Goal: Task Accomplishment & Management: Manage account settings

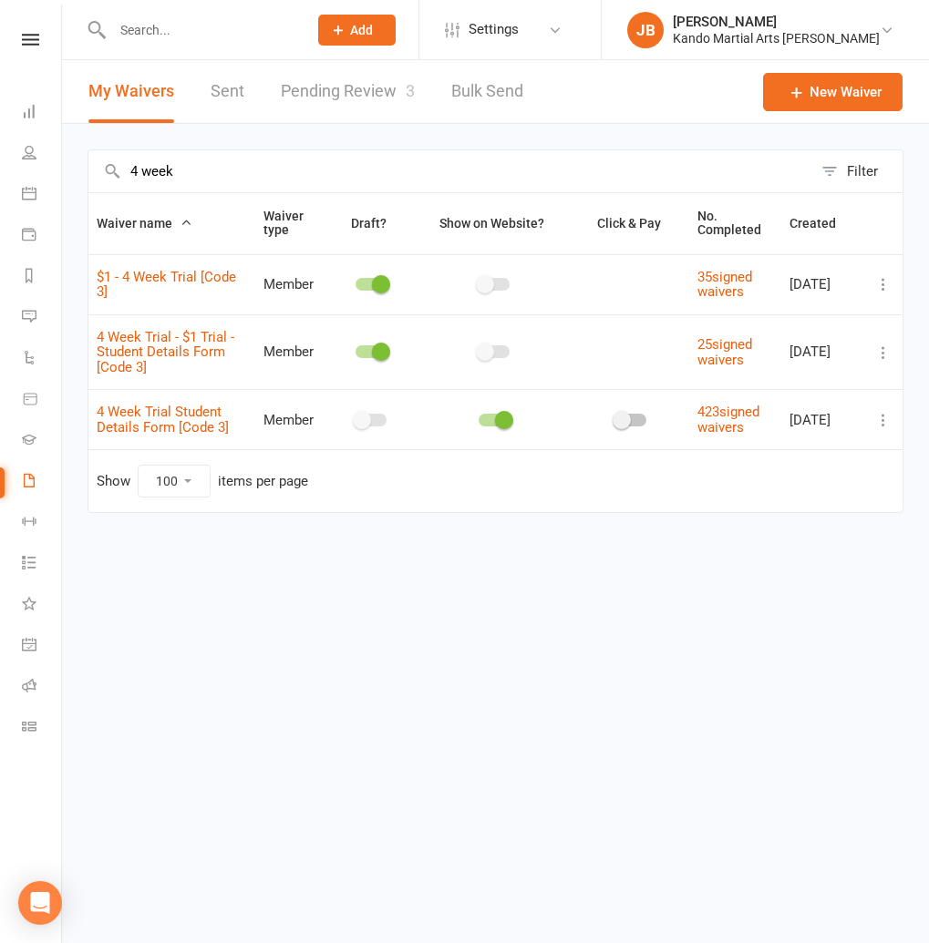
select select "100"
click at [368, 88] on link "Pending Review 3" at bounding box center [348, 91] width 134 height 63
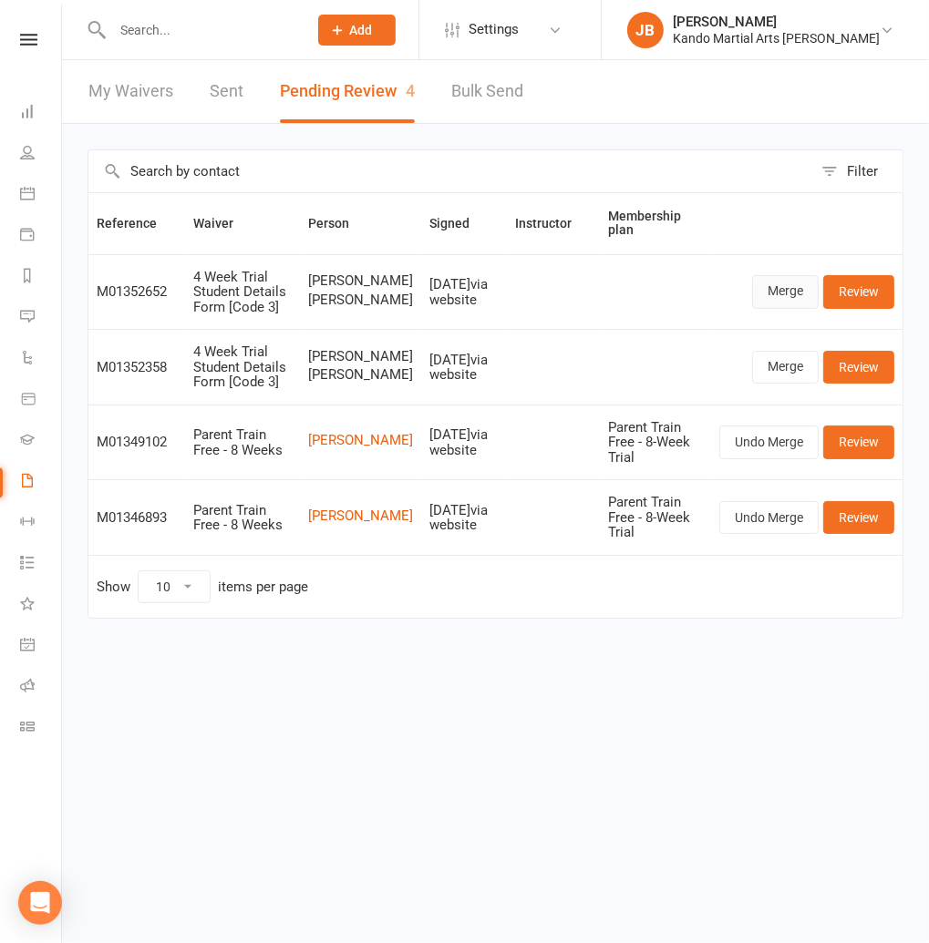
click at [778, 295] on link "Merge" at bounding box center [785, 291] width 67 height 33
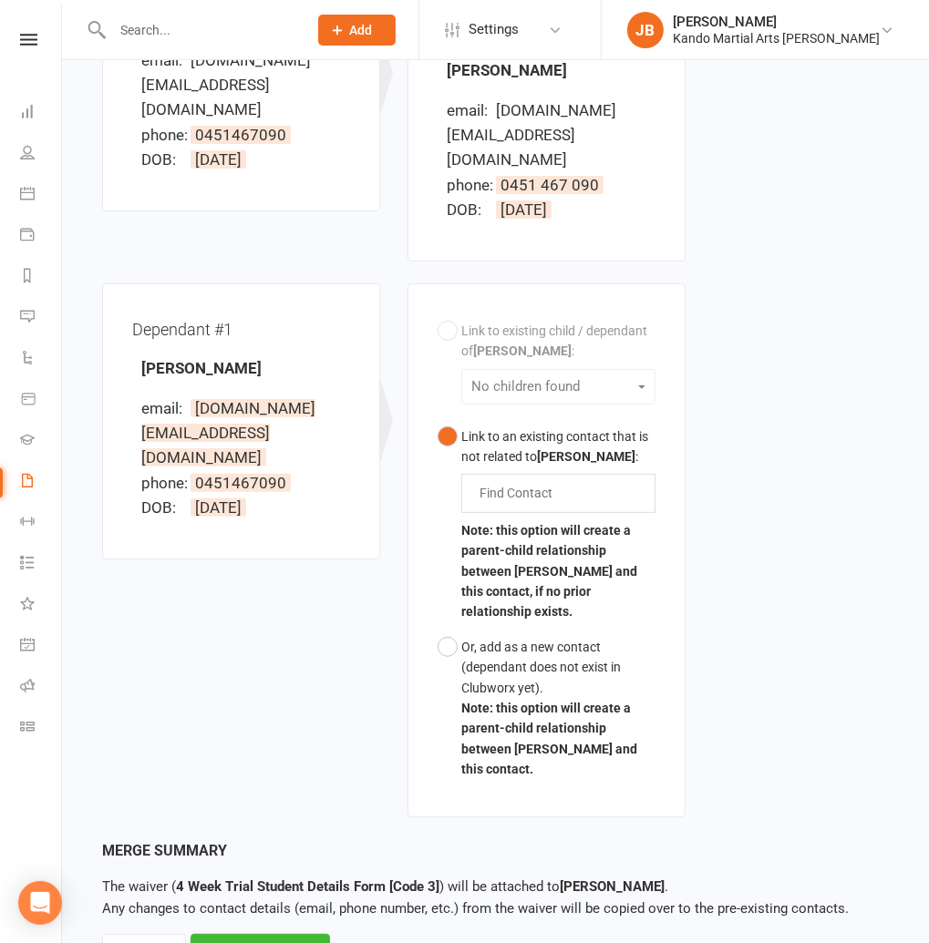
scroll to position [356, 0]
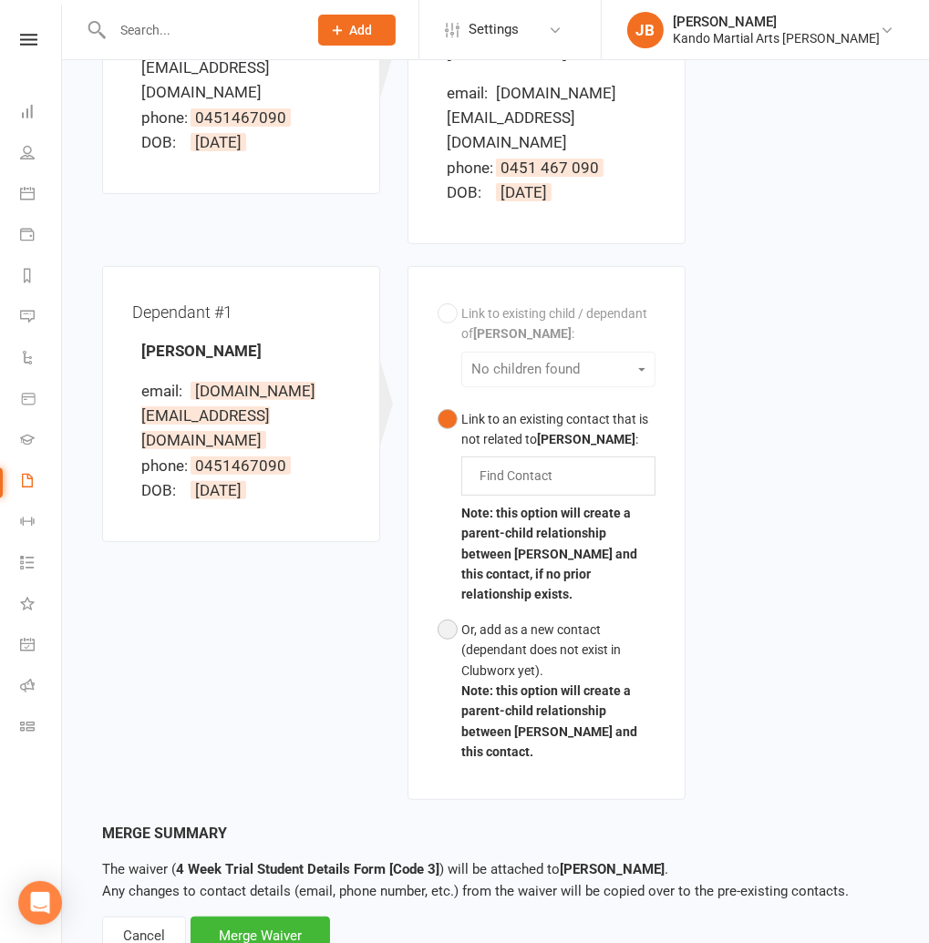
click at [451, 612] on button "Or, add as a new contact (dependant does not exist in Clubworx yet). Note: this…" at bounding box center [546, 691] width 218 height 158
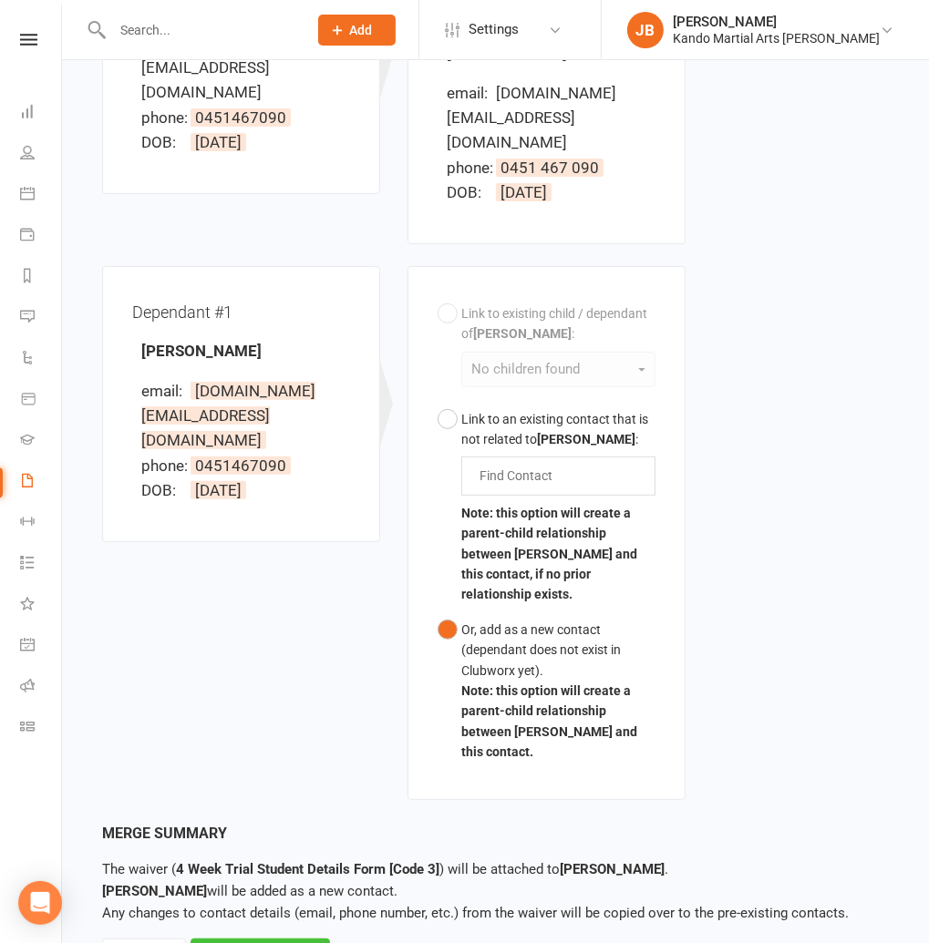
click at [300, 939] on div "Merge Waiver" at bounding box center [259, 958] width 139 height 38
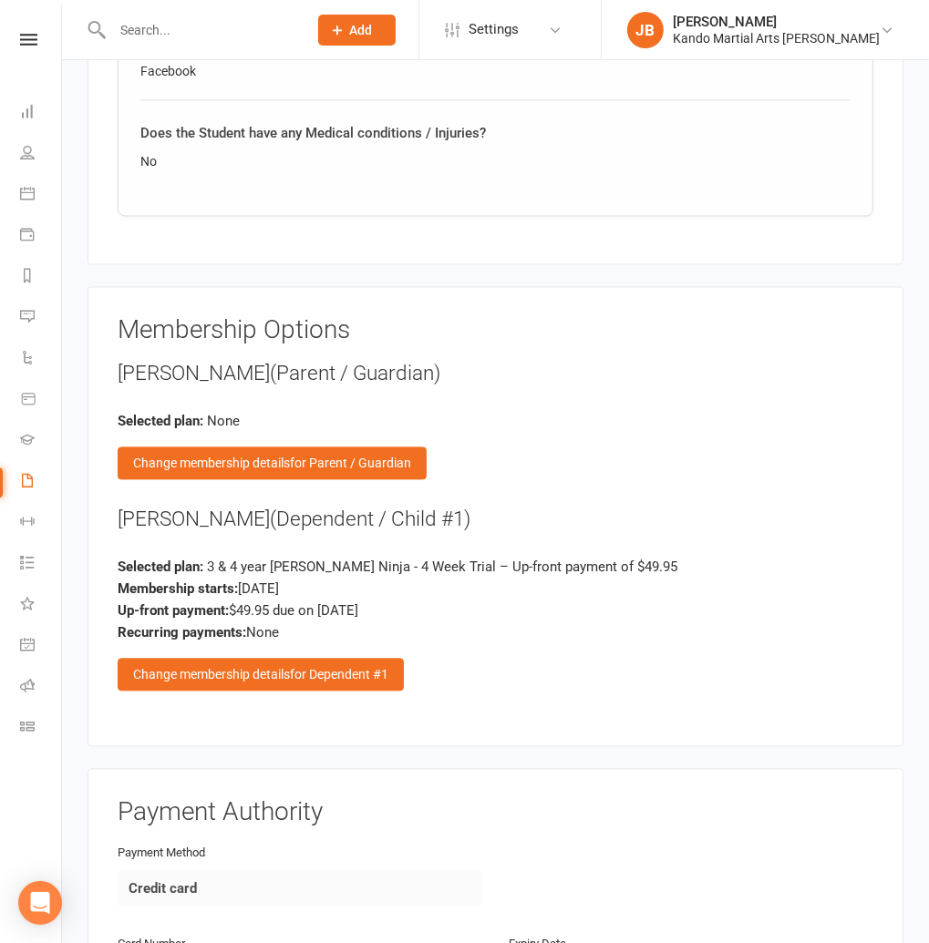
scroll to position [2289, 0]
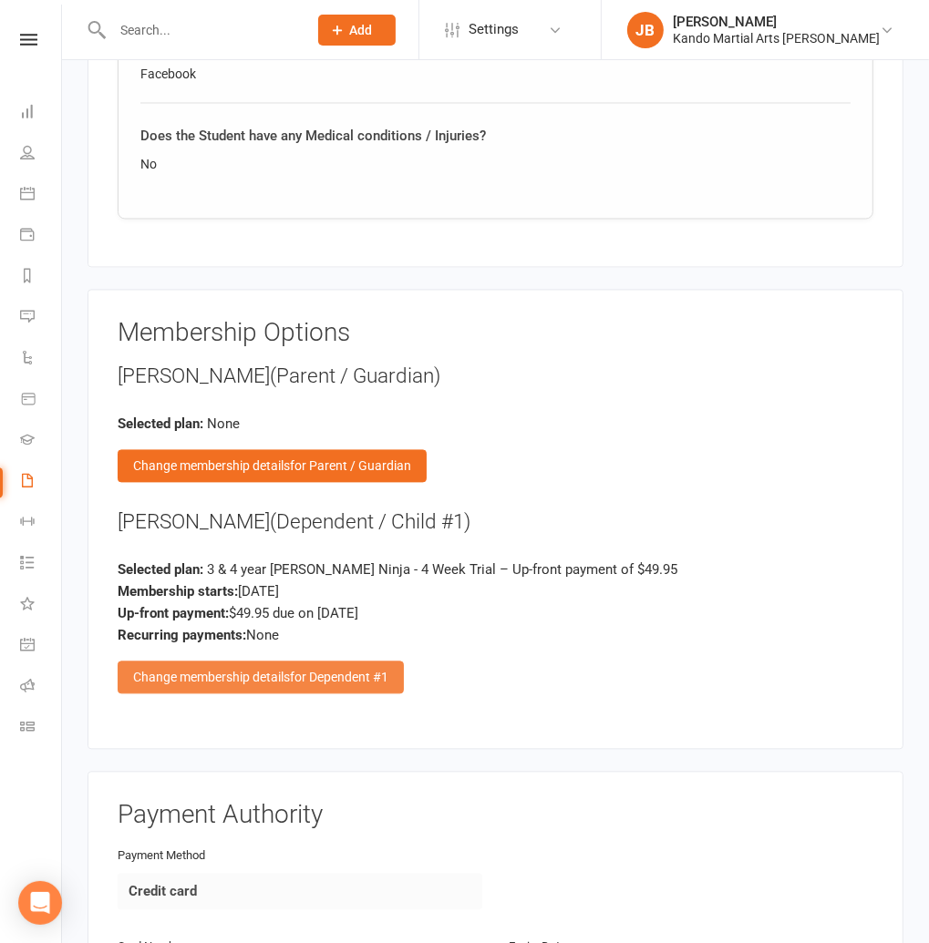
click at [258, 662] on div "Change membership details for Dependent #1" at bounding box center [261, 678] width 286 height 33
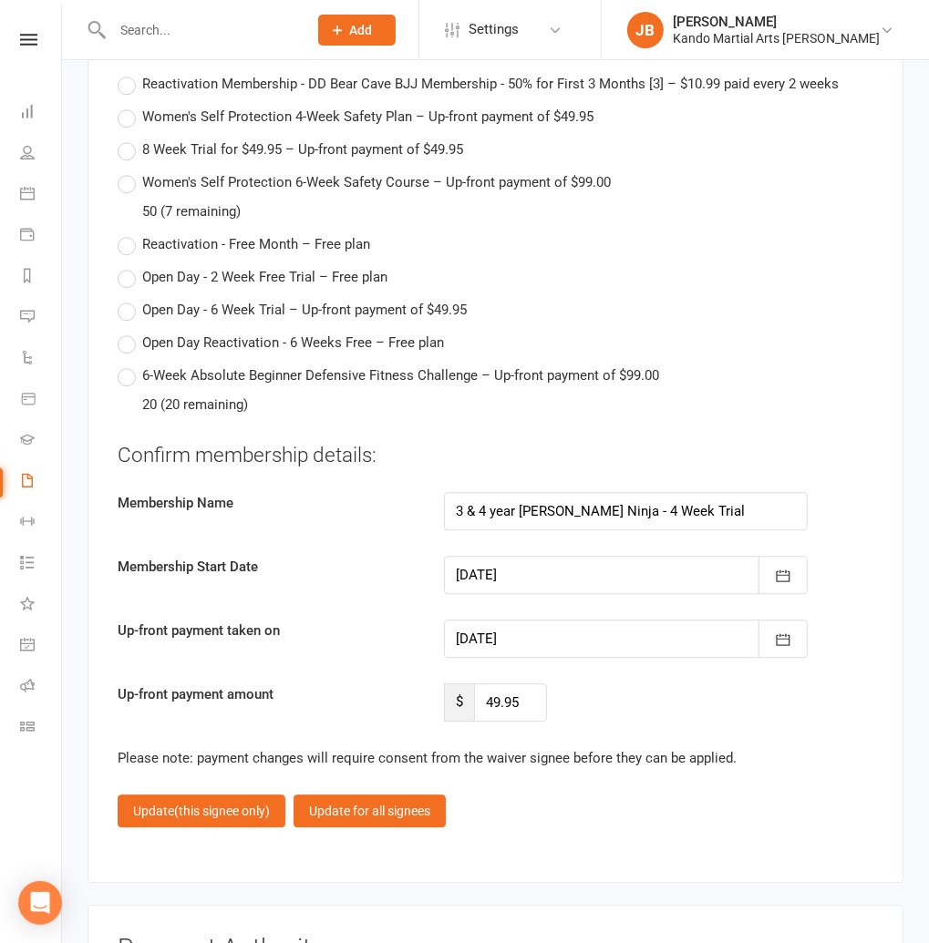
scroll to position [7756, 0]
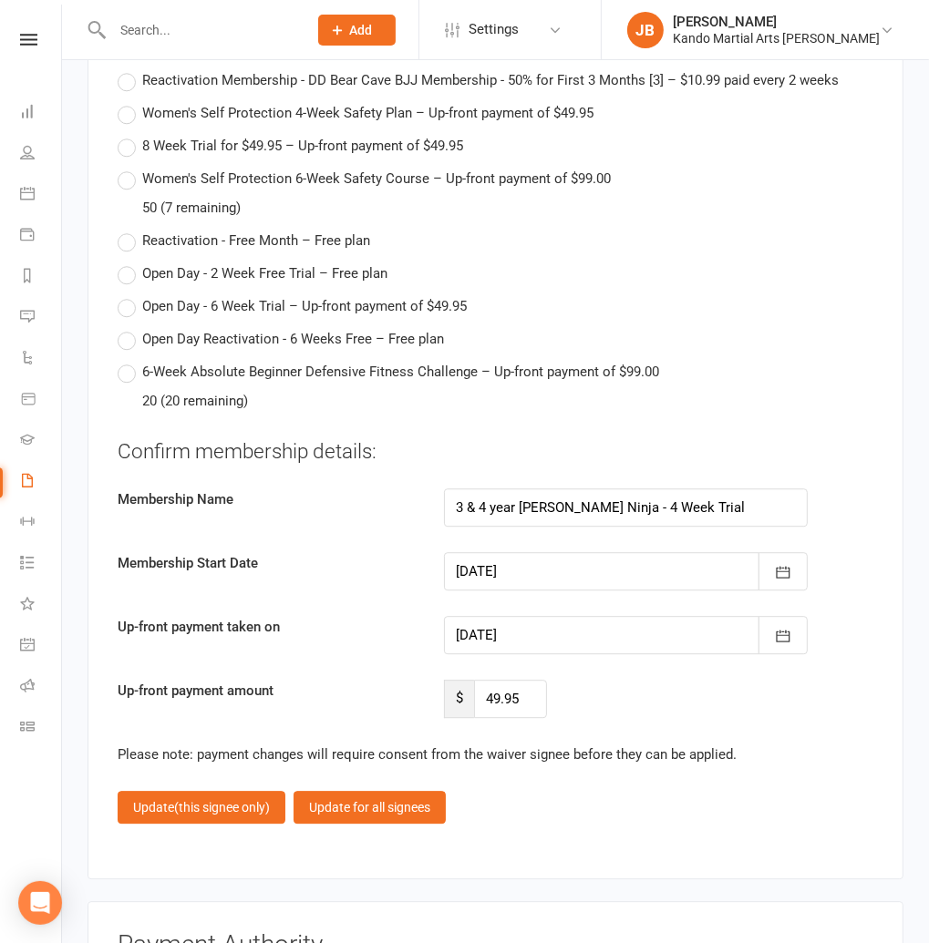
drag, startPoint x: 488, startPoint y: 474, endPoint x: 473, endPoint y: 478, distance: 15.0
click at [488, 552] on div at bounding box center [626, 571] width 365 height 38
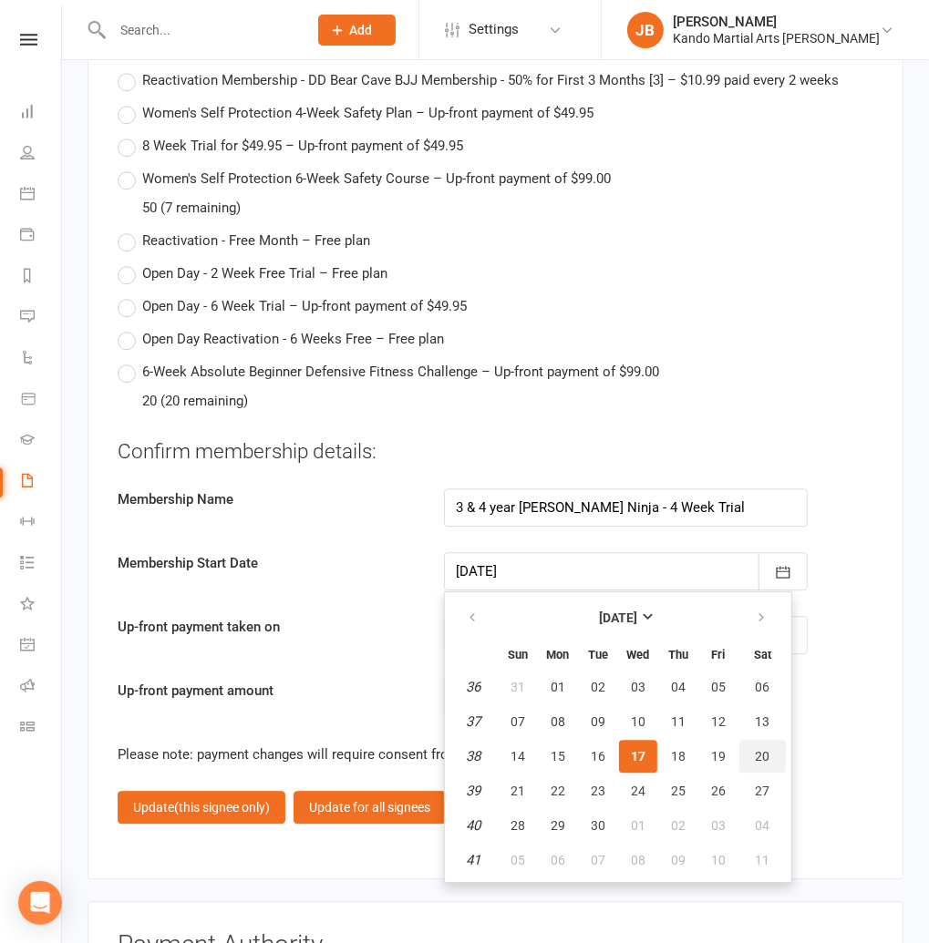
click at [761, 749] on span "20" at bounding box center [762, 756] width 15 height 15
type input "[DATE]"
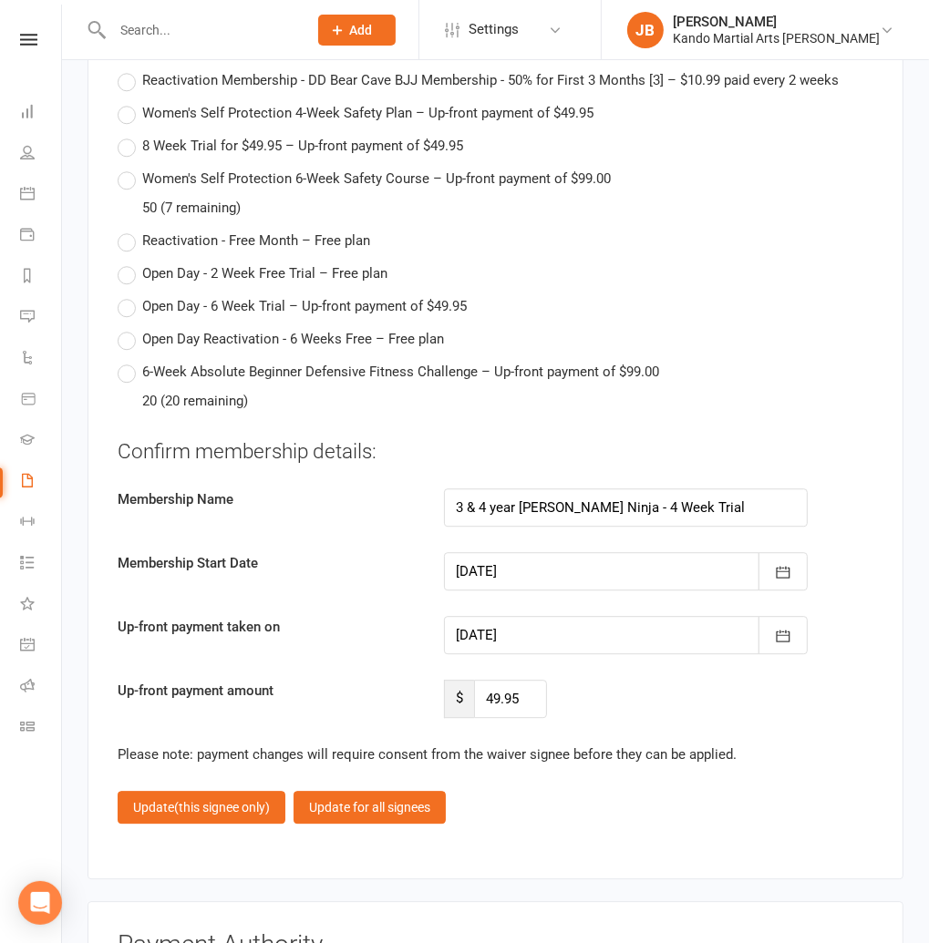
click at [488, 616] on div at bounding box center [626, 635] width 365 height 38
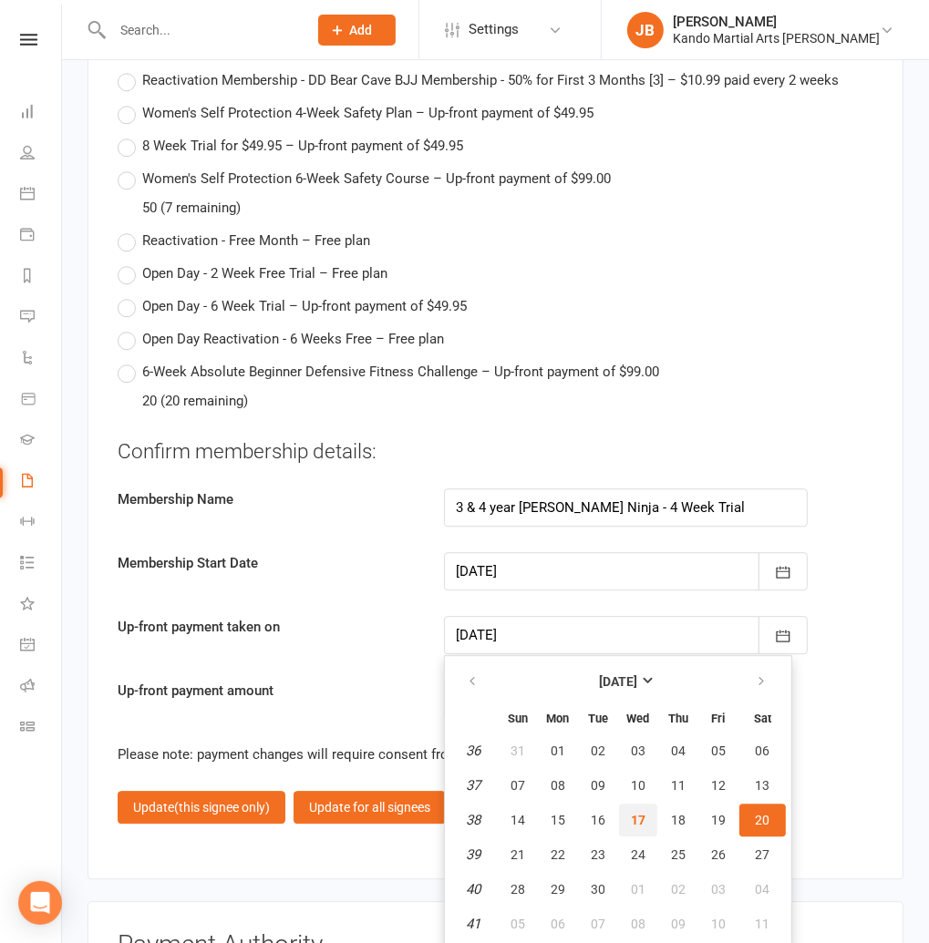
click at [645, 804] on button "17" at bounding box center [638, 820] width 38 height 33
type input "[DATE]"
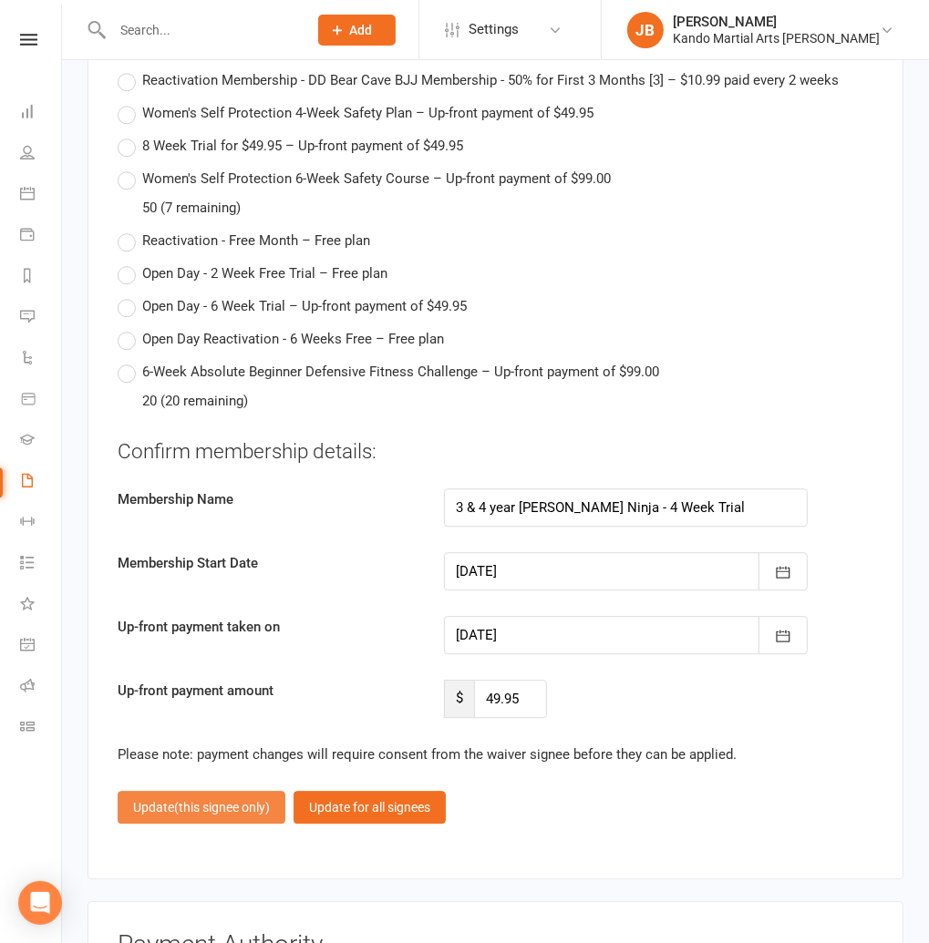
click at [204, 791] on button "Update (this signee only)" at bounding box center [202, 807] width 168 height 33
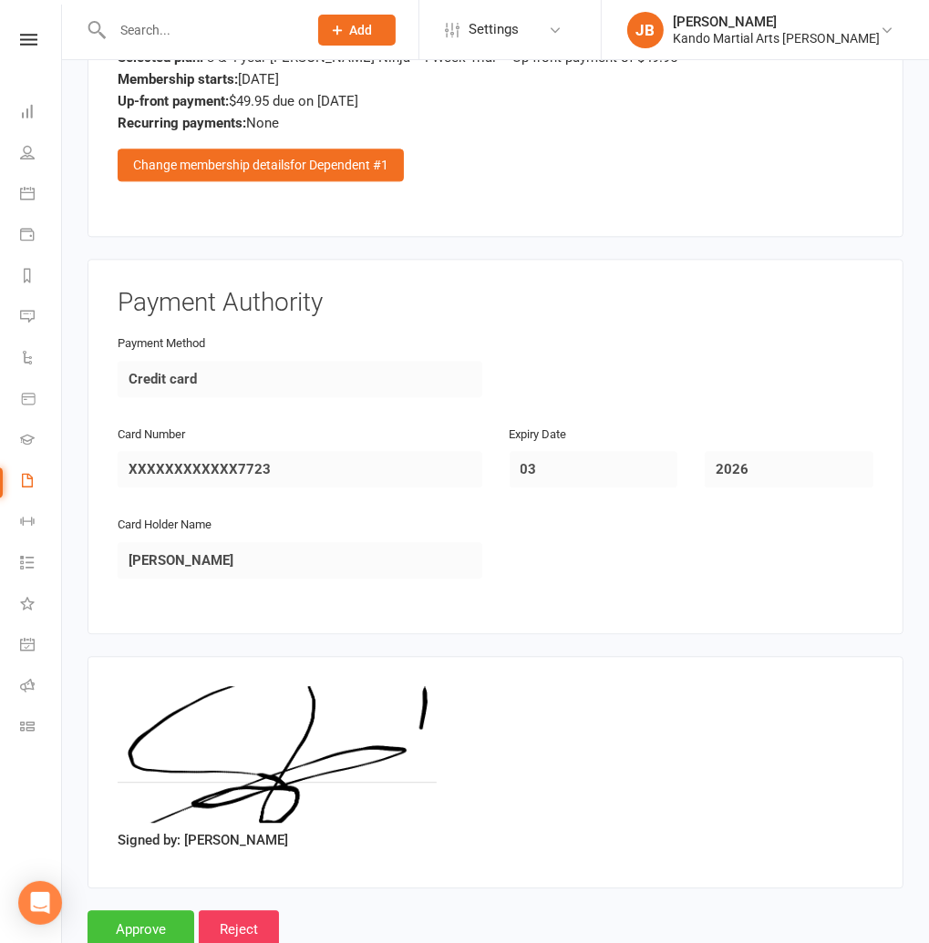
click at [129, 910] on input "Approve" at bounding box center [140, 929] width 107 height 38
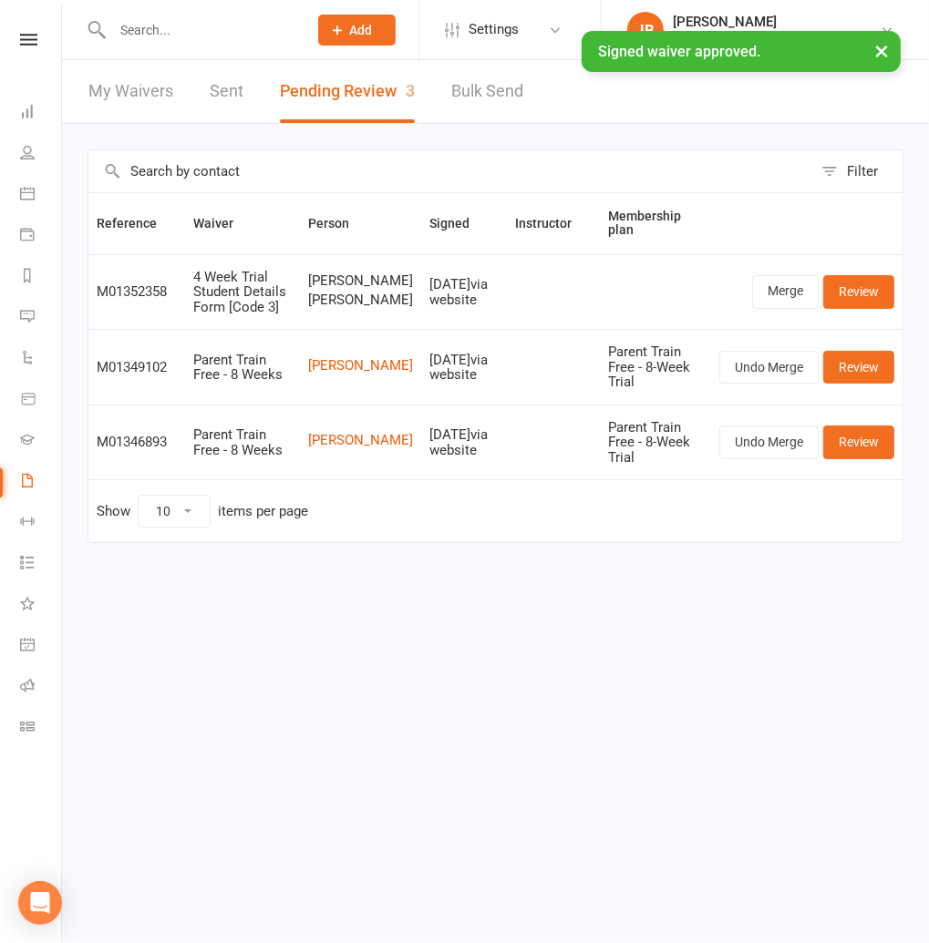
click at [27, 31] on div "× Signed waiver approved." at bounding box center [452, 31] width 905 height 0
click at [29, 31] on div "× Signed waiver approved." at bounding box center [452, 31] width 905 height 0
click at [27, 31] on div "× Signed waiver approved." at bounding box center [452, 31] width 905 height 0
click at [30, 31] on div "× Signed waiver approved." at bounding box center [452, 31] width 905 height 0
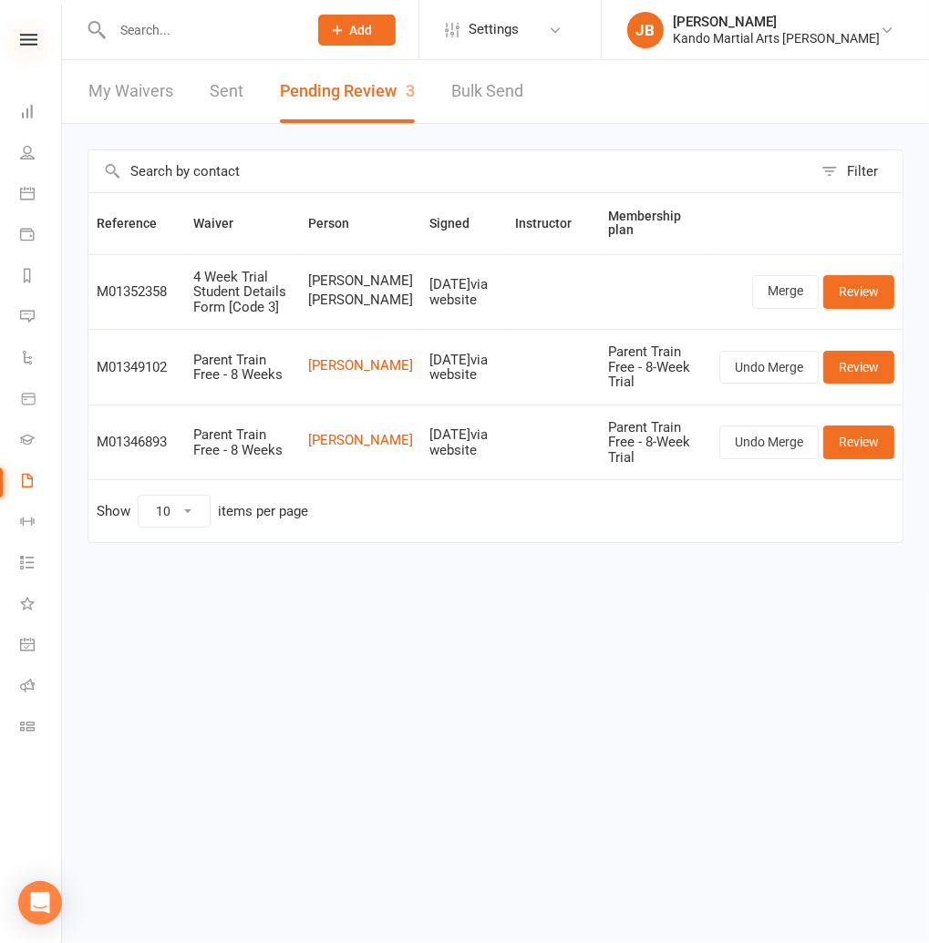
click at [29, 39] on icon at bounding box center [28, 40] width 17 height 12
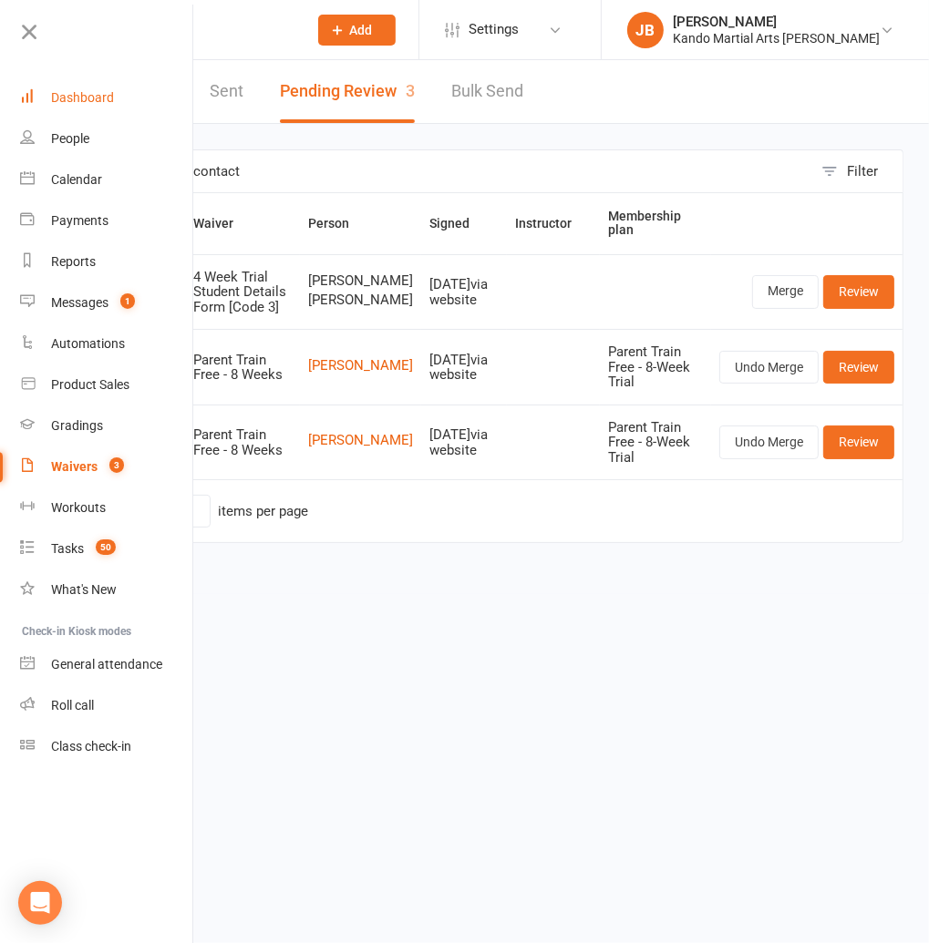
click at [65, 90] on div "Dashboard" at bounding box center [82, 97] width 63 height 15
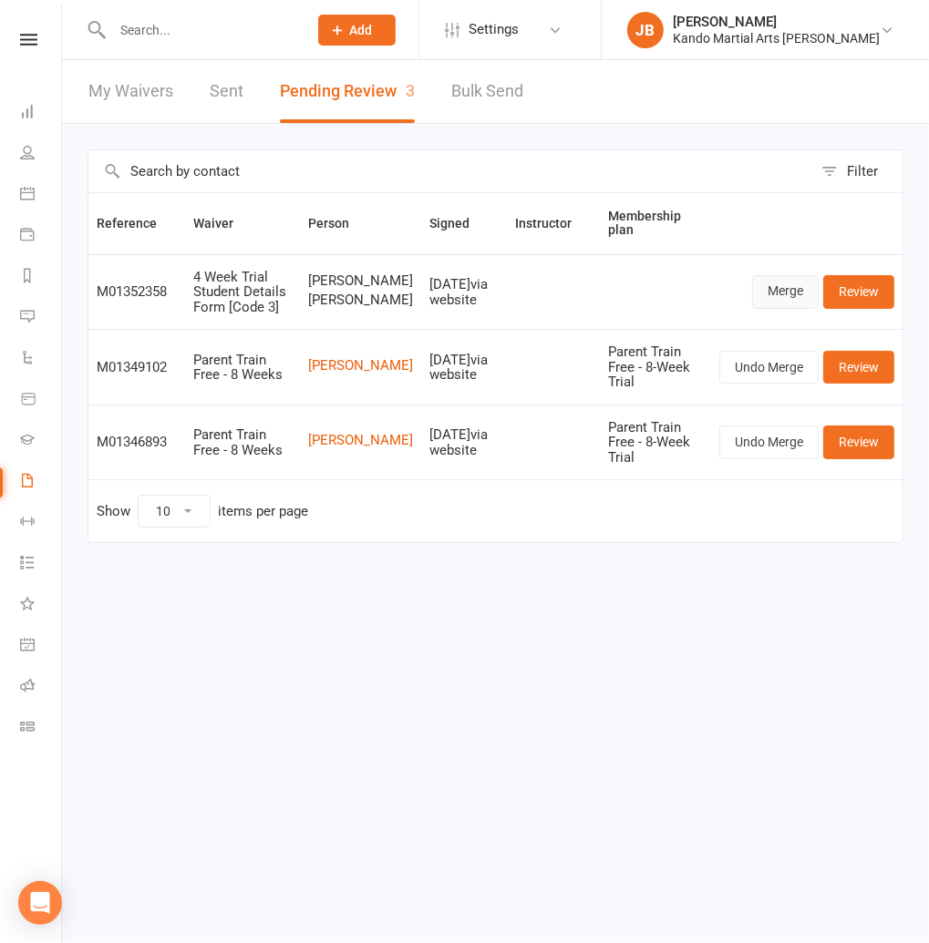
click at [791, 303] on link "Merge" at bounding box center [785, 291] width 67 height 33
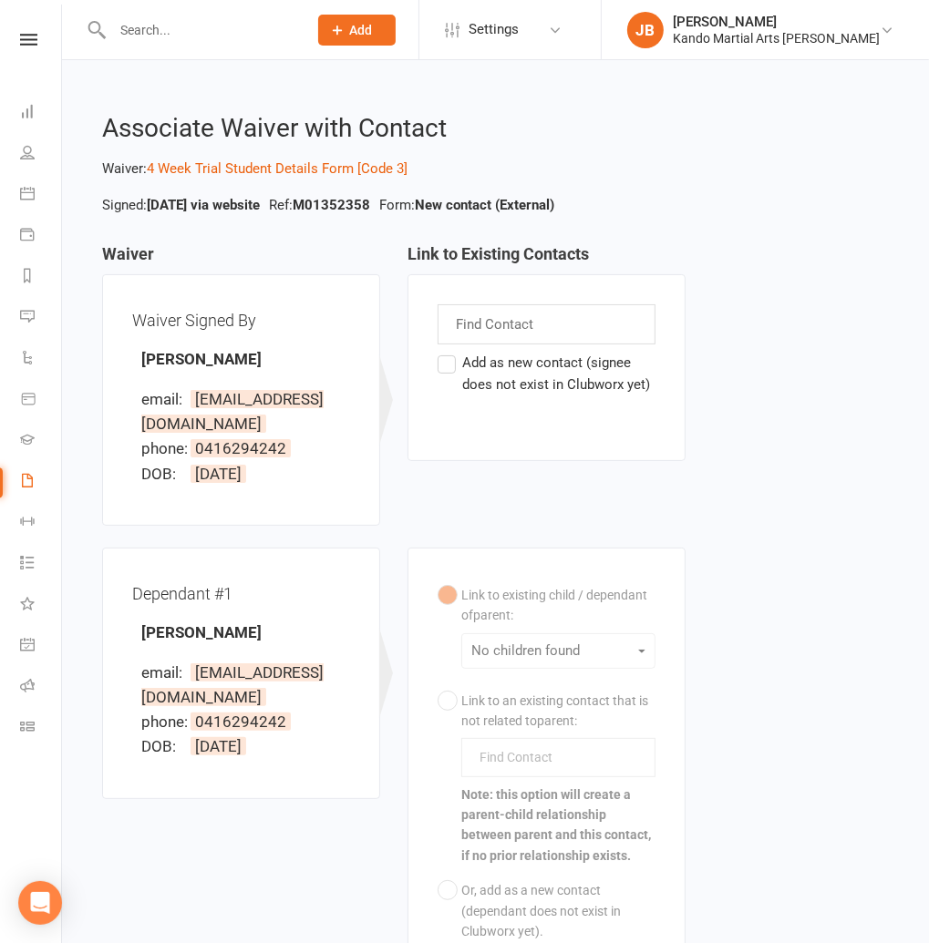
drag, startPoint x: 263, startPoint y: 363, endPoint x: 145, endPoint y: 361, distance: 118.5
click at [145, 361] on div "Waiver Signed By [PERSON_NAME] email: [EMAIL_ADDRESS][DOMAIN_NAME] phone: [PHON…" at bounding box center [241, 399] width 218 height 191
copy strong "[PERSON_NAME]"
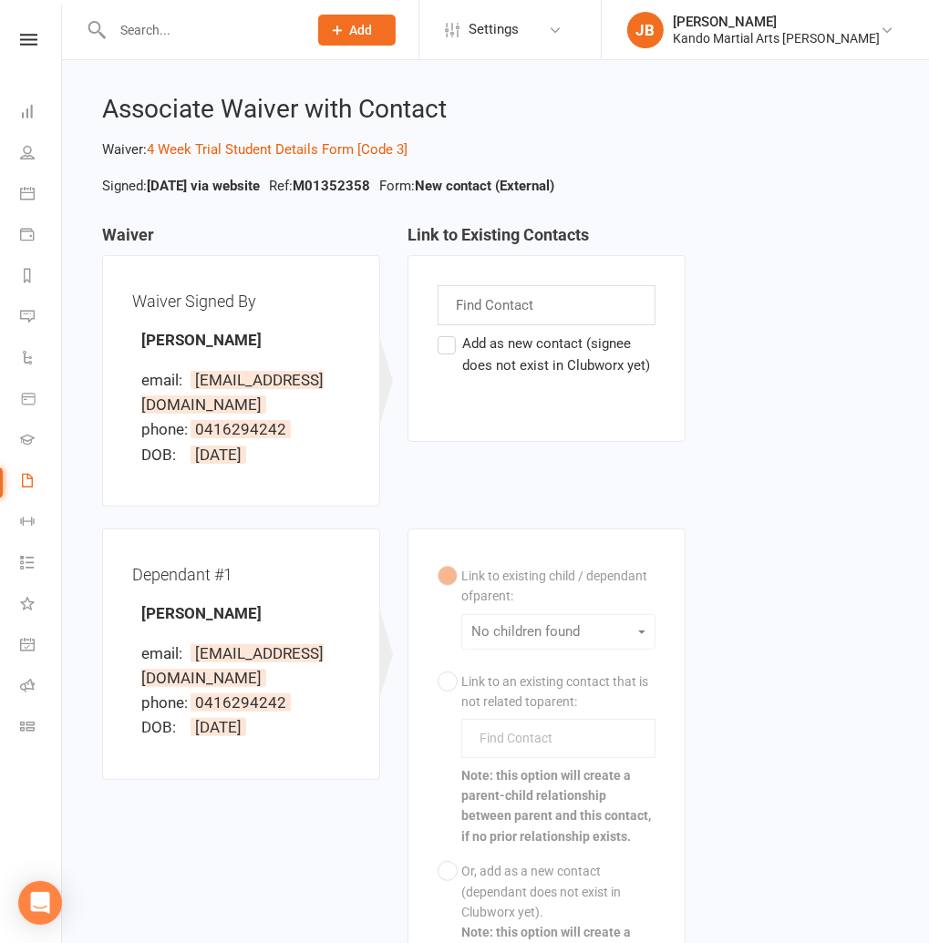
scroll to position [306, 0]
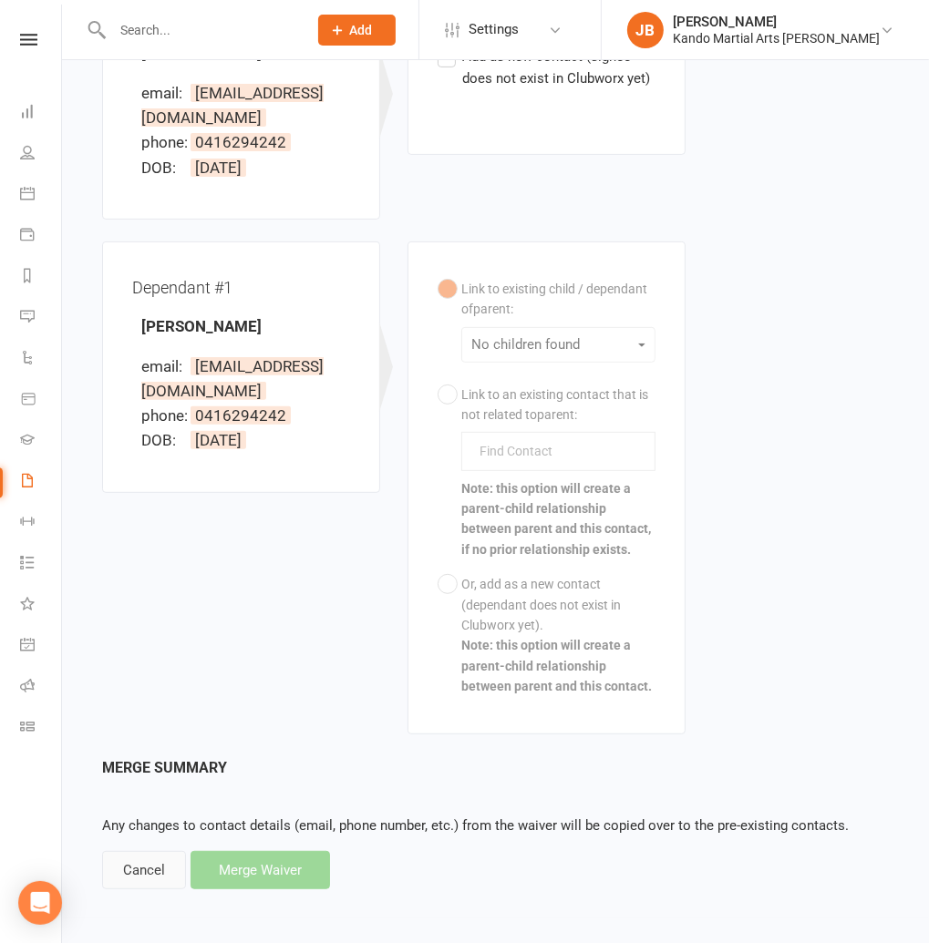
click at [162, 868] on div "Cancel" at bounding box center [144, 870] width 84 height 38
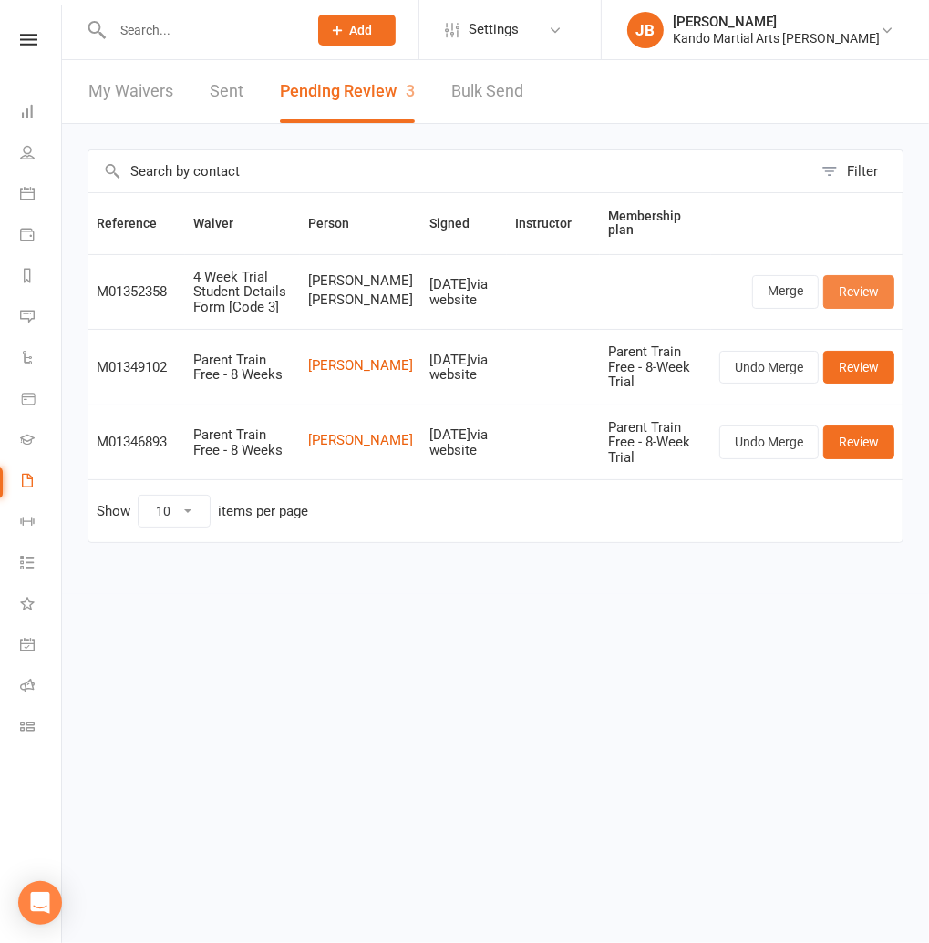
click at [879, 298] on link "Review" at bounding box center [858, 291] width 71 height 33
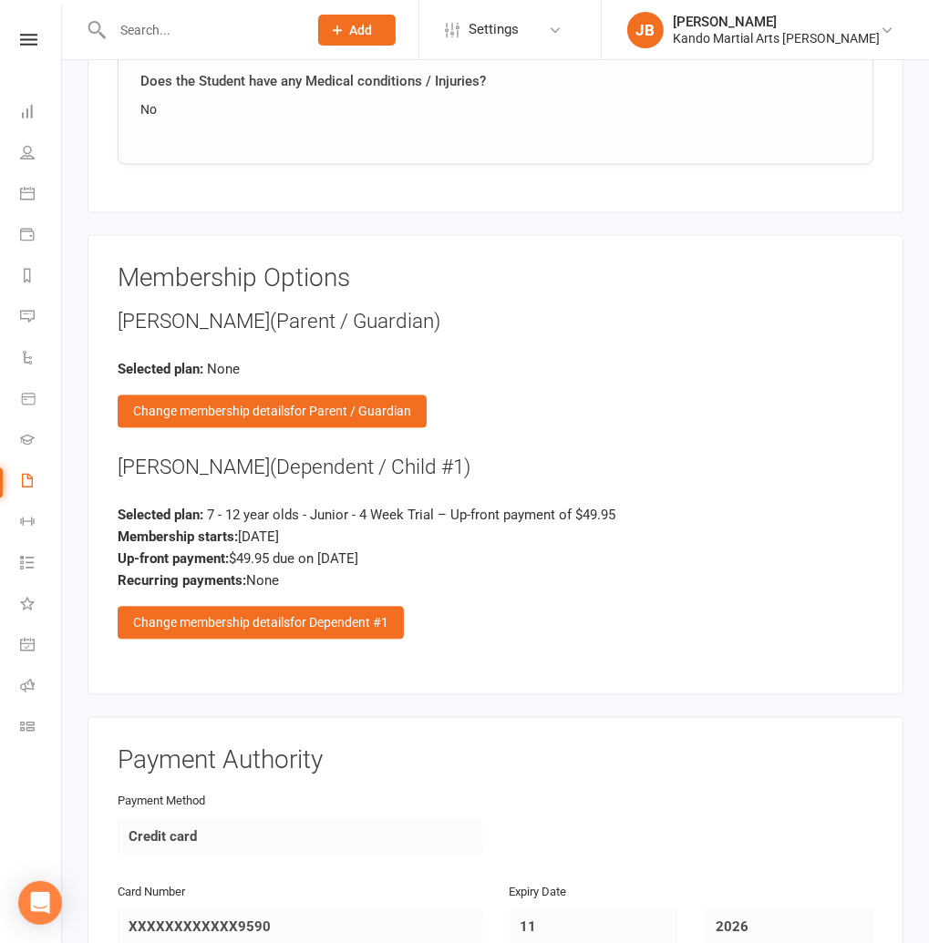
scroll to position [2346, 0]
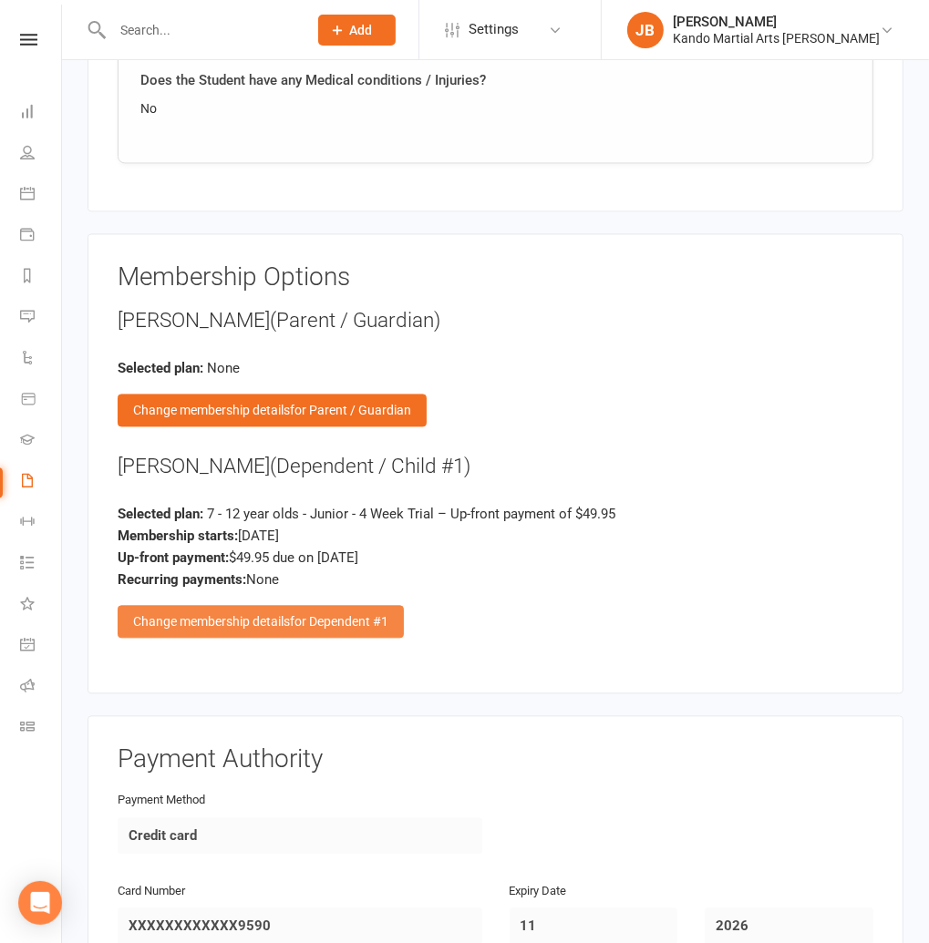
click at [279, 605] on div "Change membership details for Dependent #1" at bounding box center [261, 621] width 286 height 33
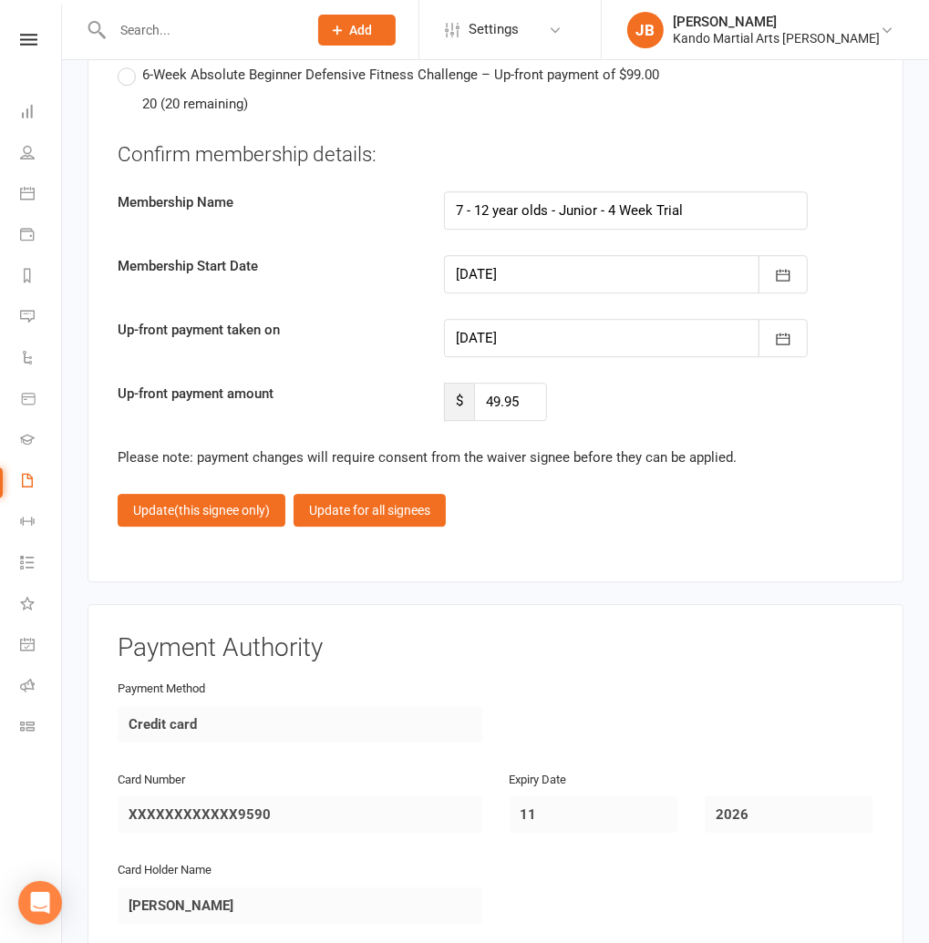
scroll to position [8049, 0]
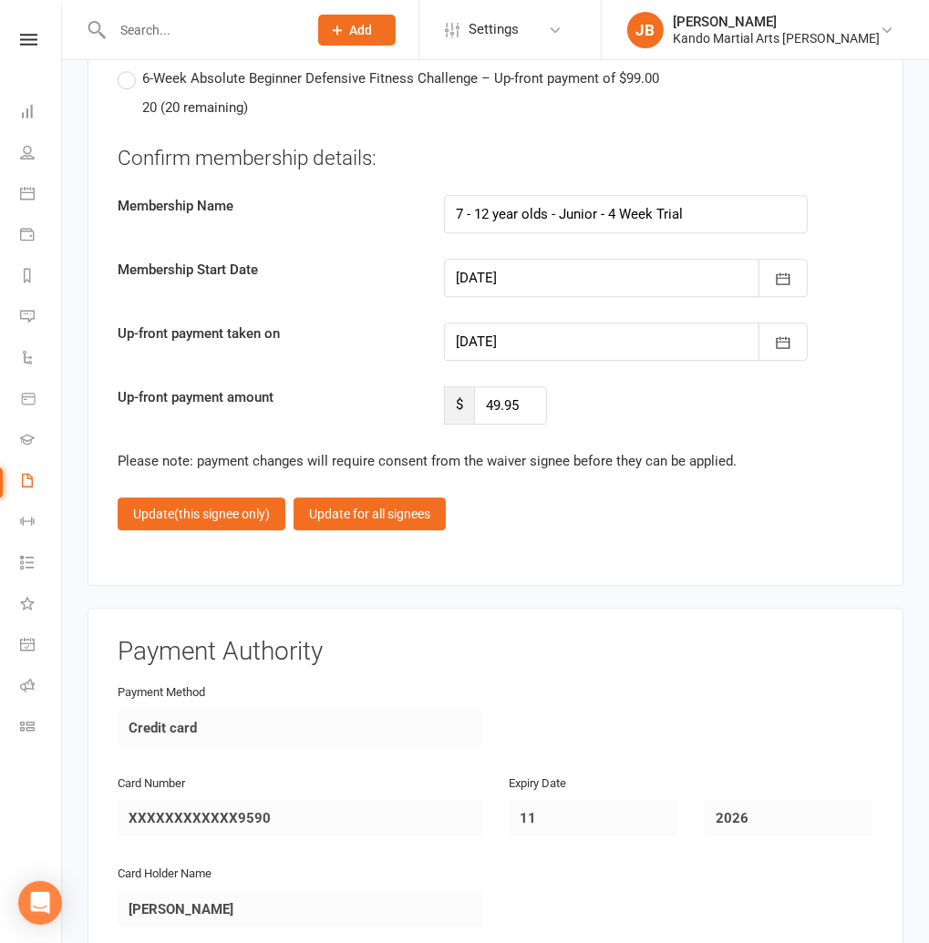
click at [532, 323] on div at bounding box center [626, 342] width 365 height 38
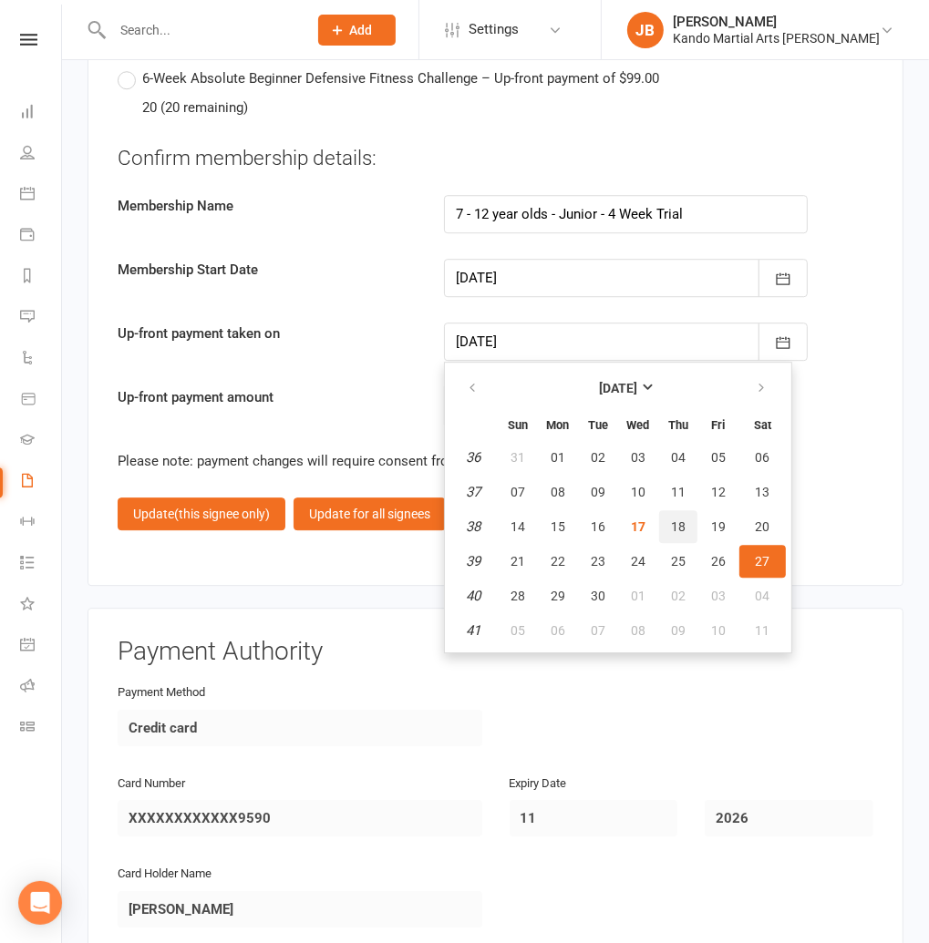
click at [676, 519] on span "18" at bounding box center [678, 526] width 15 height 15
type input "[DATE]"
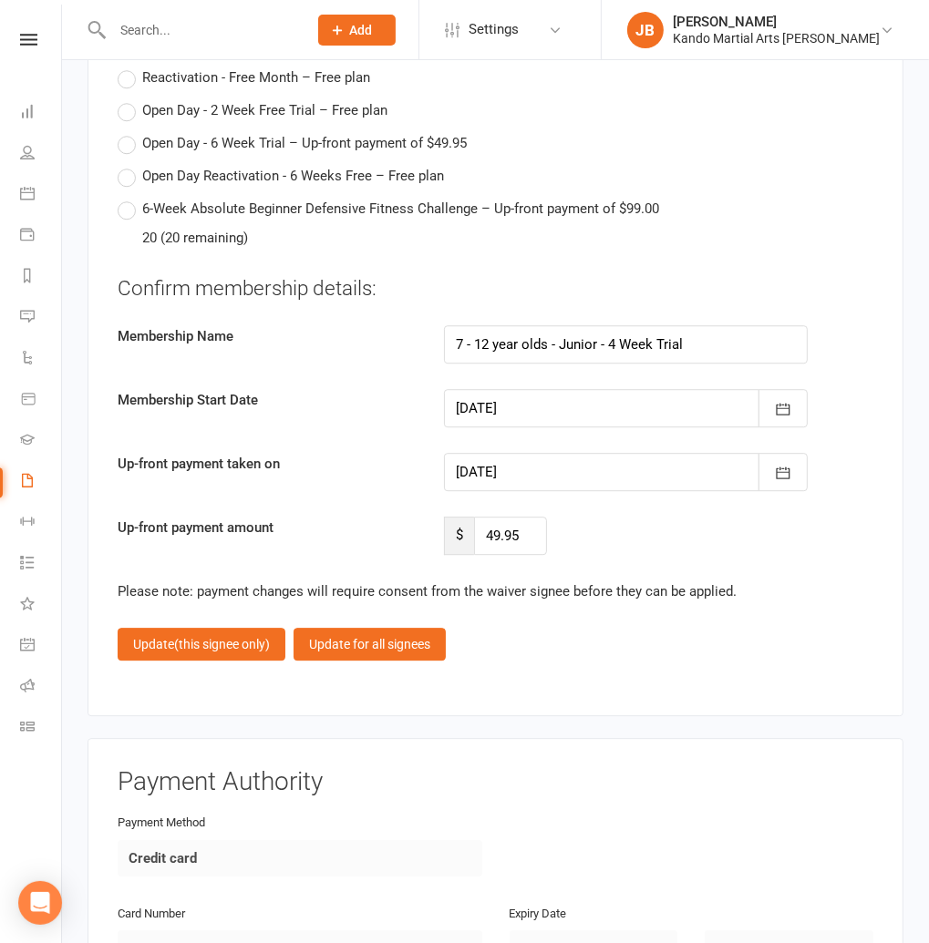
scroll to position [7916, 0]
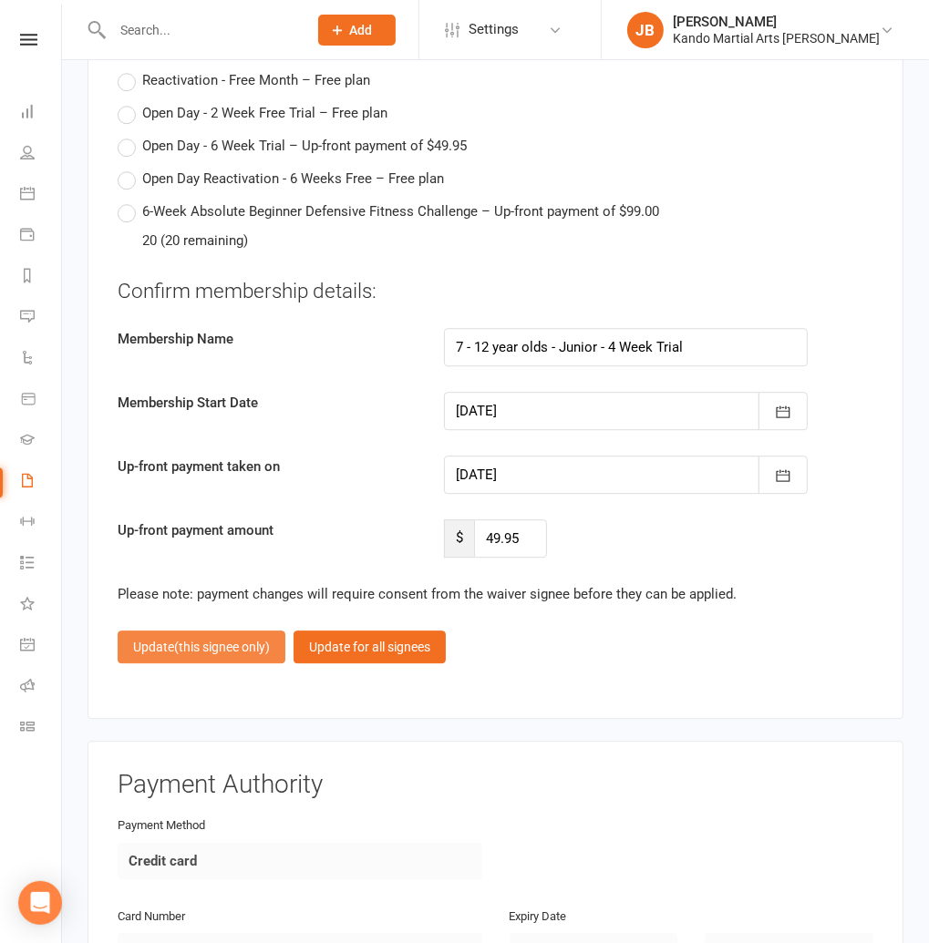
click at [205, 640] on span "(this signee only)" at bounding box center [222, 647] width 96 height 15
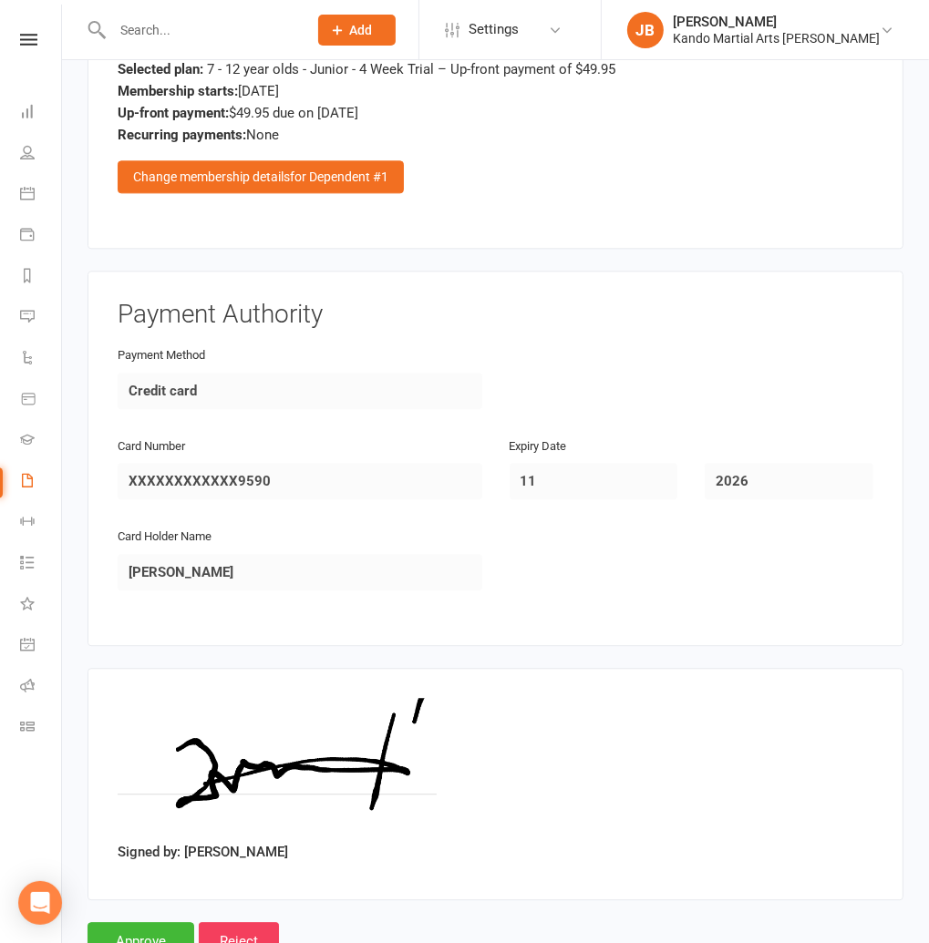
scroll to position [2802, 0]
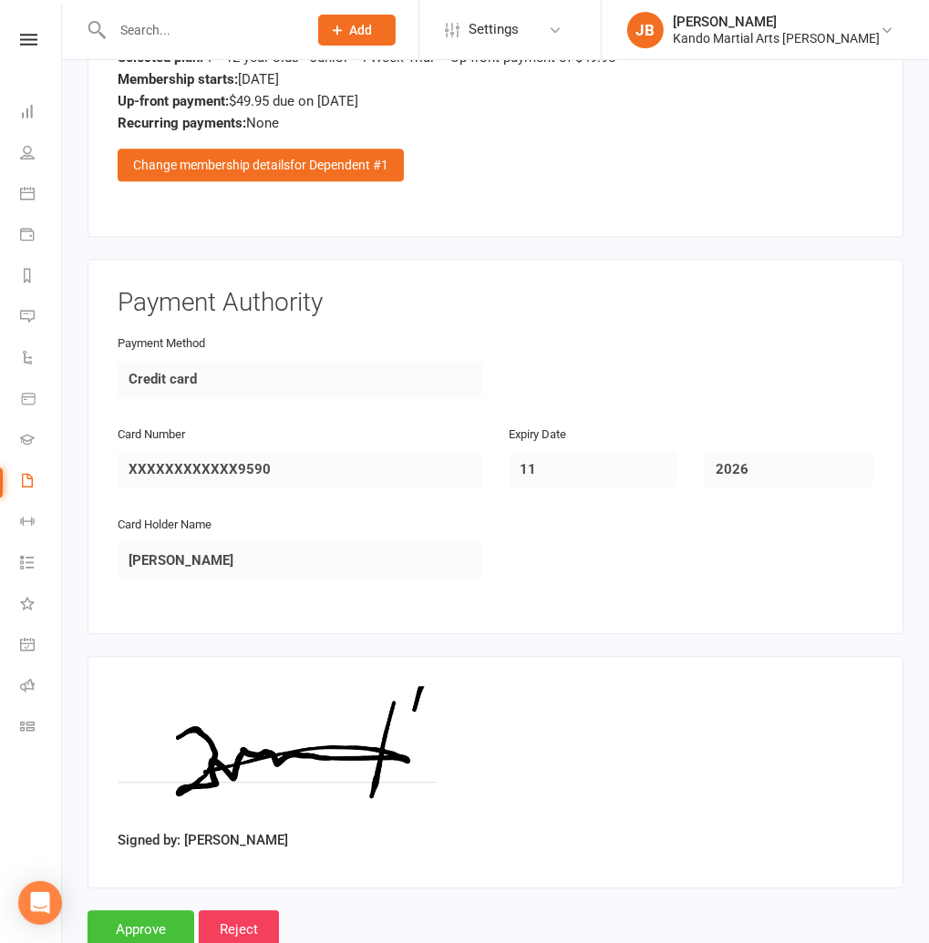
click at [149, 910] on input "Approve" at bounding box center [140, 929] width 107 height 38
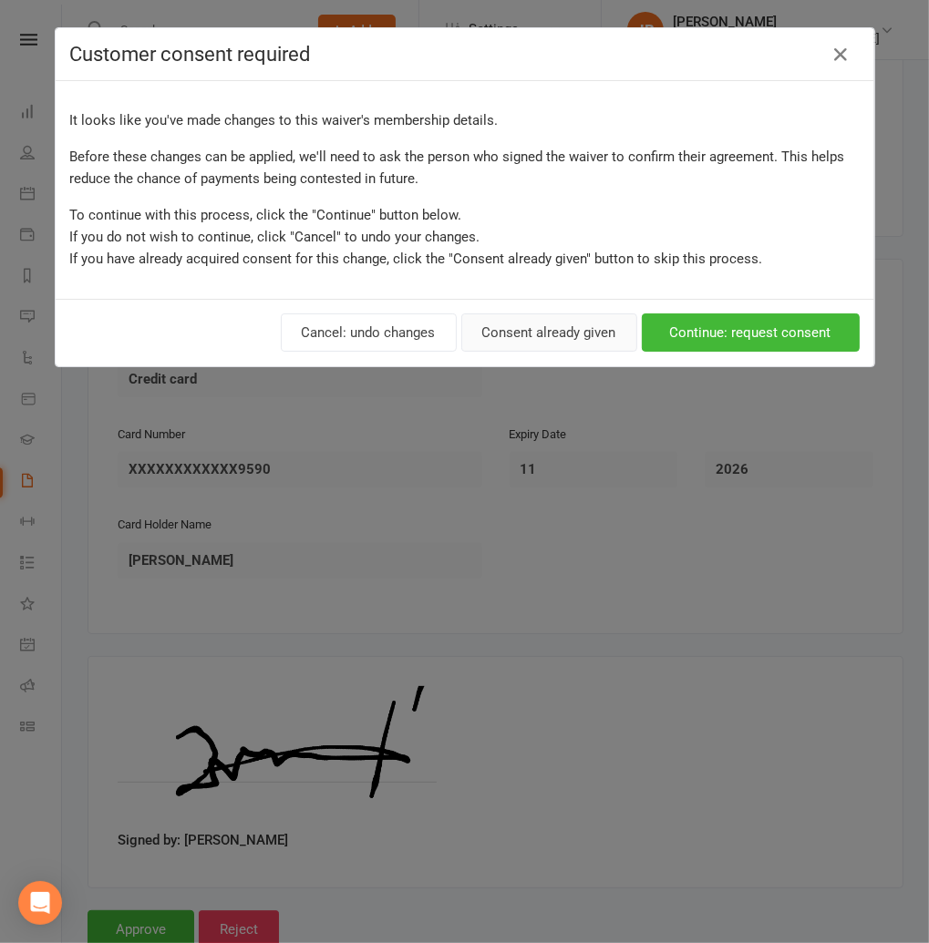
click at [556, 328] on button "Consent already given" at bounding box center [549, 333] width 176 height 38
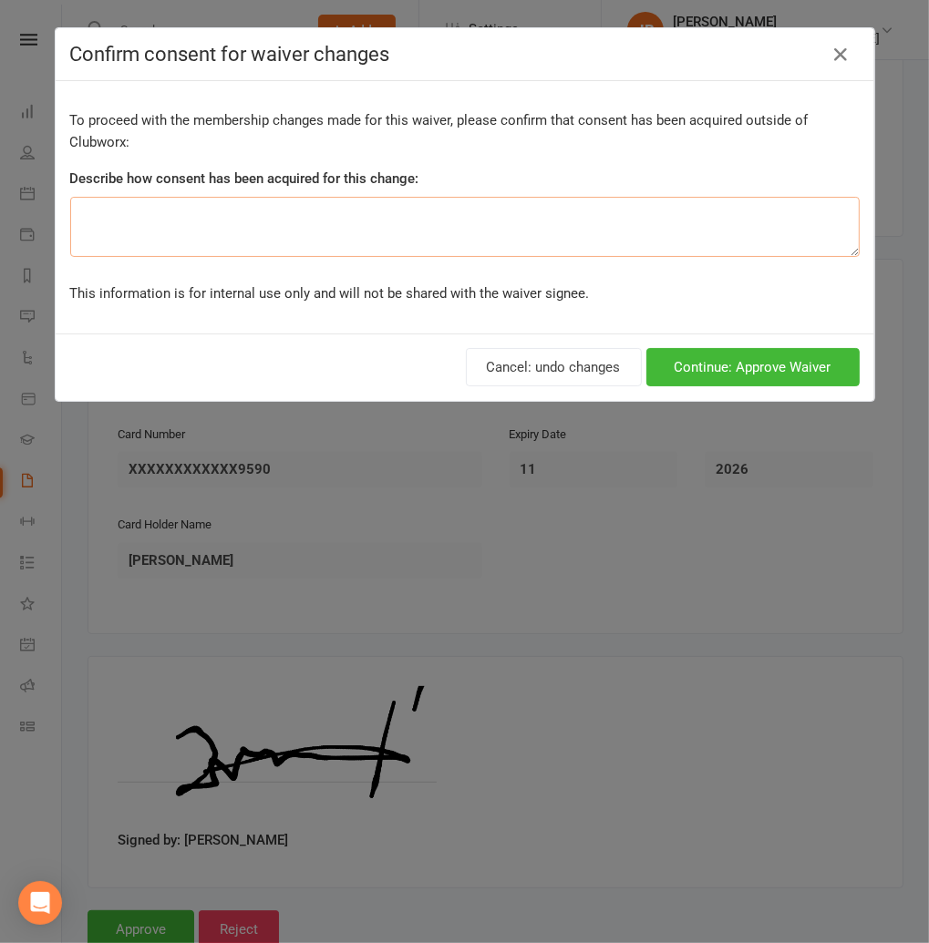
click at [121, 216] on textarea at bounding box center [464, 227] width 789 height 60
type textarea "On signing."
click at [730, 372] on button "Continue: Approve Waiver" at bounding box center [752, 367] width 213 height 38
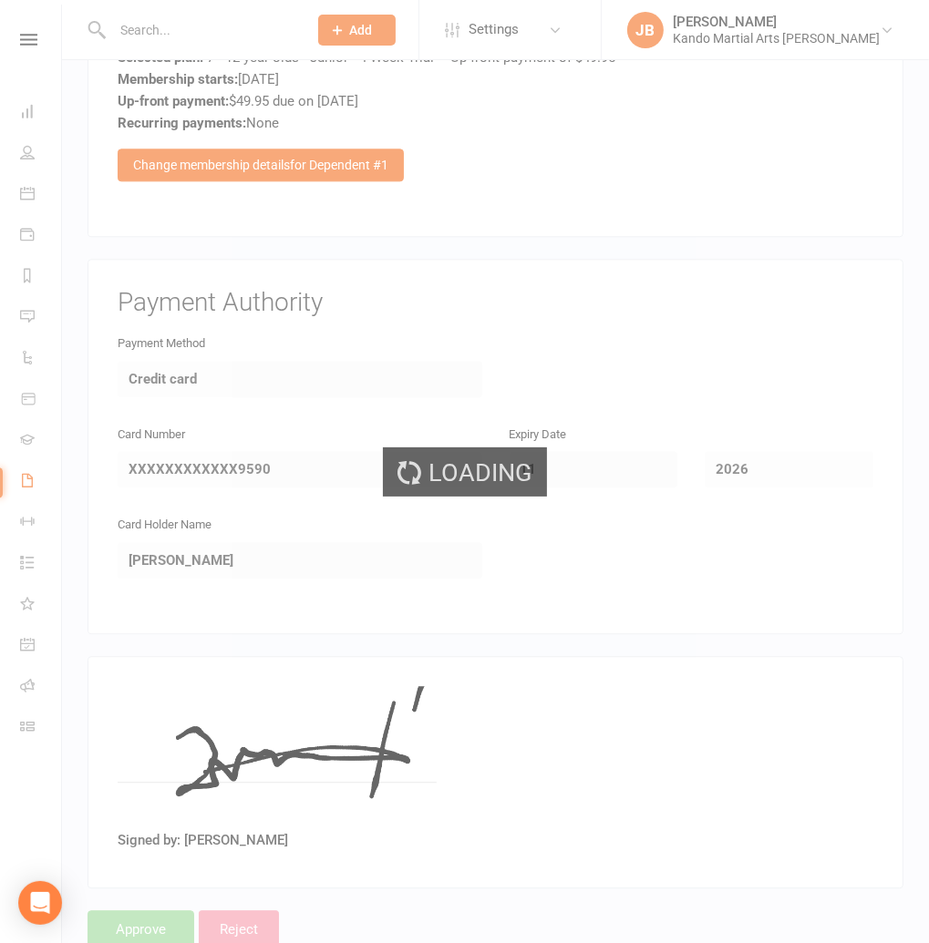
scroll to position [2802, 0]
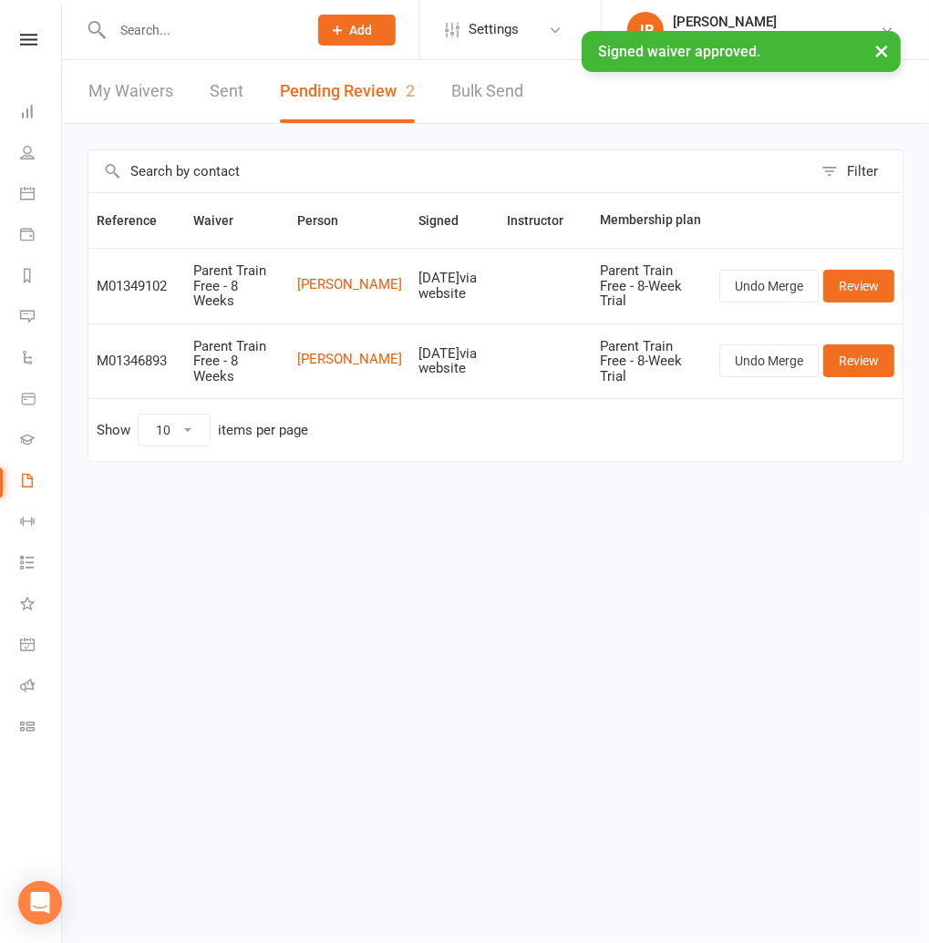
click at [133, 31] on div "× Signed waiver approved." at bounding box center [452, 31] width 905 height 0
click at [142, 26] on input "text" at bounding box center [201, 30] width 188 height 26
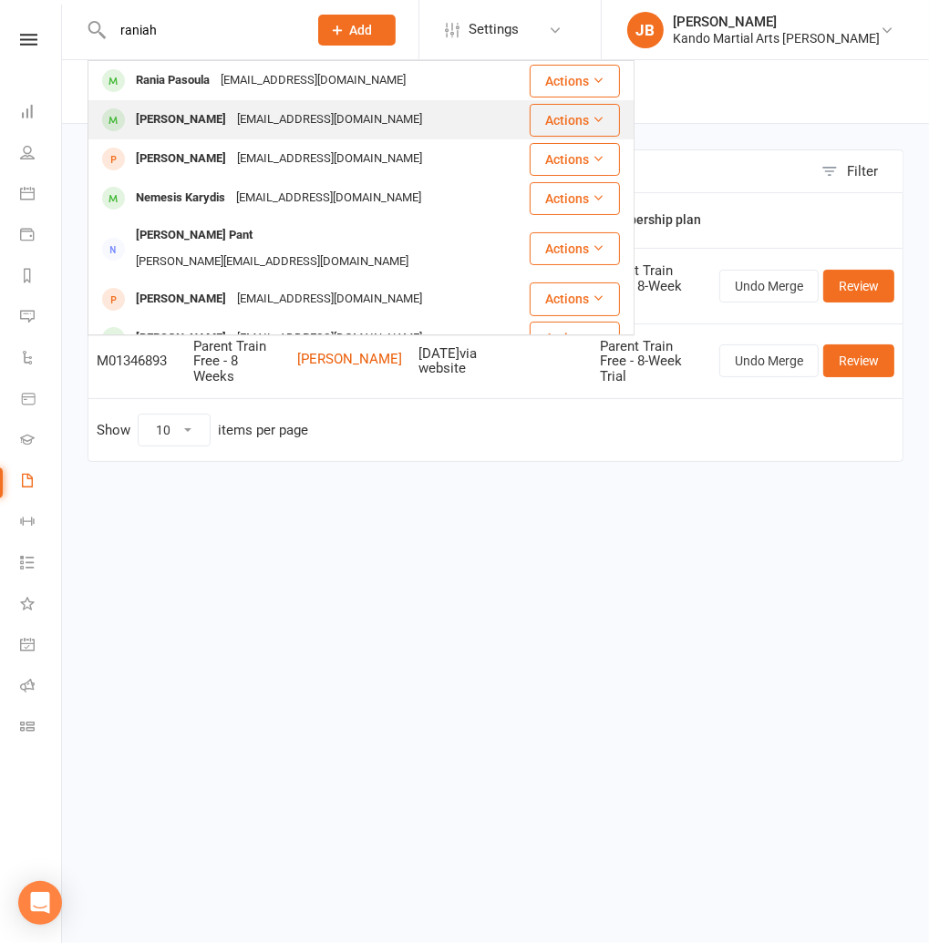
type input "raniah"
click at [177, 119] on div "Raniah Siddique" at bounding box center [180, 120] width 101 height 26
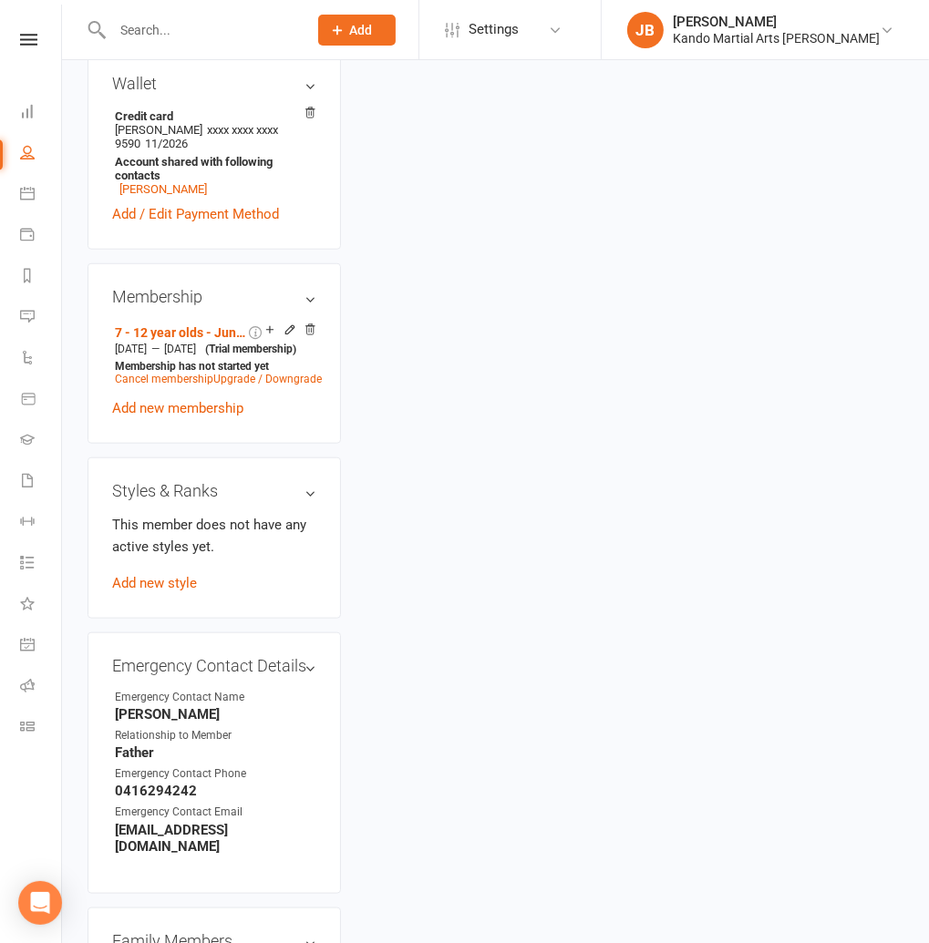
scroll to position [1014, 0]
click at [135, 705] on strong "Raihan Siddique" at bounding box center [215, 713] width 201 height 16
copy strong "Raihan"
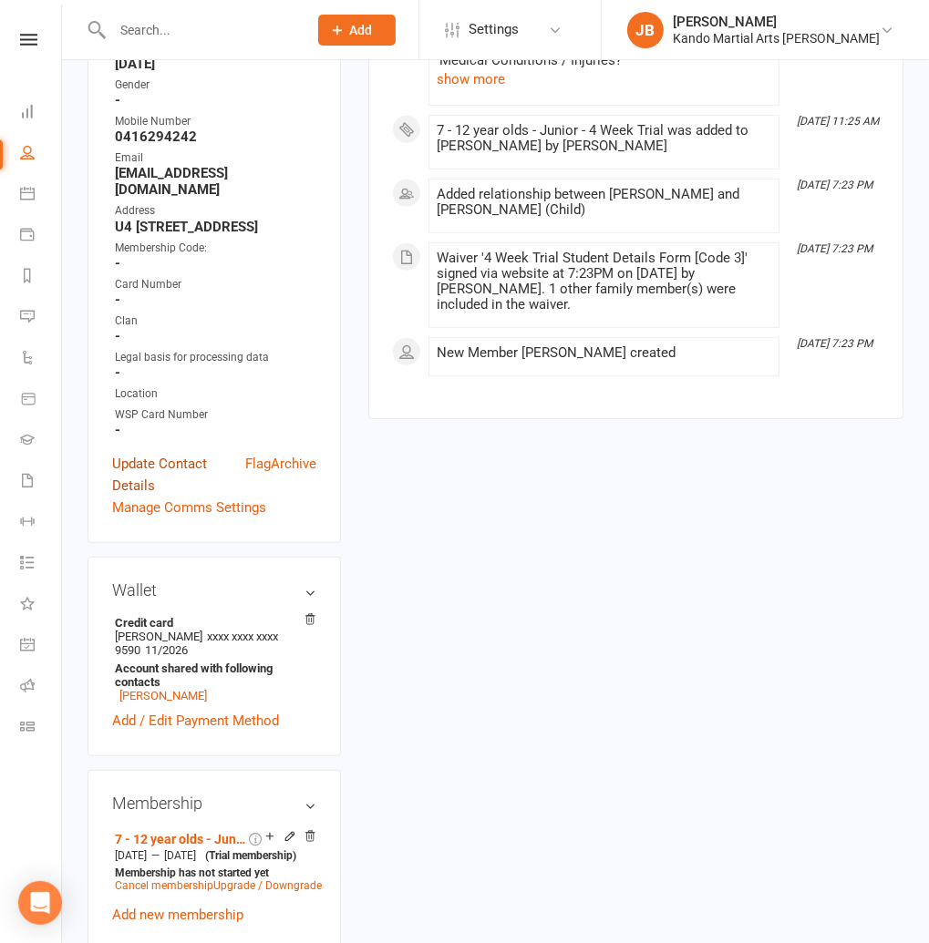
click at [162, 453] on link "Update Contact Details" at bounding box center [178, 475] width 133 height 44
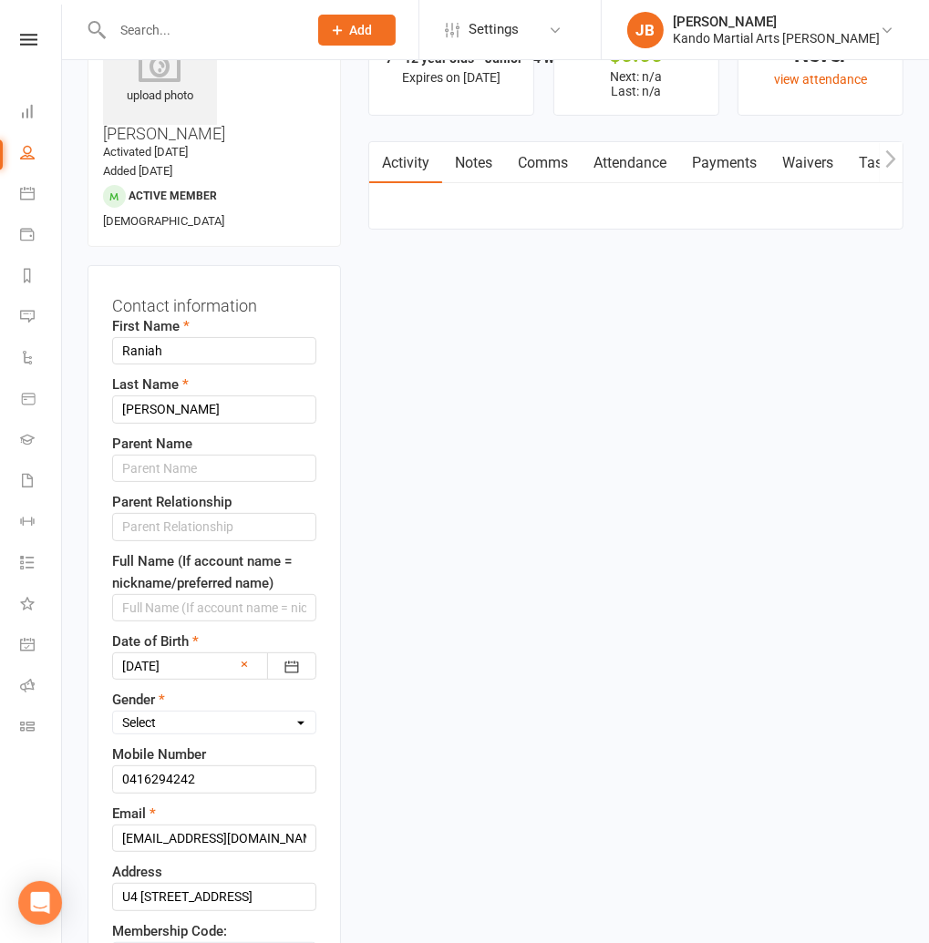
scroll to position [86, 0]
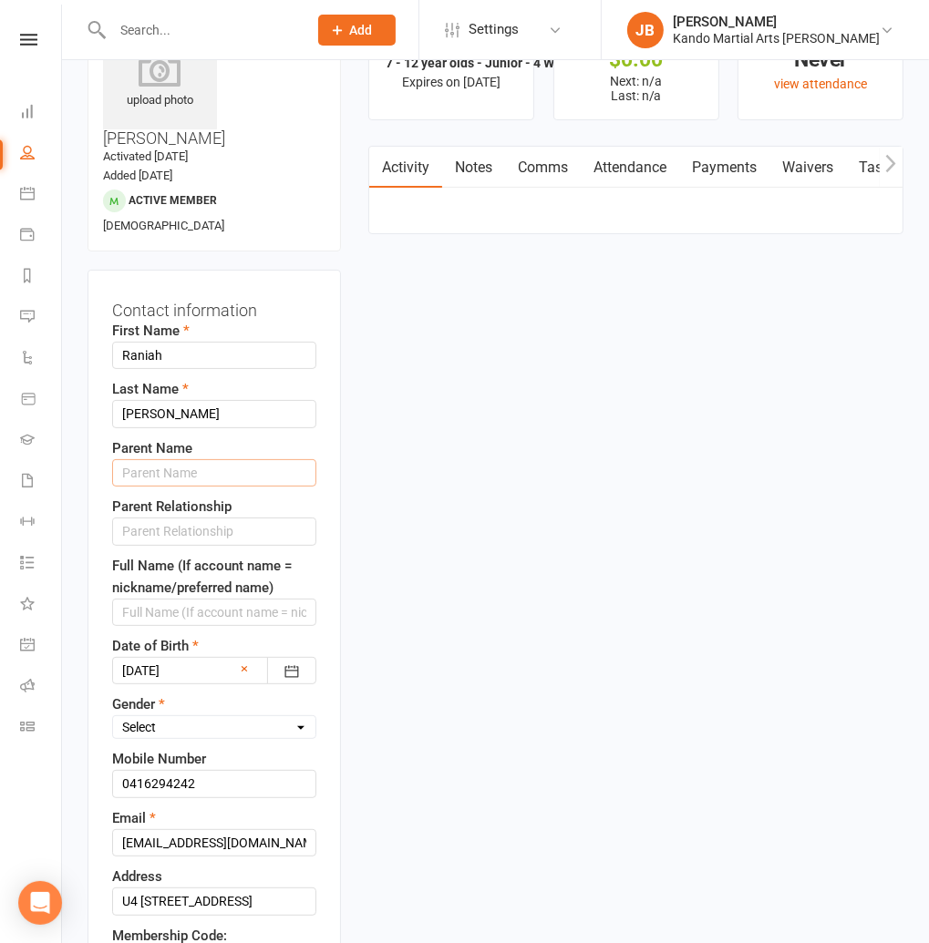
click at [141, 459] on input "text" at bounding box center [214, 472] width 204 height 27
paste input "Raihan"
type input "Raihan"
click at [131, 518] on input "text" at bounding box center [214, 531] width 204 height 27
type input "Father"
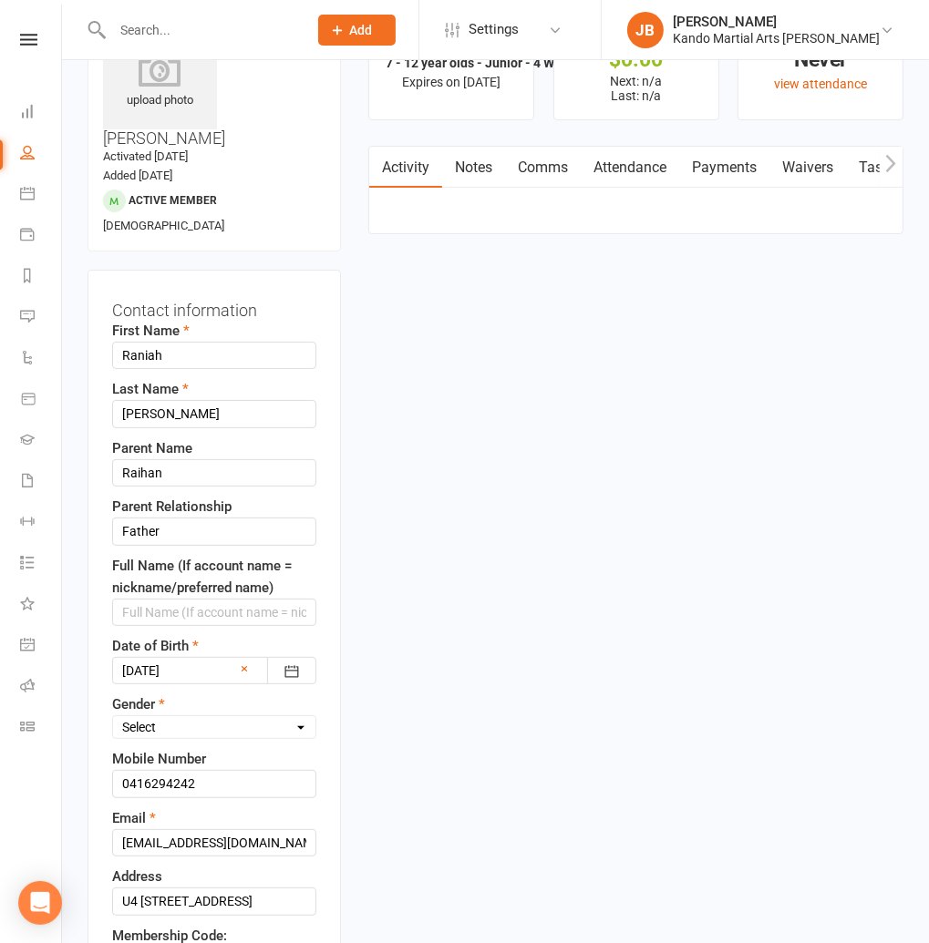
click at [146, 717] on select "Select Male Female" at bounding box center [214, 727] width 202 height 20
select select "Female"
click at [113, 717] on select "Select Male Female" at bounding box center [214, 727] width 202 height 20
click at [174, 770] on input "0416294242" at bounding box center [214, 783] width 204 height 27
click at [151, 770] on input "0416294 242" at bounding box center [214, 783] width 204 height 27
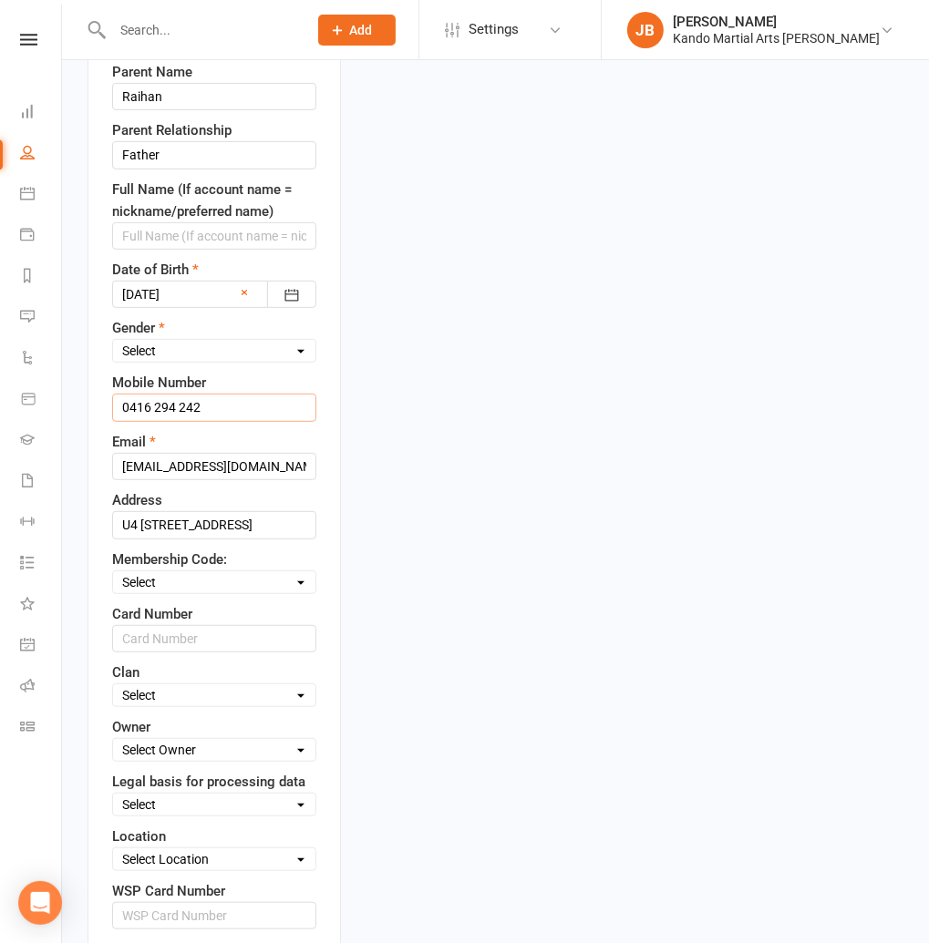
scroll to position [460, 0]
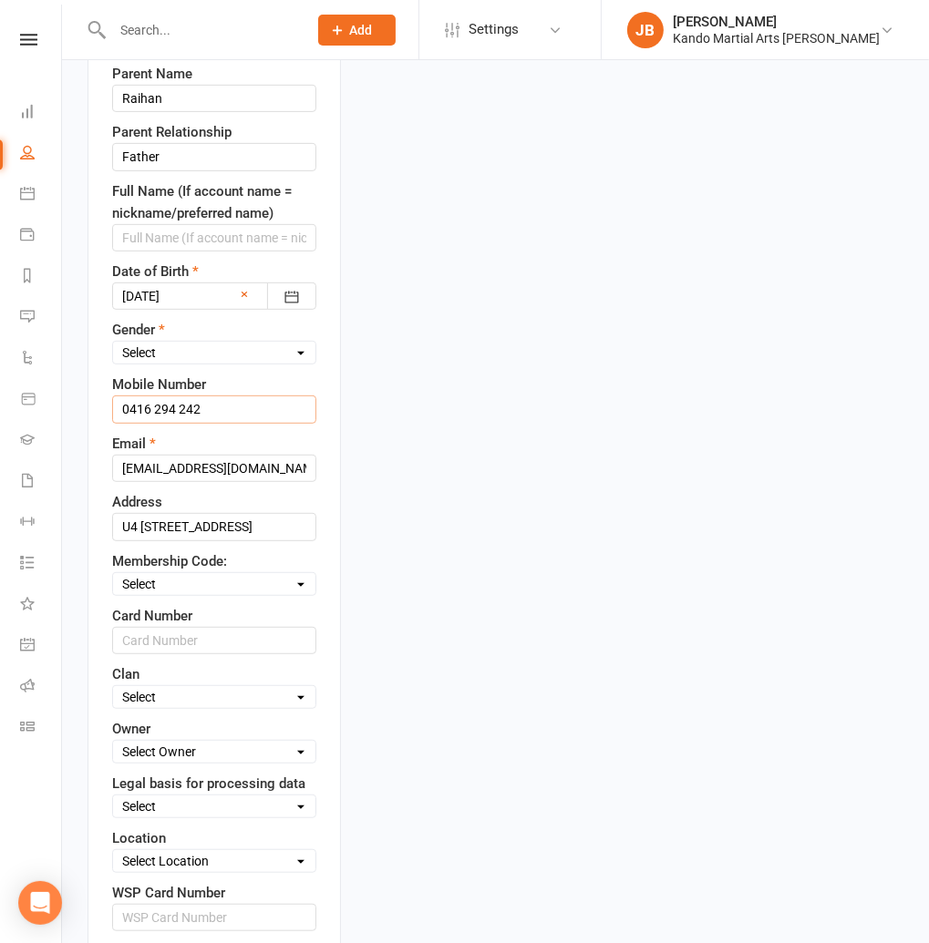
type input "0416 294 242"
click at [167, 574] on select "Select Code 1 Code 2 Code 3" at bounding box center [214, 584] width 202 height 20
select select "Code 3"
click at [113, 574] on select "Select Code 1 Code 2 Code 3" at bounding box center [214, 584] width 202 height 20
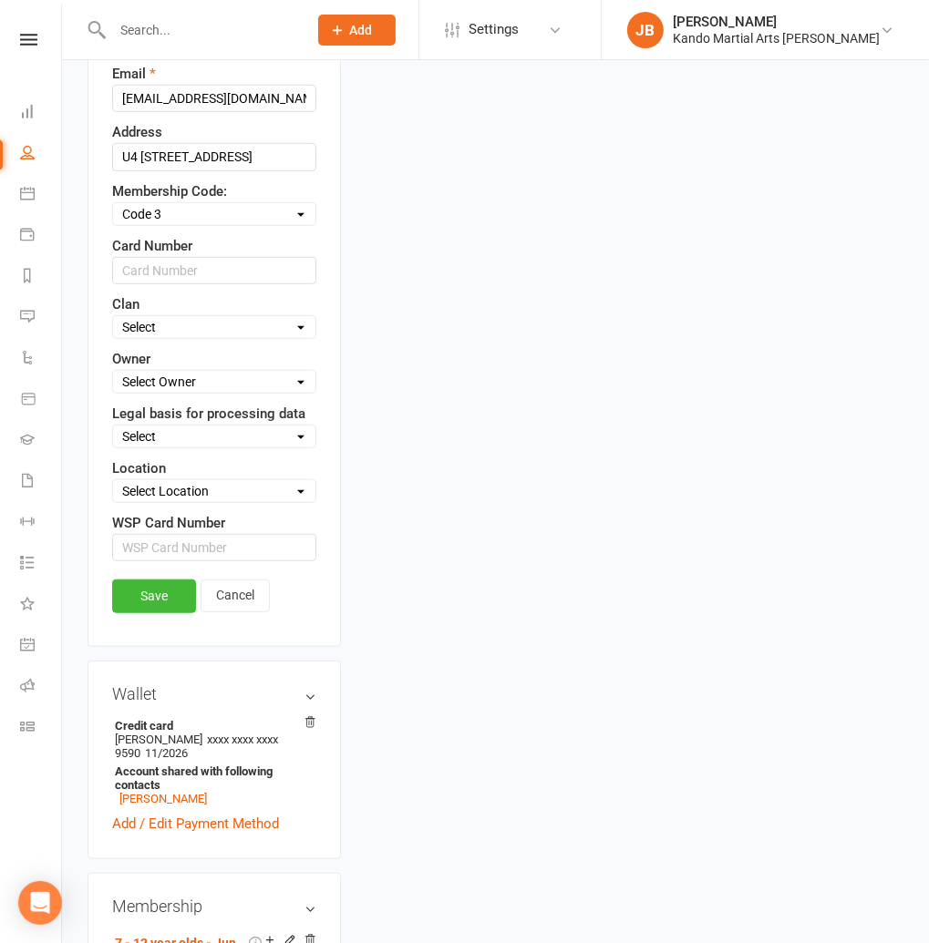
scroll to position [831, 0]
click at [166, 371] on select "Select Owner Andy Muser / Kando Knox Sonya Watz Jade Brownlie Neve Sharry Jade …" at bounding box center [214, 381] width 202 height 20
select select "4"
click at [113, 371] on select "Select Owner Andy Muser / Kando Knox Sonya Watz Jade Brownlie Neve Sharry Jade …" at bounding box center [214, 381] width 202 height 20
click at [148, 426] on select "Select Consent provided by contact Legitimate Interest - Existing Customer Legi…" at bounding box center [214, 436] width 202 height 20
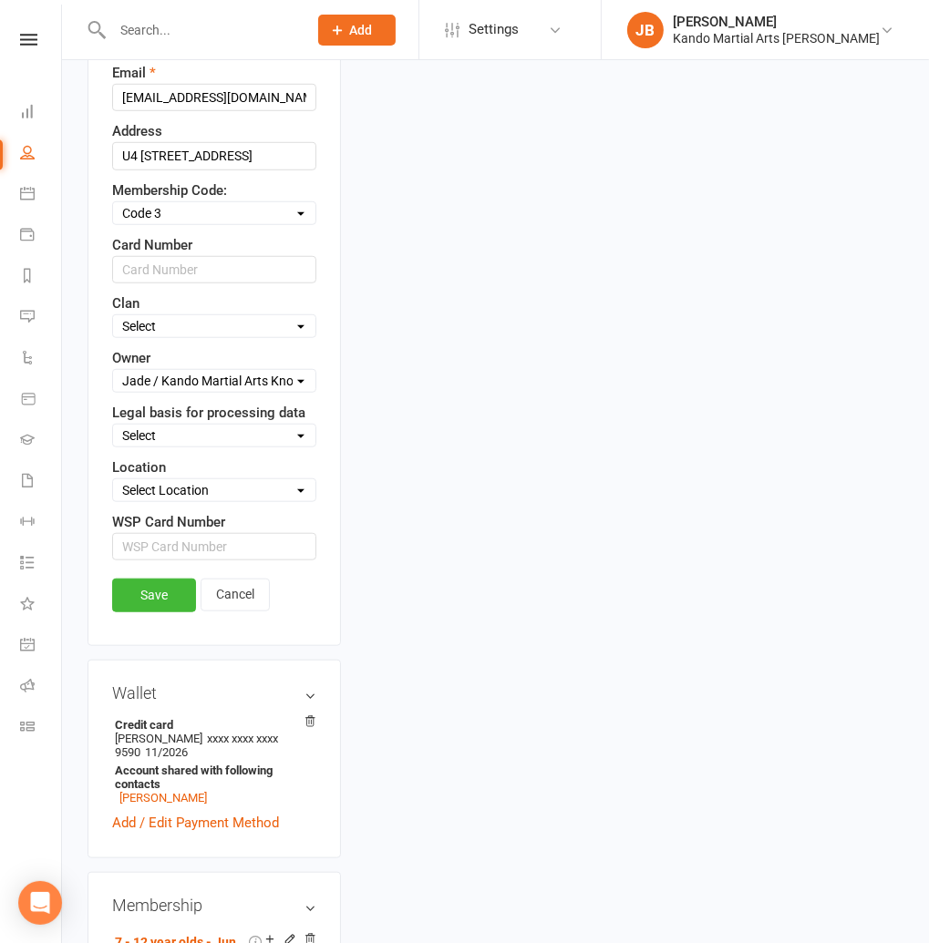
select select "Consent provided by contact"
click at [113, 426] on select "Select Consent provided by contact Legitimate Interest - Existing Customer Legi…" at bounding box center [214, 436] width 202 height 20
click at [141, 480] on select "Select Location Big Mats Desk Outdoor Small Mats Virtual" at bounding box center [214, 490] width 202 height 20
select select "0"
click at [113, 480] on select "Select Location Big Mats Desk Outdoor Small Mats Virtual" at bounding box center [214, 490] width 202 height 20
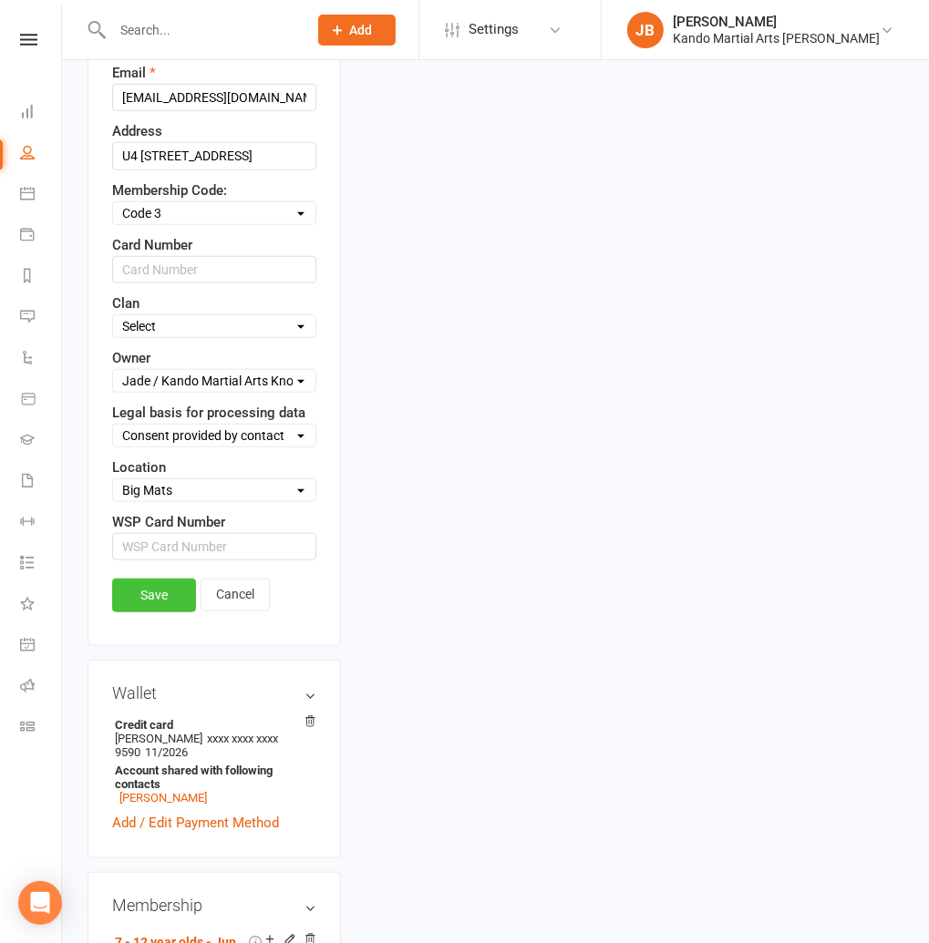
click at [142, 579] on link "Save" at bounding box center [154, 595] width 84 height 33
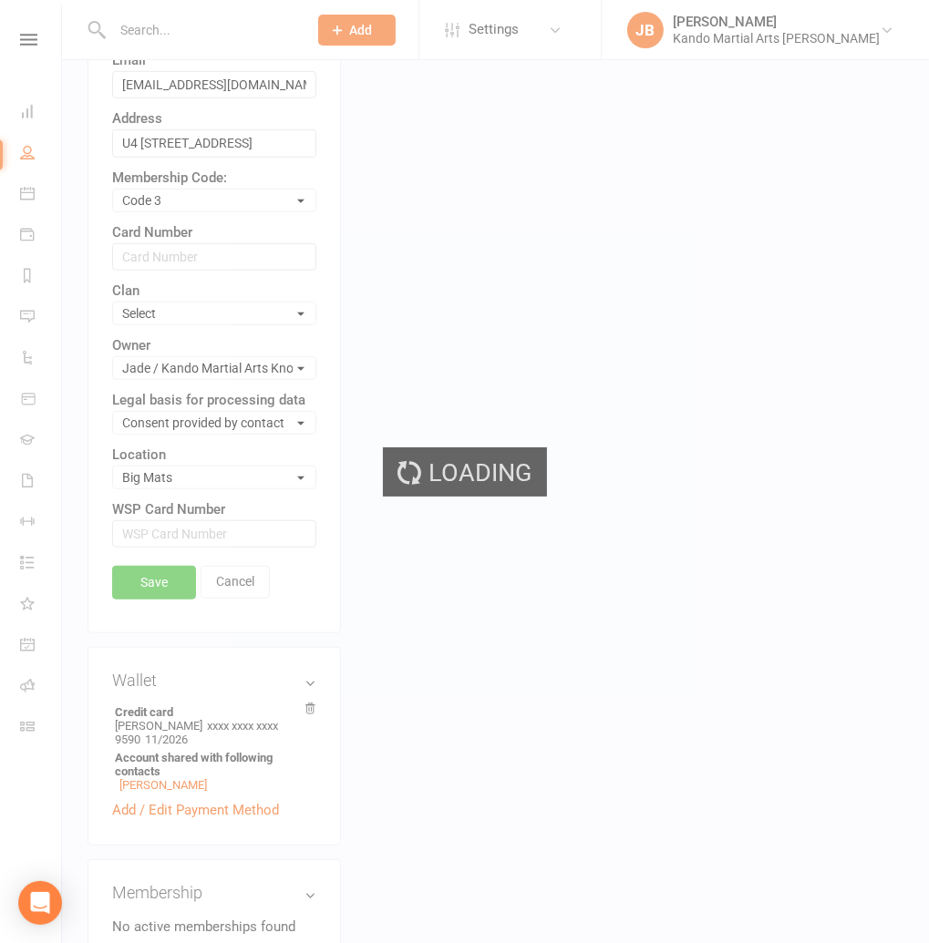
scroll to position [862, 0]
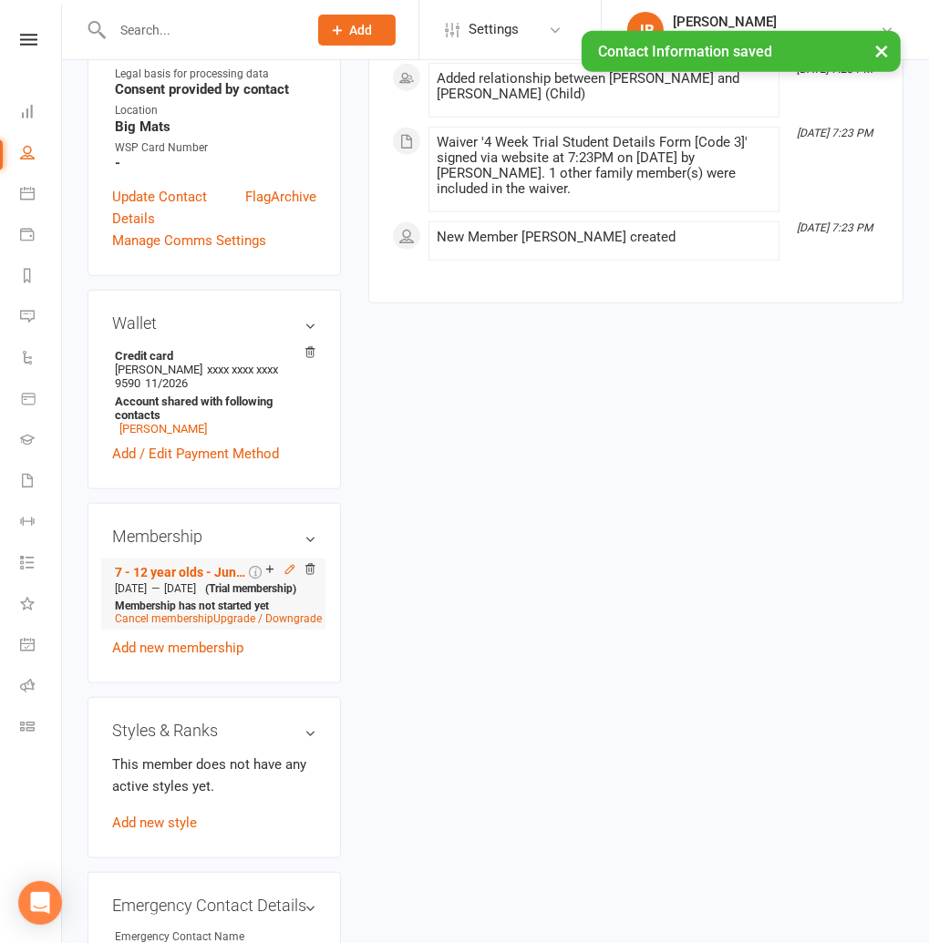
click at [287, 566] on icon at bounding box center [290, 570] width 8 height 8
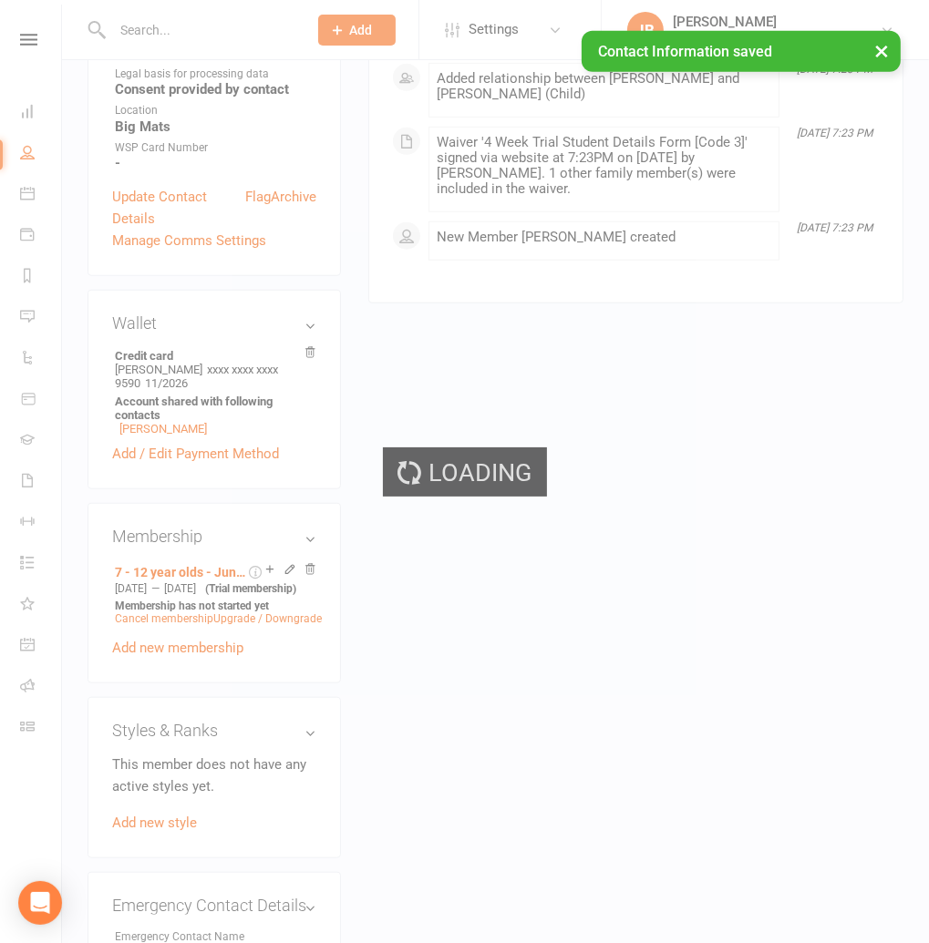
scroll to position [867, 0]
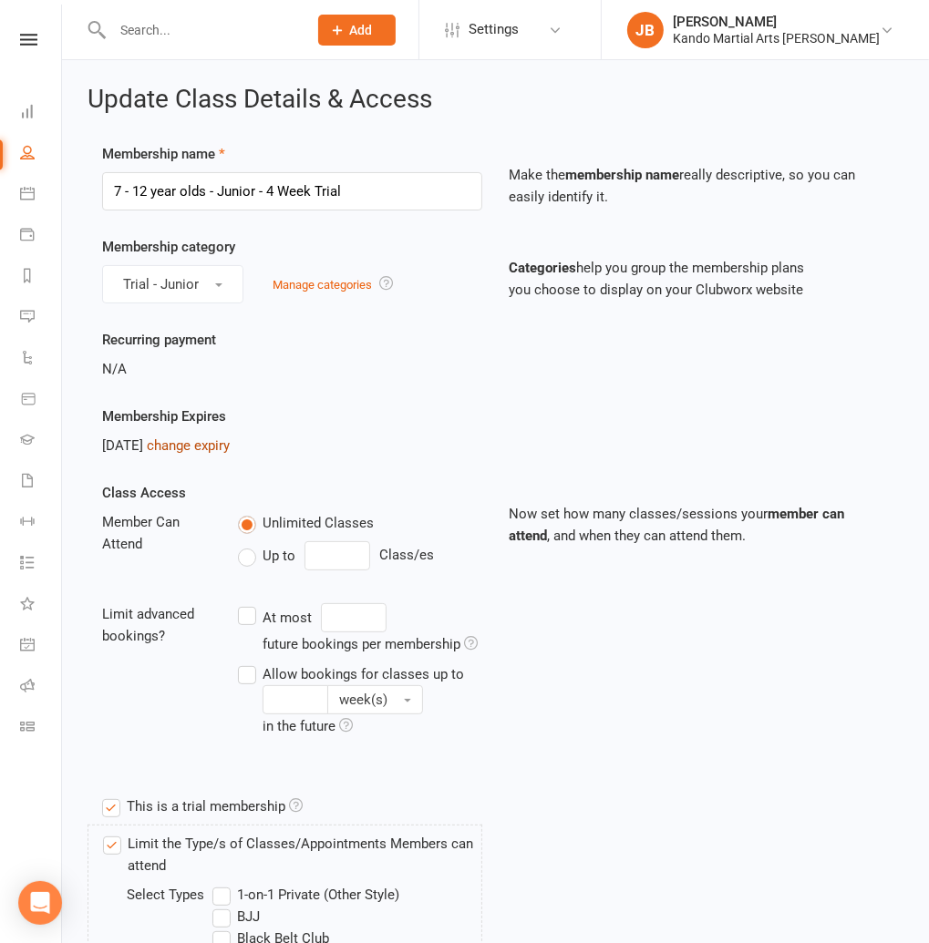
click at [204, 445] on link "change expiry" at bounding box center [188, 445] width 83 height 16
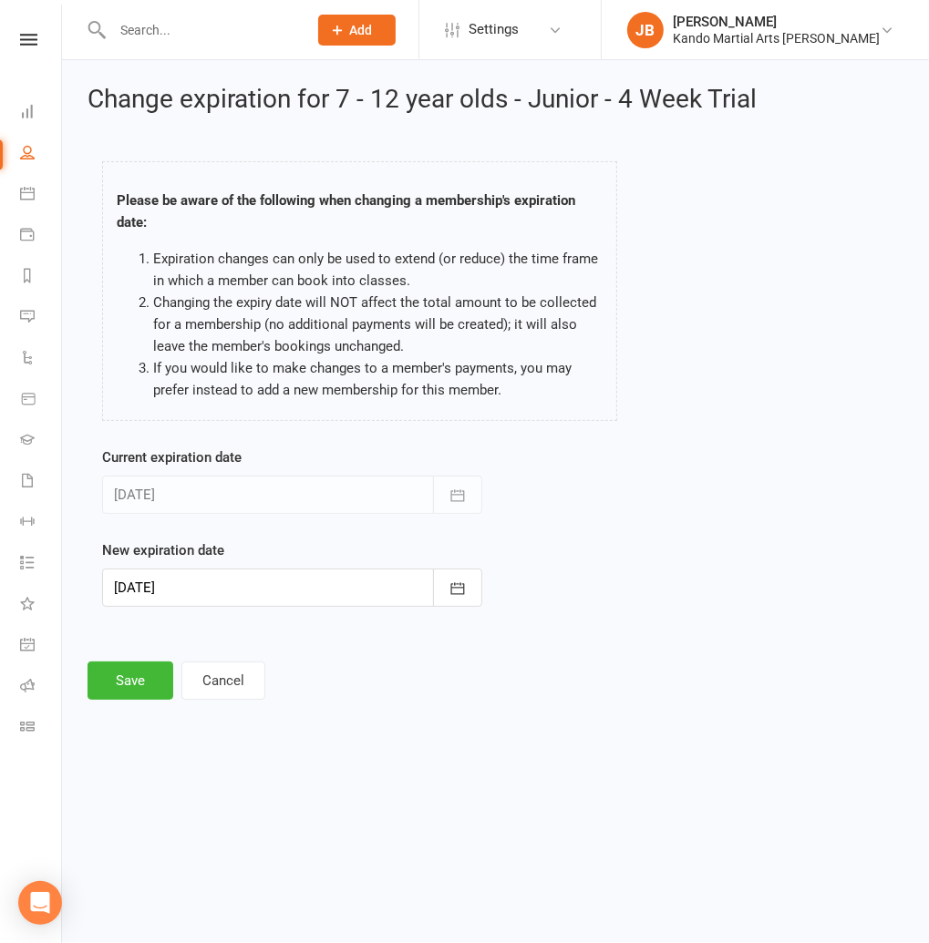
click at [192, 601] on div at bounding box center [292, 588] width 380 height 38
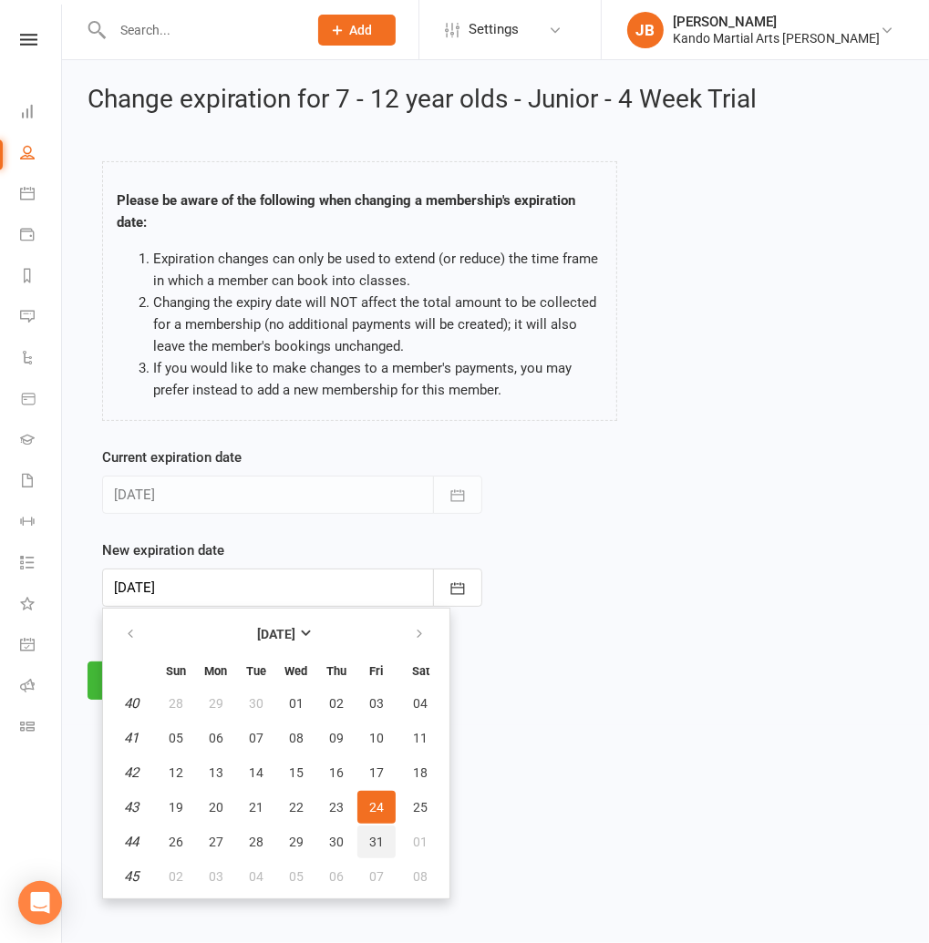
click at [369, 838] on span "31" at bounding box center [376, 842] width 15 height 15
type input "31 Oct 2025"
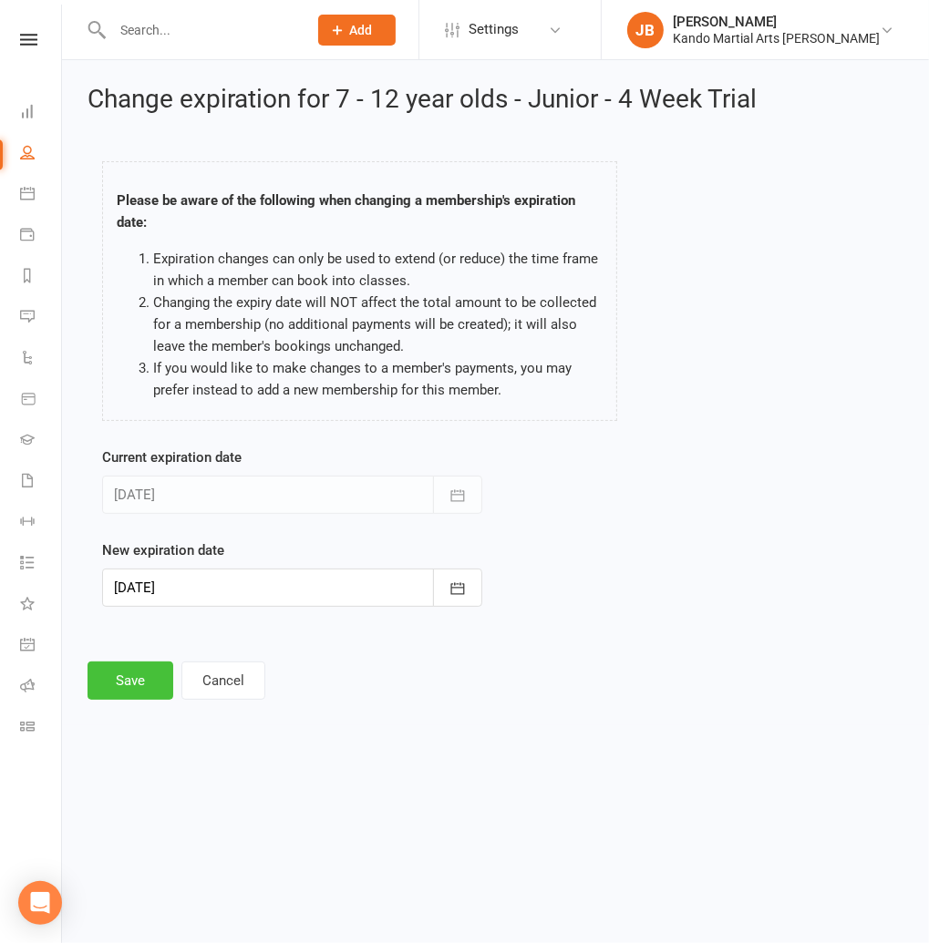
click at [129, 669] on button "Save" at bounding box center [130, 681] width 86 height 38
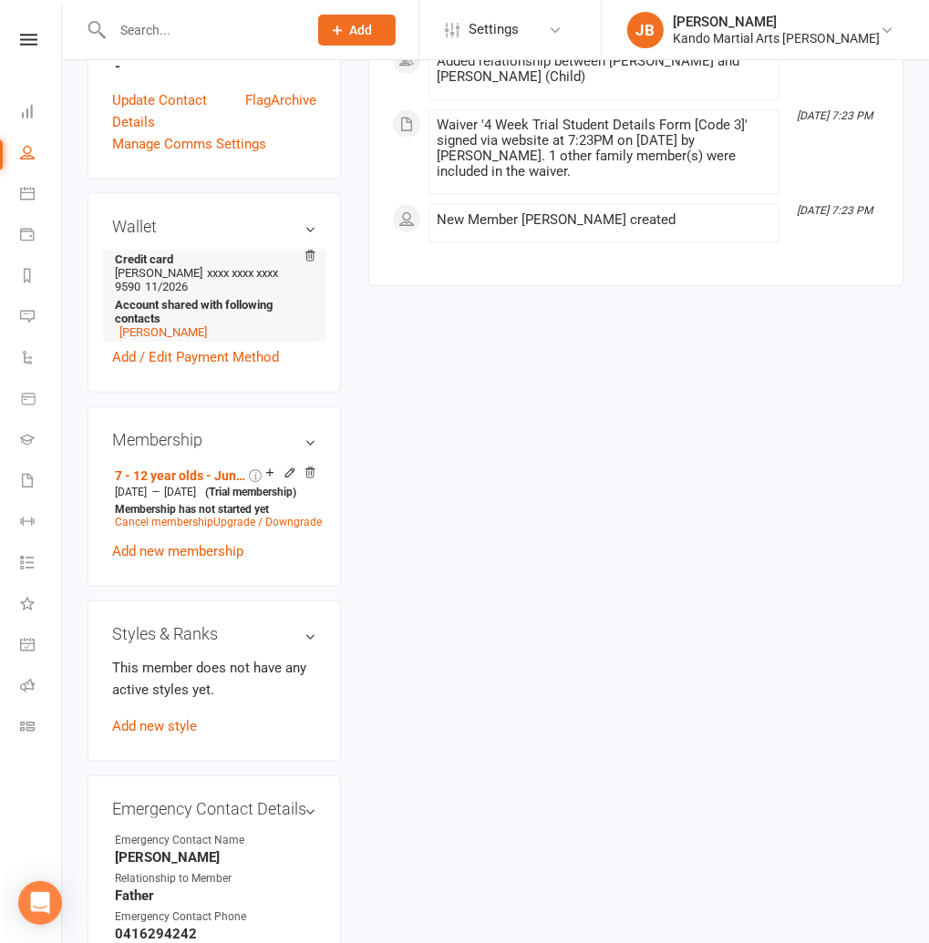
scroll to position [960, 0]
click at [160, 542] on link "Add new membership" at bounding box center [177, 550] width 131 height 16
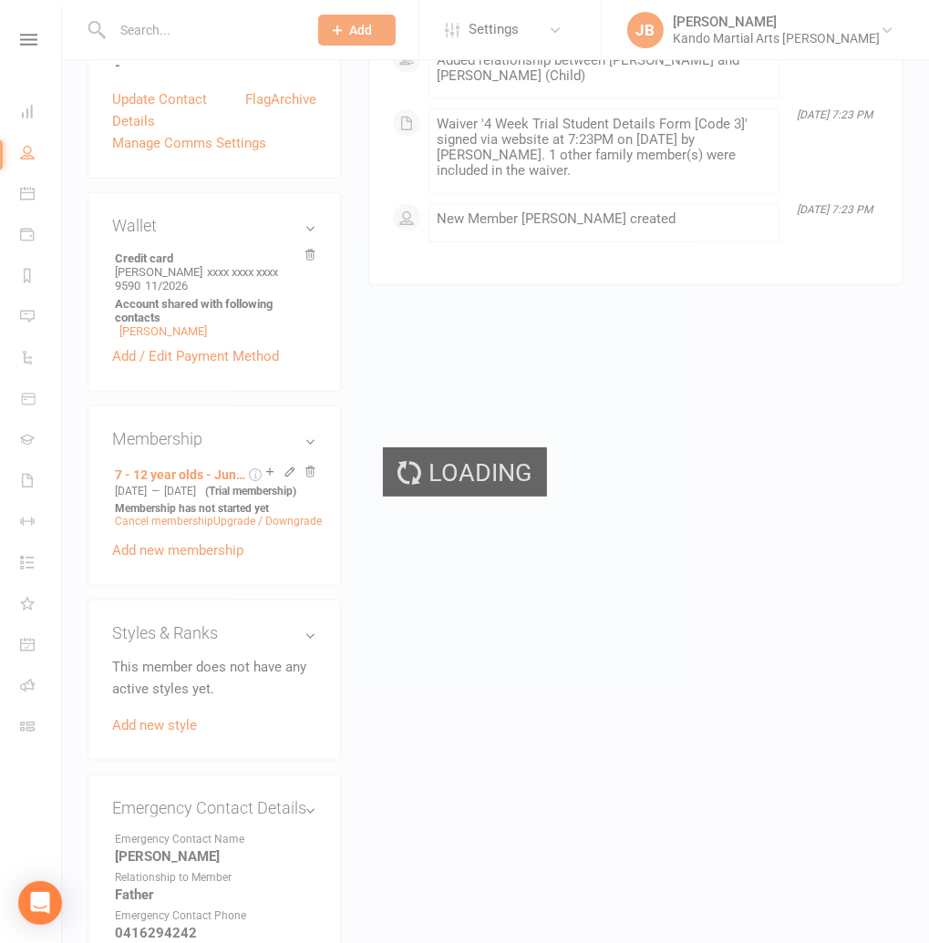
scroll to position [959, 0]
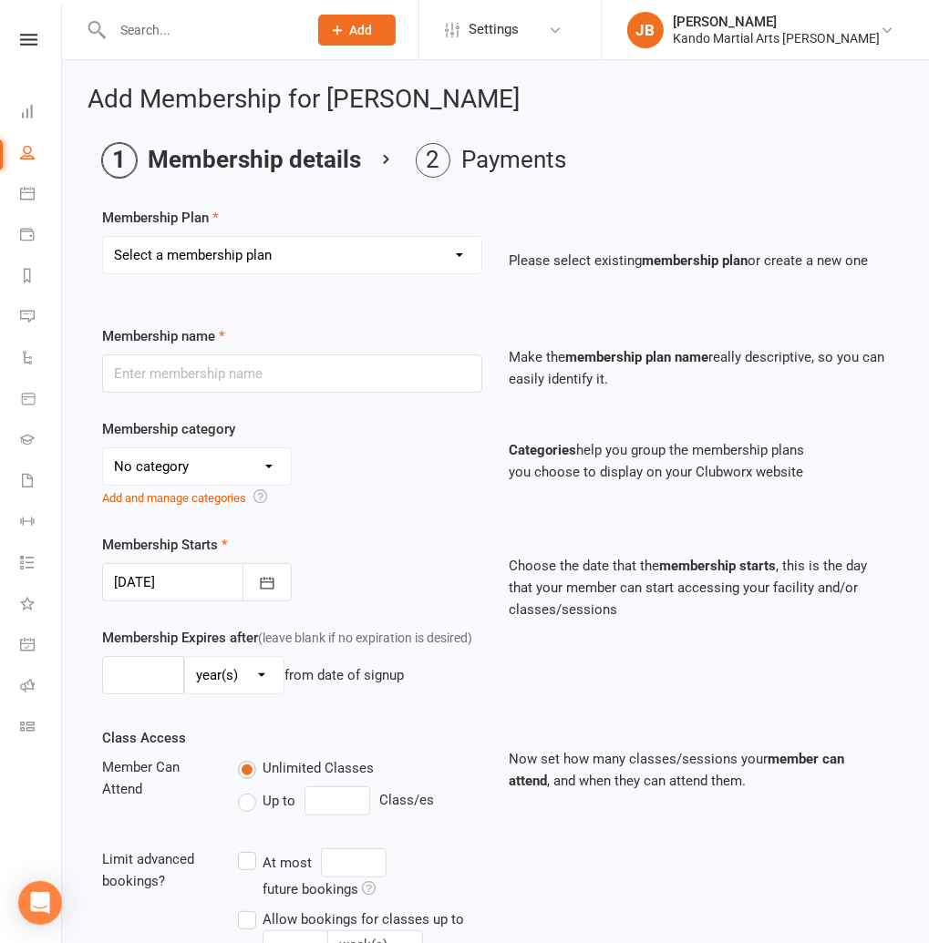
click at [174, 247] on select "Select a membership plan Create new Membership Plan 12 Months - Kinder Ninja in…" at bounding box center [292, 255] width 378 height 36
select select "117"
click at [103, 237] on select "Select a membership plan Create new Membership Plan 12 Months - Kinder Ninja in…" at bounding box center [292, 255] width 378 height 36
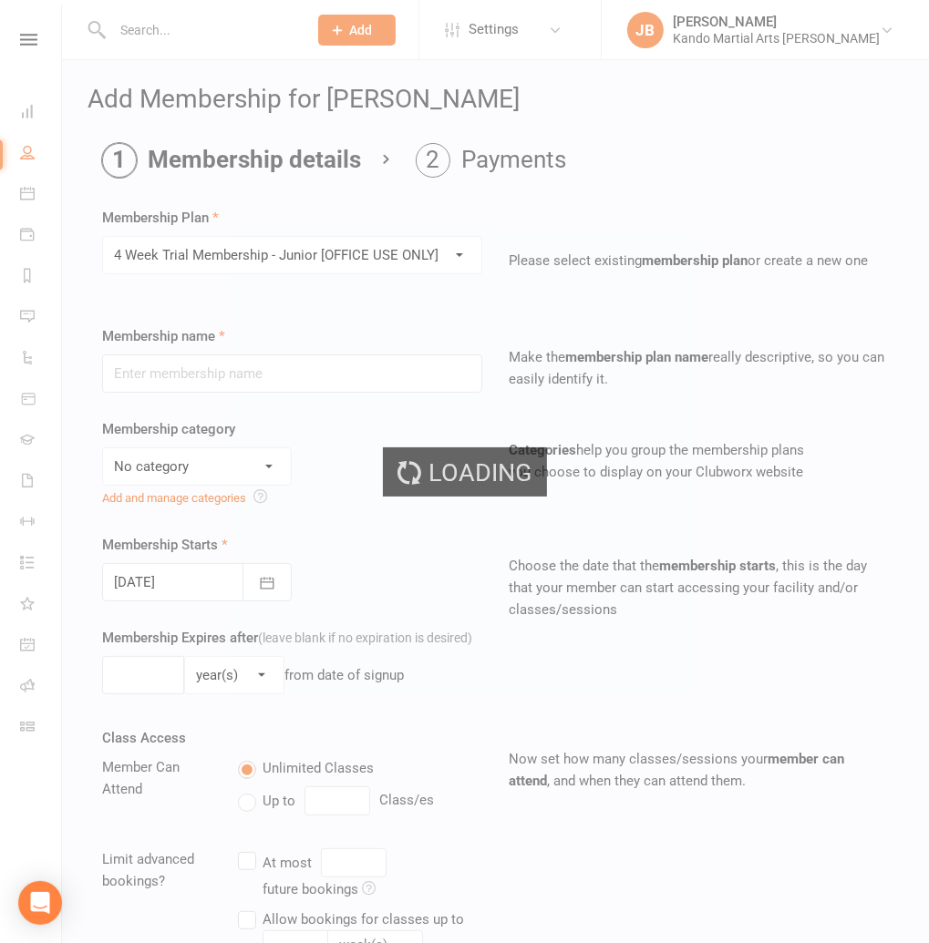
type input "4 Week Trial Membership - Junior [OFFICE USE ONLY]"
select select "18"
type input "4"
select select "1"
type input "0"
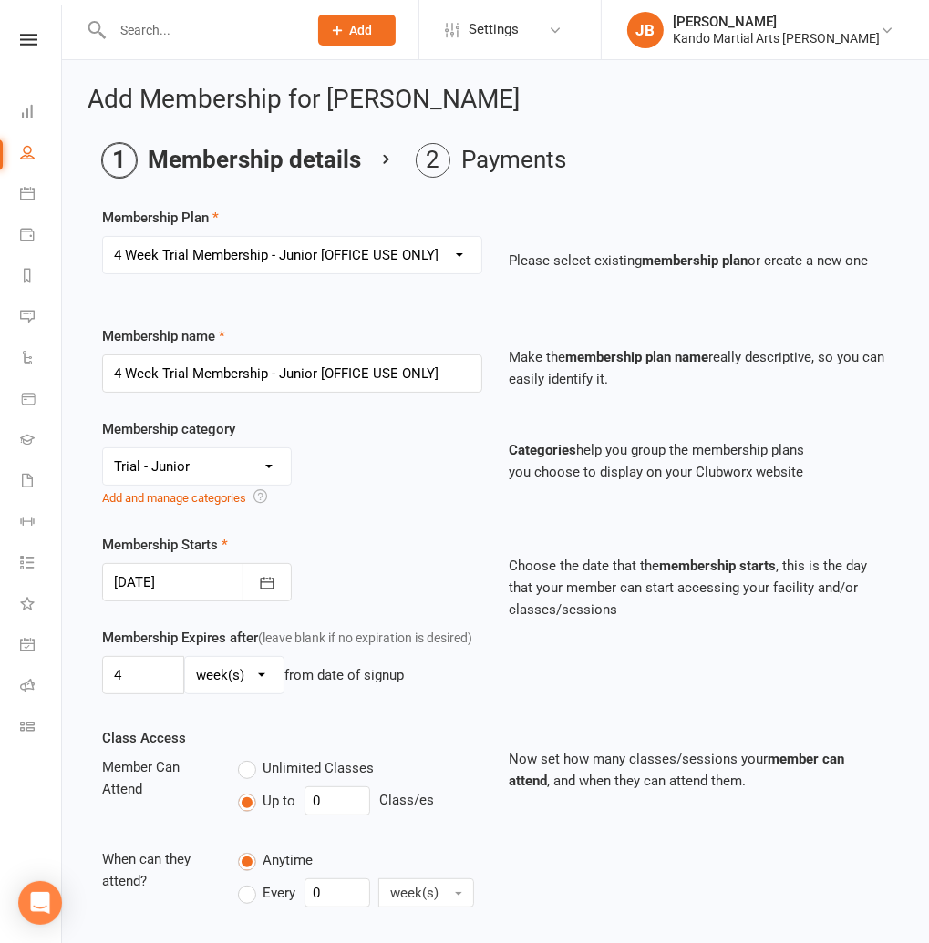
click at [185, 569] on div at bounding box center [197, 582] width 190 height 38
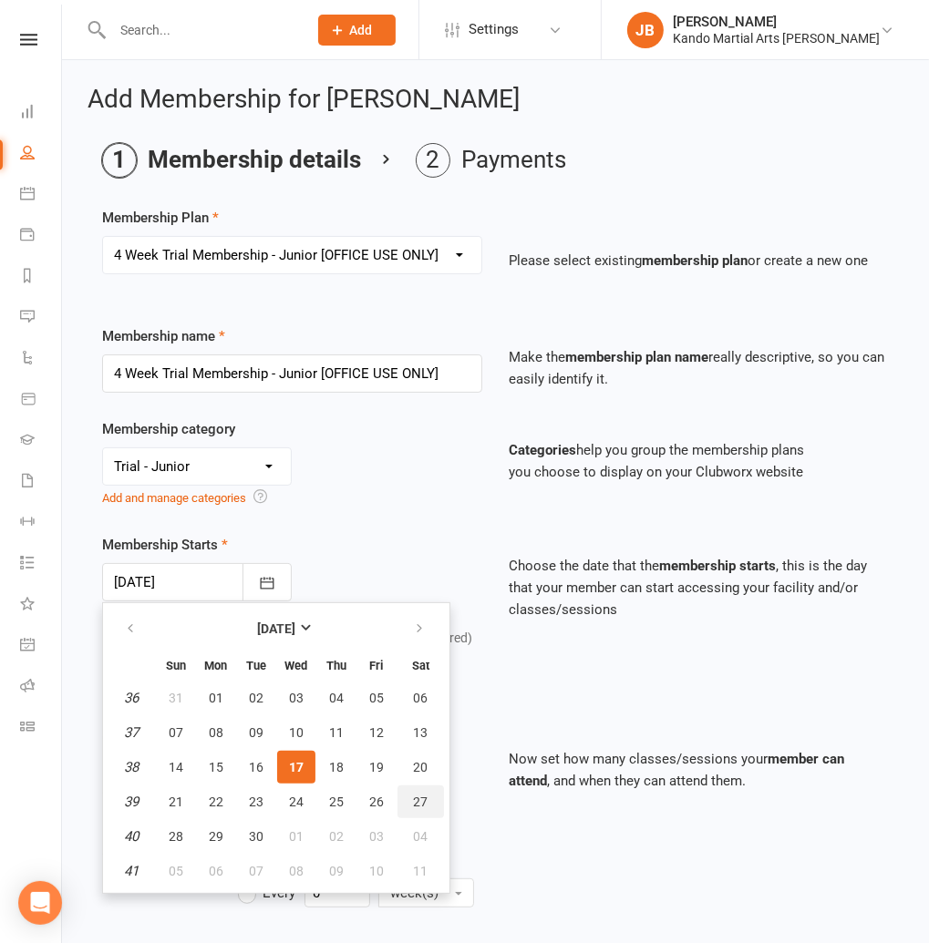
drag, startPoint x: 410, startPoint y: 794, endPoint x: 386, endPoint y: 793, distance: 24.6
click at [410, 794] on button "27" at bounding box center [420, 802] width 46 height 33
type input "27 Sep 2025"
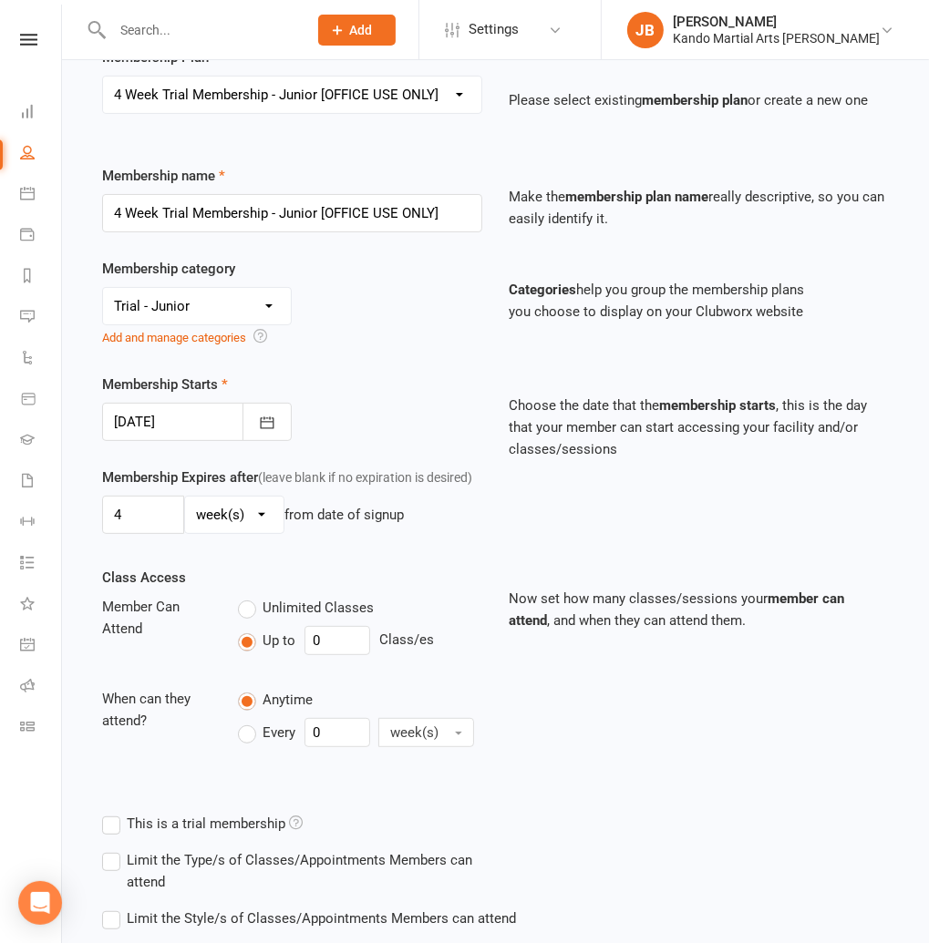
scroll to position [293, 0]
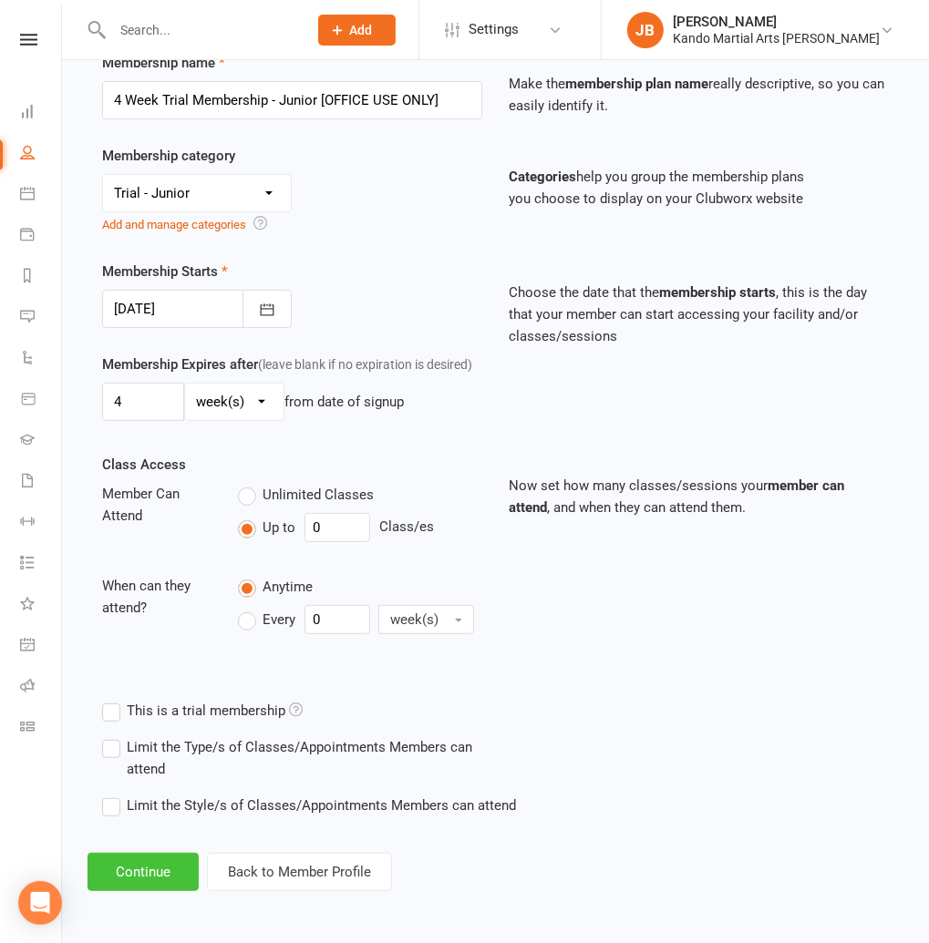
click at [170, 878] on button "Continue" at bounding box center [142, 872] width 111 height 38
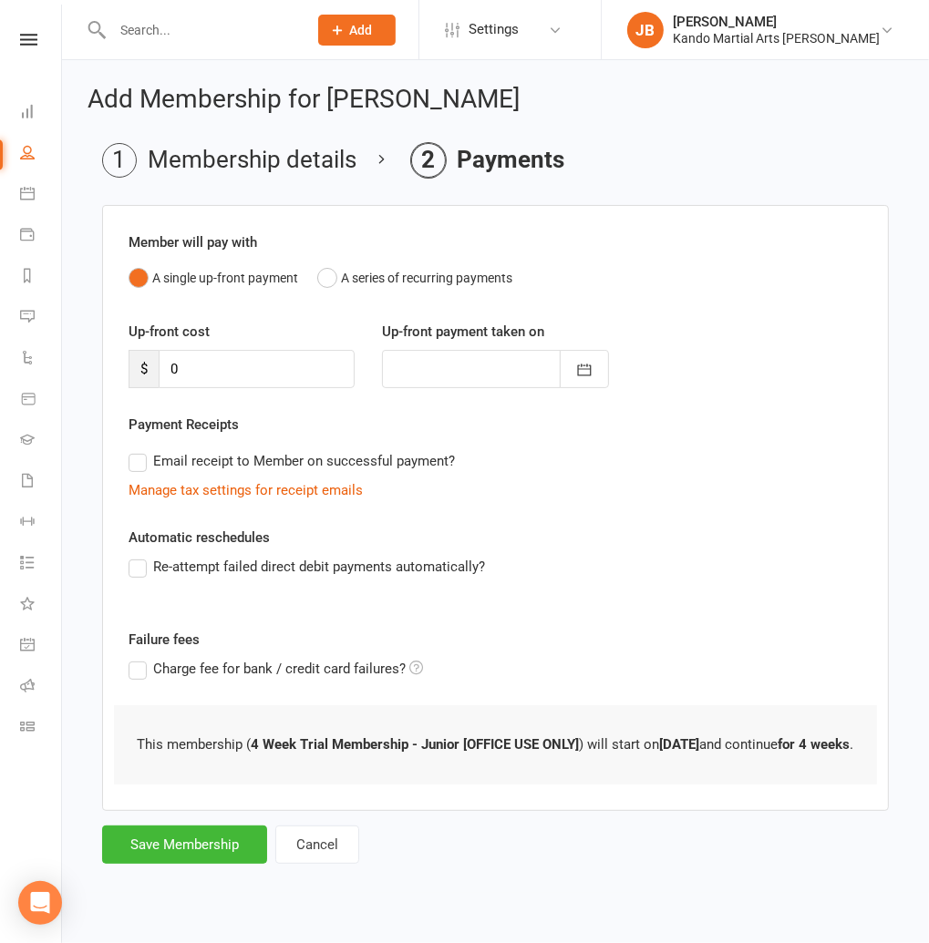
scroll to position [0, 0]
click at [175, 858] on button "Save Membership" at bounding box center [184, 845] width 165 height 38
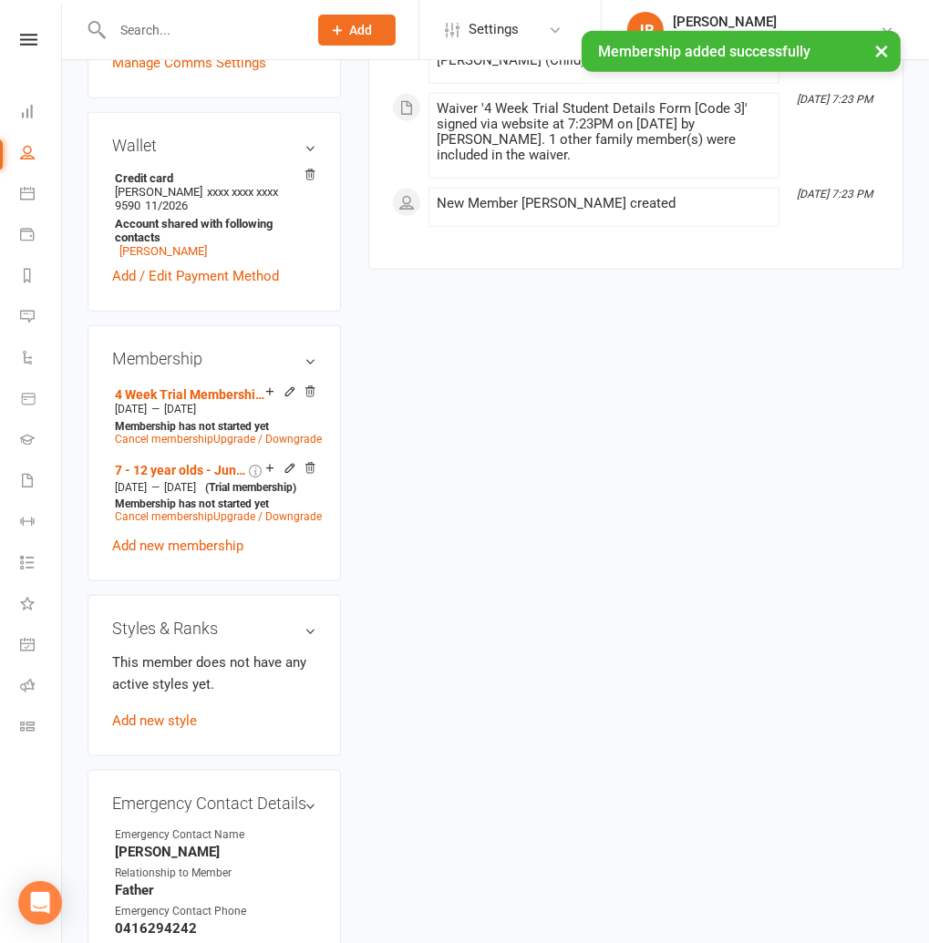
scroll to position [1063, 0]
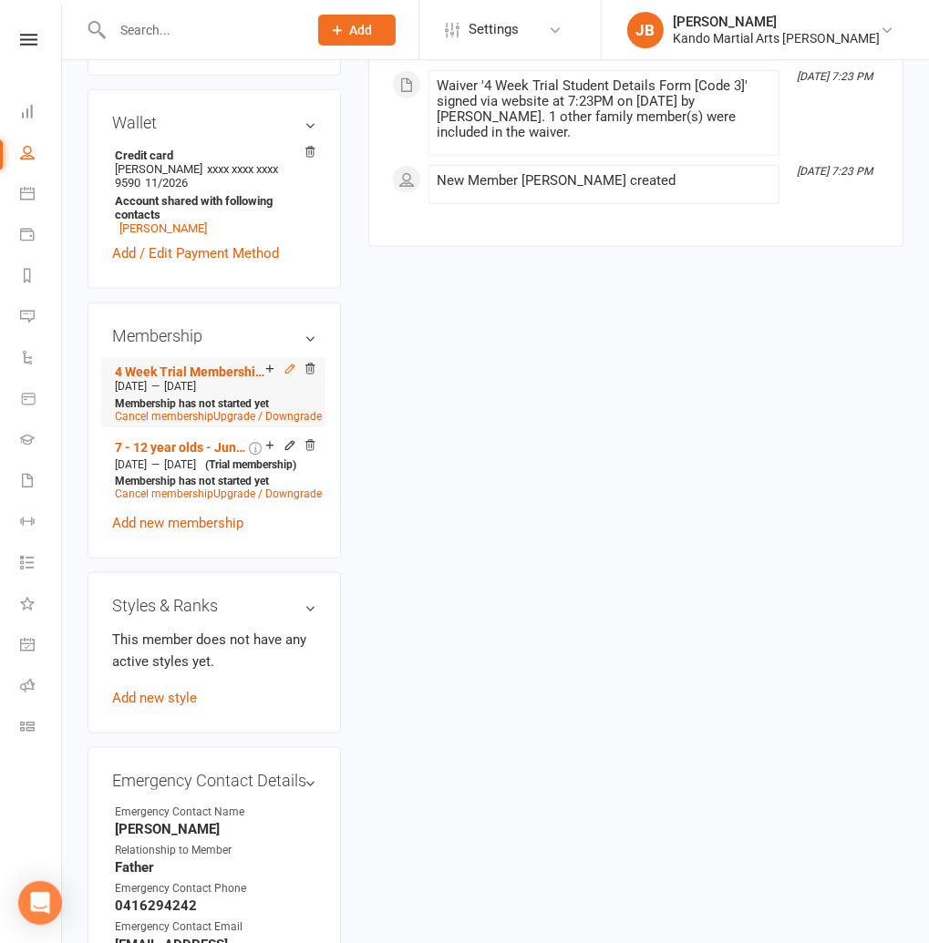
click at [286, 363] on icon at bounding box center [289, 369] width 13 height 13
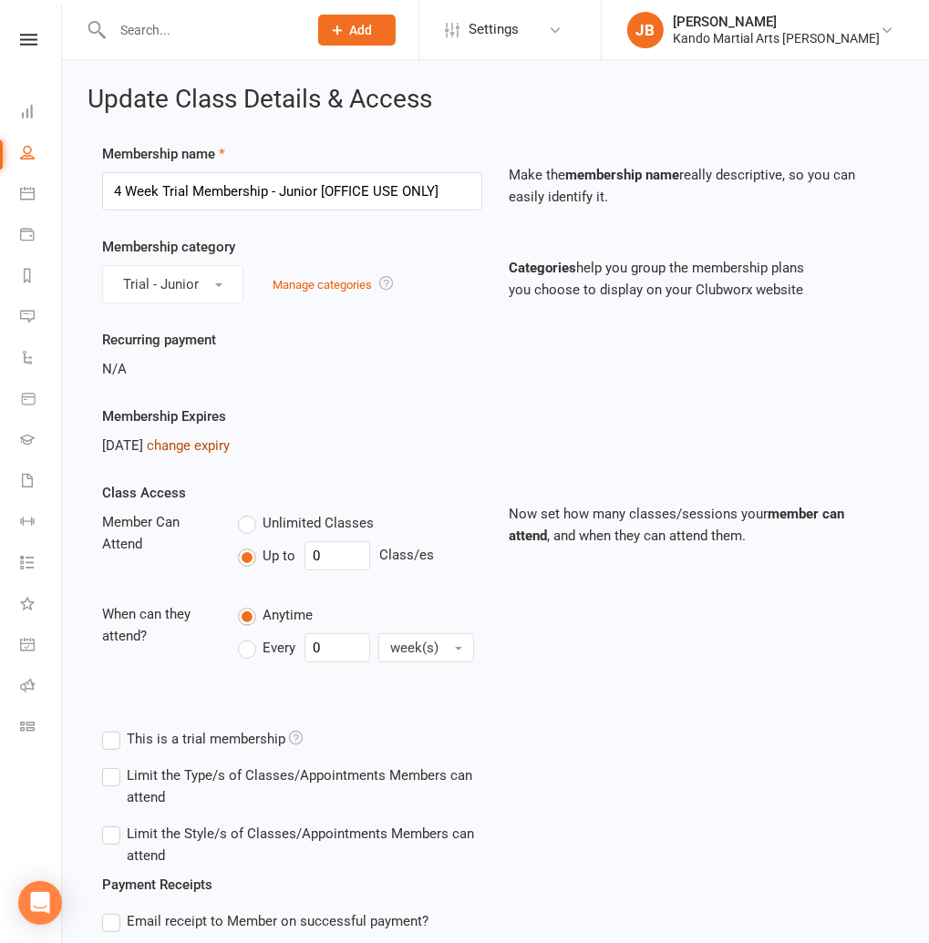
click at [229, 452] on link "change expiry" at bounding box center [188, 445] width 83 height 16
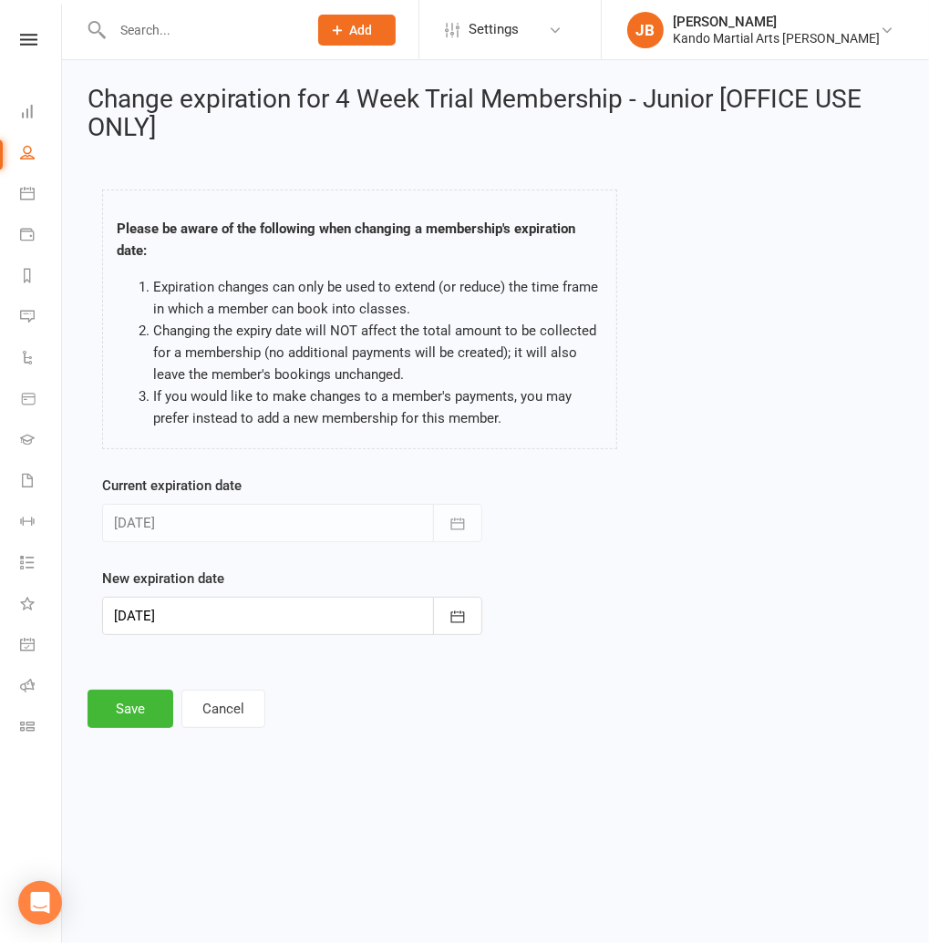
click at [196, 601] on div at bounding box center [292, 616] width 380 height 38
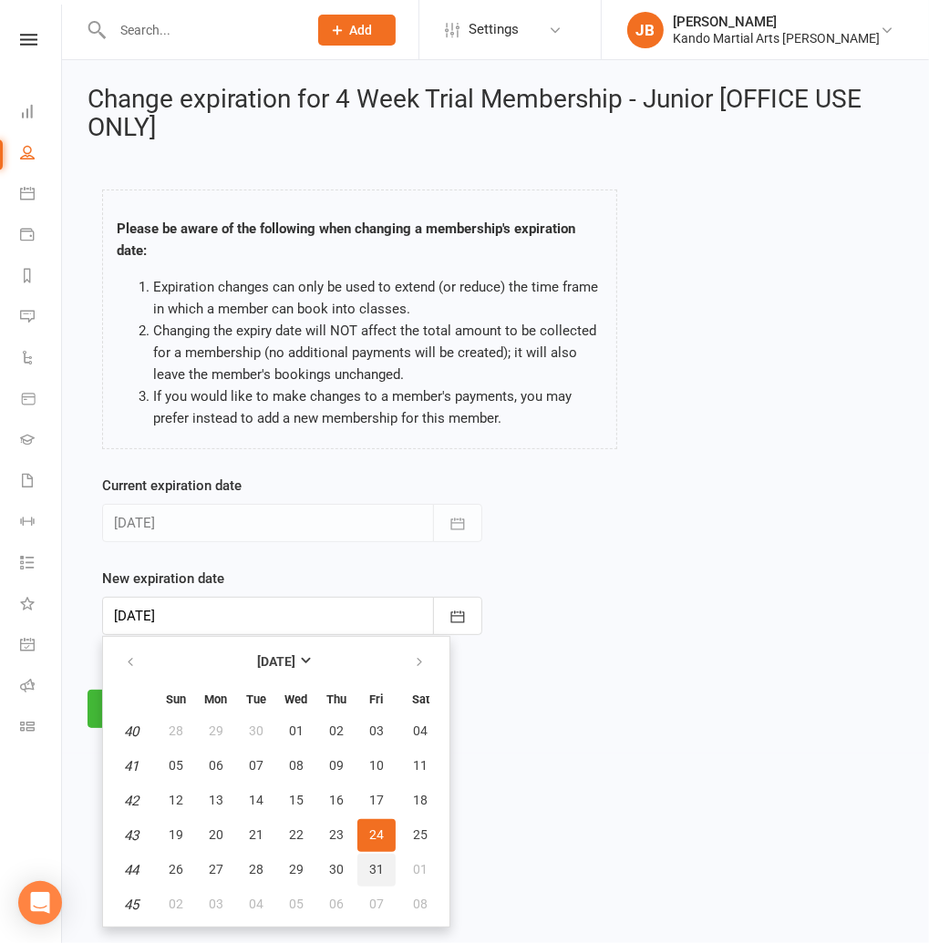
click at [385, 866] on button "31" at bounding box center [376, 870] width 38 height 33
type input "31 Oct 2025"
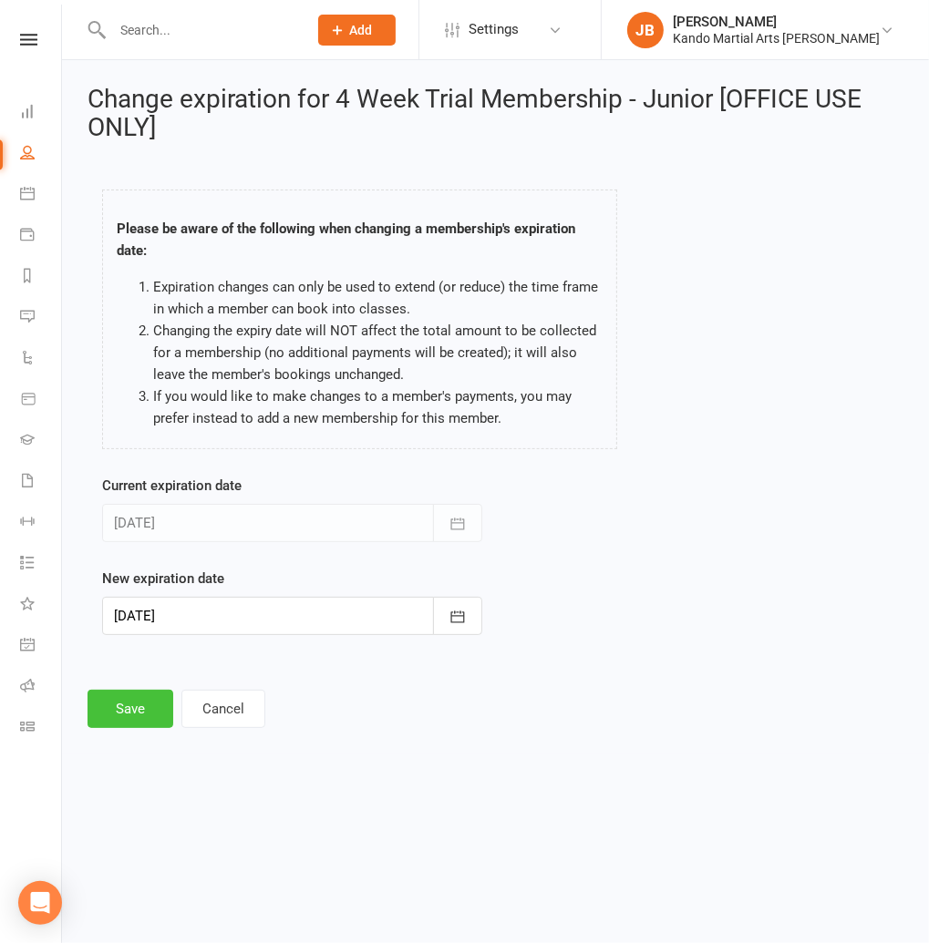
click at [125, 719] on button "Save" at bounding box center [130, 709] width 86 height 38
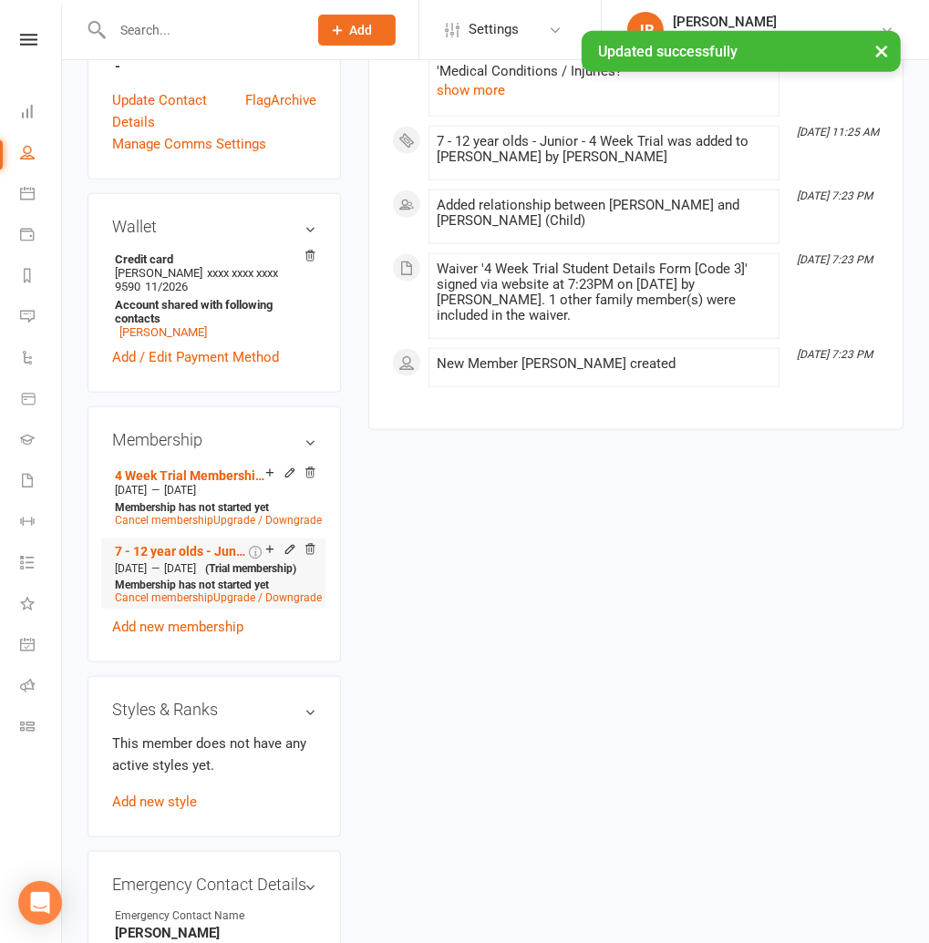
scroll to position [1054, 0]
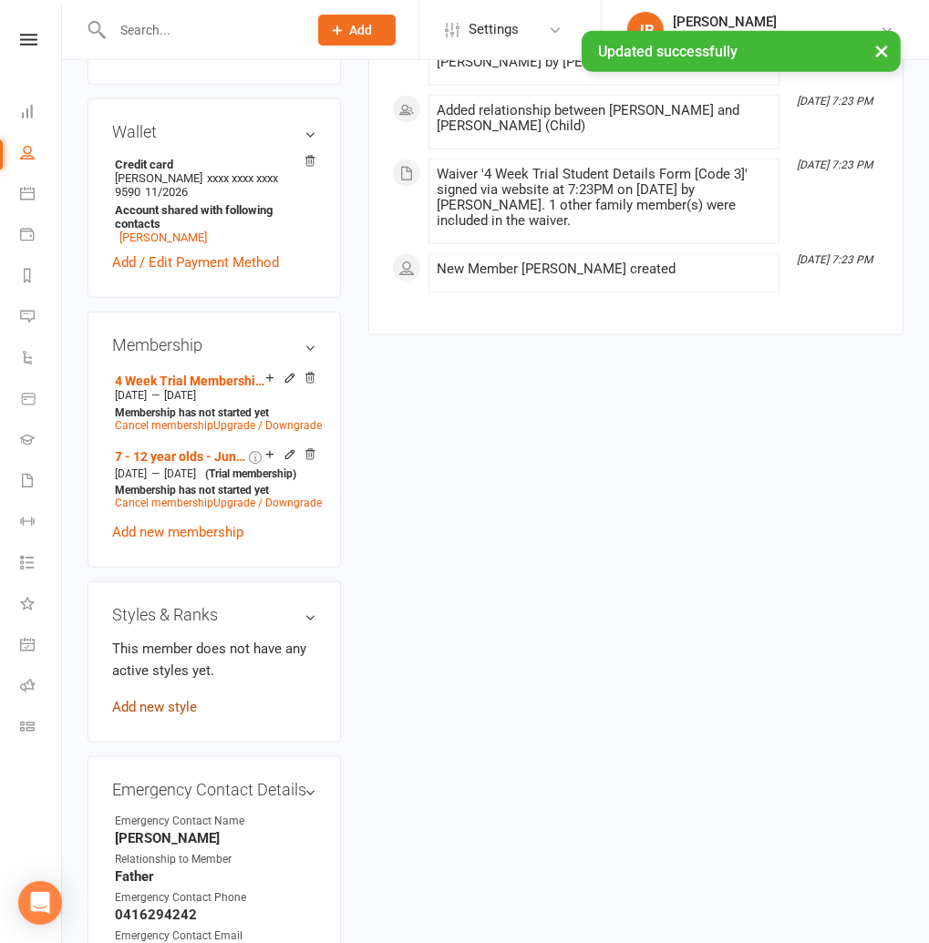
click at [160, 699] on link "Add new style" at bounding box center [154, 707] width 85 height 16
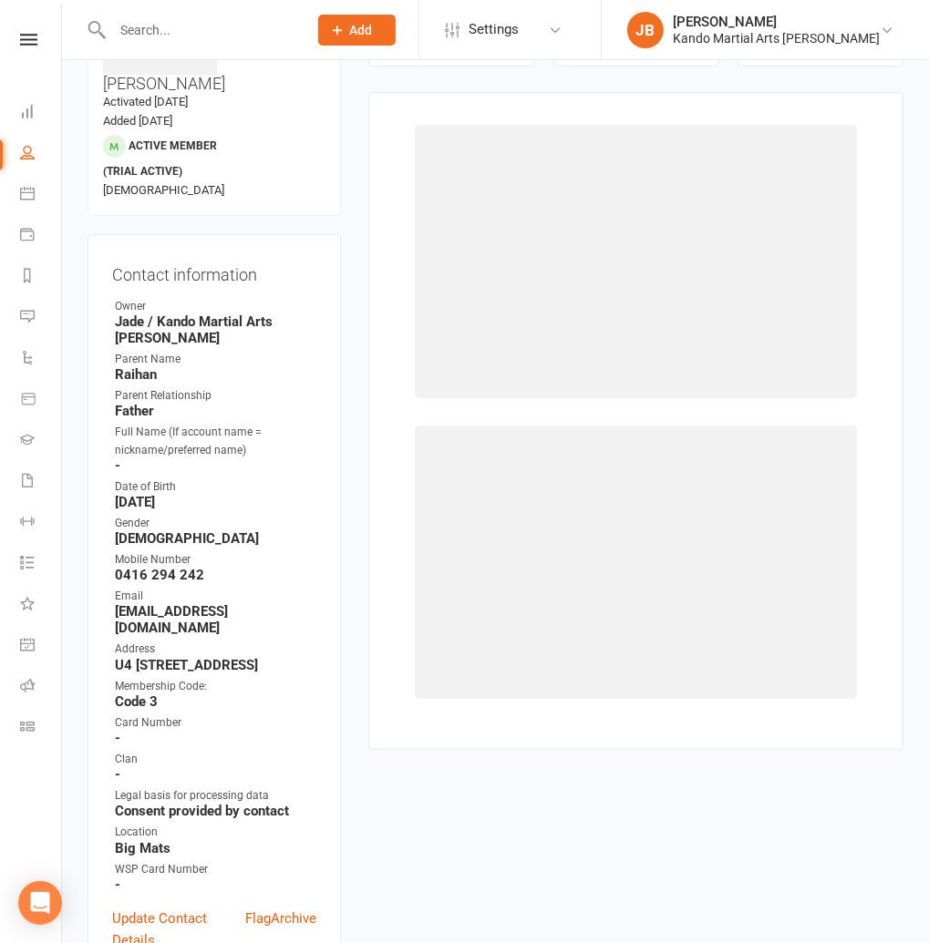
scroll to position [140, 0]
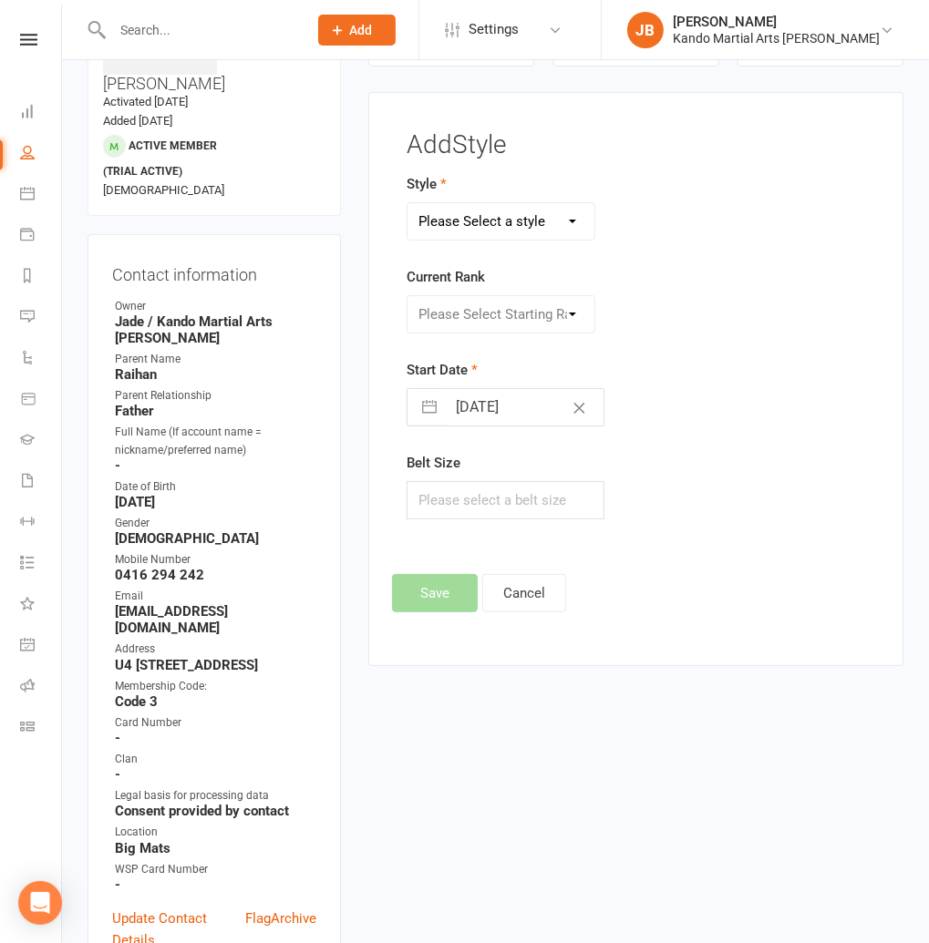
click at [476, 229] on select "Please Select a style Brazilian Jiu Jitsu Kids Brazilian Jiu Jitsu Martial Arts…" at bounding box center [500, 221] width 187 height 36
select select "1193"
click at [407, 203] on select "Please Select a style Brazilian Jiu Jitsu Kids Brazilian Jiu Jitsu Martial Arts…" at bounding box center [500, 221] width 187 height 36
click at [452, 313] on select "Please Select Starting Rank 10th Kyu 9th Kyu 8th Kyu 7th Kyu 6th Kyu 5th Kyu 5t…" at bounding box center [500, 314] width 187 height 36
select select "11416"
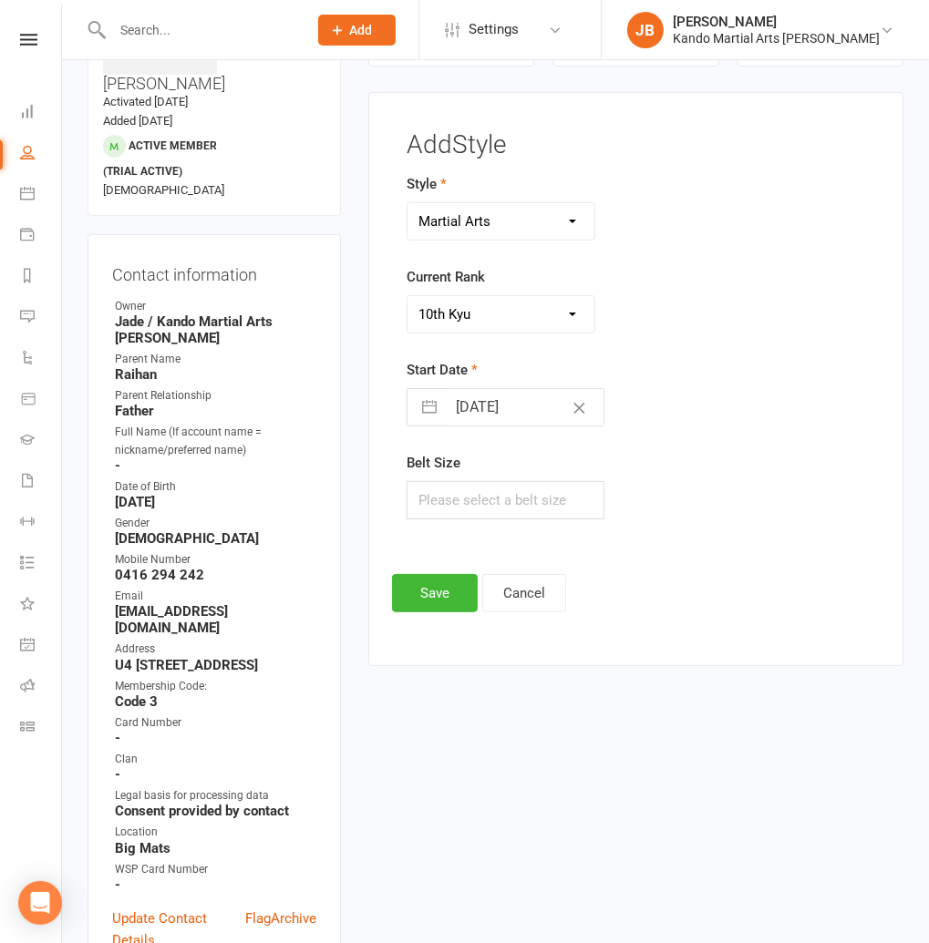
click at [407, 296] on select "Please Select Starting Rank 10th Kyu 9th Kyu 8th Kyu 7th Kyu 6th Kyu 5th Kyu 5t…" at bounding box center [500, 314] width 187 height 36
select select "7"
select select "2025"
select select "8"
select select "2025"
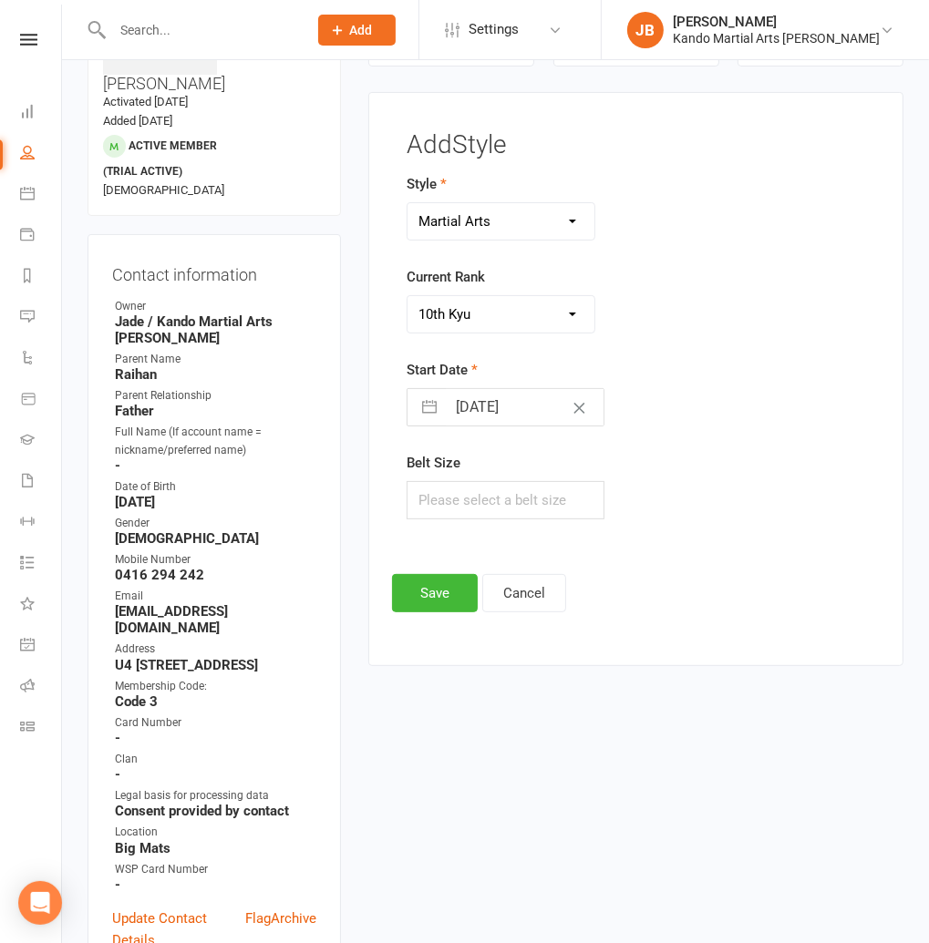
select select "9"
select select "2025"
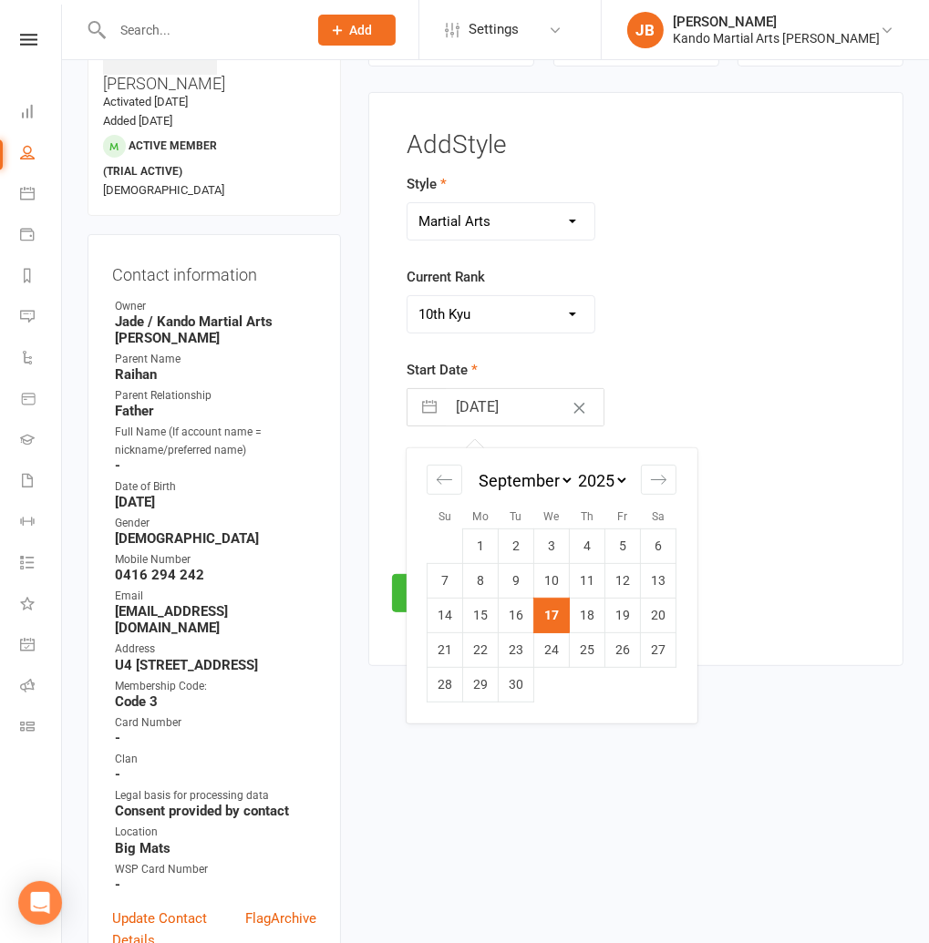
click at [473, 403] on input "17 Sep 2025" at bounding box center [525, 407] width 158 height 36
drag, startPoint x: 655, startPoint y: 643, endPoint x: 521, endPoint y: 614, distance: 136.9
click at [654, 643] on td "27" at bounding box center [659, 650] width 36 height 35
type input "27 Sep 2025"
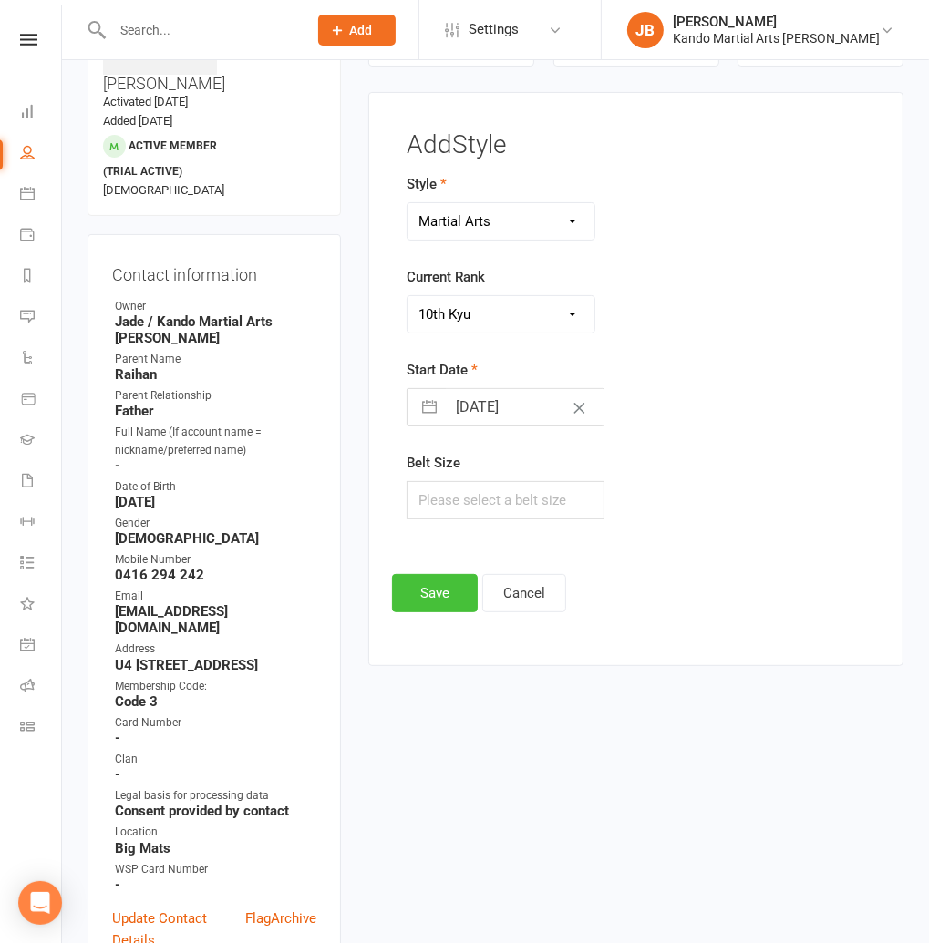
click at [422, 581] on button "Save" at bounding box center [435, 593] width 86 height 38
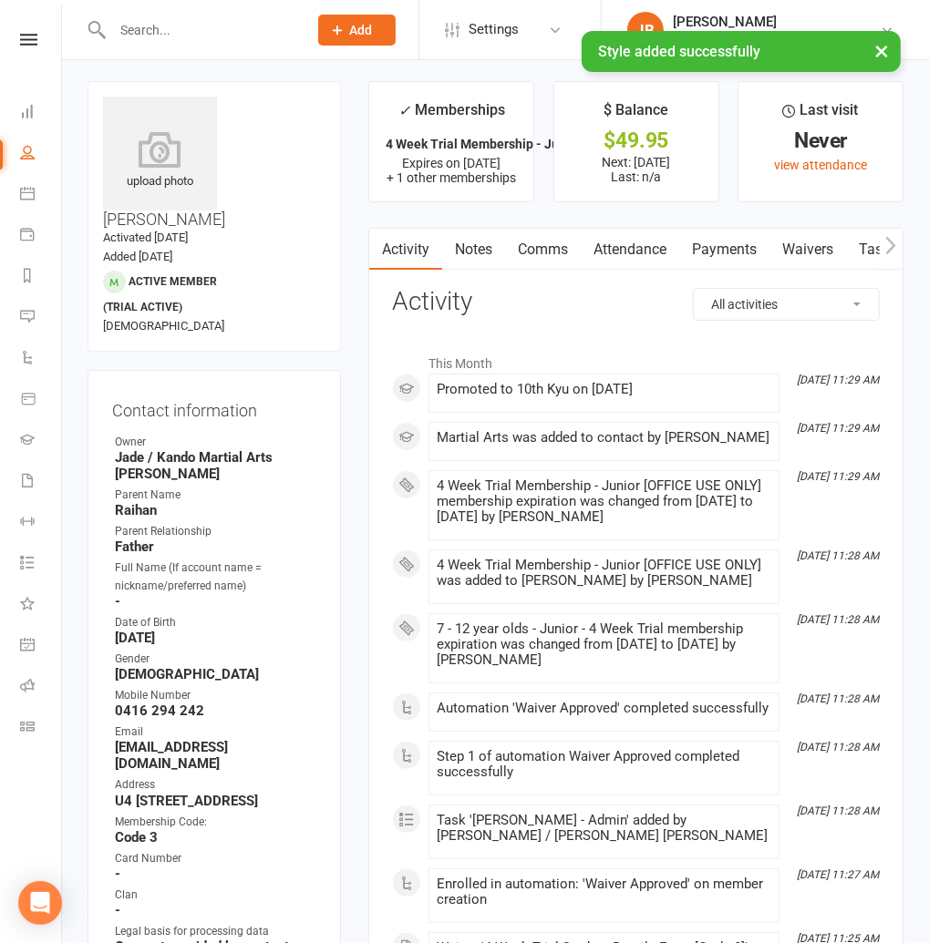
scroll to position [0, 0]
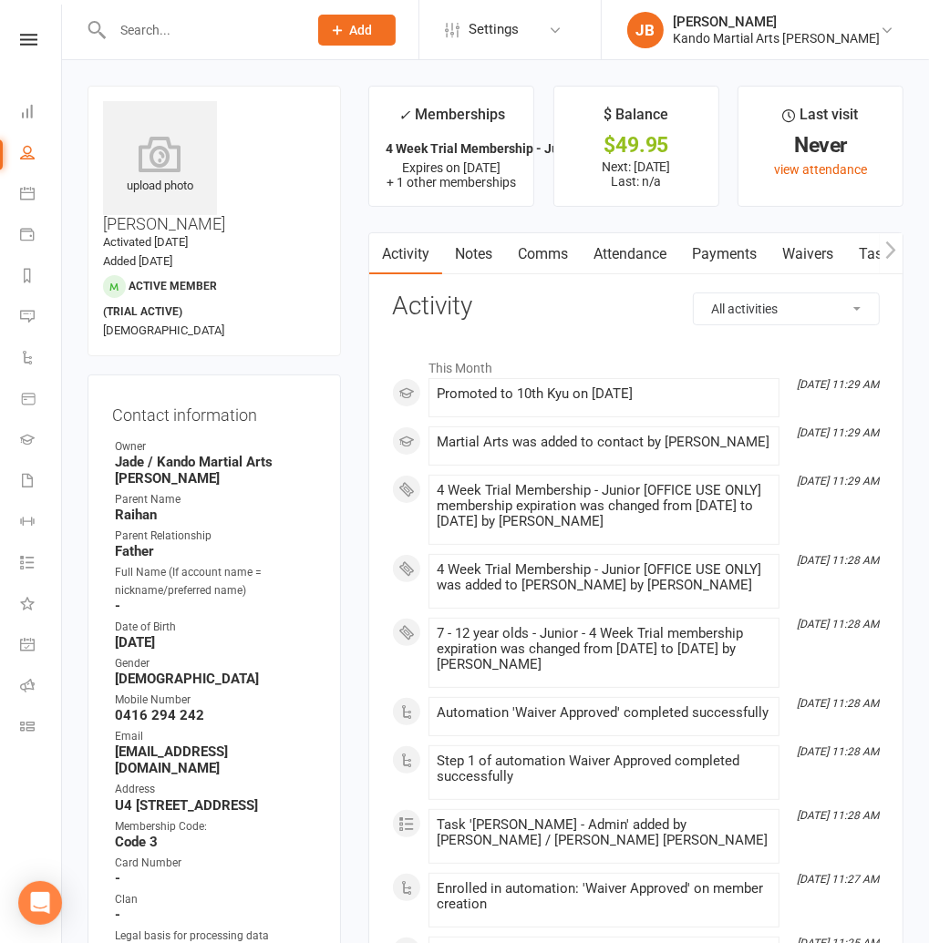
click at [633, 256] on link "Attendance" at bounding box center [630, 254] width 98 height 42
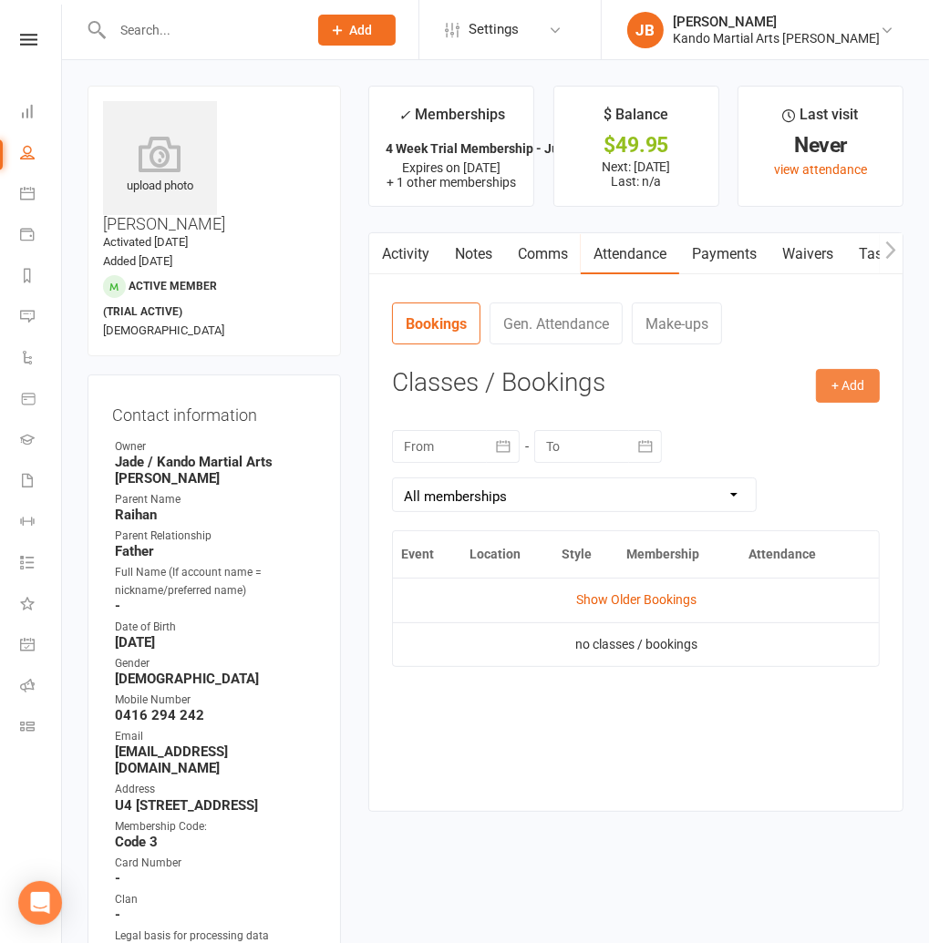
click at [836, 387] on button "+ Add" at bounding box center [848, 385] width 64 height 33
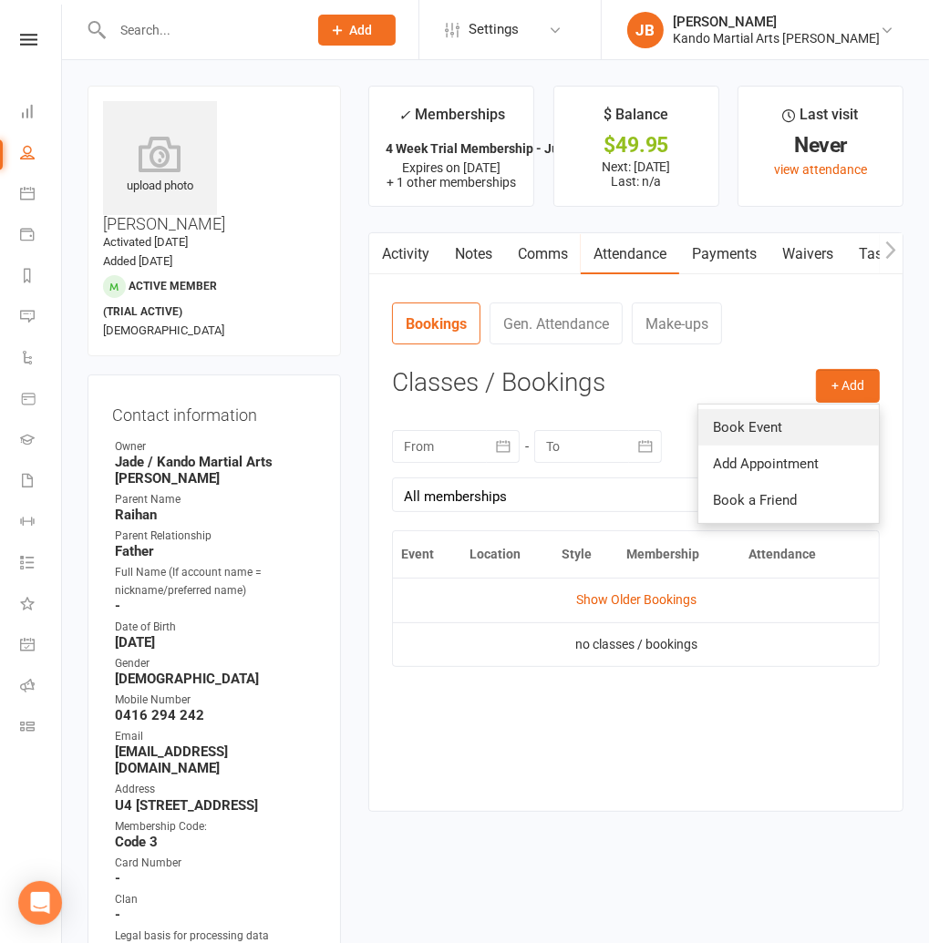
click at [728, 416] on link "Book Event" at bounding box center [788, 427] width 180 height 36
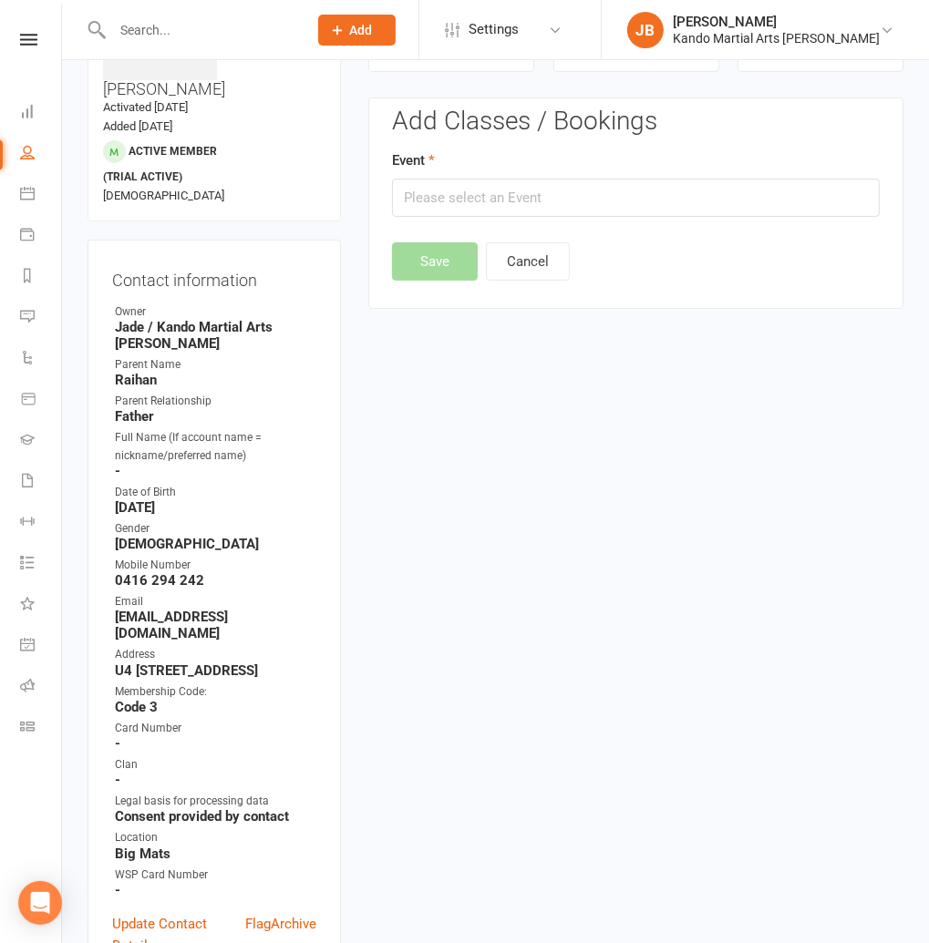
scroll to position [140, 0]
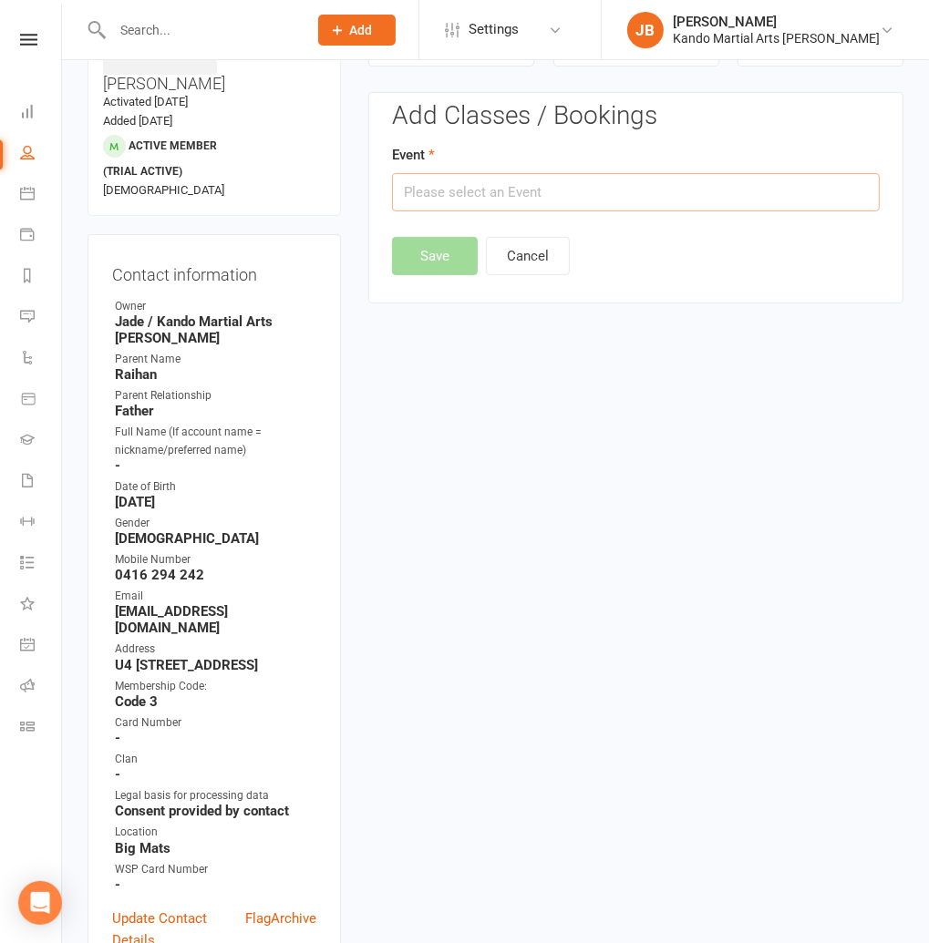
click at [489, 181] on input "text" at bounding box center [636, 192] width 488 height 38
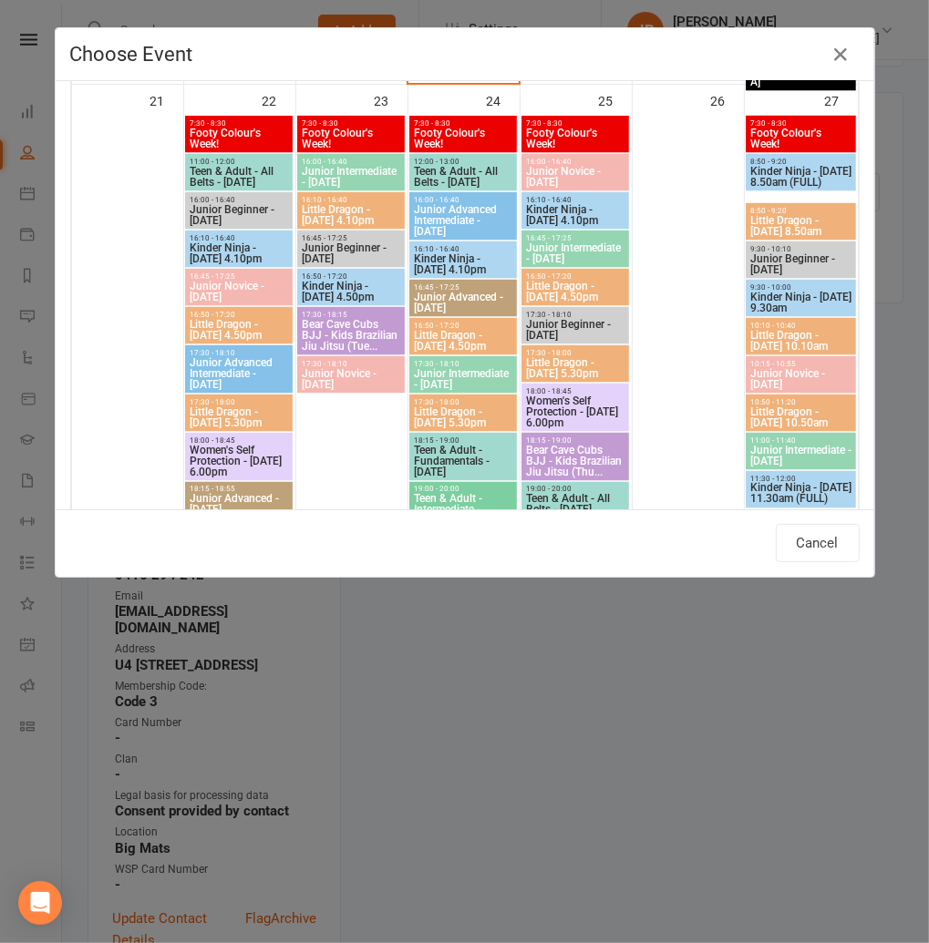
scroll to position [1905, 0]
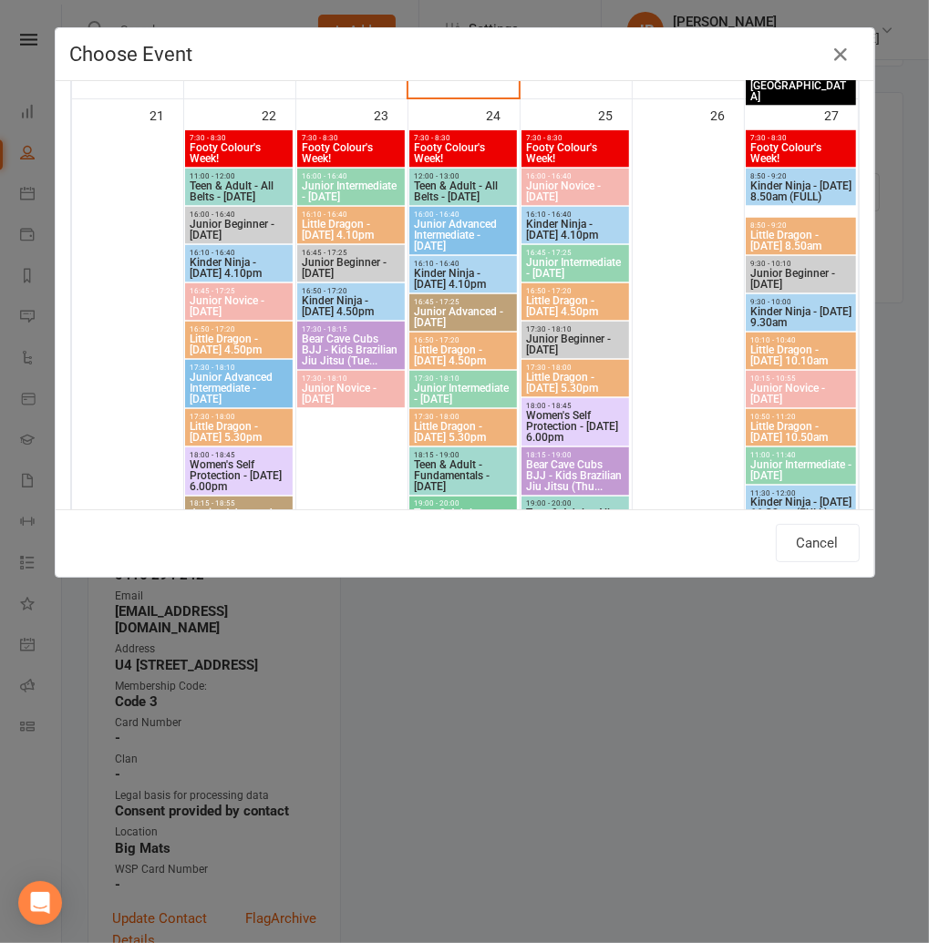
click at [778, 277] on span "Junior Beginner - Saturday" at bounding box center [800, 279] width 103 height 22
type input "Junior Beginner - Saturday - Sep 27, 2025 9:30:00 AM"
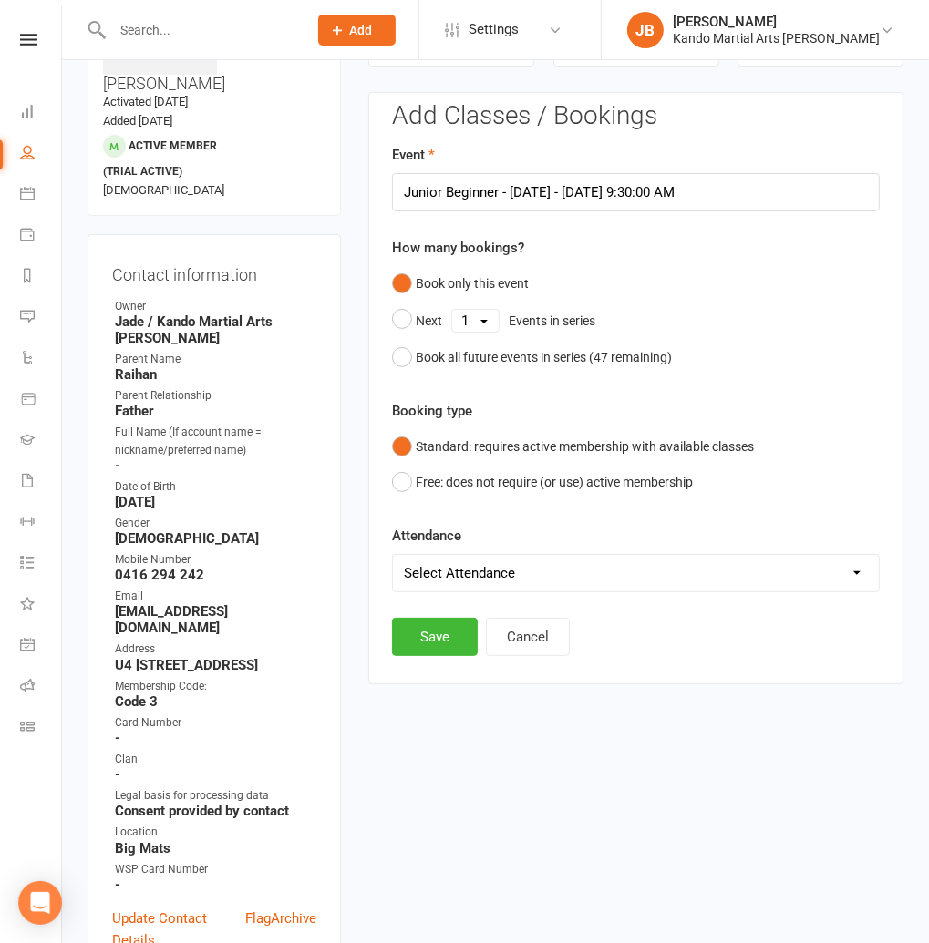
scroll to position [139, 0]
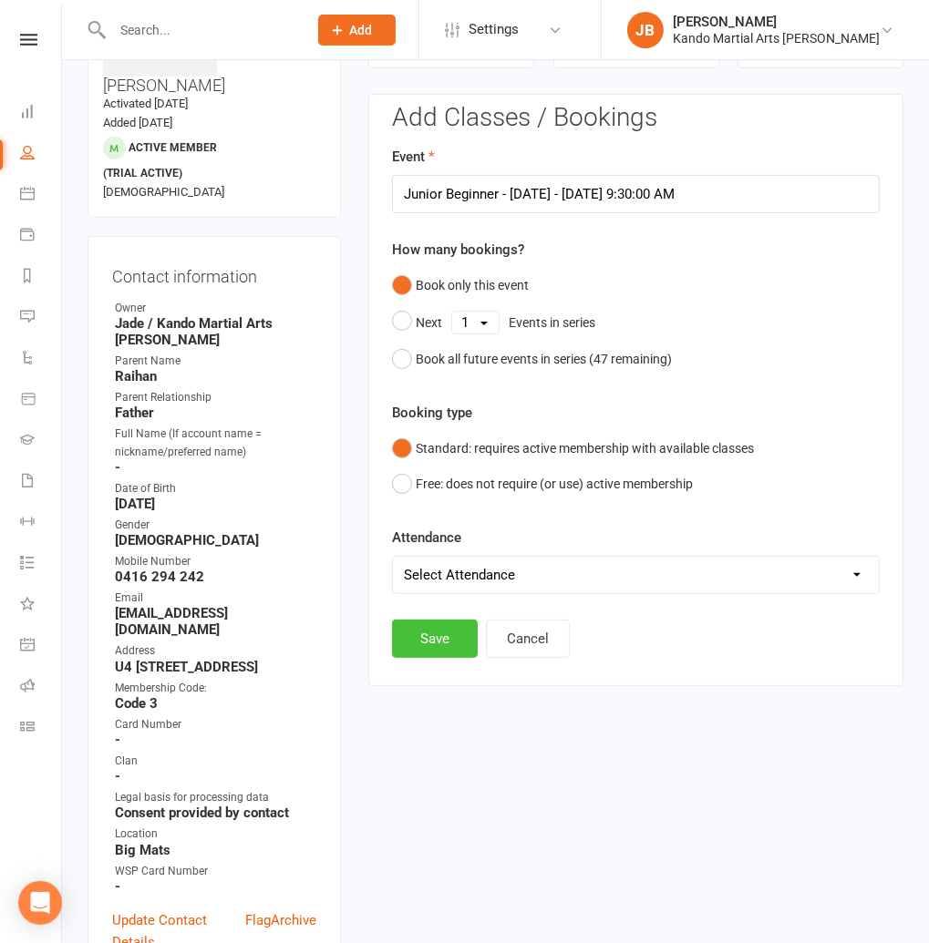
click at [426, 636] on button "Save" at bounding box center [435, 639] width 86 height 38
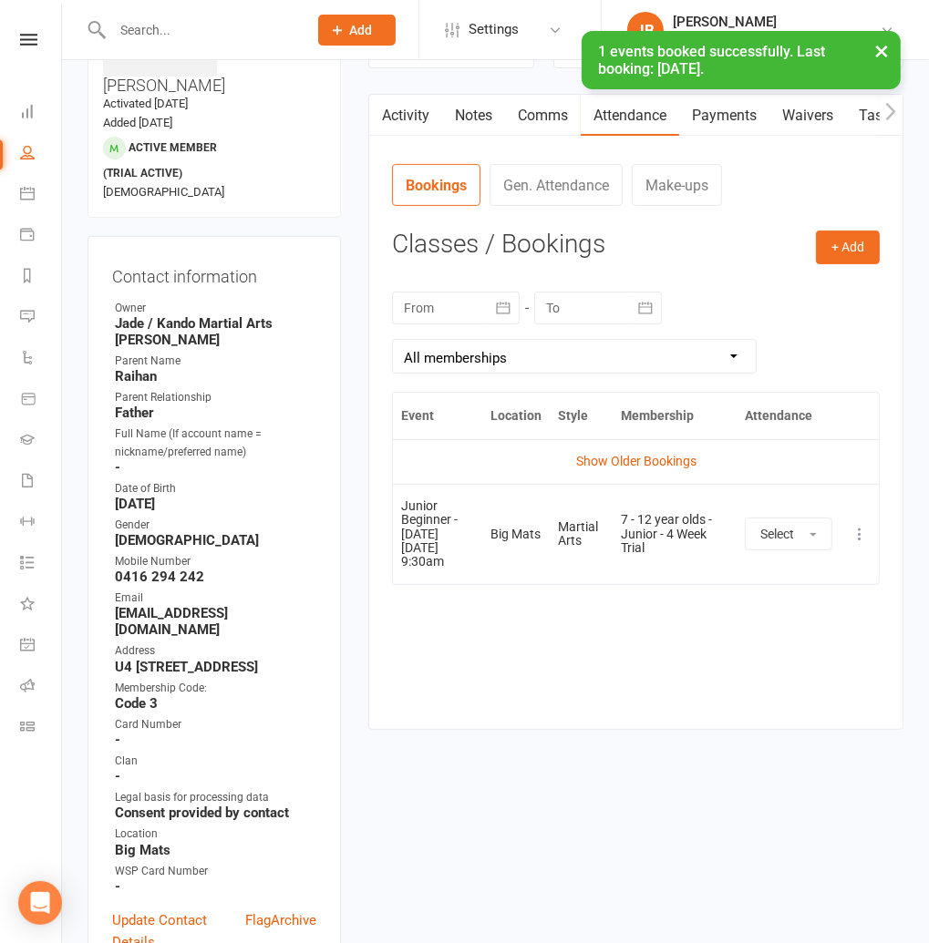
scroll to position [0, 0]
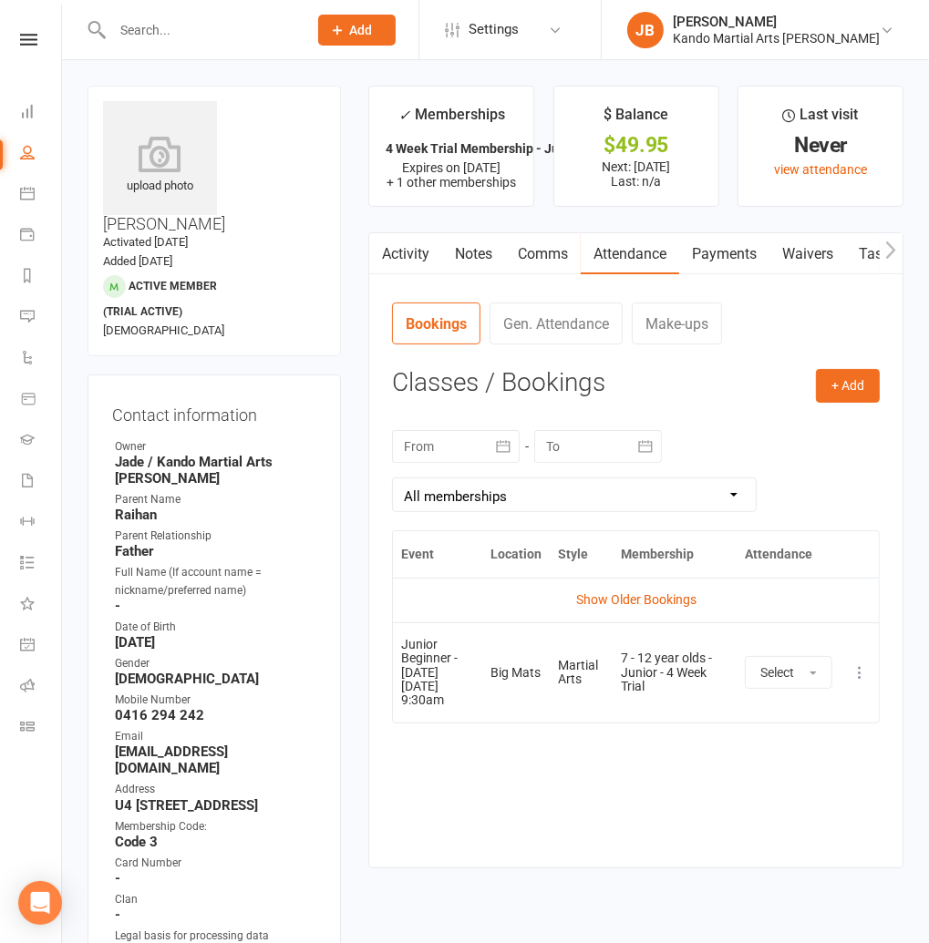
click at [853, 252] on link "Tasks" at bounding box center [878, 254] width 64 height 42
select select "incomplete"
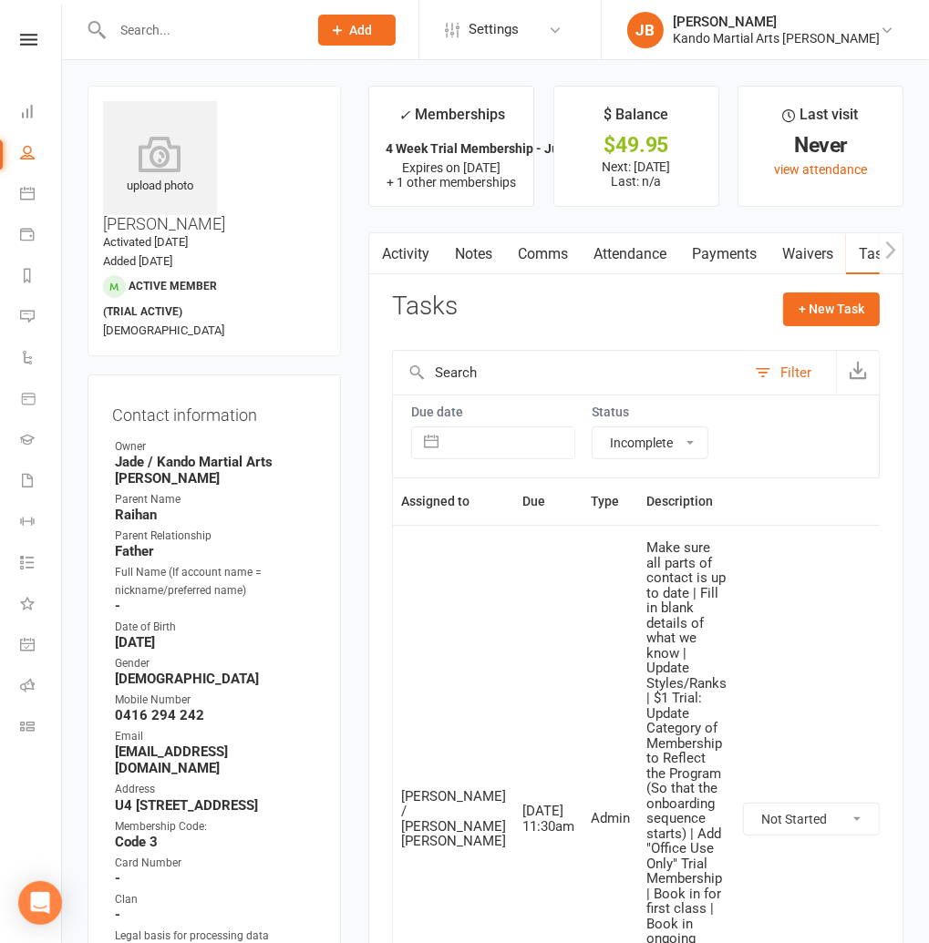
drag, startPoint x: 290, startPoint y: 132, endPoint x: 230, endPoint y: 107, distance: 65.3
click at [230, 107] on h3 "Raniah Siddique" at bounding box center [214, 167] width 222 height 132
copy h3 "Raniah Siddique"
click at [31, 36] on icon at bounding box center [28, 40] width 17 height 12
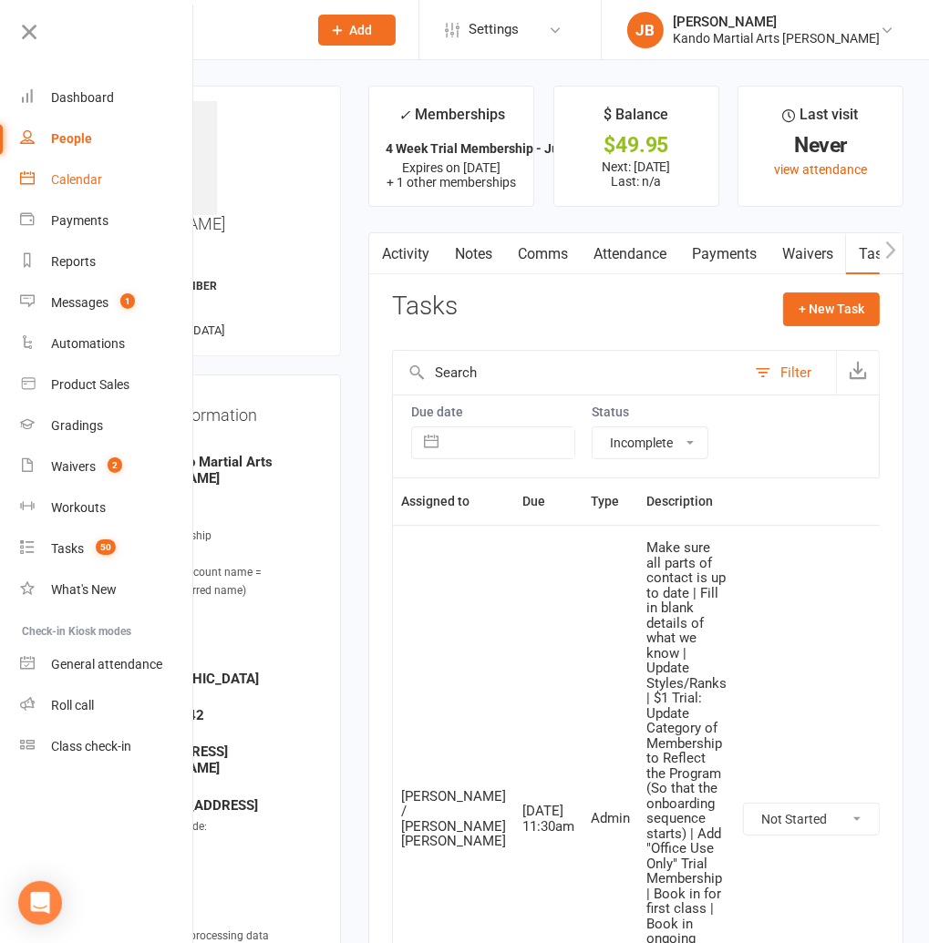
click at [81, 190] on link "Calendar" at bounding box center [106, 179] width 172 height 41
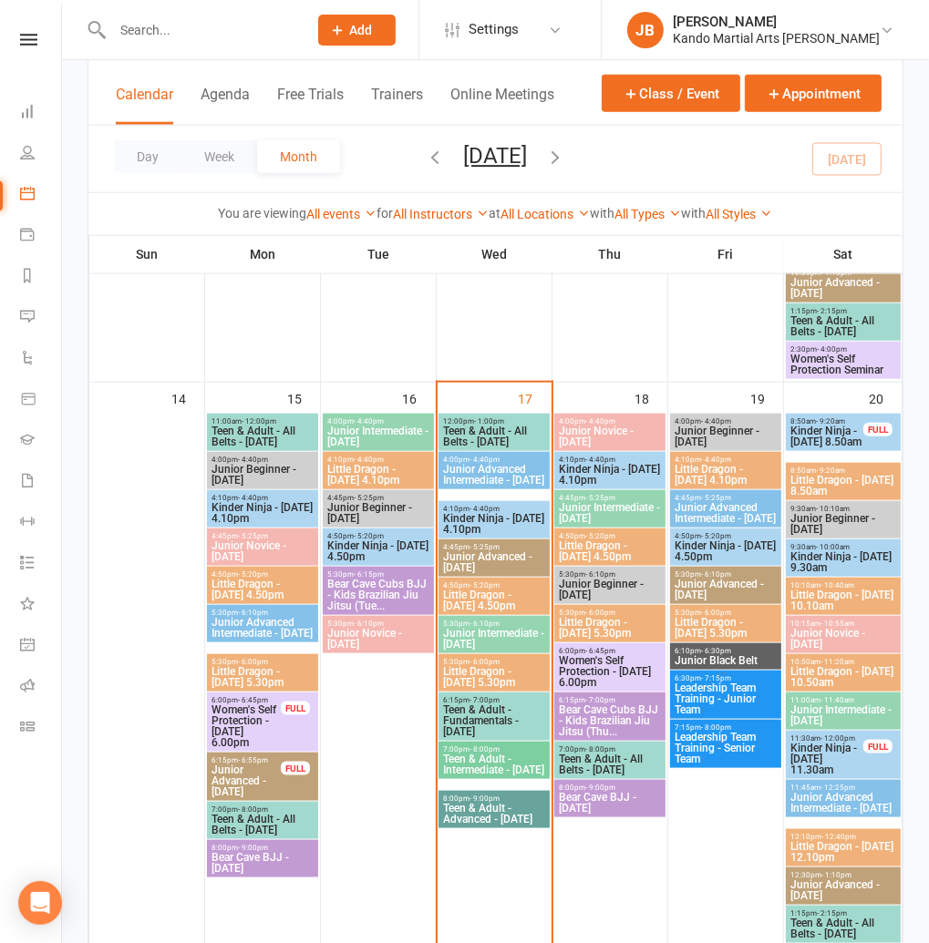
scroll to position [1188, 0]
click at [483, 515] on span "Kinder Ninja - Wednesday 4.10pm" at bounding box center [494, 524] width 104 height 22
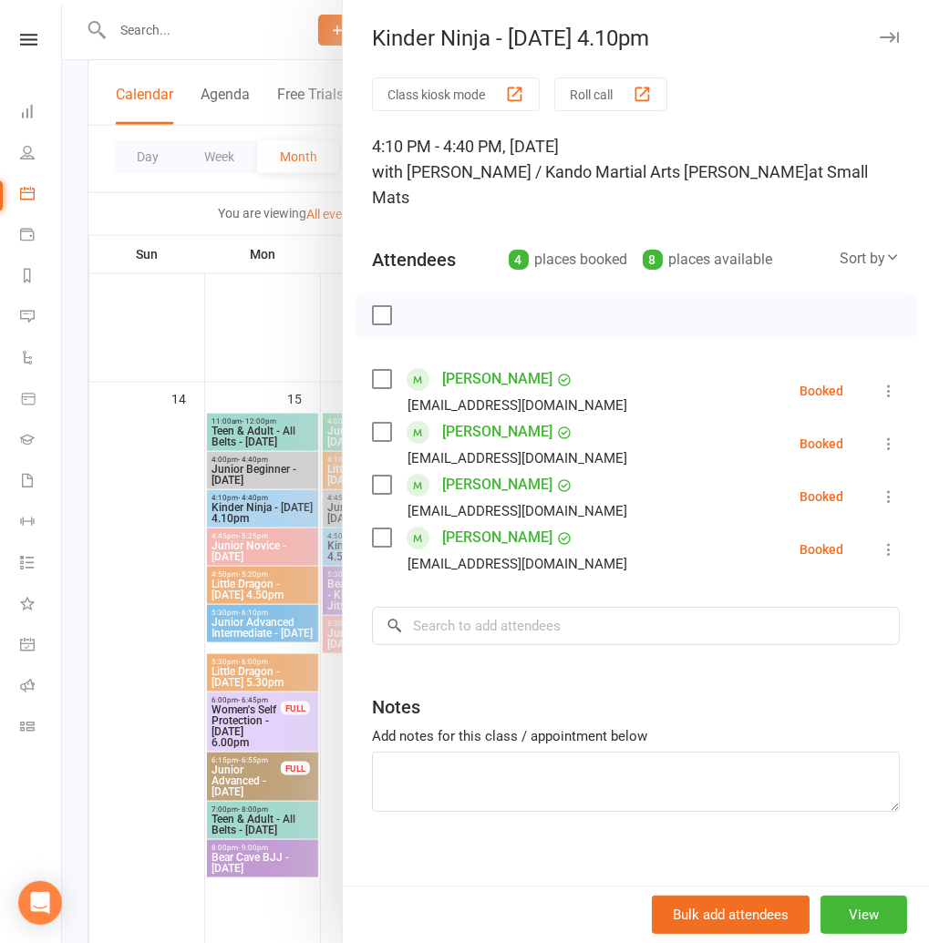
click at [889, 36] on icon "button" at bounding box center [888, 37] width 19 height 11
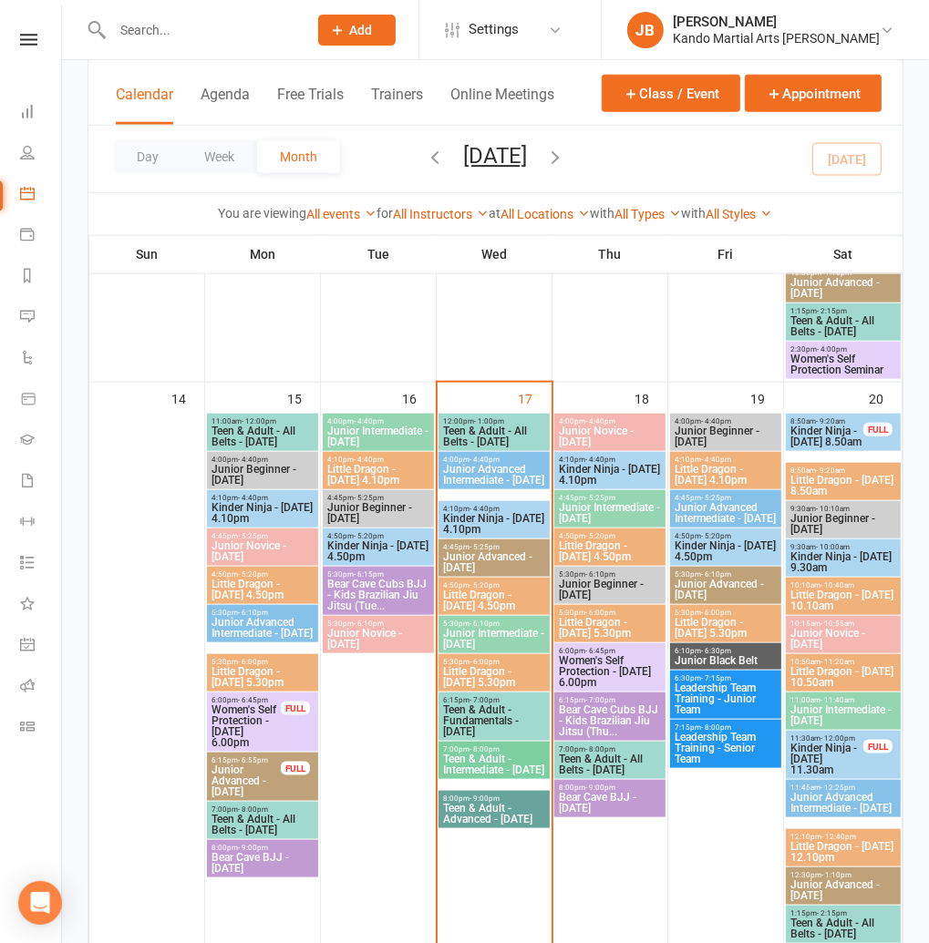
click at [478, 591] on span "Little Dragon - Wednesday 4.50pm" at bounding box center [494, 601] width 104 height 22
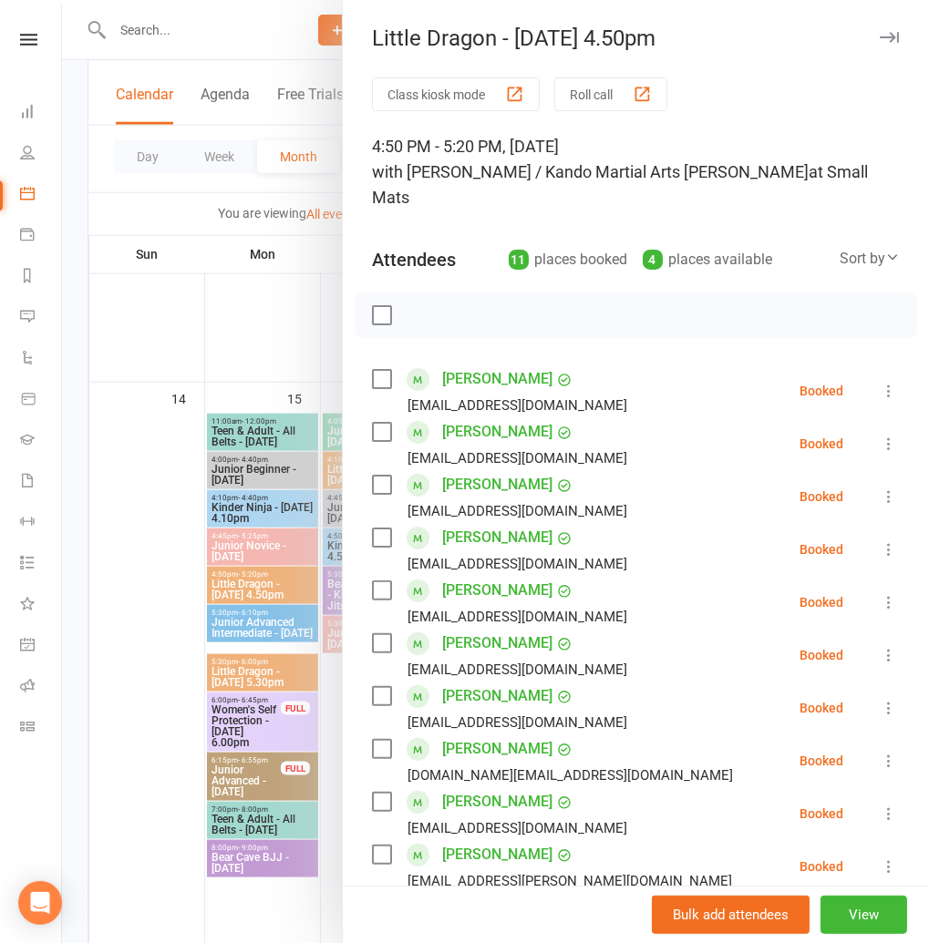
click at [891, 43] on button "button" at bounding box center [889, 37] width 22 height 22
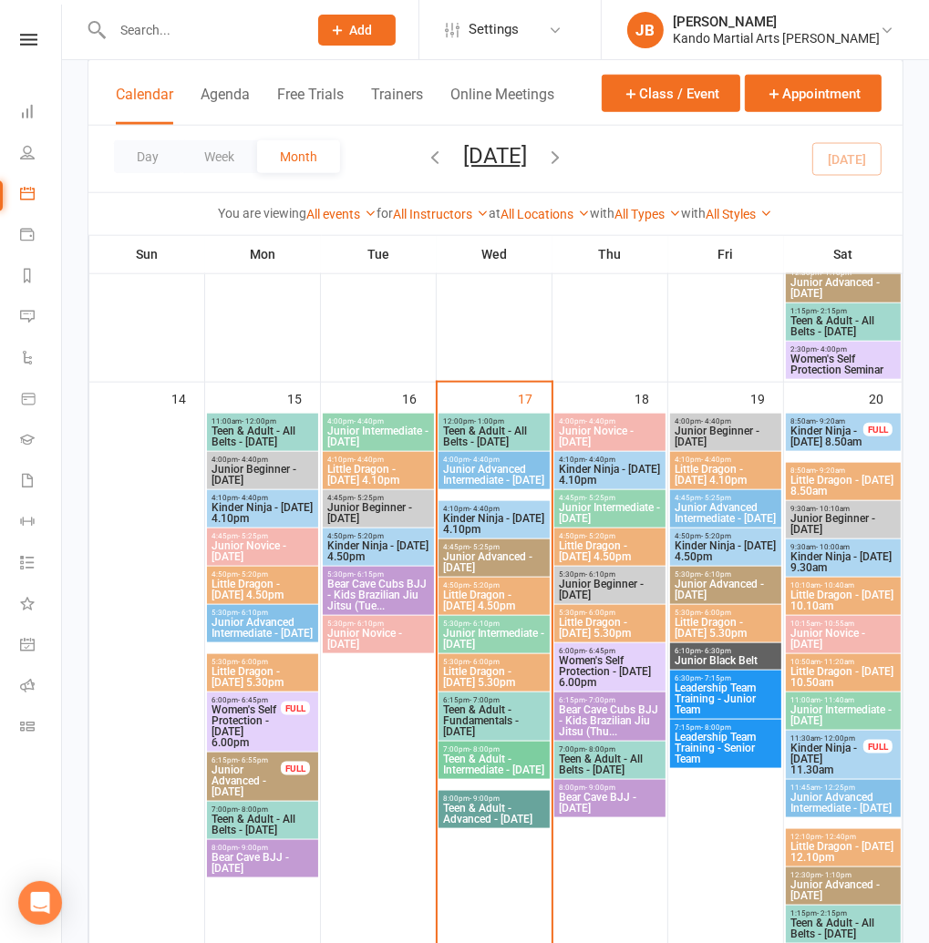
click at [473, 668] on span "Little Dragon - Wednesday 5.30pm" at bounding box center [494, 677] width 104 height 22
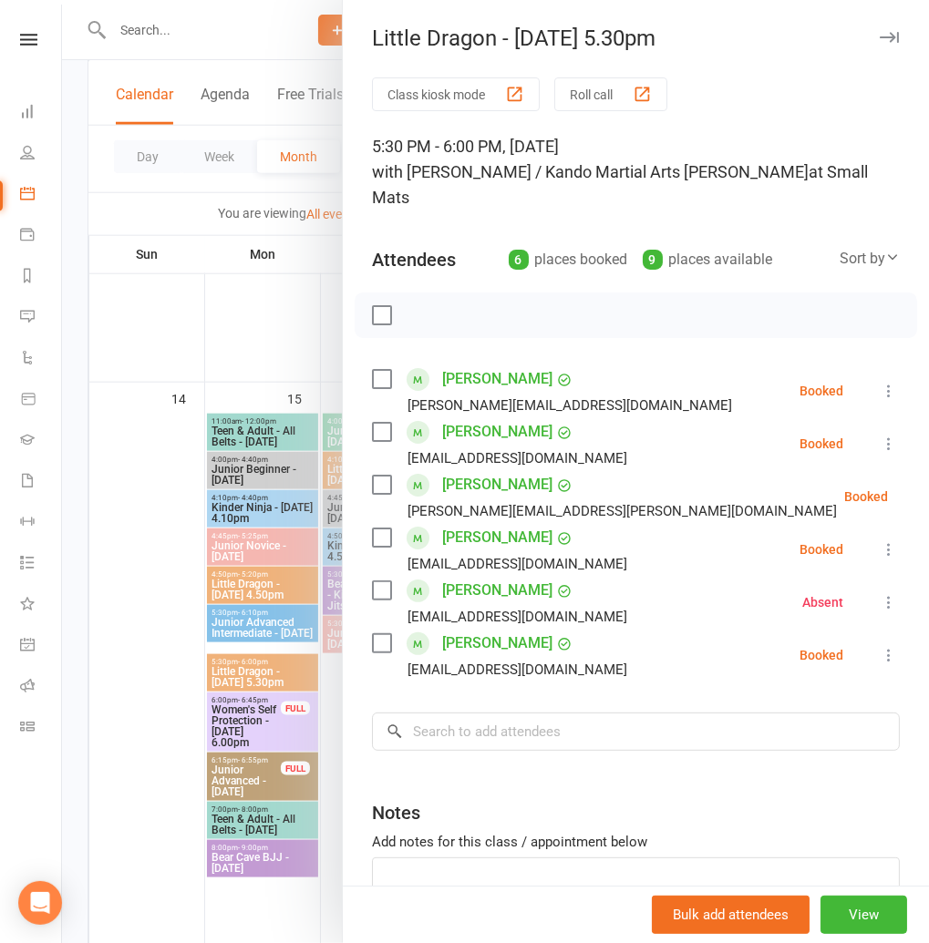
click at [887, 36] on icon "button" at bounding box center [888, 37] width 19 height 11
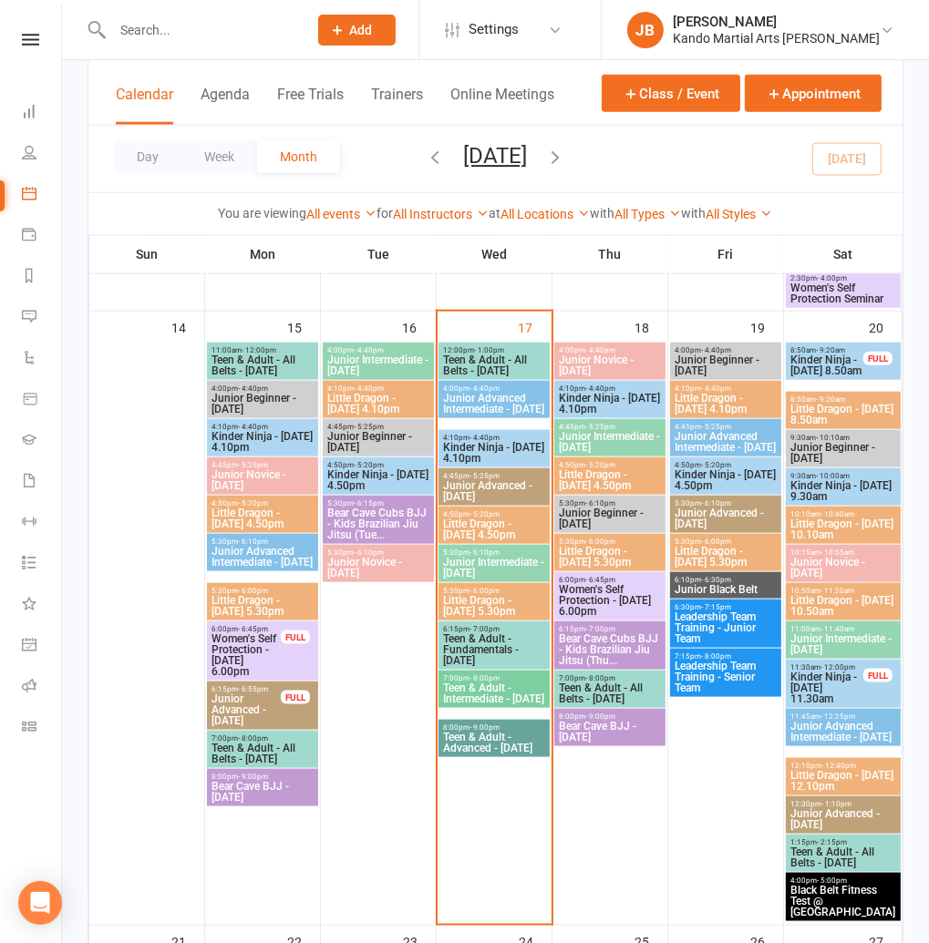
scroll to position [1257, 0]
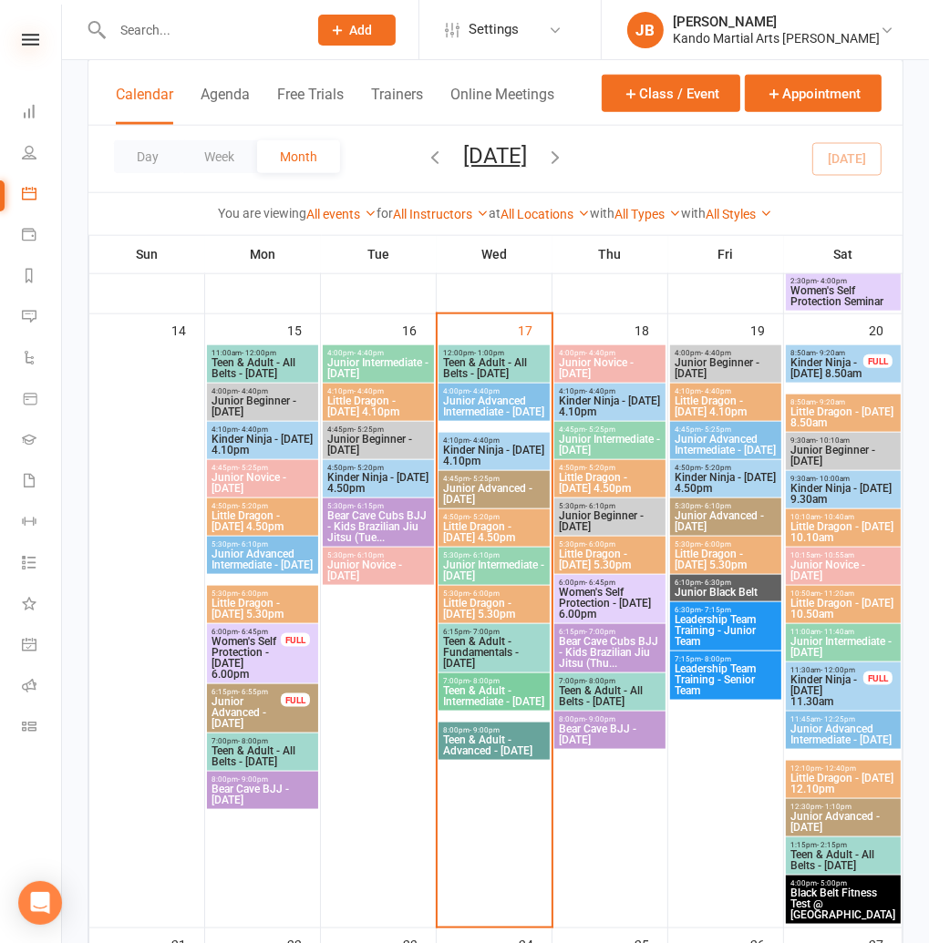
click at [32, 45] on icon at bounding box center [30, 40] width 17 height 12
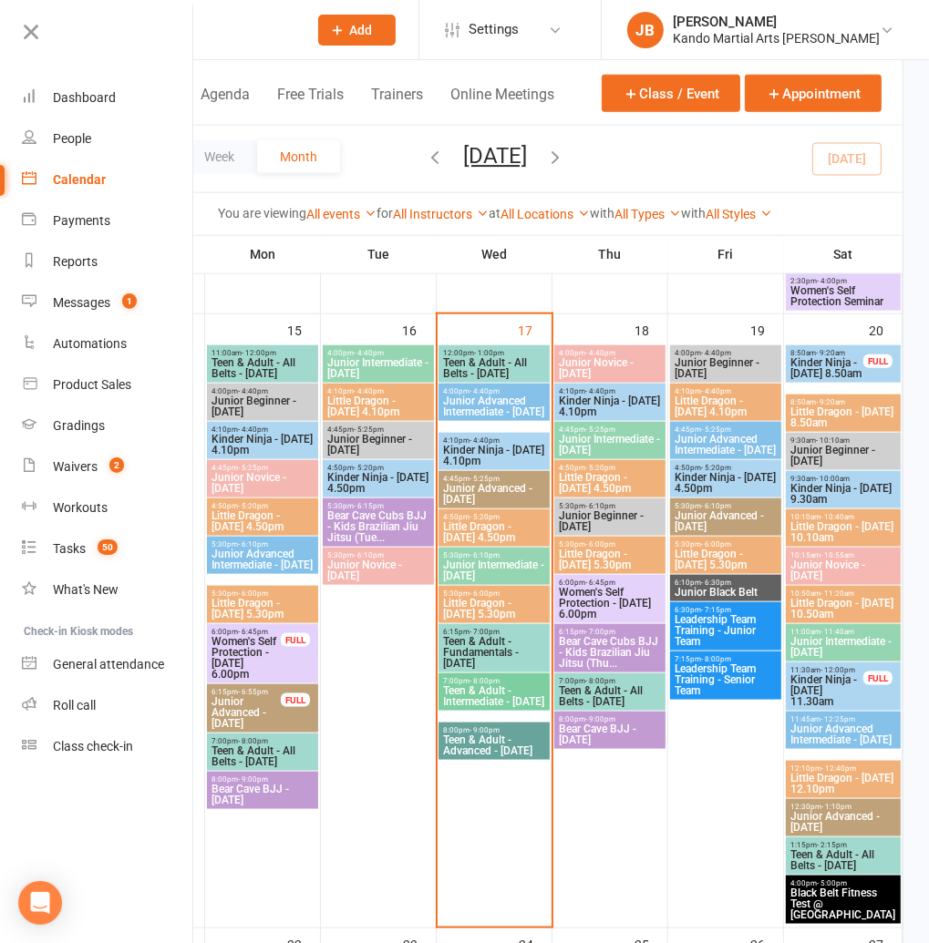
click at [73, 170] on link "Calendar" at bounding box center [108, 179] width 172 height 41
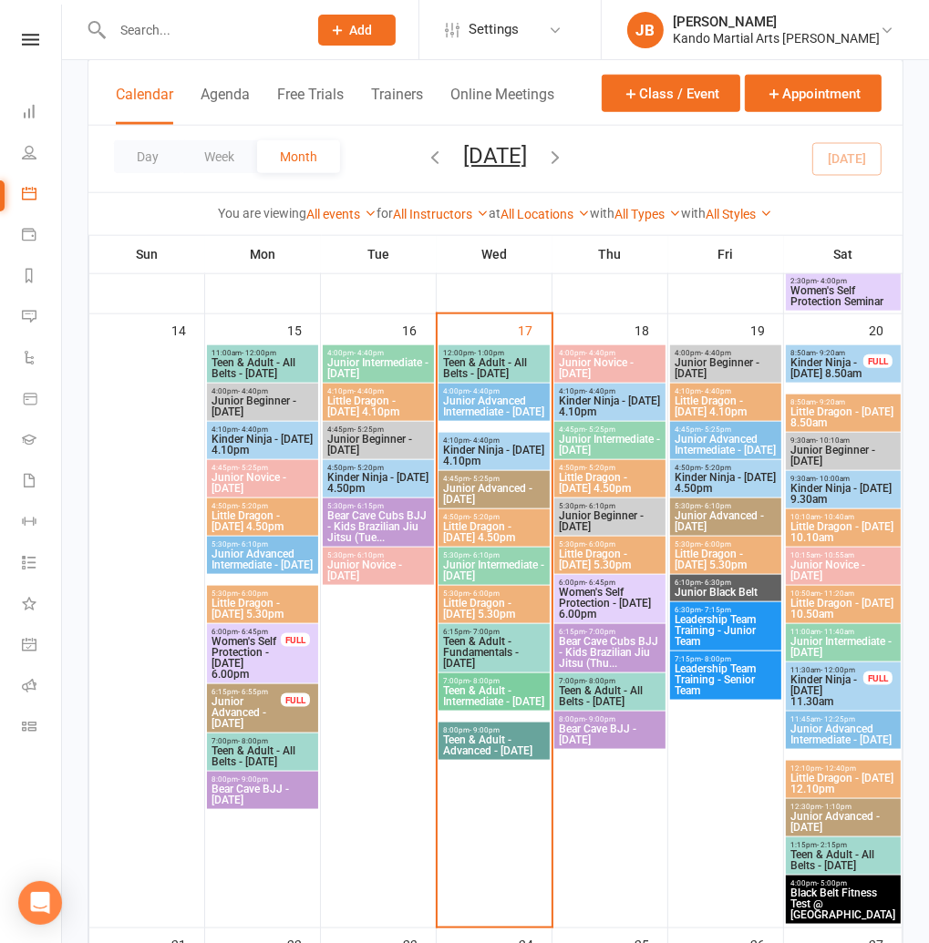
click at [828, 494] on span "Kinder Ninja - Saturday 9.30am" at bounding box center [843, 494] width 108 height 22
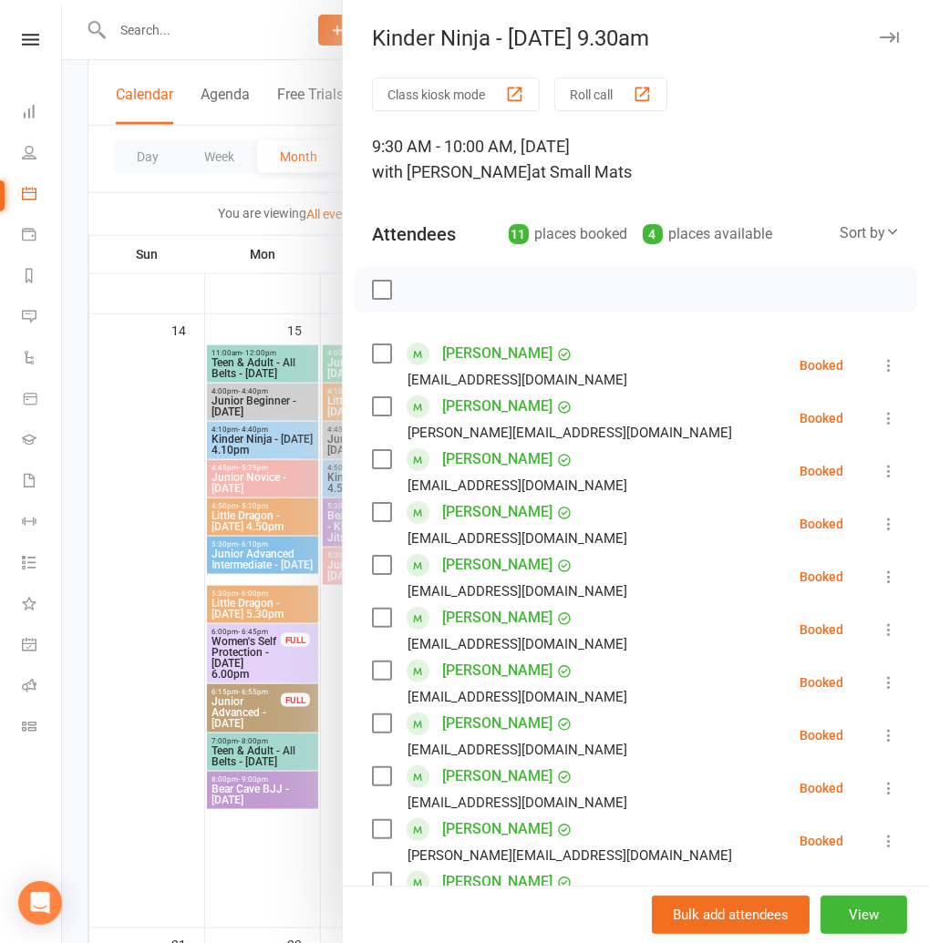
click at [899, 39] on button "button" at bounding box center [889, 37] width 22 height 22
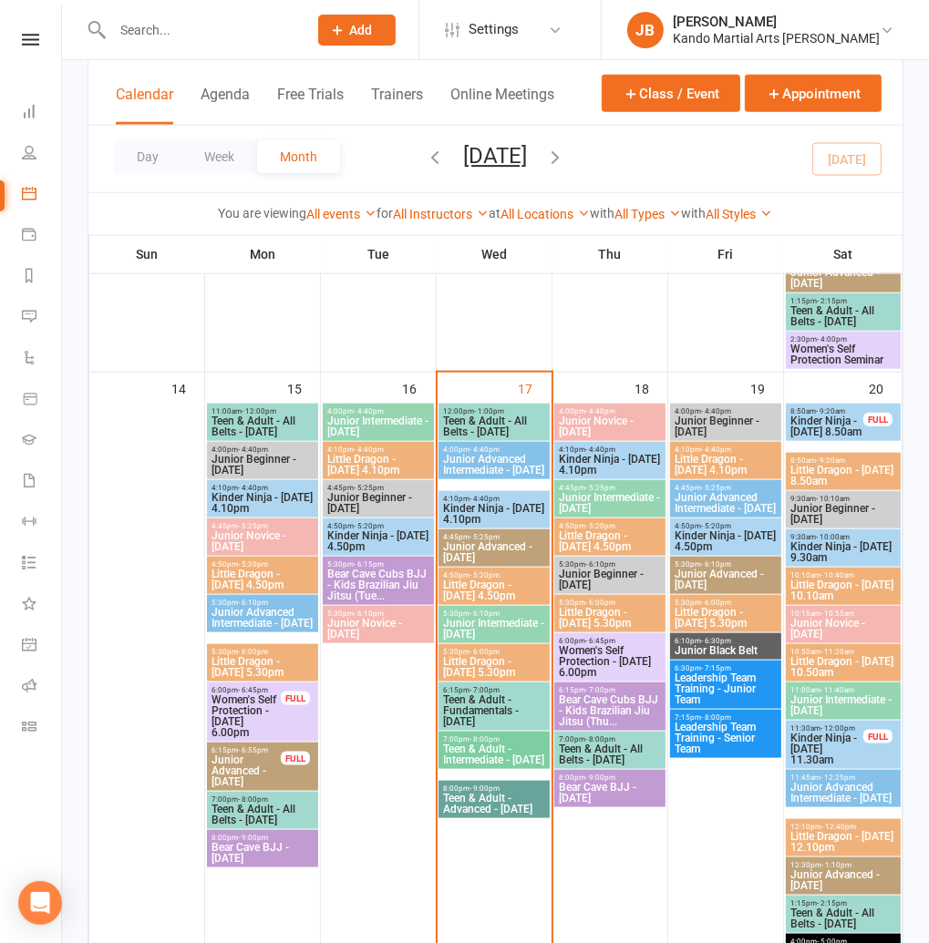
scroll to position [1197, 0]
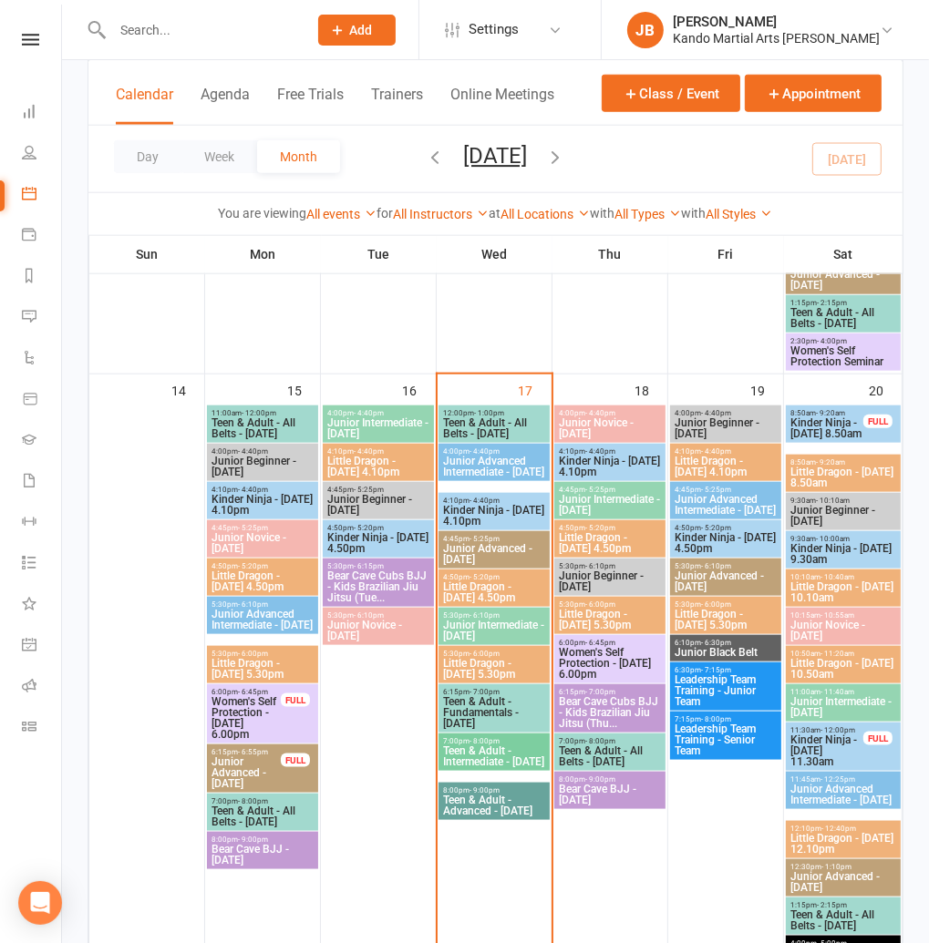
click at [497, 711] on span "Teen & Adult - Fundamentals - Wednesday" at bounding box center [494, 712] width 104 height 33
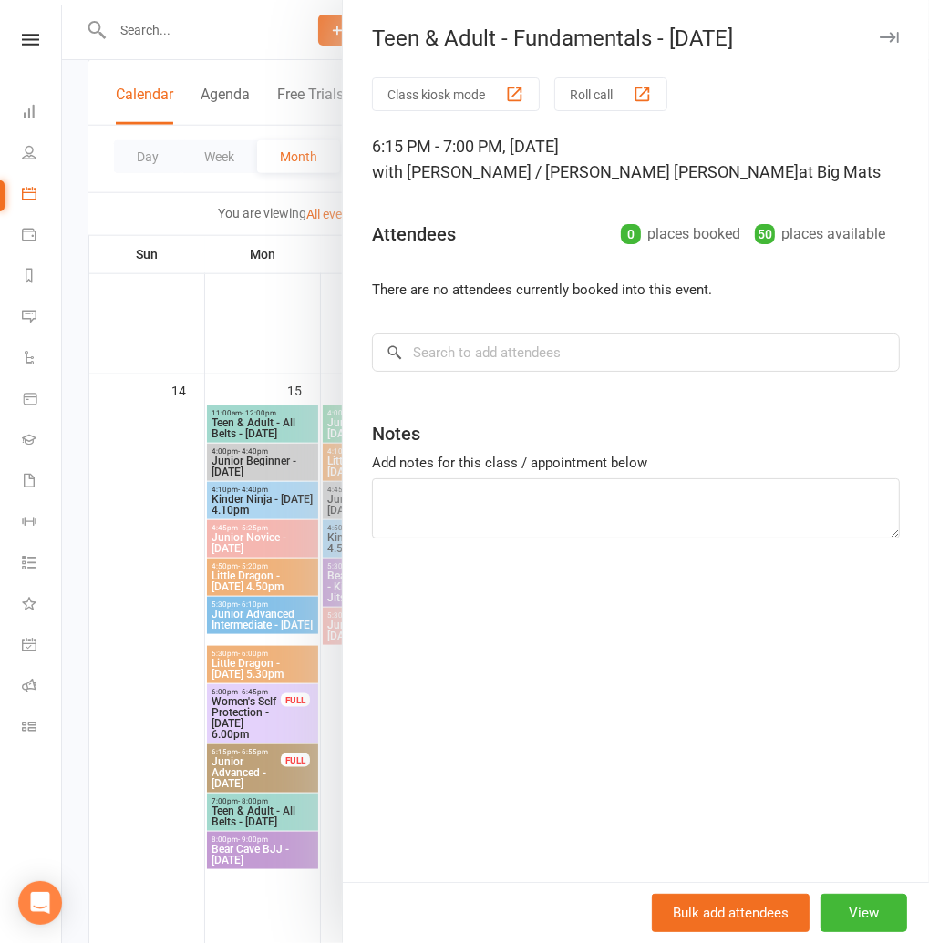
click at [888, 36] on icon "button" at bounding box center [888, 37] width 19 height 11
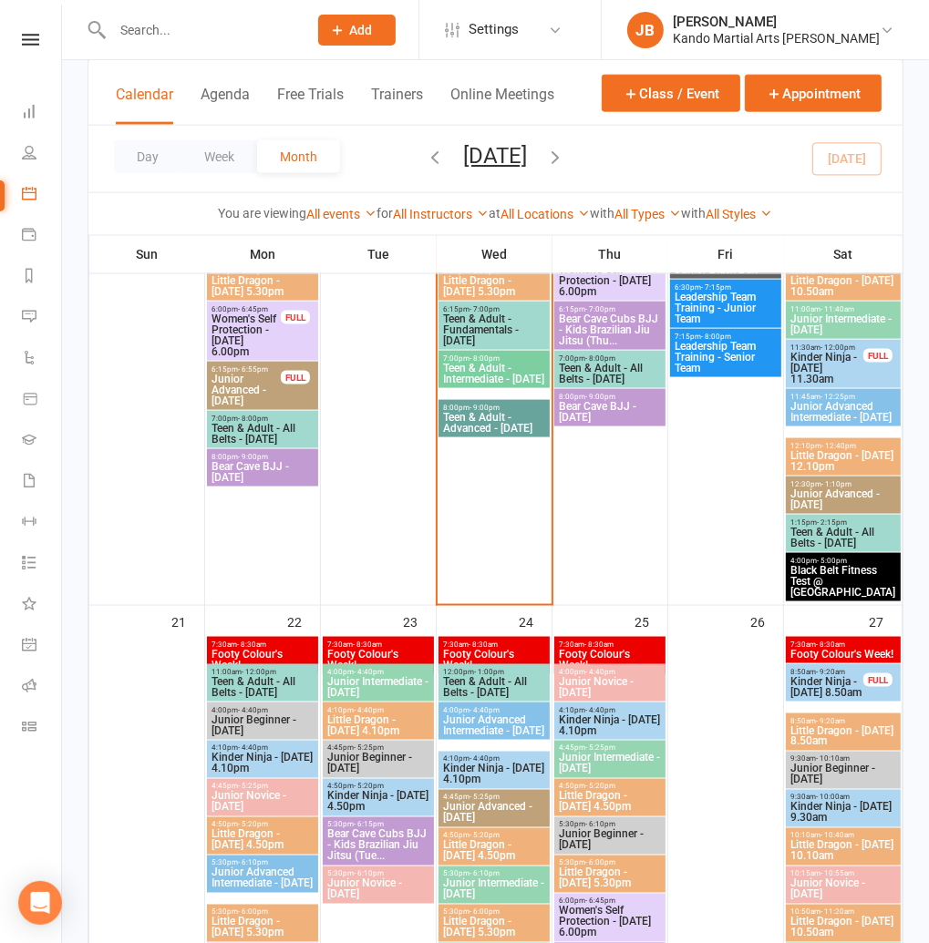
scroll to position [0, 2]
click at [26, 44] on icon at bounding box center [28, 40] width 17 height 12
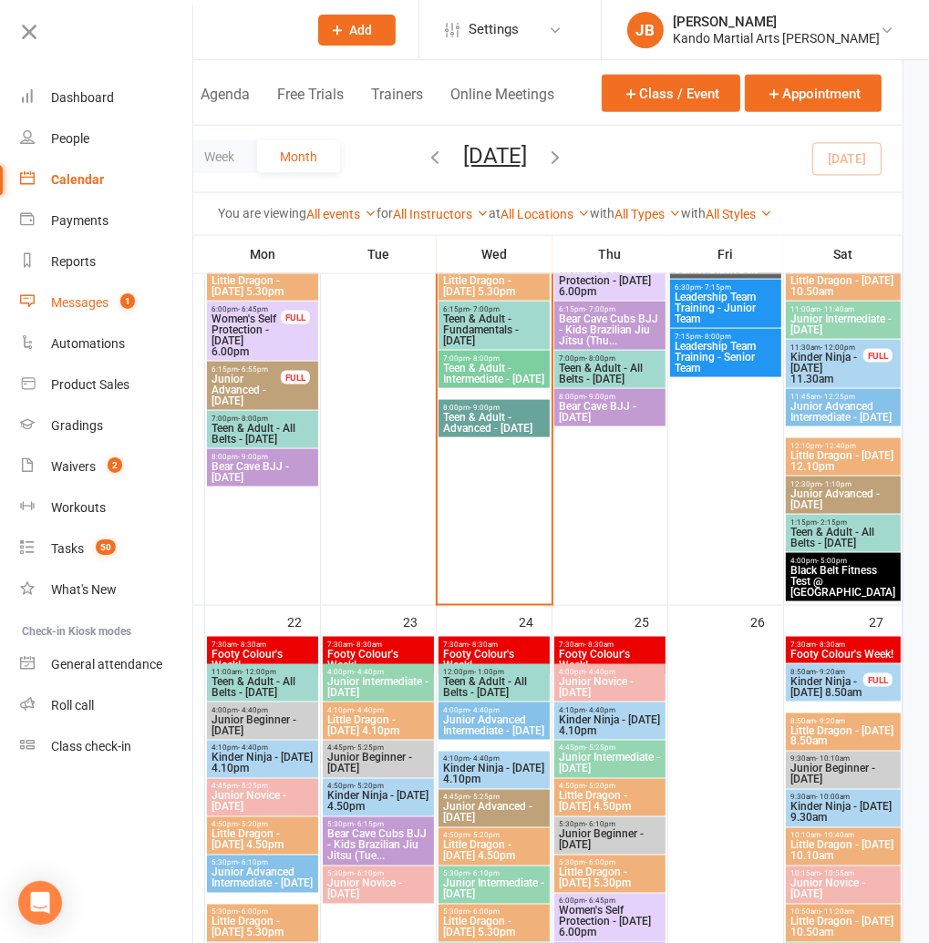
drag, startPoint x: 79, startPoint y: 295, endPoint x: 80, endPoint y: 304, distance: 9.2
click at [78, 295] on div "Messages" at bounding box center [79, 302] width 57 height 15
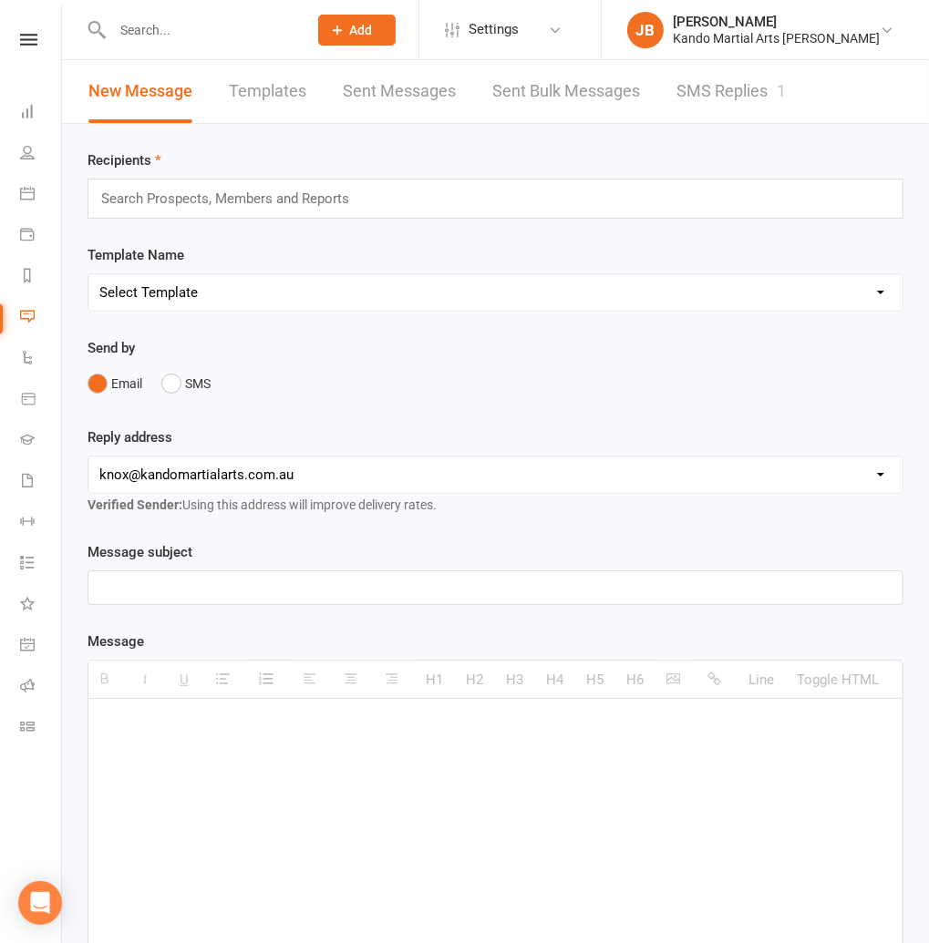
click at [729, 90] on link "SMS Replies 1" at bounding box center [730, 91] width 109 height 63
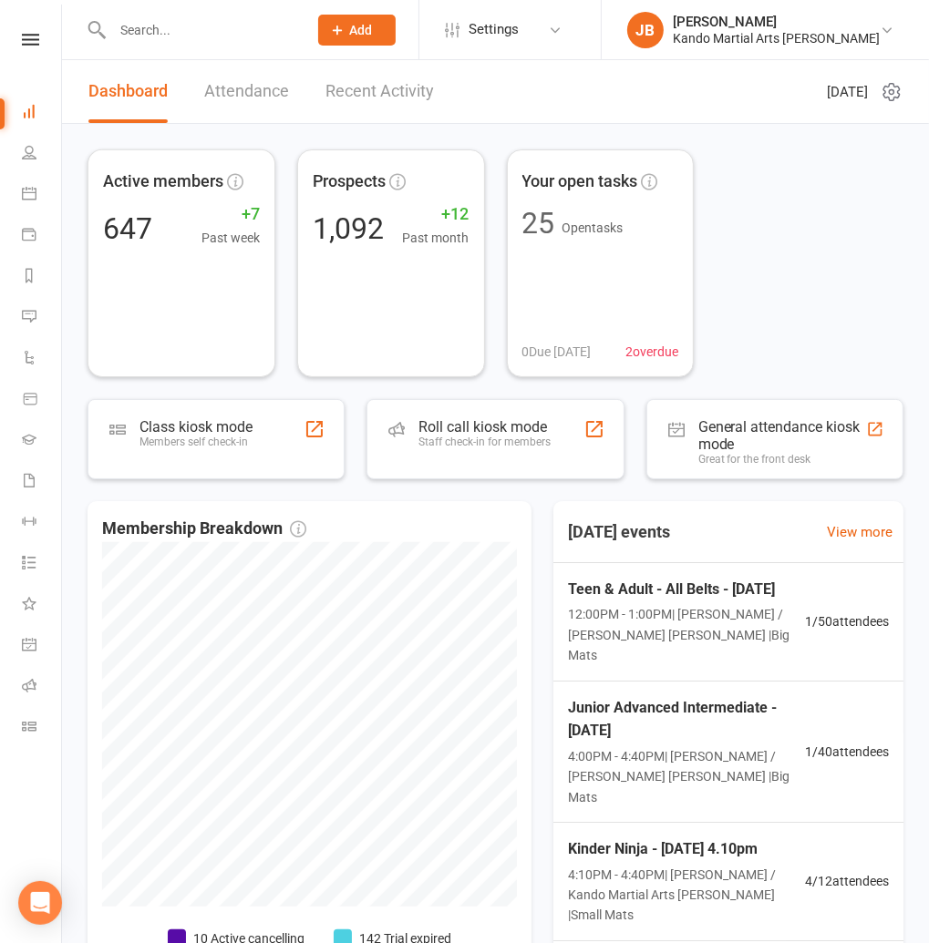
click at [149, 26] on input "text" at bounding box center [201, 30] width 188 height 26
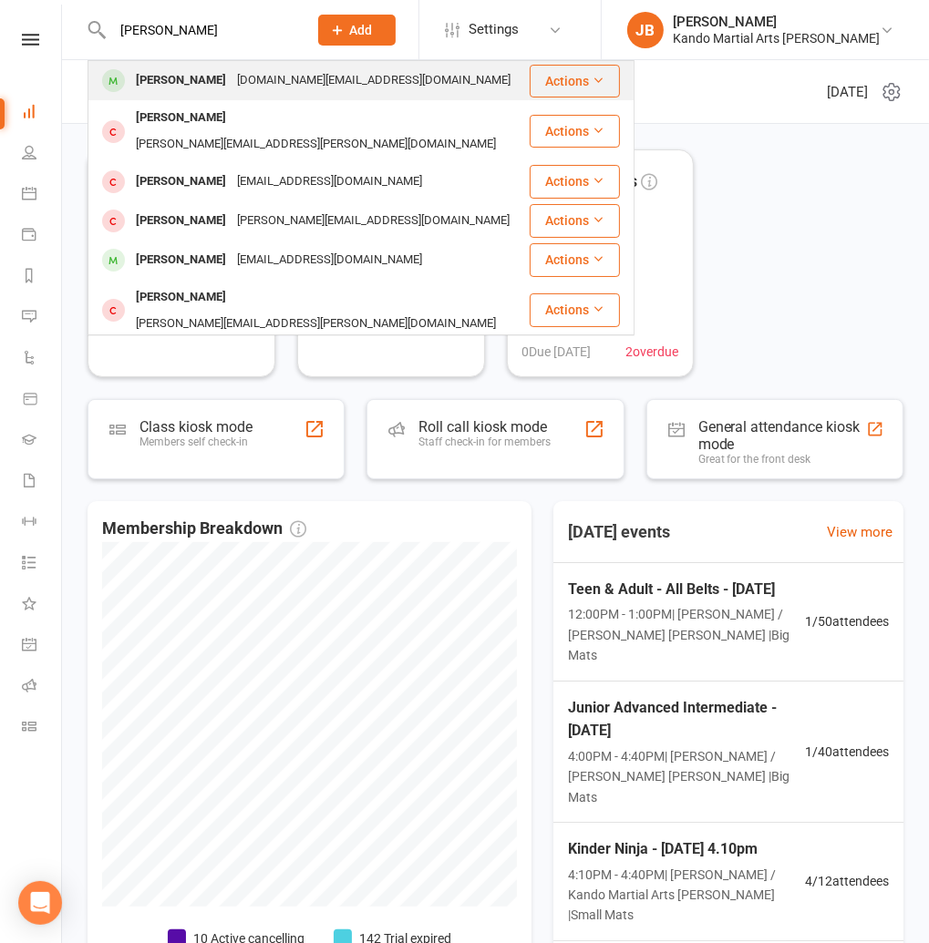
type input "liam pars"
click at [158, 77] on div "[PERSON_NAME]" at bounding box center [180, 80] width 101 height 26
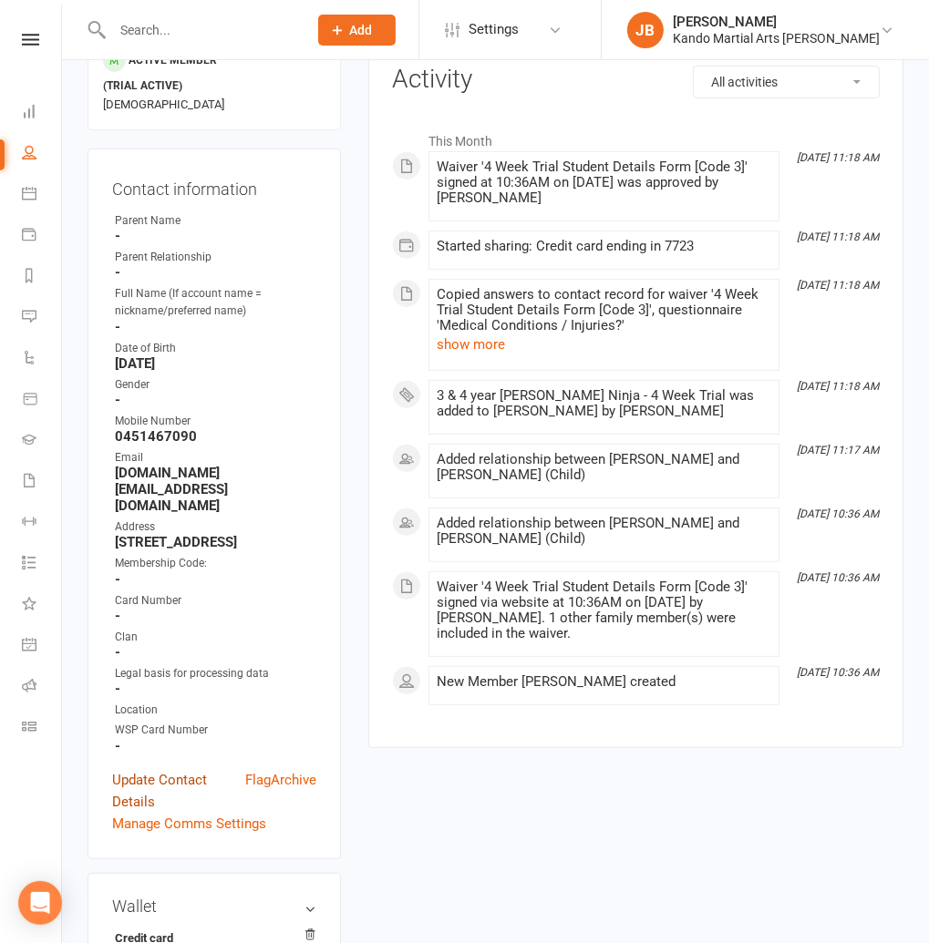
click at [162, 769] on link "Update Contact Details" at bounding box center [178, 791] width 133 height 44
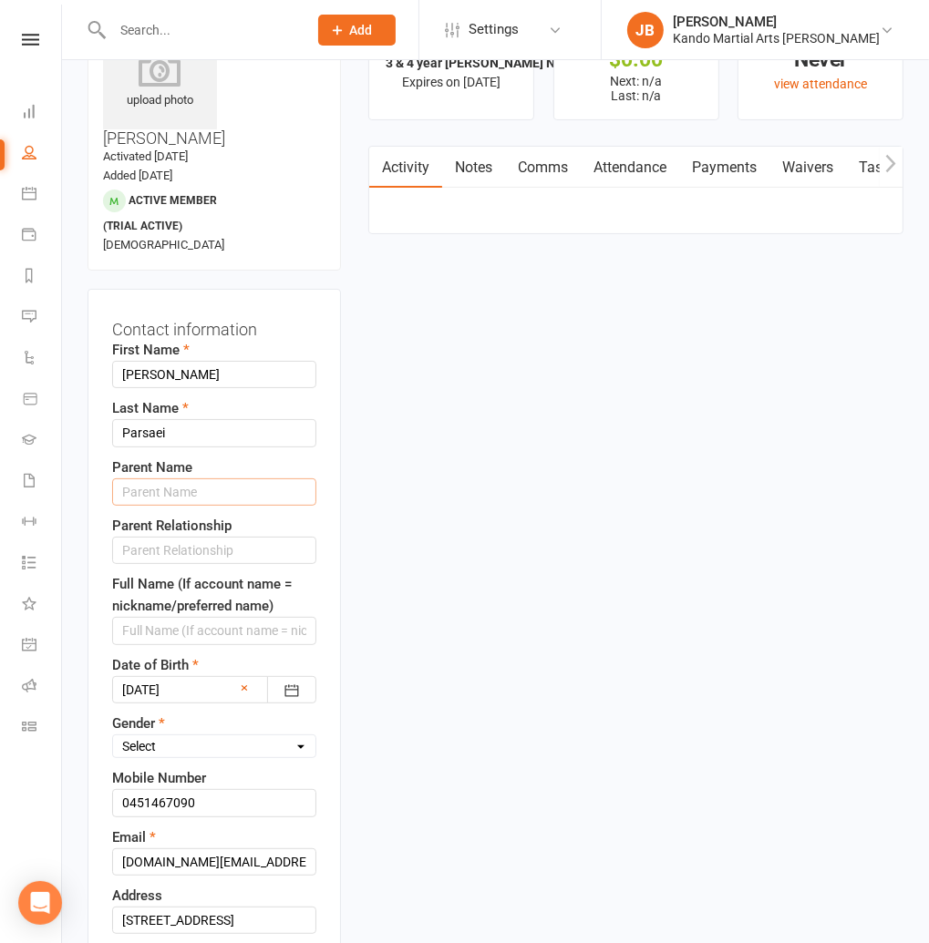
click at [148, 478] on input "text" at bounding box center [214, 491] width 204 height 27
type input "Sanaz"
click at [145, 538] on input "text" at bounding box center [214, 551] width 204 height 27
type input "Mother"
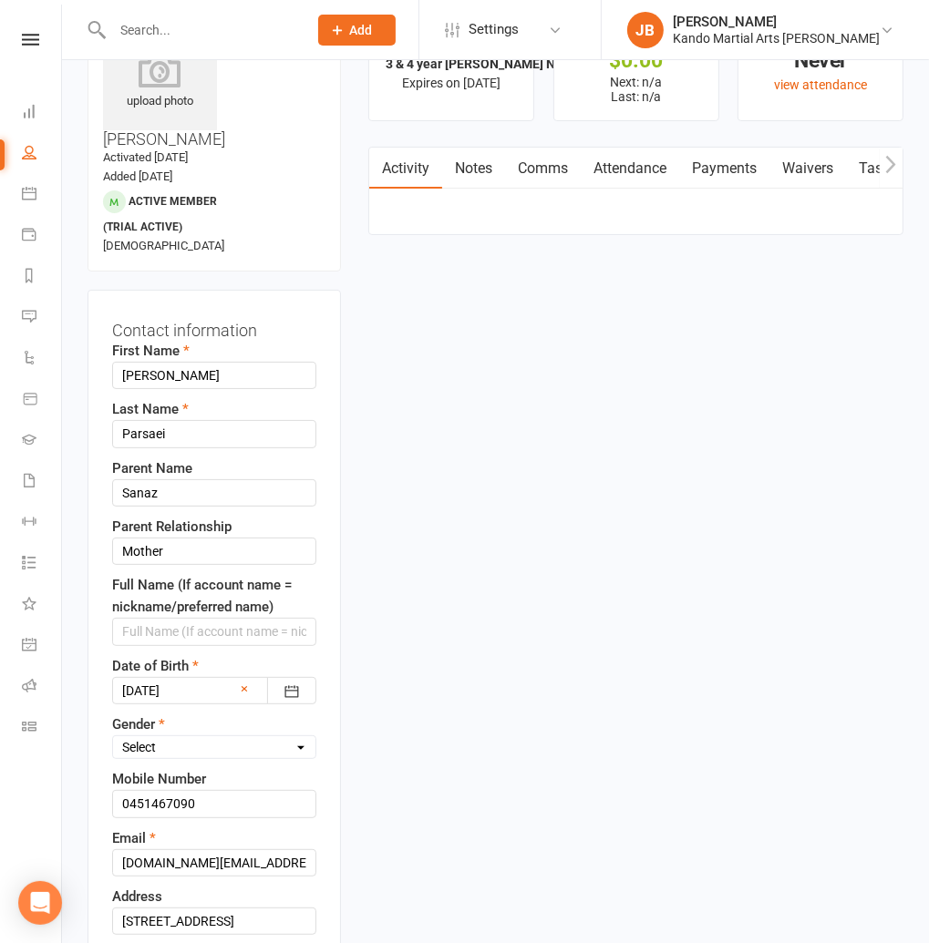
click at [149, 737] on select "Select [DEMOGRAPHIC_DATA] [DEMOGRAPHIC_DATA]" at bounding box center [214, 747] width 202 height 20
select select "[DEMOGRAPHIC_DATA]"
click at [113, 737] on select "Select [DEMOGRAPHIC_DATA] [DEMOGRAPHIC_DATA]" at bounding box center [214, 747] width 202 height 20
click at [173, 790] on input "0451467090" at bounding box center [214, 803] width 204 height 27
click at [150, 790] on input "0451467 090" at bounding box center [214, 803] width 204 height 27
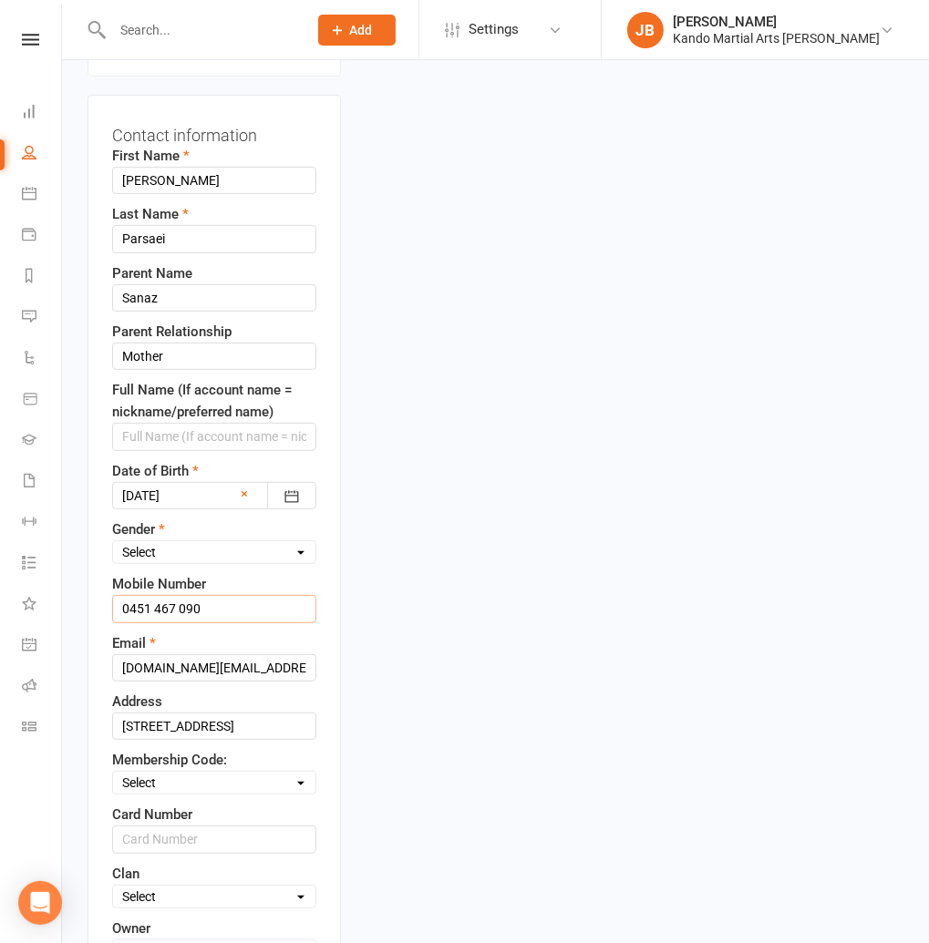
scroll to position [304, 0]
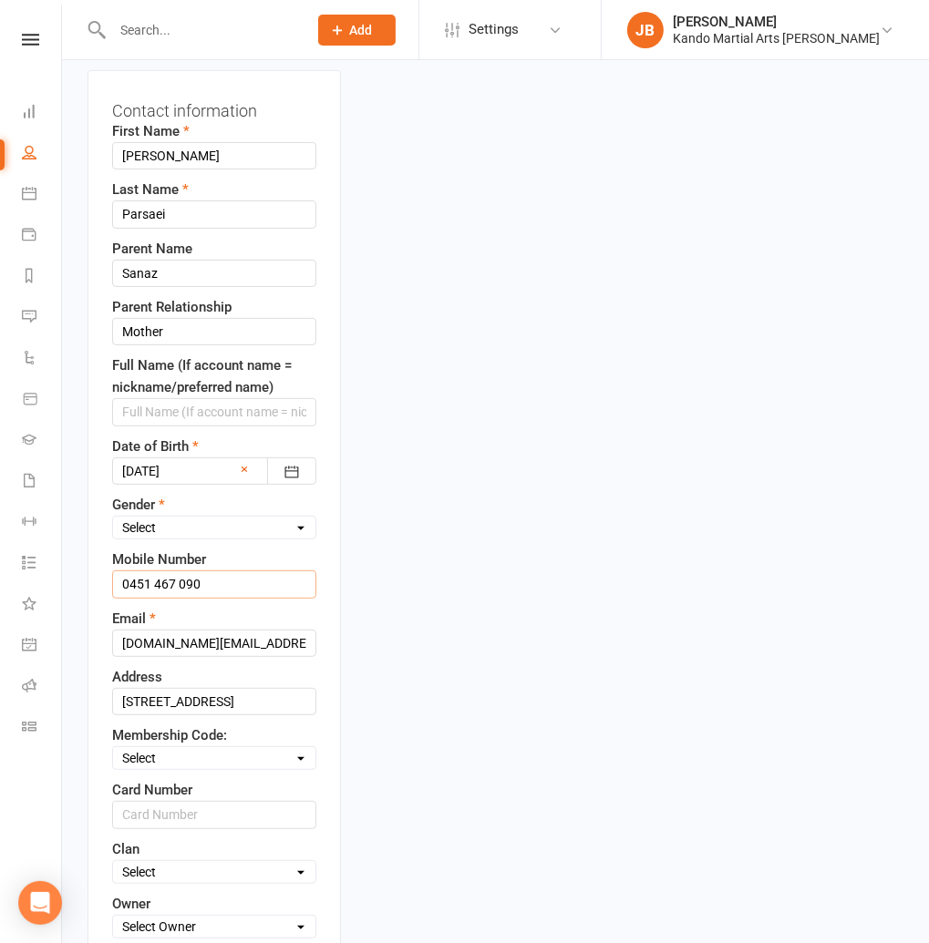
type input "0451 467 090"
click at [139, 748] on select "Select Code 1 Code 2 Code 3" at bounding box center [214, 758] width 202 height 20
select select "Code 3"
click at [113, 748] on select "Select Code 1 Code 2 Code 3" at bounding box center [214, 758] width 202 height 20
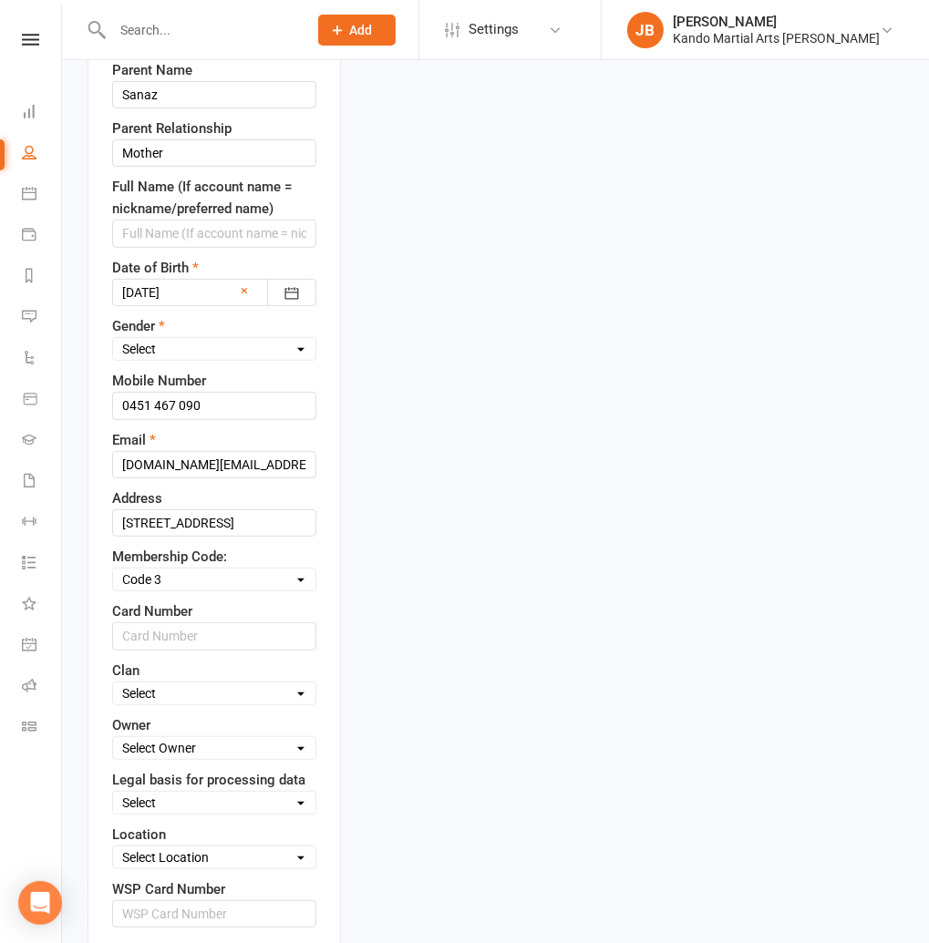
scroll to position [485, 0]
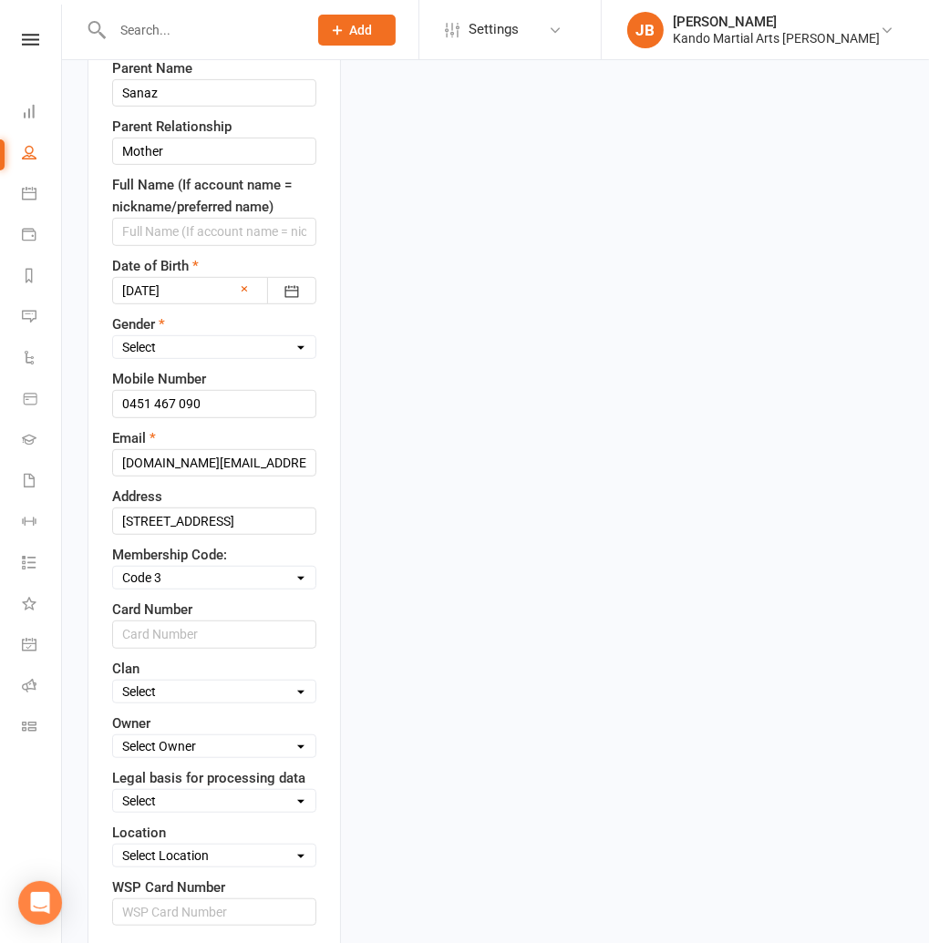
click at [157, 736] on select "Select Owner [PERSON_NAME] / [PERSON_NAME] [PERSON_NAME] [PERSON_NAME] [PERSON_…" at bounding box center [214, 746] width 202 height 20
select select "4"
click at [113, 736] on select "Select Owner [PERSON_NAME] / [PERSON_NAME] [PERSON_NAME] [PERSON_NAME] [PERSON_…" at bounding box center [214, 746] width 202 height 20
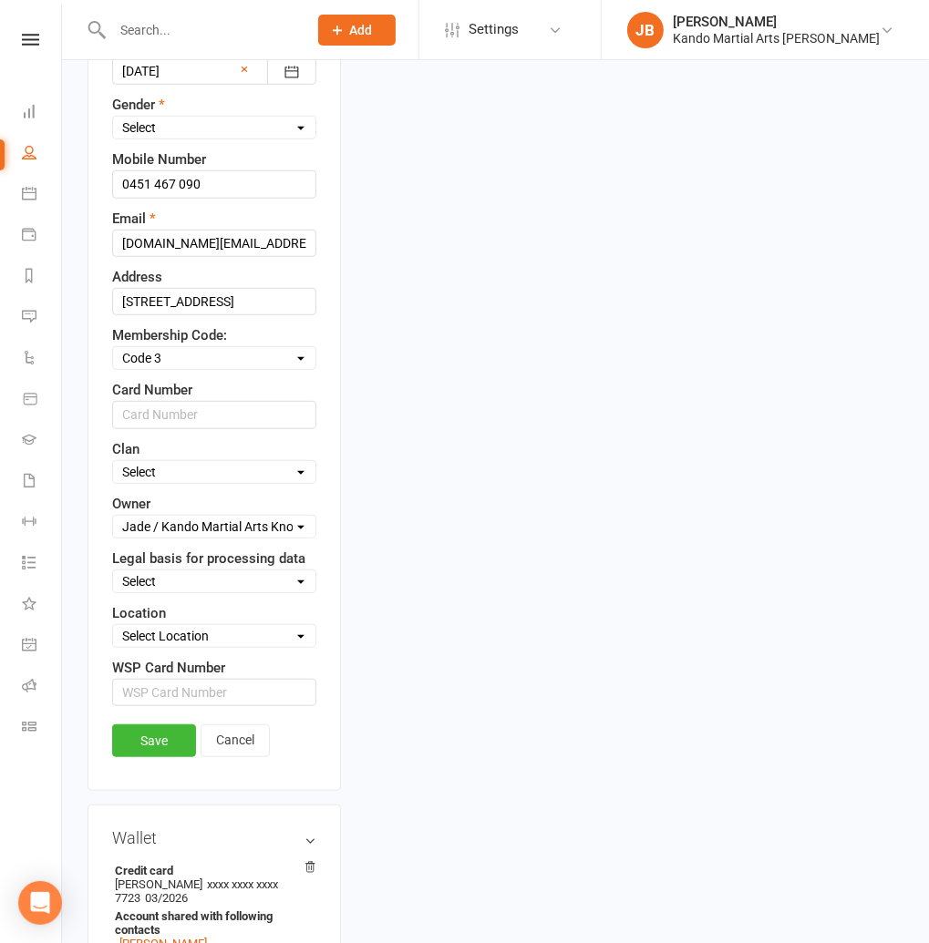
scroll to position [705, 0]
click at [164, 571] on select "Select Consent provided by contact Legitimate Interest - Existing Customer Legi…" at bounding box center [214, 581] width 202 height 20
select select "Consent provided by contact"
click at [113, 571] on select "Select Consent provided by contact Legitimate Interest - Existing Customer Legi…" at bounding box center [214, 581] width 202 height 20
click at [151, 625] on select "Select Location Big Mats Desk Outdoor Small Mats Virtual" at bounding box center [214, 635] width 202 height 20
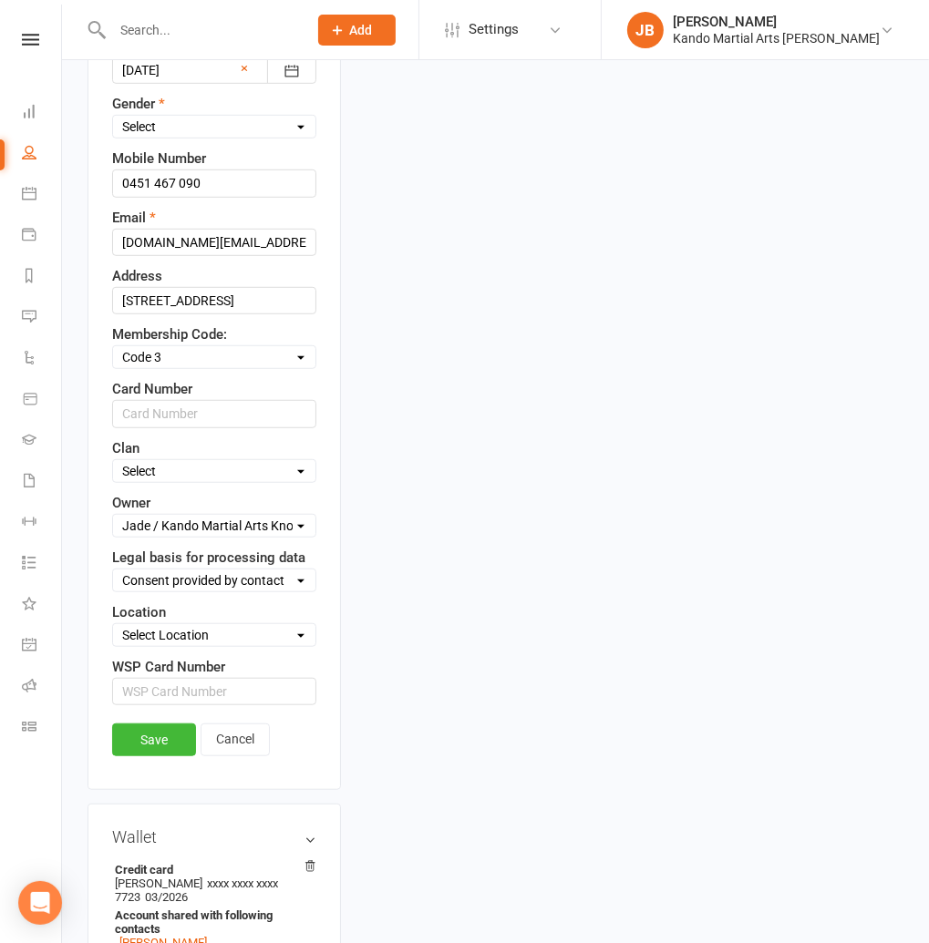
select select "3"
click at [113, 625] on select "Select Location Big Mats Desk Outdoor Small Mats Virtual" at bounding box center [214, 635] width 202 height 20
click at [147, 724] on link "Save" at bounding box center [154, 740] width 84 height 33
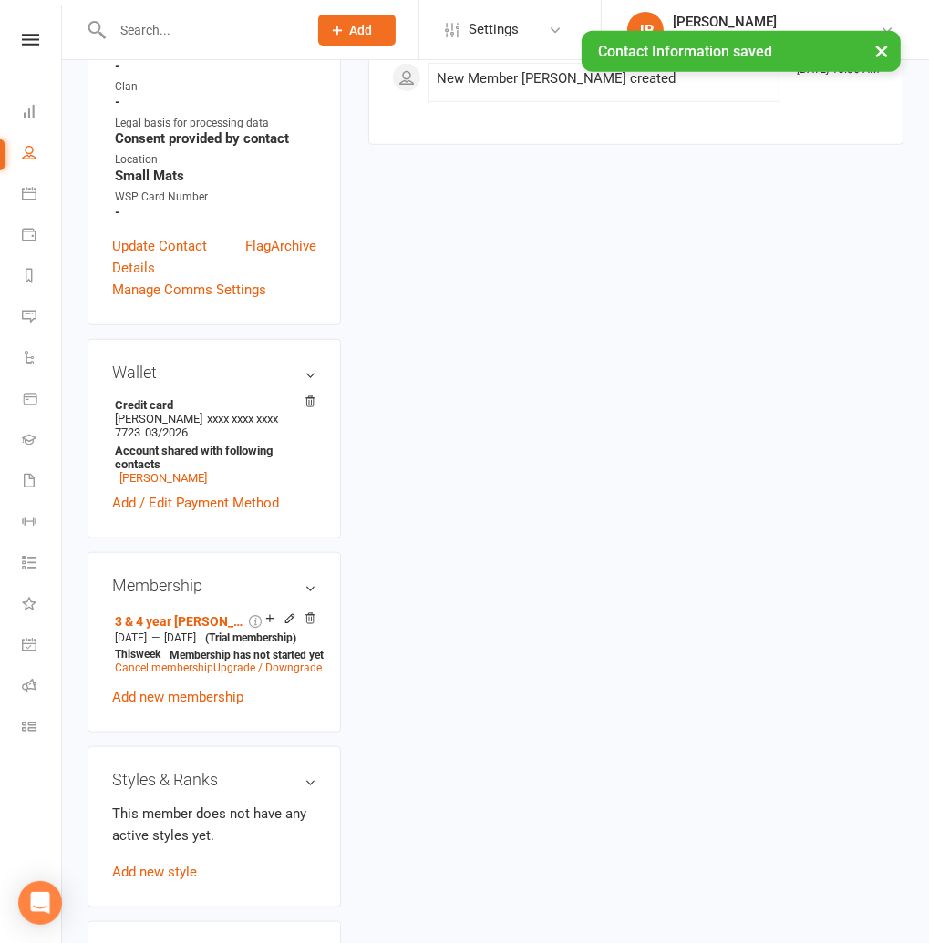
scroll to position [831, 0]
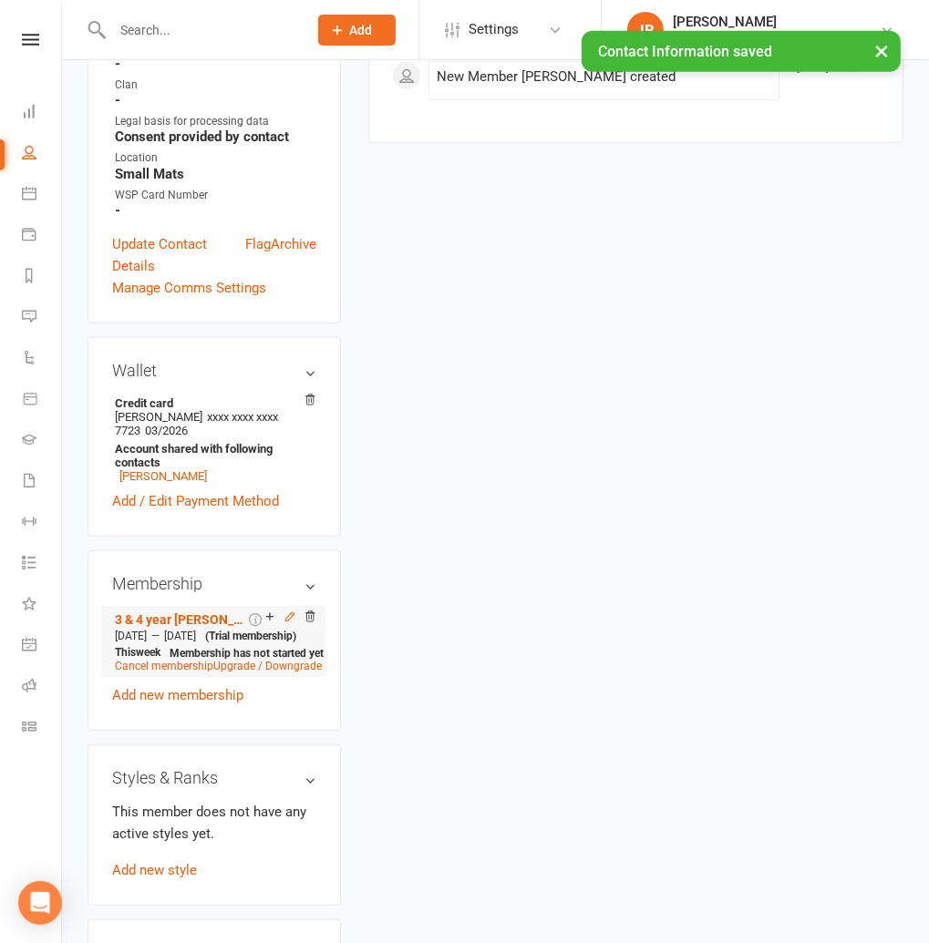
click at [292, 613] on icon at bounding box center [290, 617] width 8 height 8
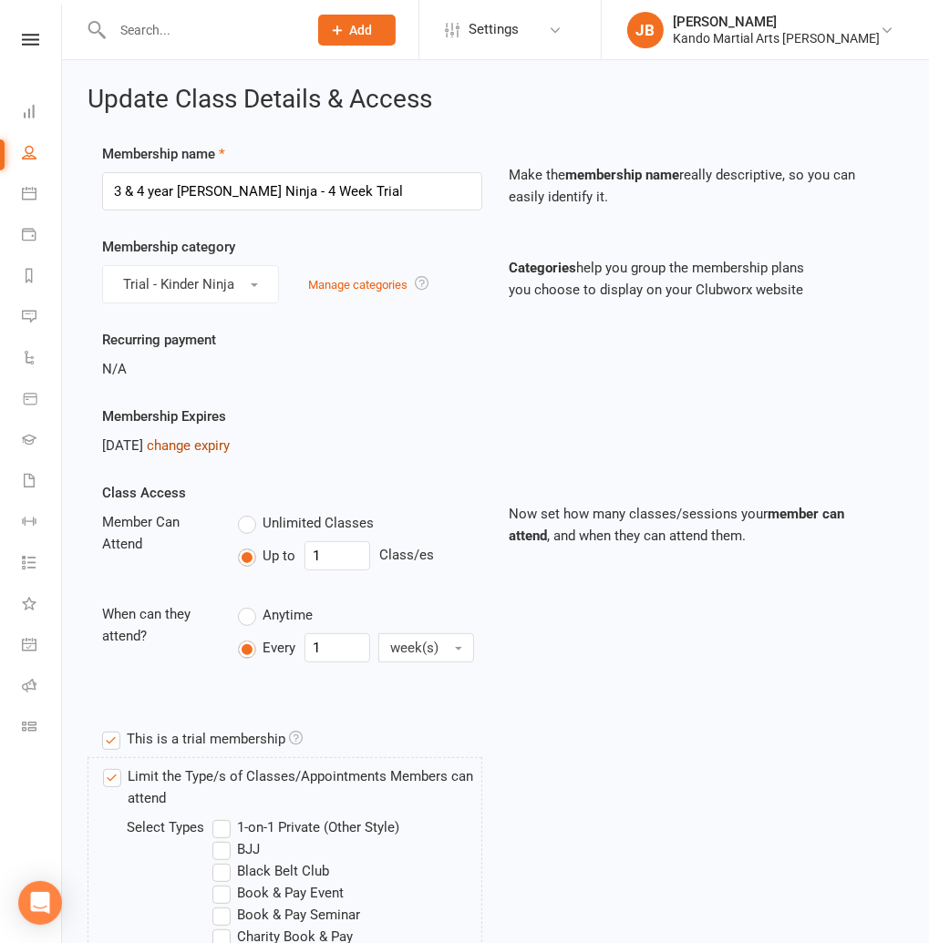
click at [211, 444] on link "change expiry" at bounding box center [188, 445] width 83 height 16
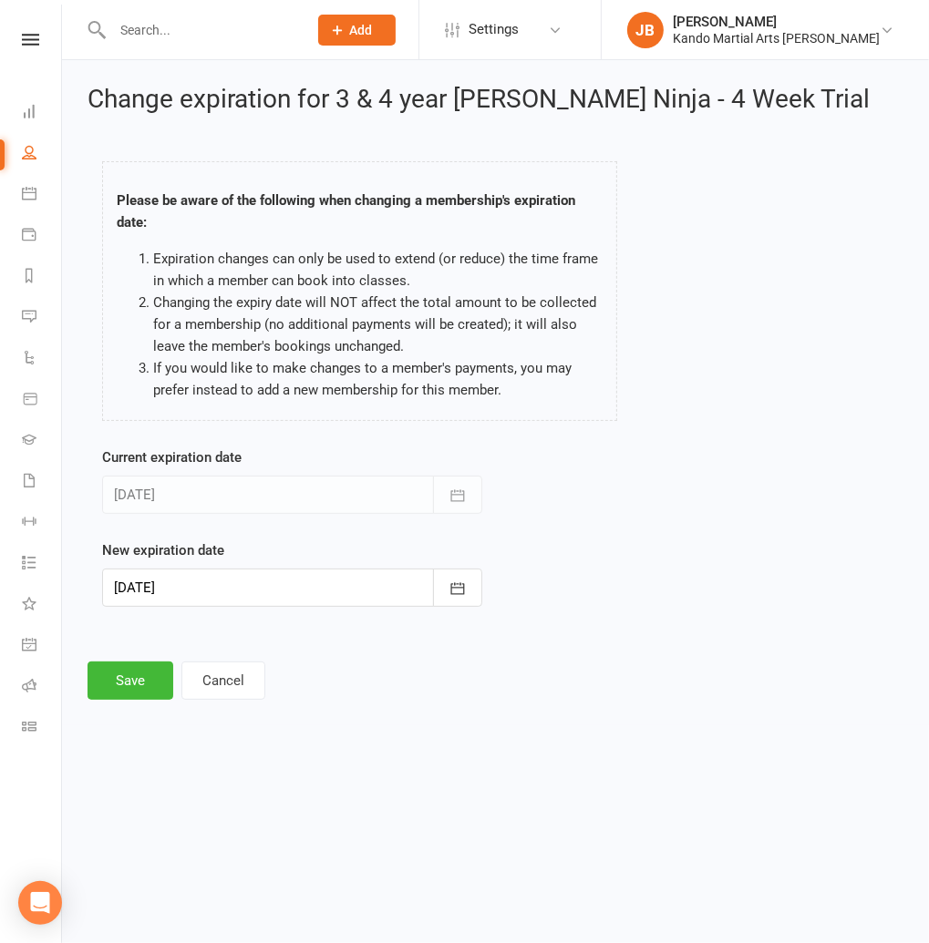
click at [184, 595] on div at bounding box center [292, 588] width 380 height 38
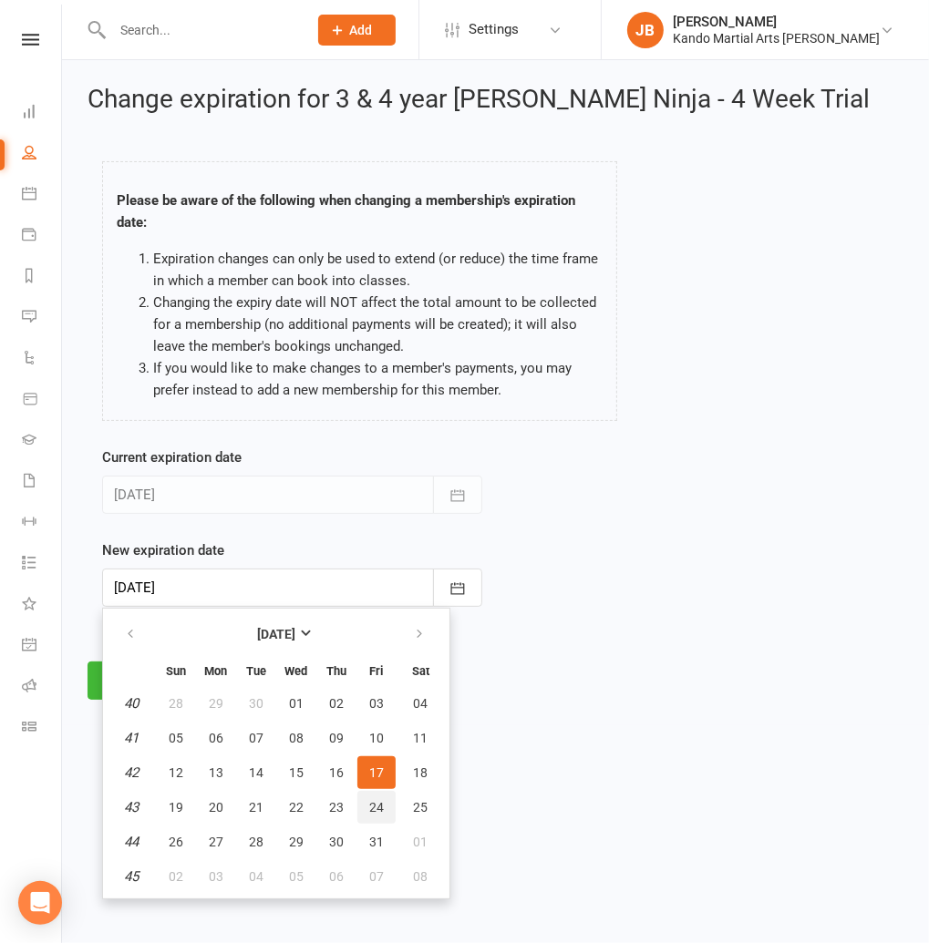
click at [369, 800] on span "24" at bounding box center [376, 807] width 15 height 15
type input "[DATE]"
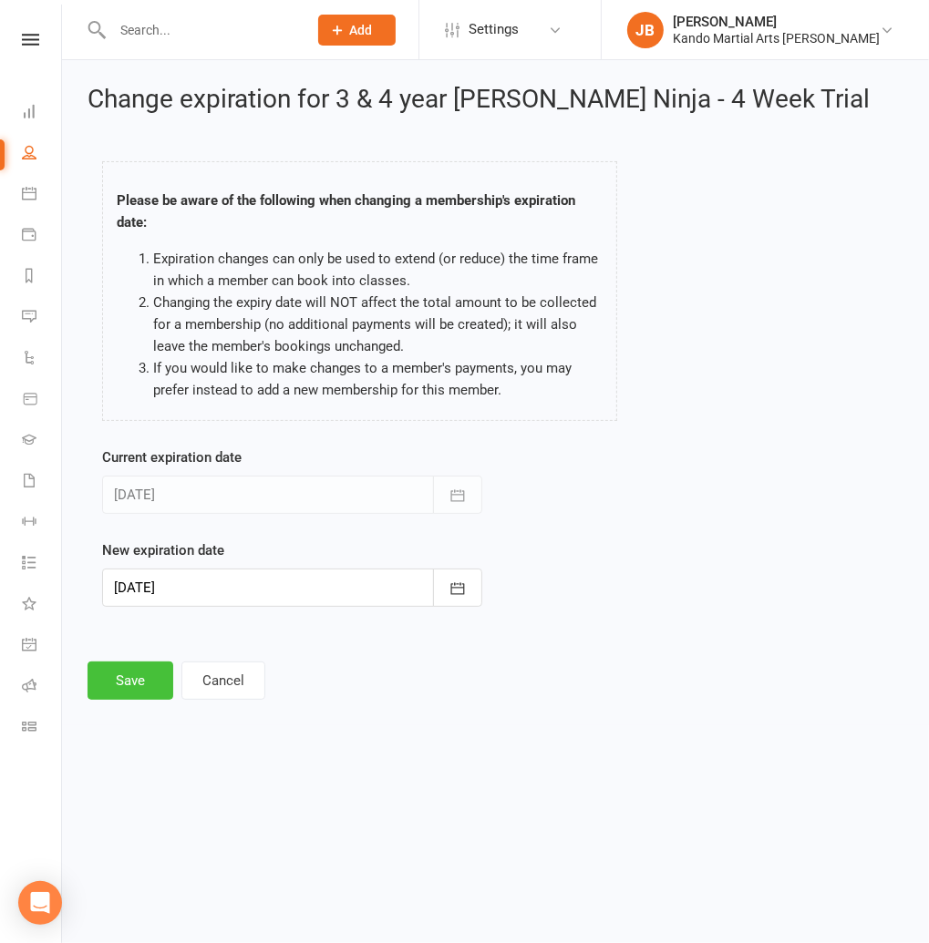
click at [138, 683] on button "Save" at bounding box center [130, 681] width 86 height 38
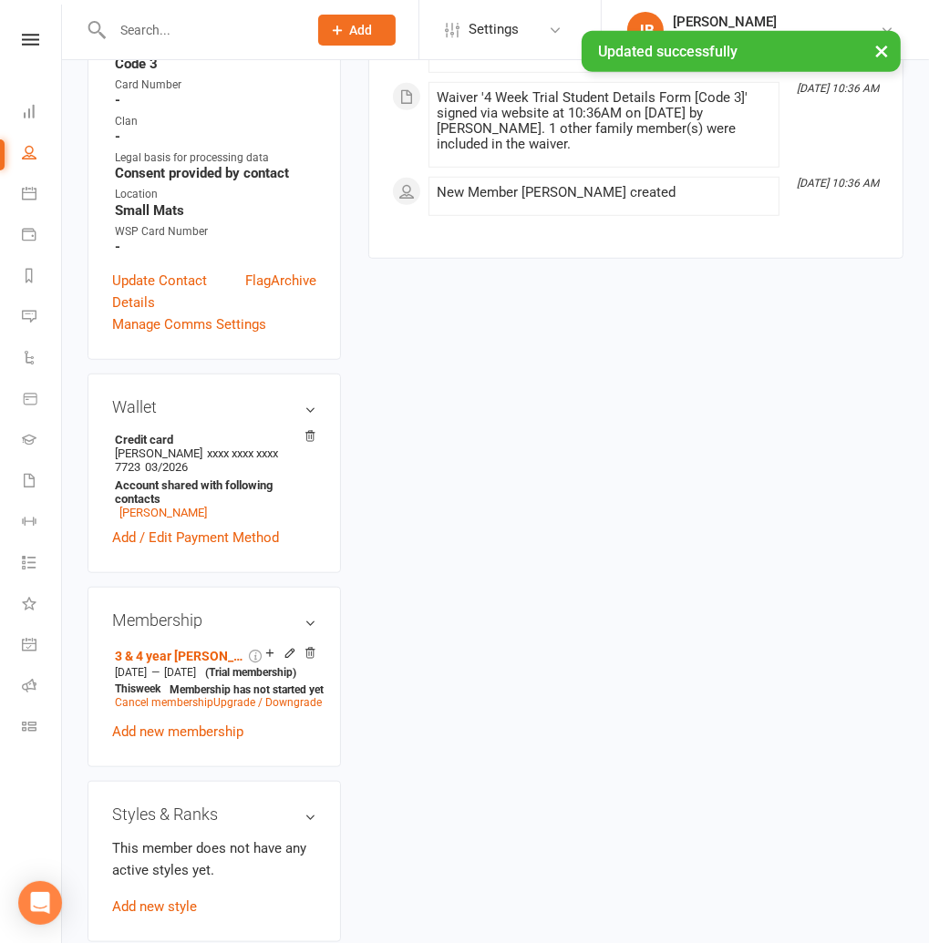
scroll to position [797, 0]
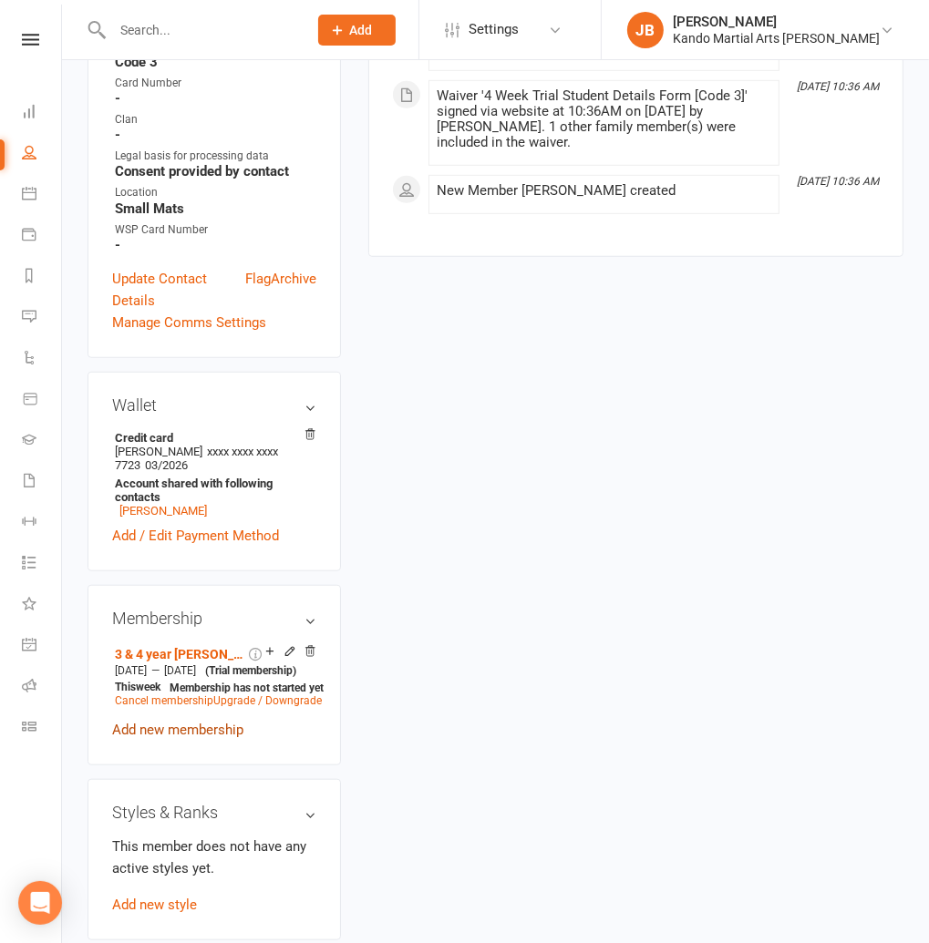
click at [154, 722] on link "Add new membership" at bounding box center [177, 730] width 131 height 16
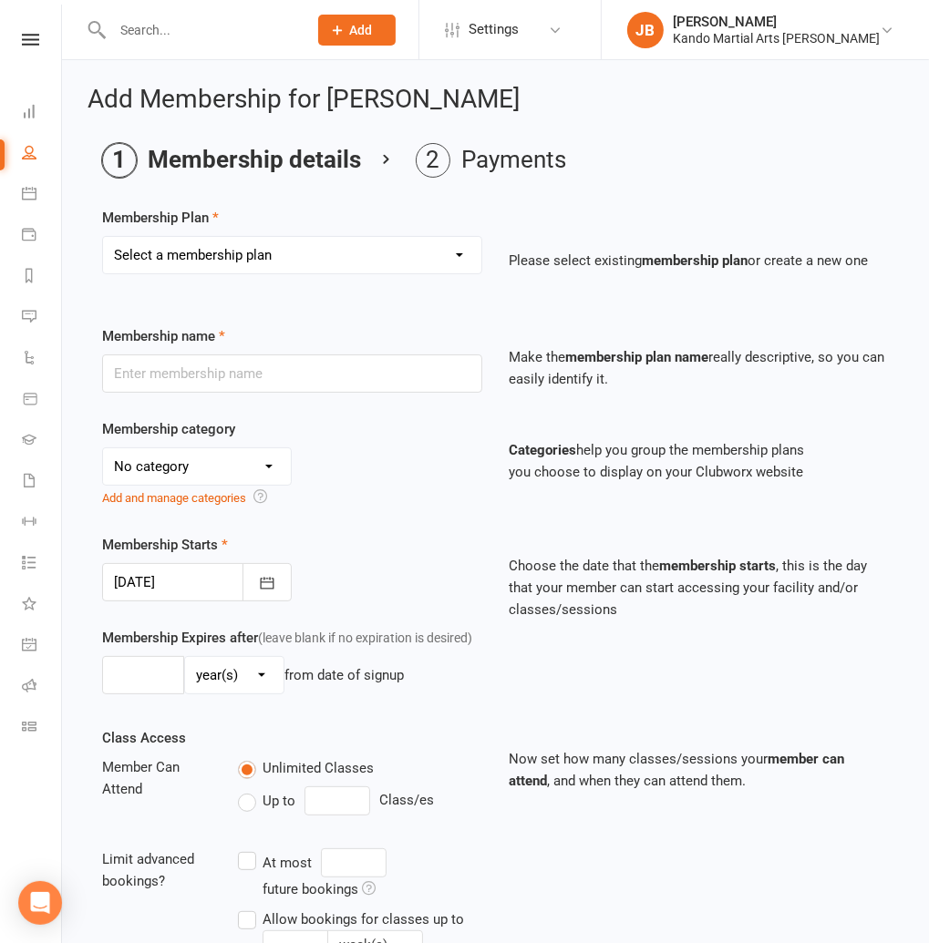
click at [191, 254] on select "Select a membership plan Create new Membership Plan 12 Months - Kinder Ninja in…" at bounding box center [292, 255] width 378 height 36
select select "115"
click at [103, 237] on select "Select a membership plan Create new Membership Plan 12 Months - Kinder Ninja in…" at bounding box center [292, 255] width 378 height 36
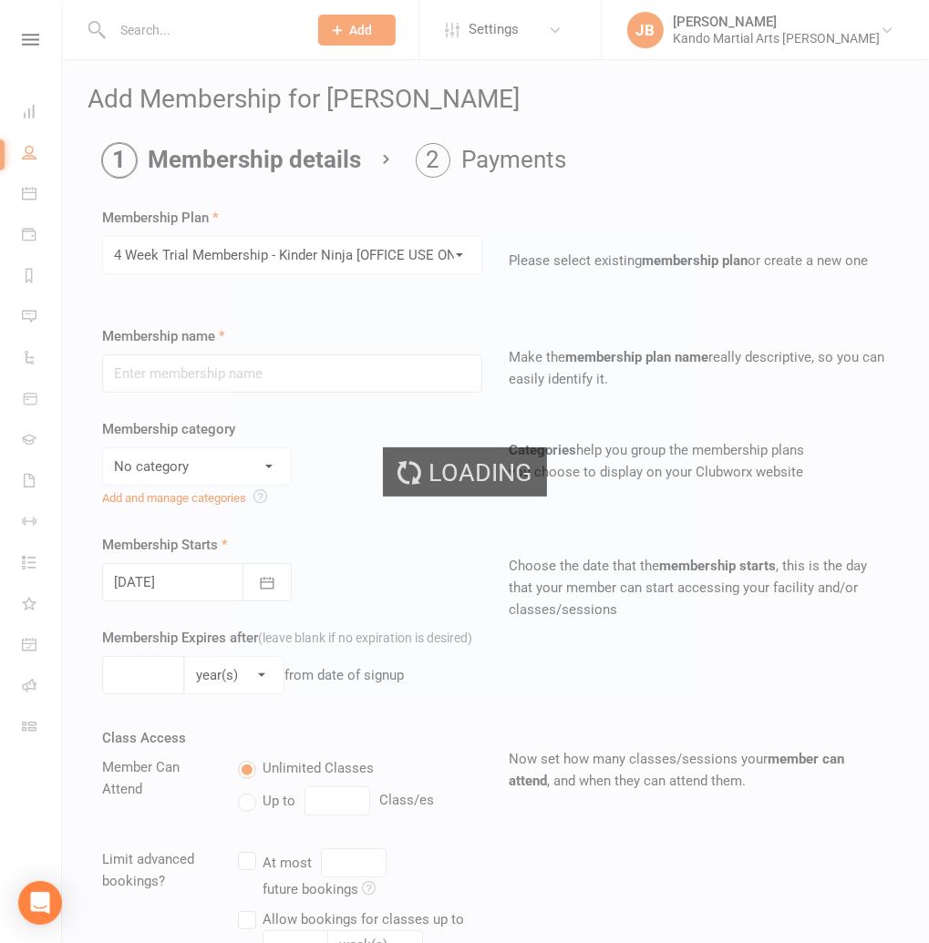
type input "4 Week Trial Membership - Kinder Ninja [OFFICE USE ONLY]"
select select "19"
type input "4"
select select "1"
type input "0"
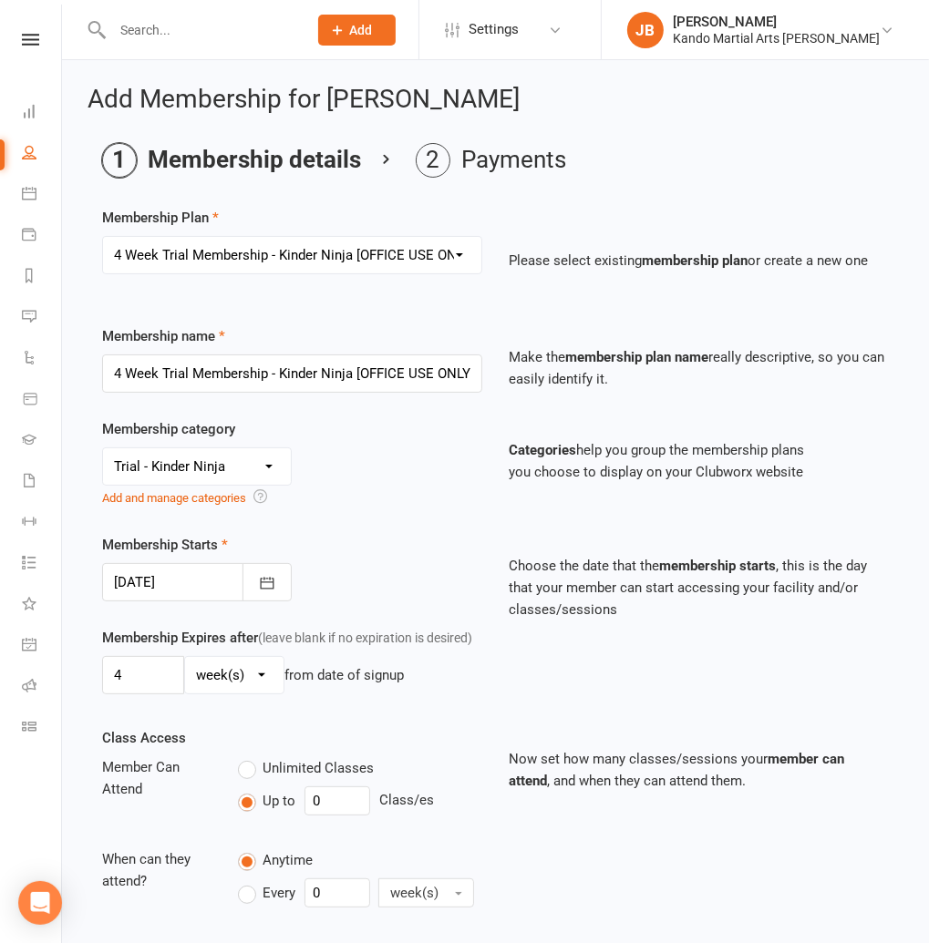
click at [225, 582] on div at bounding box center [197, 582] width 190 height 38
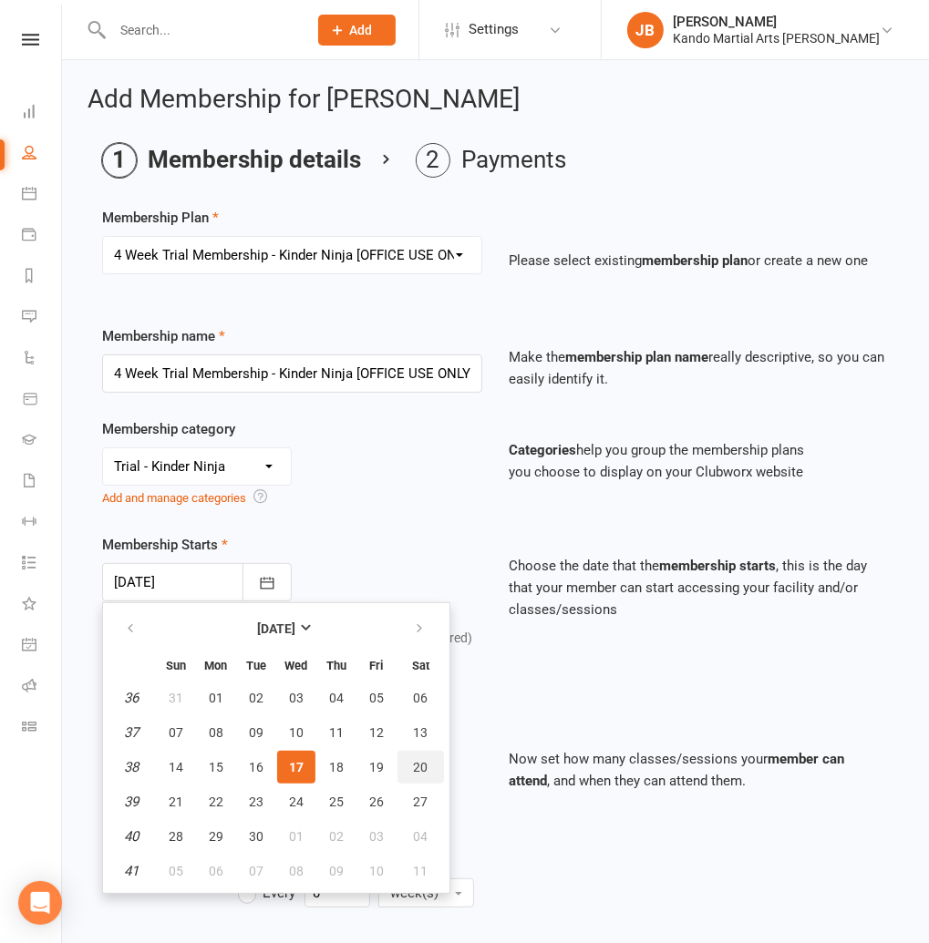
drag, startPoint x: 421, startPoint y: 772, endPoint x: 370, endPoint y: 760, distance: 52.4
click at [421, 772] on span "20" at bounding box center [421, 767] width 15 height 15
type input "[DATE]"
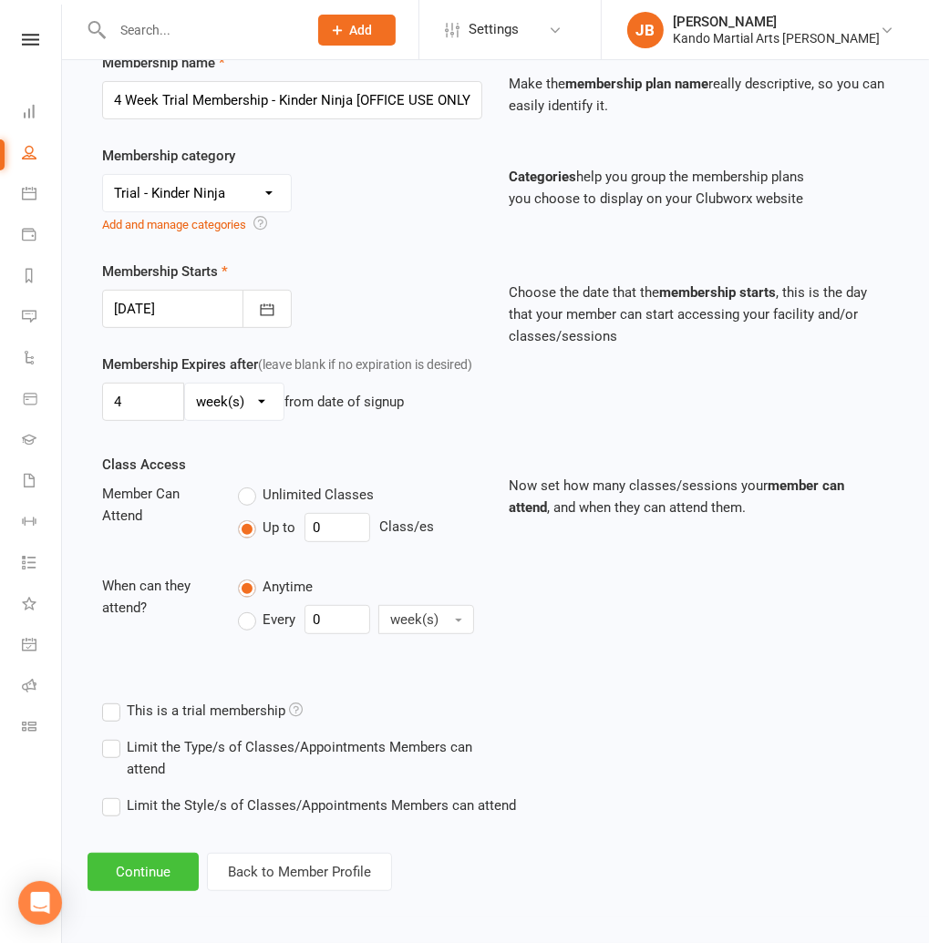
scroll to position [292, 0]
click at [153, 867] on button "Continue" at bounding box center [142, 872] width 111 height 38
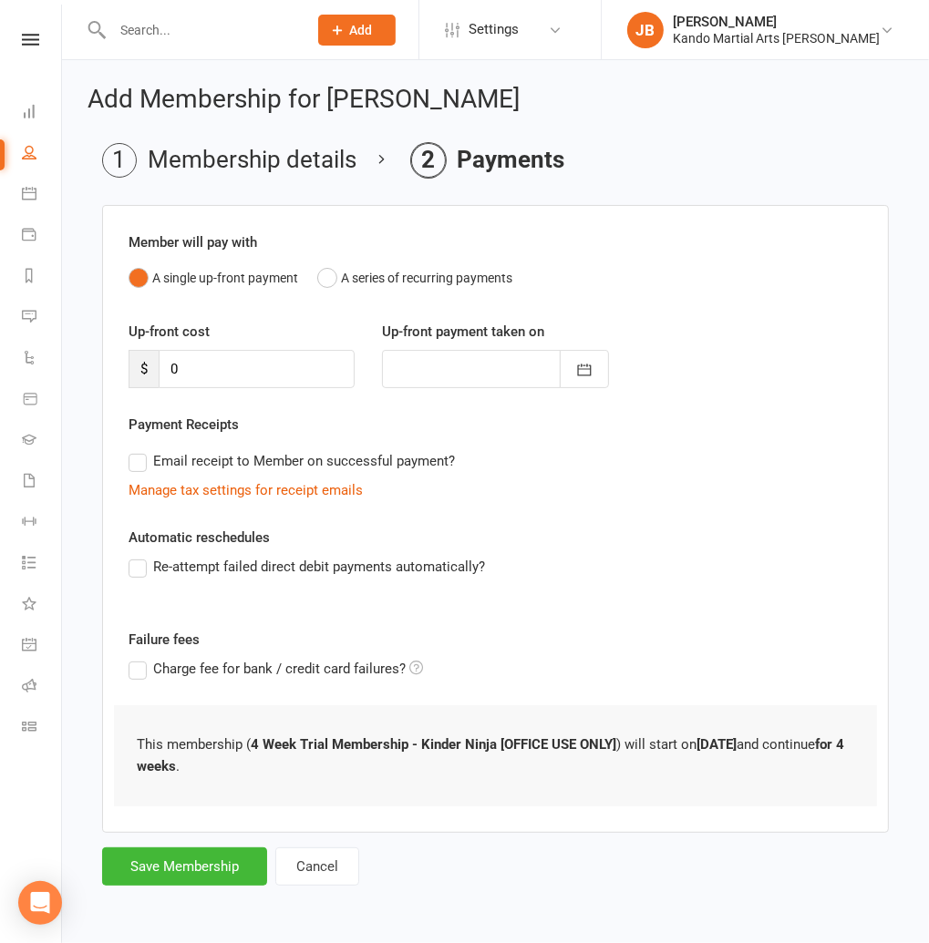
scroll to position [0, 0]
click at [204, 869] on button "Save Membership" at bounding box center [184, 867] width 165 height 38
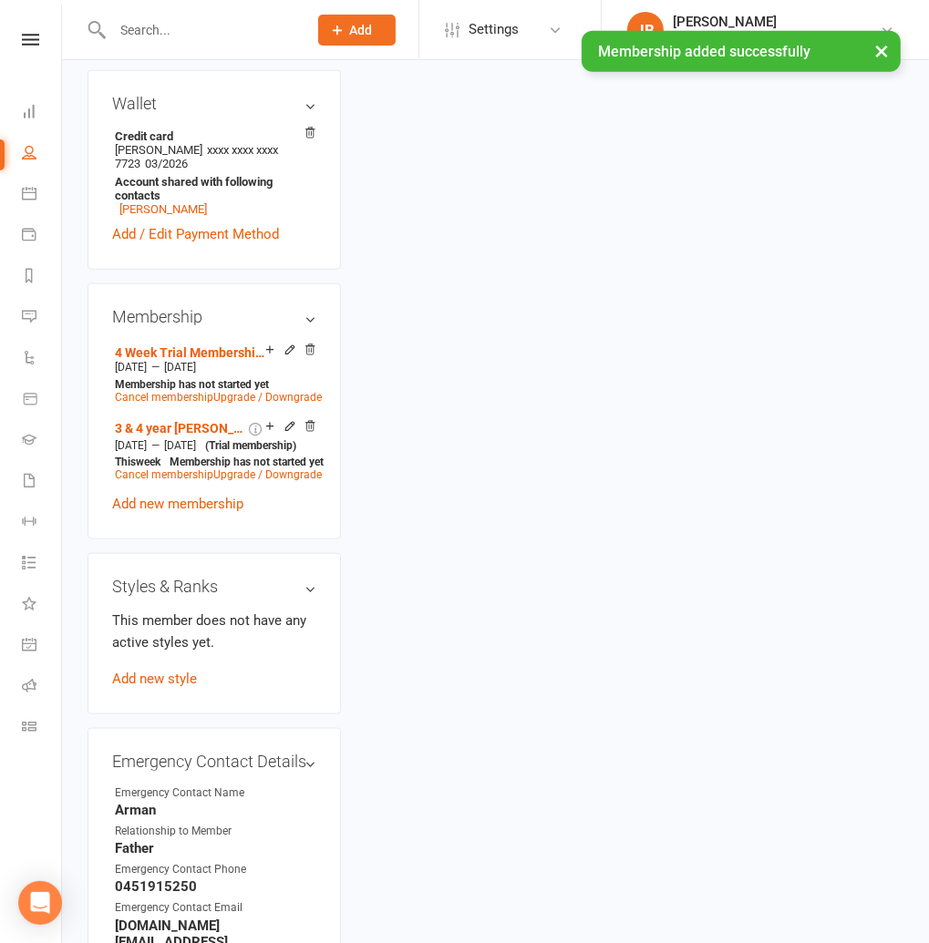
scroll to position [1086, 0]
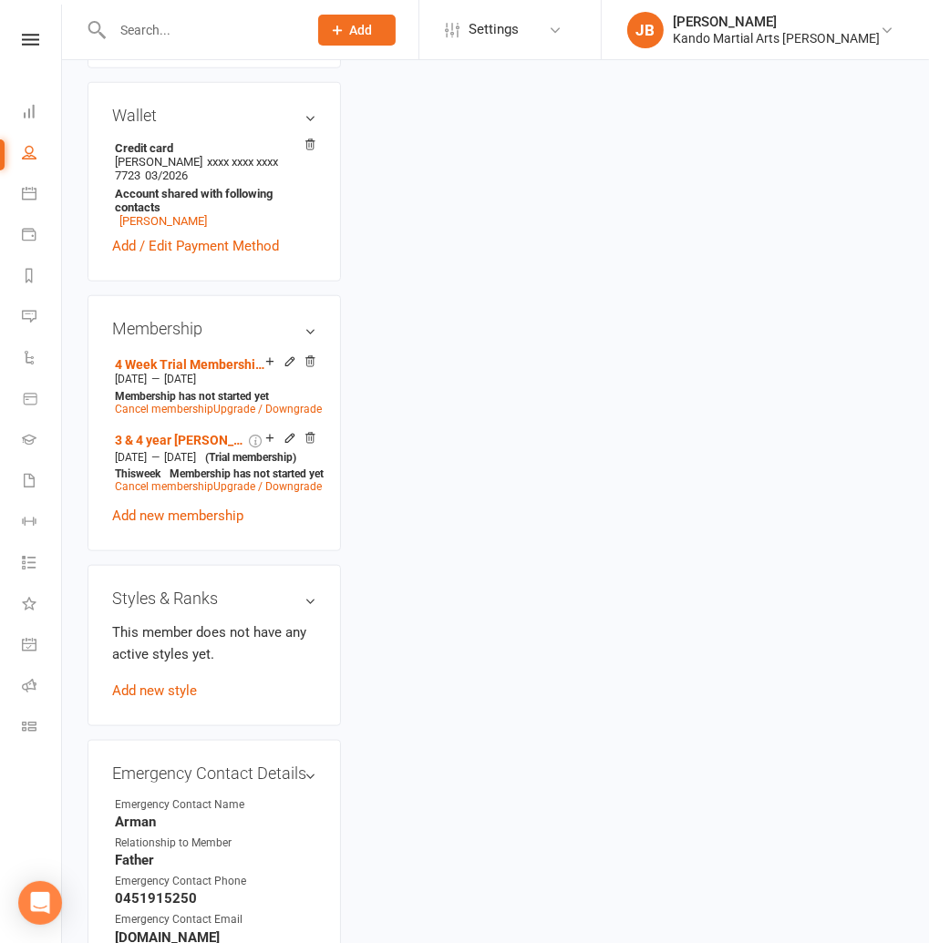
click at [285, 355] on icon at bounding box center [289, 361] width 13 height 13
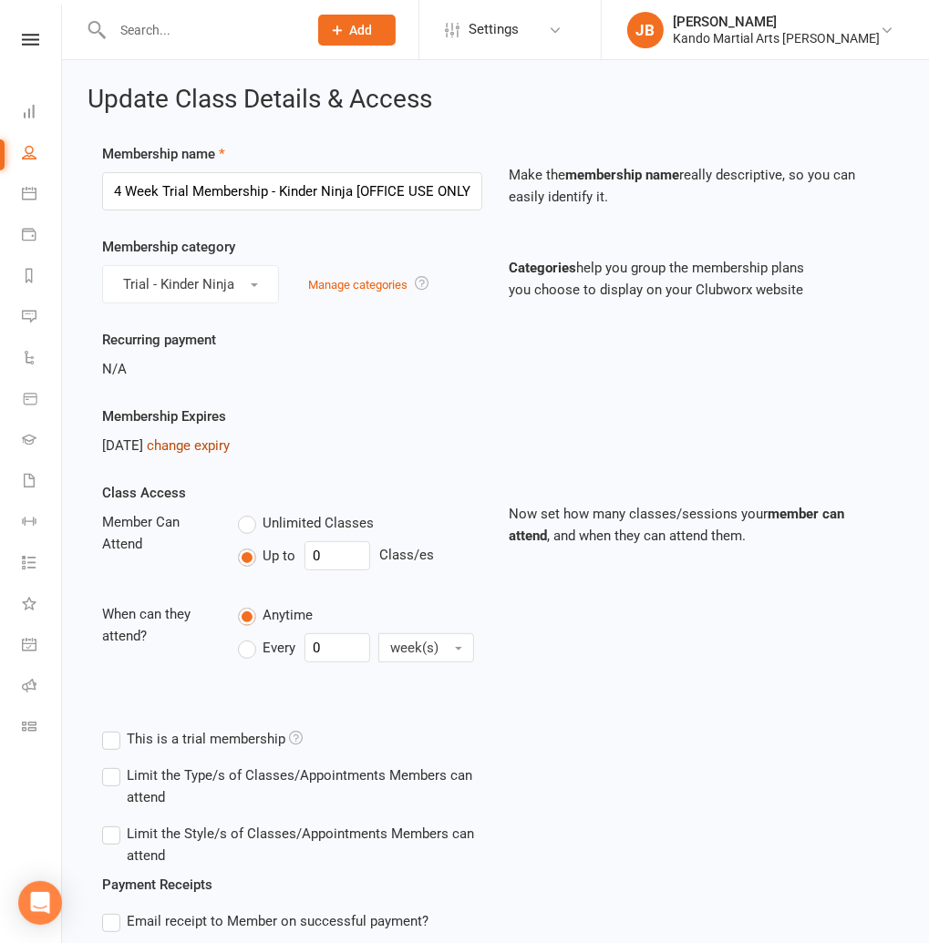
click at [193, 443] on link "change expiry" at bounding box center [188, 445] width 83 height 16
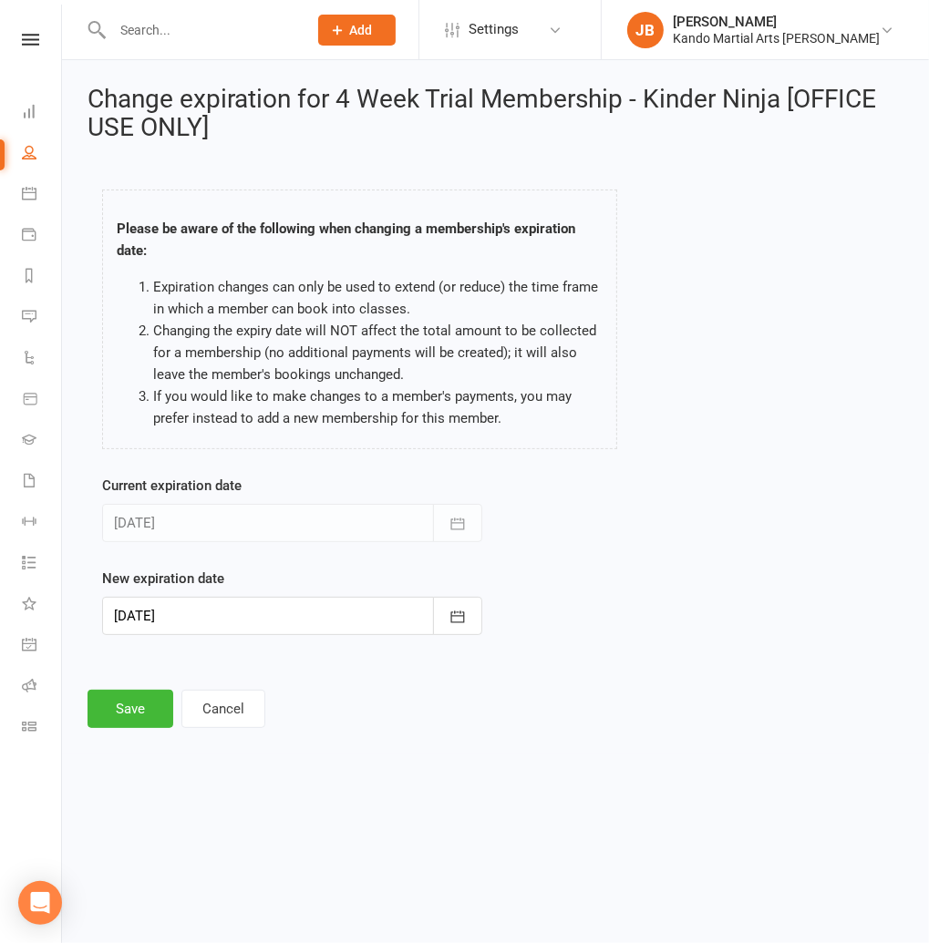
click at [165, 625] on div at bounding box center [292, 616] width 380 height 38
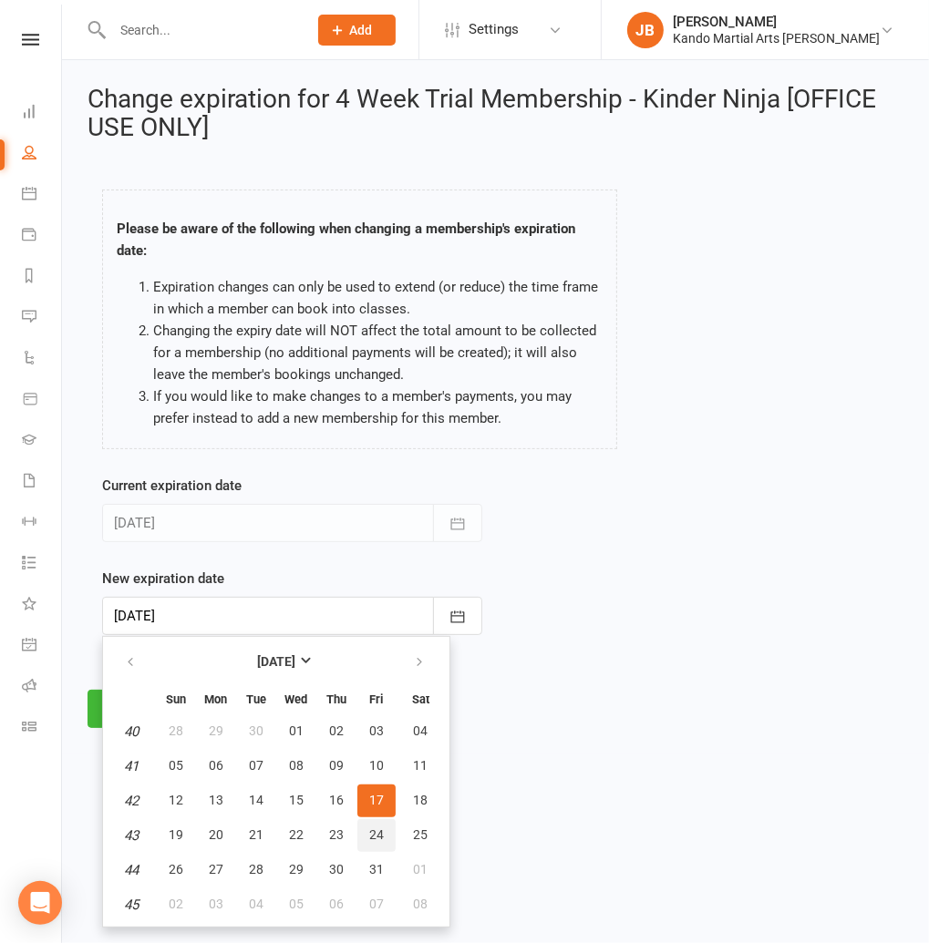
click at [370, 826] on button "24" at bounding box center [376, 835] width 38 height 33
type input "[DATE]"
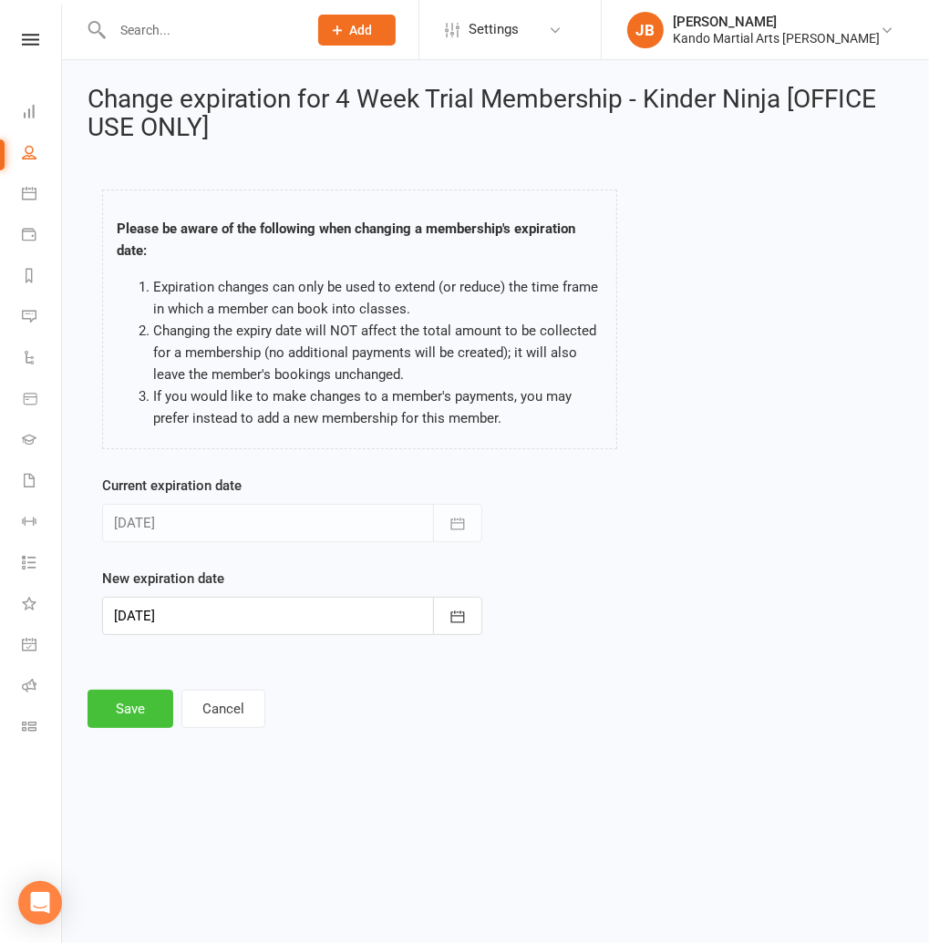
click at [143, 714] on button "Save" at bounding box center [130, 709] width 86 height 38
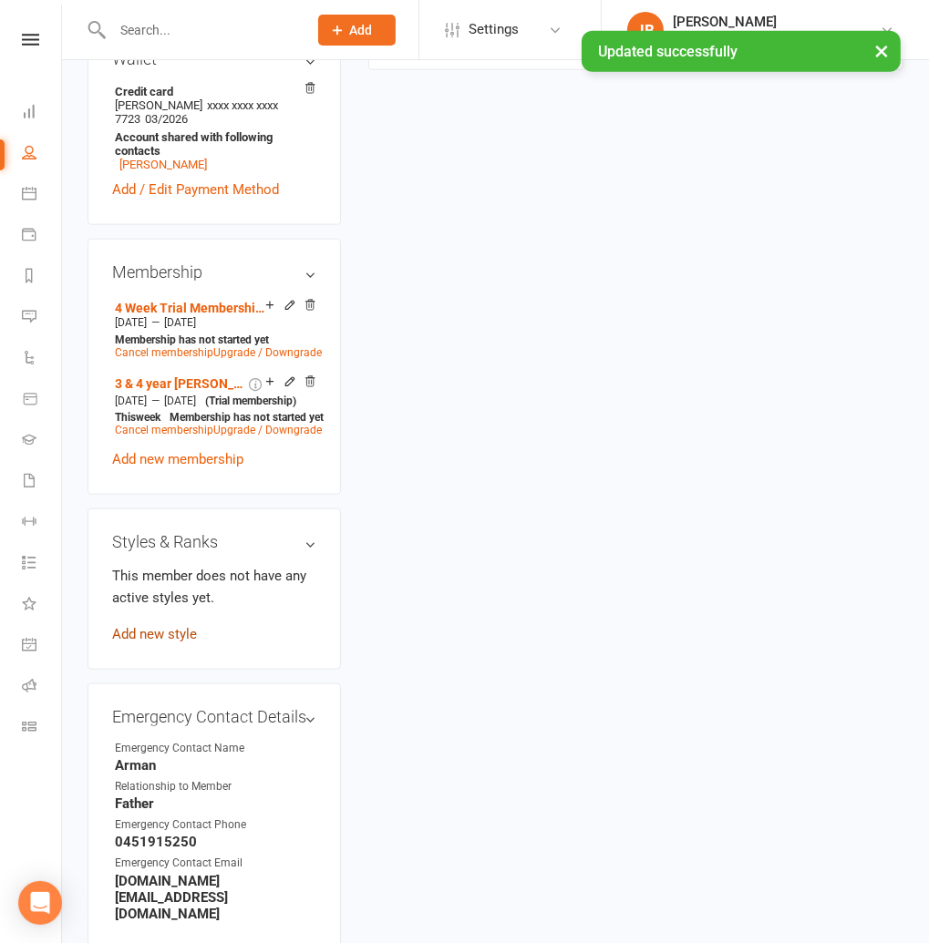
click at [157, 626] on link "Add new style" at bounding box center [154, 634] width 85 height 16
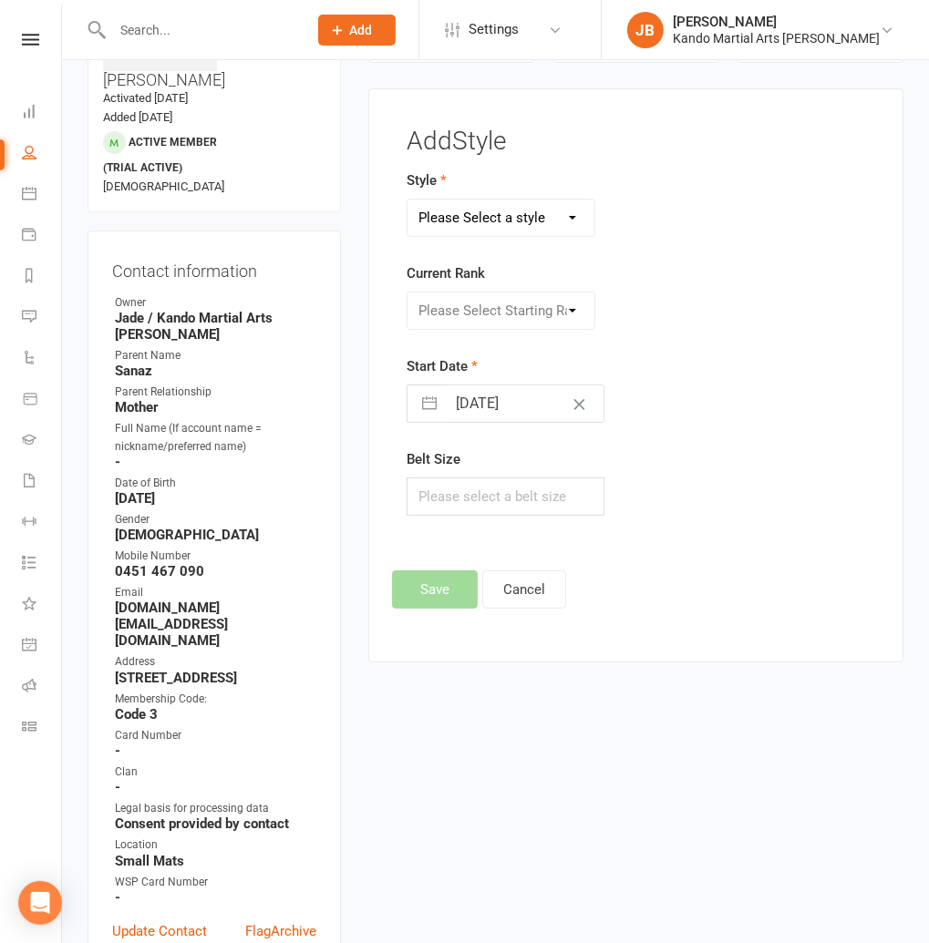
scroll to position [140, 0]
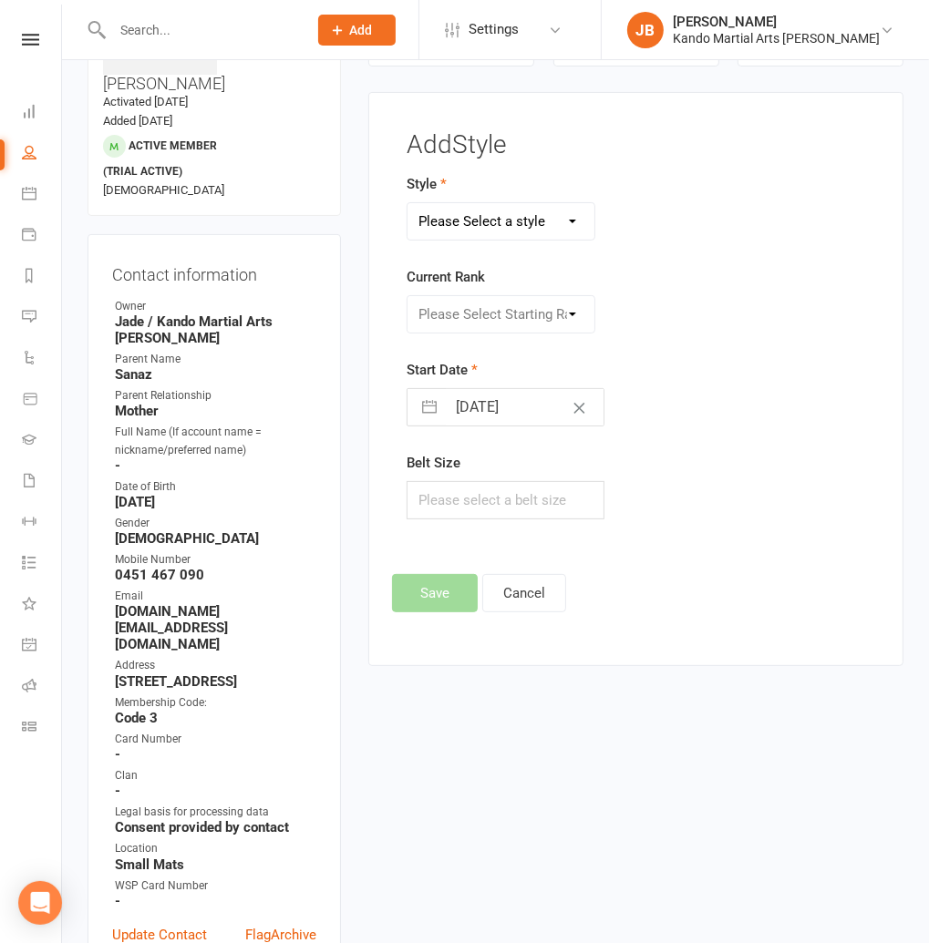
click at [478, 219] on select "Please Select a style Brazilian Jiu Jitsu Kids Brazilian Jiu Jitsu Martial Arts…" at bounding box center [500, 221] width 187 height 36
click at [407, 203] on select "Please Select a style Brazilian Jiu Jitsu Kids Brazilian Jiu Jitsu Martial Arts…" at bounding box center [500, 221] width 187 height 36
click at [452, 229] on select "Brazilian Jiu Jitsu Kids Brazilian Jiu Jitsu Martial Arts Member Event Pre-Mart…" at bounding box center [500, 221] width 187 height 36
select select "1305"
click at [407, 203] on select "Brazilian Jiu Jitsu Kids Brazilian Jiu Jitsu Martial Arts Member Event Pre-Mart…" at bounding box center [500, 221] width 187 height 36
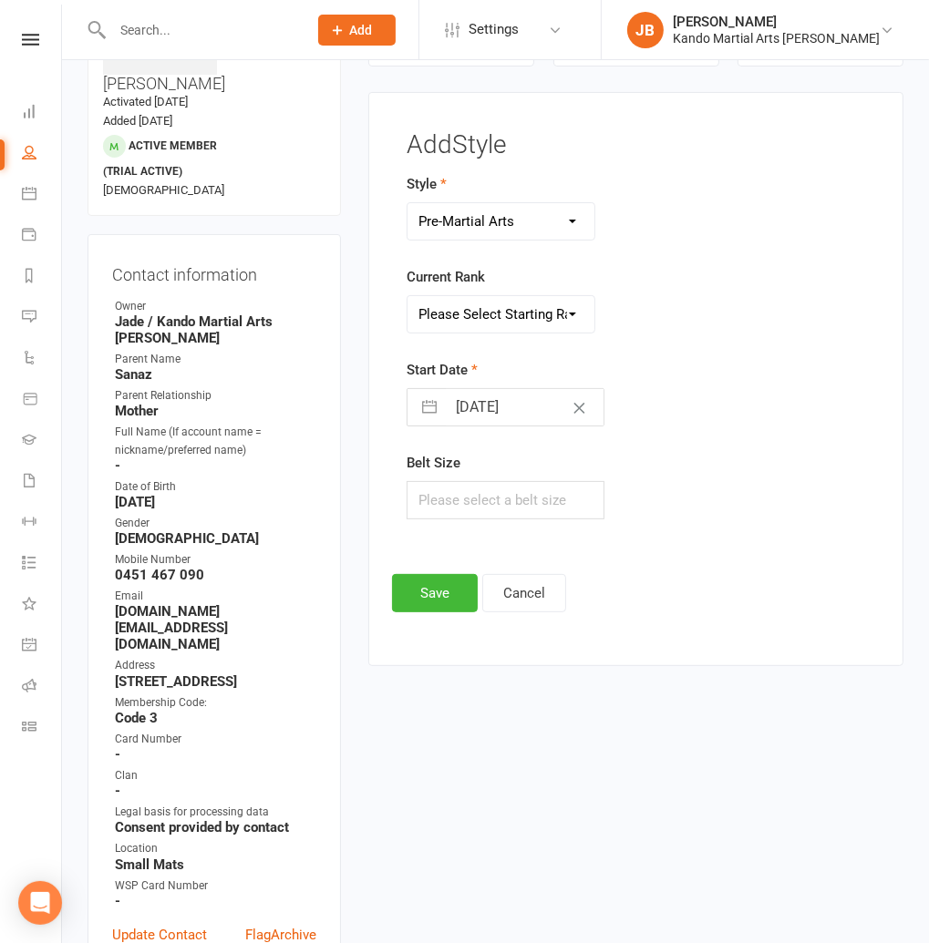
click at [435, 312] on select "Please Select Starting Rank Student" at bounding box center [500, 314] width 187 height 36
select select "12695"
click at [407, 296] on select "Please Select Starting Rank Student" at bounding box center [500, 314] width 187 height 36
click at [470, 417] on input "[DATE]" at bounding box center [525, 407] width 158 height 36
select select "7"
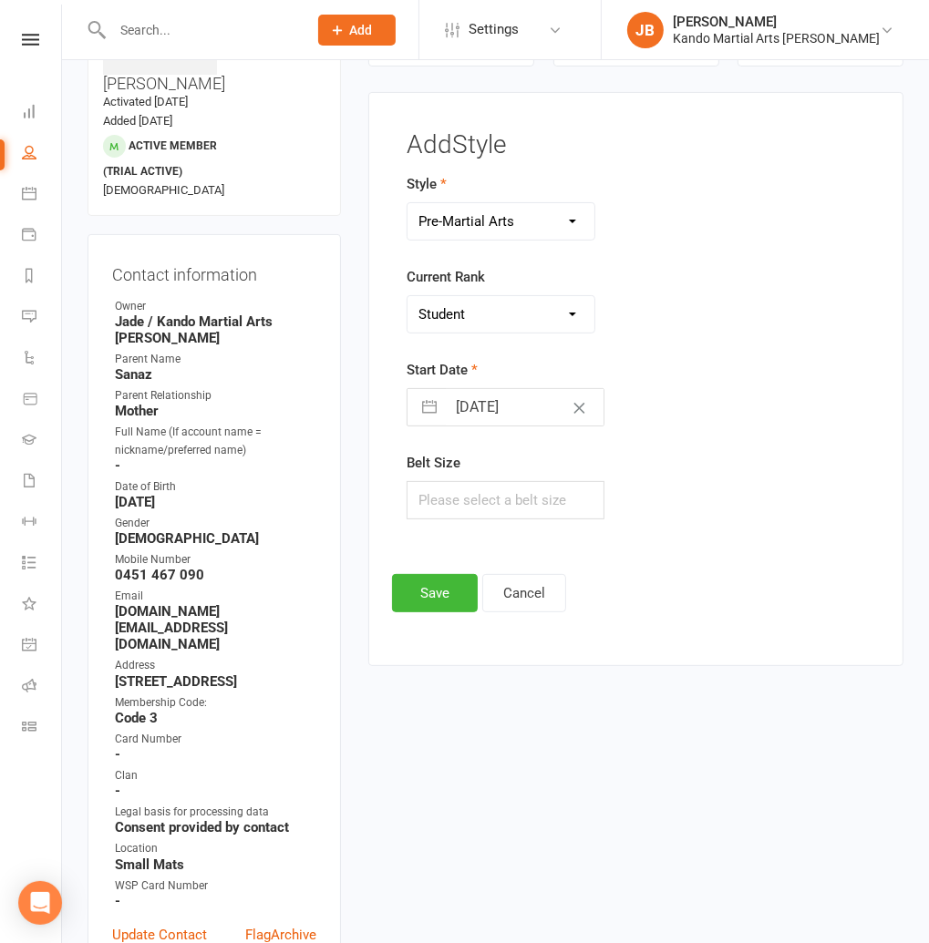
select select "2025"
select select "8"
select select "2025"
select select "9"
select select "2025"
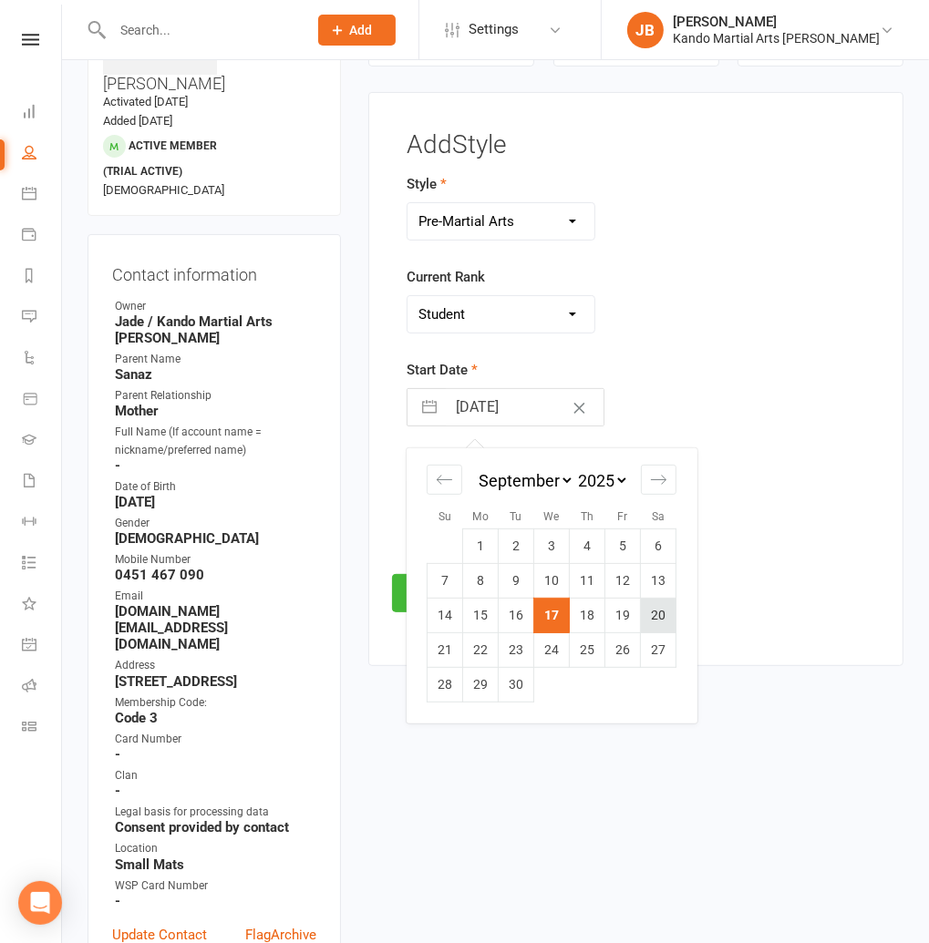
drag, startPoint x: 651, startPoint y: 603, endPoint x: 597, endPoint y: 616, distance: 55.3
click at [650, 603] on td "20" at bounding box center [659, 616] width 36 height 35
type input "[DATE]"
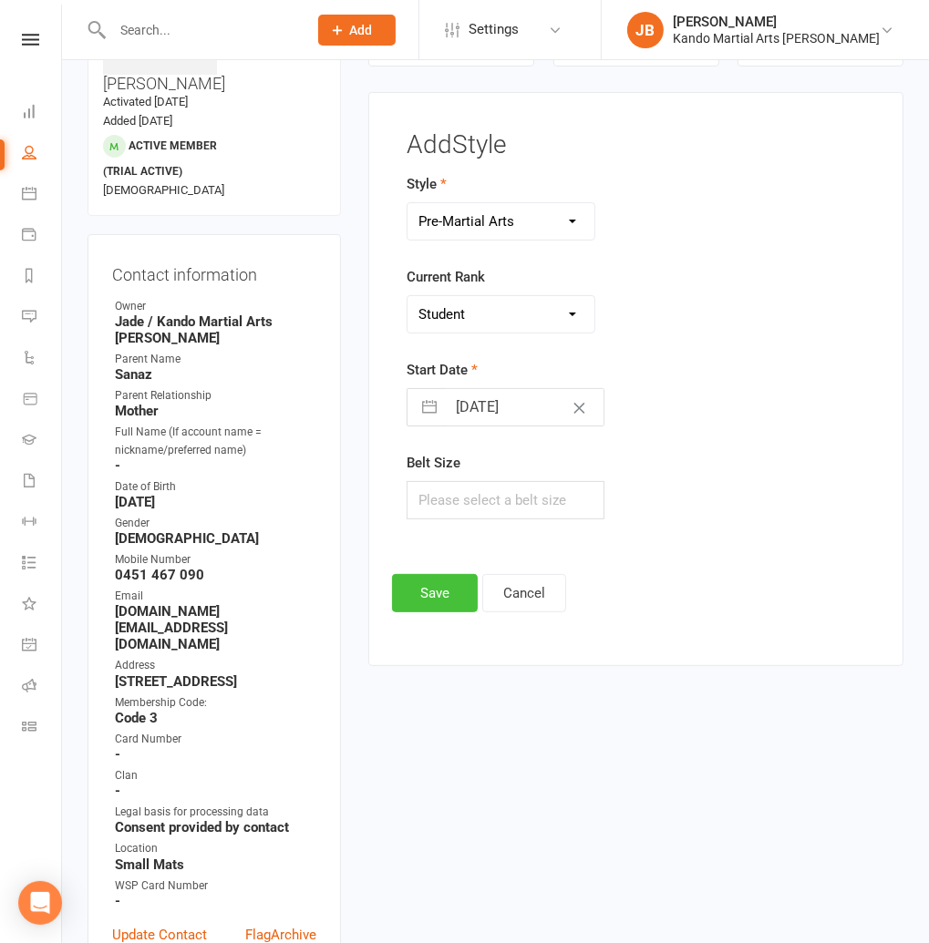
click at [458, 597] on button "Save" at bounding box center [435, 593] width 86 height 38
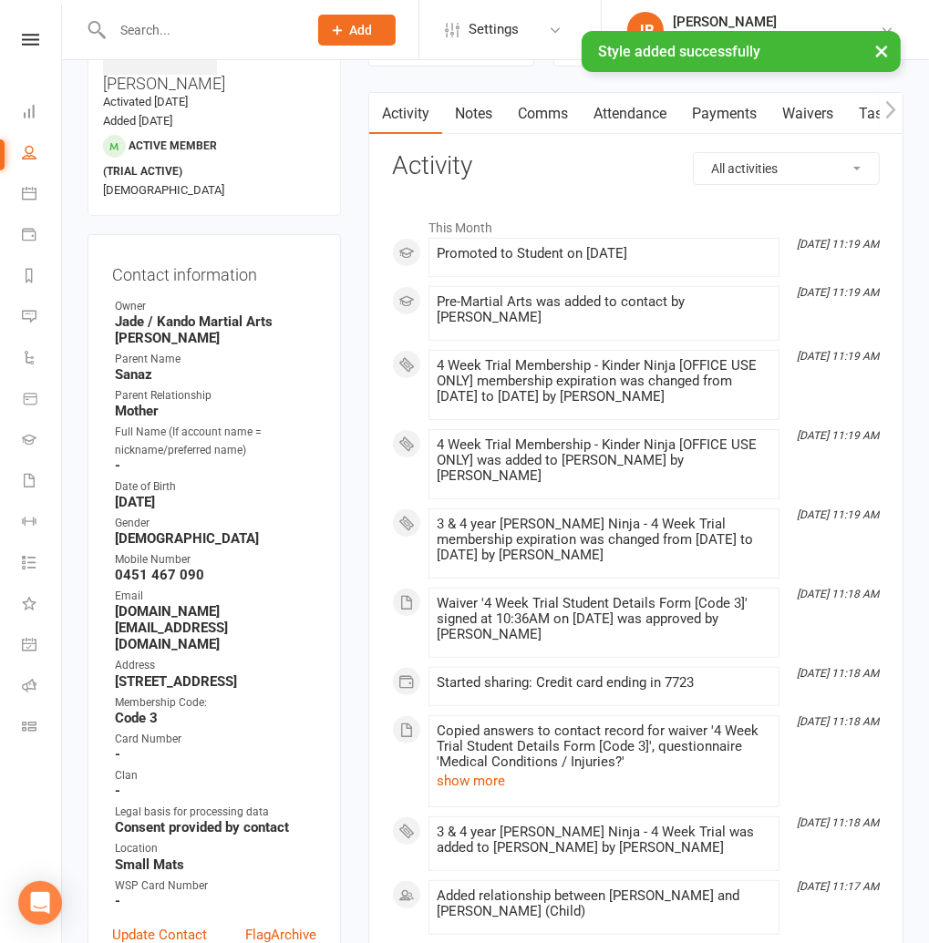
click at [618, 117] on link "Attendance" at bounding box center [630, 114] width 98 height 42
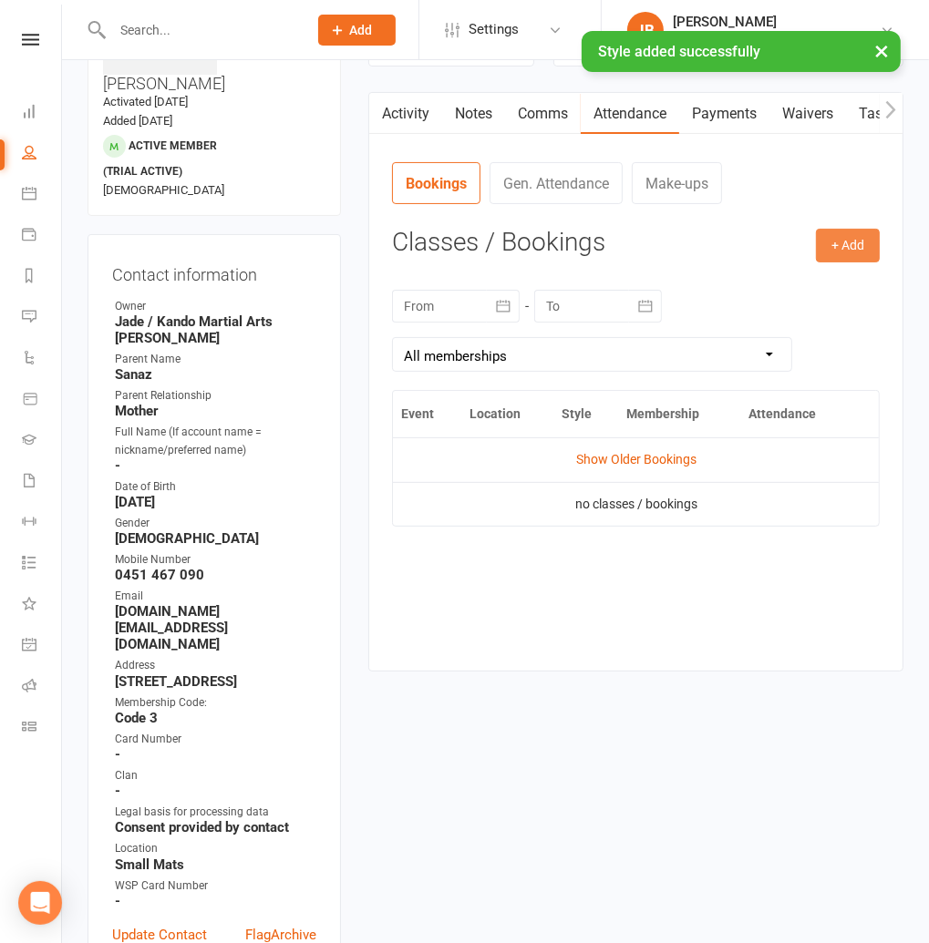
click at [836, 240] on button "+ Add" at bounding box center [848, 245] width 64 height 33
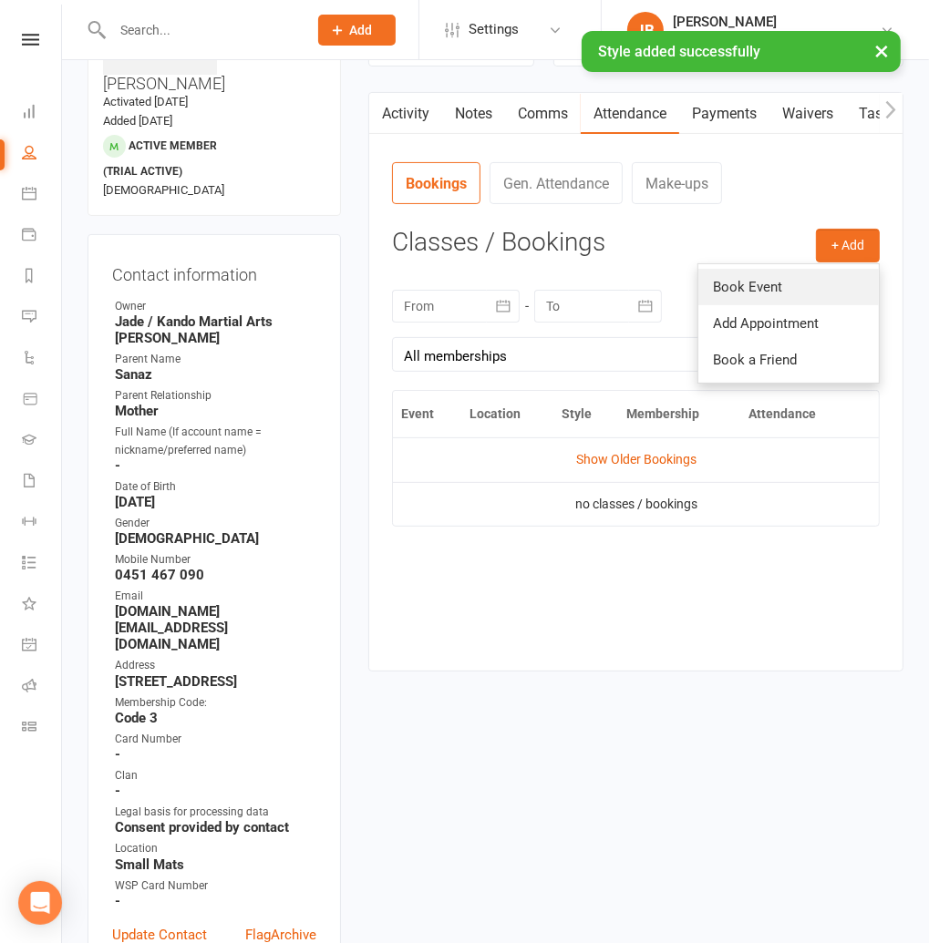
click at [787, 287] on link "Book Event" at bounding box center [788, 287] width 180 height 36
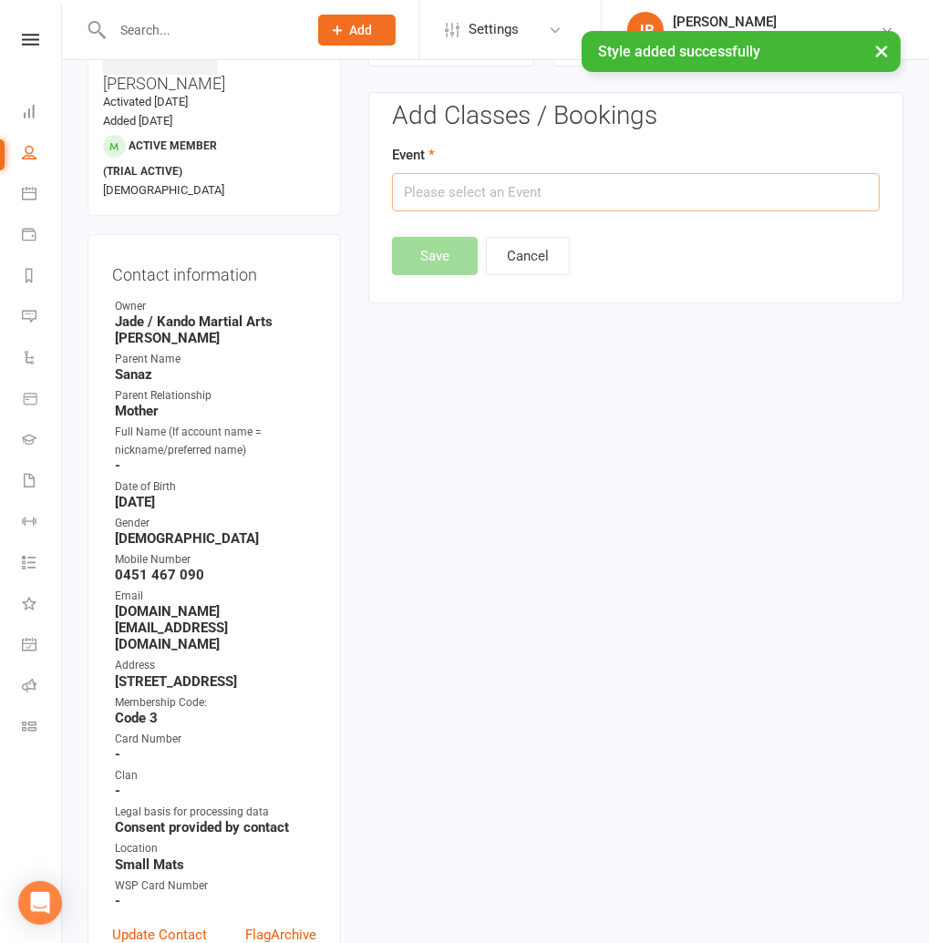
click at [580, 202] on input "text" at bounding box center [636, 192] width 488 height 38
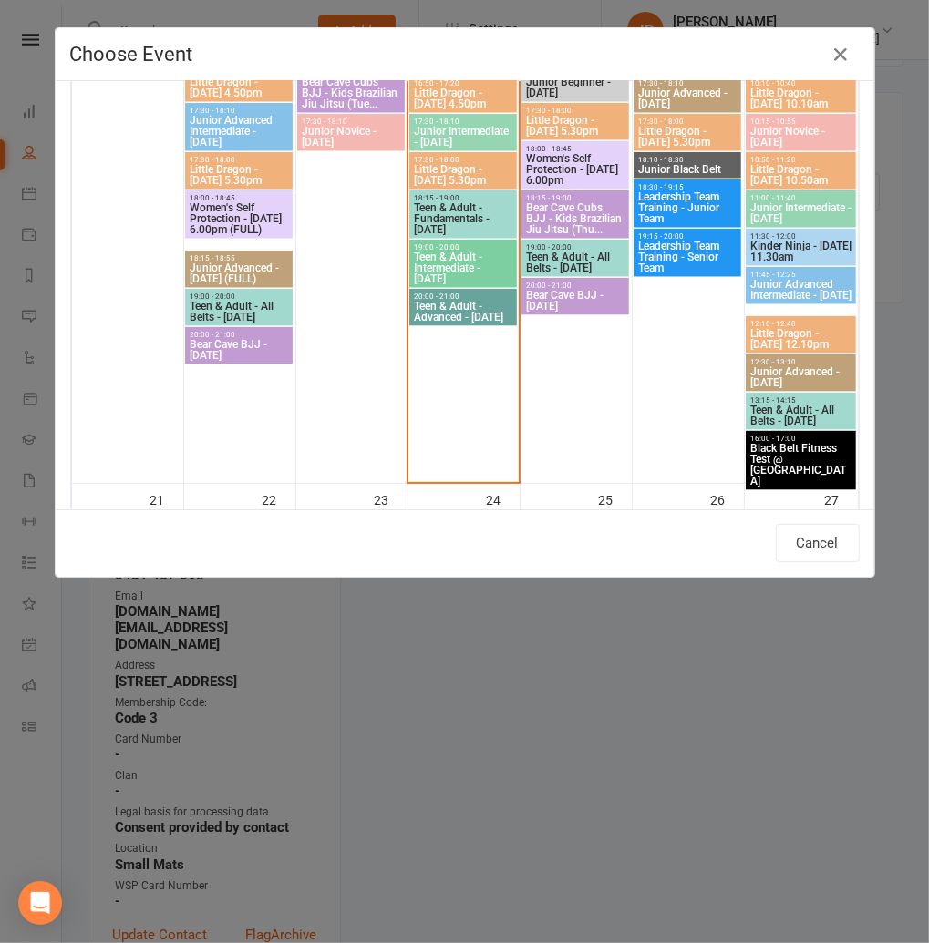
scroll to position [1511, 0]
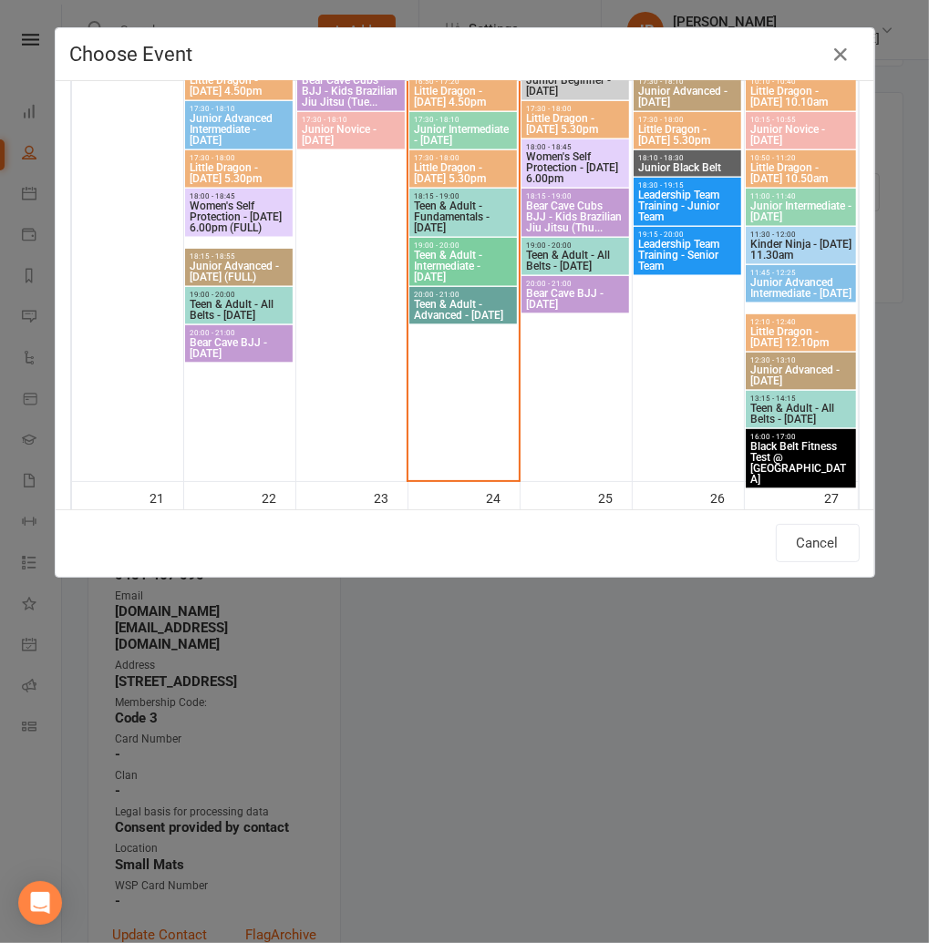
click at [792, 246] on span "Kinder Ninja - [DATE] 11.30am" at bounding box center [800, 250] width 103 height 22
type input "Kinder Ninja - Saturday 11.30am - Sep 20, 2025 11:30:00 AM"
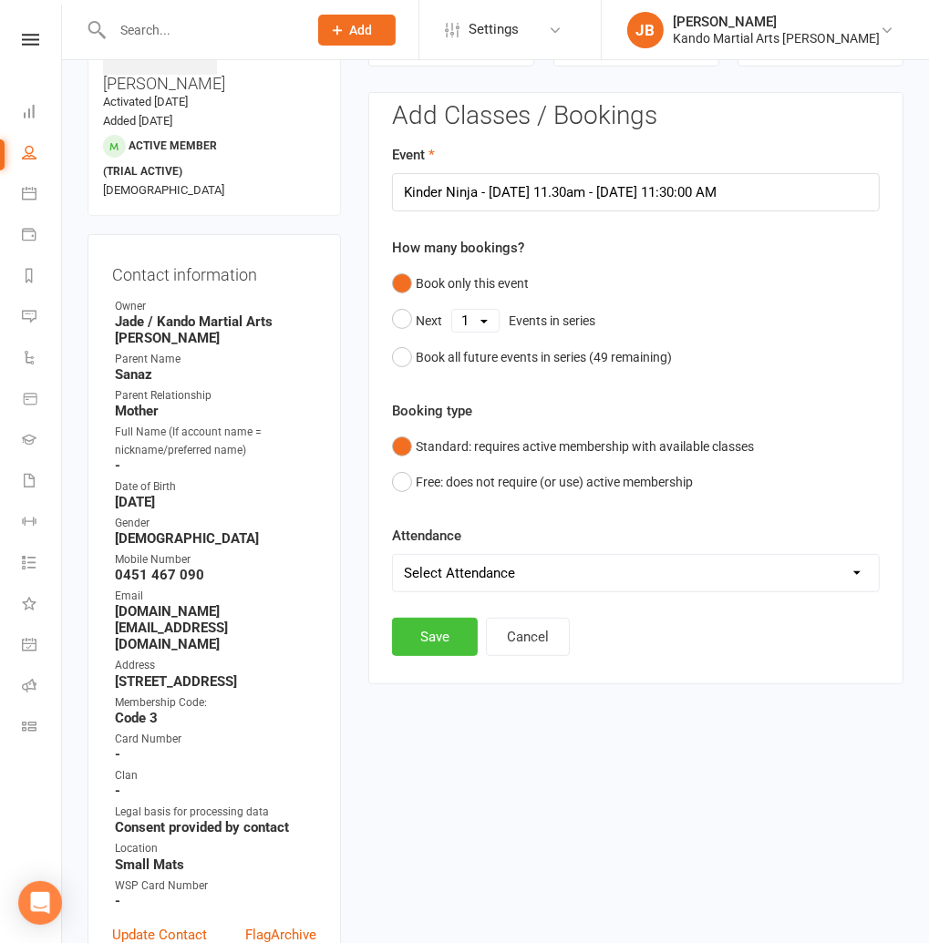
click at [437, 640] on button "Save" at bounding box center [435, 637] width 86 height 38
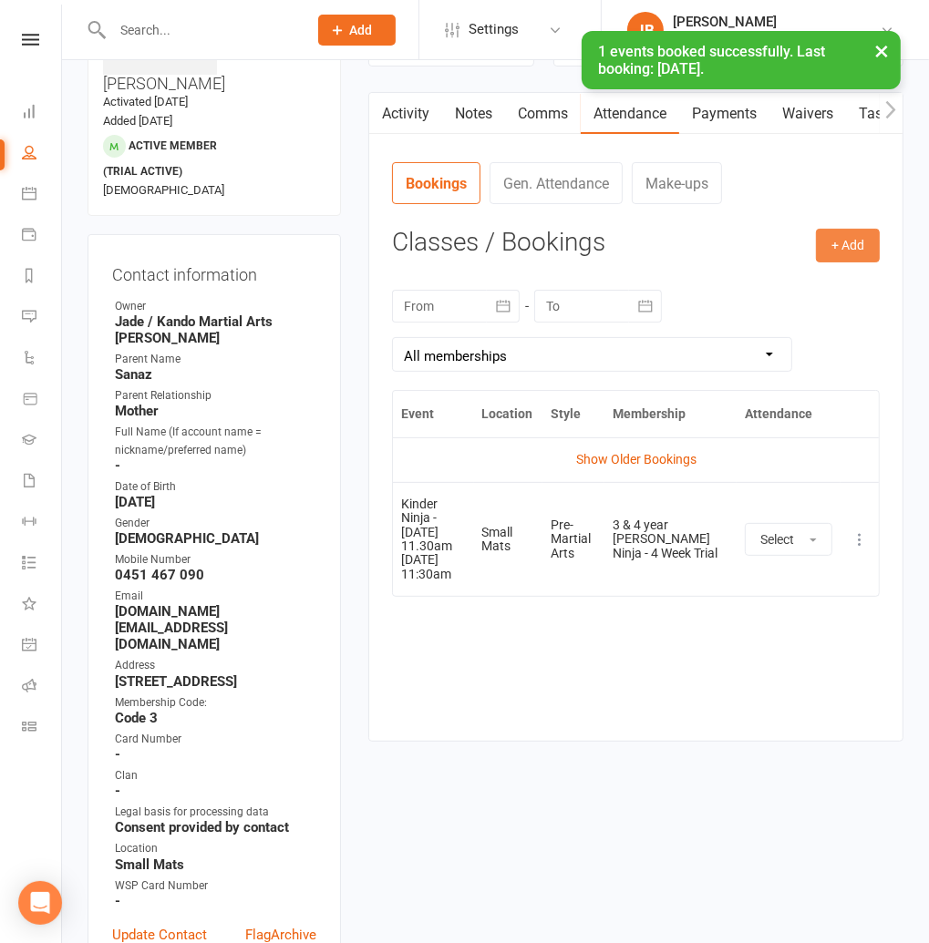
click at [839, 252] on button "+ Add" at bounding box center [848, 245] width 64 height 33
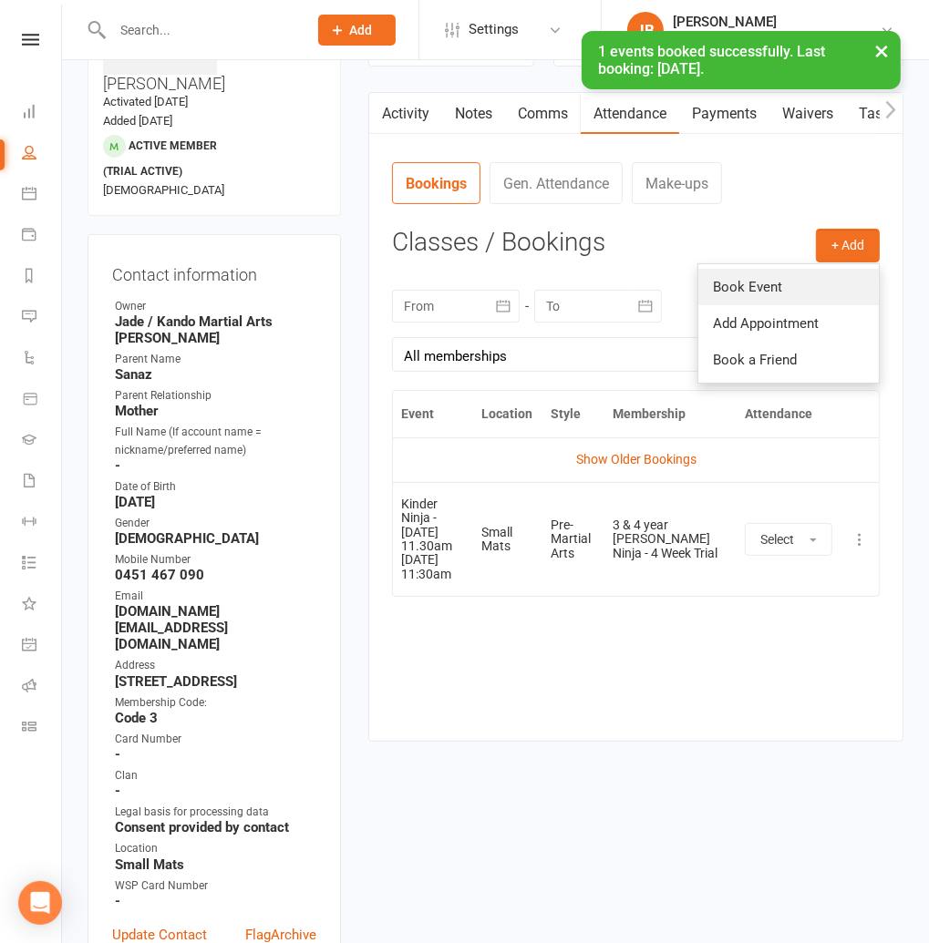
click at [818, 293] on link "Book Event" at bounding box center [788, 287] width 180 height 36
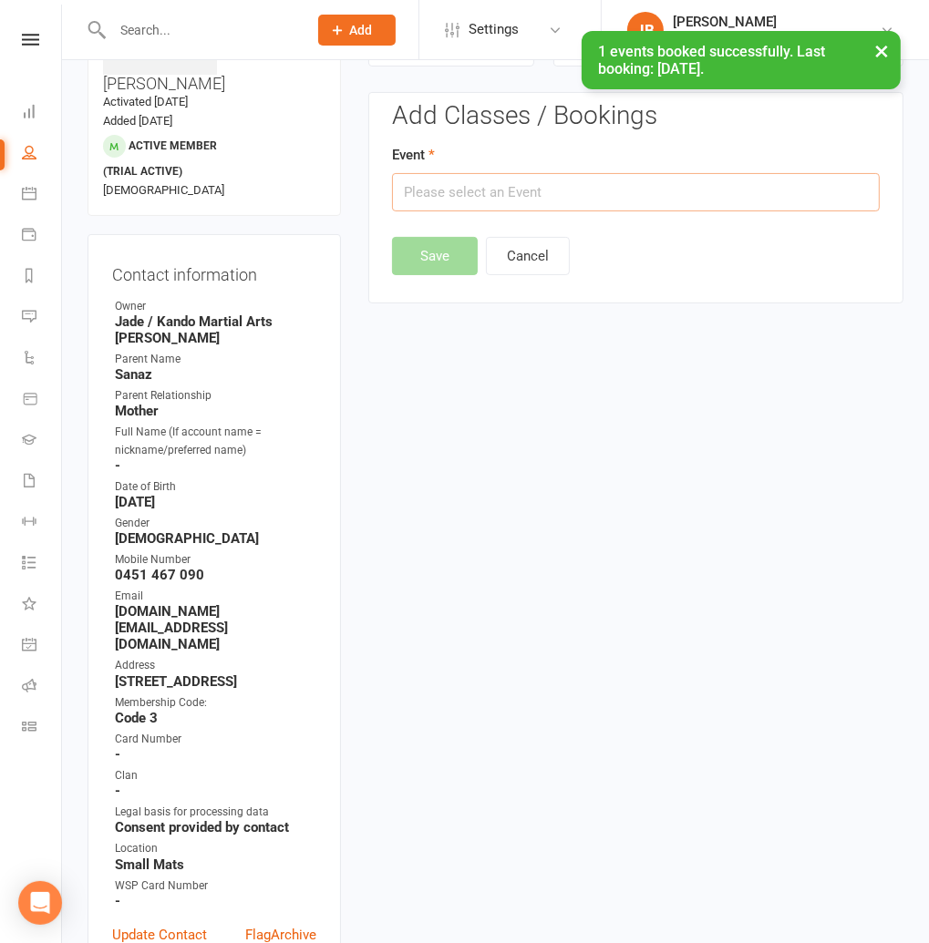
click at [418, 191] on input "text" at bounding box center [636, 192] width 488 height 38
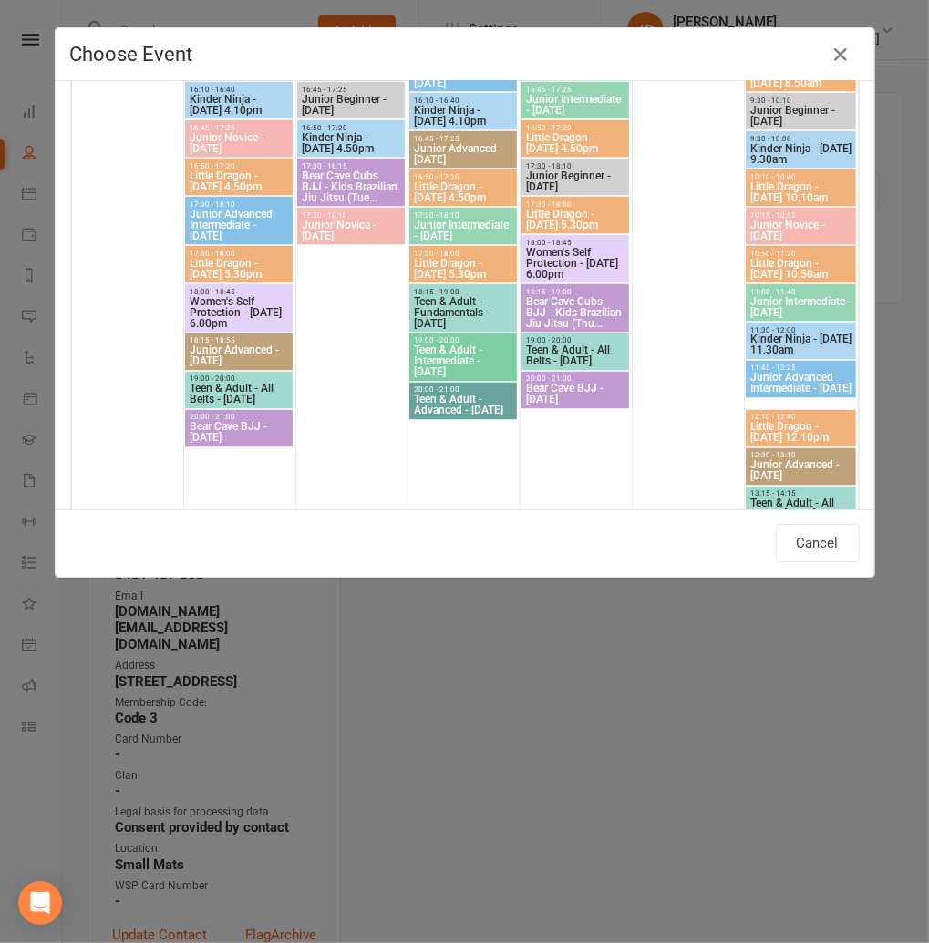
scroll to position [2071, 0]
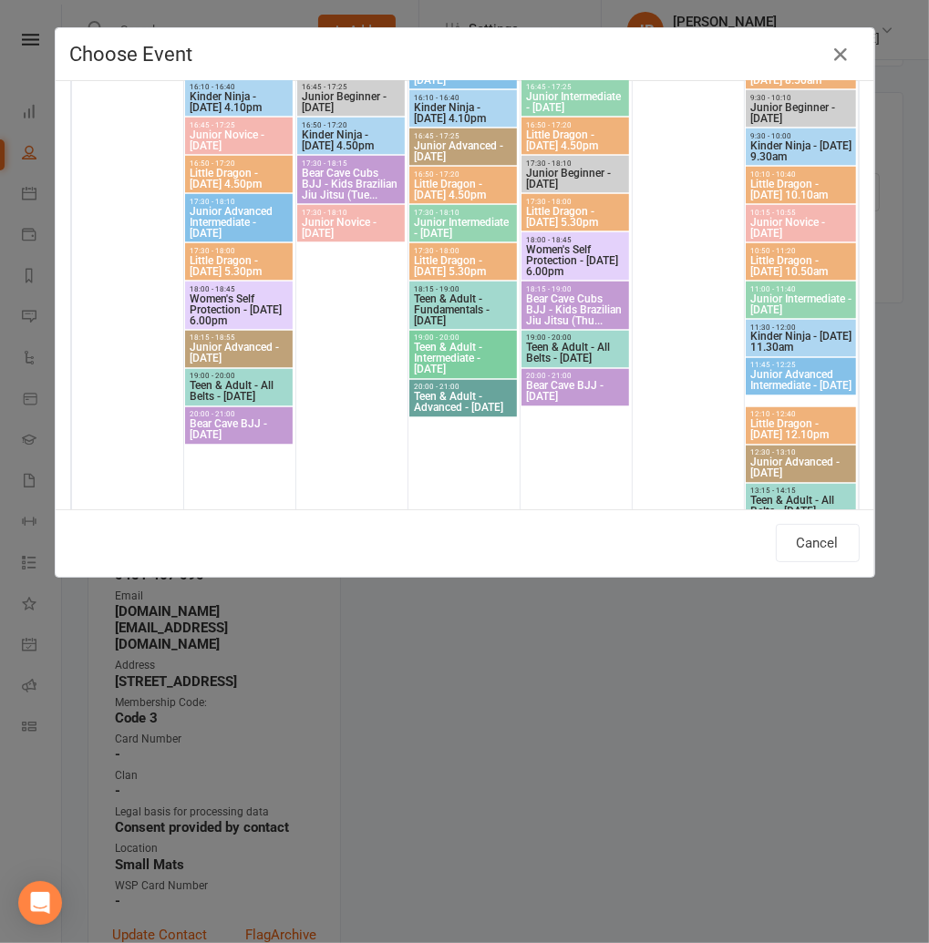
click at [785, 343] on span "Kinder Ninja - [DATE] 11.30am" at bounding box center [800, 343] width 103 height 22
type input "Kinder Ninja - Saturday 11.30am - Sep 27, 2025 11:30:00 AM"
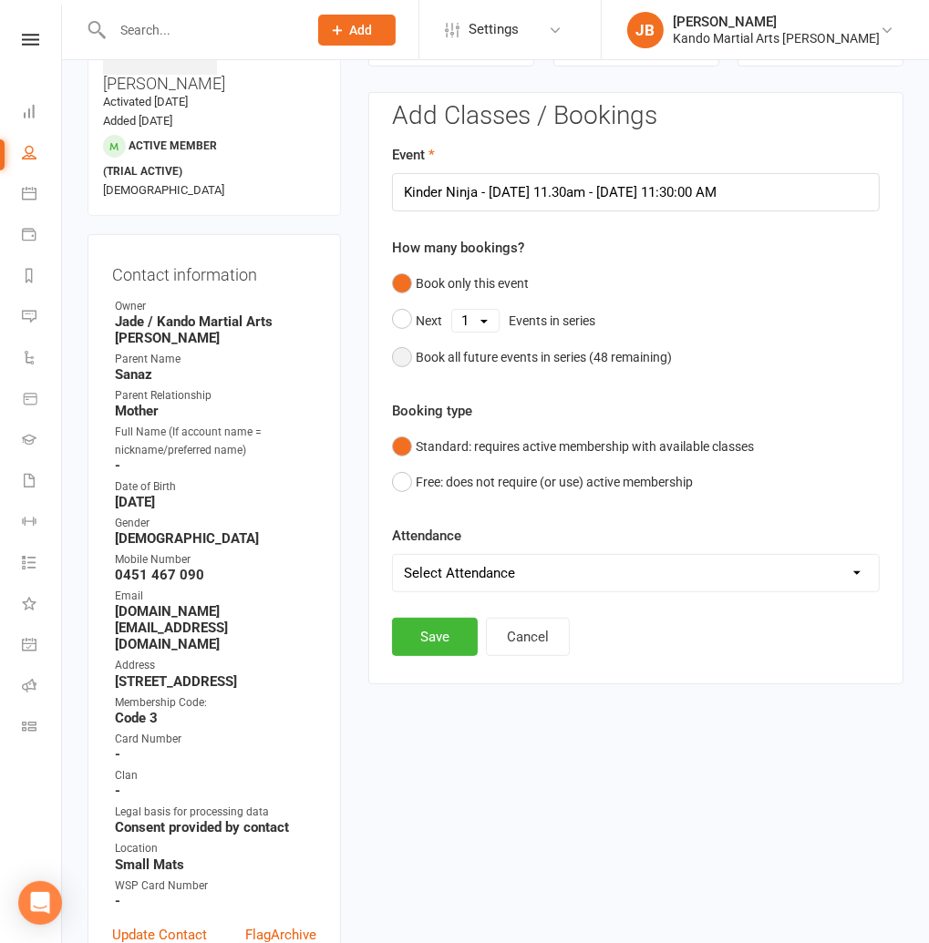
click at [450, 355] on div "Book all future events in series ( 48 remaining)" at bounding box center [544, 357] width 256 height 20
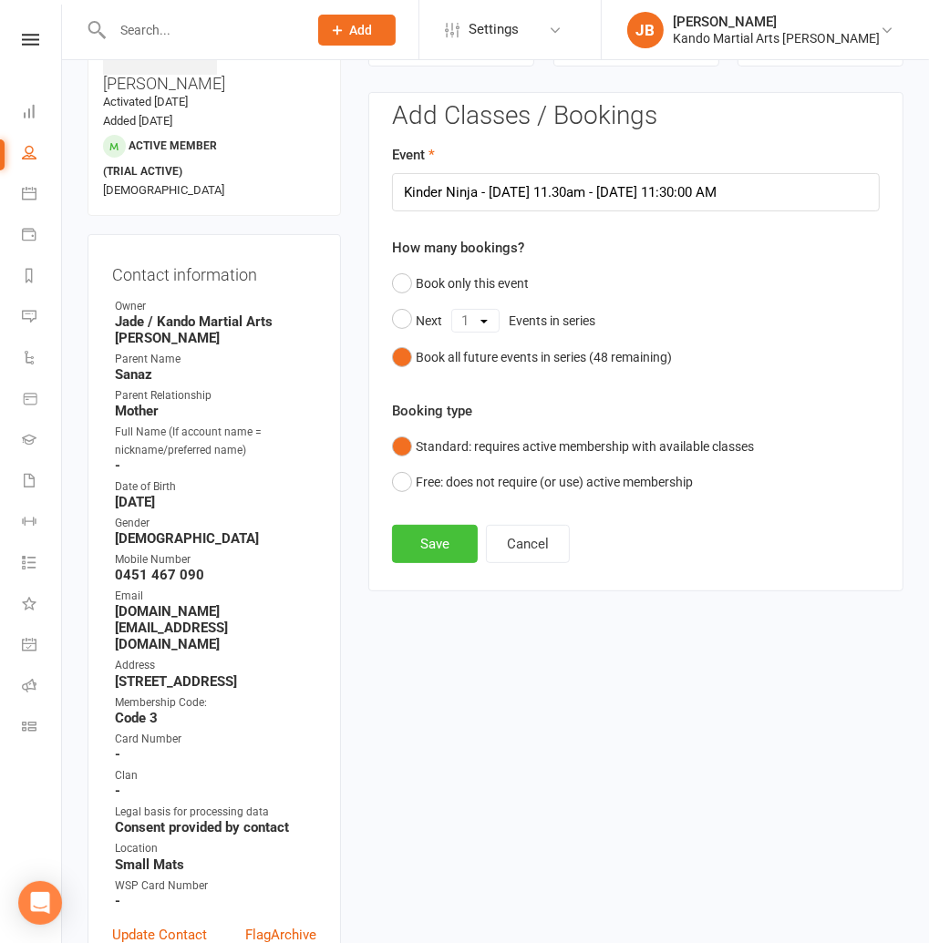
click at [427, 554] on button "Save" at bounding box center [435, 544] width 86 height 38
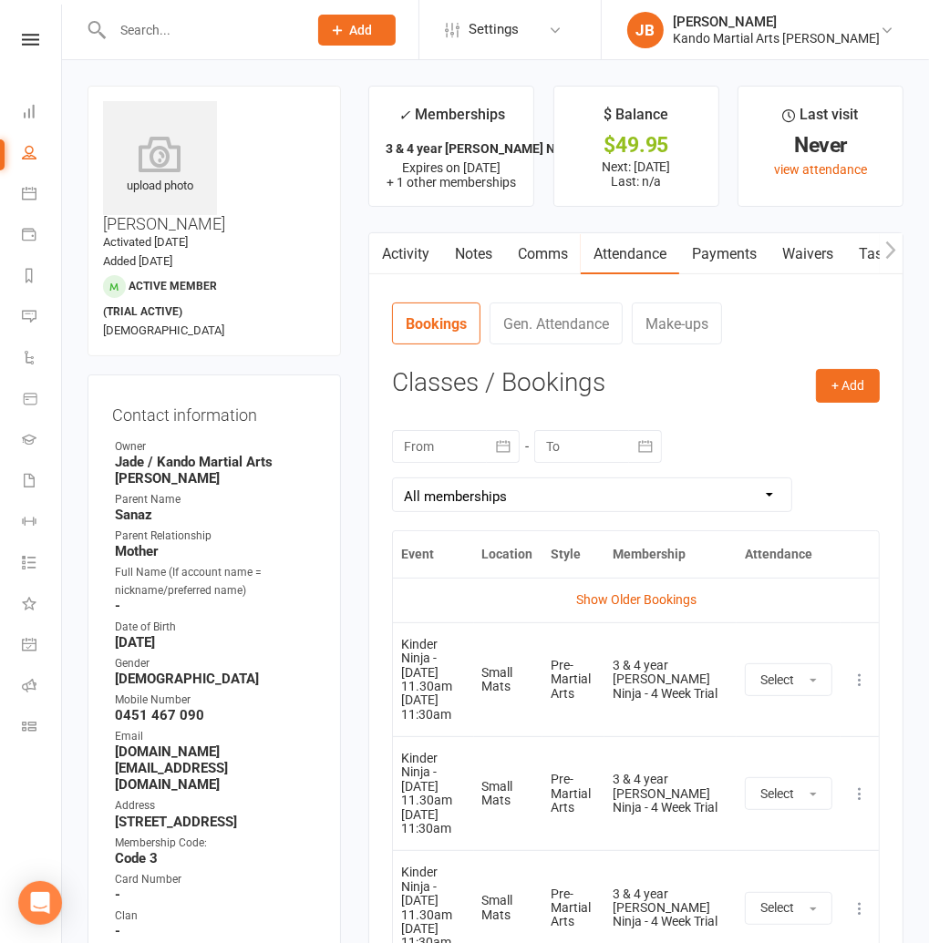
scroll to position [5, 0]
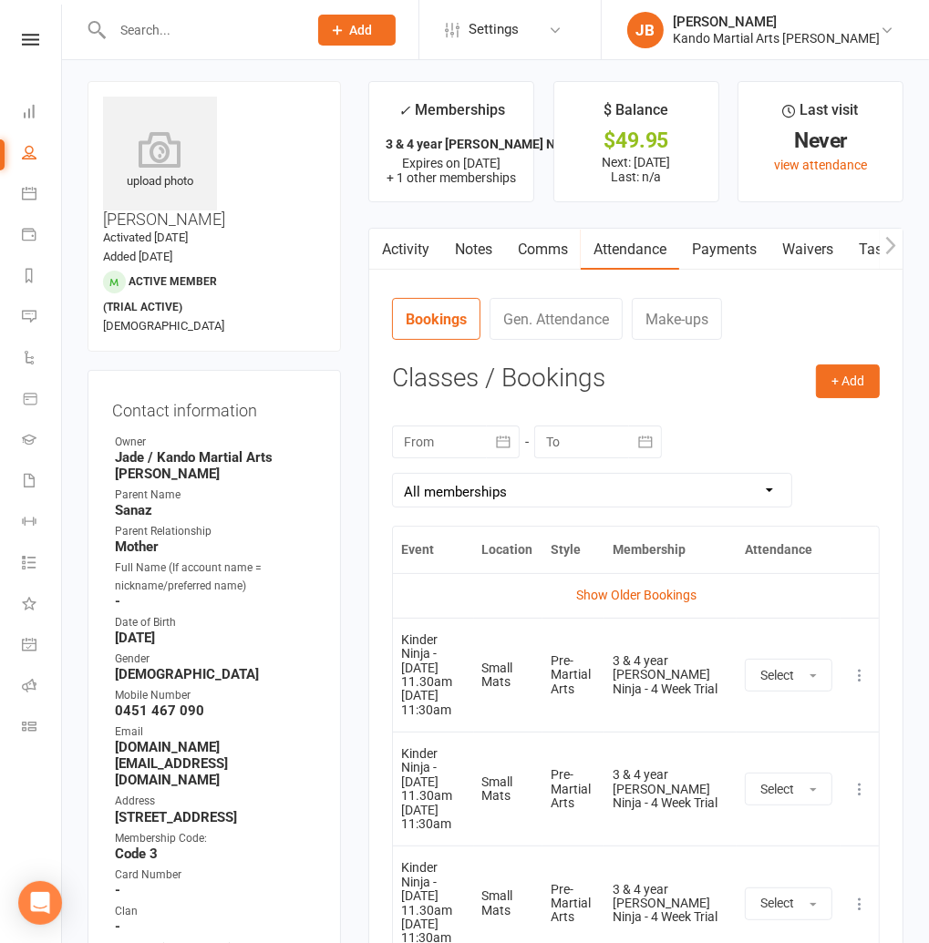
click at [856, 244] on link "Tasks" at bounding box center [878, 250] width 64 height 42
select select "incomplete"
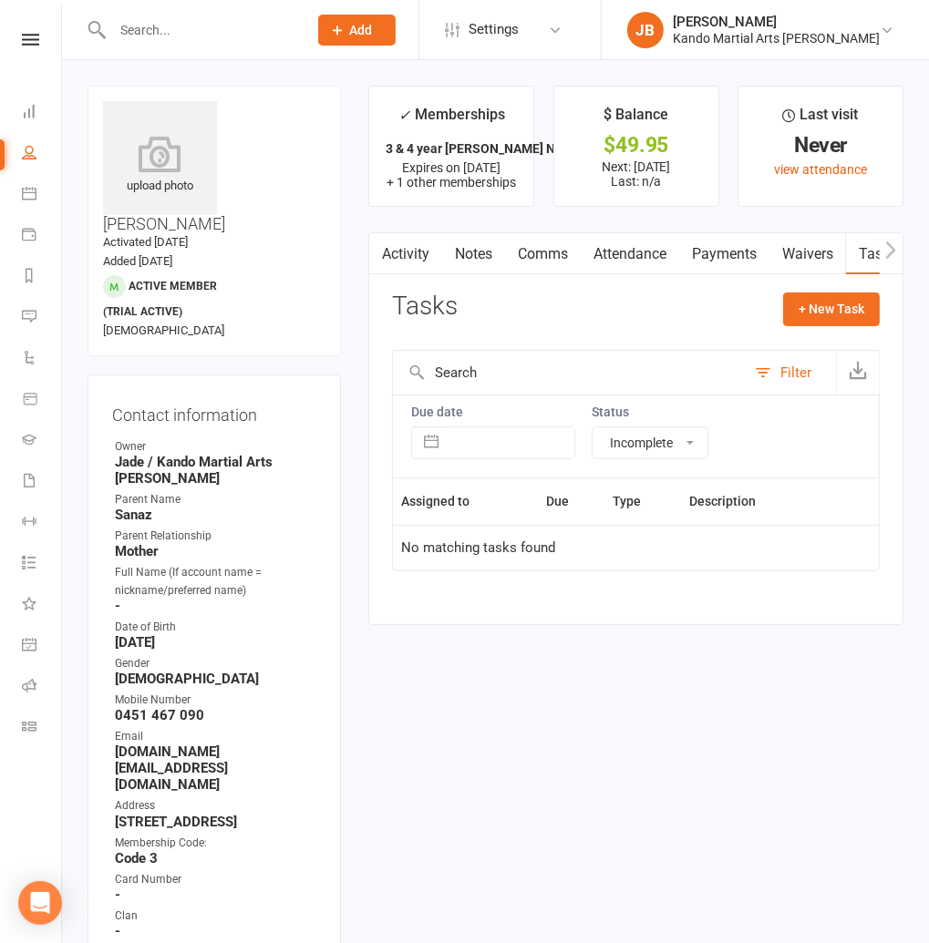
click at [615, 250] on link "Attendance" at bounding box center [630, 254] width 98 height 42
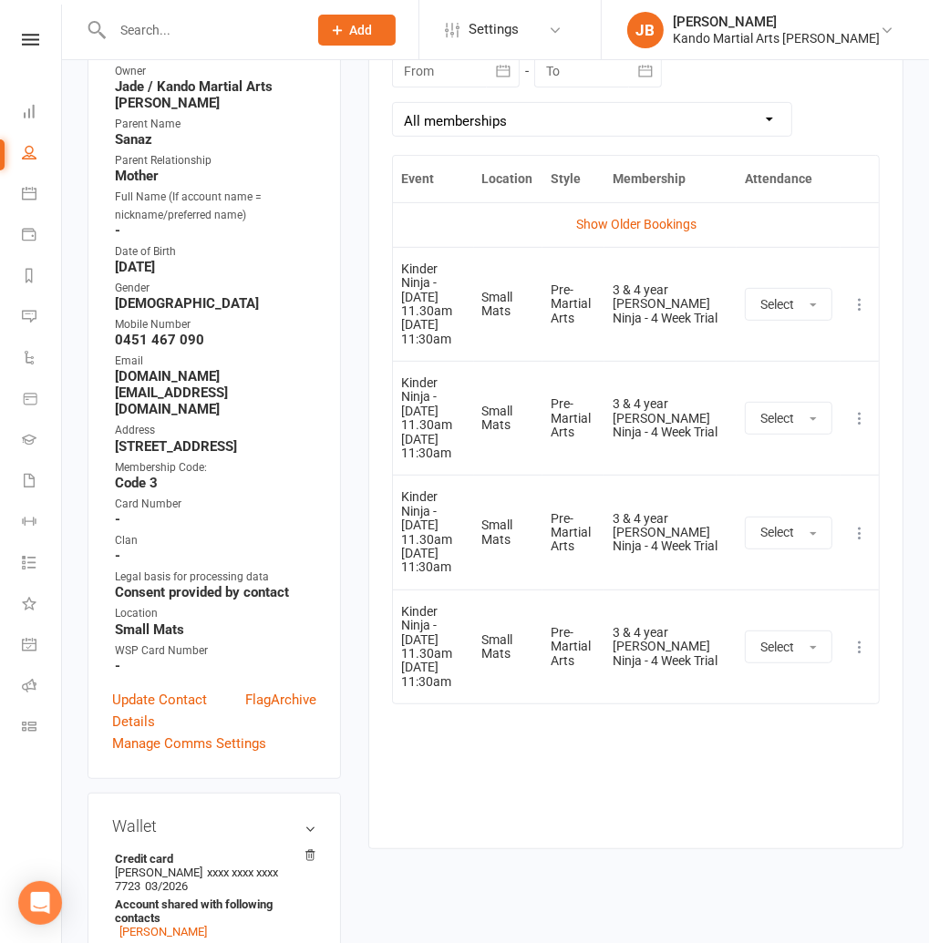
scroll to position [375, 0]
drag, startPoint x: 360, startPoint y: 516, endPoint x: 359, endPoint y: 531, distance: 15.5
click at [360, 516] on main "✓ Memberships 3 & 4 year olds - Kinder Ninja - 4 Week Tr... Expires on 24th Oct…" at bounding box center [636, 289] width 562 height 1157
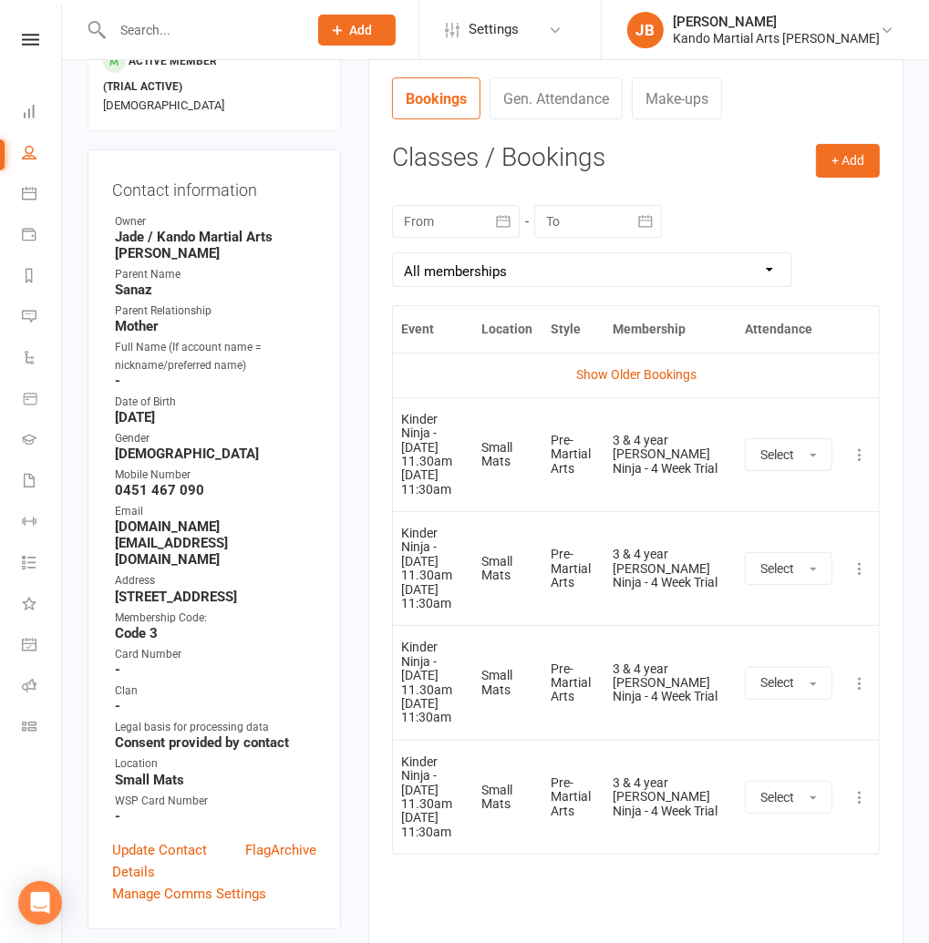
scroll to position [222, 0]
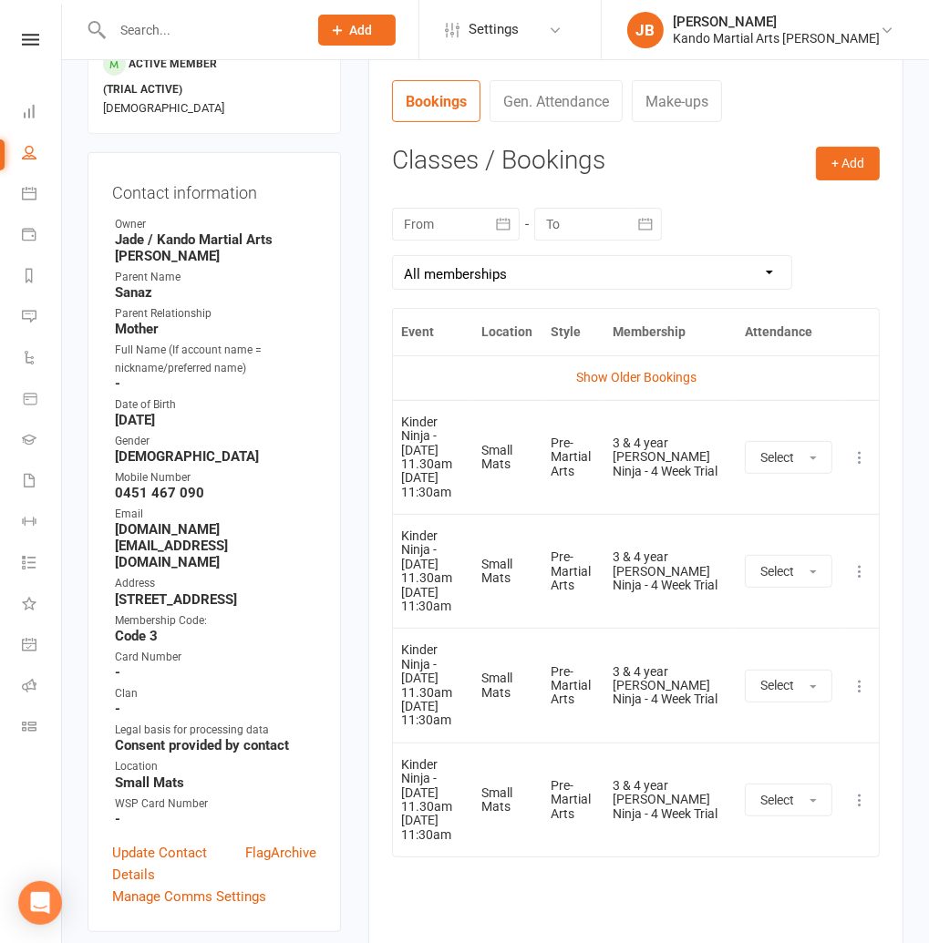
click at [179, 29] on input "text" at bounding box center [201, 30] width 188 height 26
type input "mason londrigan"
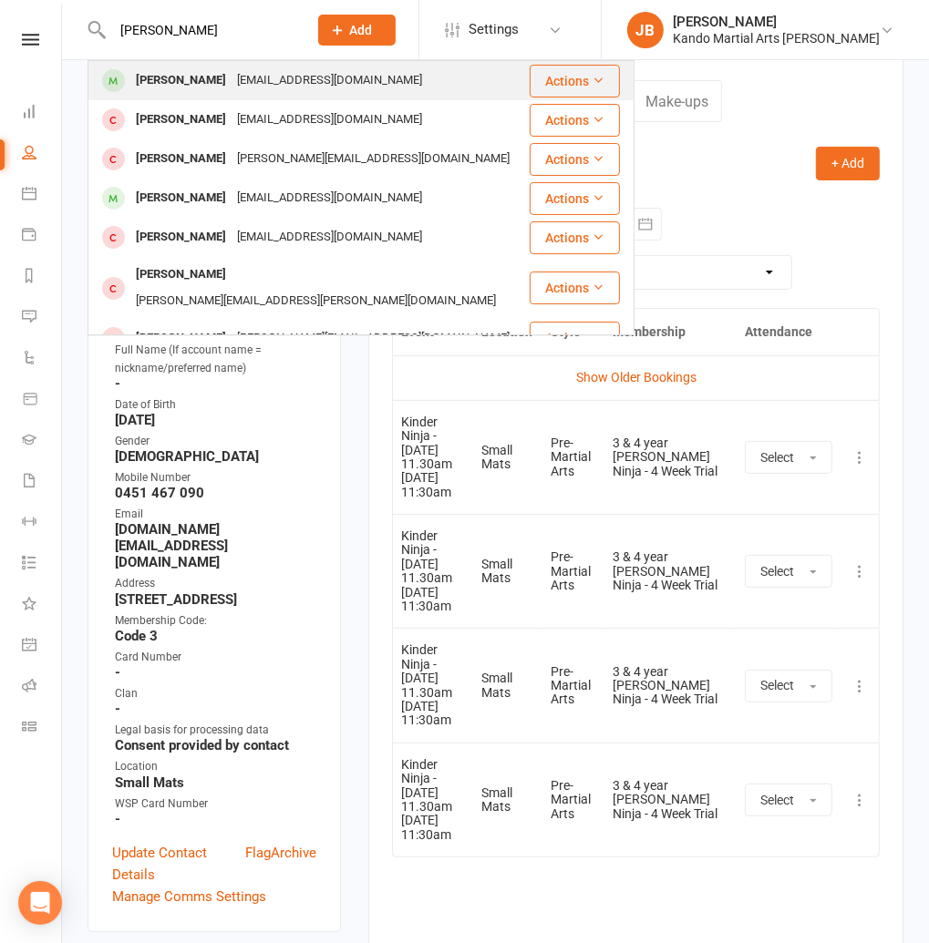
scroll to position [223, 0]
click at [186, 72] on div "Mason Londrigan" at bounding box center [180, 80] width 101 height 26
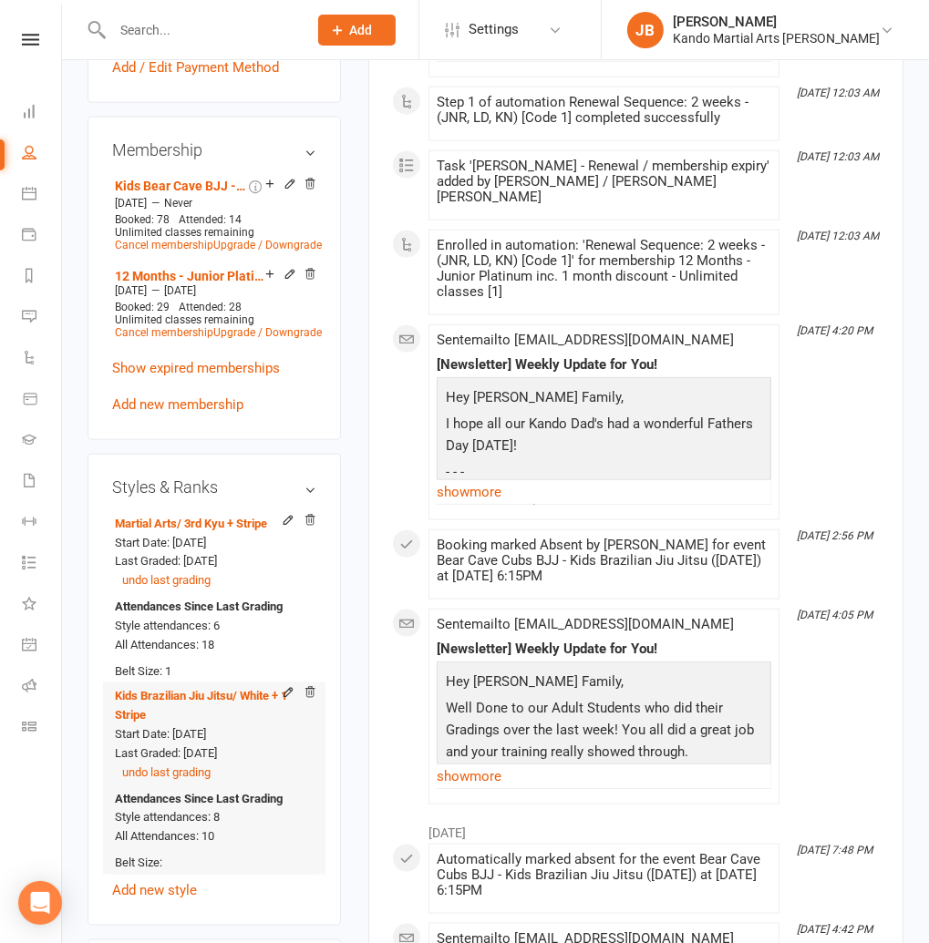
scroll to position [1209, 0]
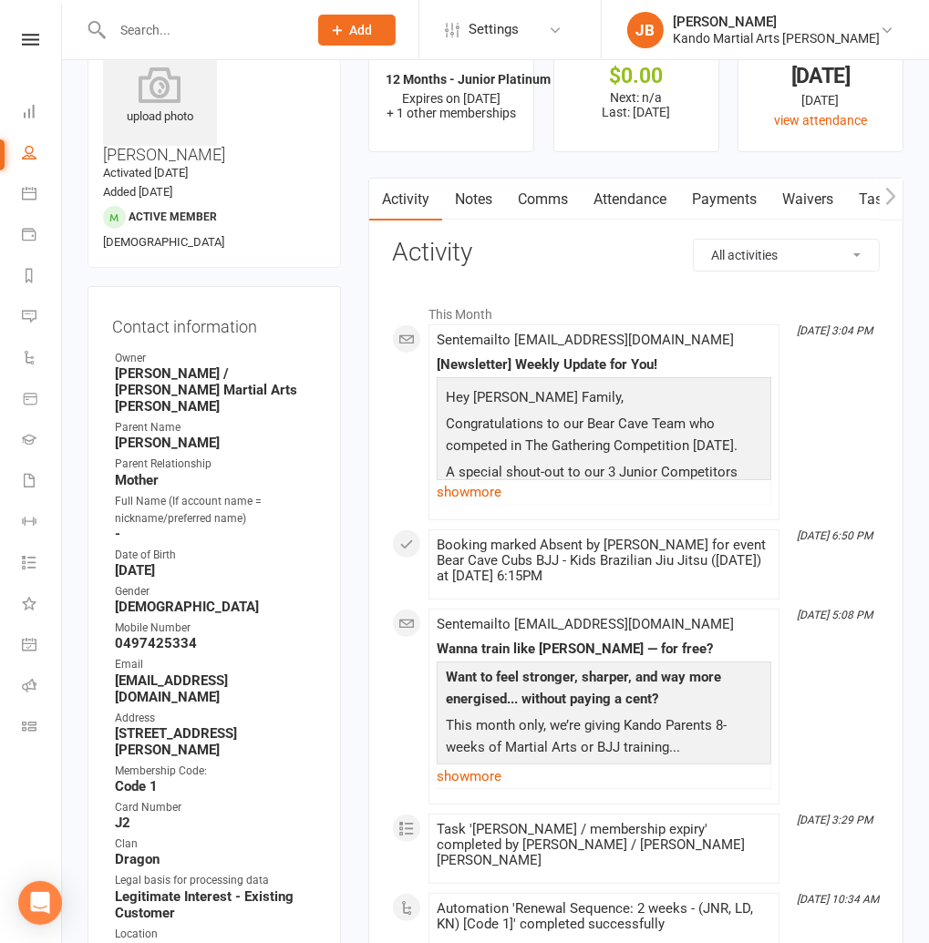
click at [621, 193] on link "Attendance" at bounding box center [630, 200] width 98 height 42
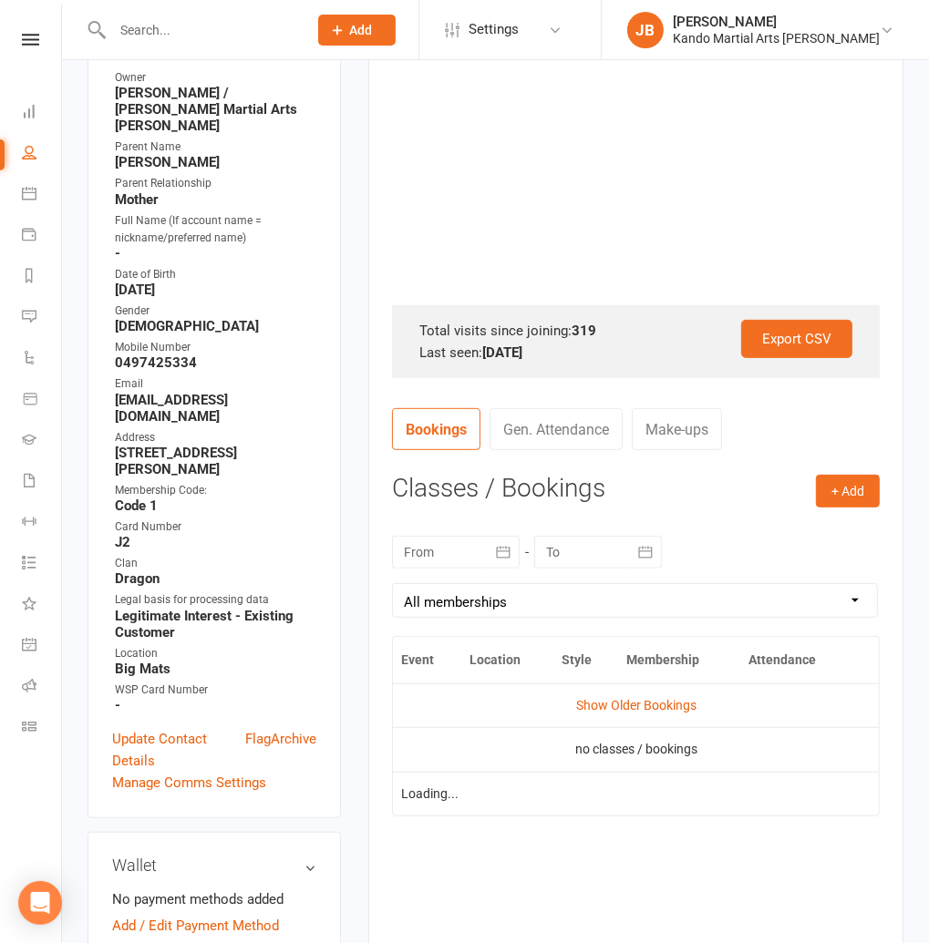
scroll to position [354, 0]
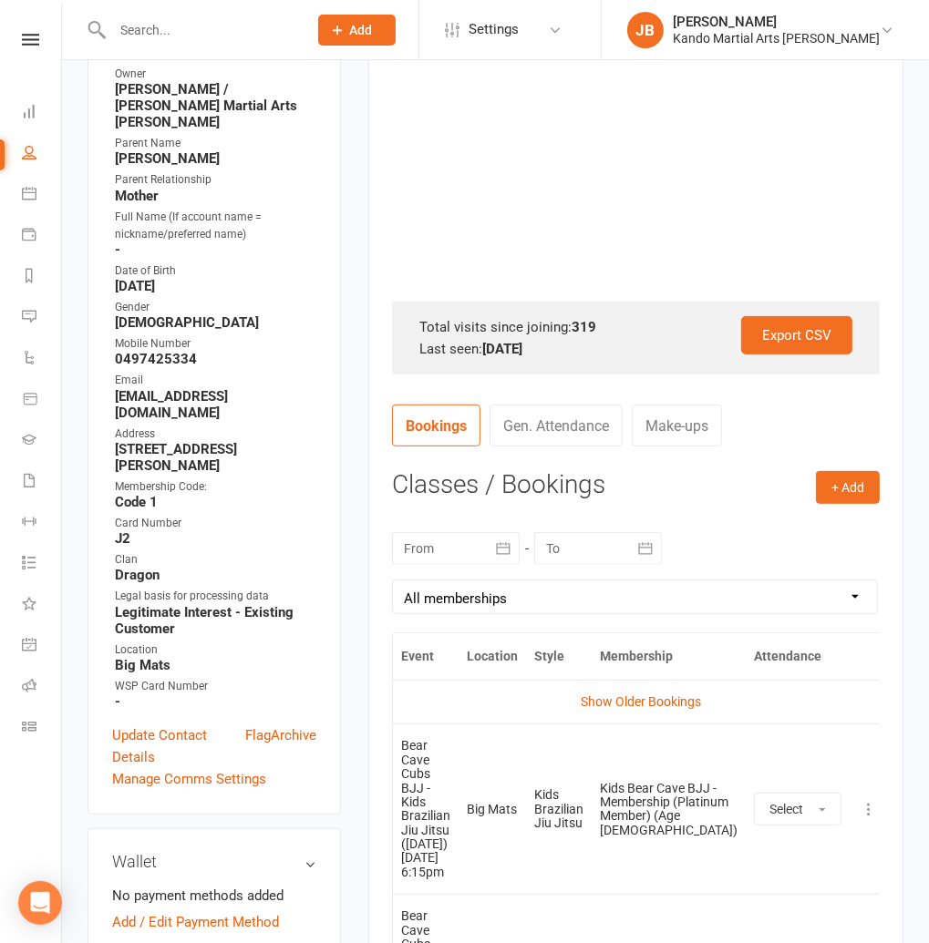
click at [479, 551] on div at bounding box center [456, 548] width 128 height 33
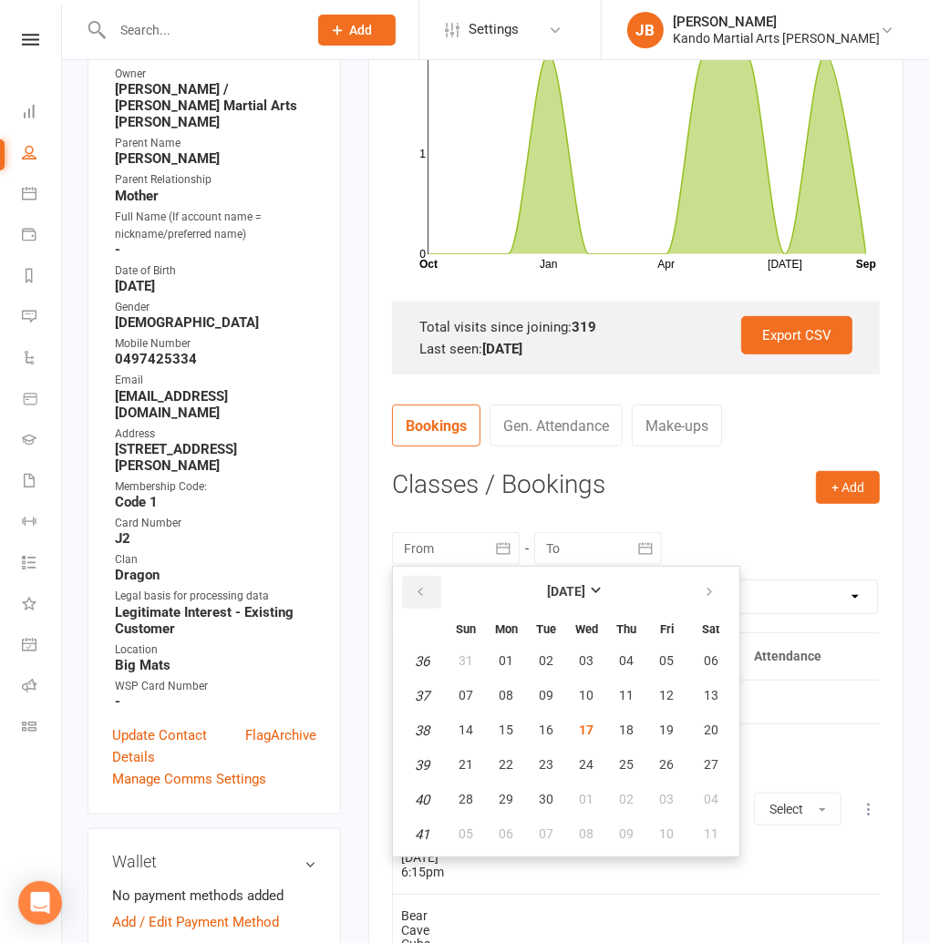
click at [433, 593] on button "button" at bounding box center [421, 592] width 39 height 33
click at [468, 701] on span "06" at bounding box center [465, 695] width 15 height 15
type input "06 Jul 2025"
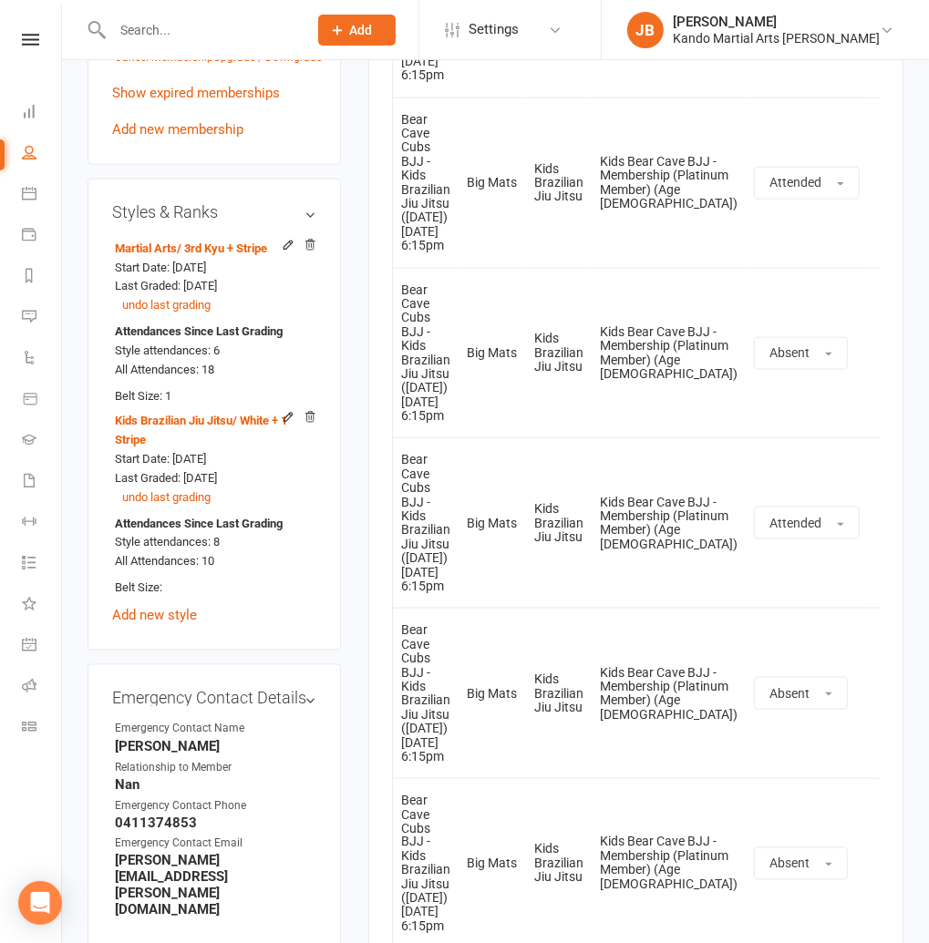
scroll to position [1476, 0]
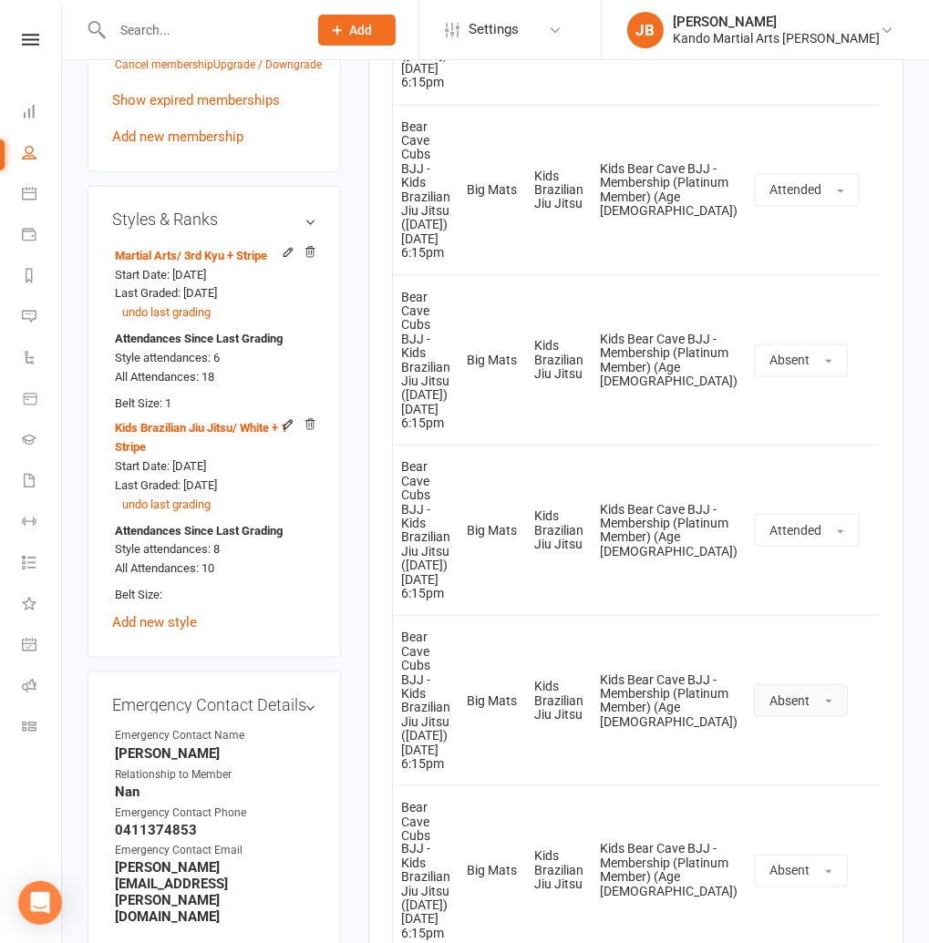
click at [769, 694] on span "Absent" at bounding box center [789, 701] width 40 height 15
click at [755, 724] on link "Attended" at bounding box center [845, 742] width 180 height 36
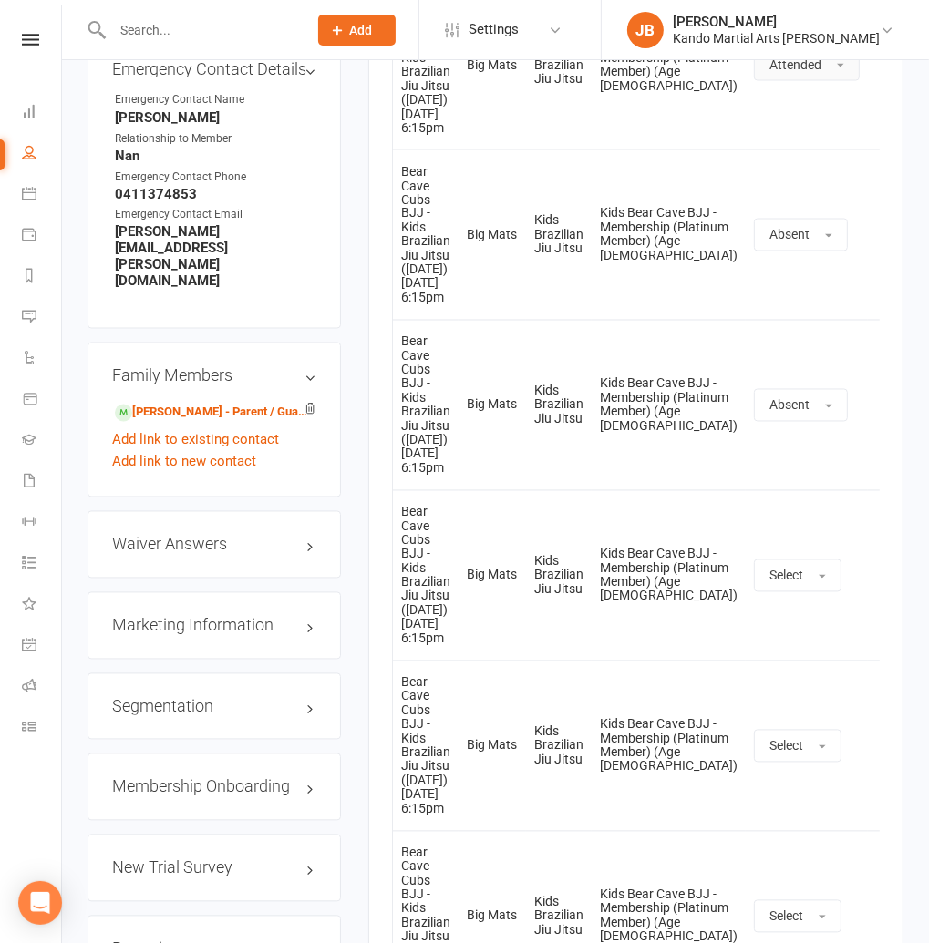
scroll to position [2119, 0]
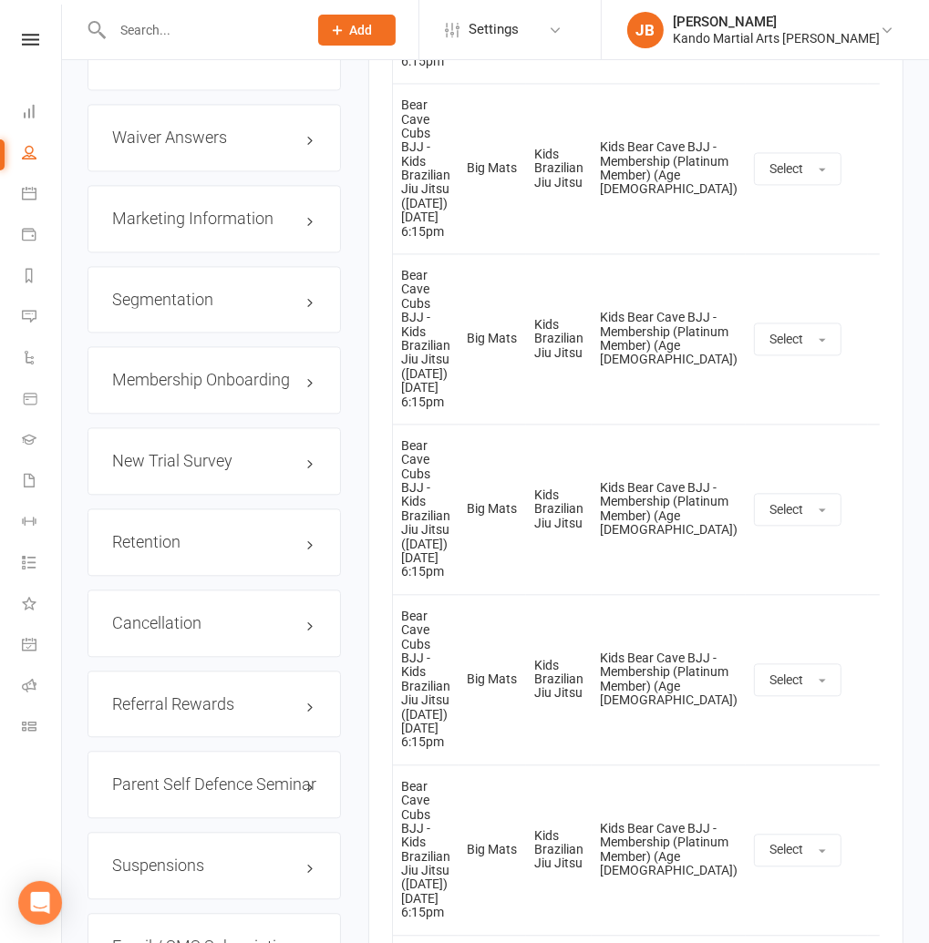
scroll to position [2517, 0]
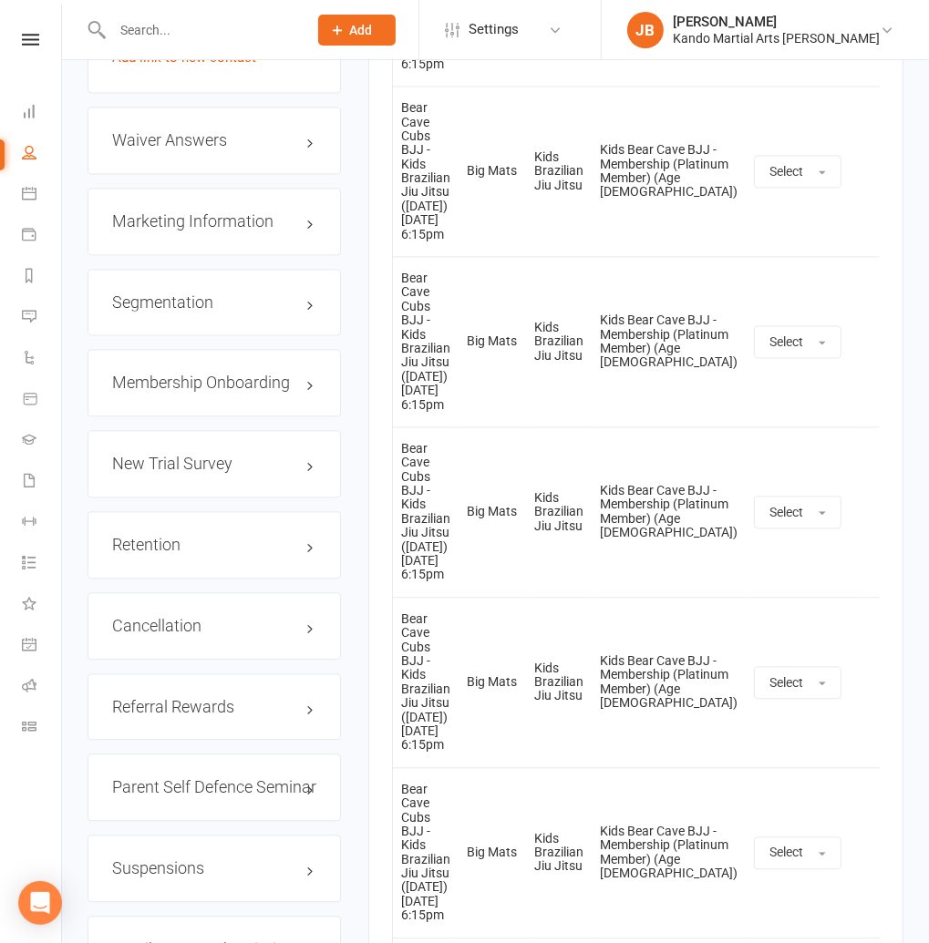
click at [41, 47] on div "Clubworx" at bounding box center [30, 63] width 61 height 59
click at [34, 40] on icon at bounding box center [30, 40] width 17 height 12
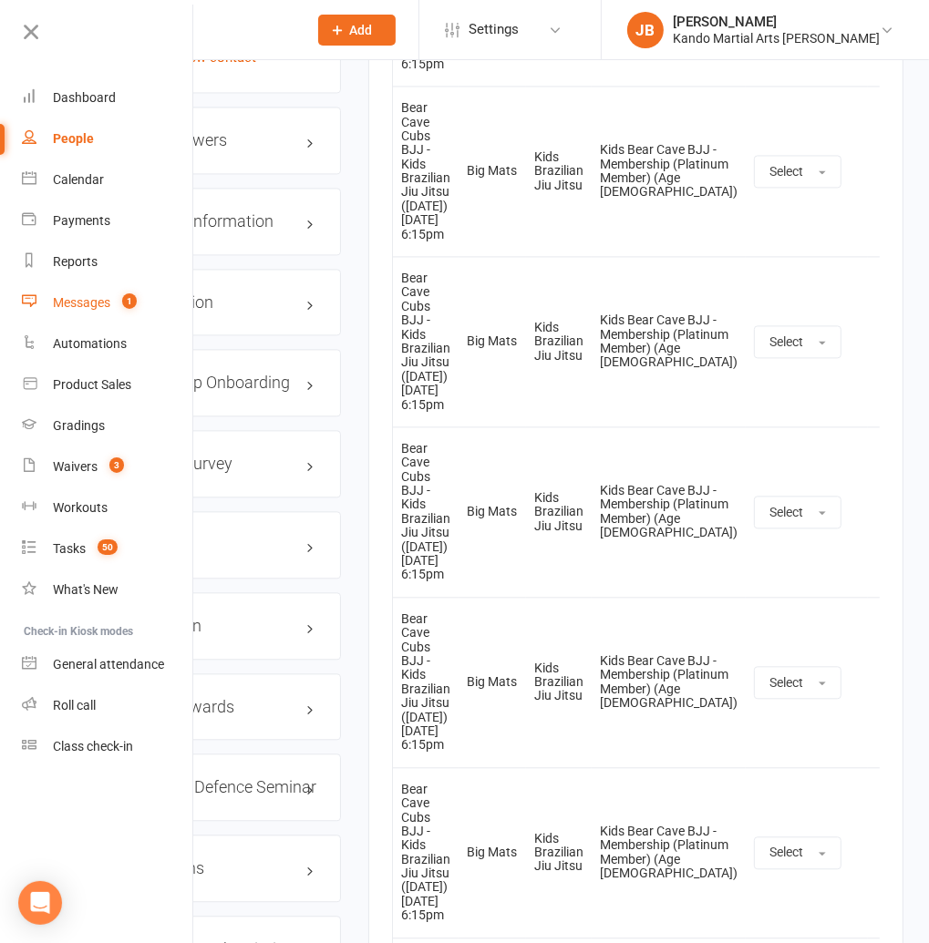
click at [81, 299] on div "Messages" at bounding box center [81, 302] width 57 height 15
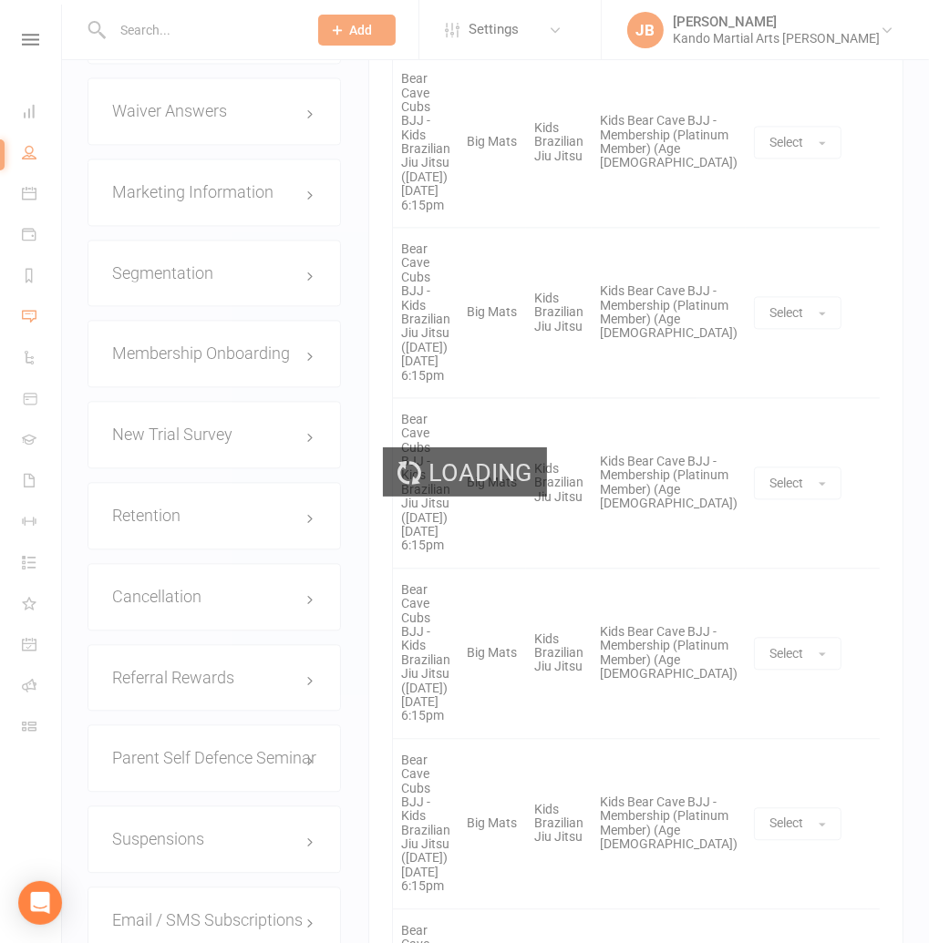
scroll to position [2548, 0]
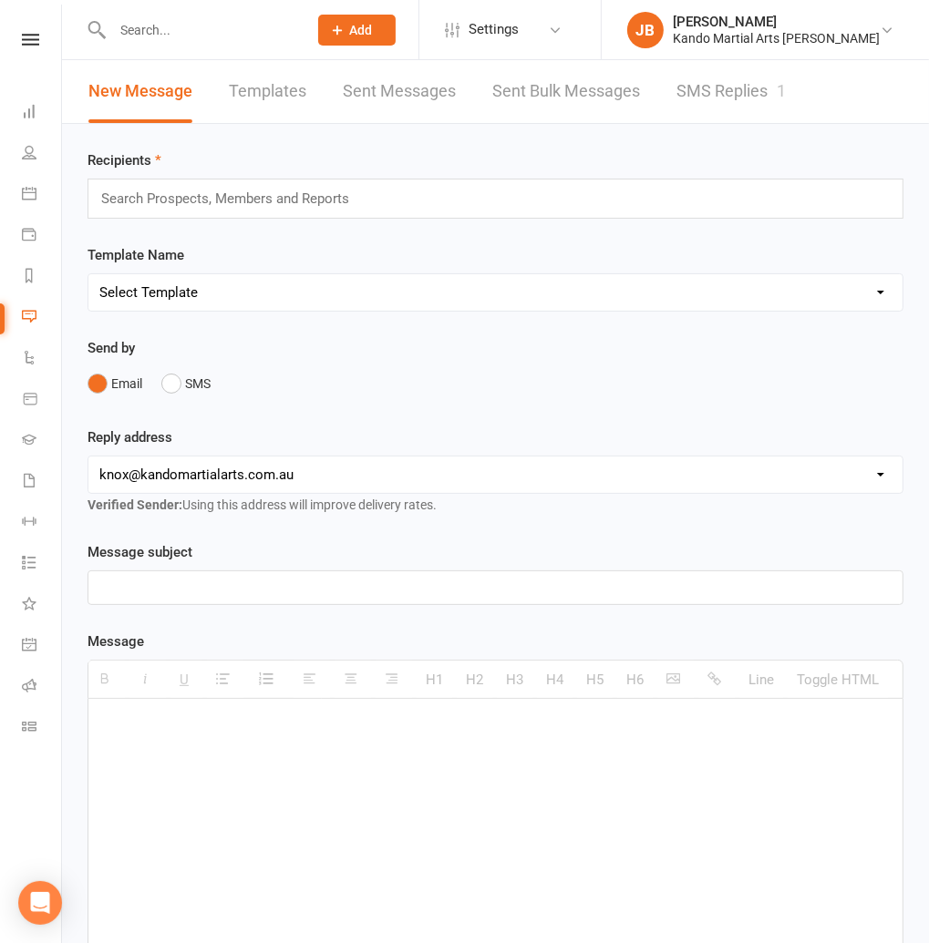
click at [684, 93] on link "SMS Replies 1" at bounding box center [730, 91] width 109 height 63
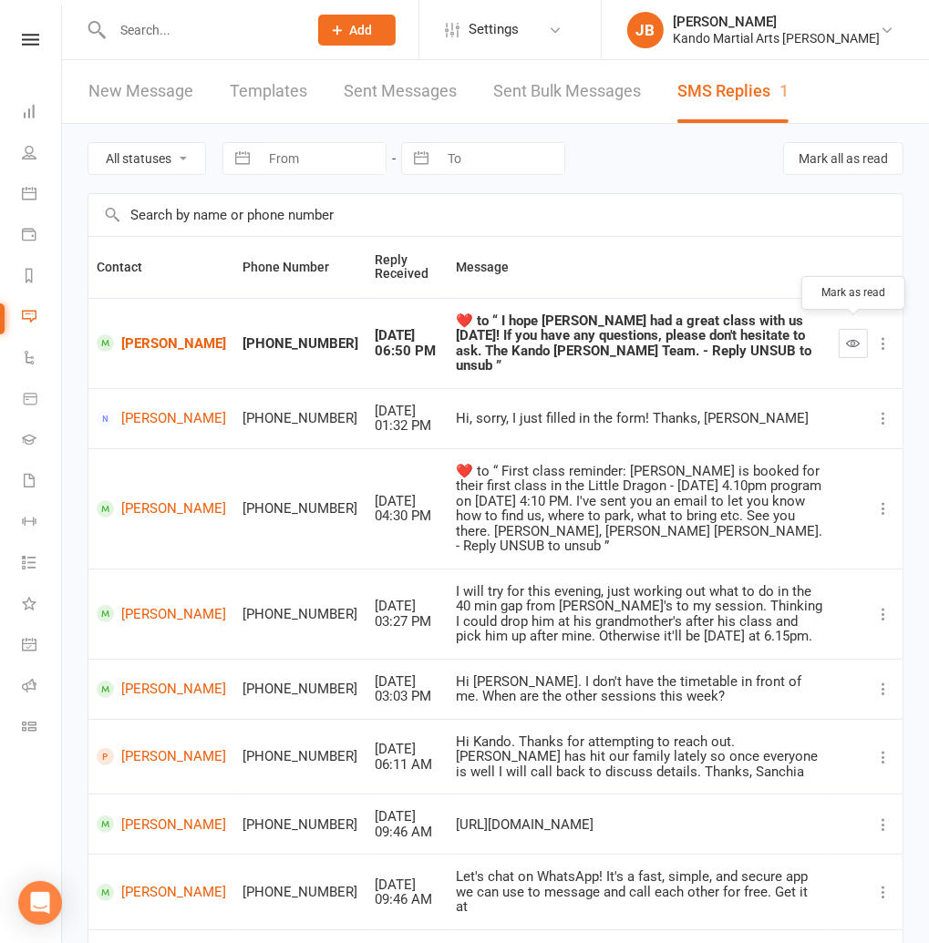
click at [850, 338] on icon "button" at bounding box center [854, 343] width 14 height 14
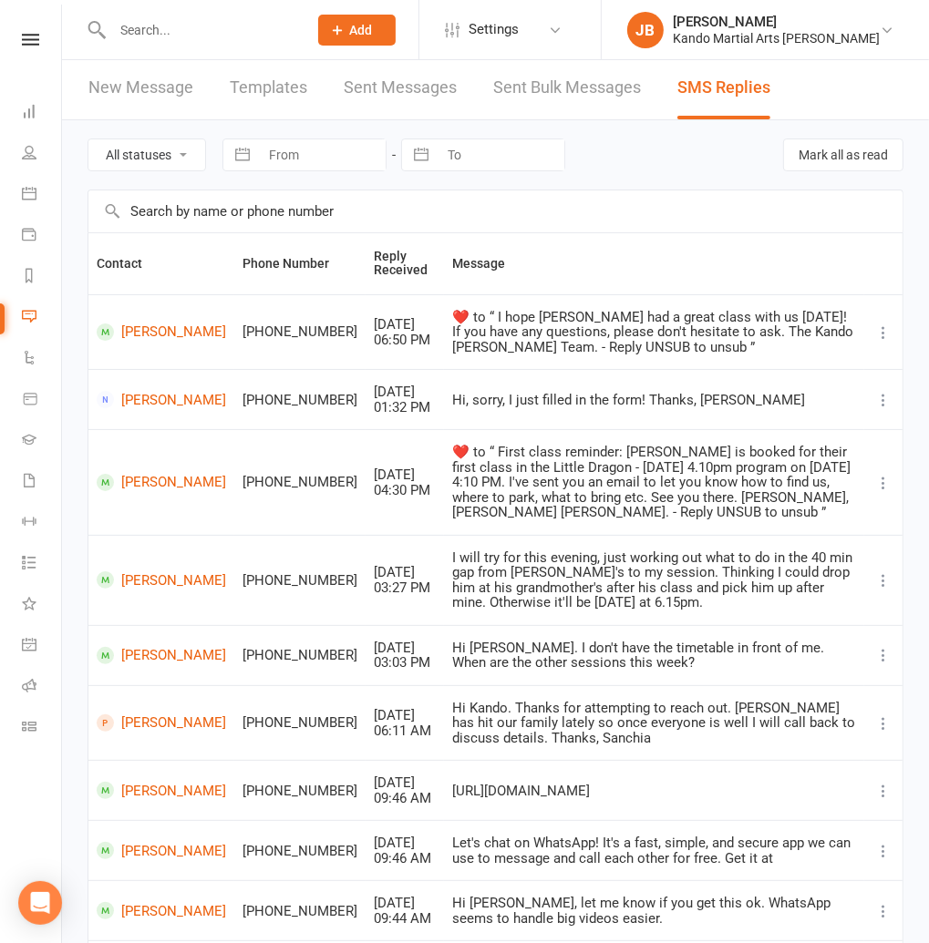
scroll to position [7, 0]
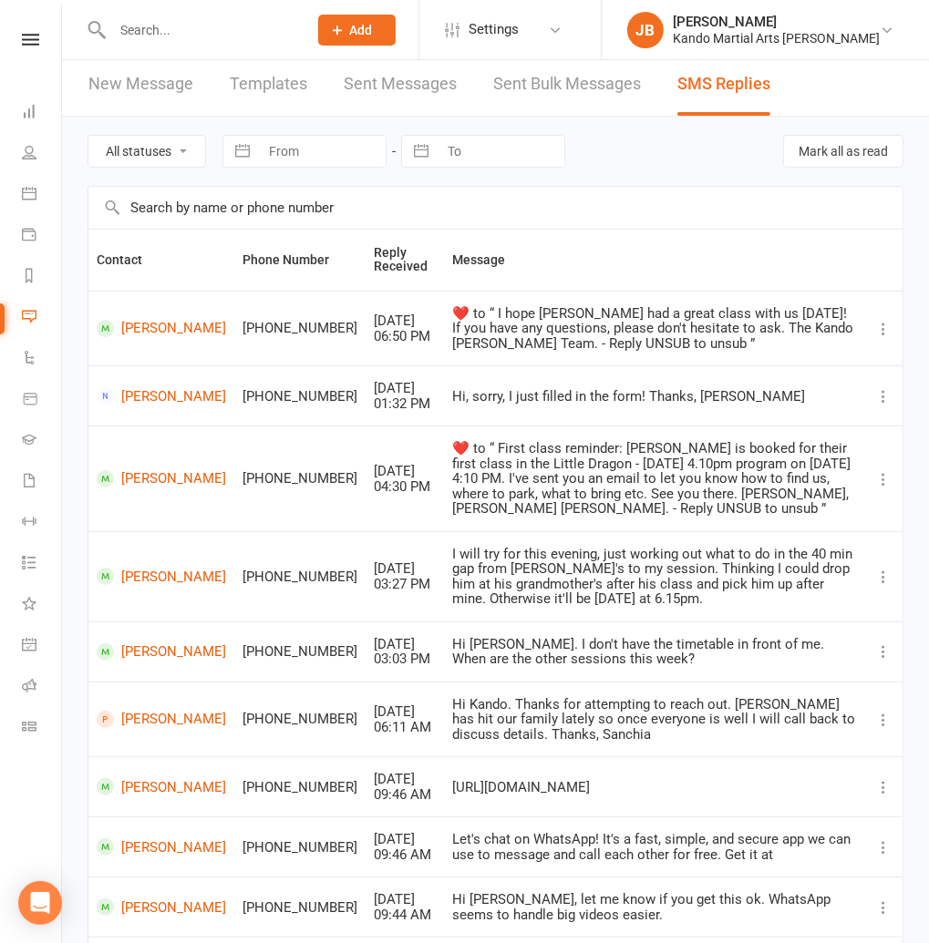
click at [131, 26] on input "text" at bounding box center [201, 30] width 188 height 26
paste input "[DOMAIN_NAME][EMAIL_ADDRESS][DOMAIN_NAME]"
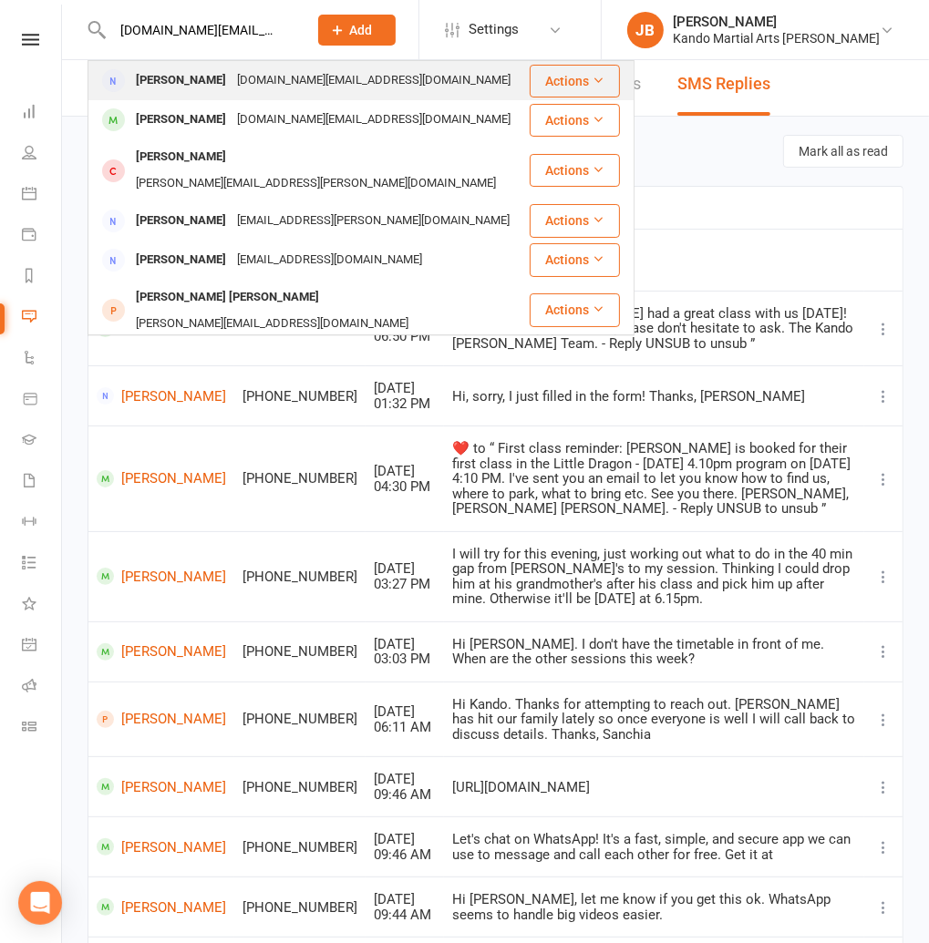
type input "[DOMAIN_NAME][EMAIL_ADDRESS][DOMAIN_NAME]"
click at [176, 86] on div "[PERSON_NAME]" at bounding box center [180, 80] width 101 height 26
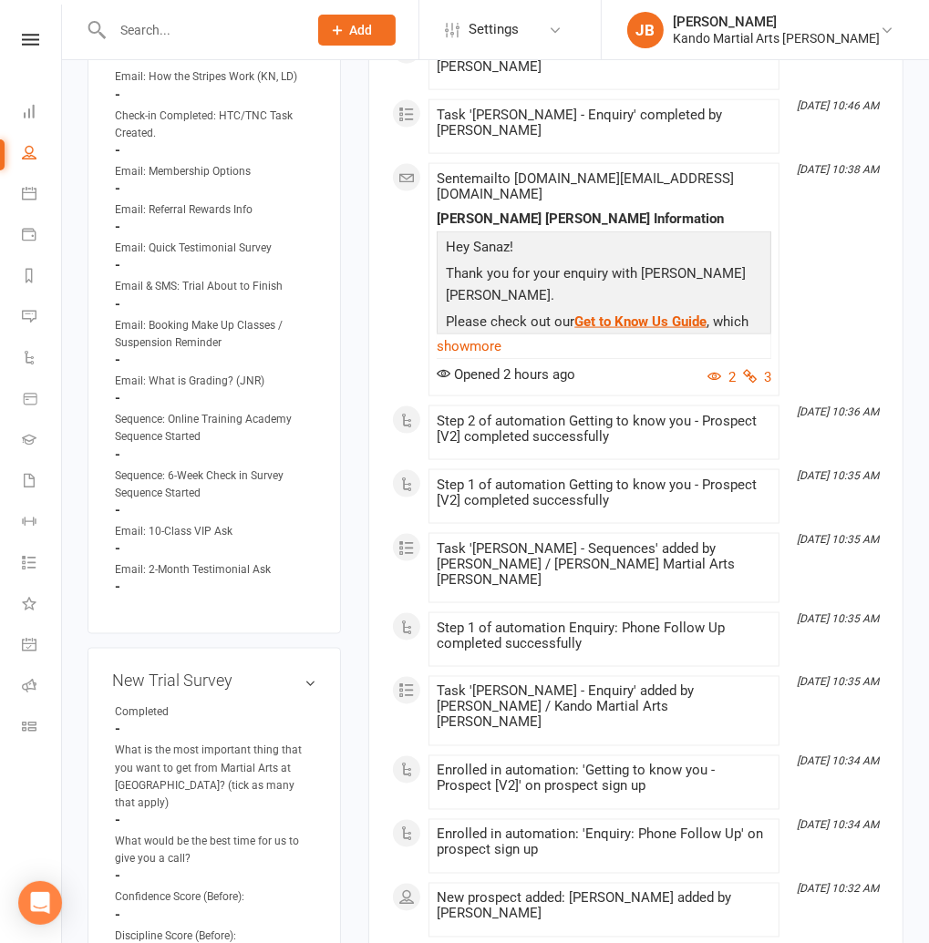
scroll to position [1654, 0]
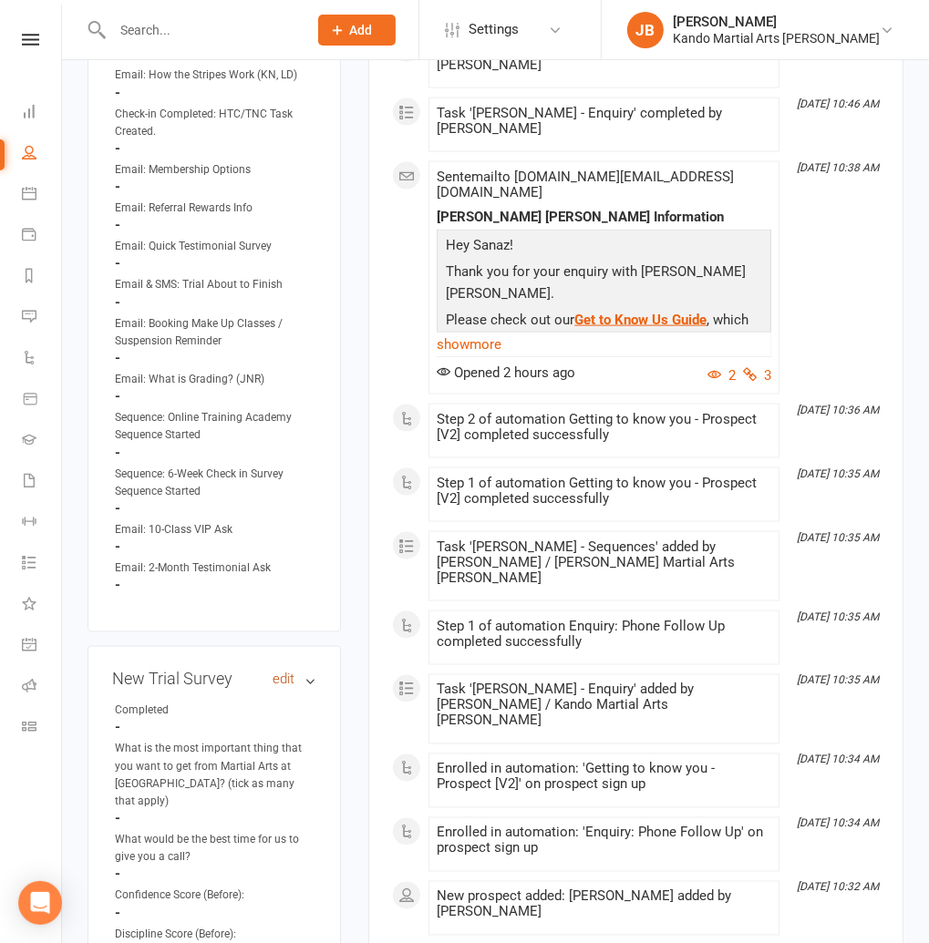
click at [286, 673] on link "edit" at bounding box center [283, 680] width 22 height 15
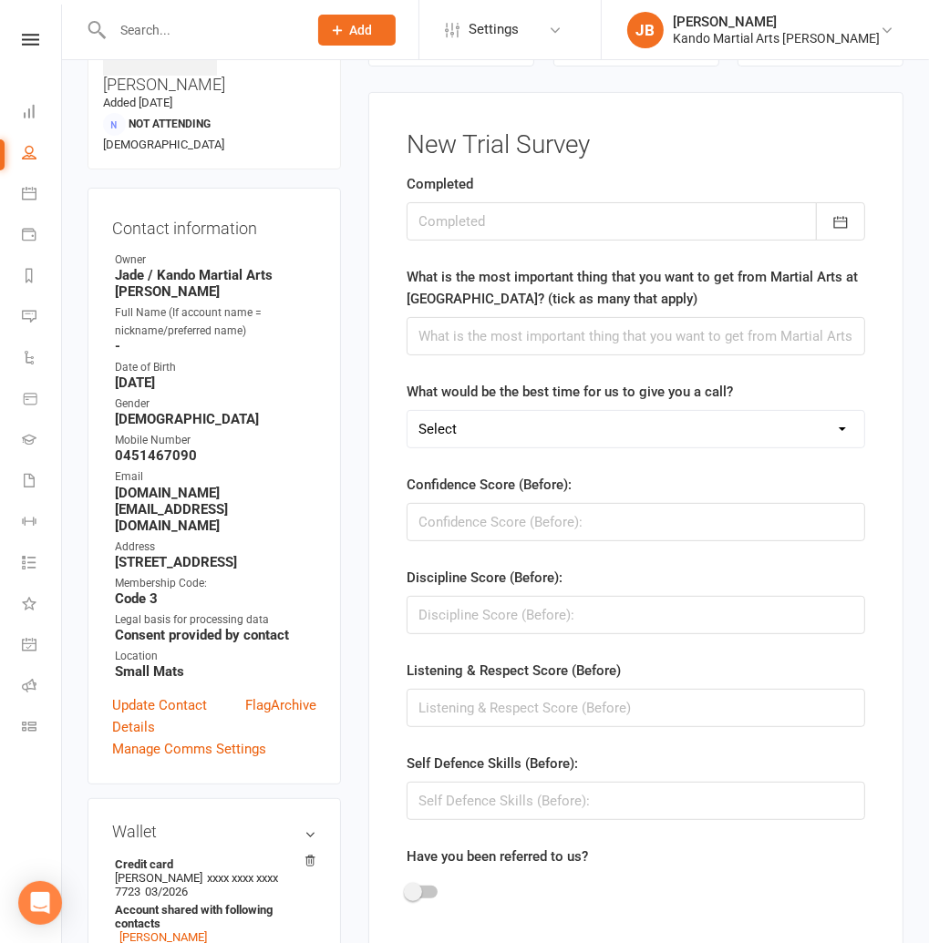
scroll to position [139, 0]
click at [452, 221] on div at bounding box center [635, 222] width 458 height 38
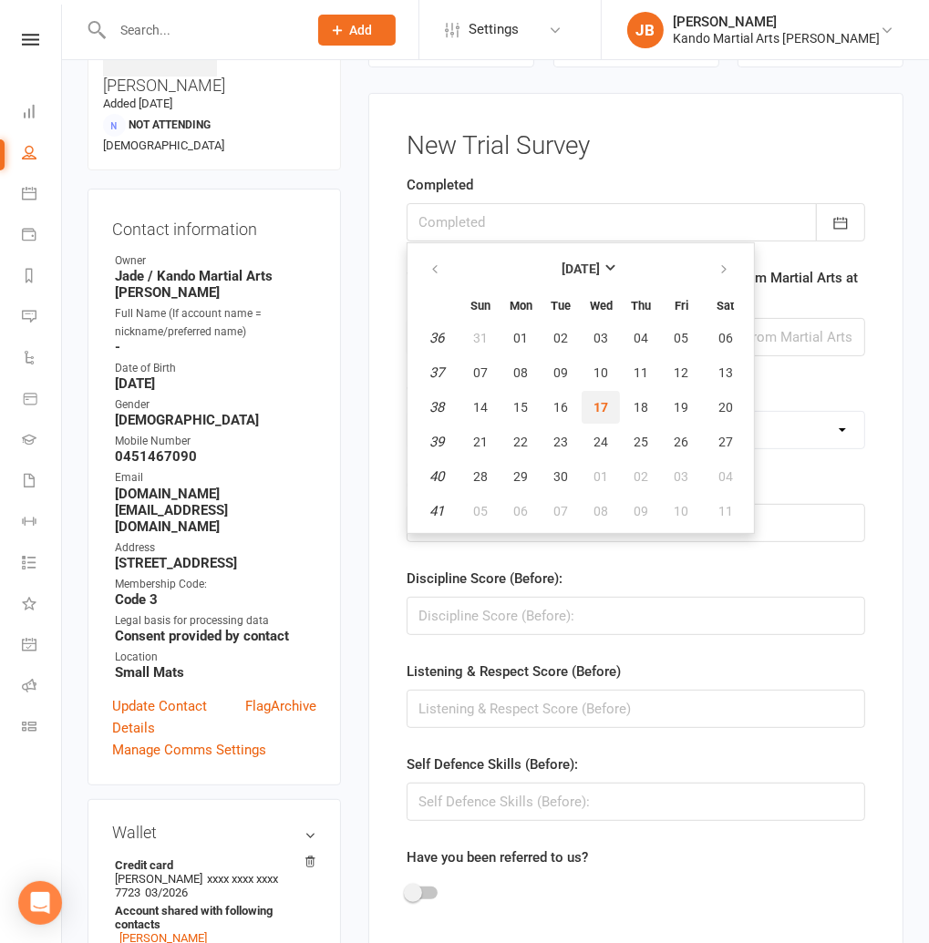
click at [590, 408] on button "17" at bounding box center [600, 407] width 38 height 33
type input "[DATE]"
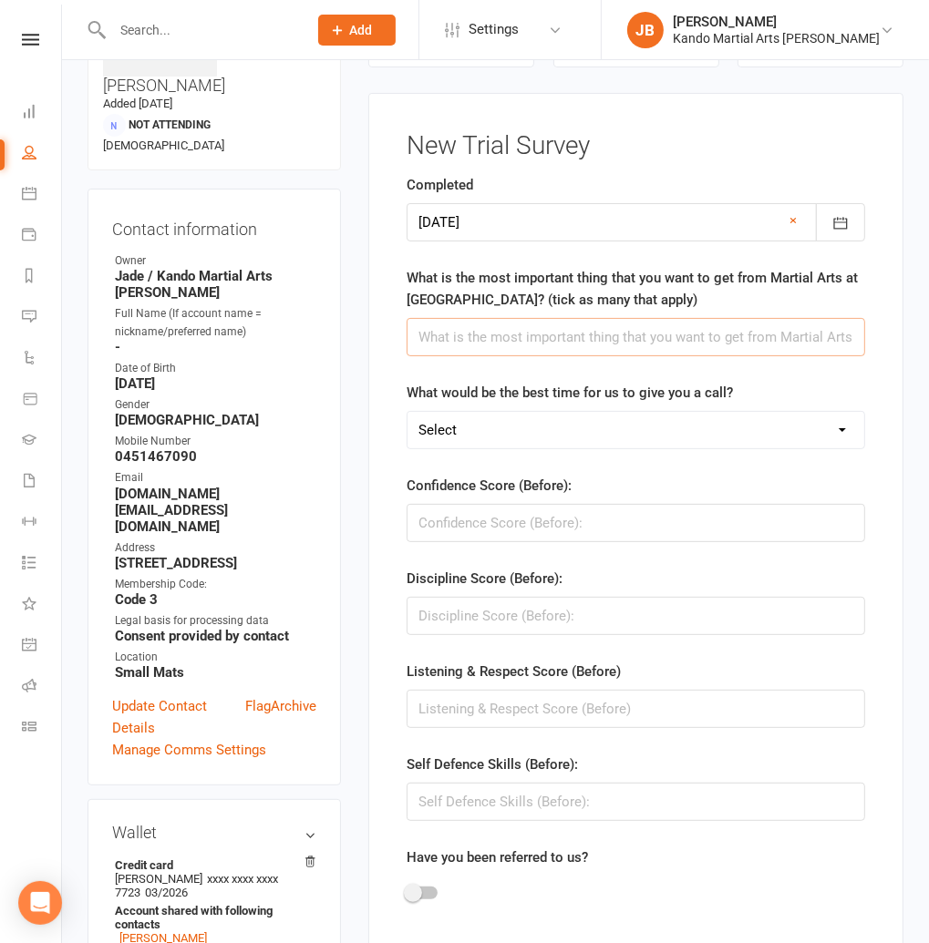
click at [451, 329] on input "text" at bounding box center [635, 337] width 458 height 38
paste input "Confidence, Discipline, Fitness, Self Defence, Resilience, Patience, Strength"
type input "Confidence, Discipline, Fitness, Self Defence, Resilience, Patience, Strength"
click at [457, 424] on select "Select AM PM" at bounding box center [635, 430] width 457 height 36
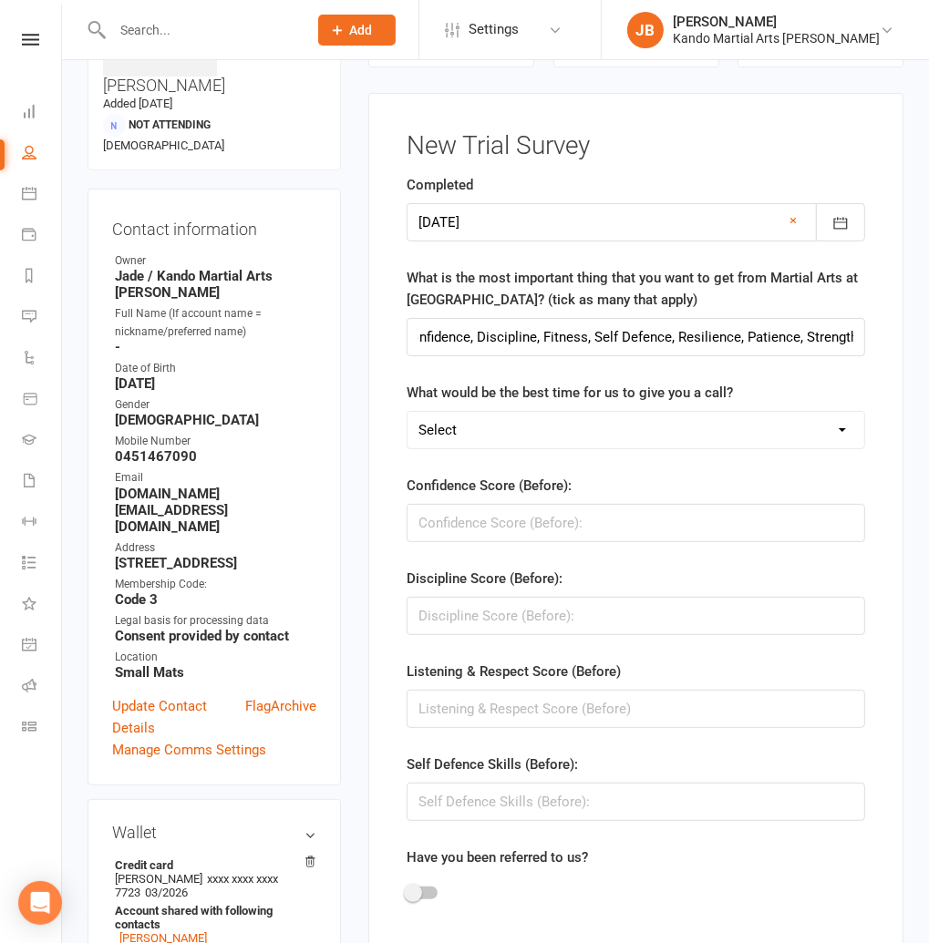
scroll to position [0, 0]
select select "AM"
click at [407, 412] on select "Select AM PM" at bounding box center [635, 430] width 457 height 36
click at [432, 519] on input "string" at bounding box center [635, 523] width 458 height 38
type input "6"
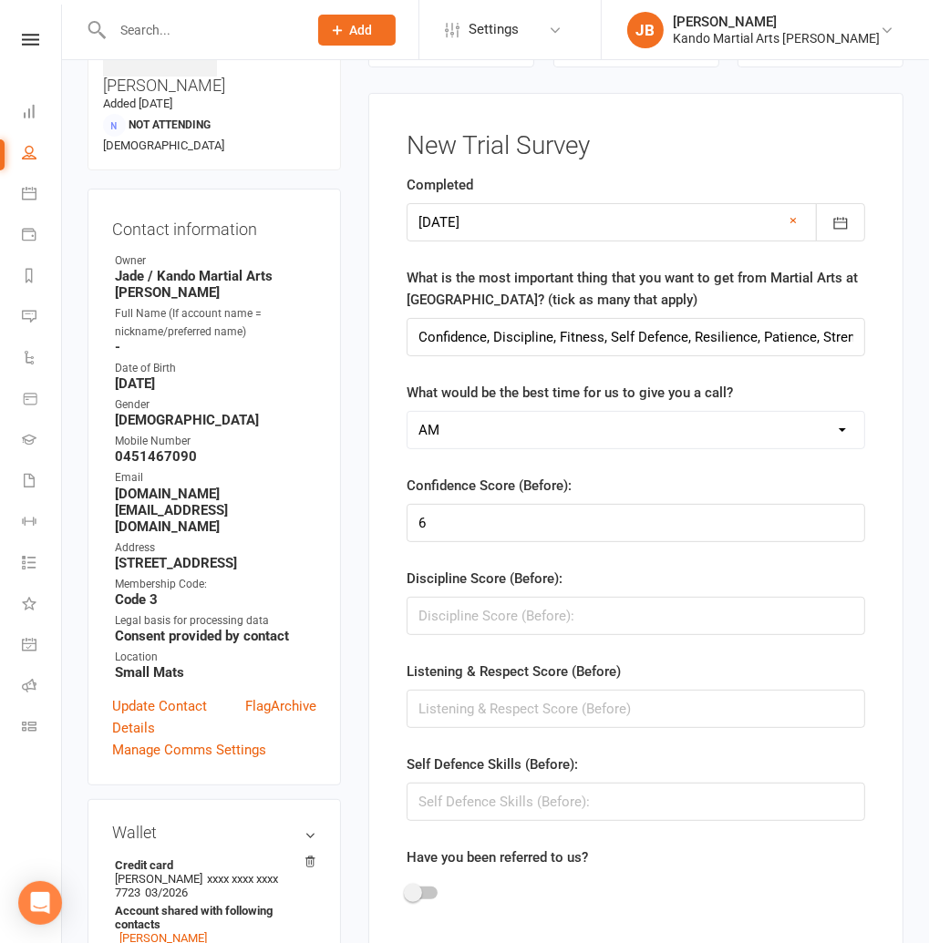
click at [427, 620] on input "string" at bounding box center [635, 616] width 458 height 38
type input "7"
click at [438, 708] on input "string" at bounding box center [635, 709] width 458 height 38
type input "7"
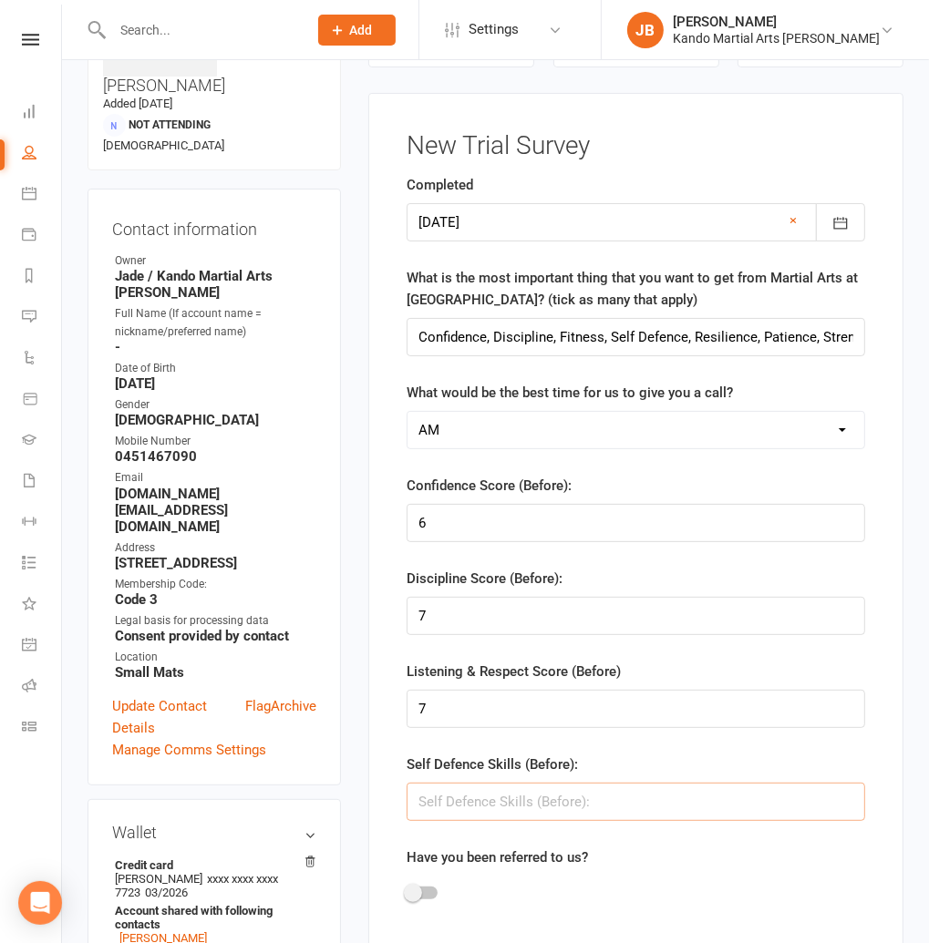
click at [435, 791] on input "string" at bounding box center [635, 802] width 458 height 38
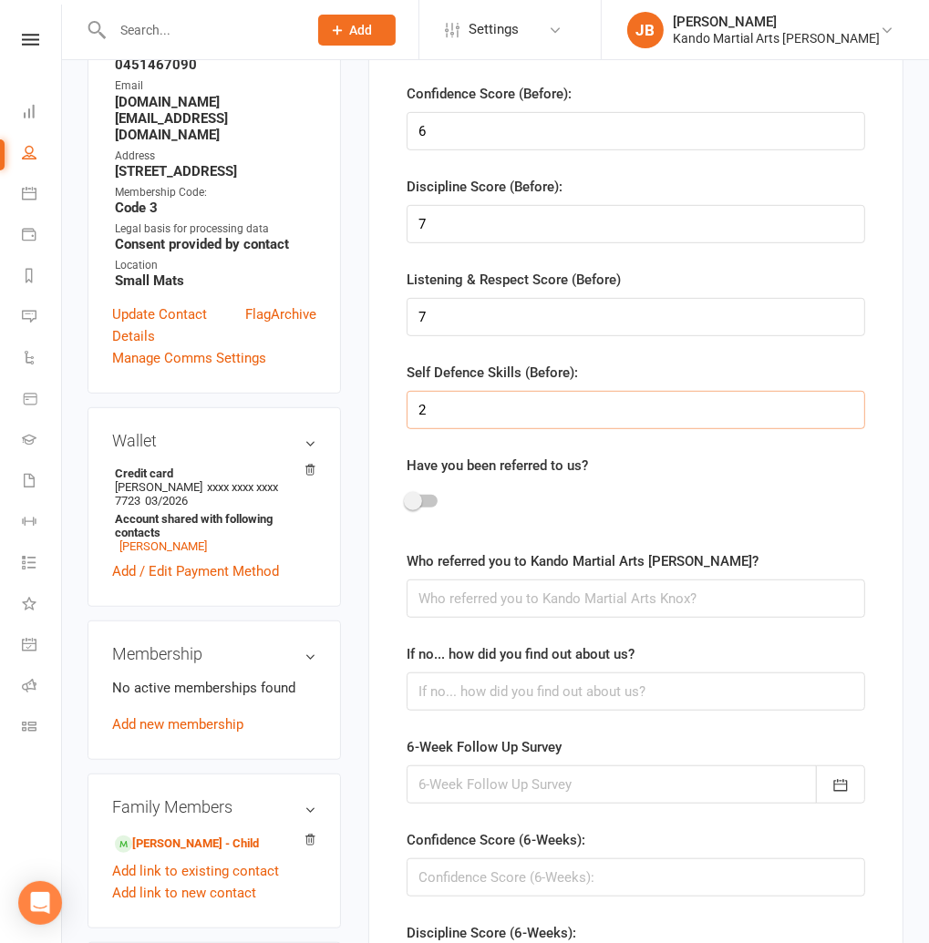
type input "2"
click at [442, 696] on input "text" at bounding box center [635, 692] width 458 height 38
click at [488, 703] on input "text" at bounding box center [635, 692] width 458 height 38
type input "Facebook"
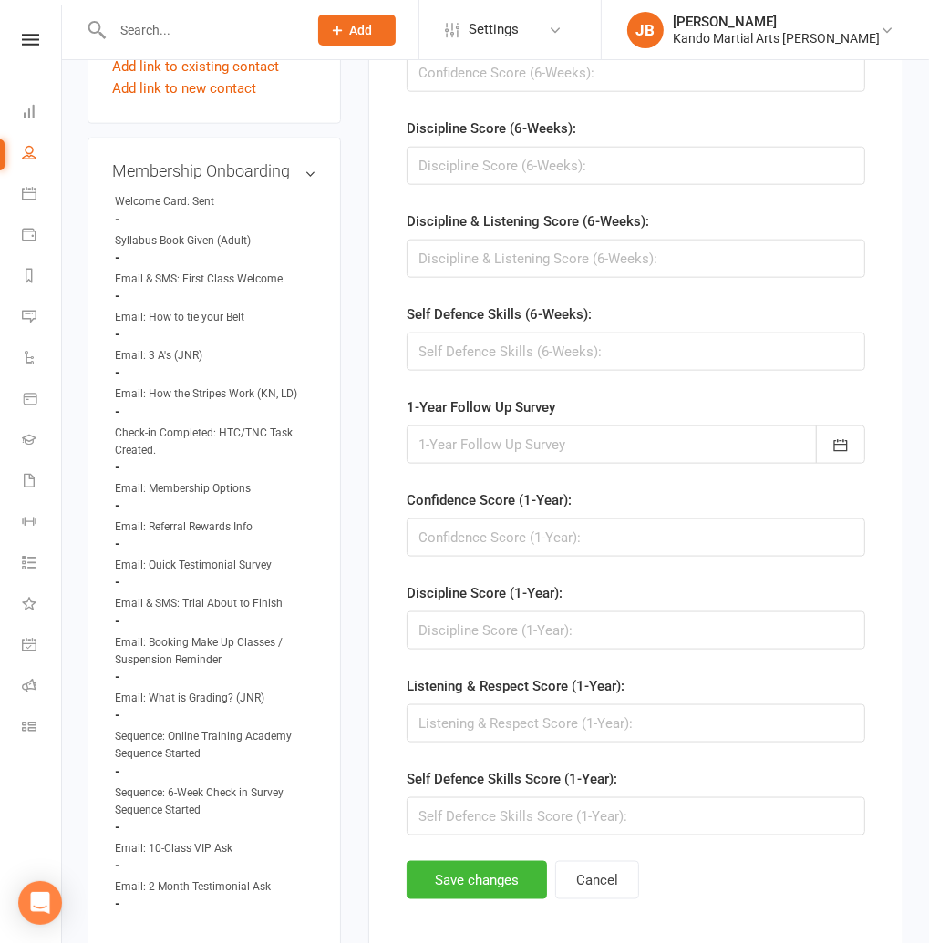
scroll to position [1362, 0]
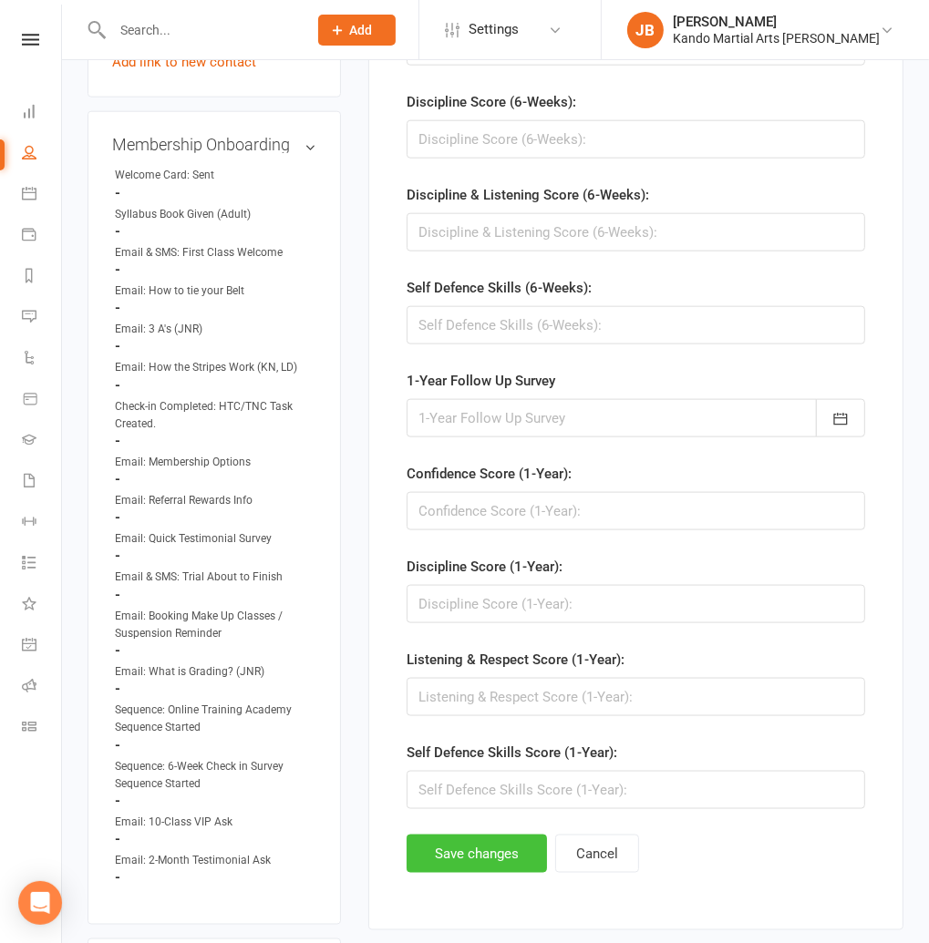
click at [453, 849] on button "Save changes" at bounding box center [476, 854] width 140 height 38
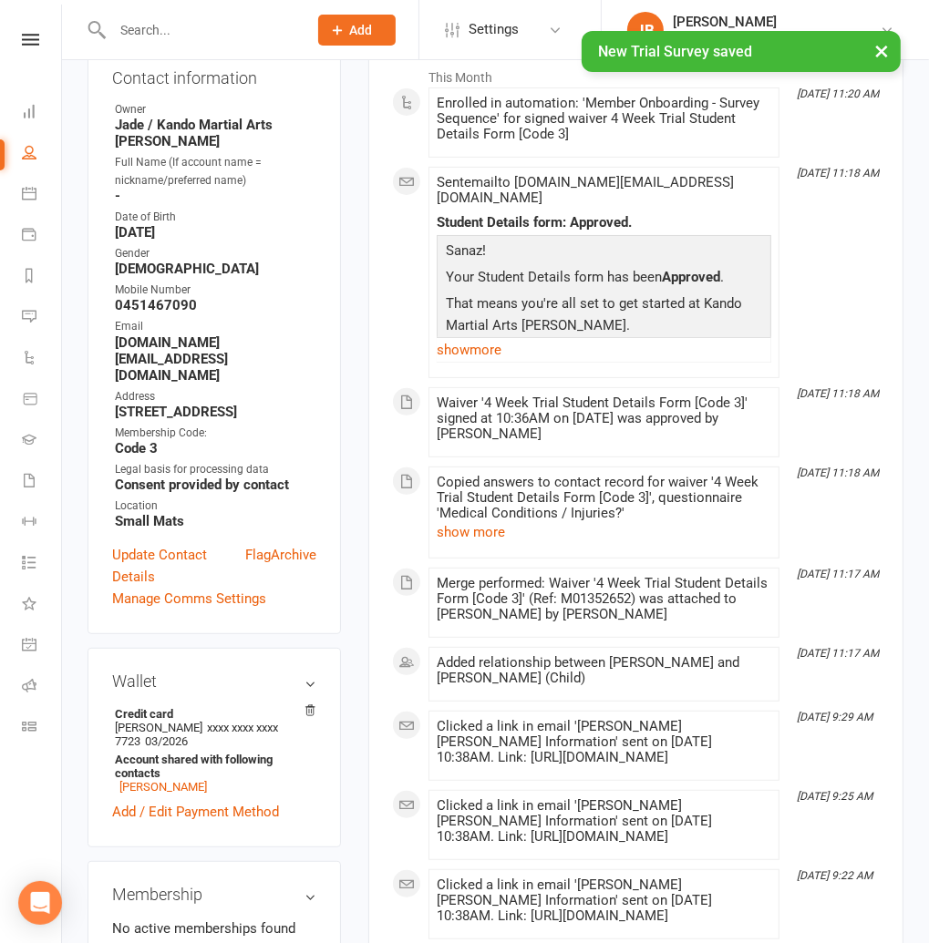
scroll to position [0, 0]
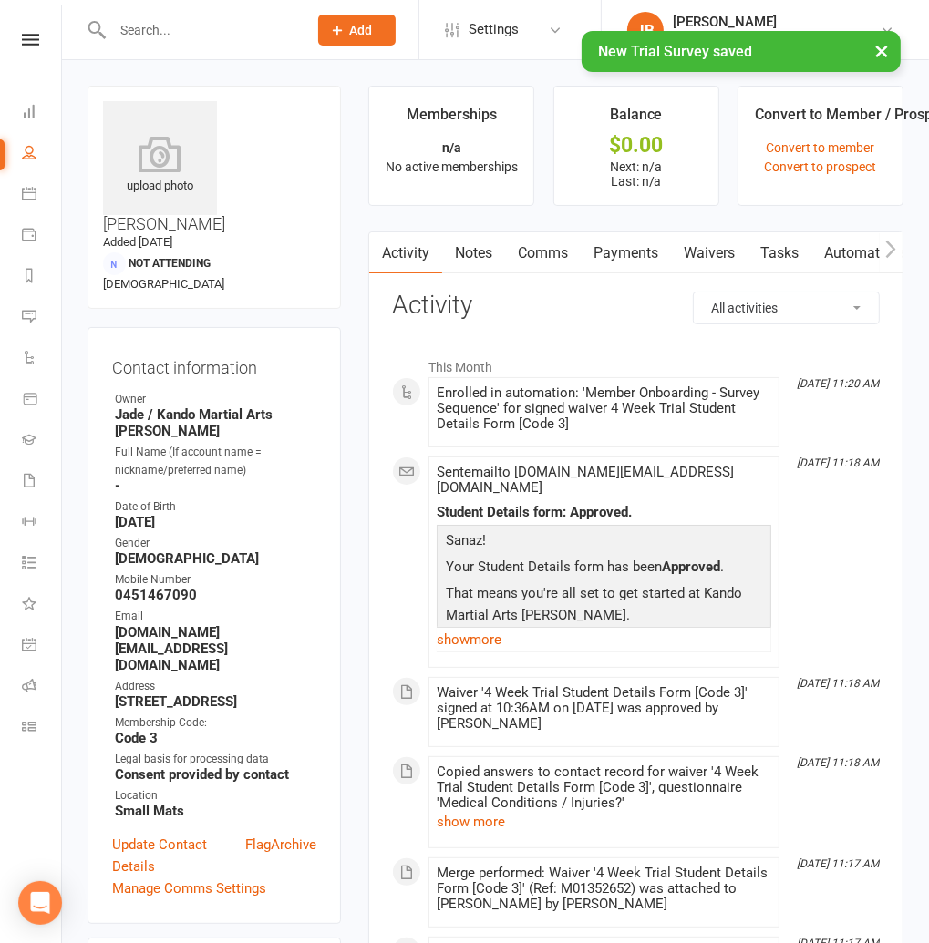
click at [887, 52] on button "×" at bounding box center [881, 50] width 33 height 39
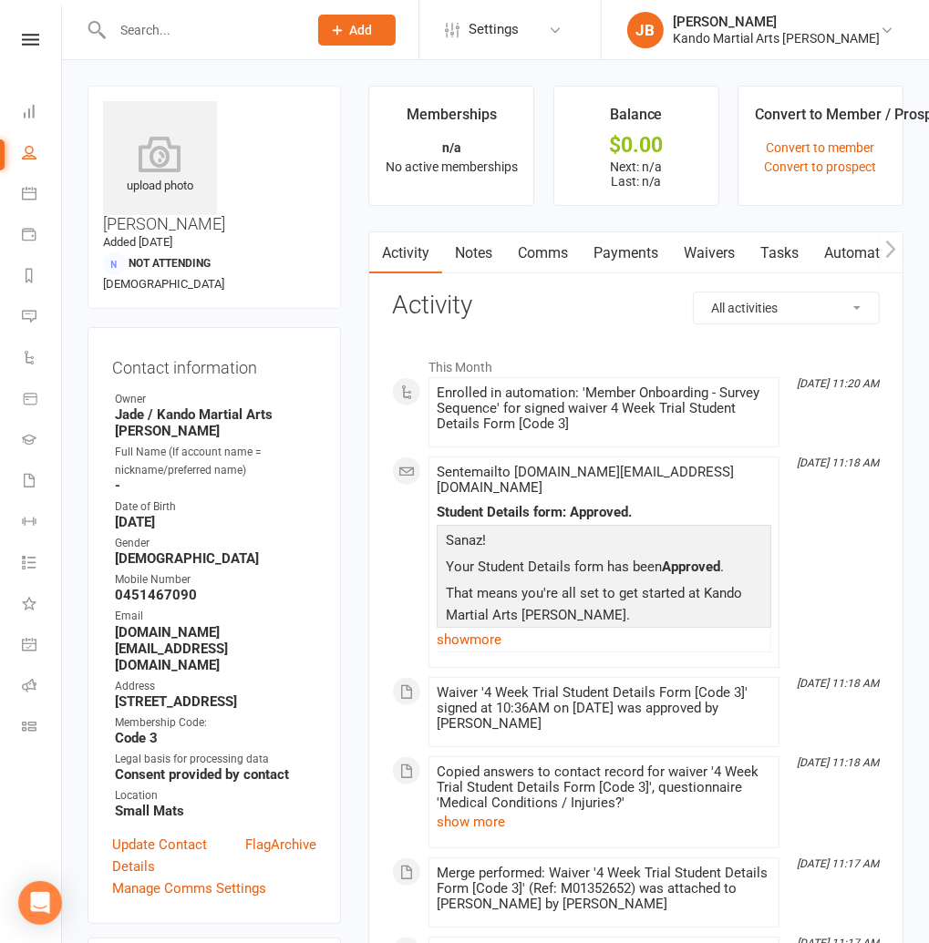
click at [144, 30] on input "text" at bounding box center [201, 30] width 188 height 26
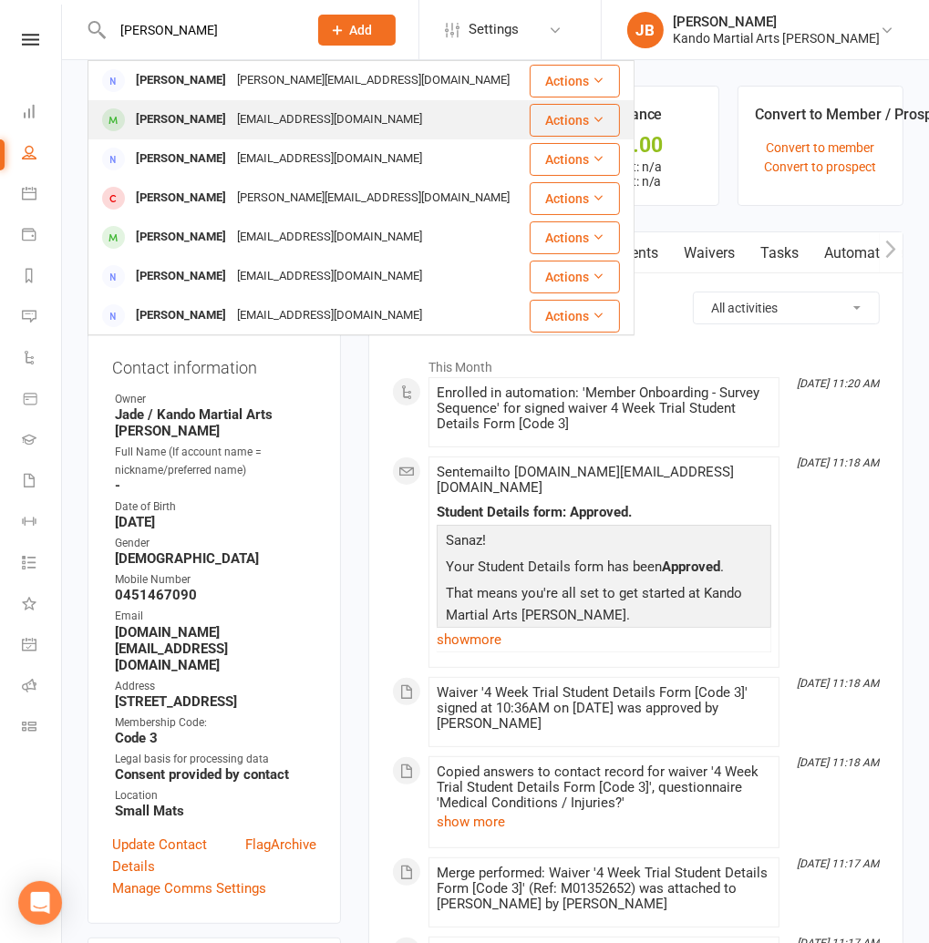
type input "Malcolm"
click at [169, 114] on div "Malcolm Fawcett" at bounding box center [180, 120] width 101 height 26
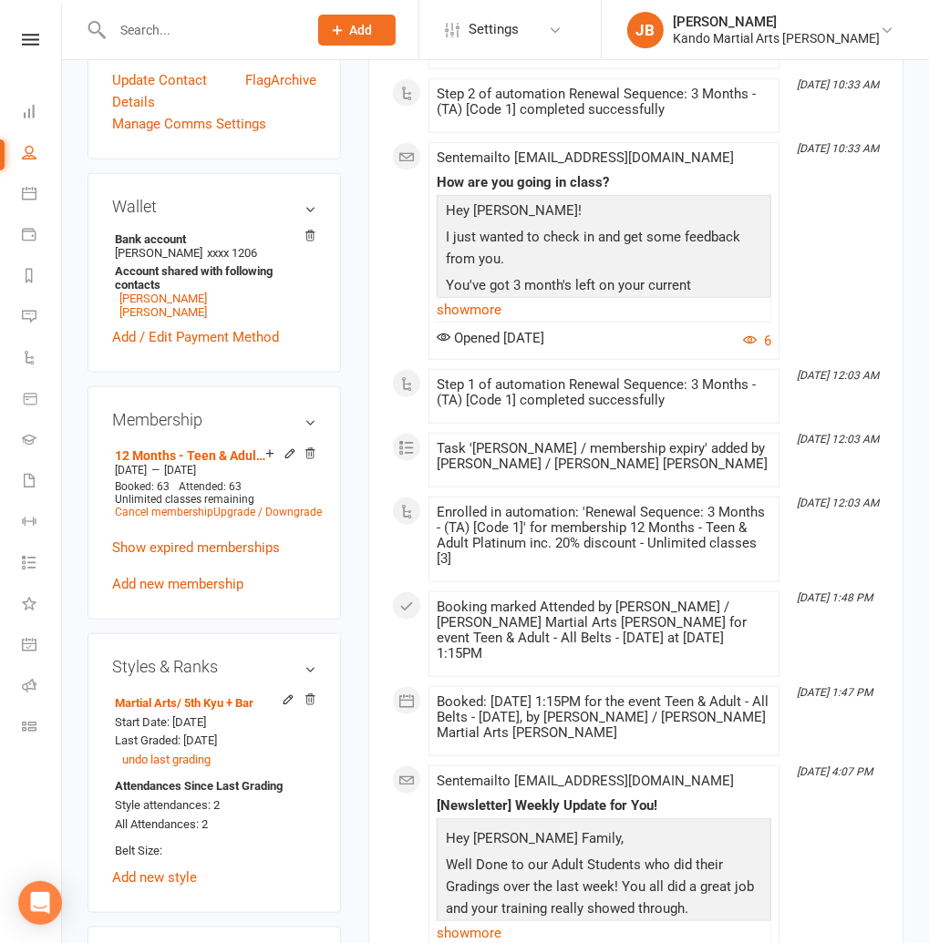
scroll to position [975, 0]
click at [288, 450] on icon at bounding box center [290, 454] width 8 height 8
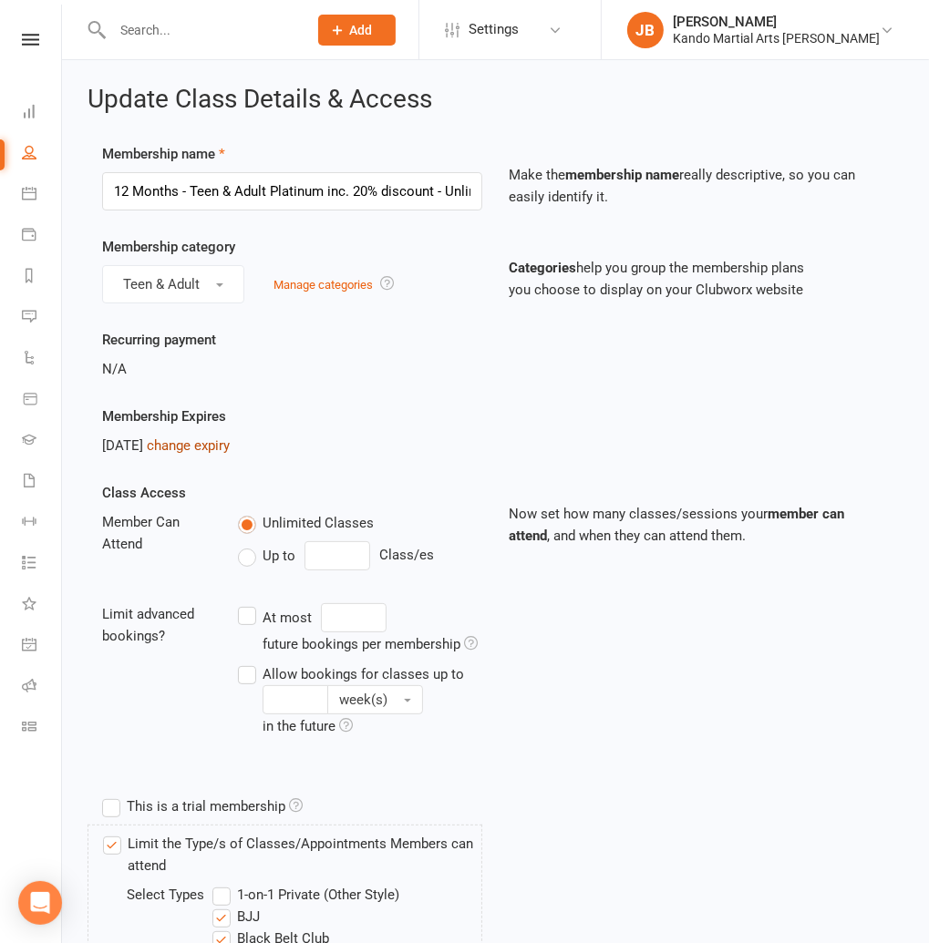
click at [219, 448] on link "change expiry" at bounding box center [188, 445] width 83 height 16
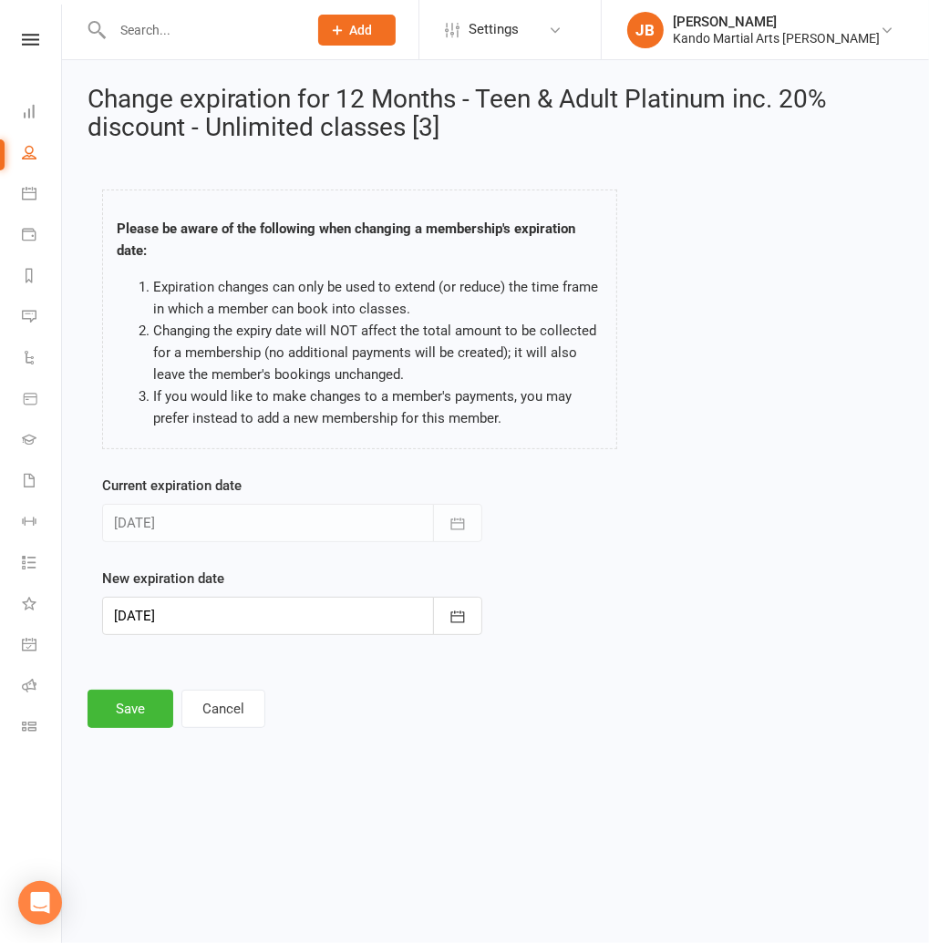
click at [188, 612] on div at bounding box center [292, 616] width 380 height 38
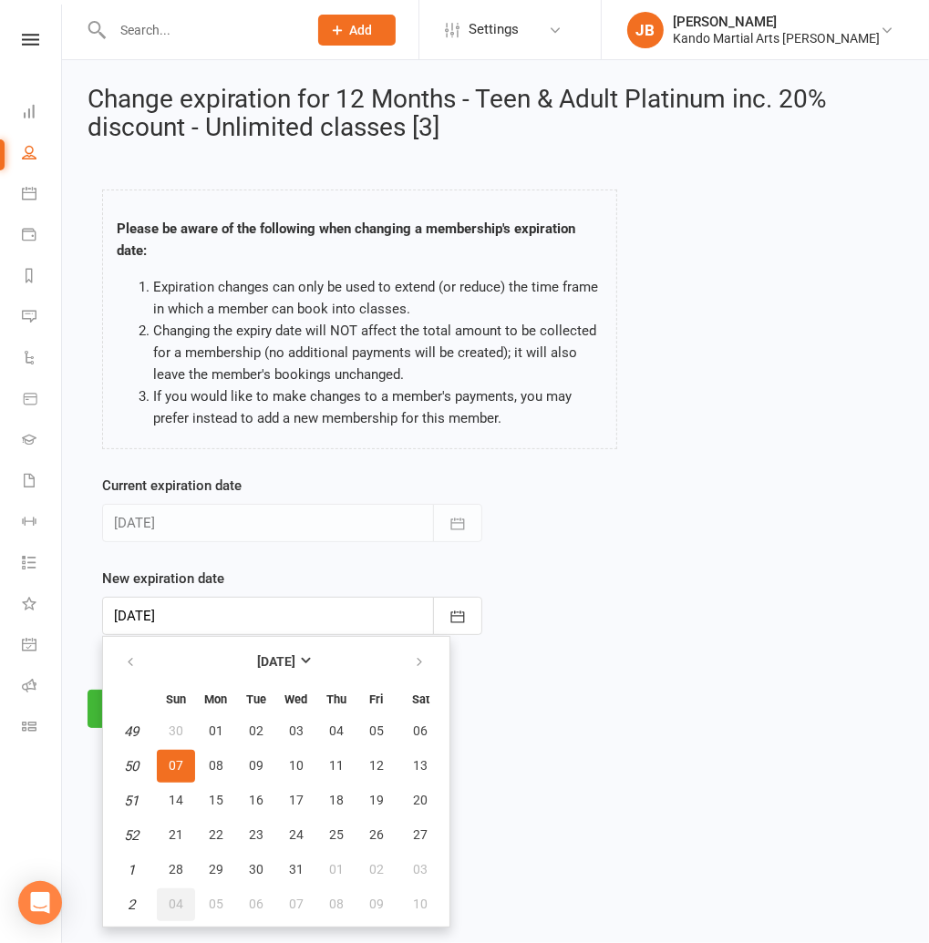
click at [179, 906] on span "04" at bounding box center [176, 904] width 15 height 15
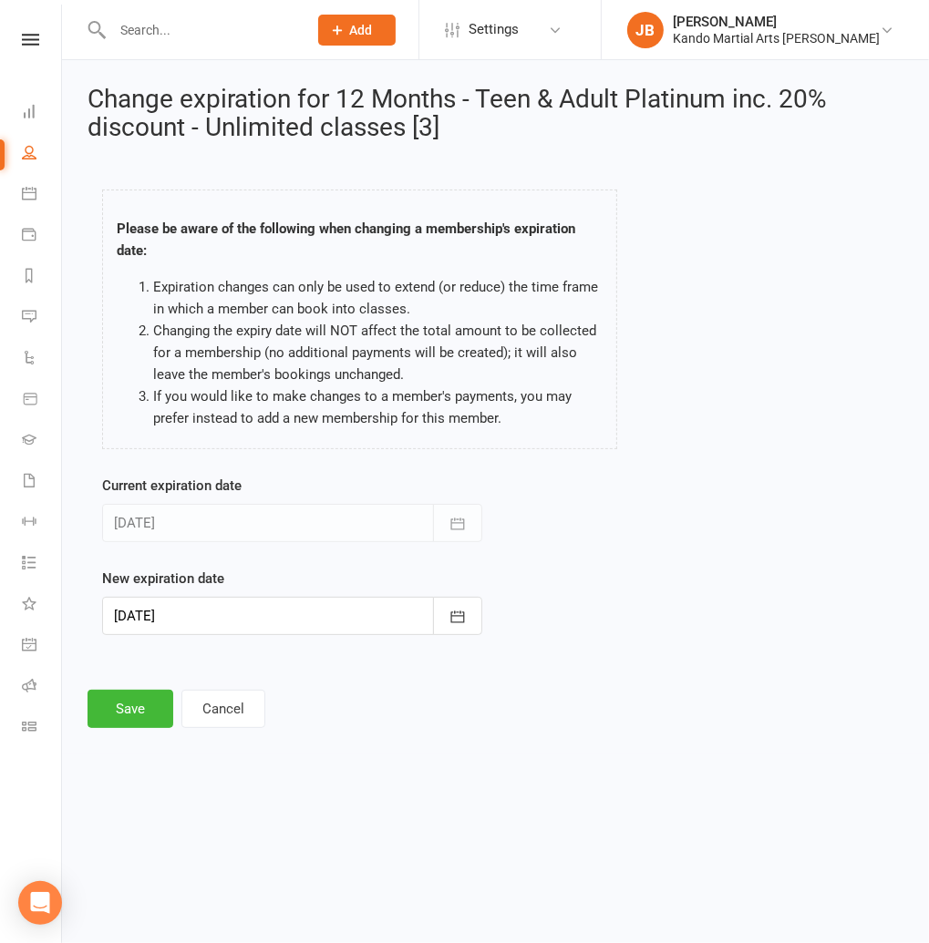
click at [166, 632] on div "Current expiration date 07 Dec 2025 December 2025 Sun Mon Tue Wed Thu Fri Sat 4…" at bounding box center [291, 568] width 407 height 186
click at [154, 615] on div at bounding box center [292, 616] width 380 height 38
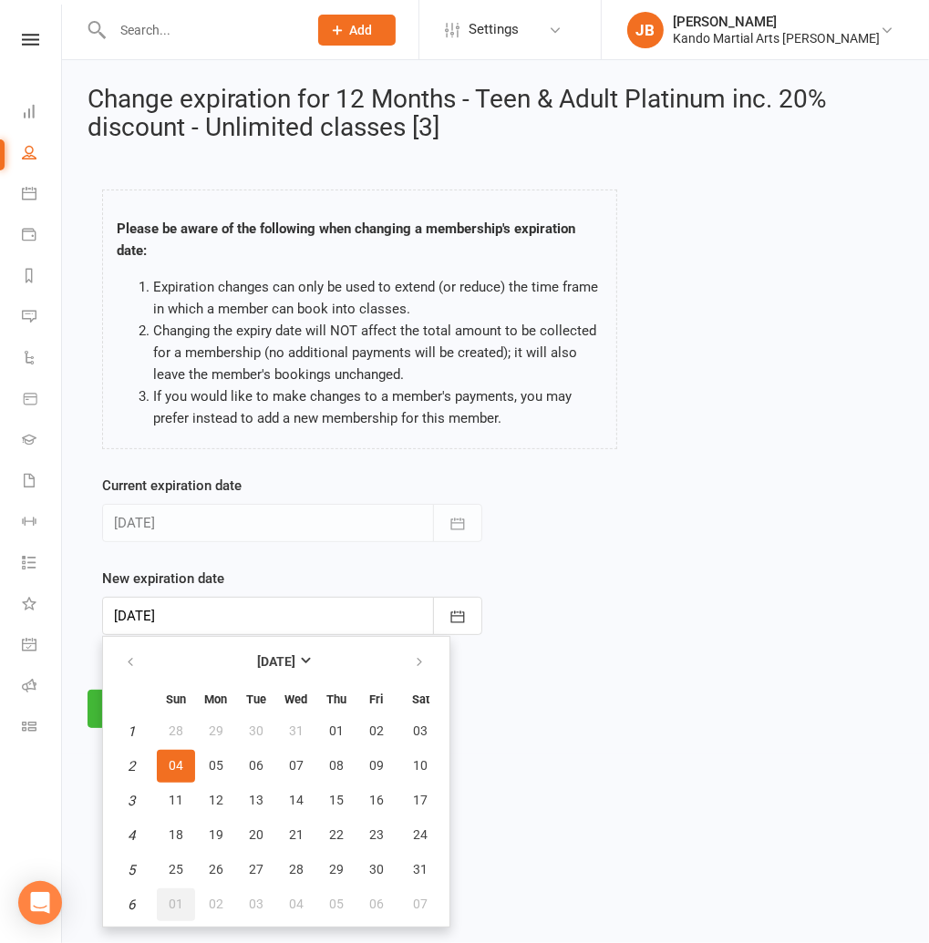
click at [175, 893] on button "01" at bounding box center [176, 905] width 38 height 33
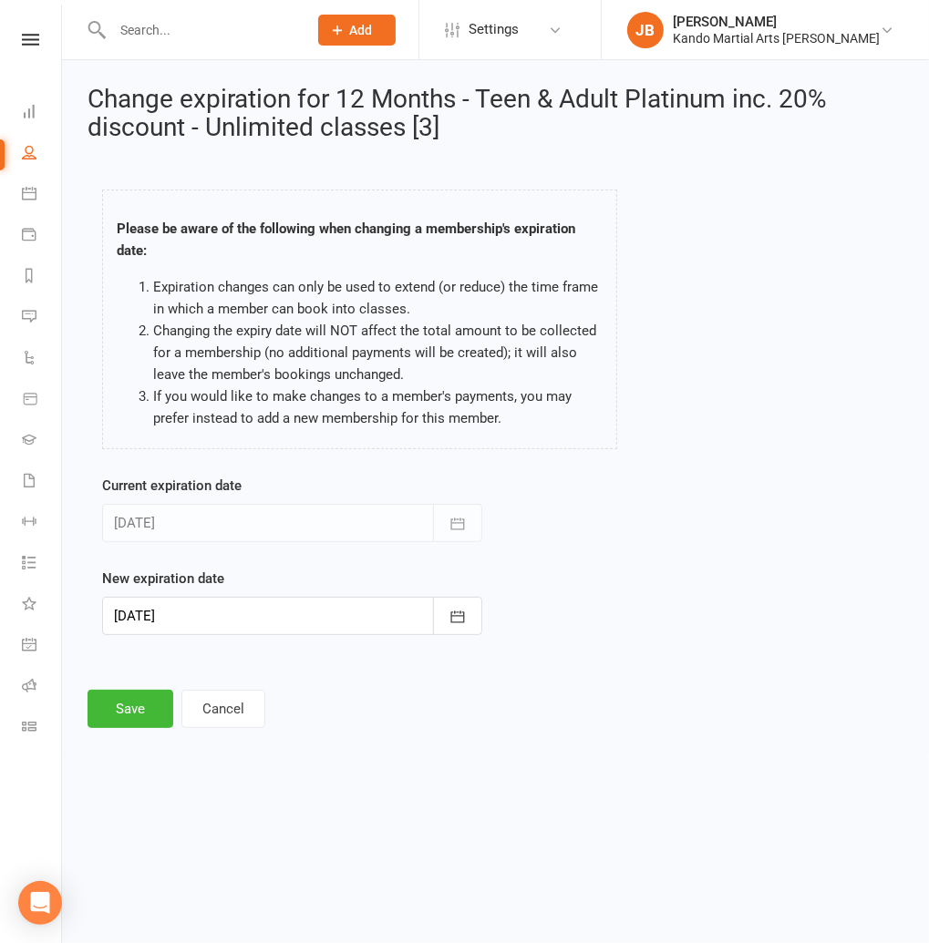
drag, startPoint x: 186, startPoint y: 619, endPoint x: 180, endPoint y: 627, distance: 10.4
click at [186, 619] on div at bounding box center [292, 616] width 380 height 38
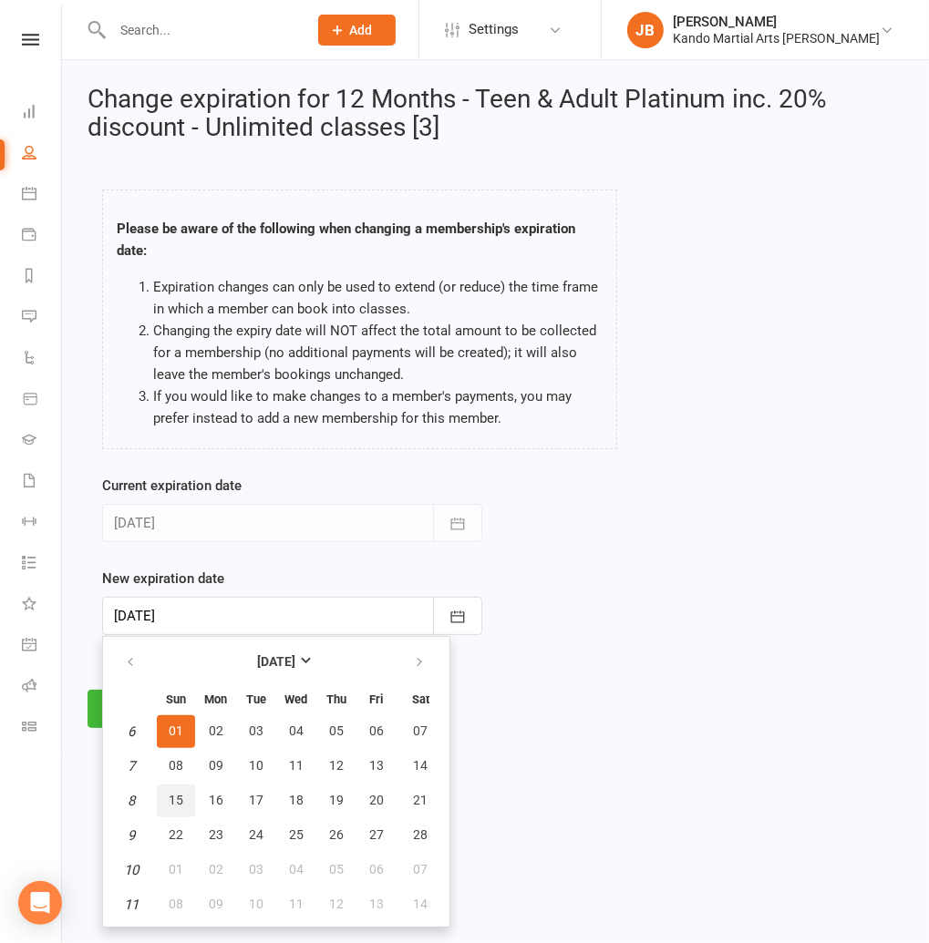
click at [180, 798] on span "15" at bounding box center [176, 800] width 15 height 15
type input "15 Feb 2026"
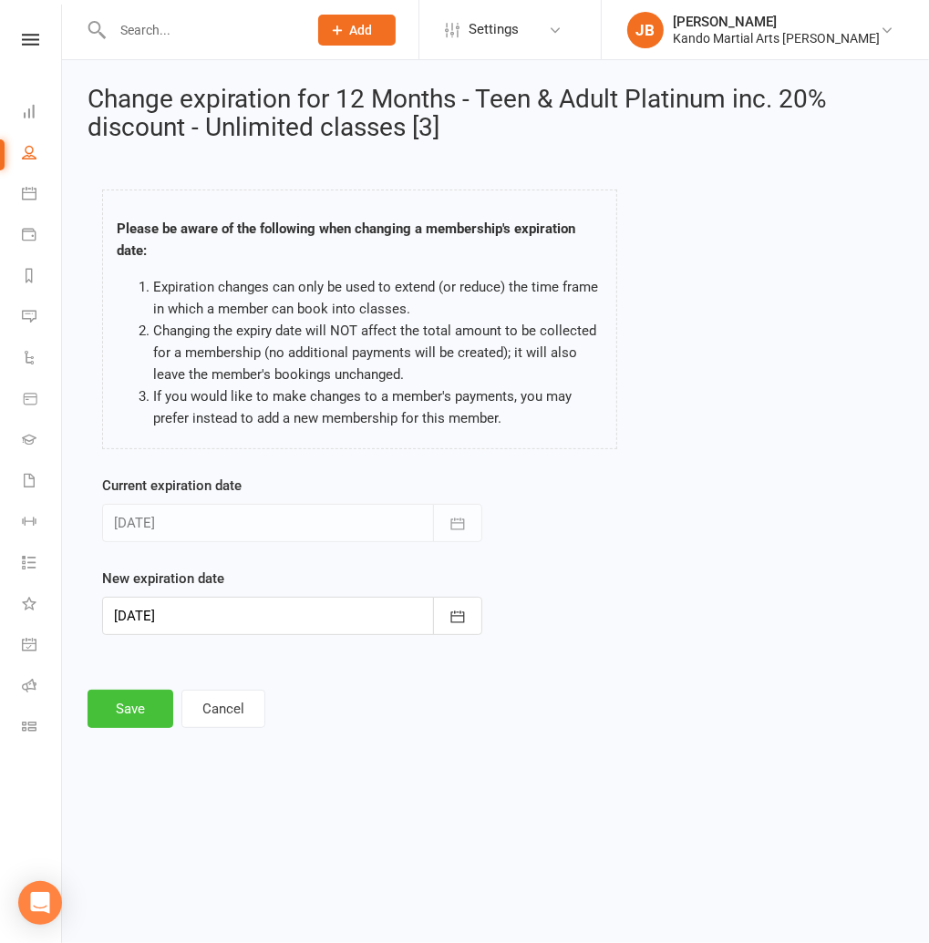
click at [135, 715] on button "Save" at bounding box center [130, 709] width 86 height 38
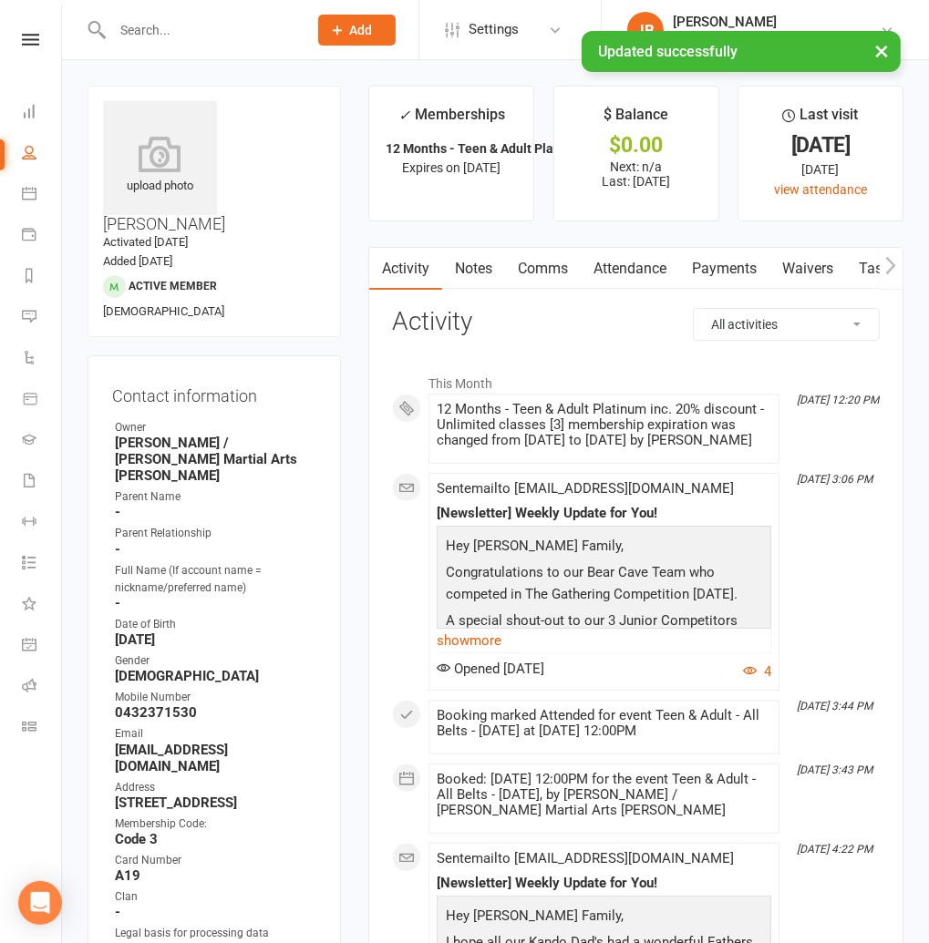
click at [482, 272] on link "Notes" at bounding box center [473, 269] width 63 height 42
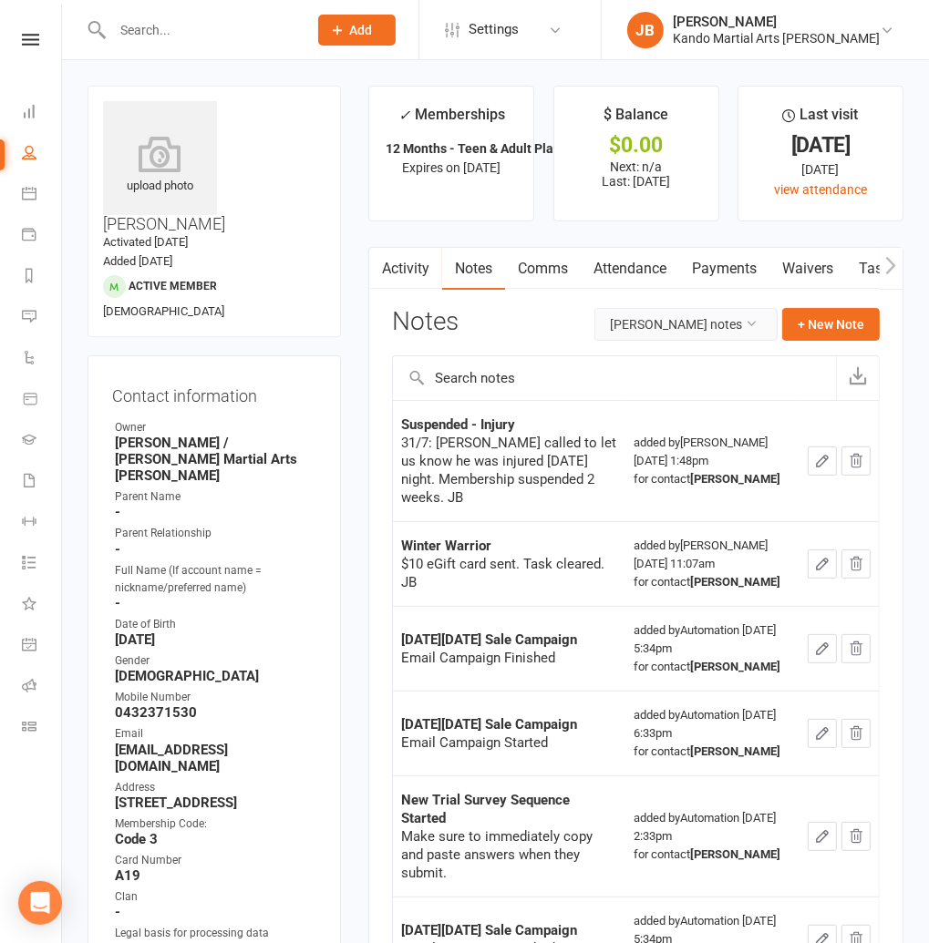
click at [612, 317] on button "Malcolm Fawcett's notes" at bounding box center [685, 324] width 183 height 33
click at [623, 395] on link "All family notes" at bounding box center [687, 401] width 180 height 36
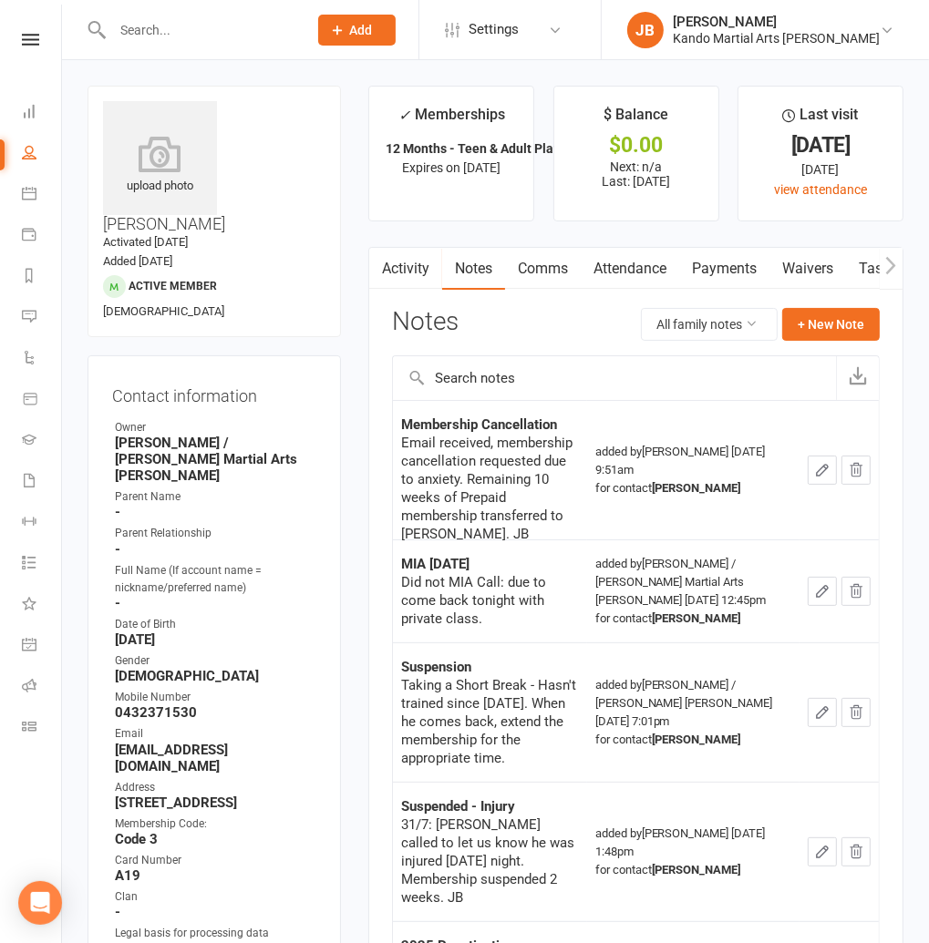
click at [821, 477] on button "button" at bounding box center [821, 470] width 29 height 29
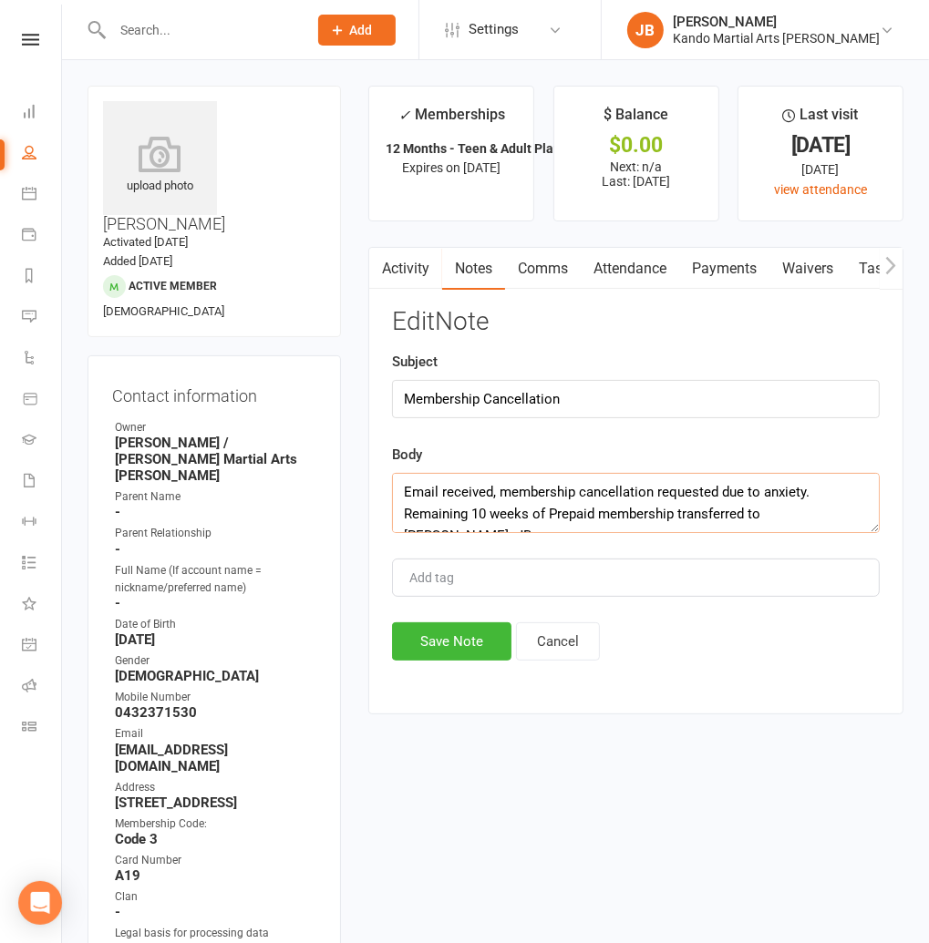
drag, startPoint x: 811, startPoint y: 513, endPoint x: 349, endPoint y: 478, distance: 463.4
click at [483, 648] on button "Save Note" at bounding box center [451, 641] width 119 height 38
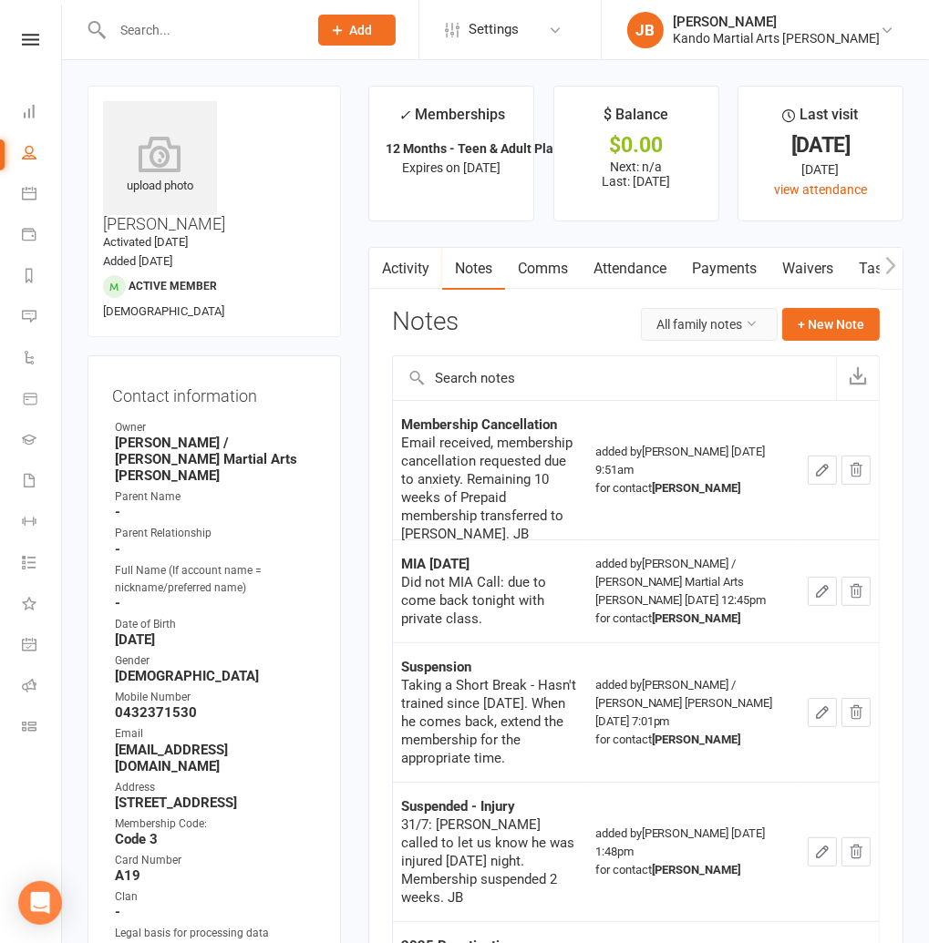
drag, startPoint x: 717, startPoint y: 324, endPoint x: 716, endPoint y: 334, distance: 11.0
click at [717, 324] on button "All family notes" at bounding box center [709, 324] width 137 height 33
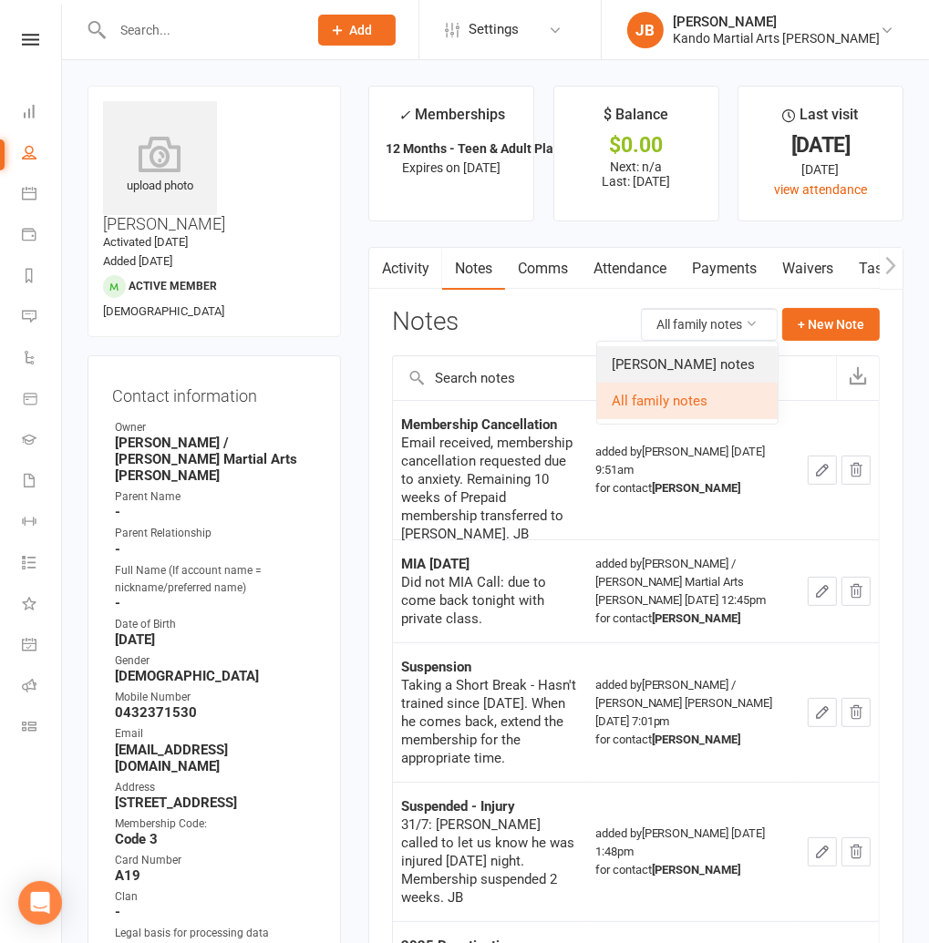
click at [706, 355] on link "Malcolm Fawcett's notes" at bounding box center [687, 364] width 180 height 36
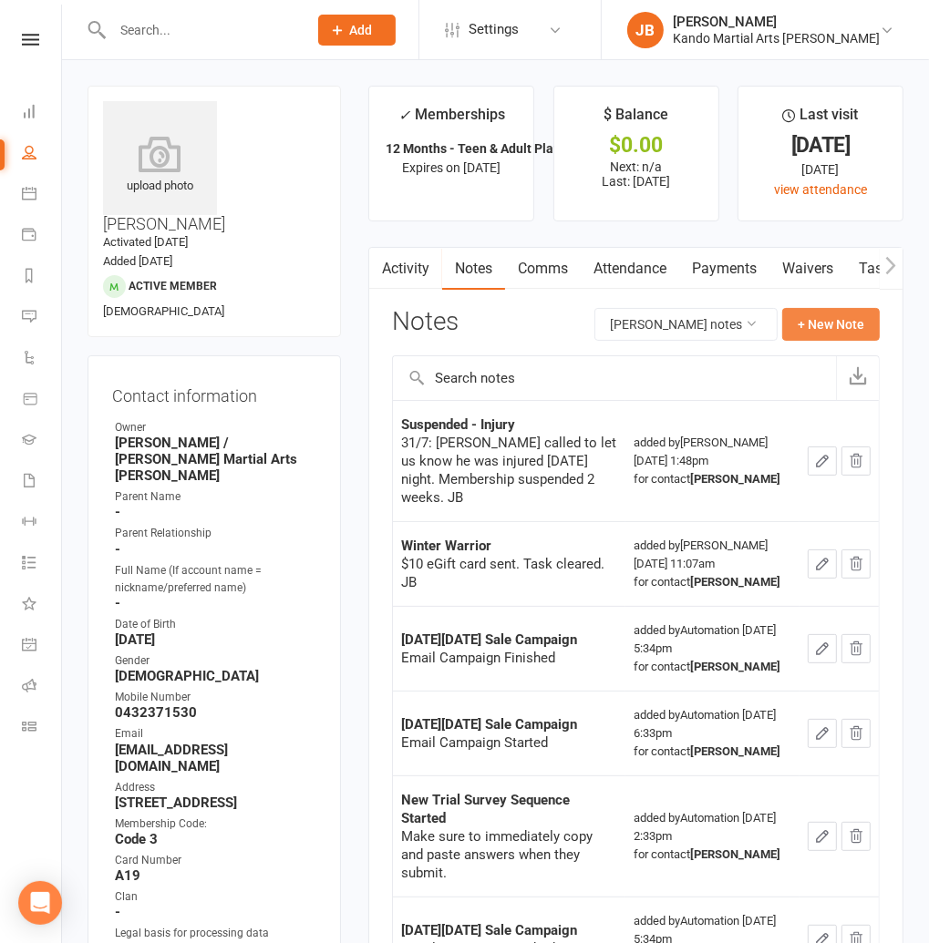
click at [833, 328] on button "+ New Note" at bounding box center [831, 324] width 98 height 33
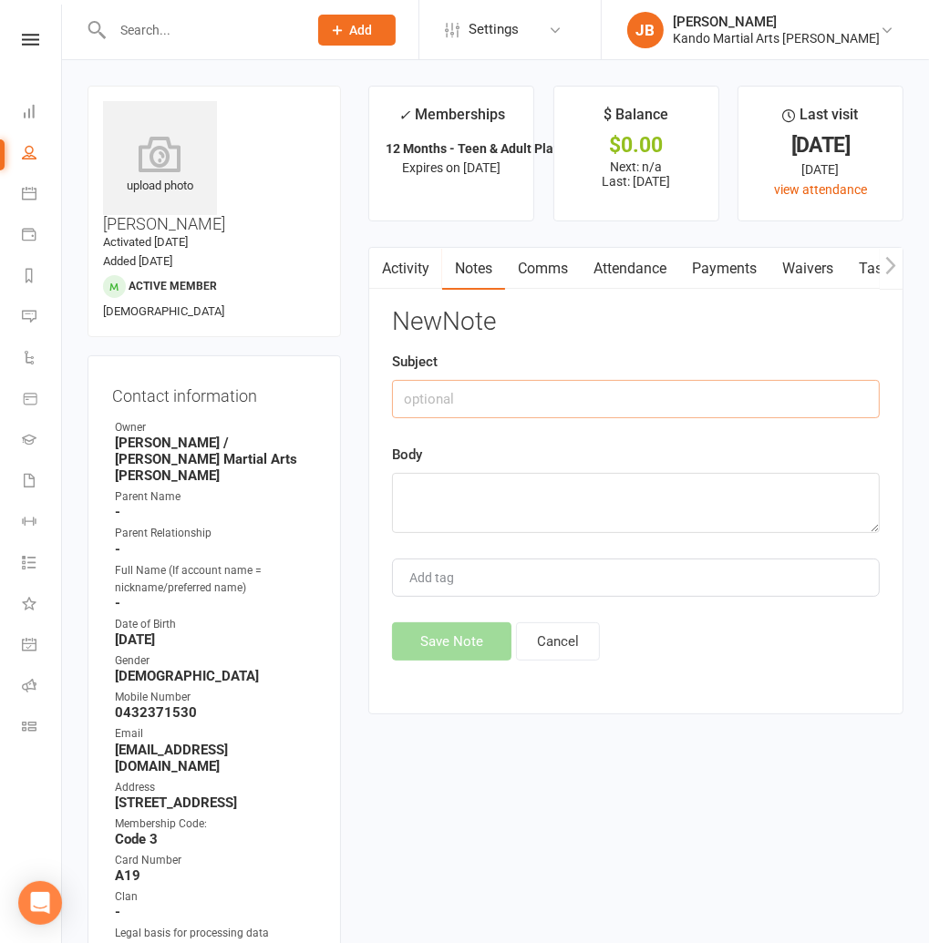
click at [472, 400] on input "text" at bounding box center [636, 399] width 488 height 38
click at [411, 480] on textarea at bounding box center [636, 503] width 488 height 60
paste textarea "Email received, membership cancellation requested due to anxiety. Remaining 10 …"
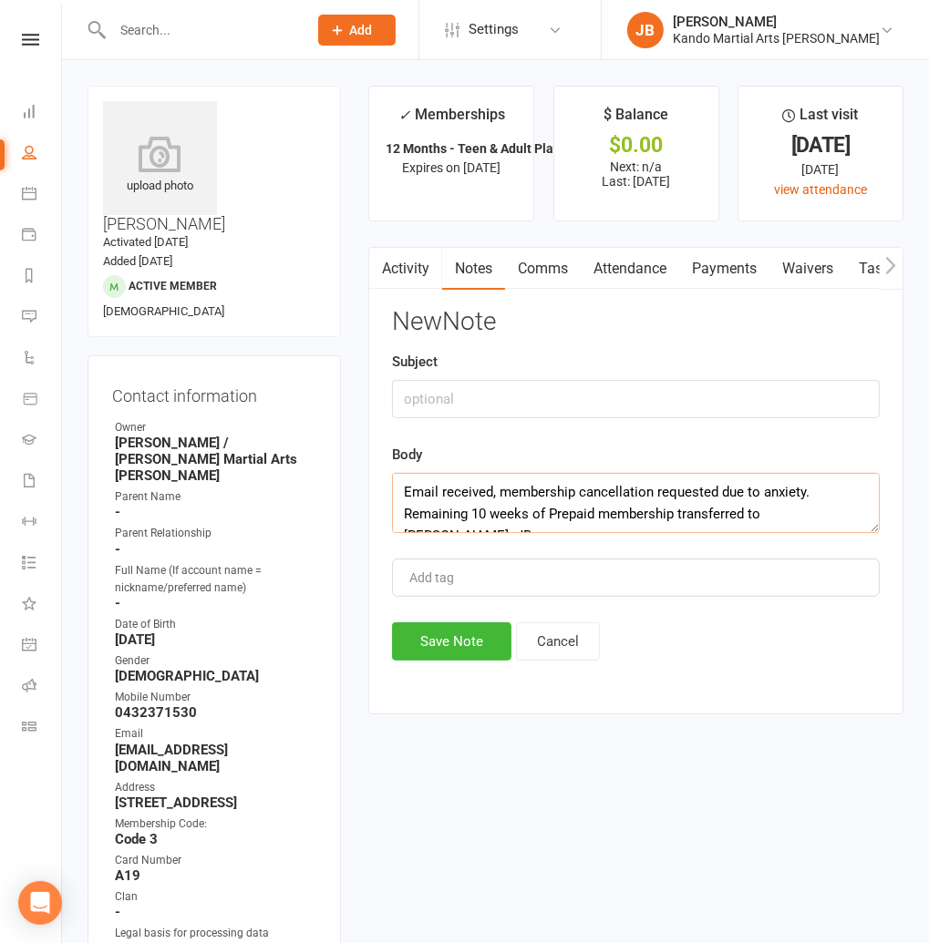
click at [818, 509] on textarea "Email received, membership cancellation requested due to anxiety. Remaining 10 …" at bounding box center [636, 503] width 488 height 60
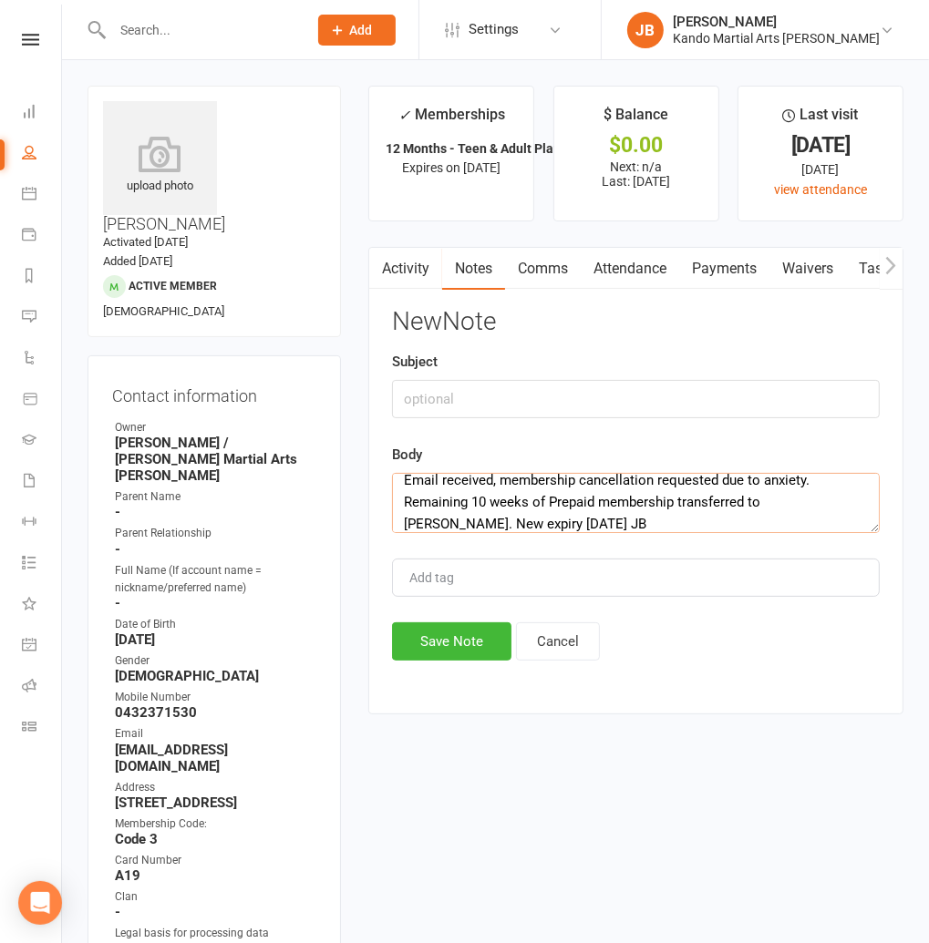
type textarea "Email received, membership cancellation requested due to anxiety. Remaining 10 …"
click at [429, 396] on input "text" at bounding box center [636, 399] width 488 height 38
type input "Membership"
click at [723, 479] on textarea "Email received, membership cancellation requested due to anxiety. Remaining 10 …" at bounding box center [636, 503] width 488 height 60
click at [719, 479] on textarea "Email received, membership cancellation requested due to anxiety. Remaining 10 …" at bounding box center [636, 503] width 488 height 60
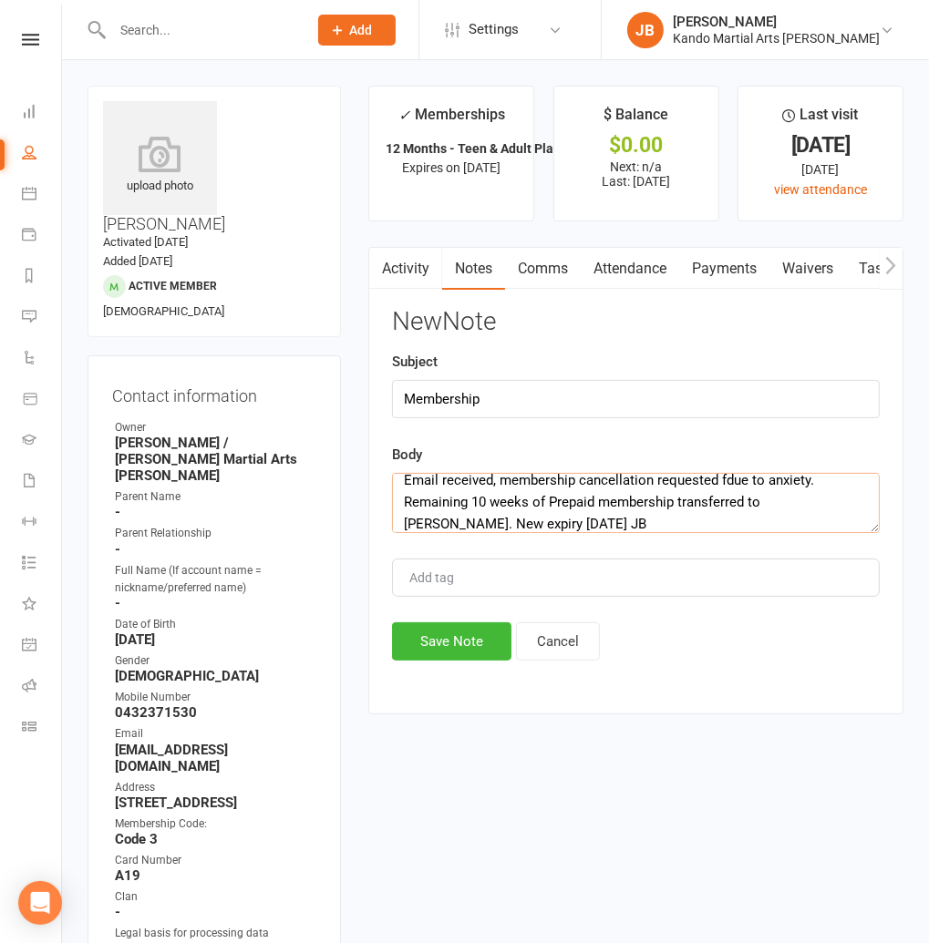
scroll to position [10, 0]
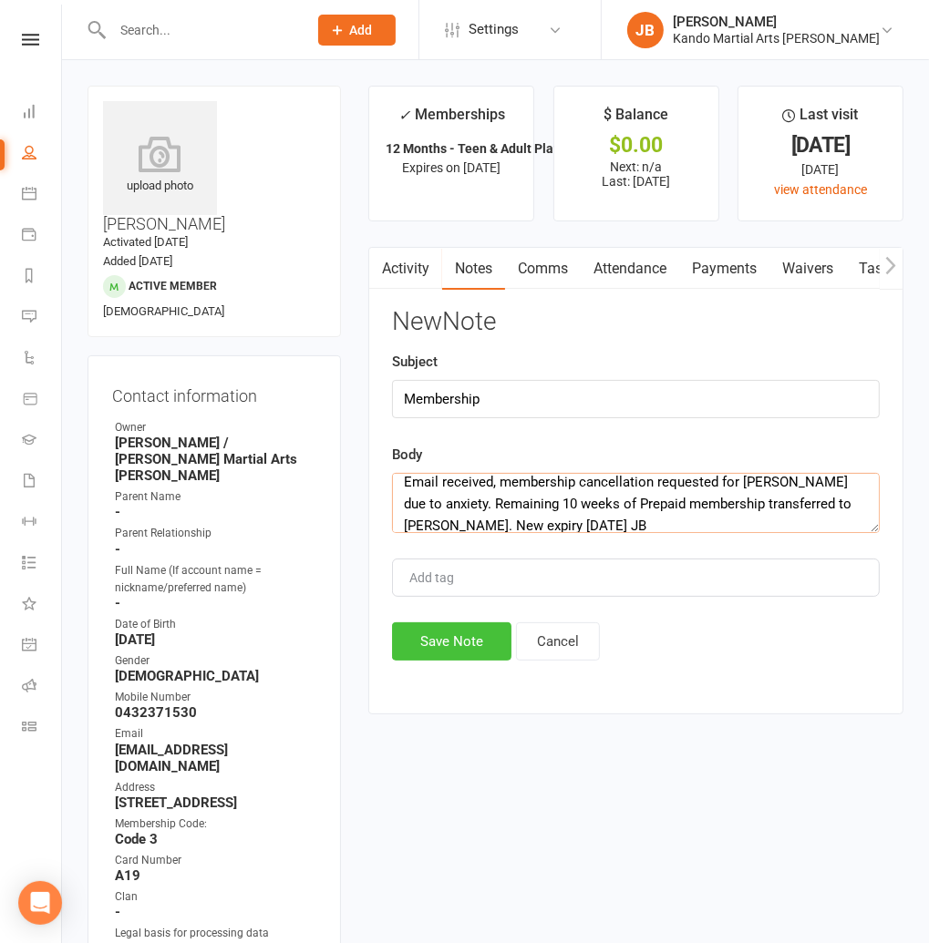
type textarea "Email received, membership cancellation requested for Ashton due to anxiety. Re…"
click at [455, 643] on button "Save Note" at bounding box center [451, 641] width 119 height 38
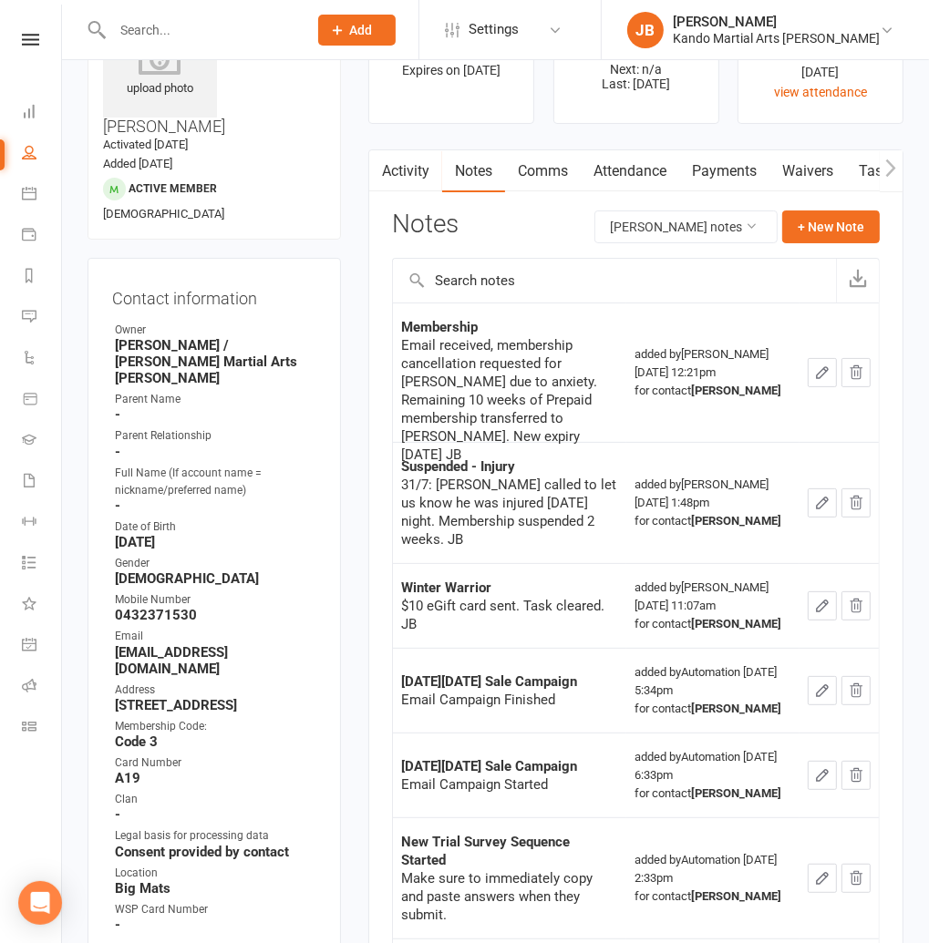
scroll to position [0, 0]
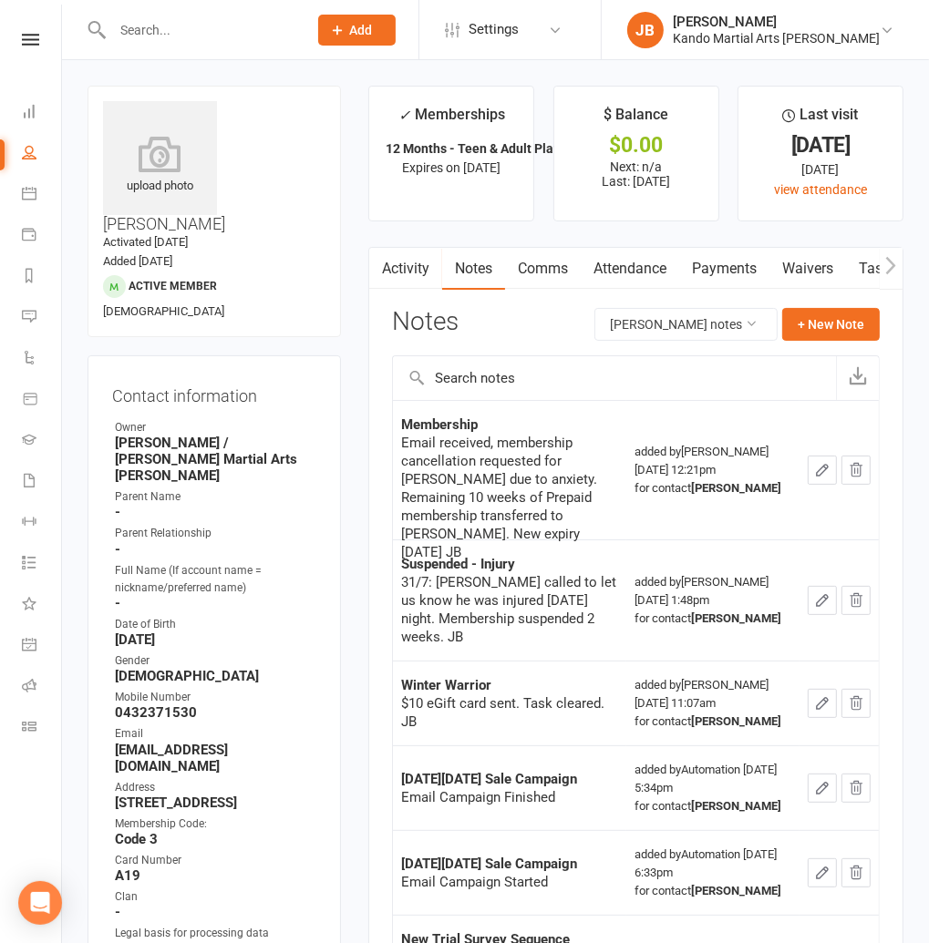
click at [163, 309] on contact-information "upload photo Malcolm Fawcett Activated 6 September, 2023 Added 4 September, 202…" at bounding box center [213, 611] width 253 height 1050
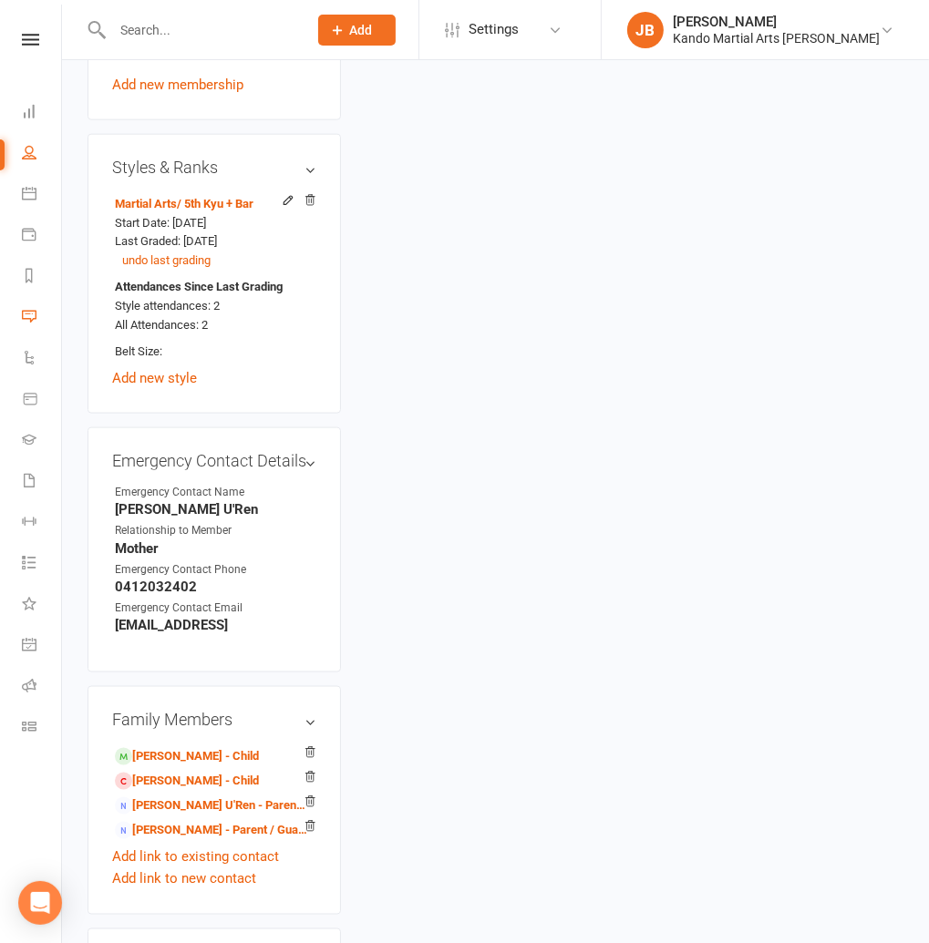
scroll to position [1476, 0]
click at [164, 746] on link "Ashton Fawcett - Child" at bounding box center [187, 755] width 144 height 19
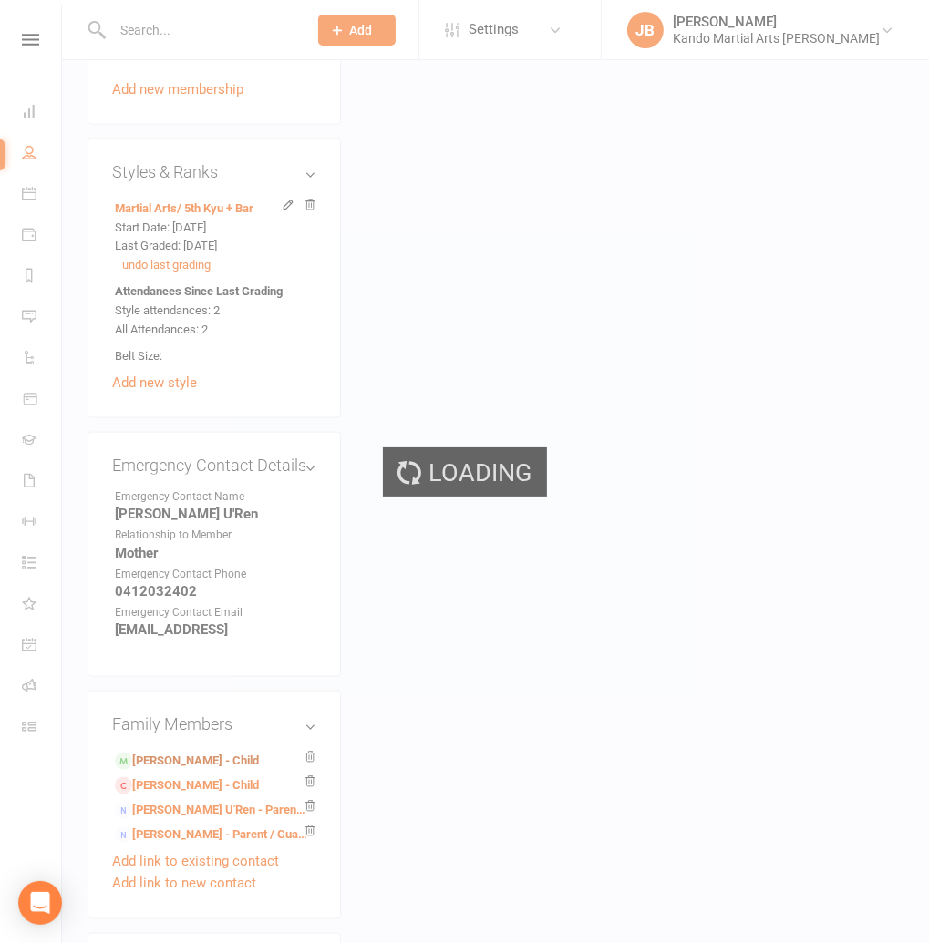
scroll to position [1464, 0]
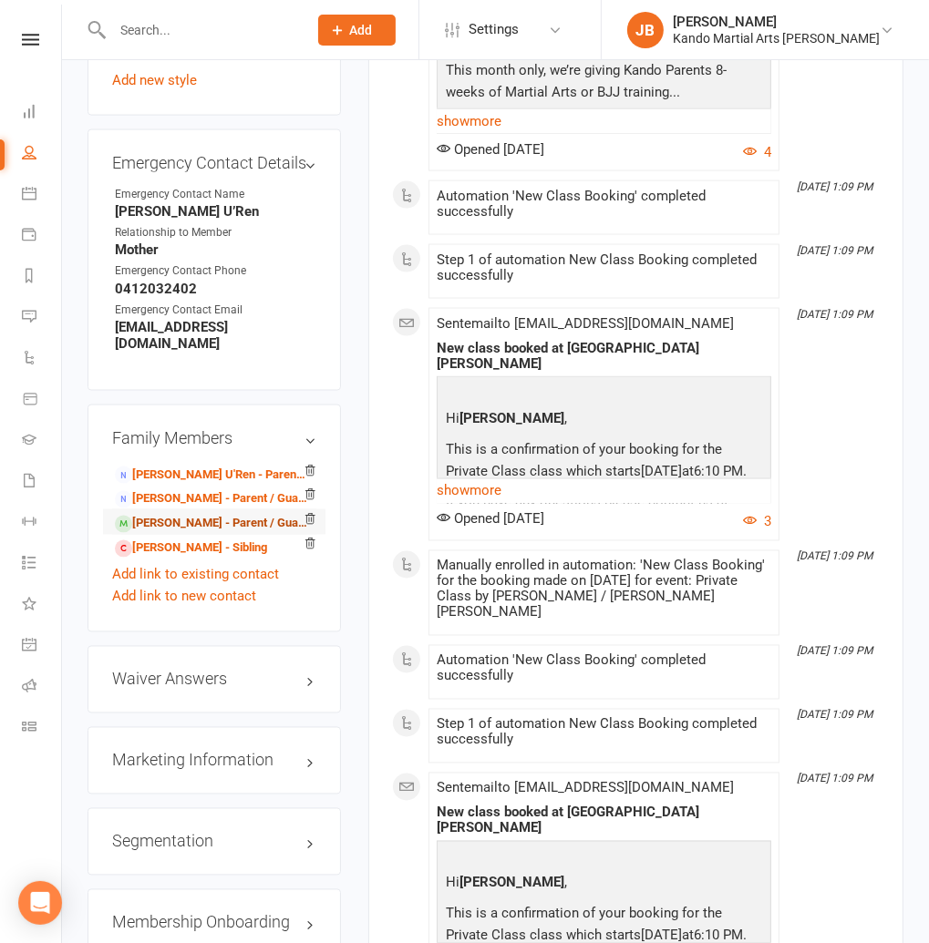
scroll to position [2050, 0]
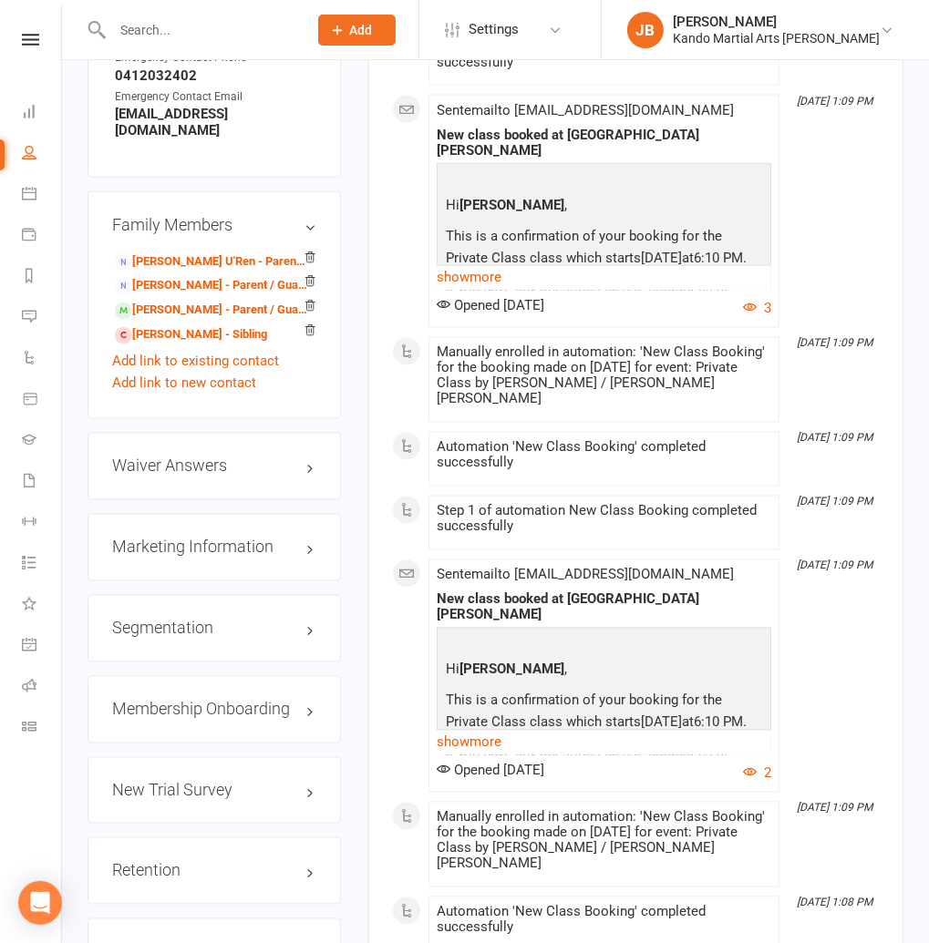
click at [287, 942] on link "edit" at bounding box center [283, 952] width 22 height 15
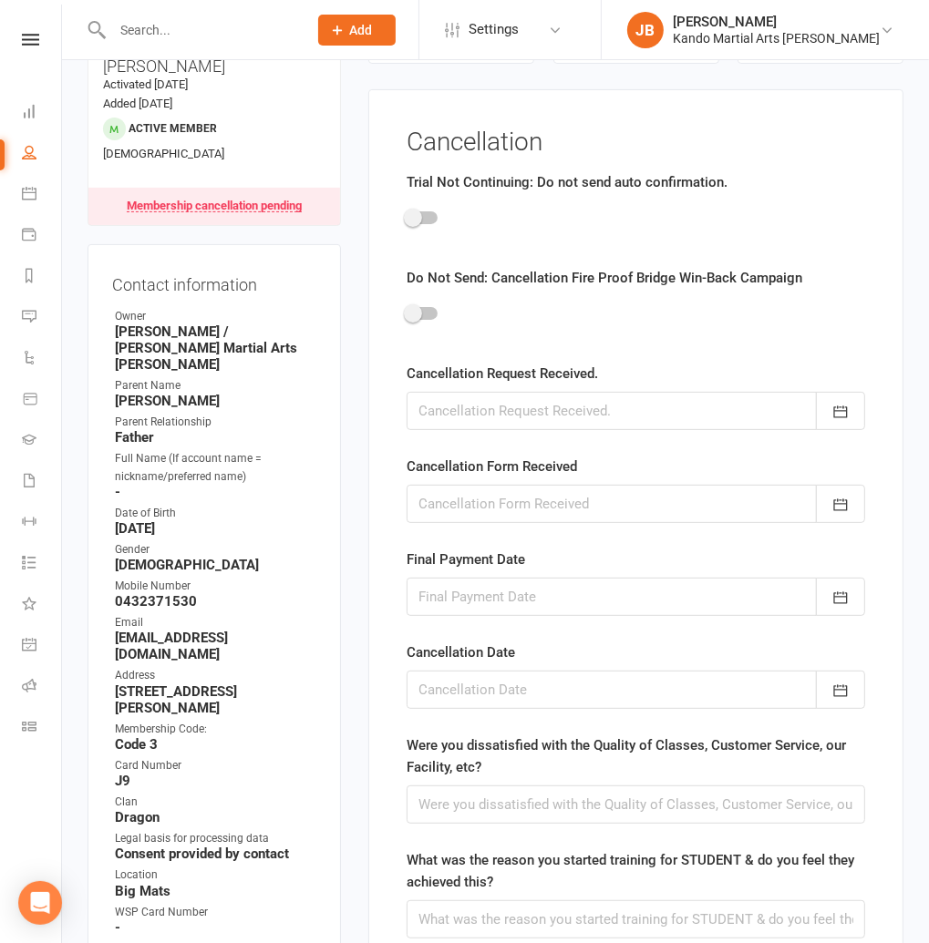
scroll to position [156, 0]
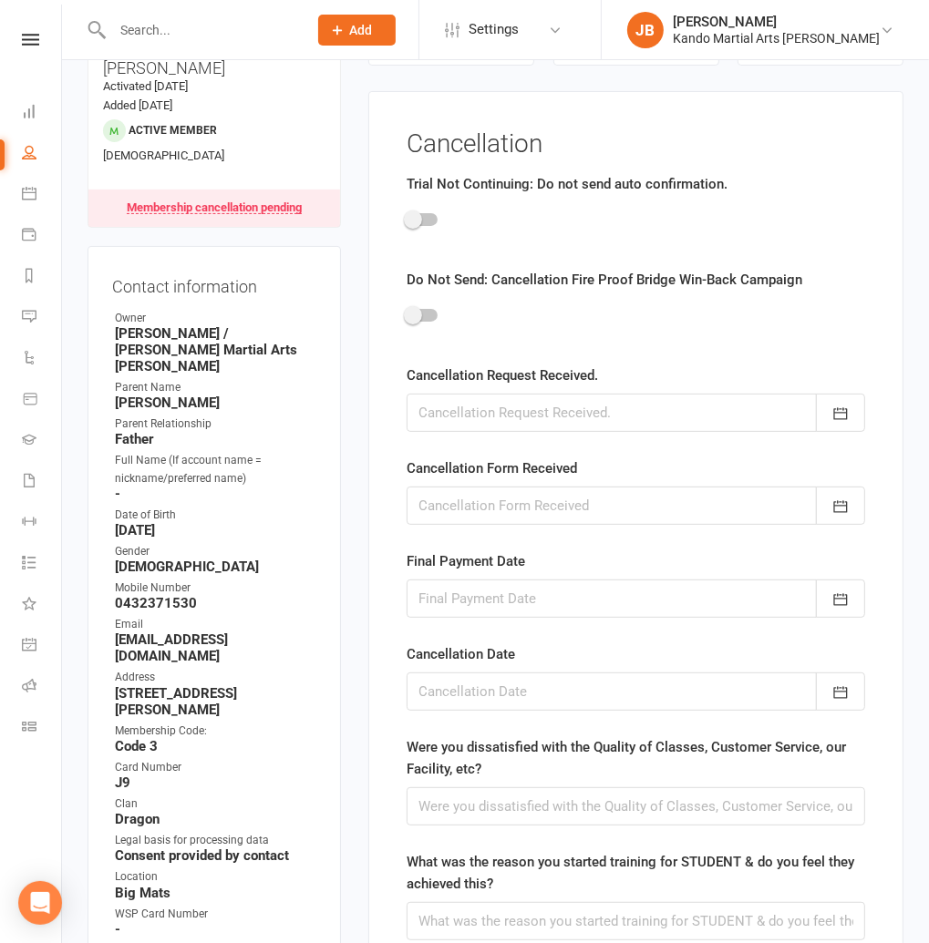
click at [467, 413] on div at bounding box center [635, 413] width 458 height 38
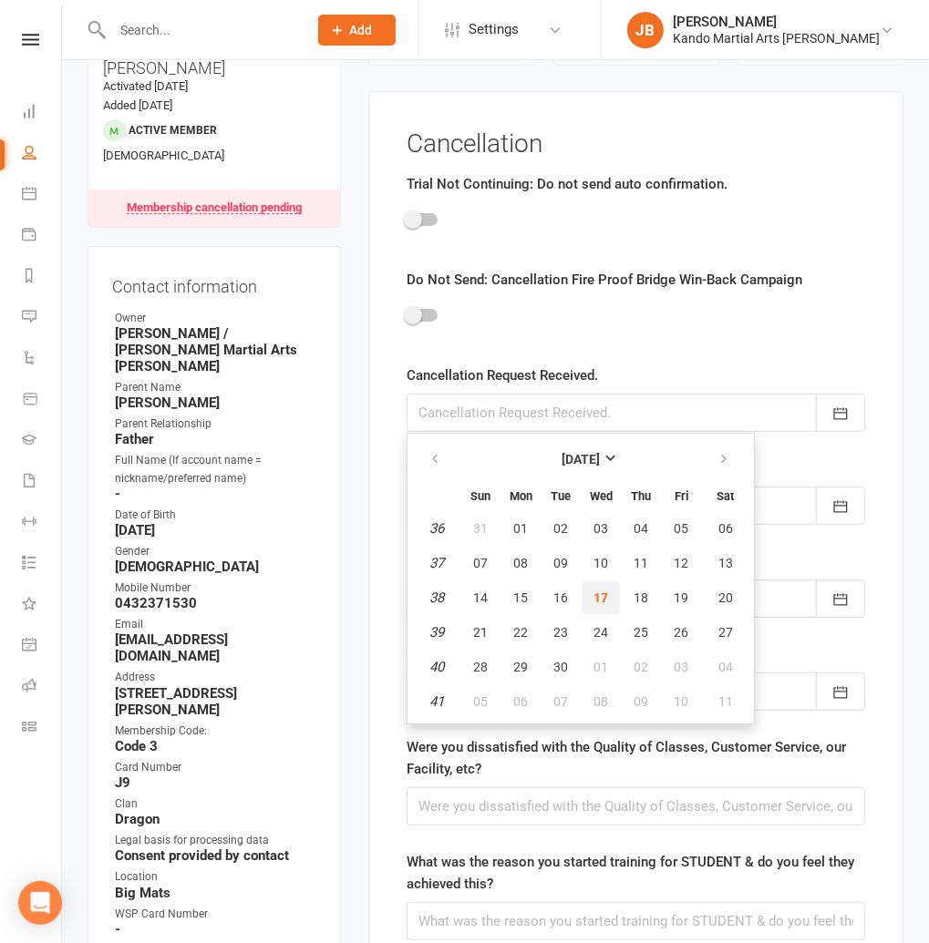
click at [604, 599] on span "17" at bounding box center [600, 598] width 15 height 15
type input "[DATE]"
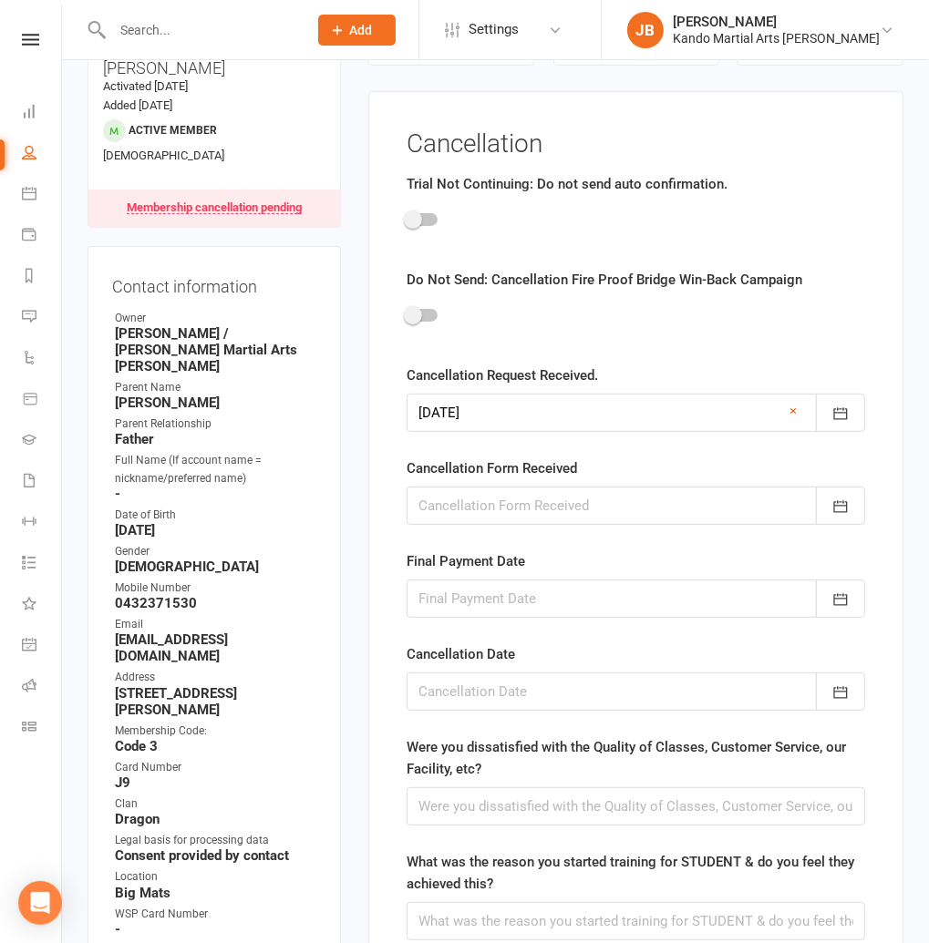
click at [483, 690] on div at bounding box center [635, 692] width 458 height 38
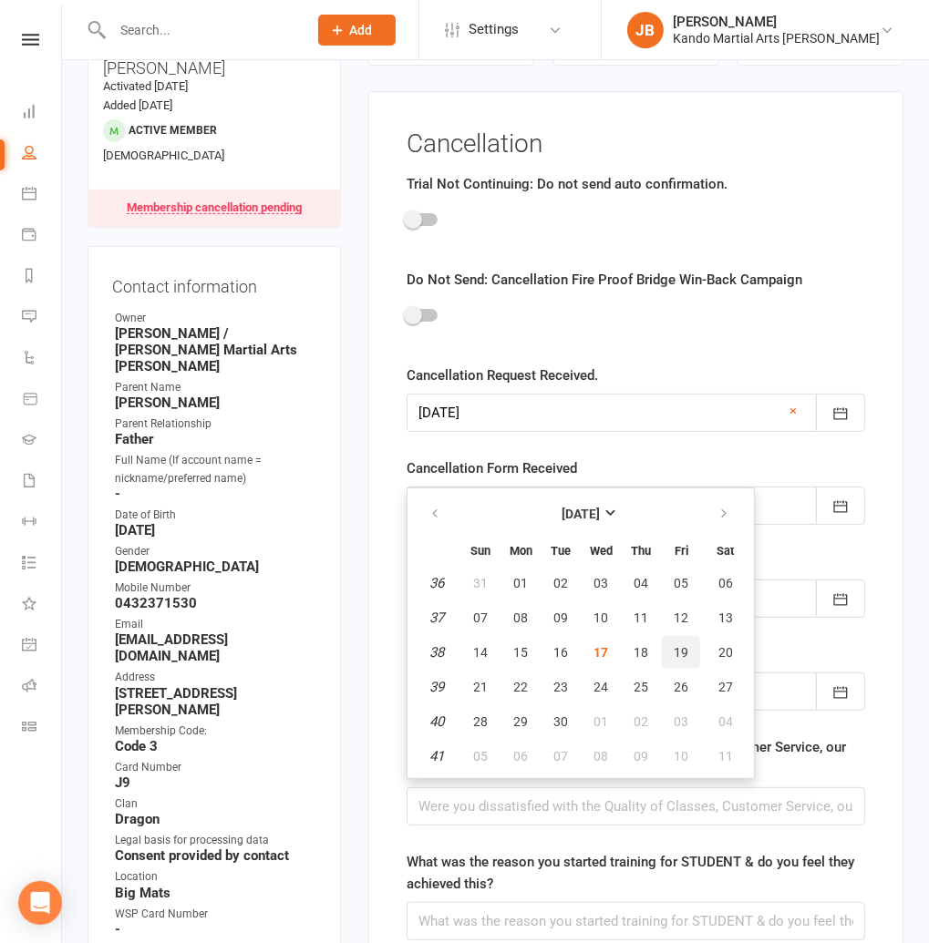
click at [688, 650] on button "19" at bounding box center [681, 652] width 38 height 33
type input "19 Sep 2025"
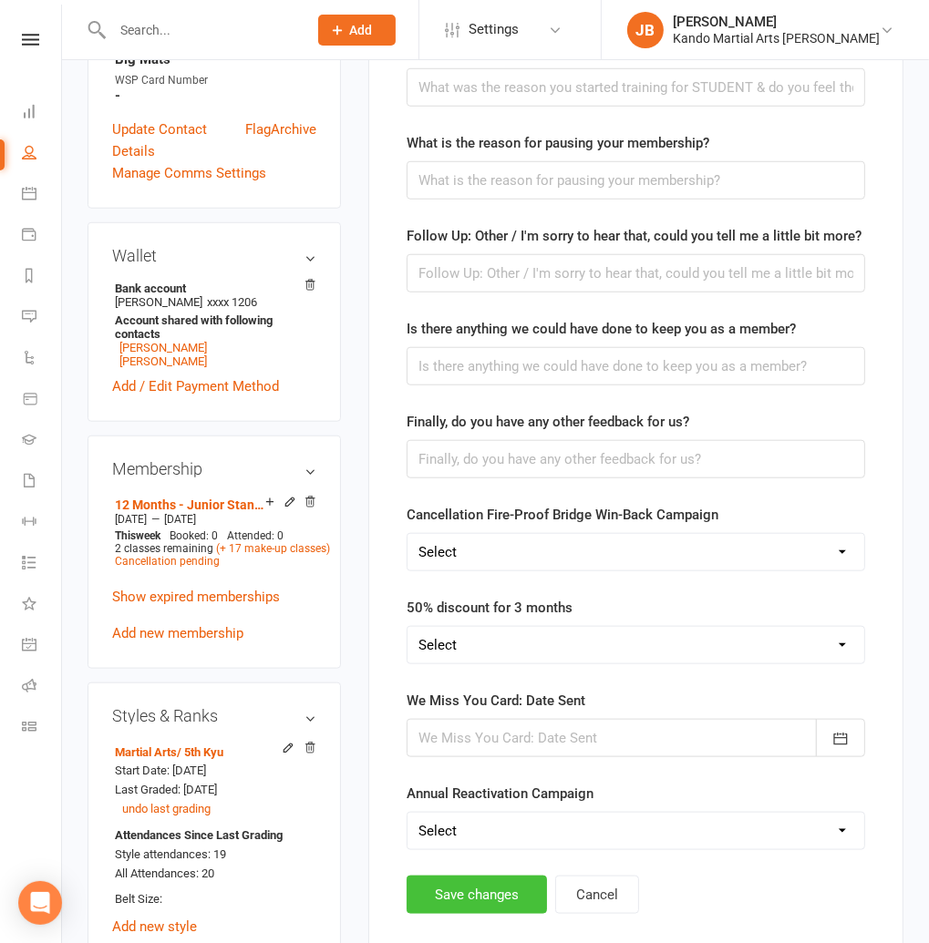
click at [468, 889] on button "Save changes" at bounding box center [476, 895] width 140 height 38
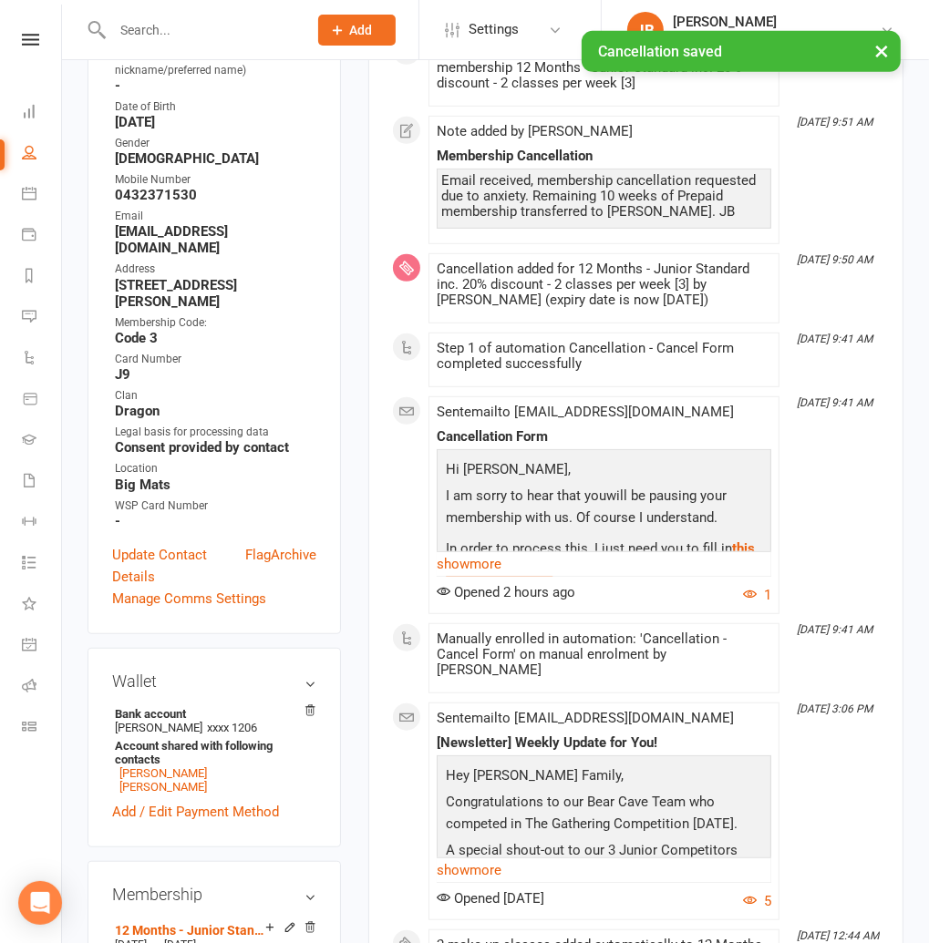
scroll to position [0, 0]
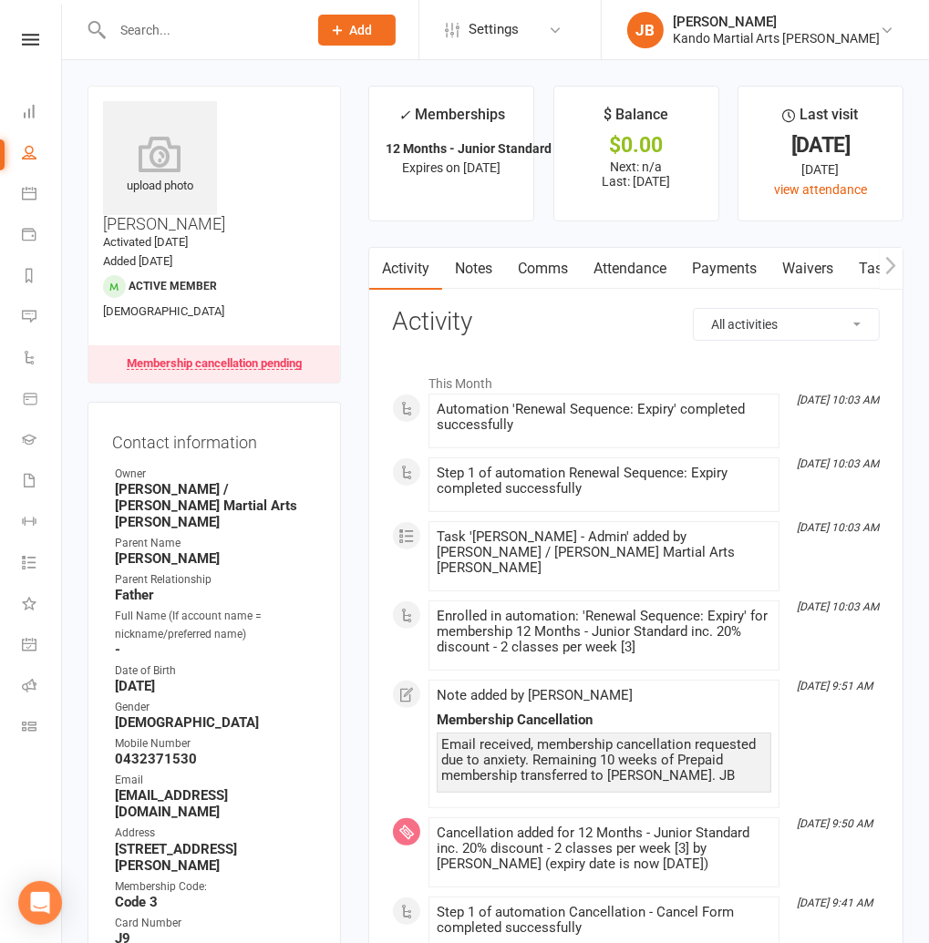
click at [136, 33] on input "text" at bounding box center [201, 30] width 188 height 26
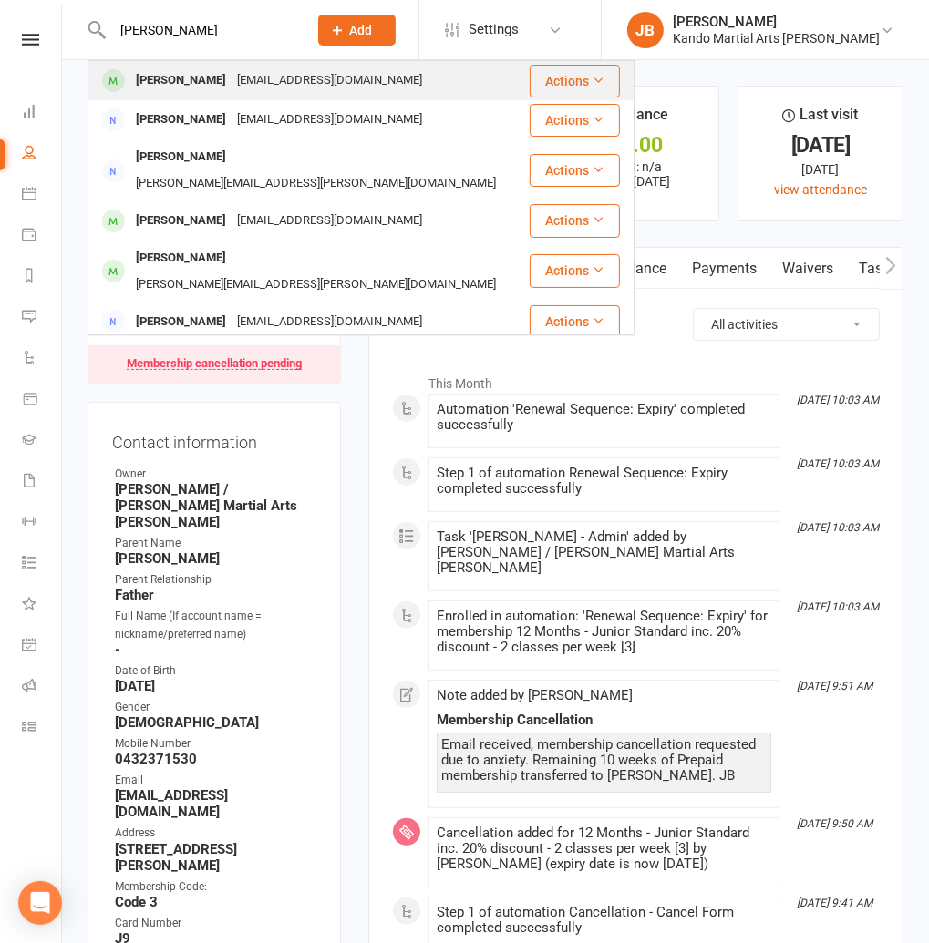
type input "aylen young"
click at [192, 76] on div "Aylen Young" at bounding box center [180, 80] width 101 height 26
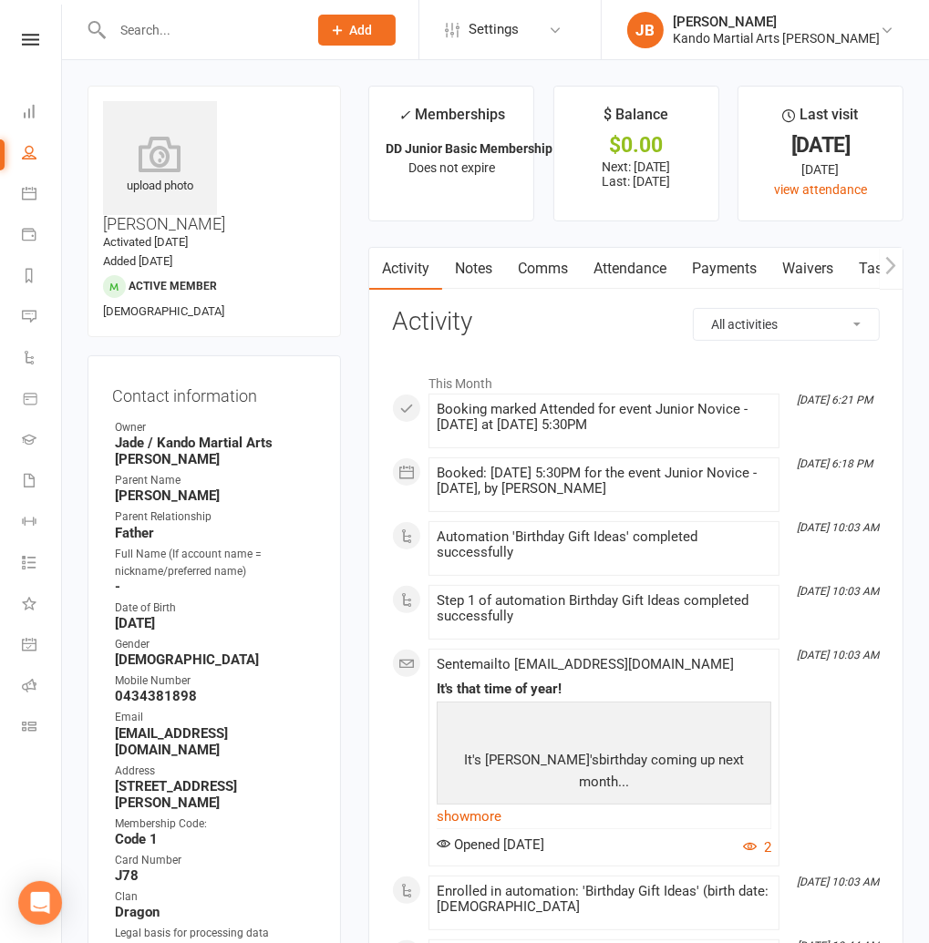
click at [601, 268] on link "Attendance" at bounding box center [630, 269] width 98 height 42
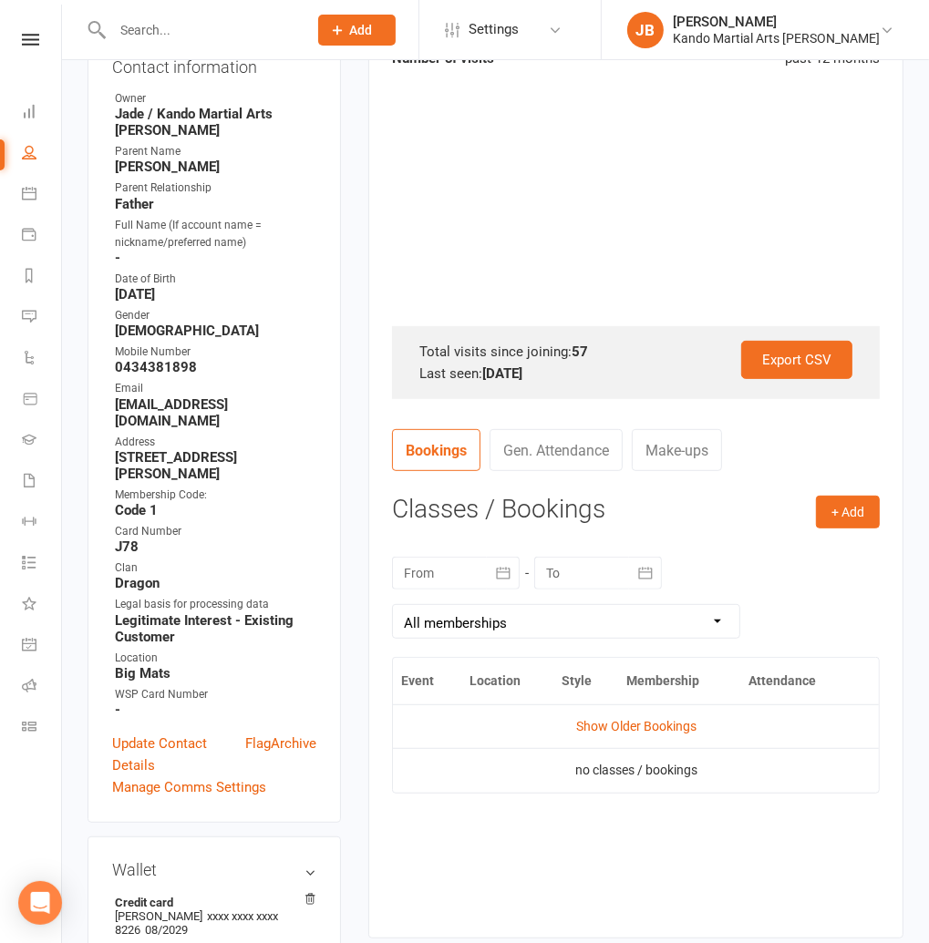
scroll to position [346, 0]
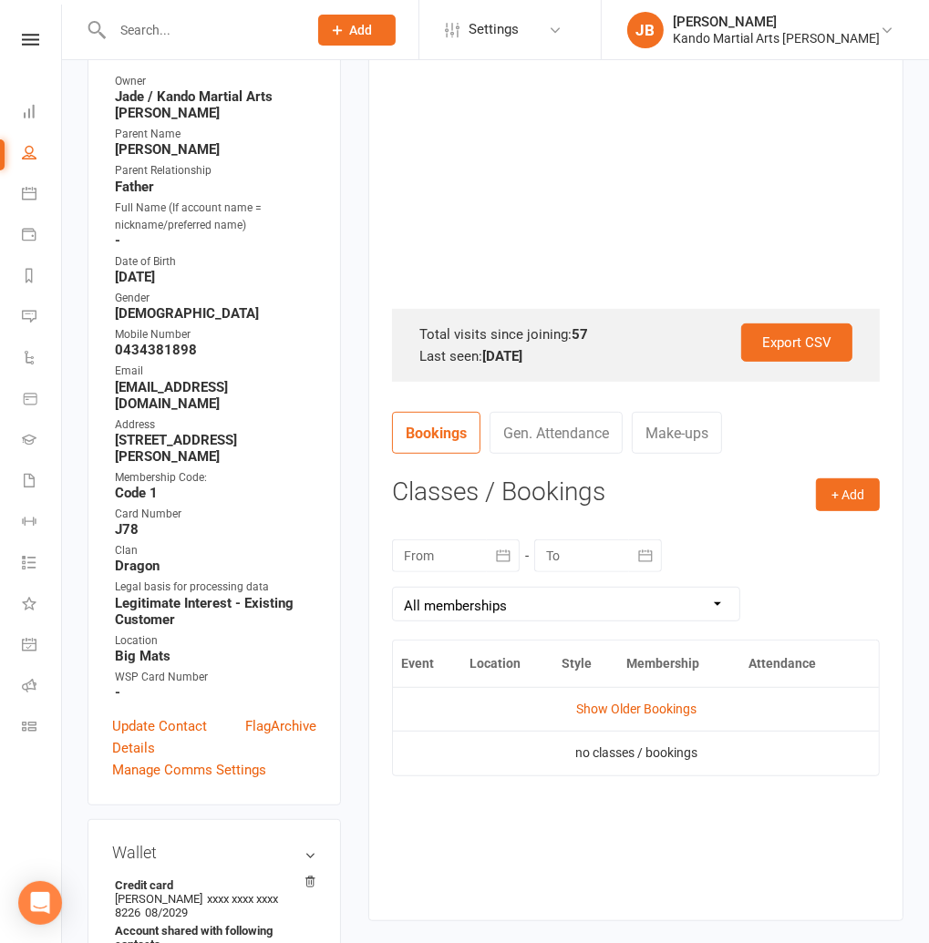
click at [468, 553] on div at bounding box center [456, 556] width 128 height 33
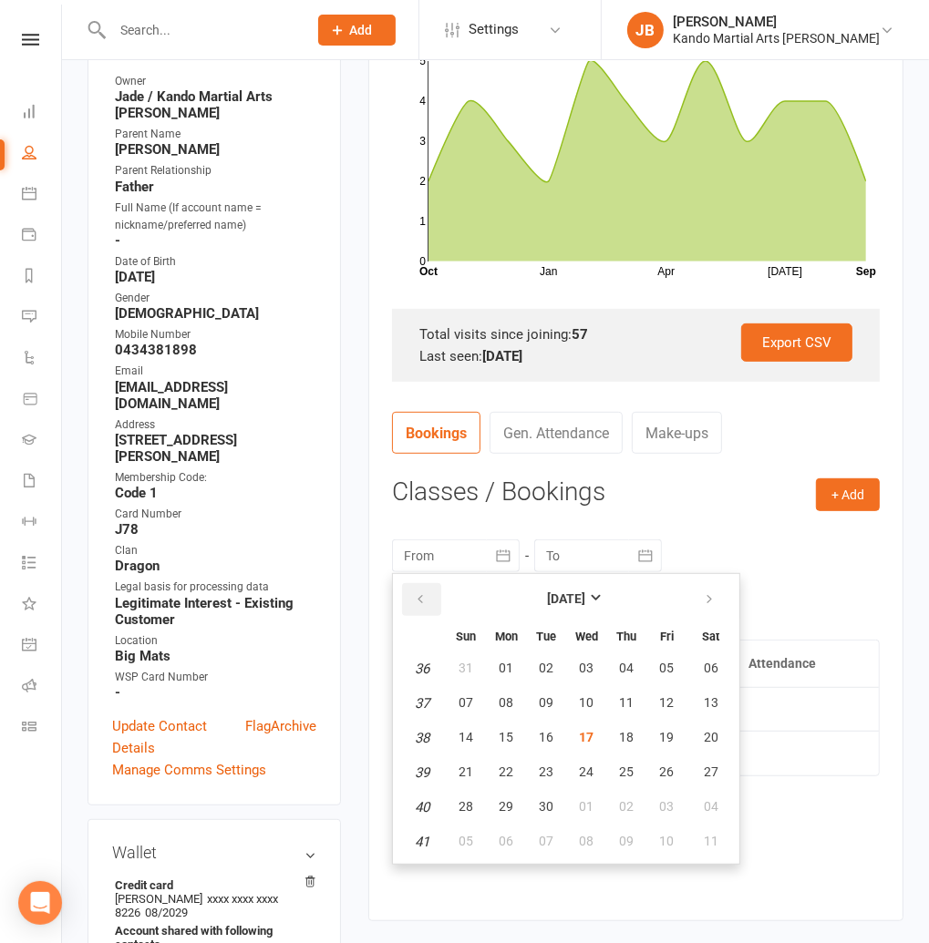
drag, startPoint x: 420, startPoint y: 593, endPoint x: 429, endPoint y: 629, distance: 36.7
click at [420, 593] on icon "button" at bounding box center [420, 599] width 13 height 15
click at [463, 658] on button "27" at bounding box center [466, 669] width 38 height 33
type input "27 Jul 2025"
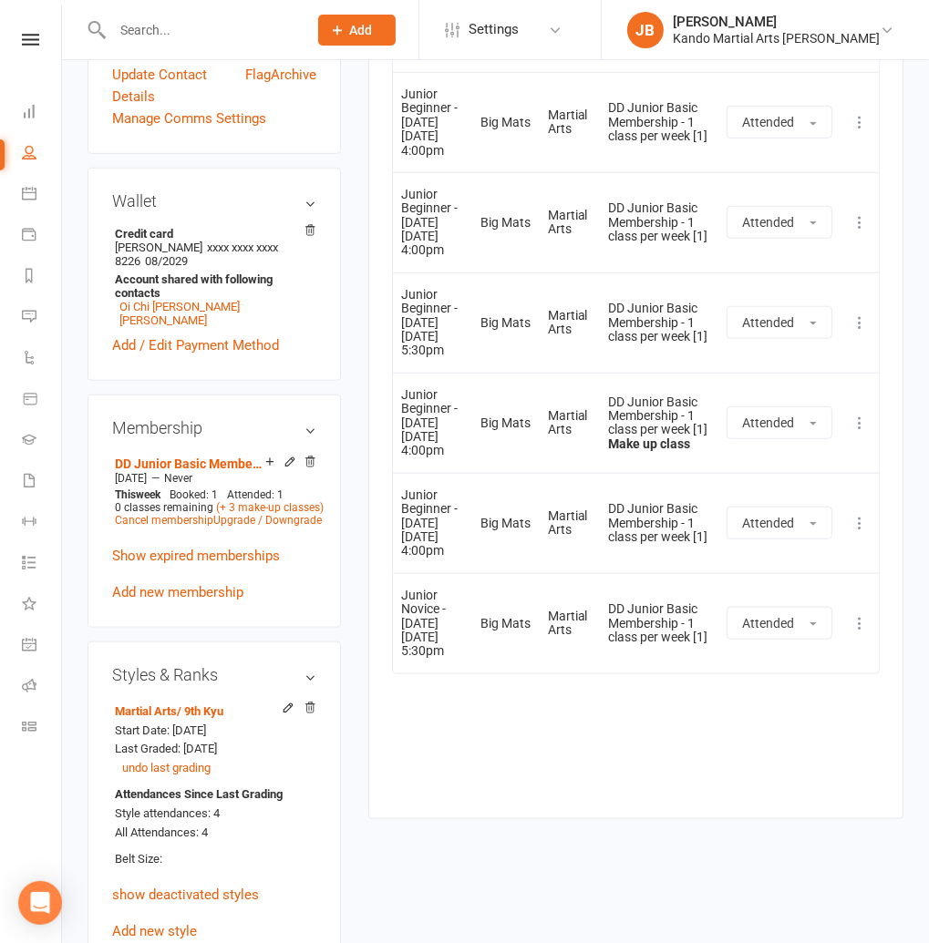
scroll to position [1000, 0]
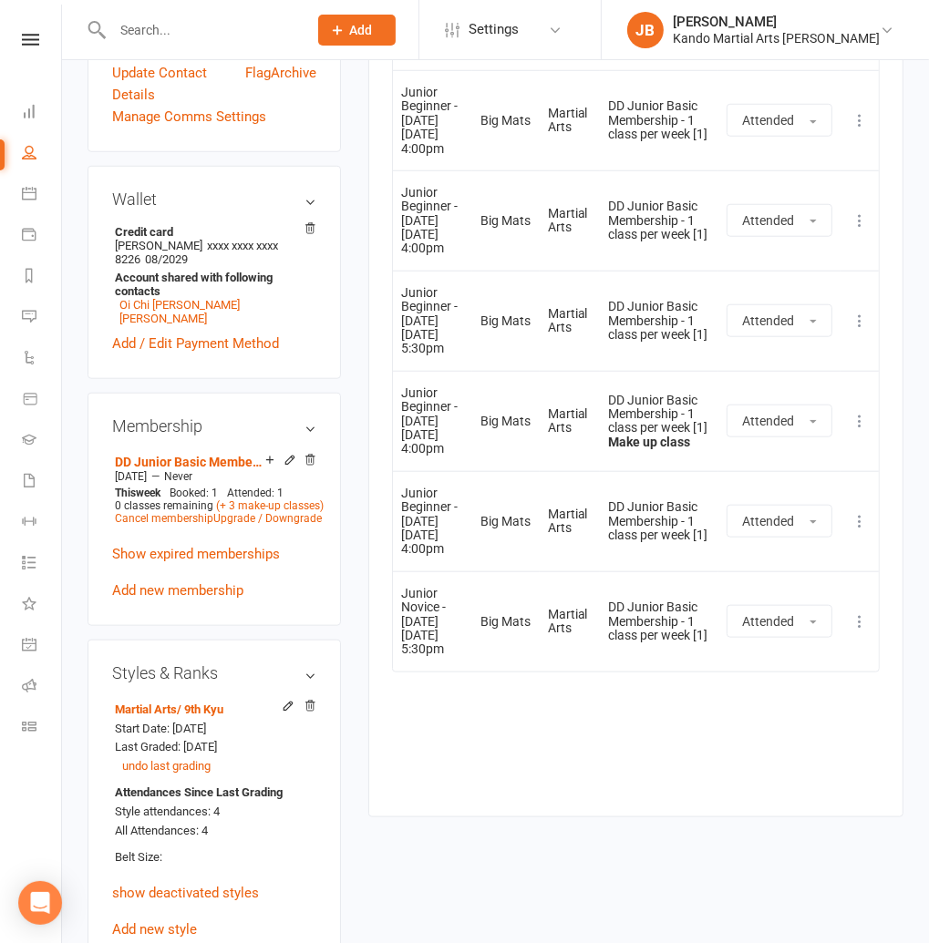
click at [486, 662] on td "Big Mats" at bounding box center [505, 621] width 67 height 100
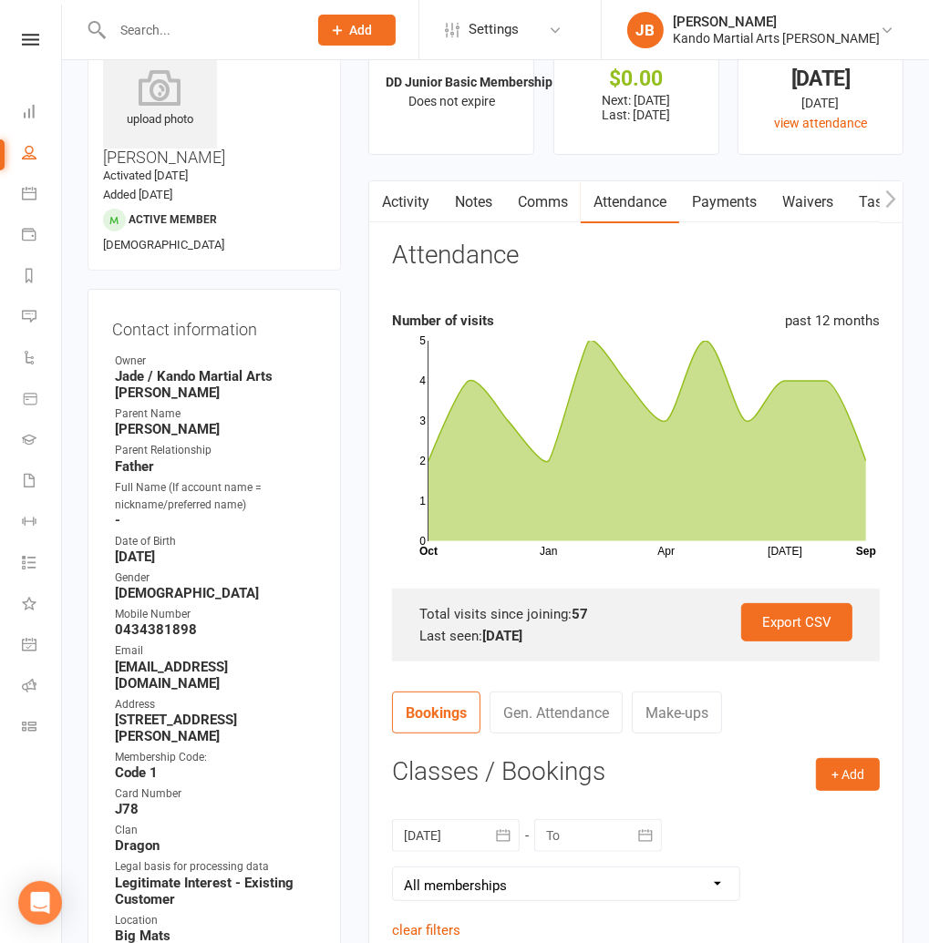
scroll to position [0, 0]
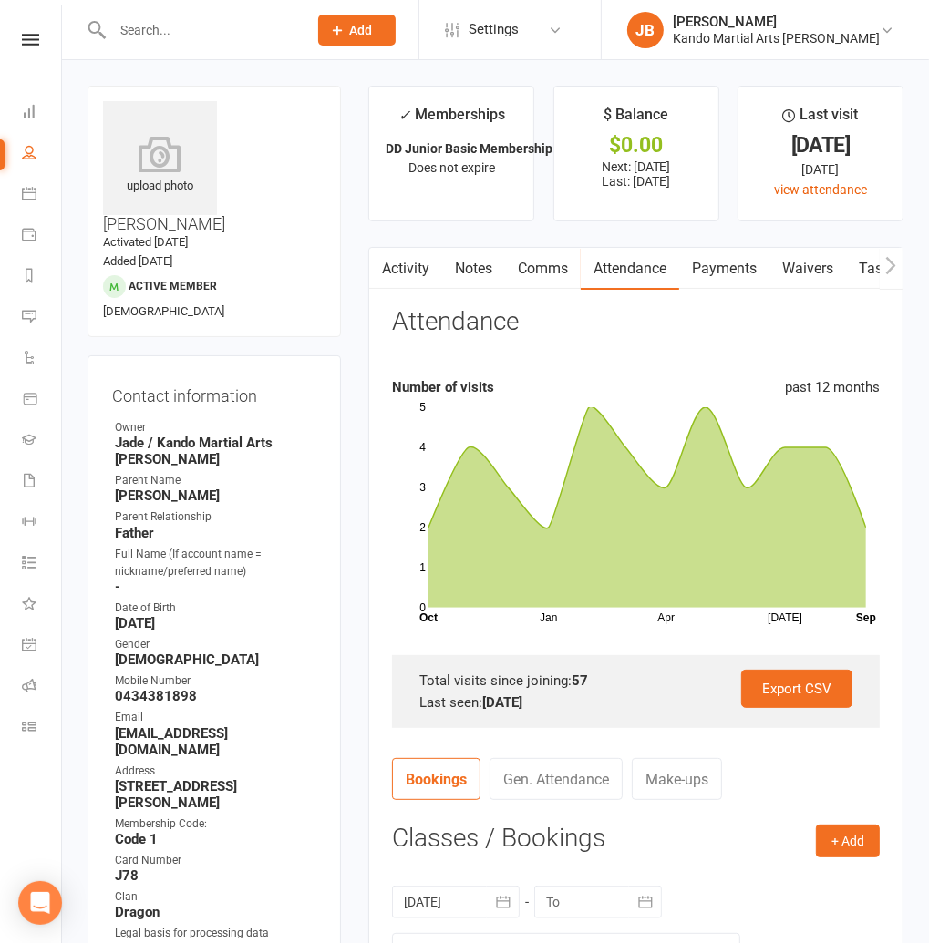
click at [358, 211] on main "✓ Memberships DD Junior Basic Membership - 1 class per w... Does not expire $ B…" at bounding box center [636, 961] width 562 height 1750
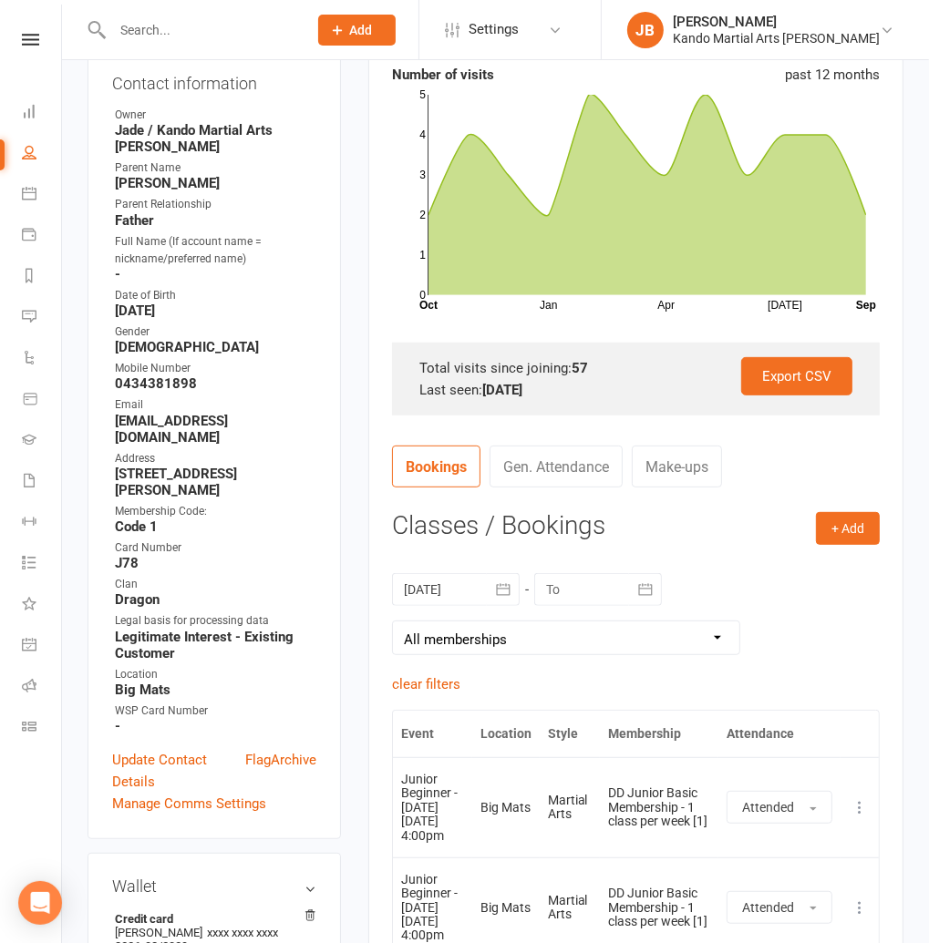
scroll to position [352, 0]
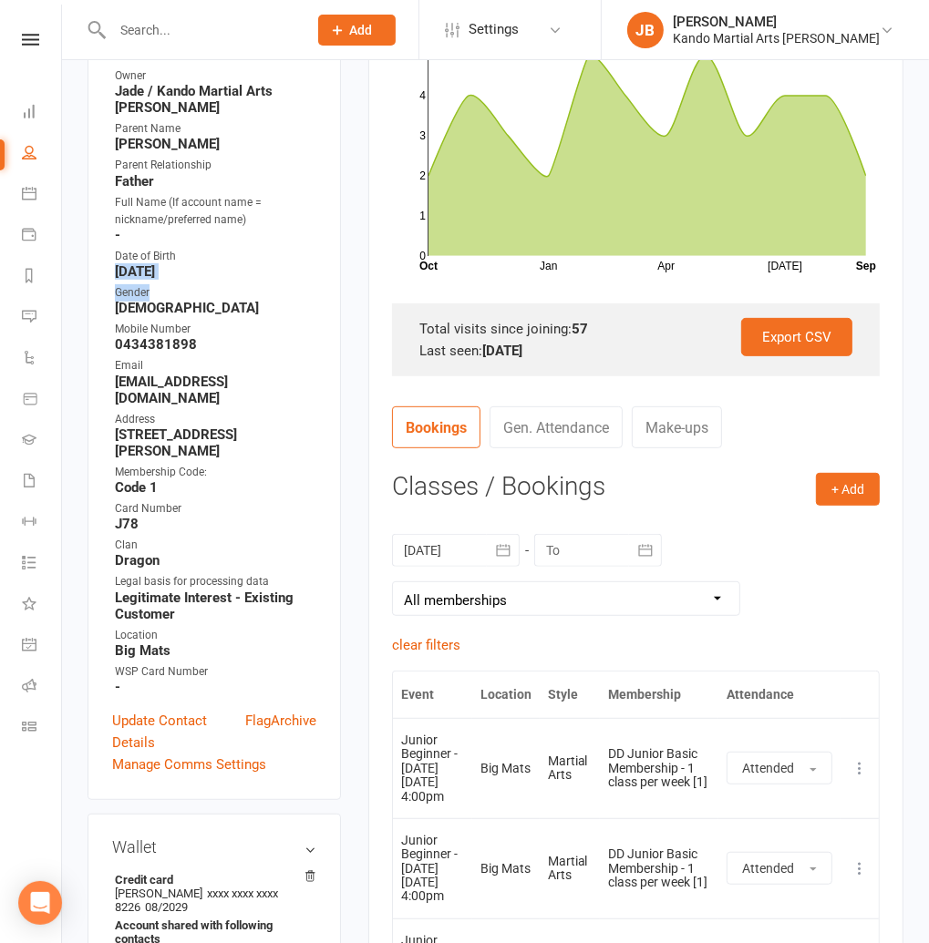
drag, startPoint x: 114, startPoint y: 199, endPoint x: 337, endPoint y: 214, distance: 223.8
click at [339, 214] on div "Contact information Owner Jade / Kando Martial Arts Knox Parent Name Peter Youn…" at bounding box center [213, 402] width 253 height 797
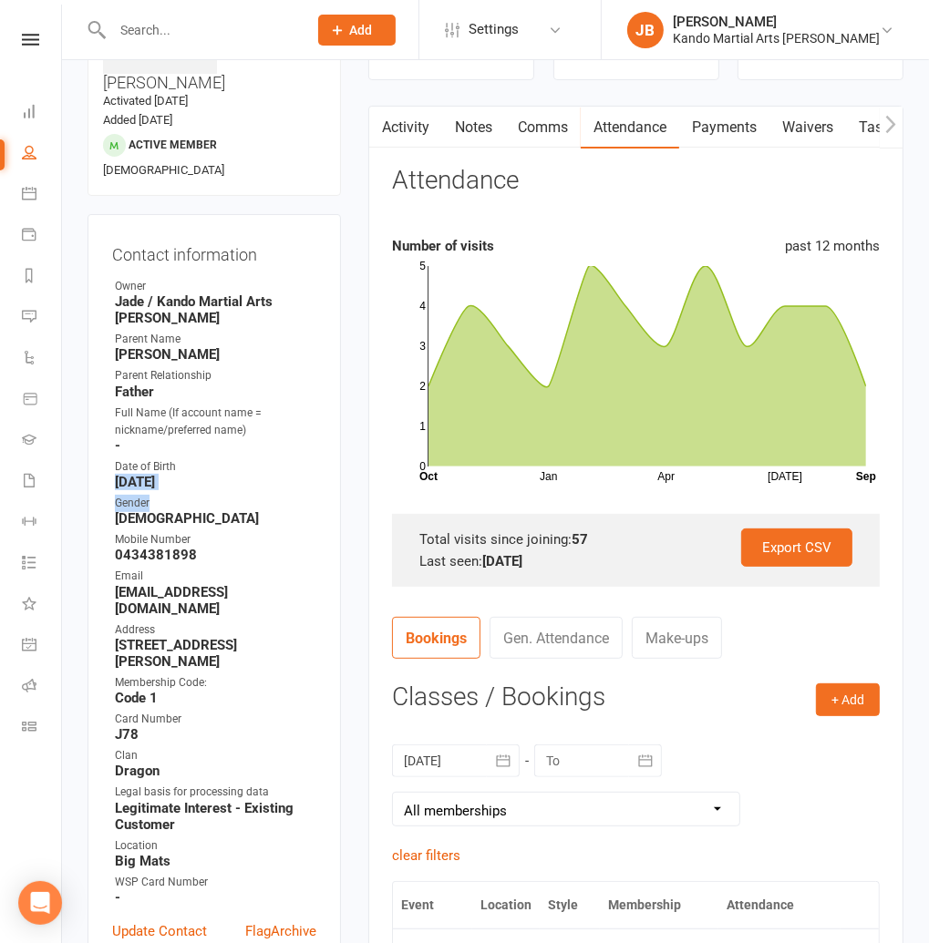
scroll to position [0, 0]
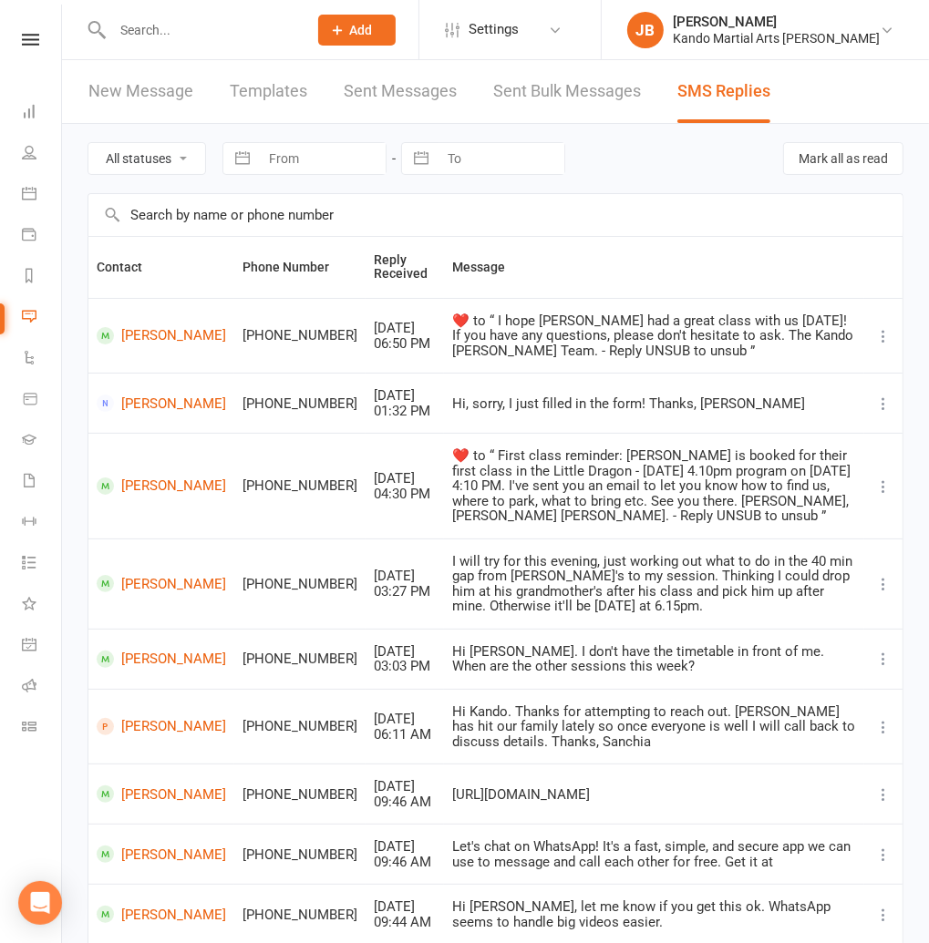
click at [15, 42] on link at bounding box center [30, 40] width 65 height 12
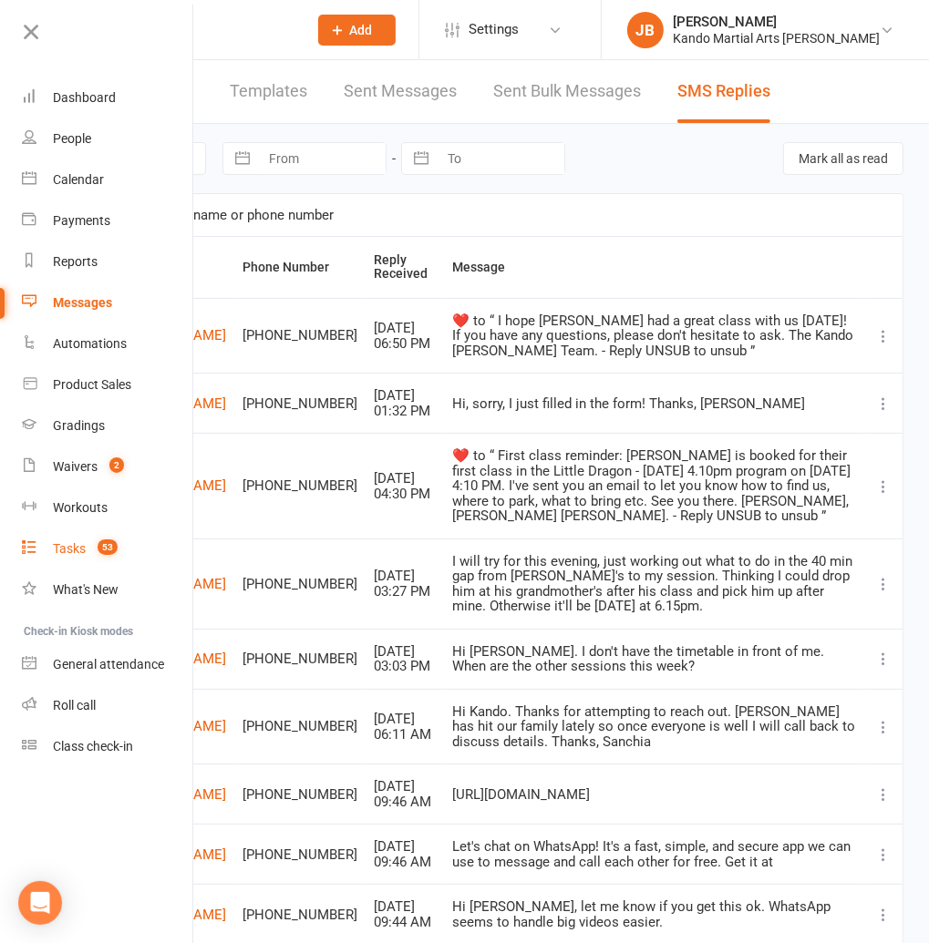
click at [75, 558] on link "Tasks 53" at bounding box center [108, 549] width 172 height 41
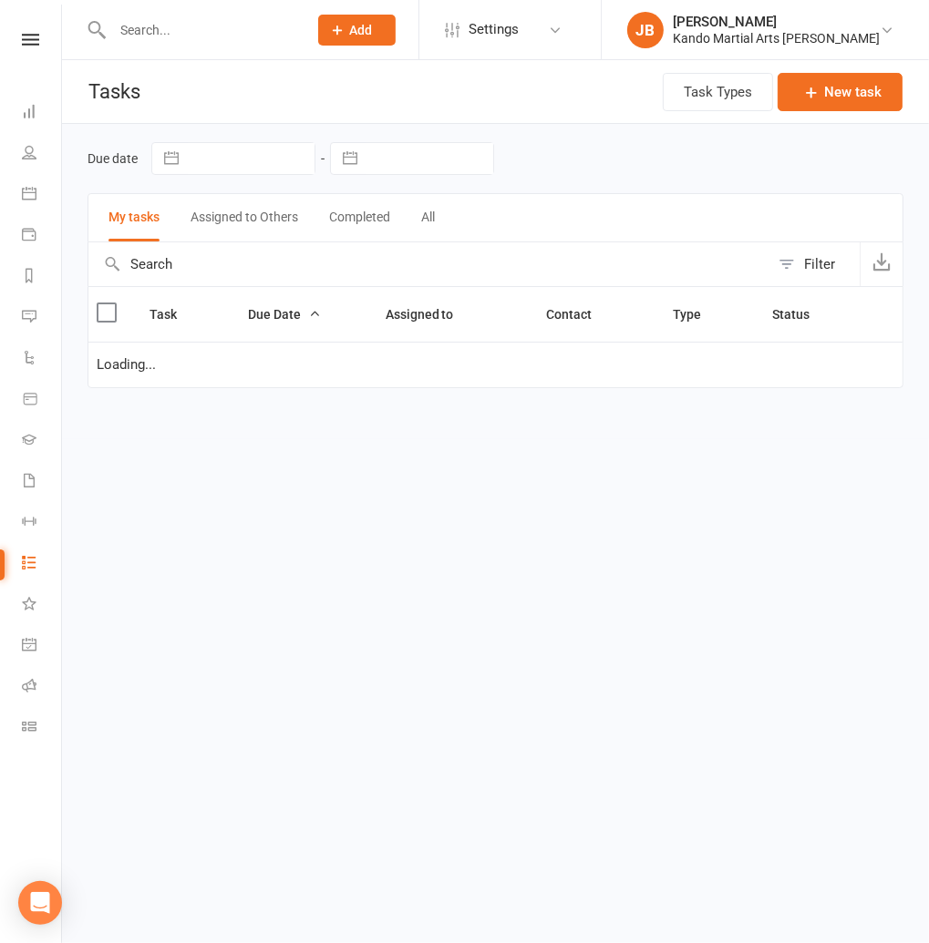
select select "started"
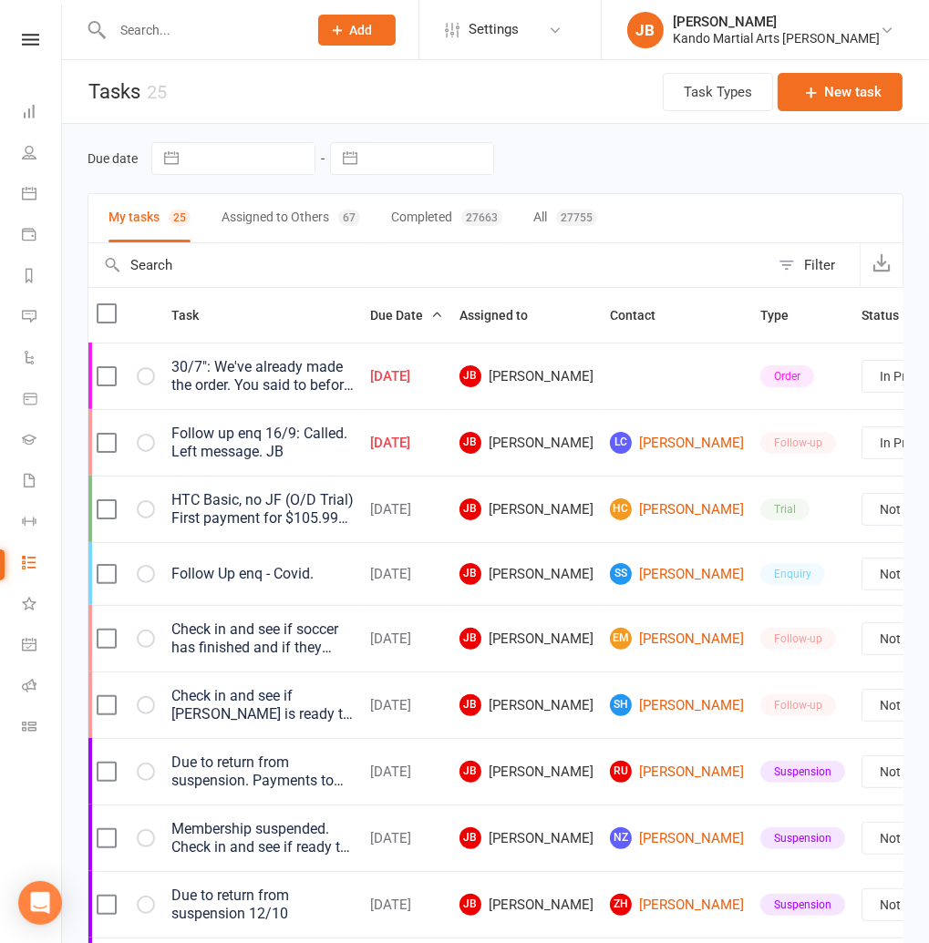
click at [557, 225] on button "All 27755" at bounding box center [565, 218] width 64 height 48
select select "started"
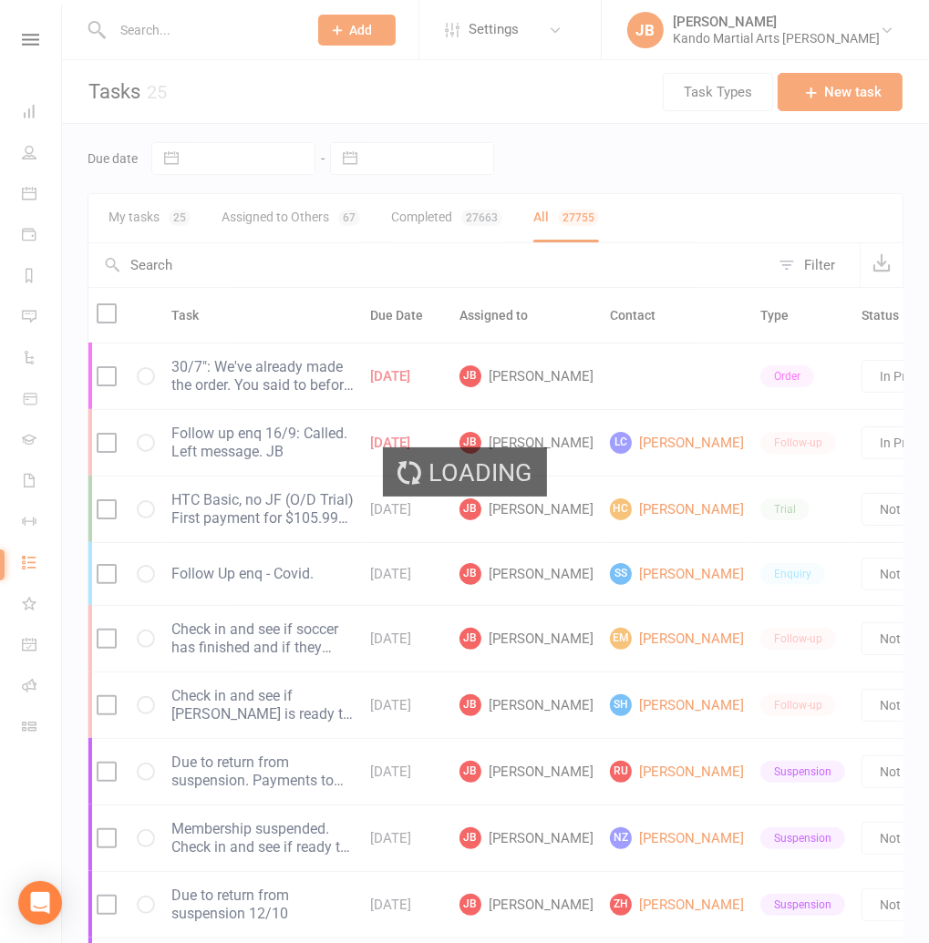
select select "started"
select select "finished"
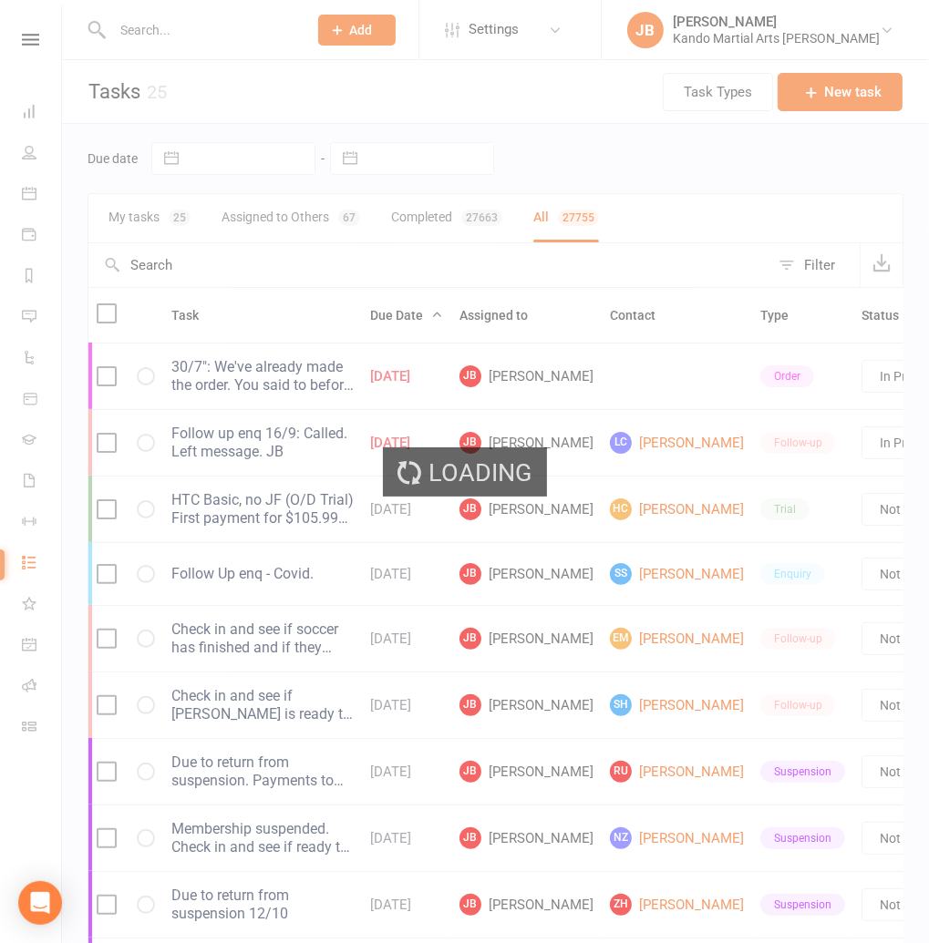
select select "finished"
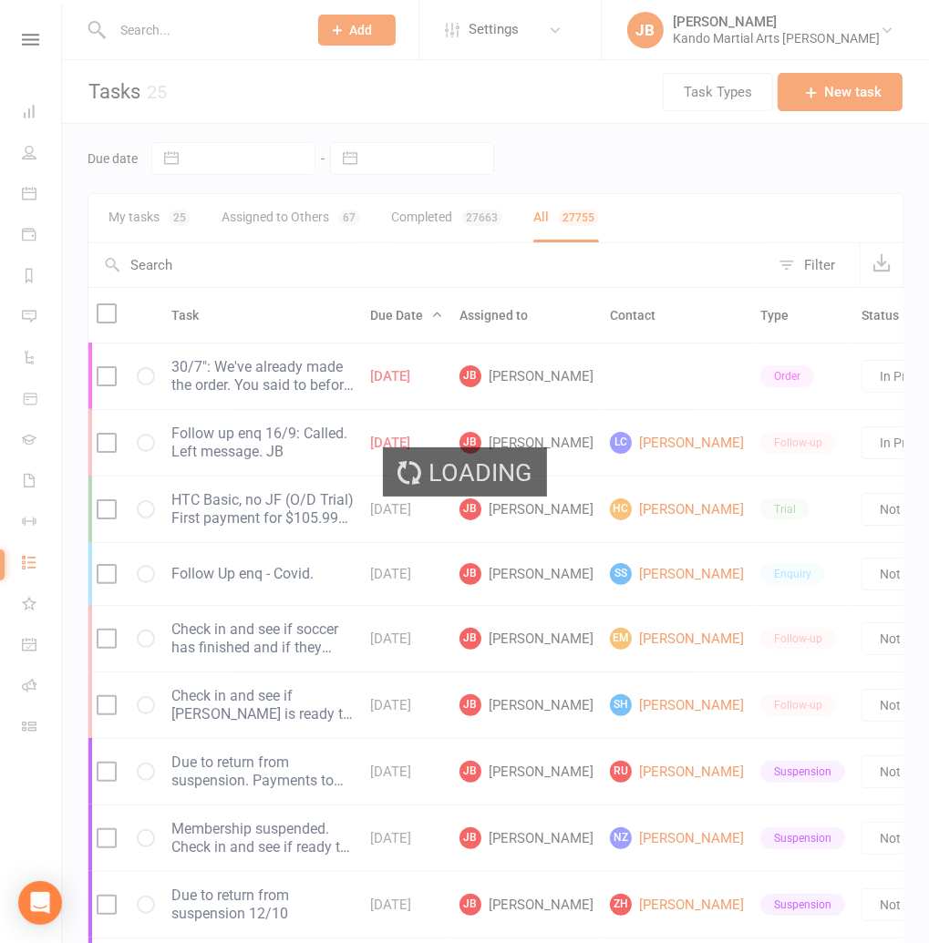
select select "finished"
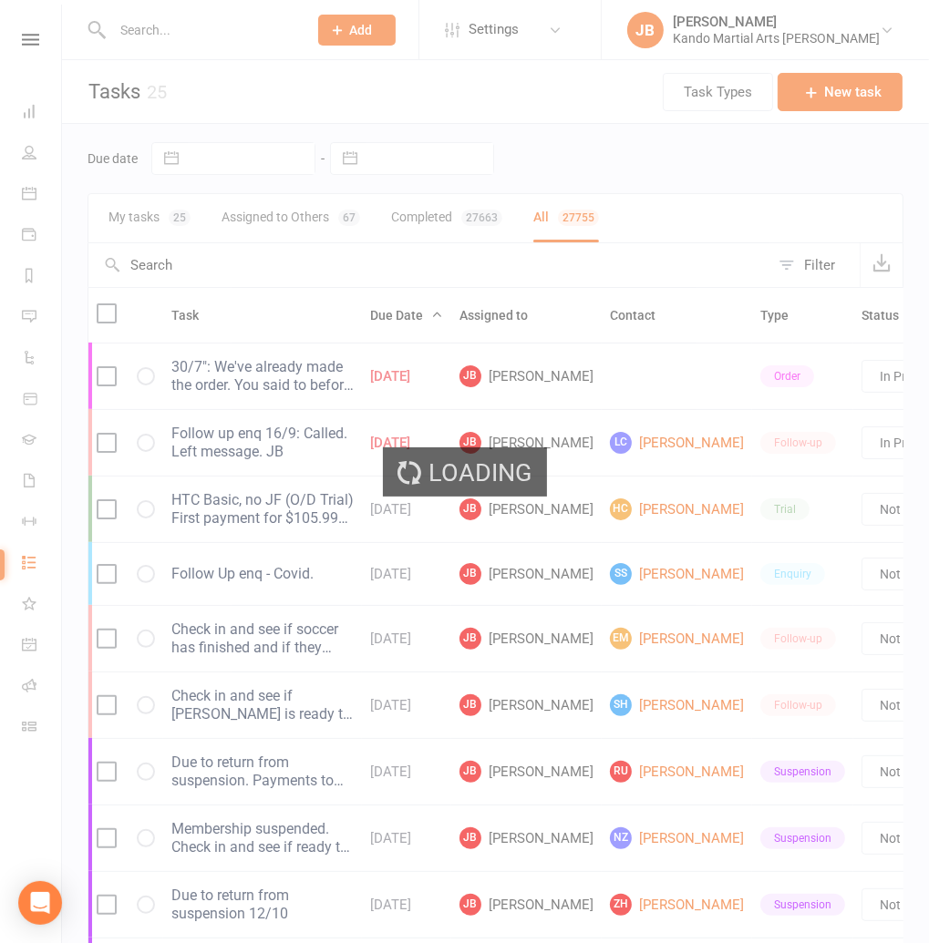
select select "finished"
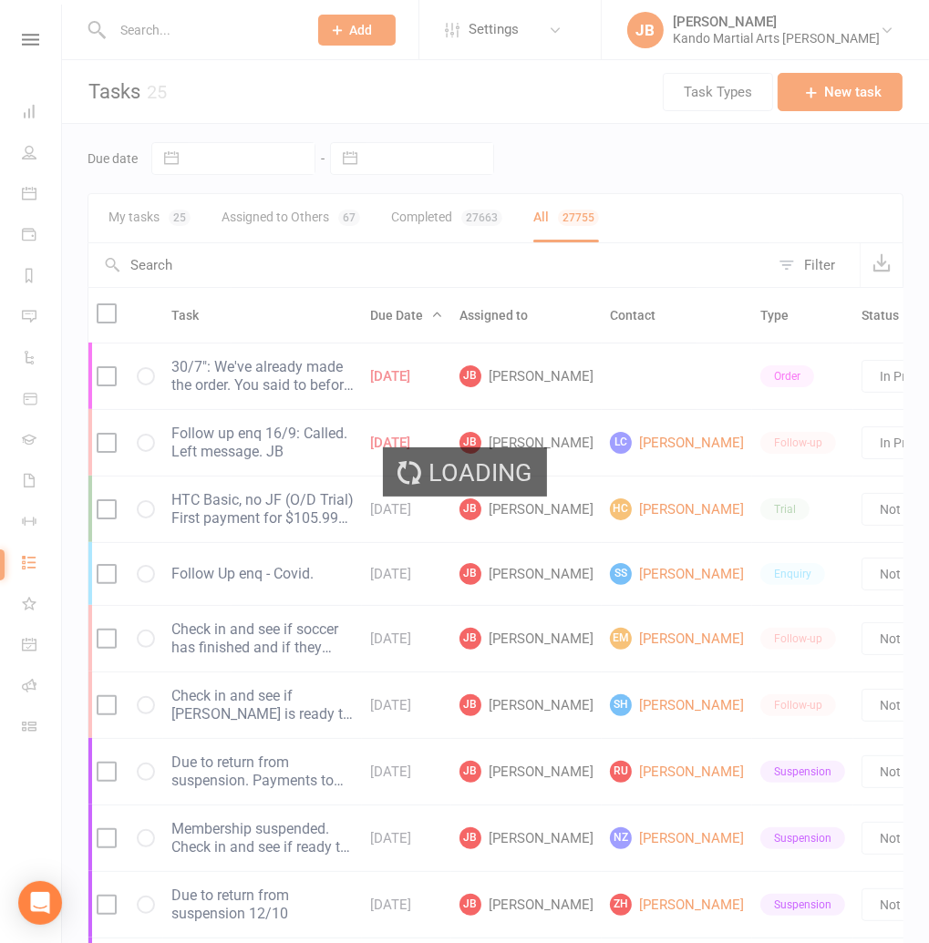
select select "finished"
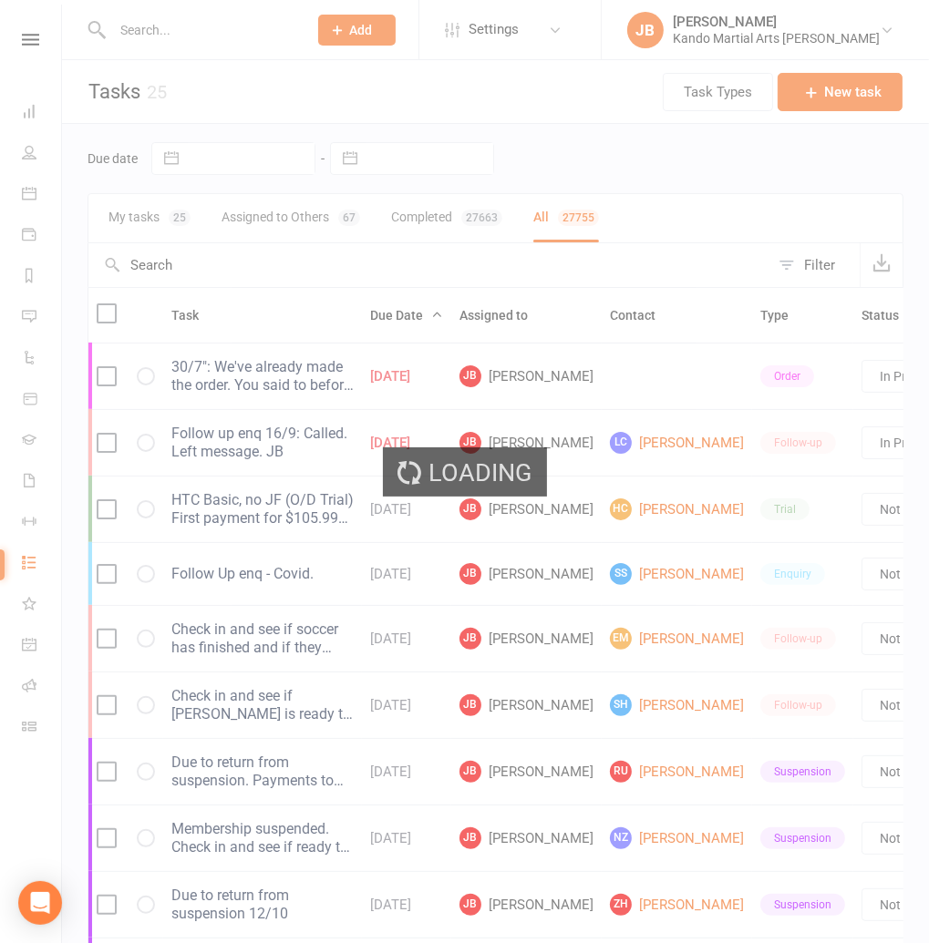
select select "finished"
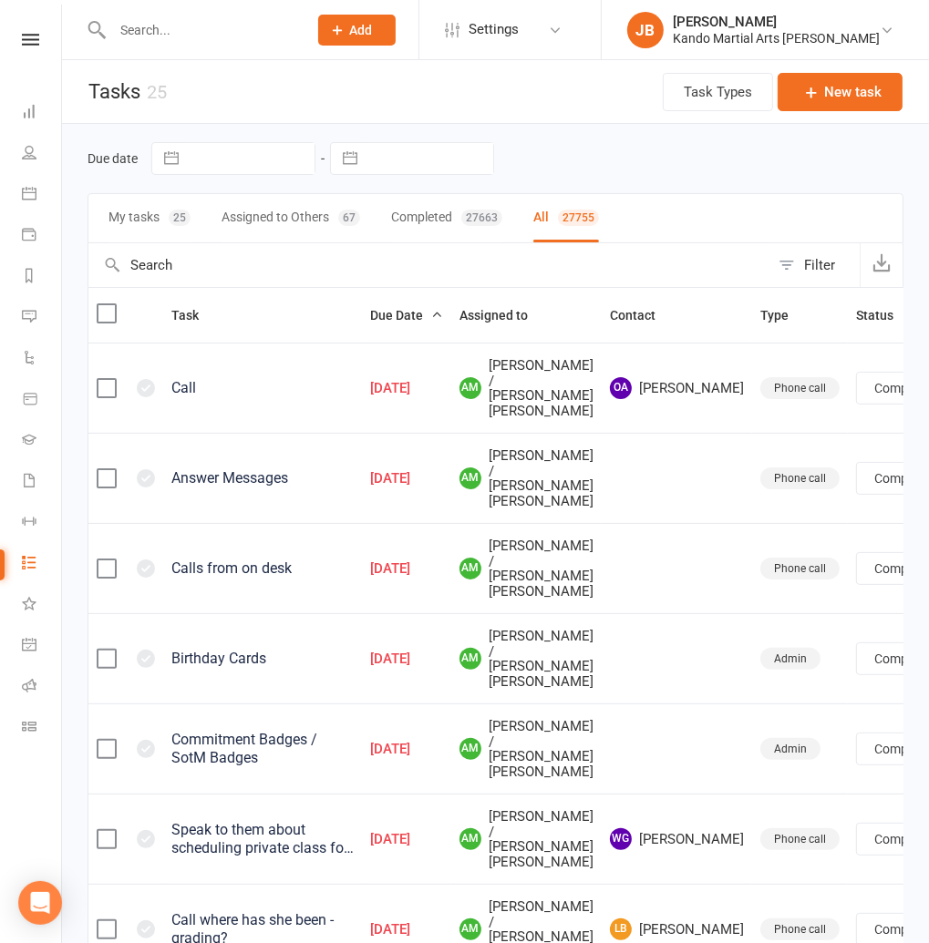
select select "finished"
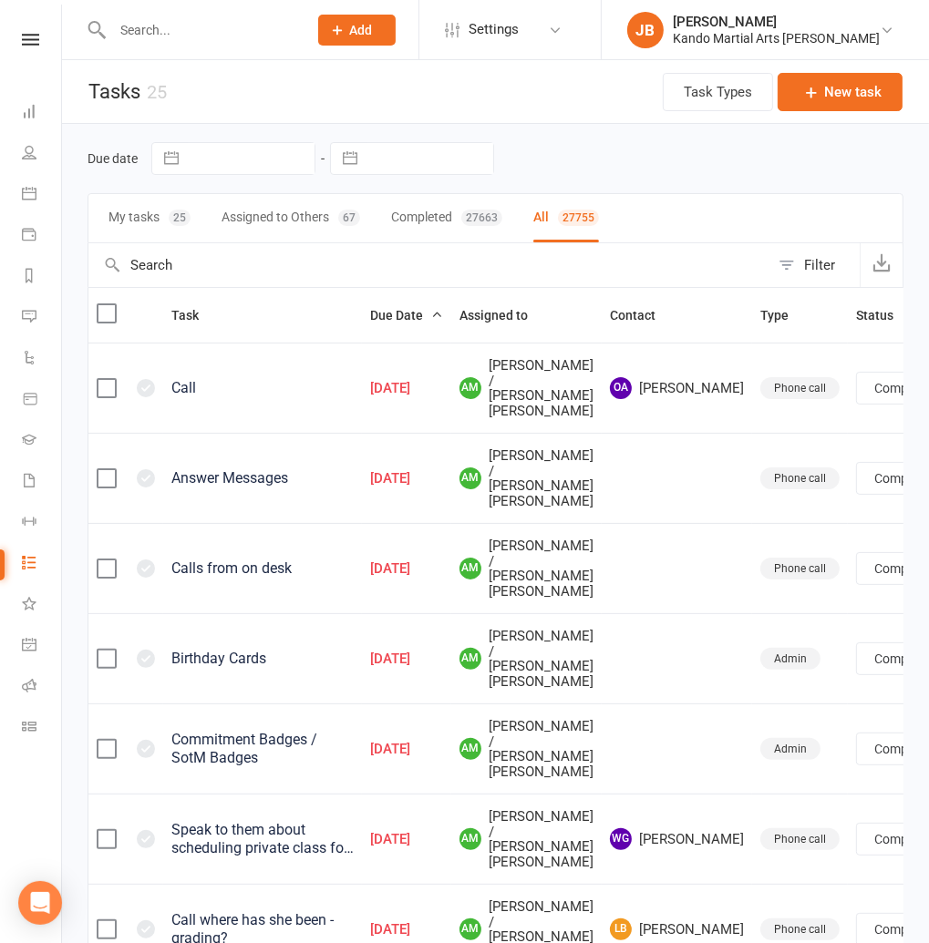
select select "finished"
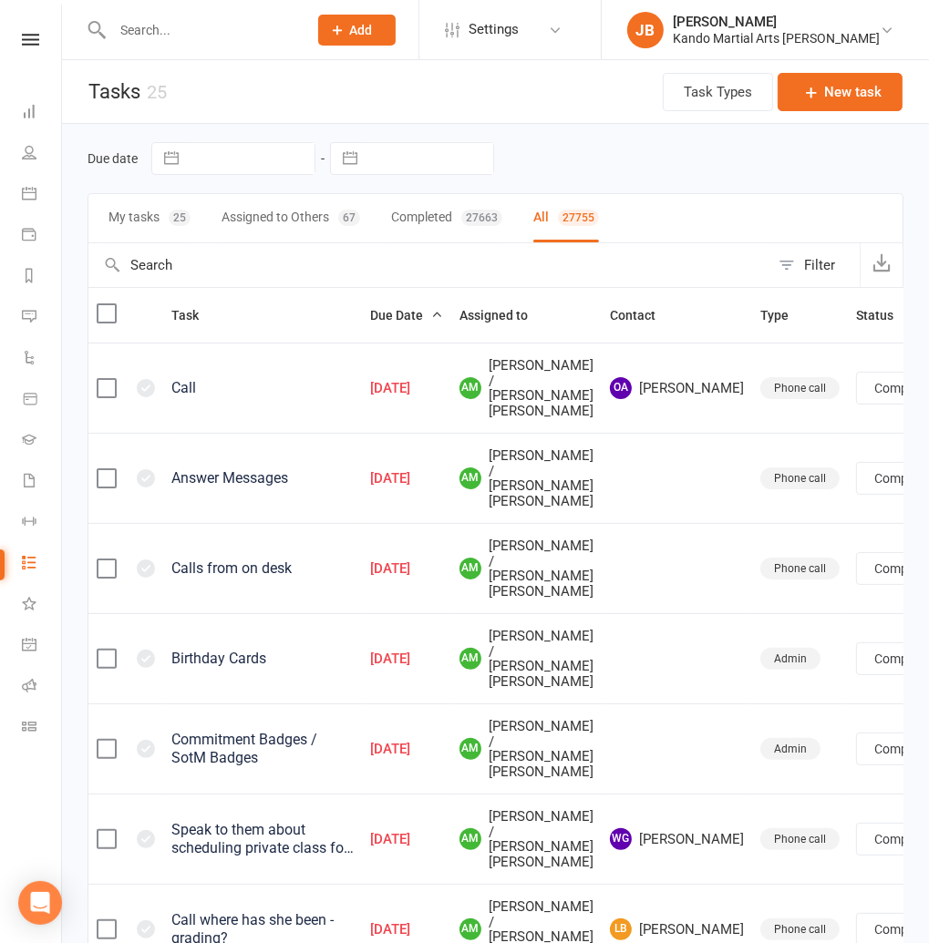
select select "finished"
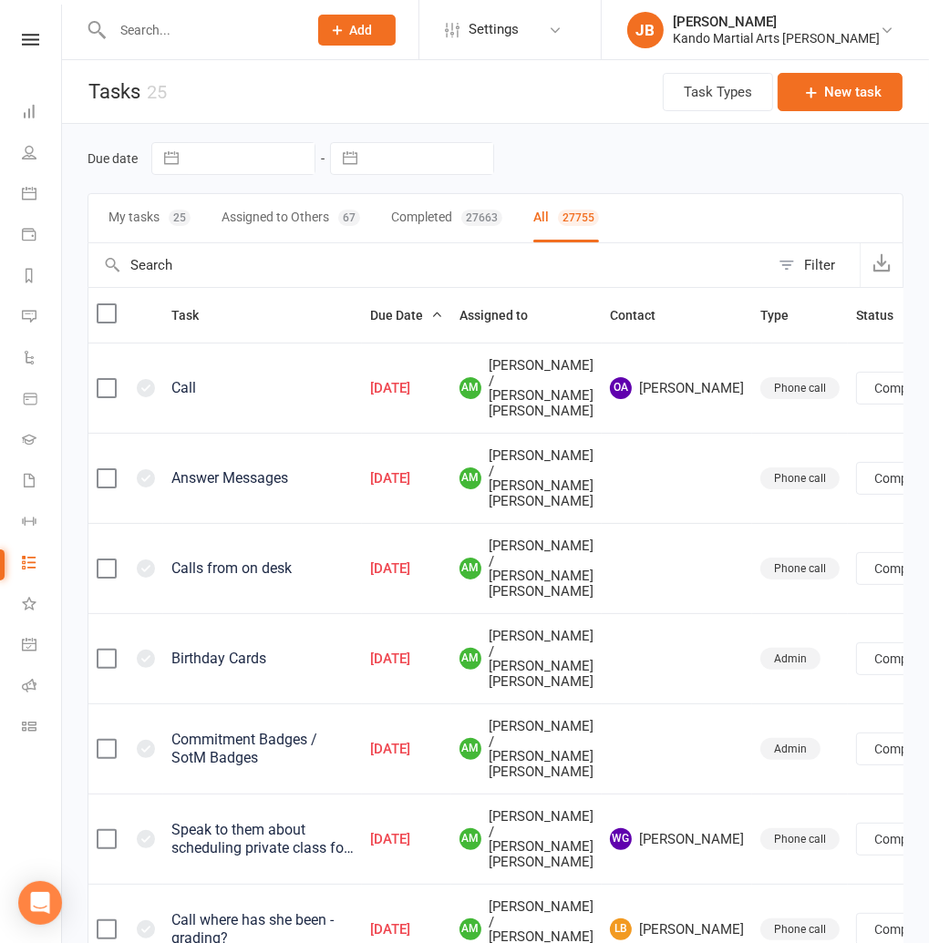
select select "finished"
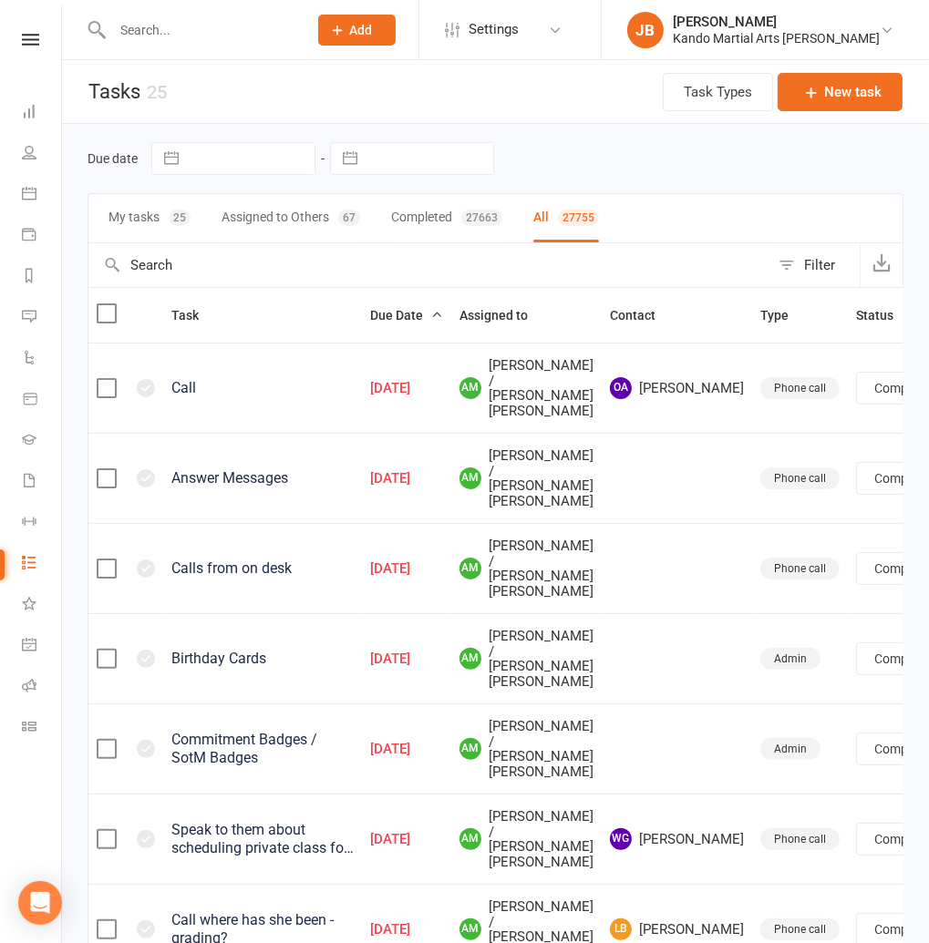
select select "finished"
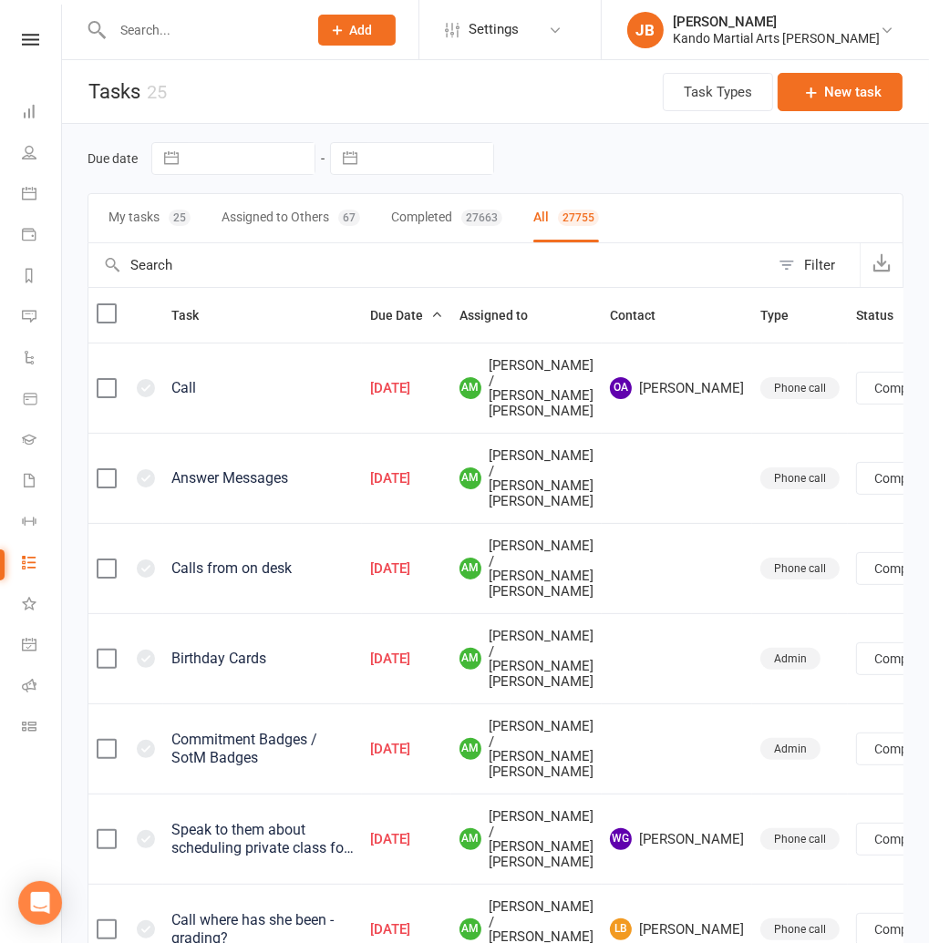
click at [797, 264] on button "Filter" at bounding box center [814, 265] width 90 height 44
select select "finished"
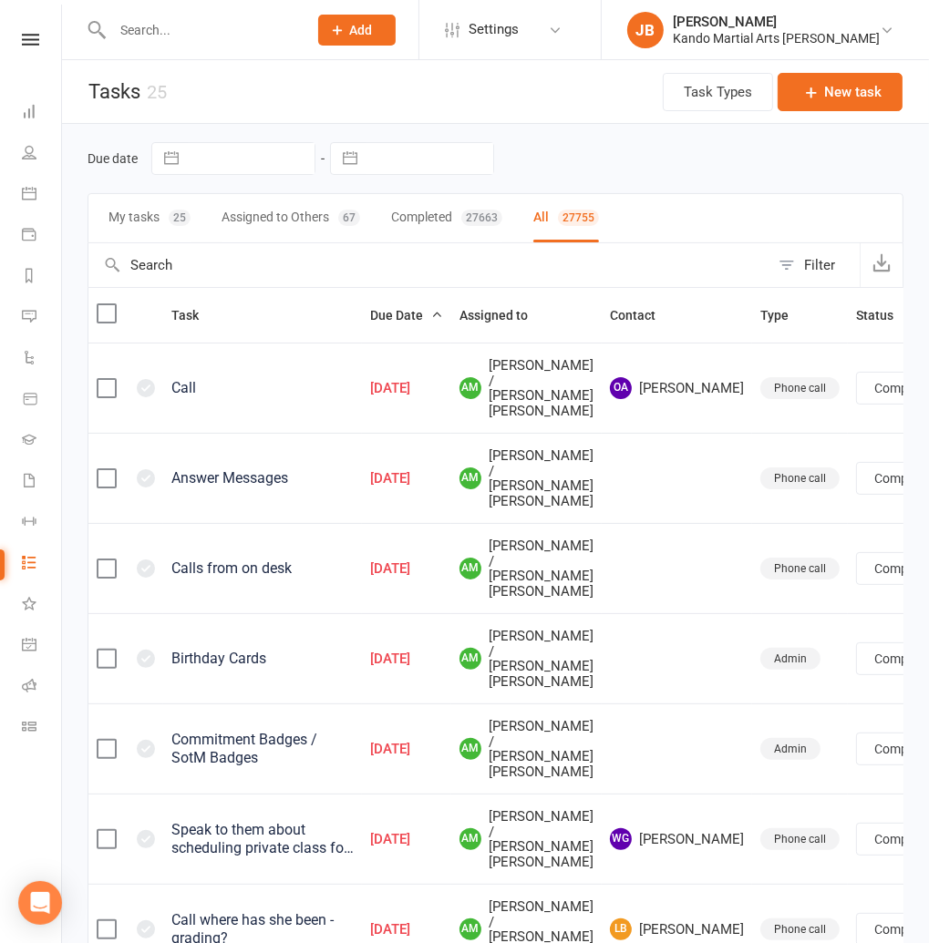
select select "finished"
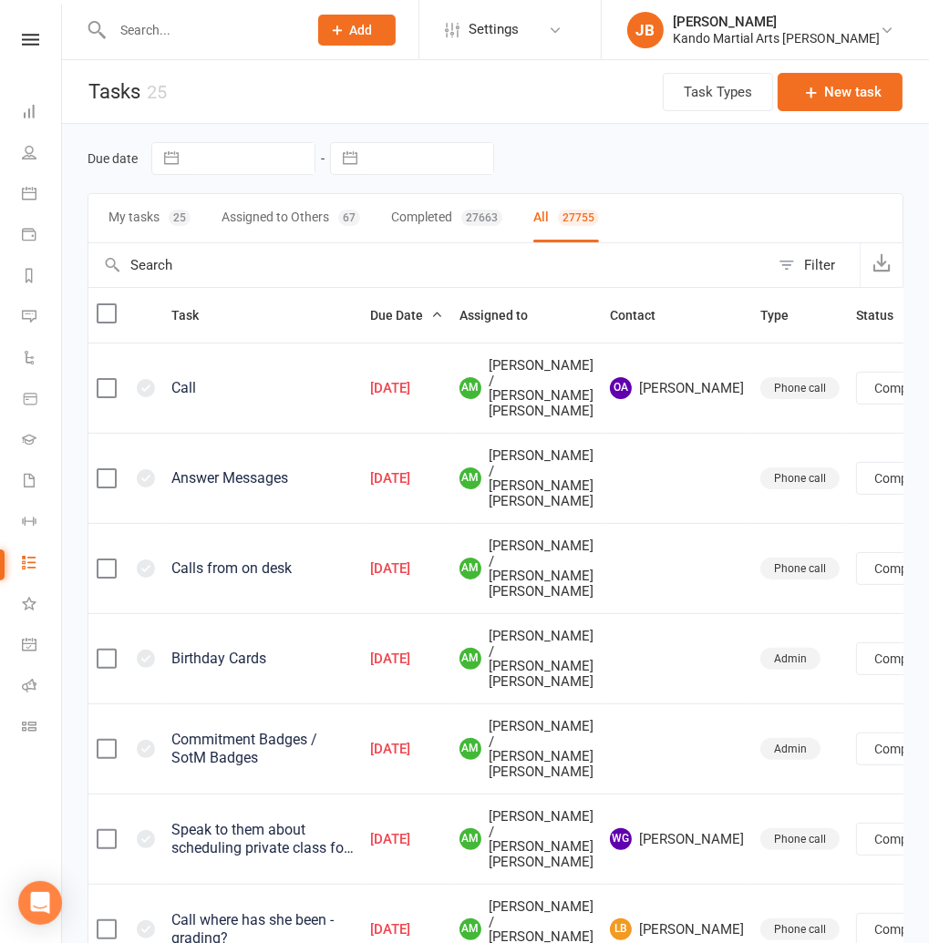
select select "finished"
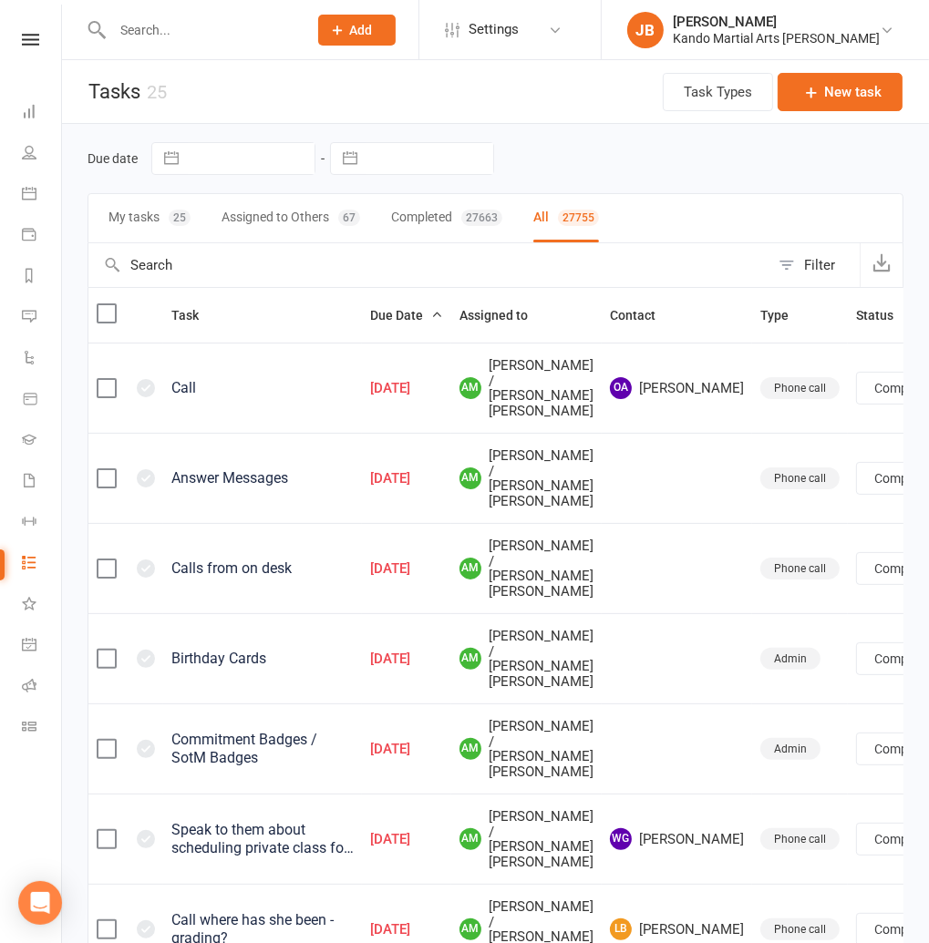
select select "finished"
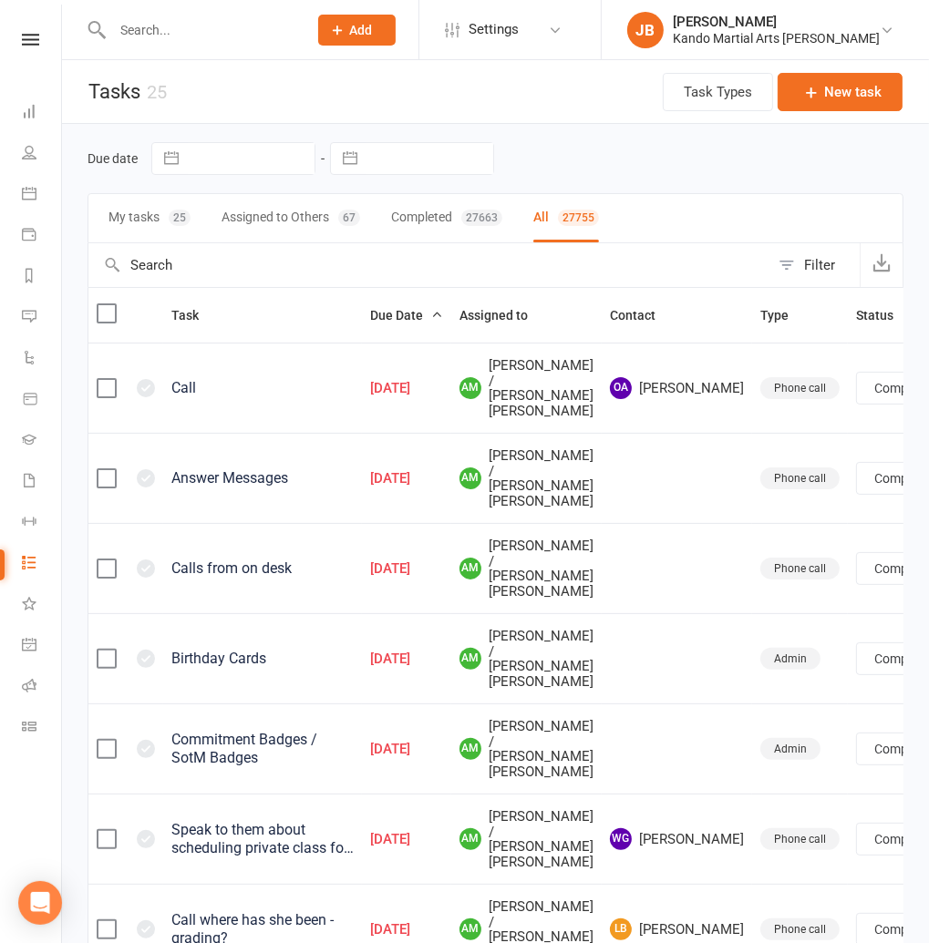
select select "finished"
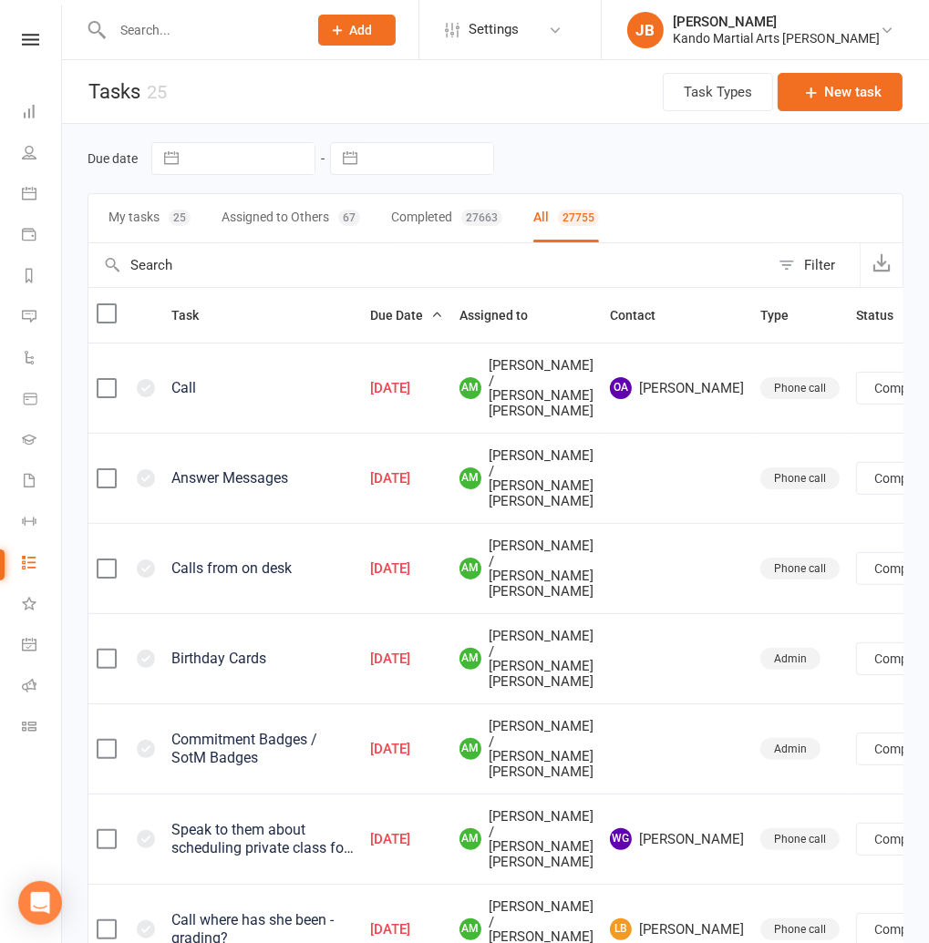
select select "finished"
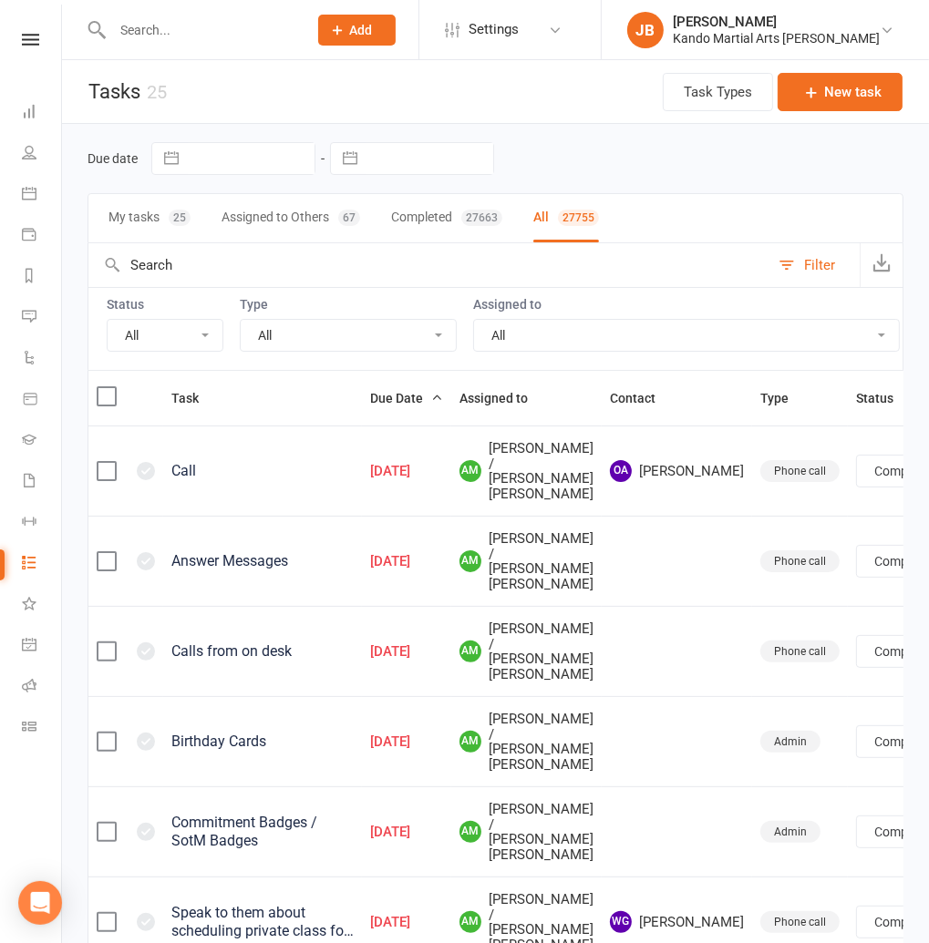
click at [162, 340] on select "All Incomplete Not Started In Progress Waiting Complete" at bounding box center [165, 335] width 115 height 31
select select "incomplete"
click at [108, 320] on select "All Incomplete Not Started In Progress Waiting Complete" at bounding box center [165, 335] width 115 height 31
click at [276, 344] on select "All Admin Bbpc - black belt prep course Cancellation Enquiry Follow-up In-class…" at bounding box center [348, 335] width 215 height 31
select select "finished"
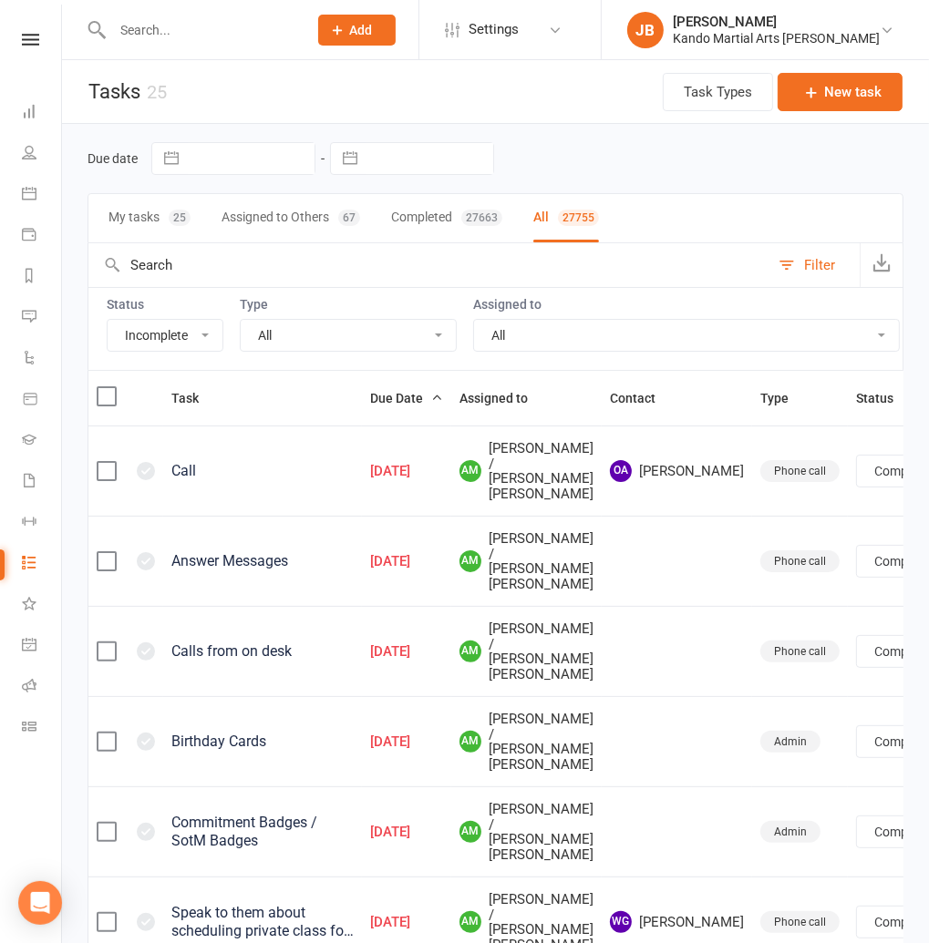
select select "finished"
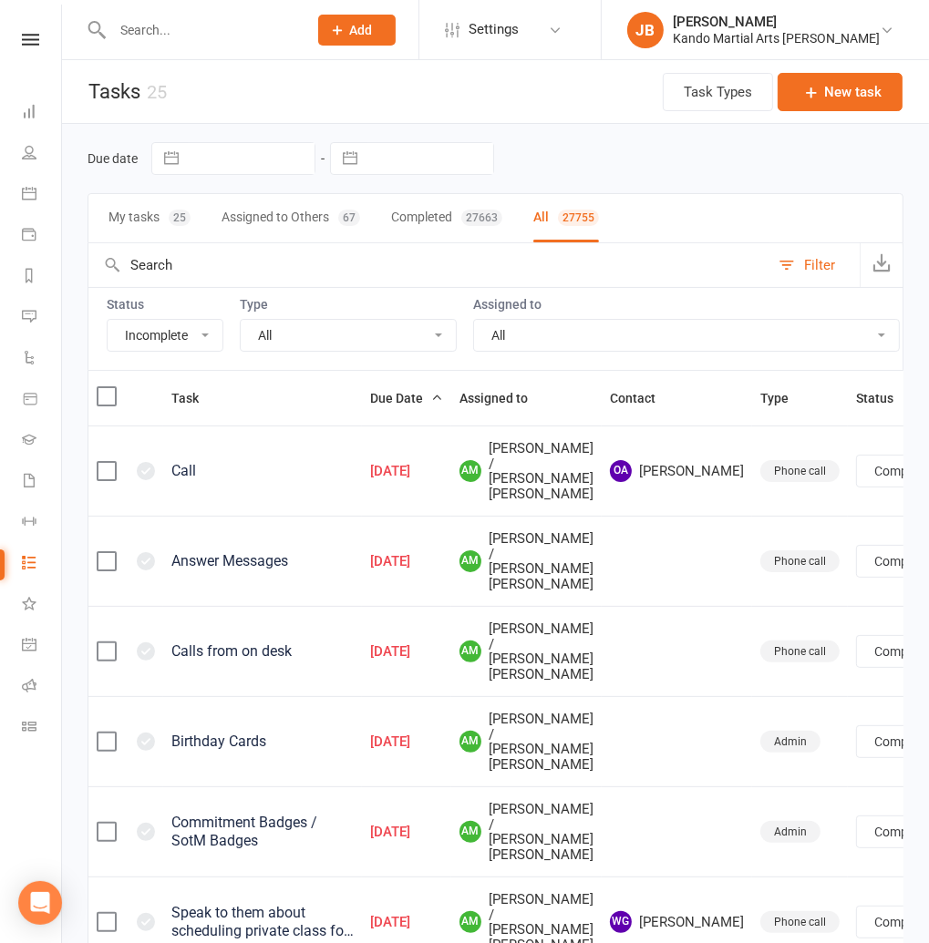
select select "finished"
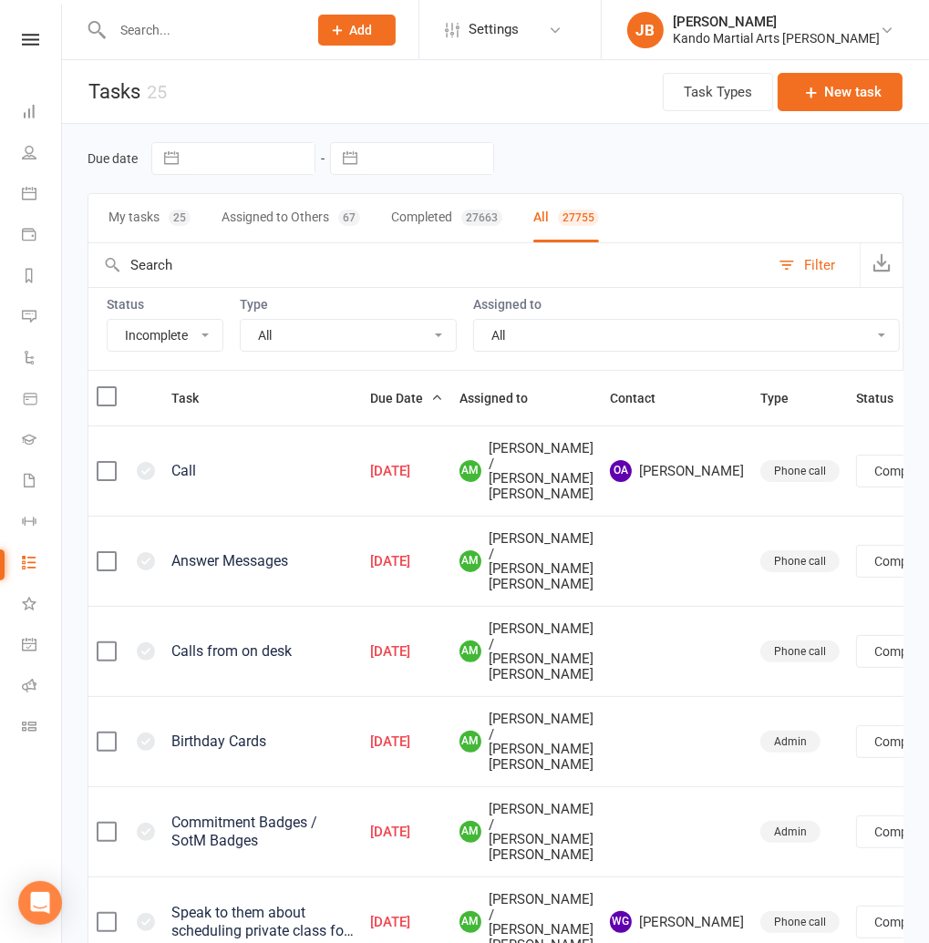
select select "finished"
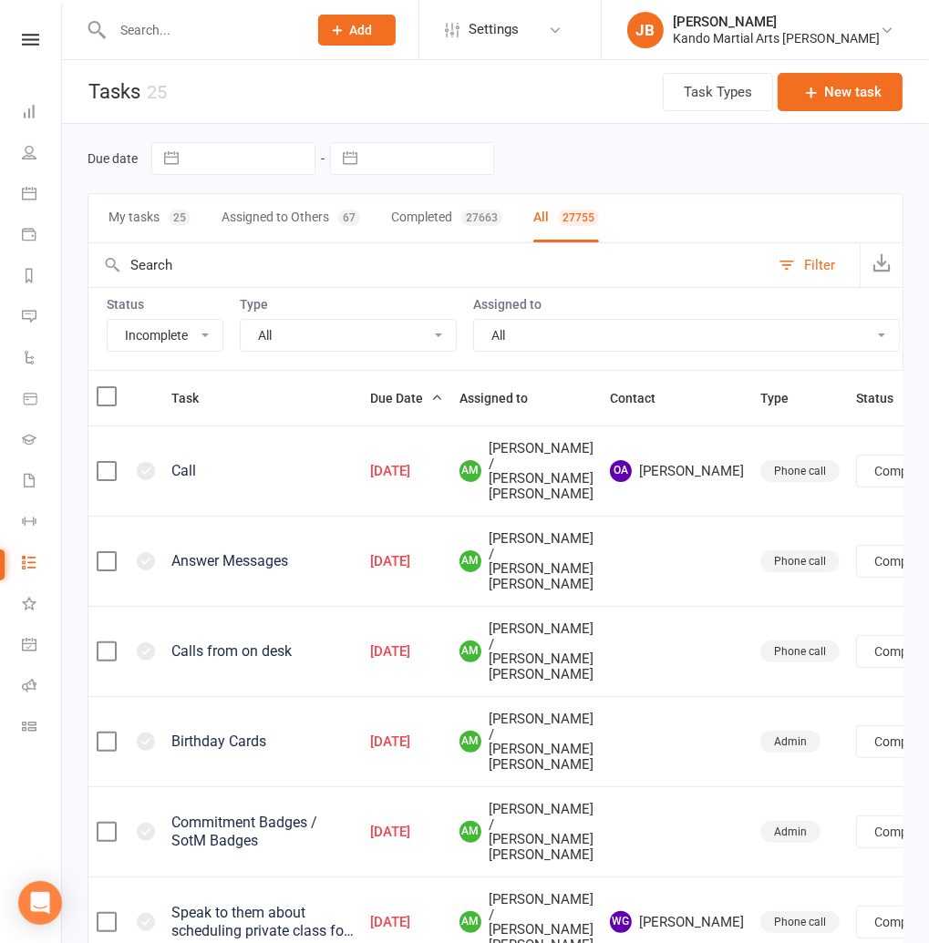
select select "finished"
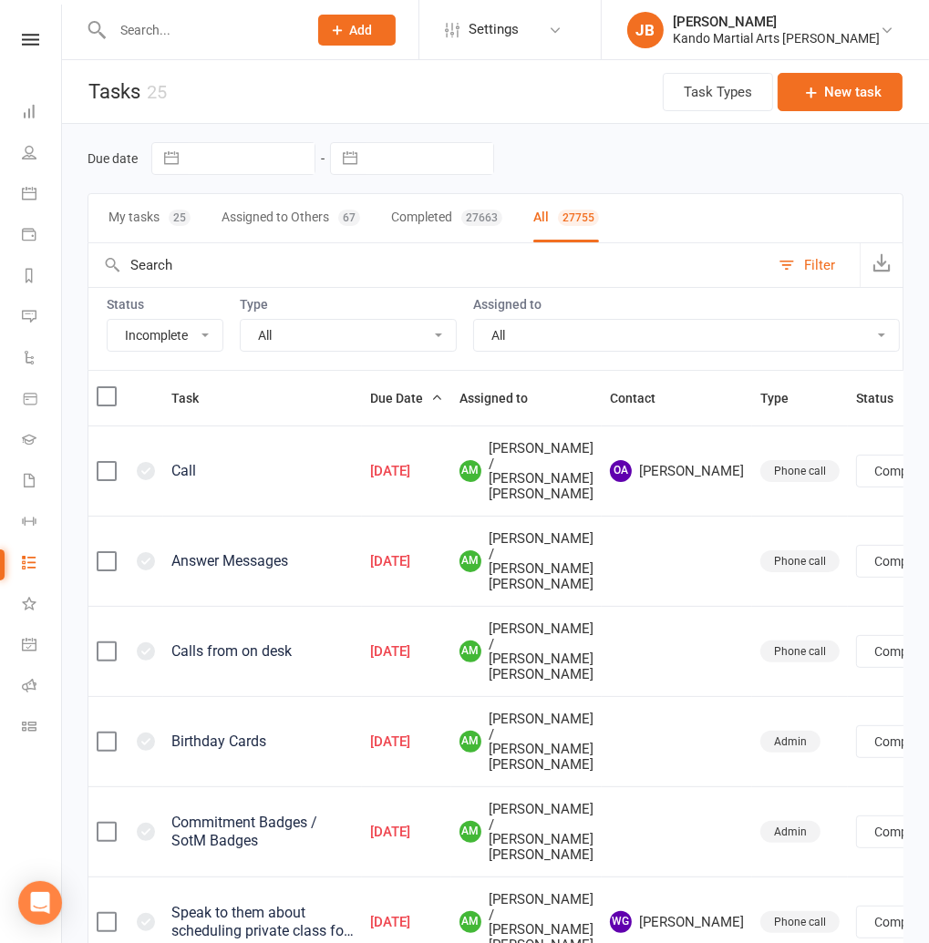
select select "finished"
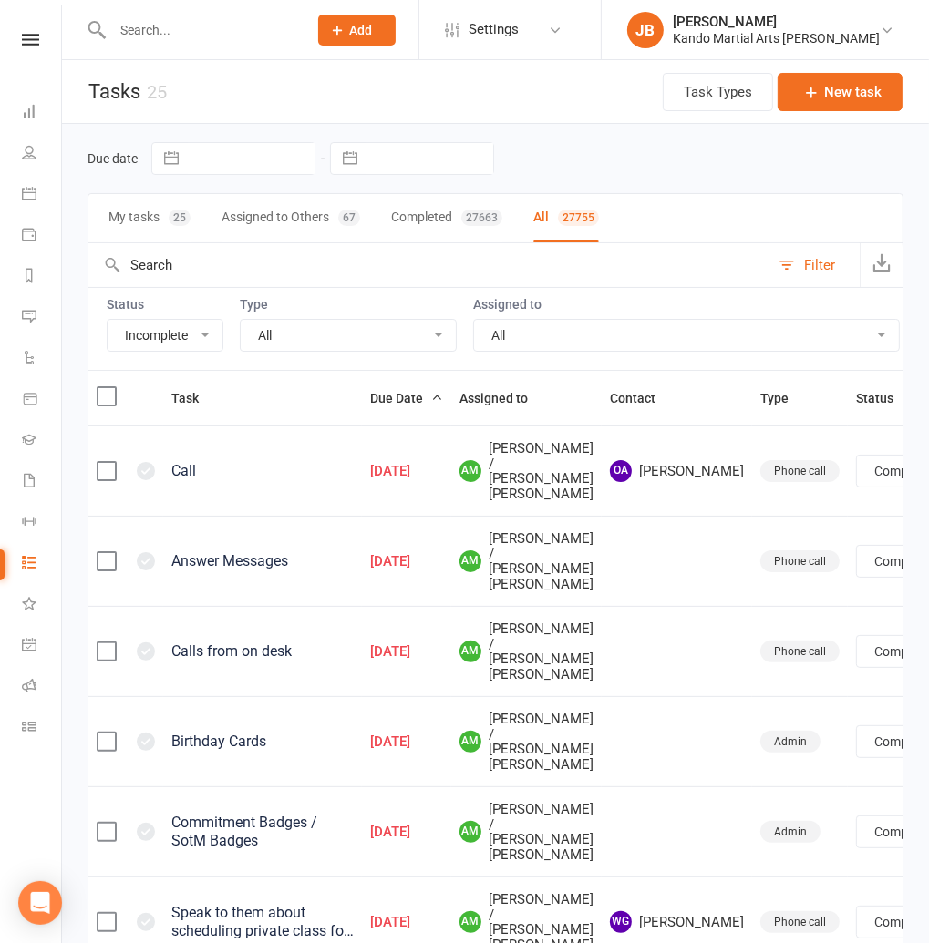
select select "finished"
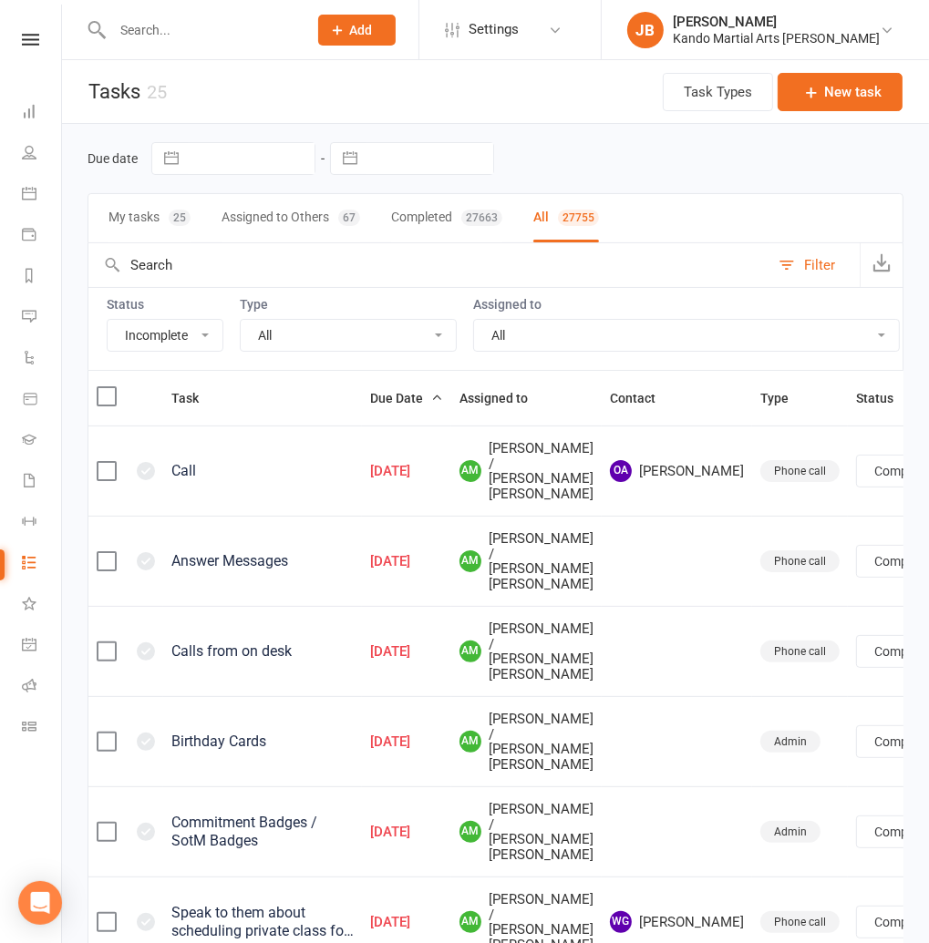
select select "finished"
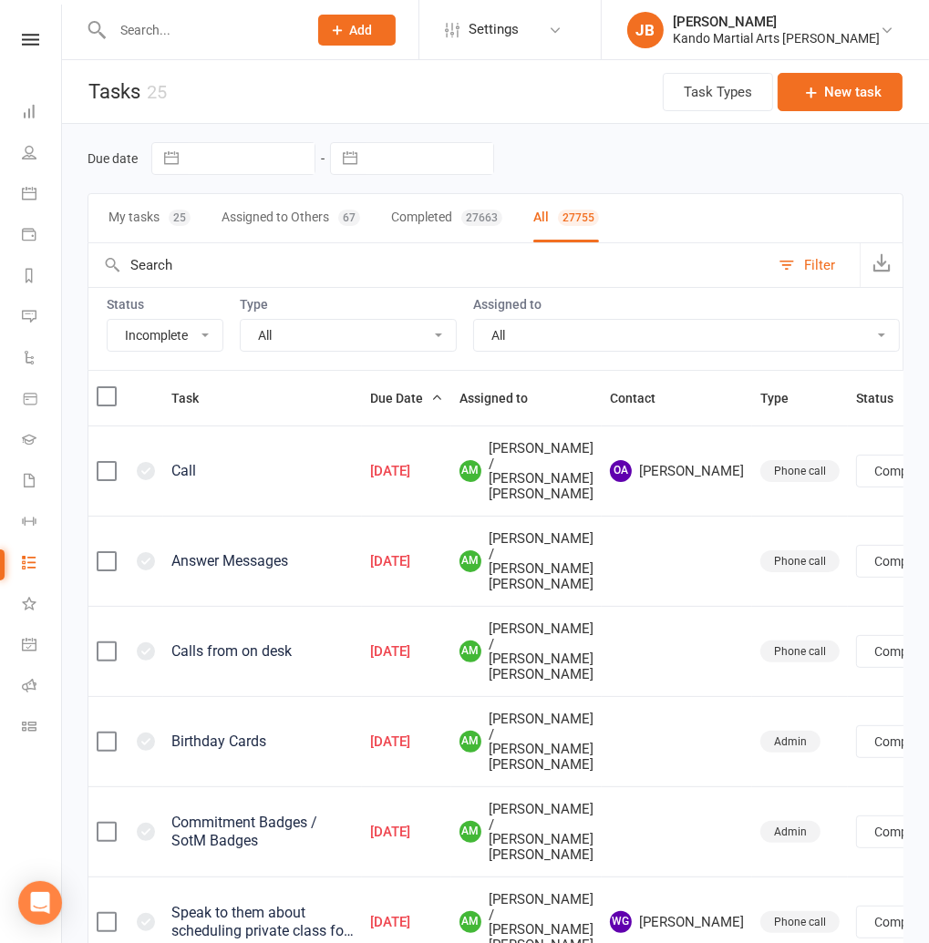
select select "finished"
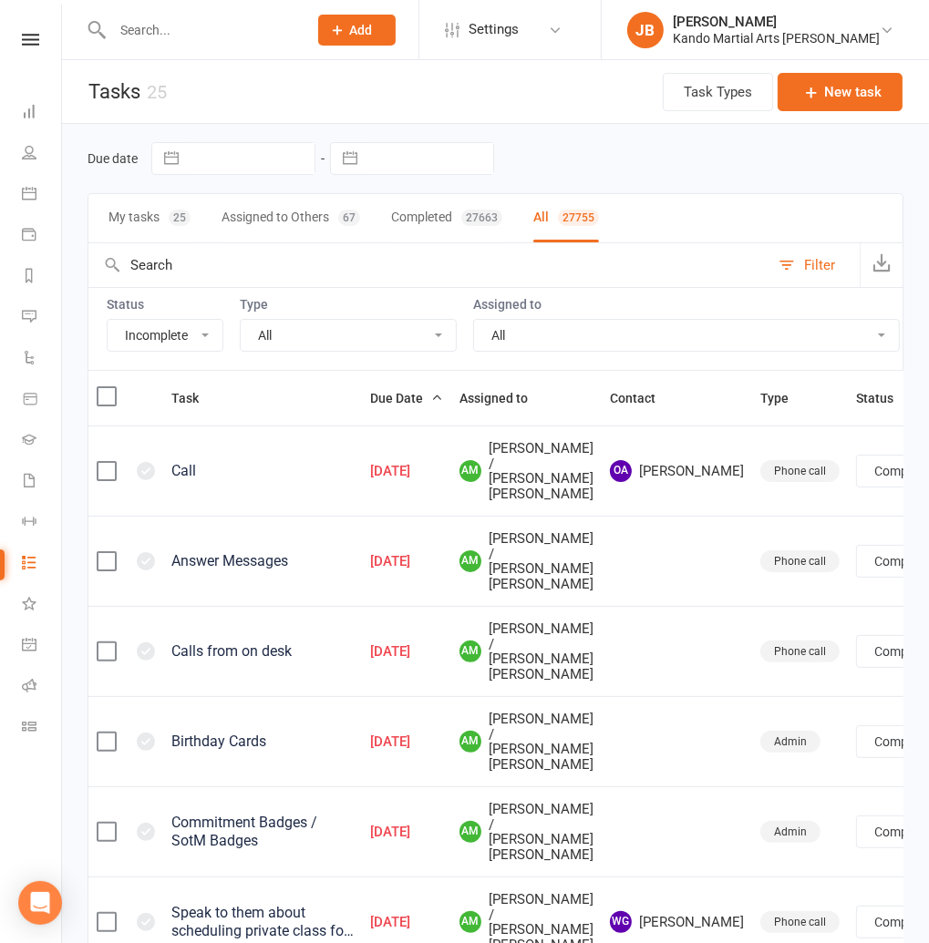
select select "finished"
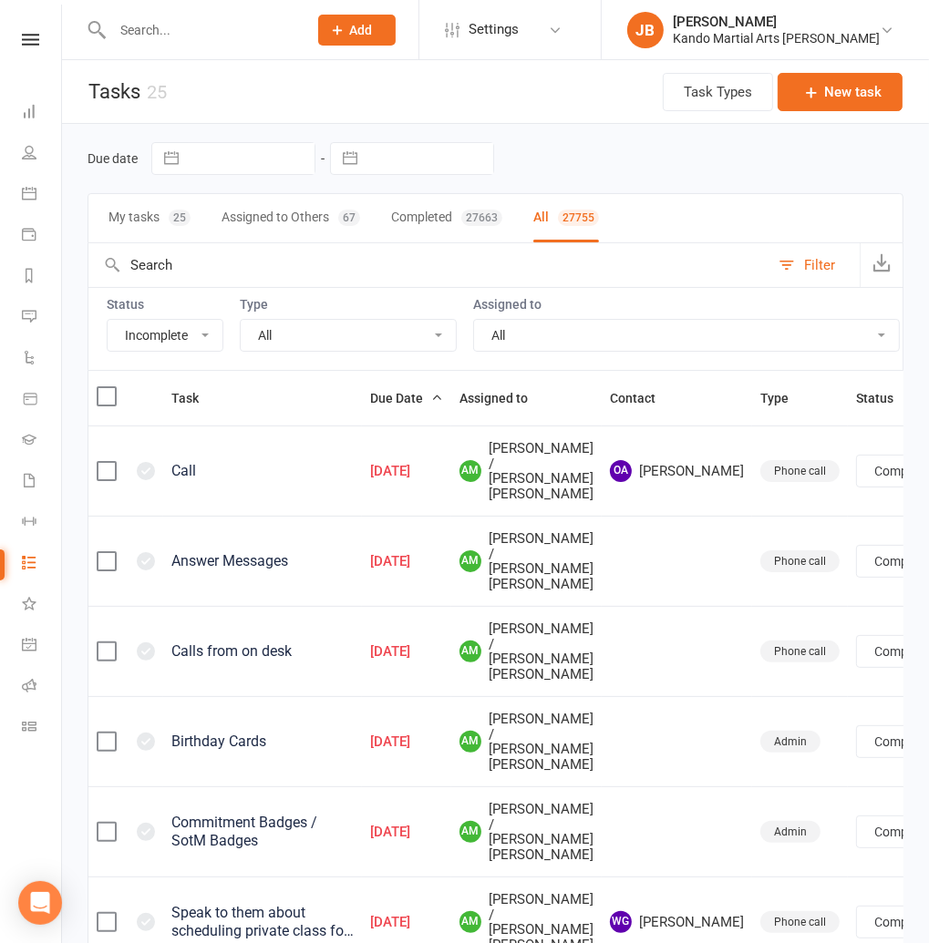
select select "finished"
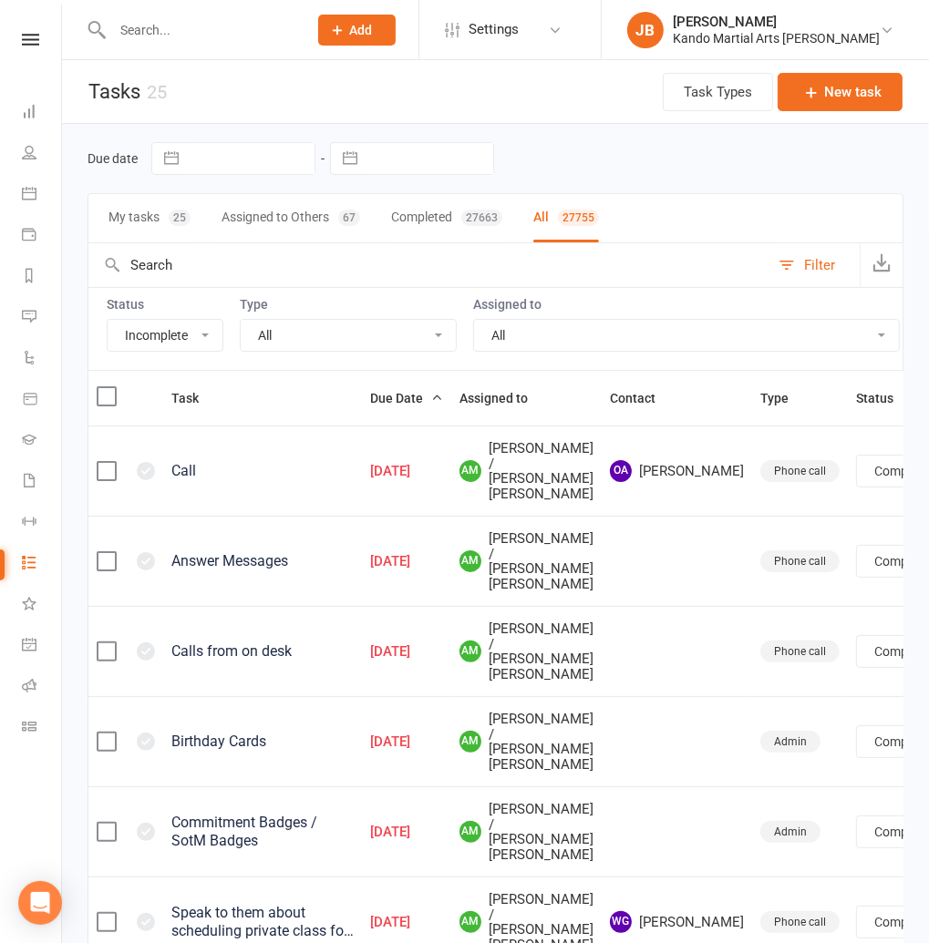
select select "finished"
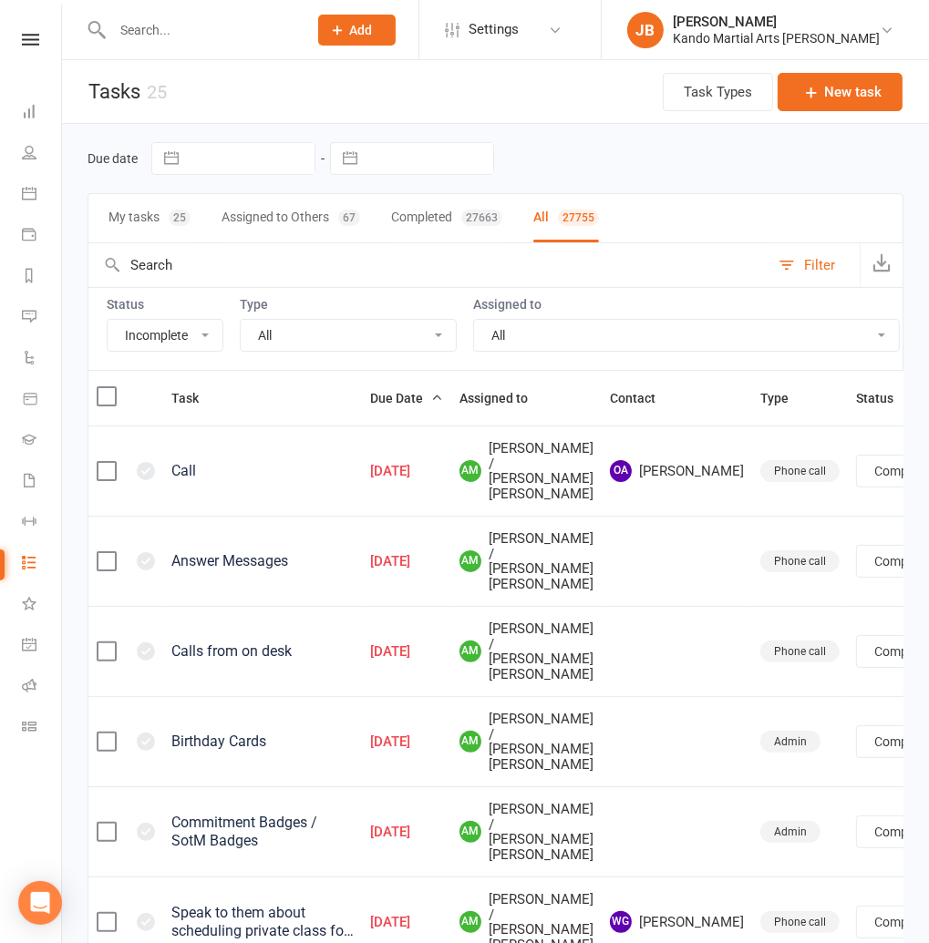
select select "finished"
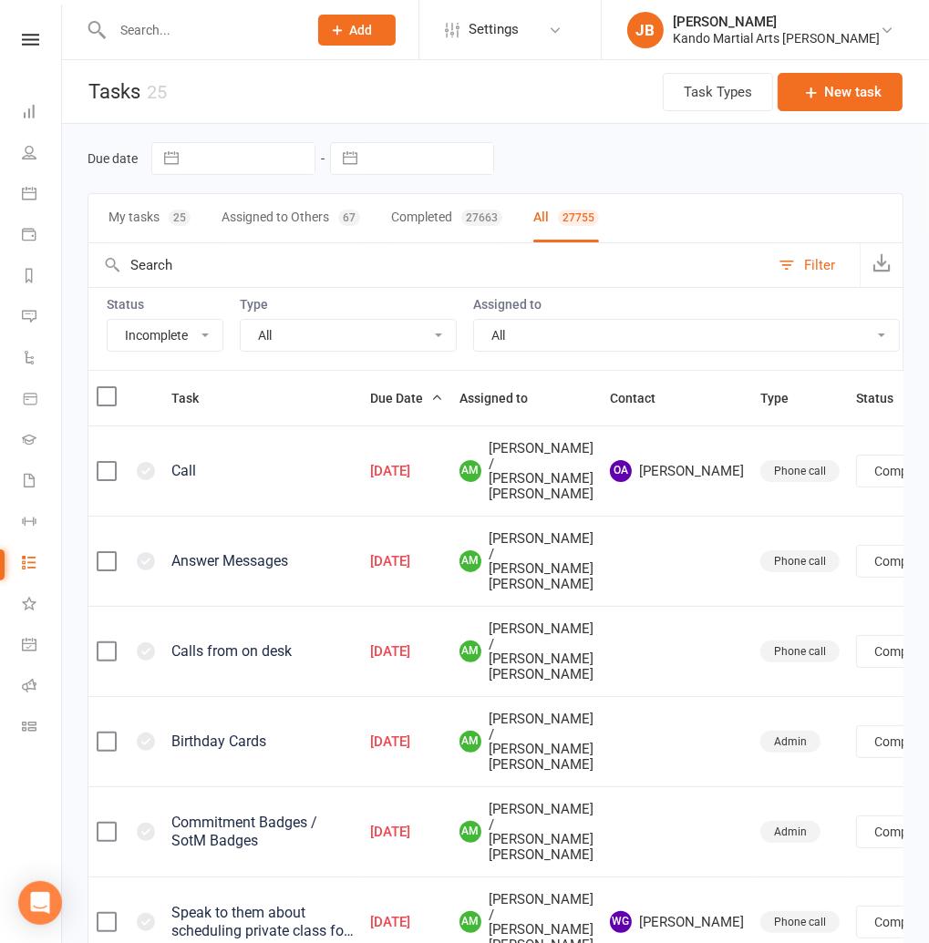
select select "finished"
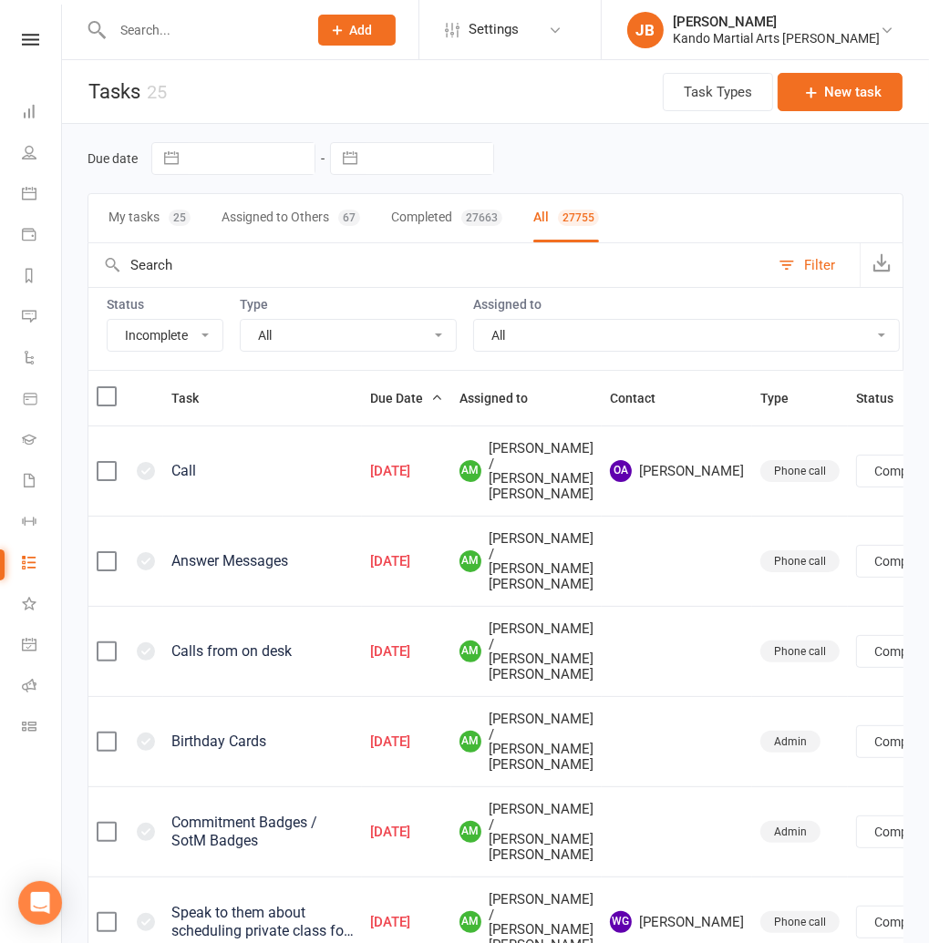
select select "finished"
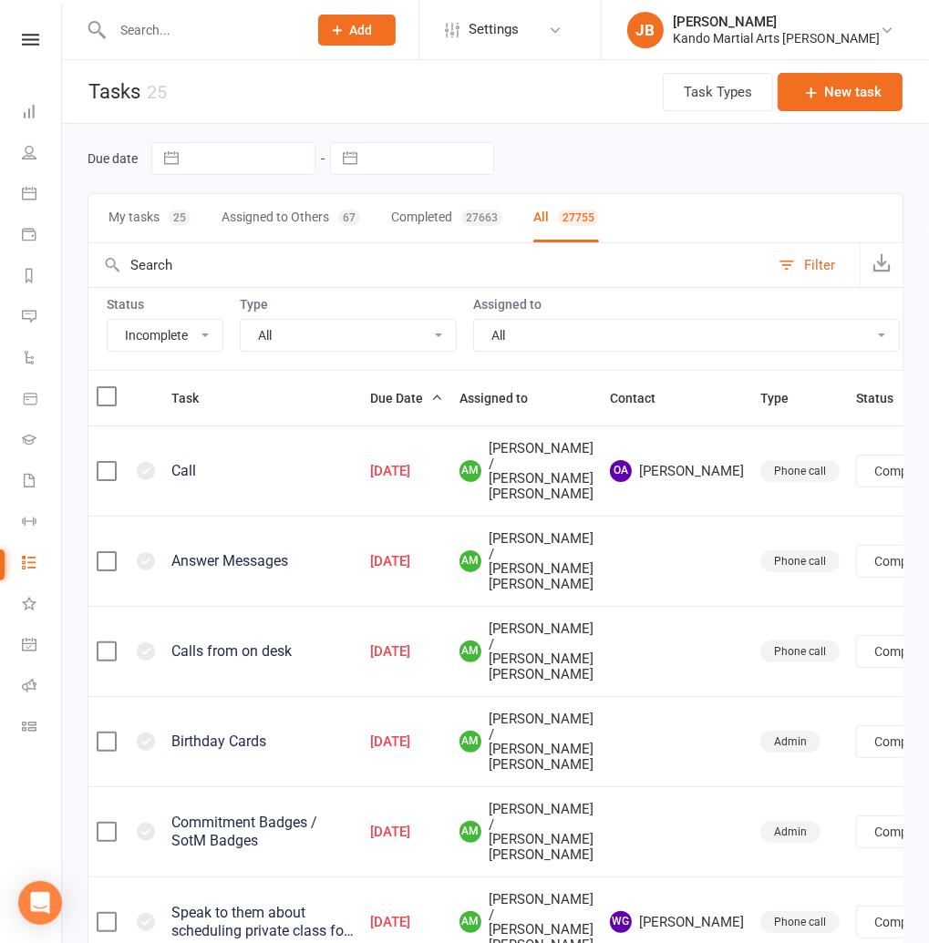
select select "finished"
select select "15046"
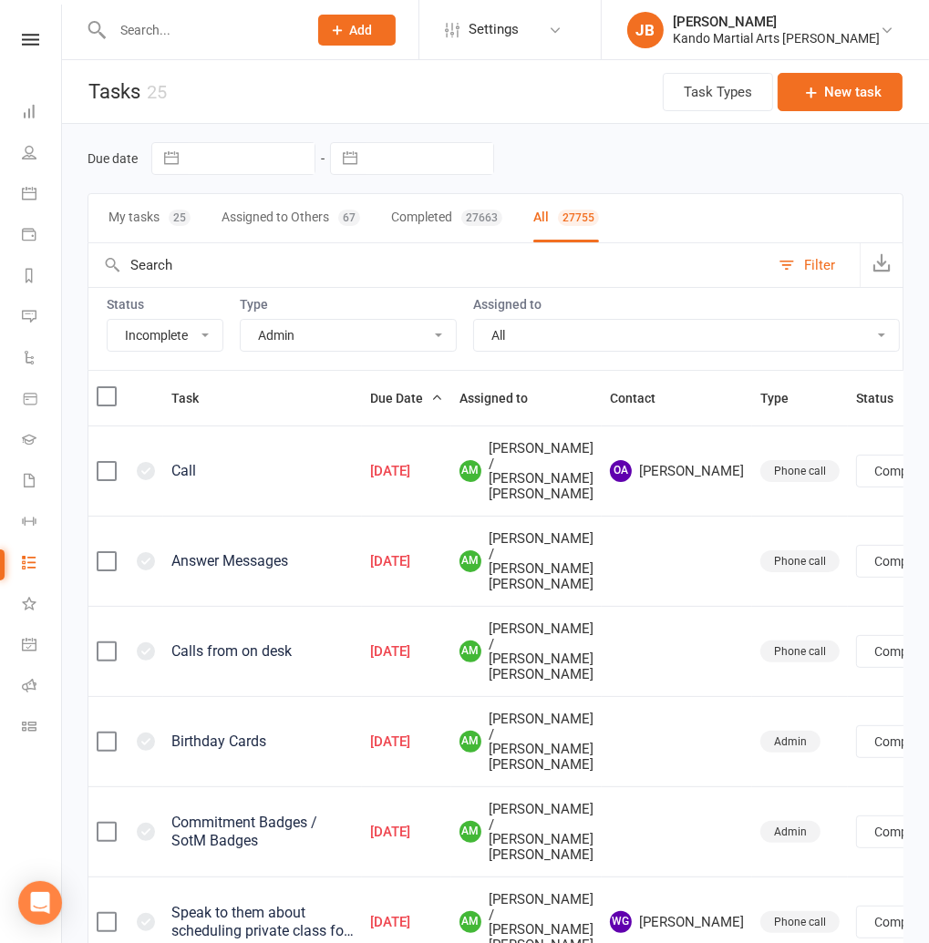
click at [241, 320] on select "All Admin Bbpc - black belt prep course Cancellation Enquiry Follow-up In-class…" at bounding box center [348, 335] width 215 height 31
select select "finished"
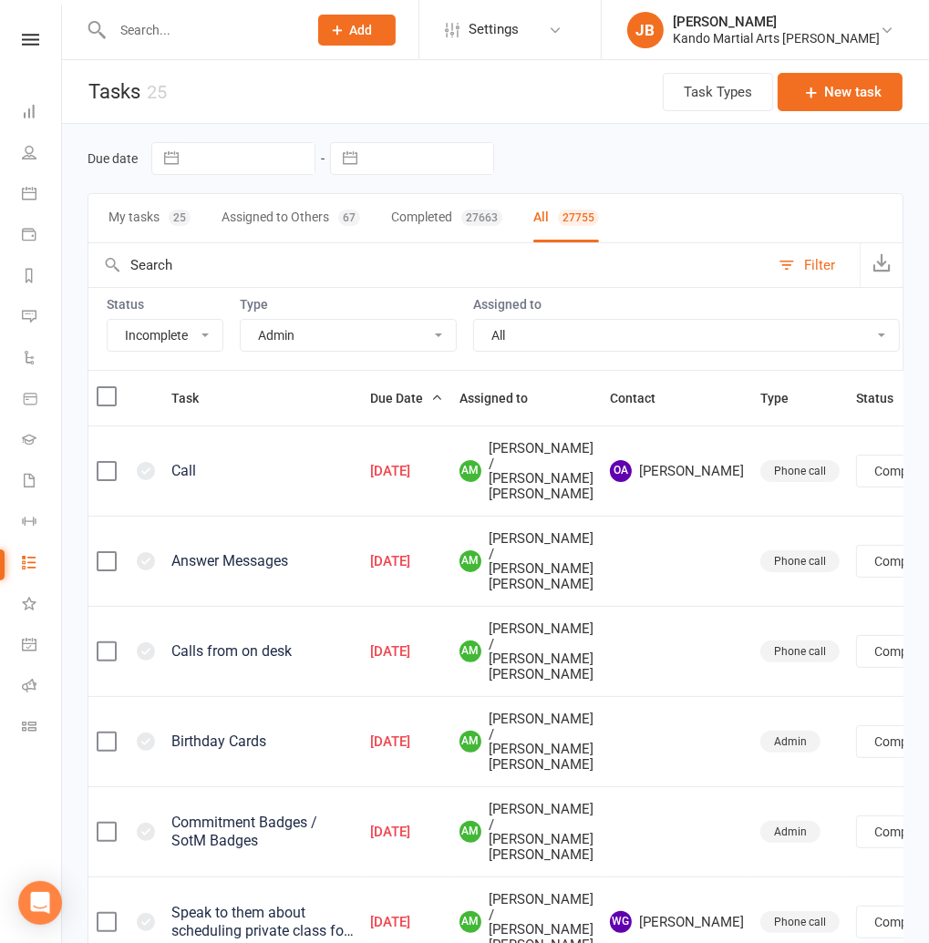
select select "finished"
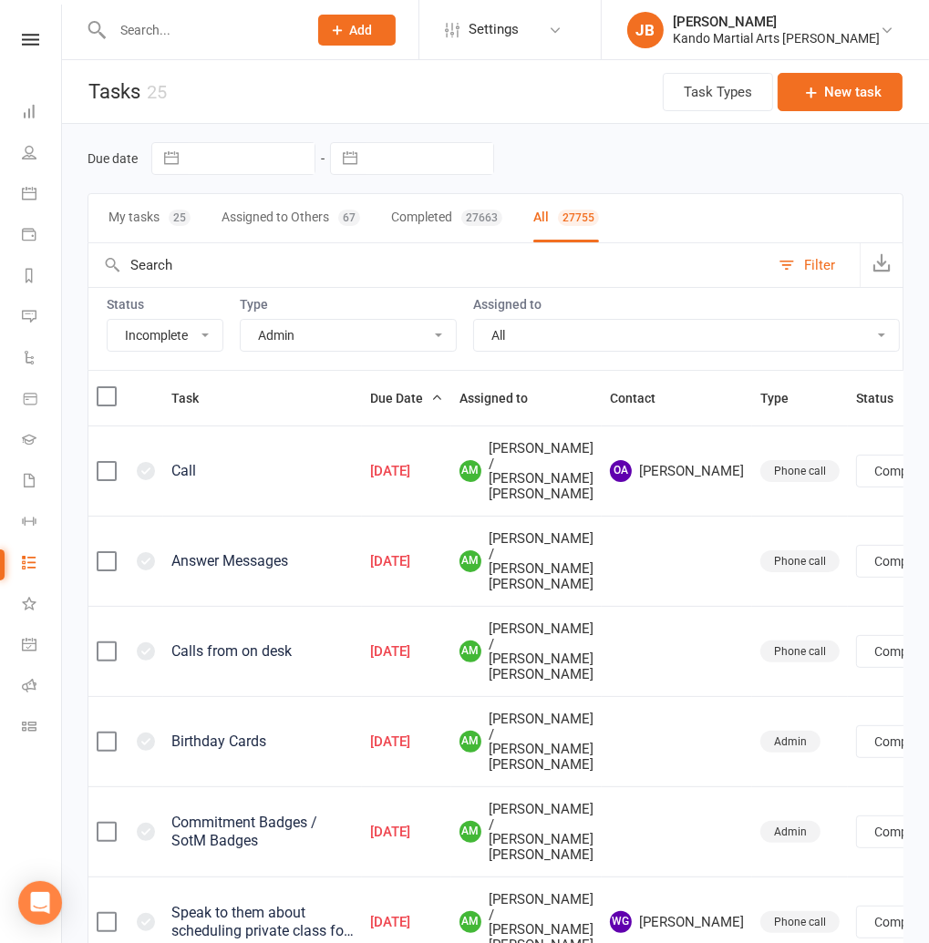
select select "finished"
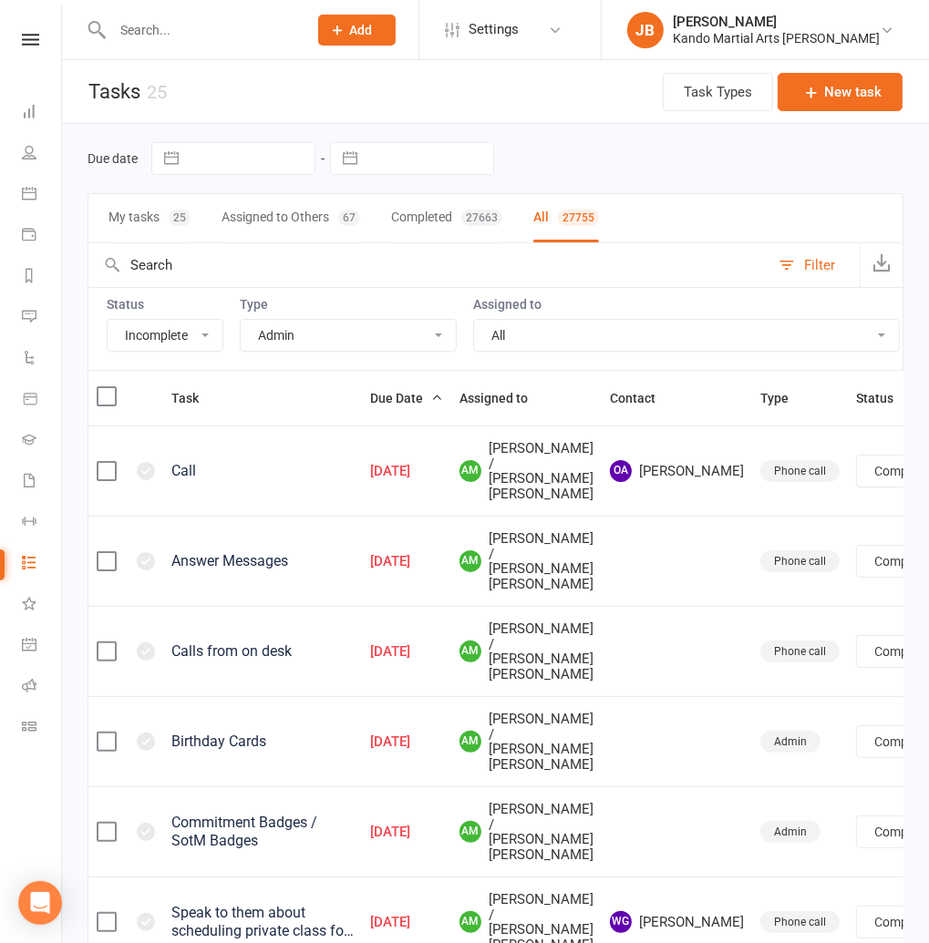
select select "finished"
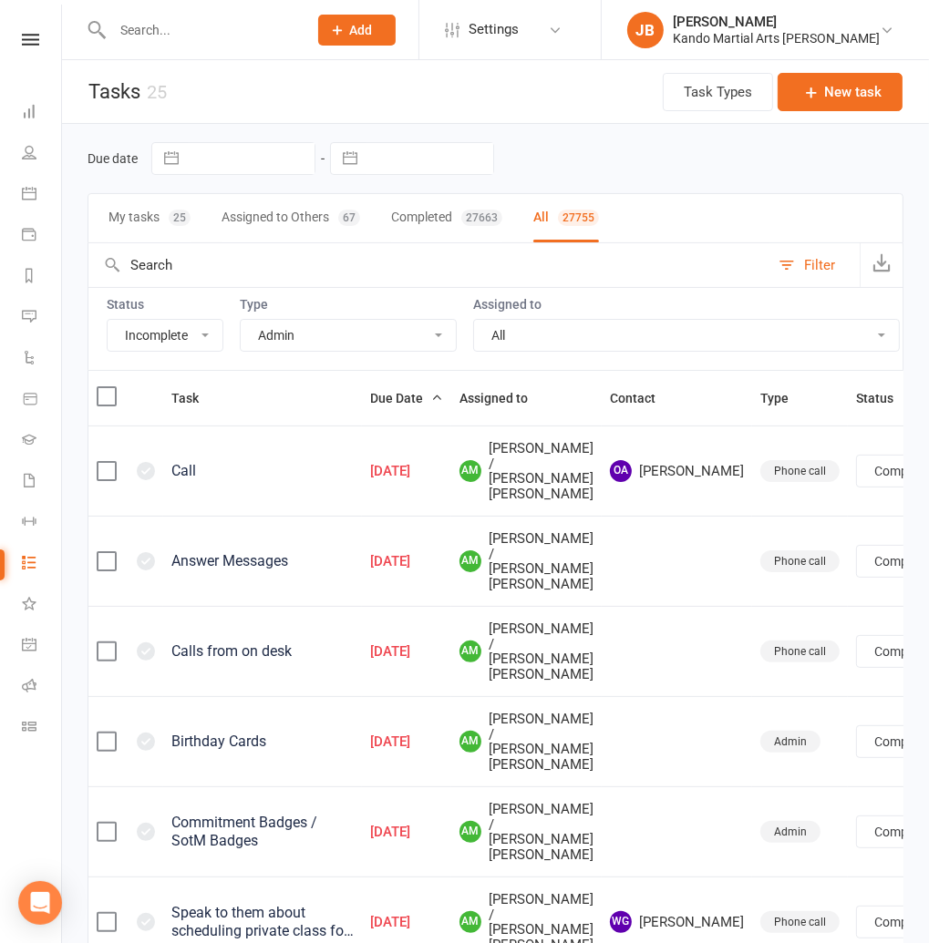
select select "finished"
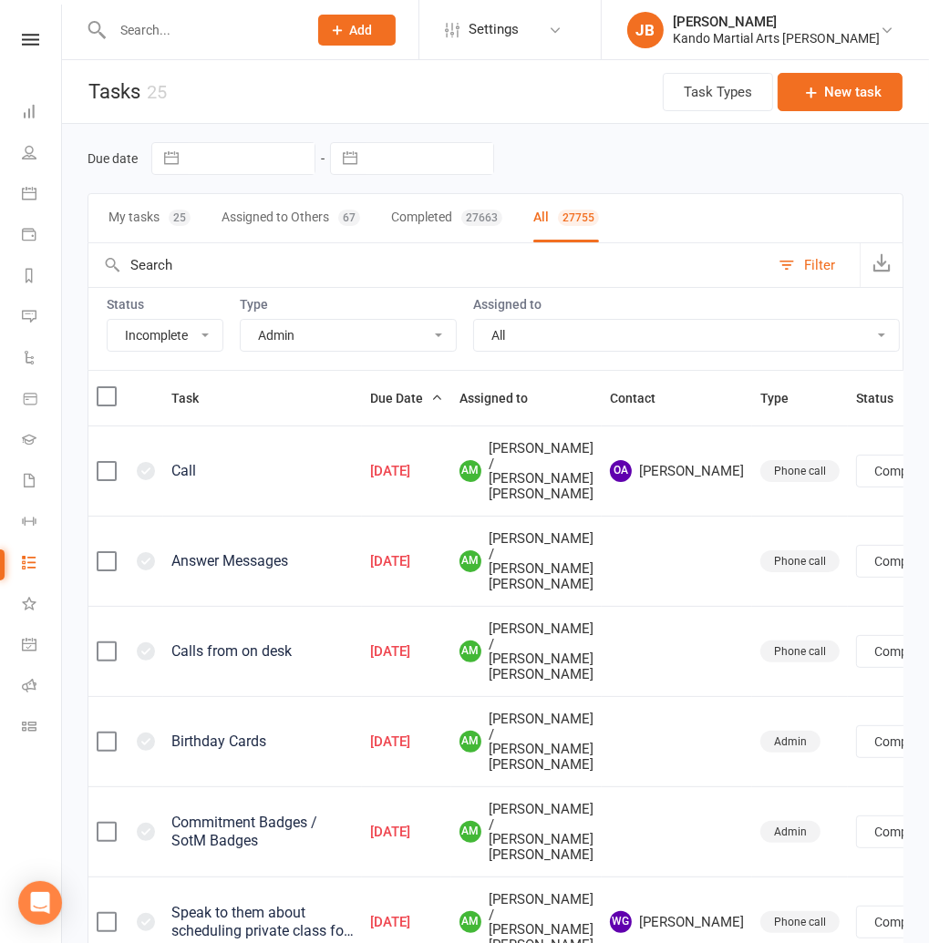
select select "finished"
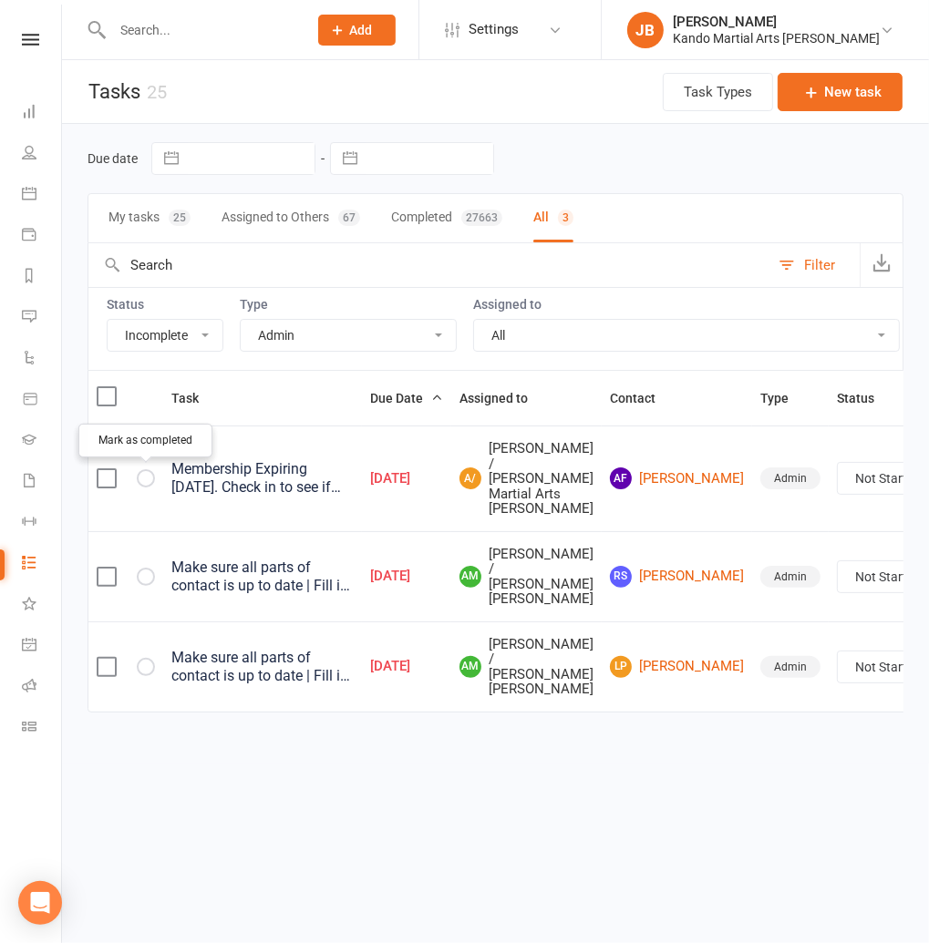
click at [0, 0] on icon "button" at bounding box center [0, 0] width 0 height 0
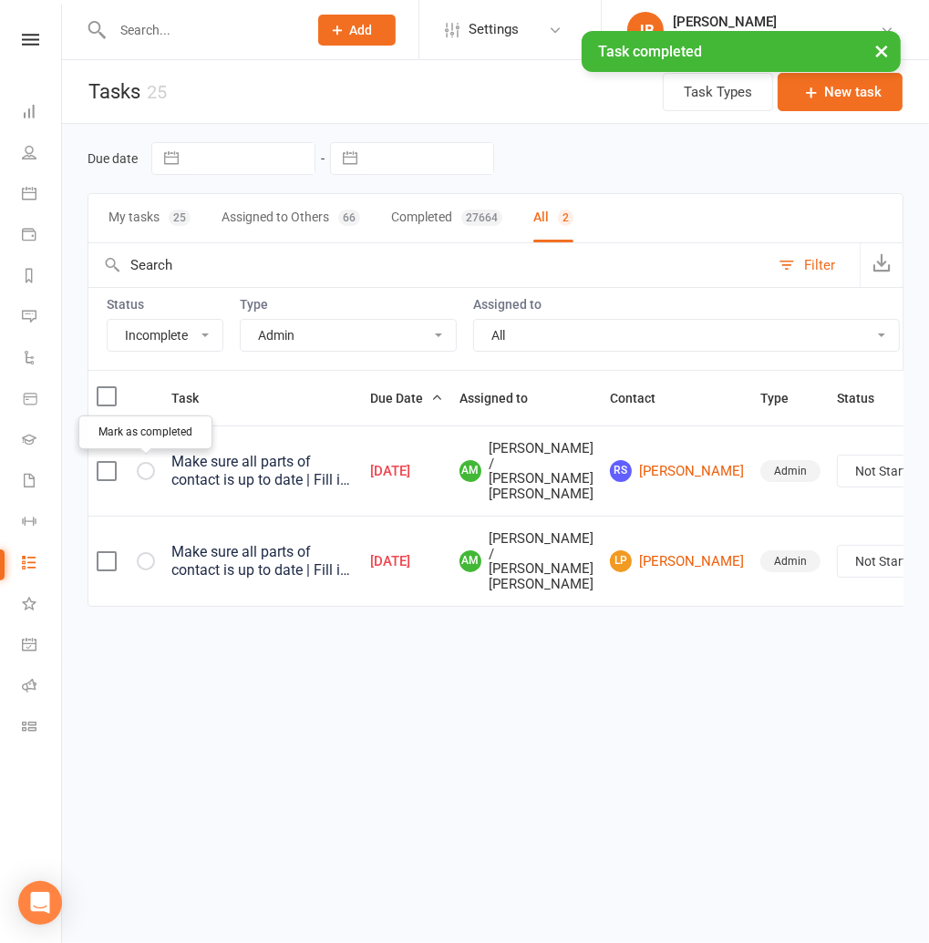
click at [0, 0] on icon "button" at bounding box center [0, 0] width 0 height 0
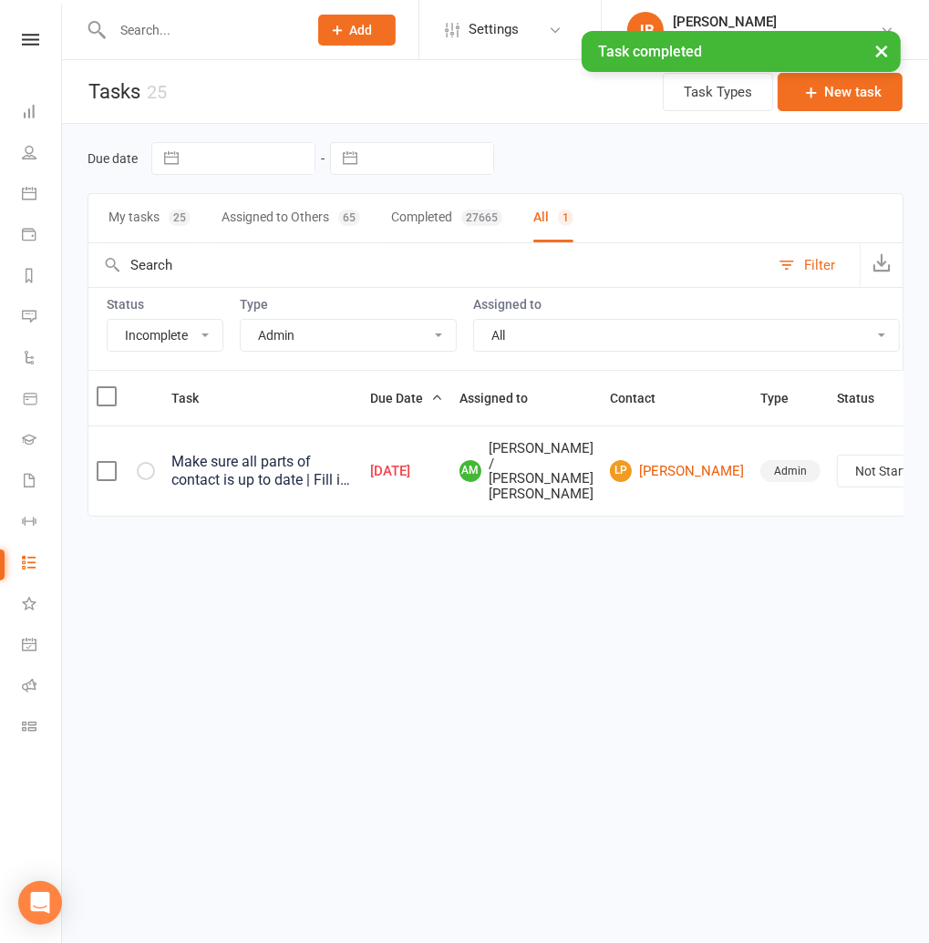
click at [0, 0] on icon "button" at bounding box center [0, 0] width 0 height 0
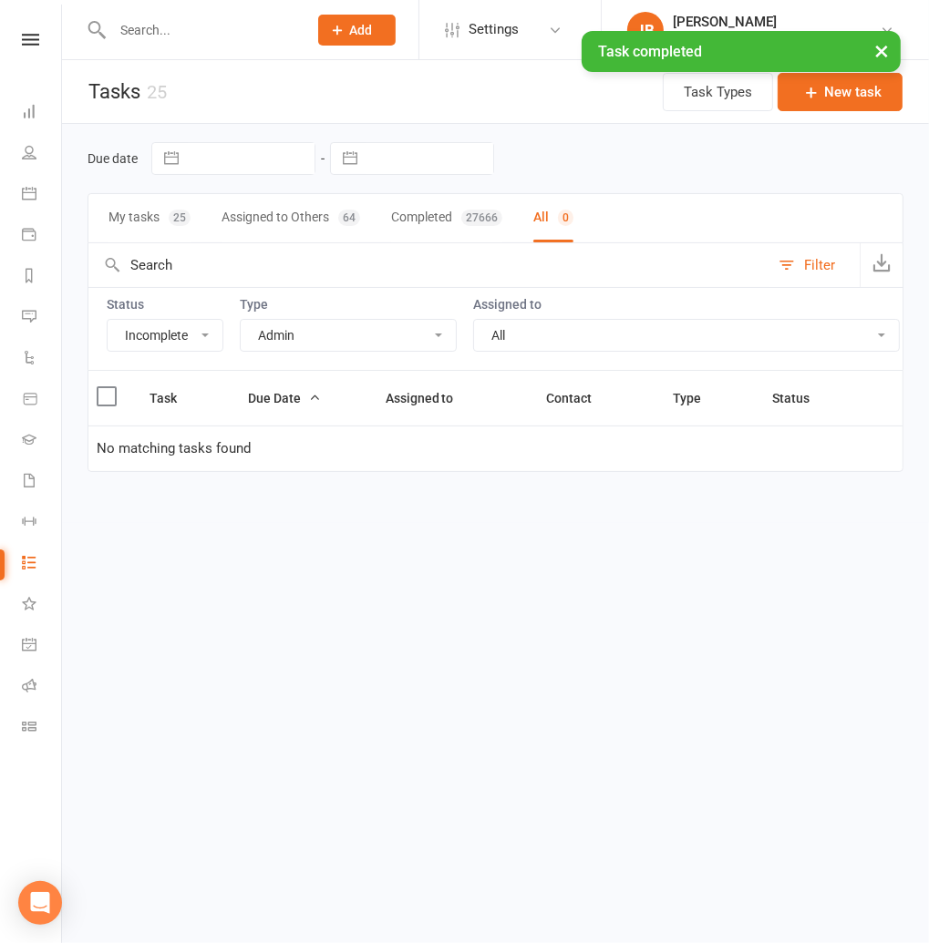
click at [283, 333] on select "All Admin Bbpc - black belt prep course Cancellation Enquiry Follow-up In-class…" at bounding box center [348, 335] width 215 height 31
click at [241, 320] on select "All Admin Bbpc - black belt prep course Cancellation Enquiry Follow-up In-class…" at bounding box center [348, 335] width 215 height 31
click at [327, 339] on select "All Admin Bbpc - black belt prep course Cancellation Enquiry Follow-up In-class…" at bounding box center [348, 335] width 215 height 31
click at [241, 320] on select "All Admin Bbpc - black belt prep course Cancellation Enquiry Follow-up In-class…" at bounding box center [348, 335] width 215 height 31
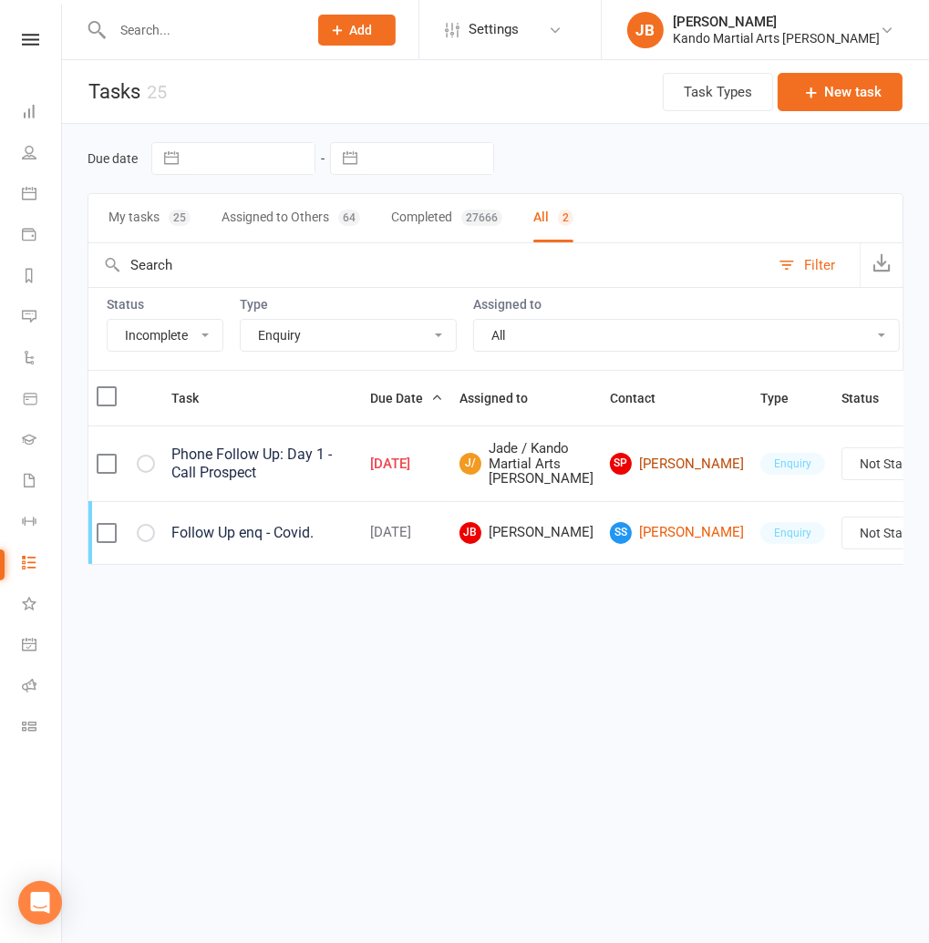
click at [610, 473] on link "SP Sanaz Parsaei" at bounding box center [677, 464] width 134 height 22
click at [151, 473] on button "button" at bounding box center [146, 464] width 18 height 18
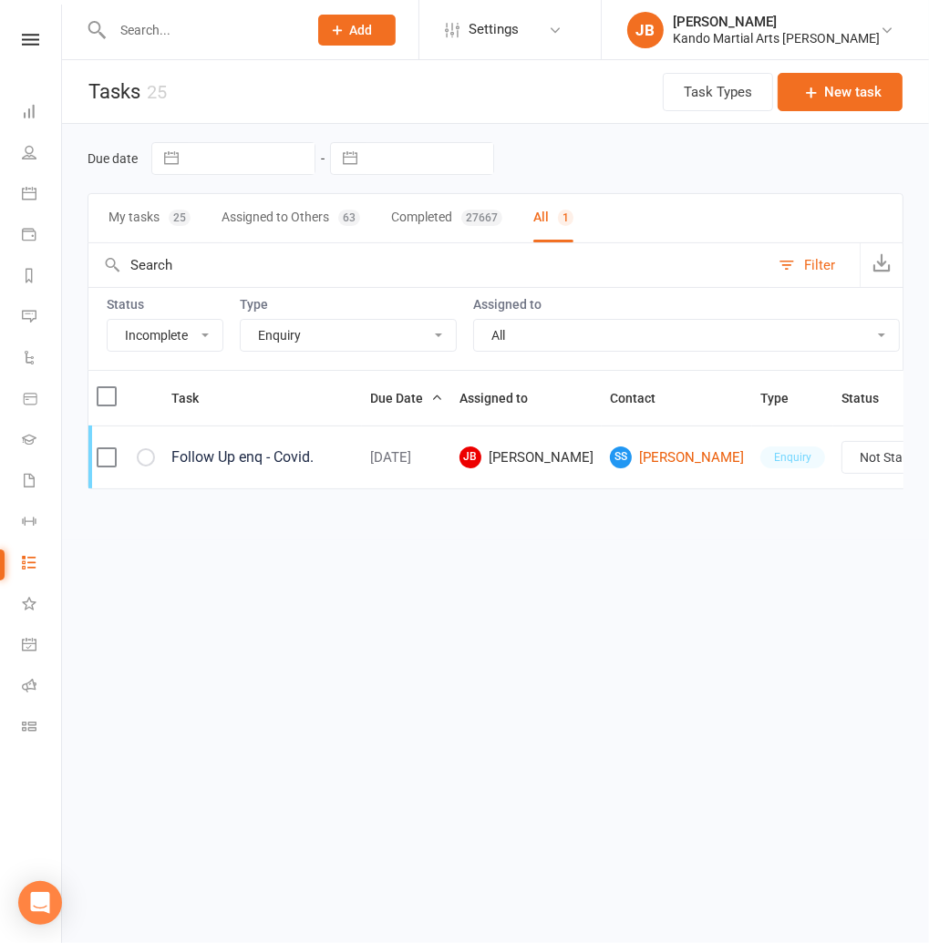
click at [277, 342] on select "All Admin Bbpc - black belt prep course Cancellation Enquiry Follow-up In-class…" at bounding box center [348, 335] width 215 height 31
select select "28118"
click at [241, 320] on select "All Admin Bbpc - black belt prep course Cancellation Enquiry Follow-up In-class…" at bounding box center [348, 335] width 215 height 31
select select "started"
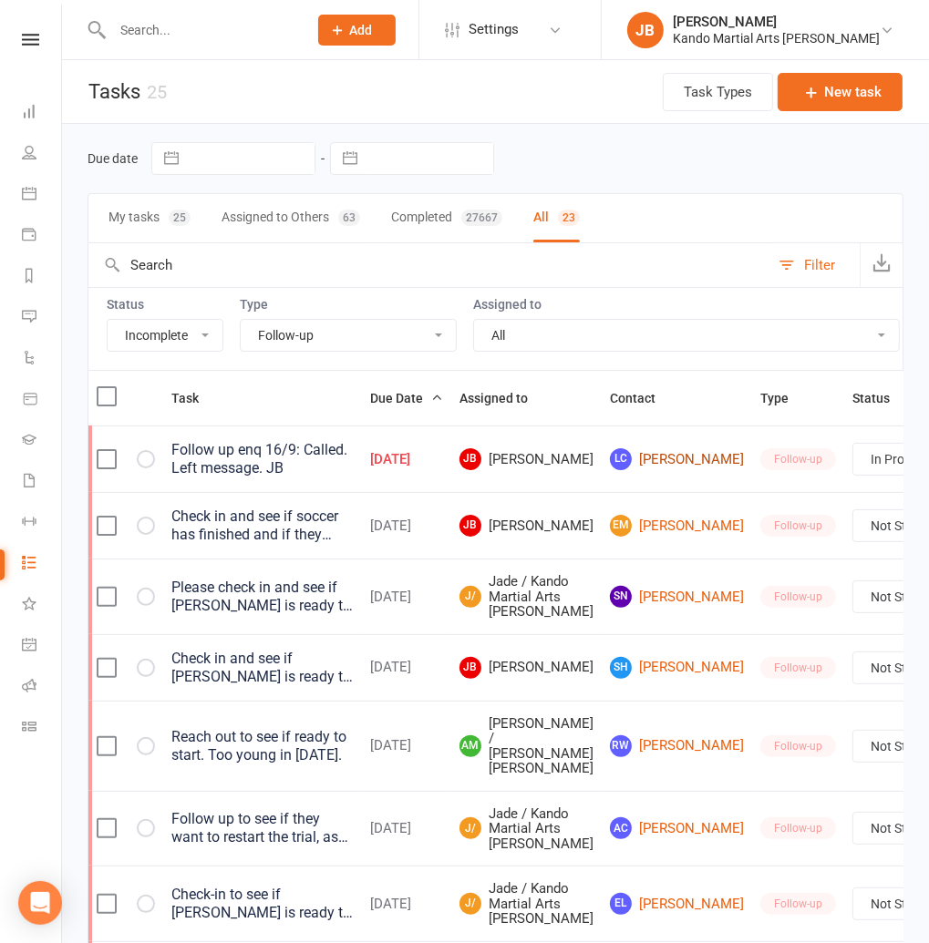
click at [618, 448] on link "LC Lucelyn Calanog" at bounding box center [677, 459] width 134 height 22
click at [296, 334] on select "All Admin Bbpc - black belt prep course Cancellation Enquiry Follow-up In-class…" at bounding box center [348, 335] width 215 height 31
select select "16411"
click at [241, 320] on select "All Admin Bbpc - black belt prep course Cancellation Enquiry Follow-up In-class…" at bounding box center [348, 335] width 215 height 31
select select "started"
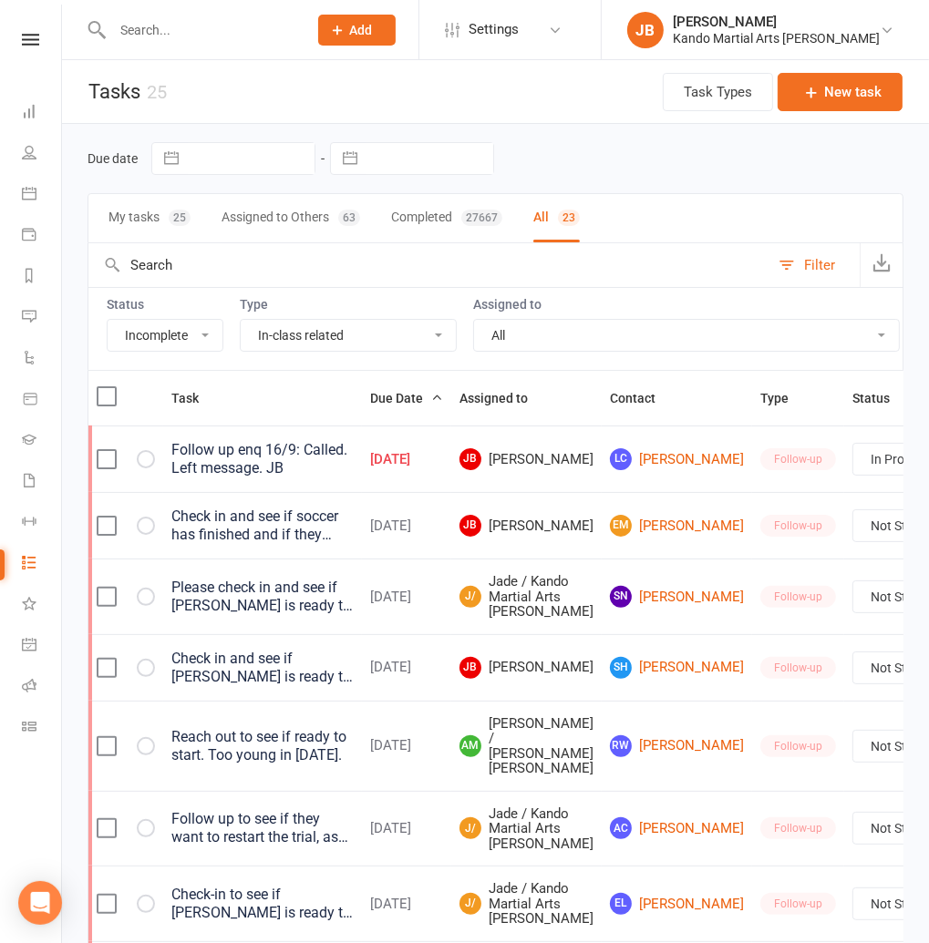
select select "started"
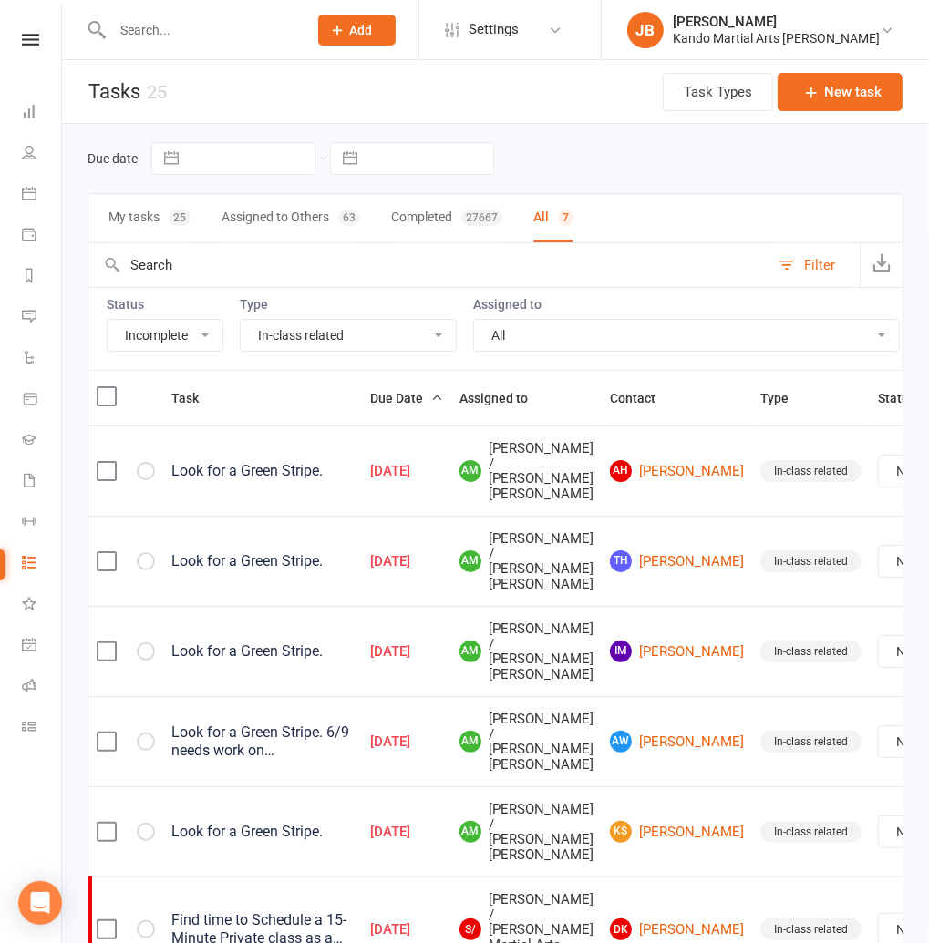
click at [306, 334] on select "All Admin Bbpc - black belt prep course Cancellation Enquiry Follow-up In-class…" at bounding box center [348, 335] width 215 height 31
select select "28119"
click at [241, 320] on select "All Admin Bbpc - black belt prep course Cancellation Enquiry Follow-up In-class…" at bounding box center [348, 335] width 215 height 31
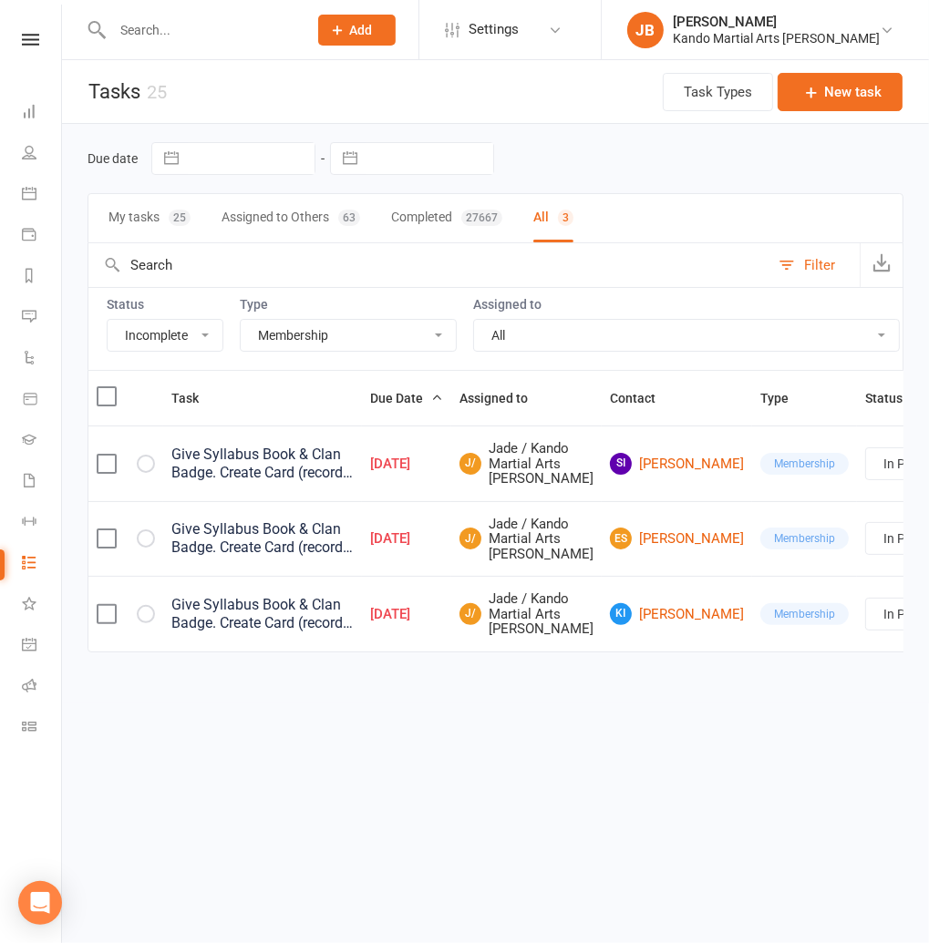
select select "started"
click at [301, 337] on select "All Admin Bbpc - black belt prep course Cancellation Enquiry Follow-up In-class…" at bounding box center [348, 335] width 215 height 31
select select "23793"
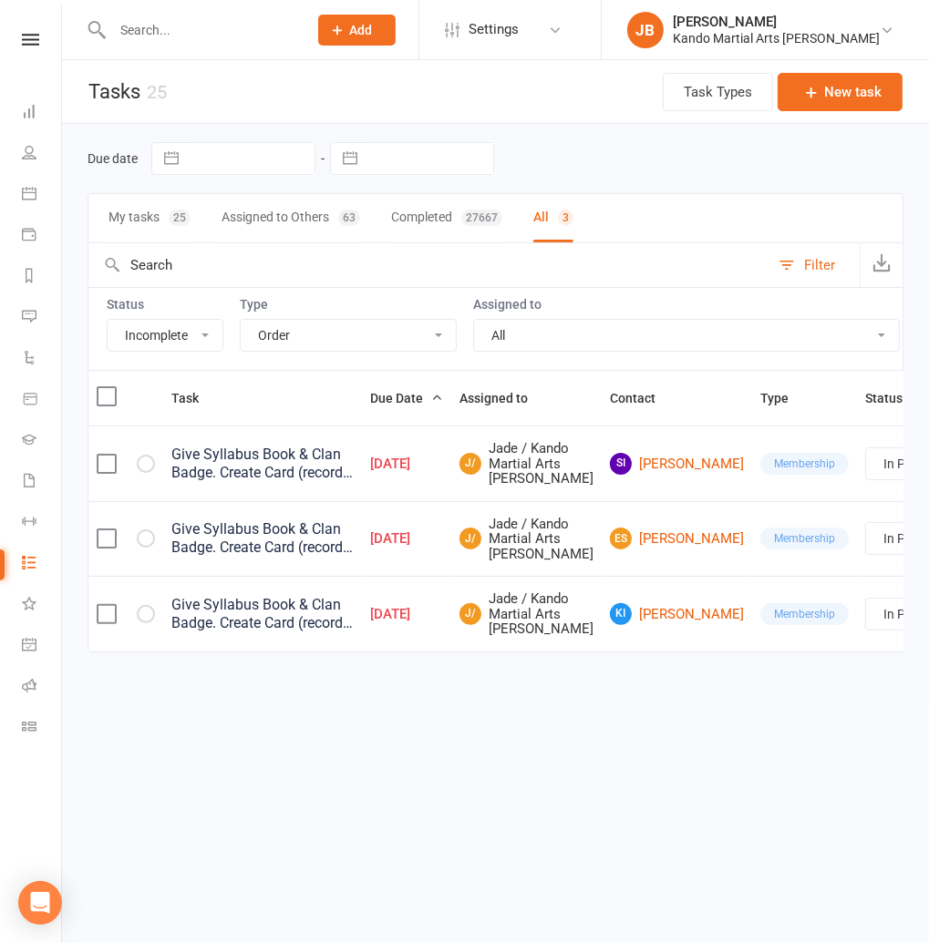
click at [241, 320] on select "All Admin Bbpc - black belt prep course Cancellation Enquiry Follow-up In-class…" at bounding box center [348, 335] width 215 height 31
select select "started"
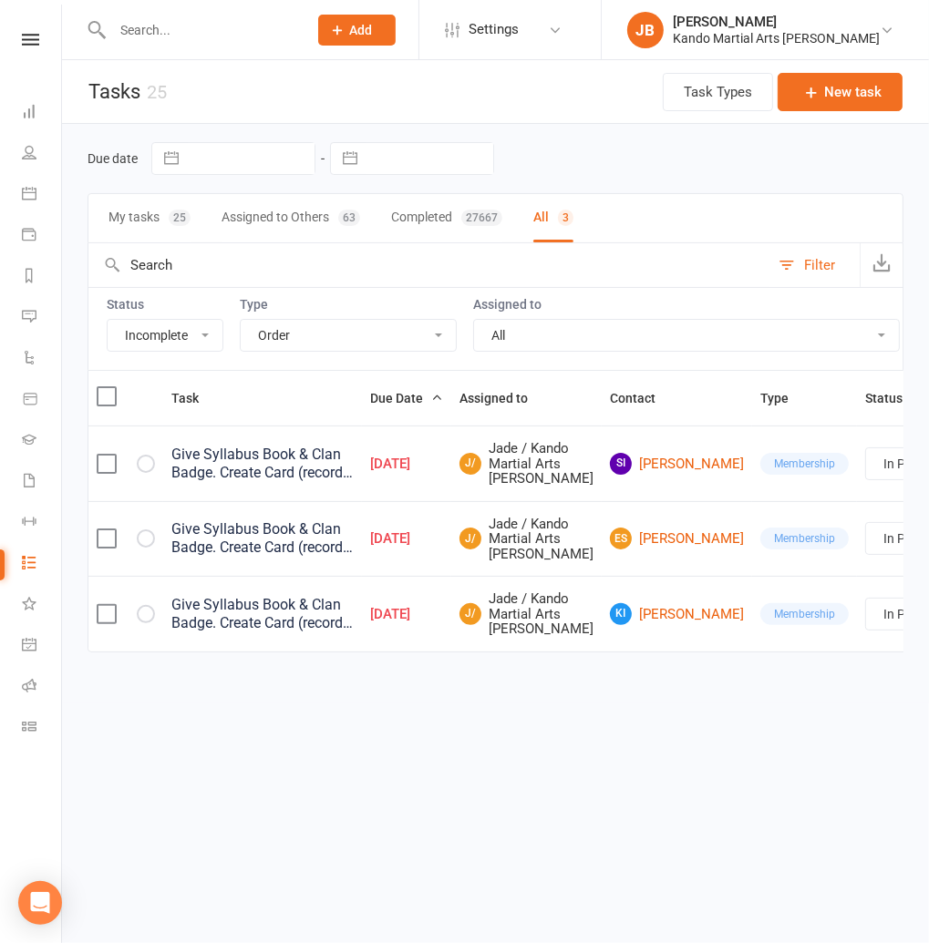
select select "started"
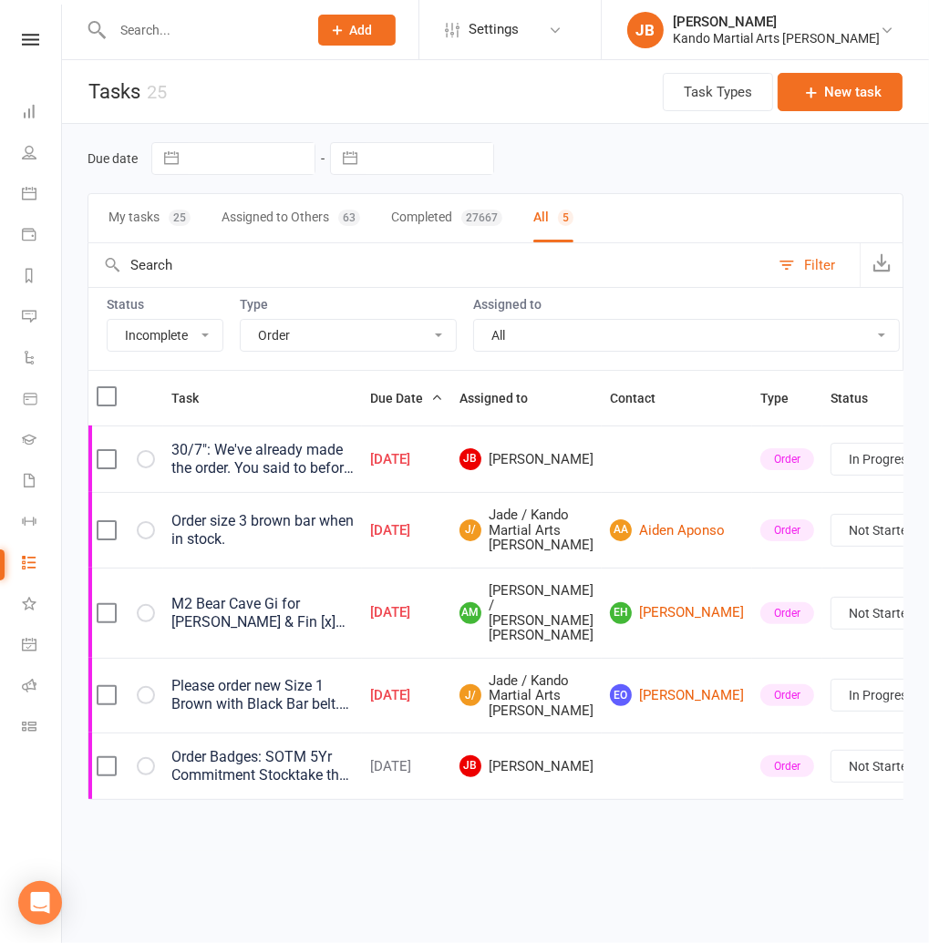
click at [300, 334] on select "All Admin Bbpc - black belt prep course Cancellation Enquiry Follow-up In-class…" at bounding box center [348, 335] width 215 height 31
click at [241, 320] on select "All Admin Bbpc - black belt prep course Cancellation Enquiry Follow-up In-class…" at bounding box center [348, 335] width 215 height 31
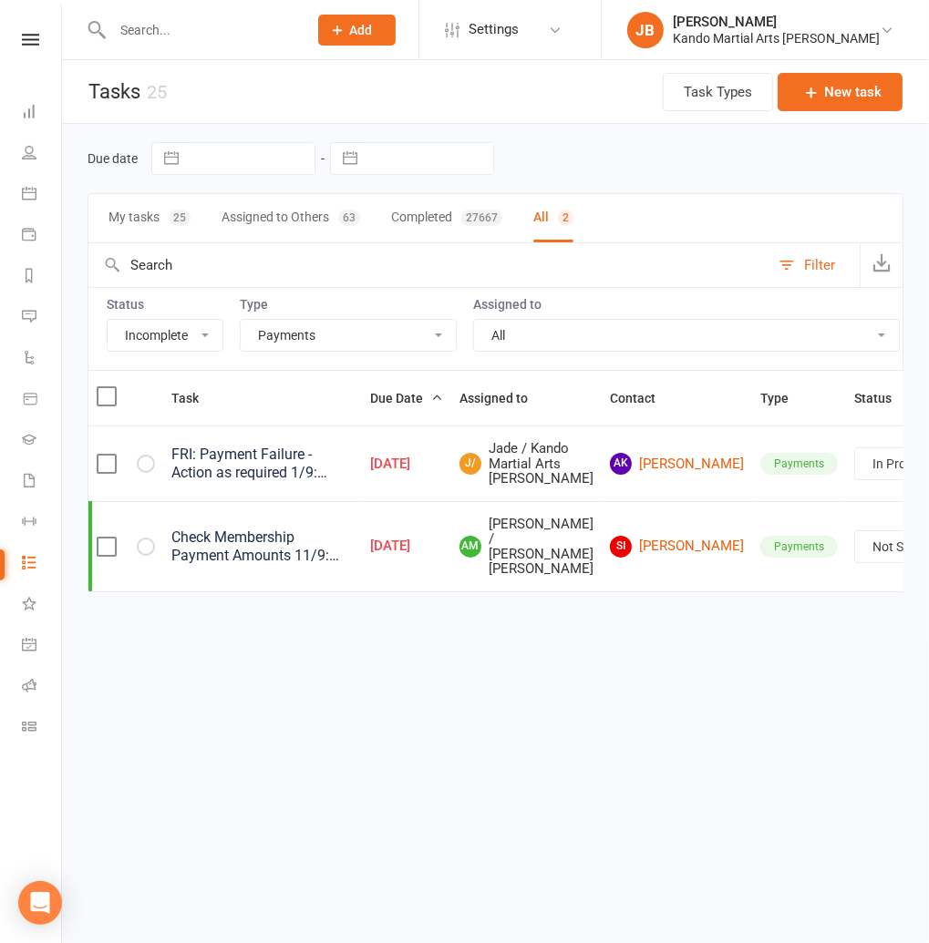
click at [283, 336] on select "All Admin Bbpc - black belt prep course Cancellation Enquiry Follow-up In-class…" at bounding box center [348, 335] width 215 height 31
click at [241, 320] on select "All Admin Bbpc - black belt prep course Cancellation Enquiry Follow-up In-class…" at bounding box center [348, 335] width 215 height 31
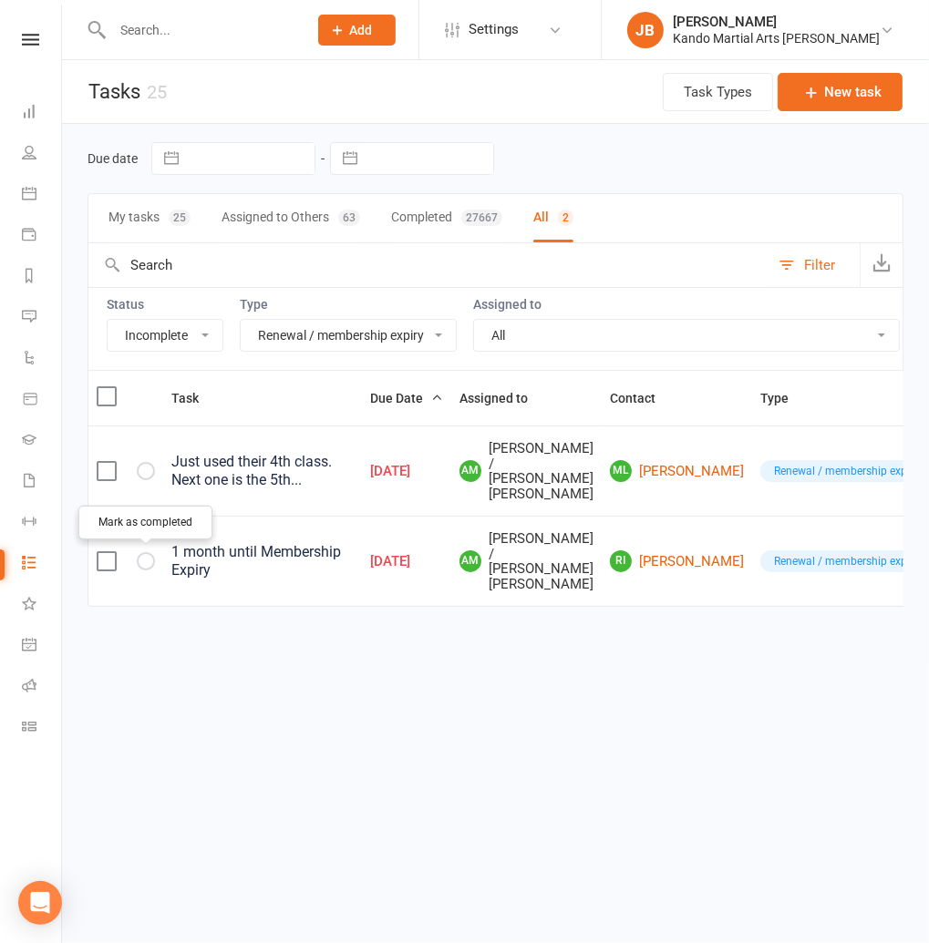
click at [0, 0] on icon "button" at bounding box center [0, 0] width 0 height 0
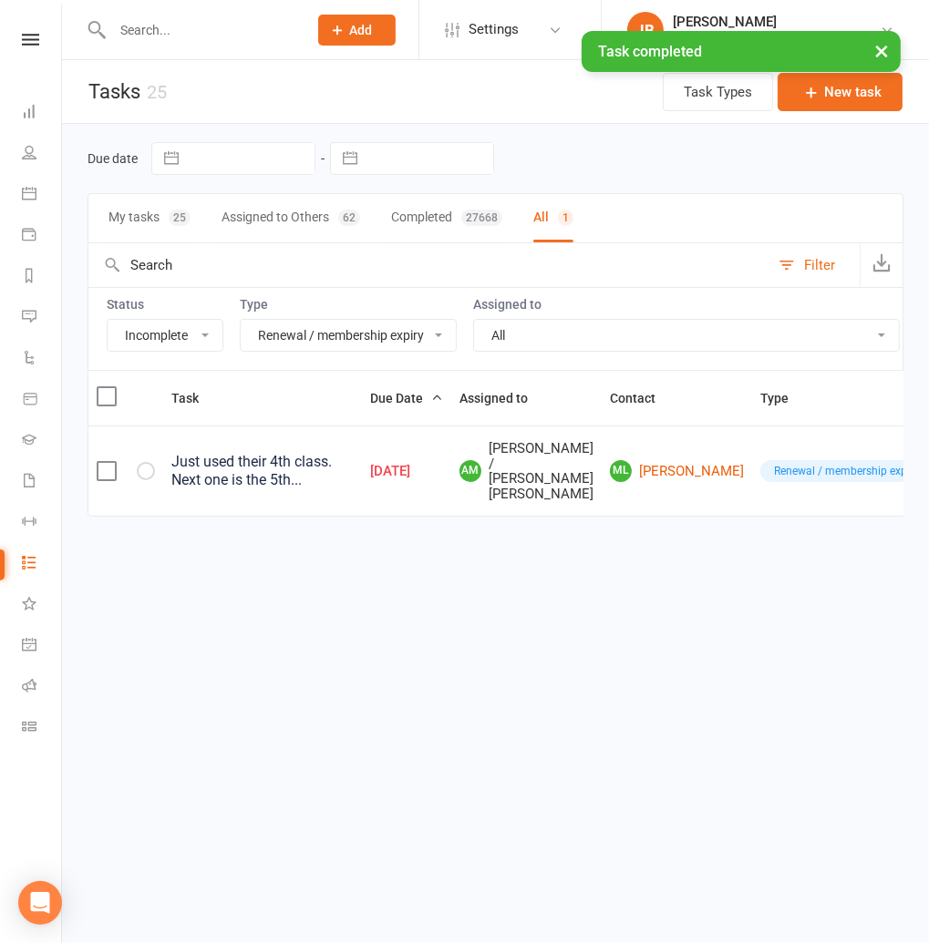
click at [288, 334] on select "All Admin Bbpc - black belt prep course Cancellation Enquiry Follow-up In-class…" at bounding box center [348, 335] width 215 height 31
click at [241, 320] on select "All Admin Bbpc - black belt prep course Cancellation Enquiry Follow-up In-class…" at bounding box center [348, 335] width 215 height 31
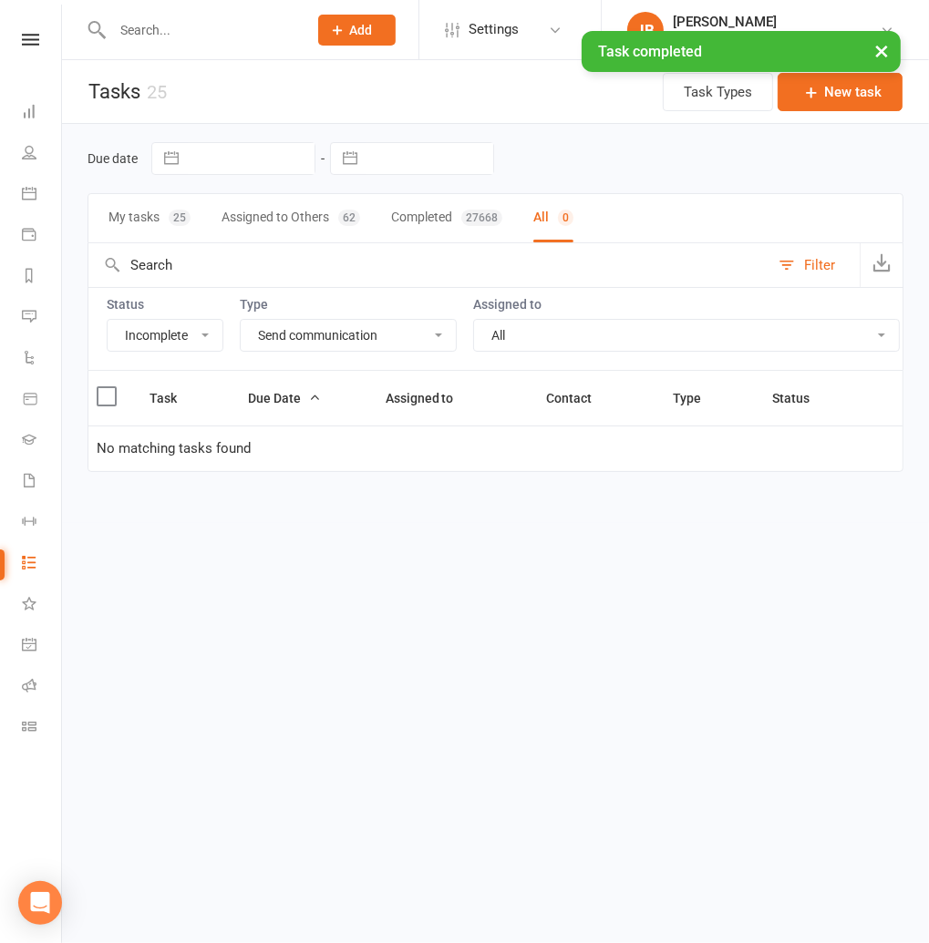
click at [272, 341] on select "All Admin Bbpc - black belt prep course Cancellation Enquiry Follow-up In-class…" at bounding box center [348, 335] width 215 height 31
click at [241, 320] on select "All Admin Bbpc - black belt prep course Cancellation Enquiry Follow-up In-class…" at bounding box center [348, 335] width 215 height 31
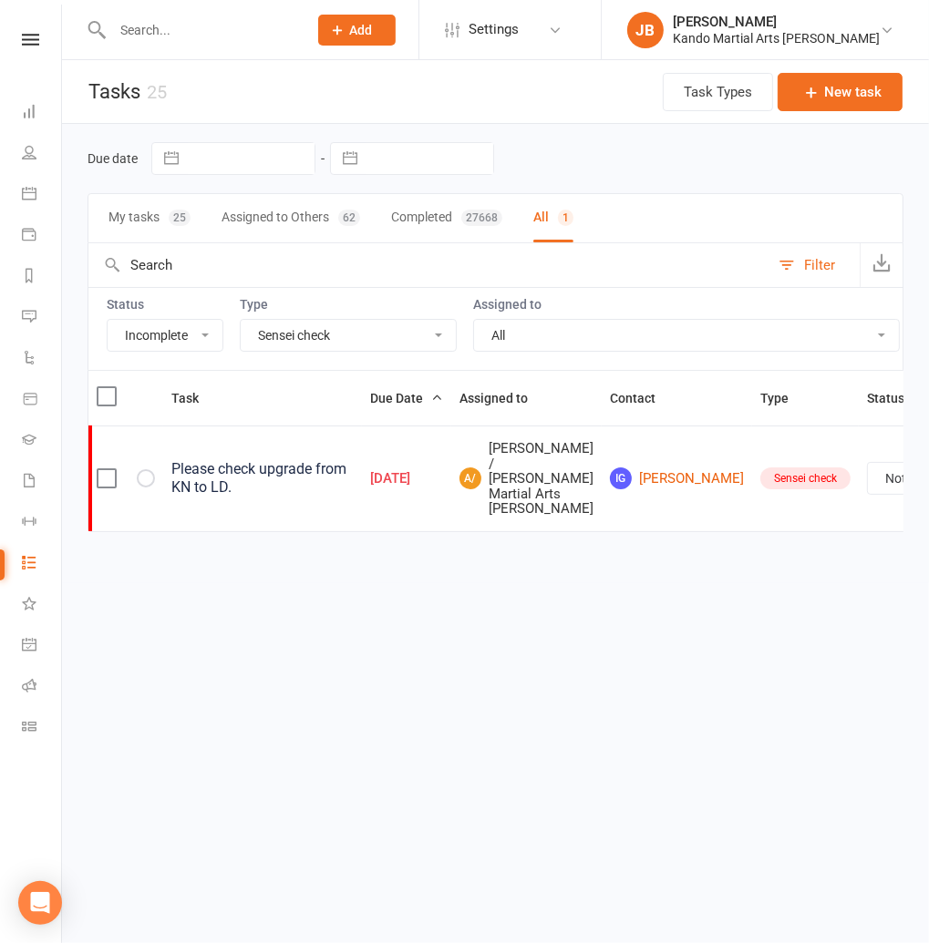
click at [271, 468] on div "Please check upgrade from KN to LD." at bounding box center [262, 478] width 182 height 36
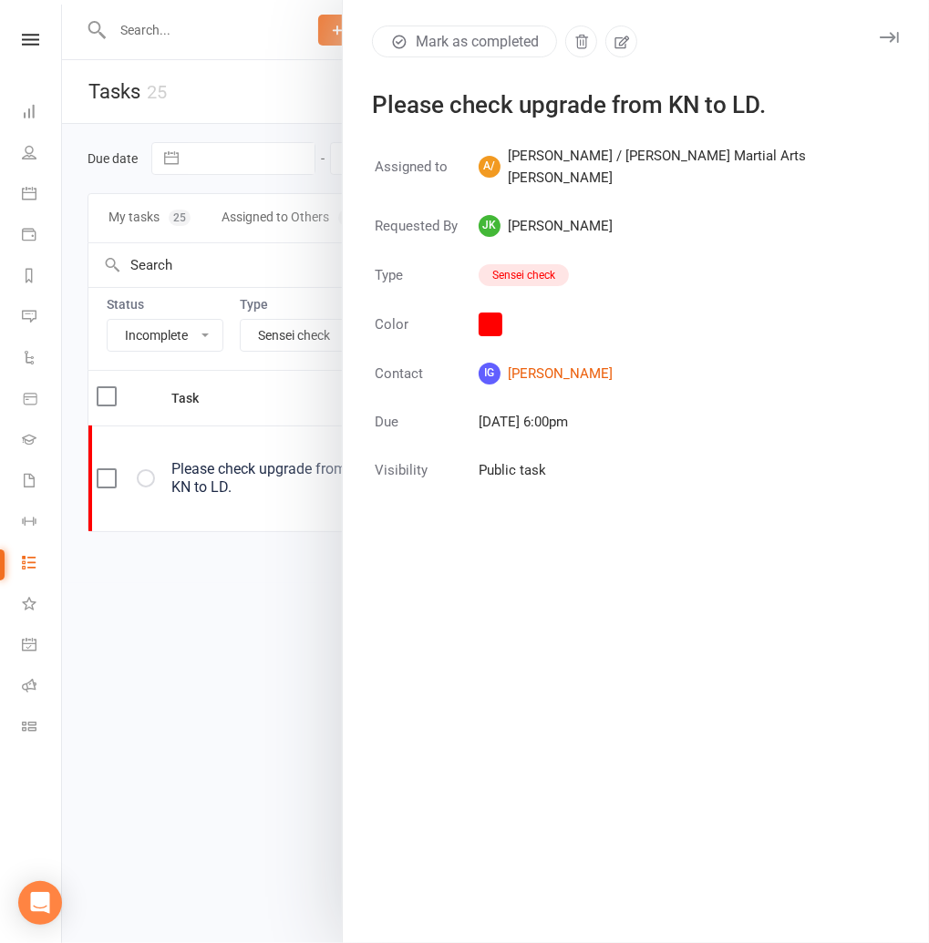
drag, startPoint x: 897, startPoint y: 34, endPoint x: 835, endPoint y: 102, distance: 92.3
click at [897, 34] on icon "button" at bounding box center [888, 37] width 19 height 11
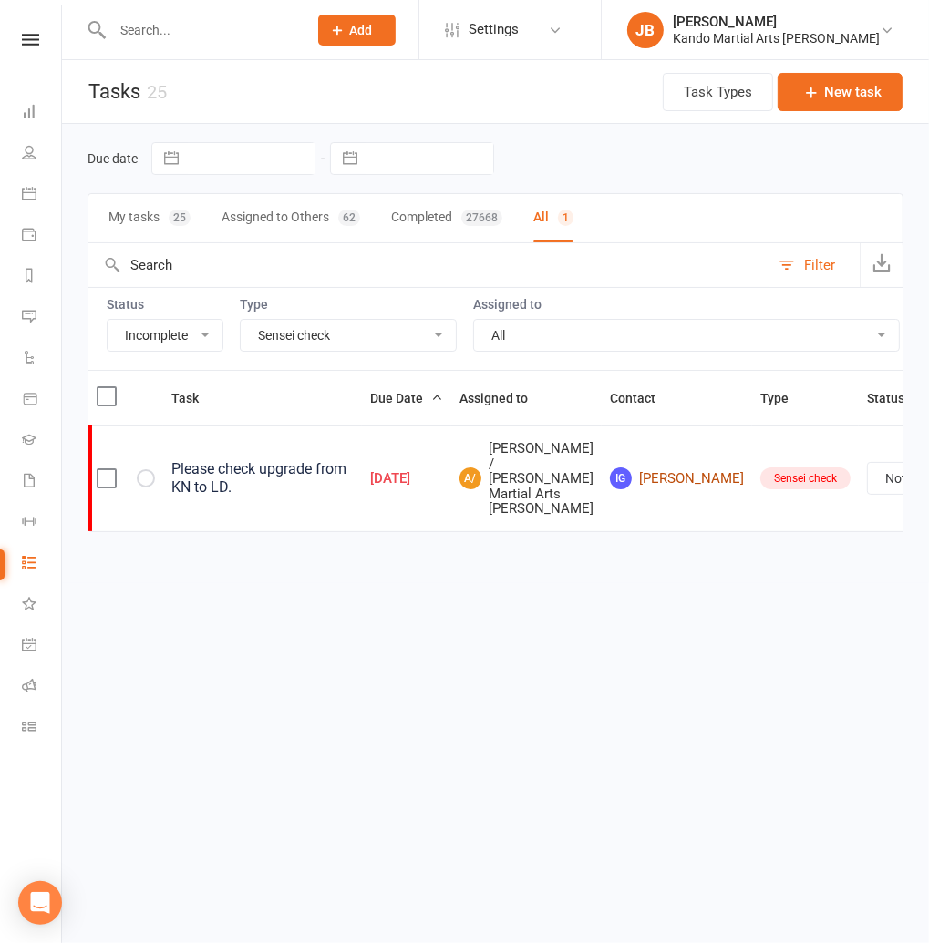
click at [611, 472] on link "IG Isaac Guo" at bounding box center [677, 479] width 134 height 22
click at [868, 483] on select "Not Started In Progress Waiting Complete" at bounding box center [935, 478] width 135 height 31
click at [868, 463] on select "Not Started In Progress Waiting Complete" at bounding box center [935, 478] width 135 height 31
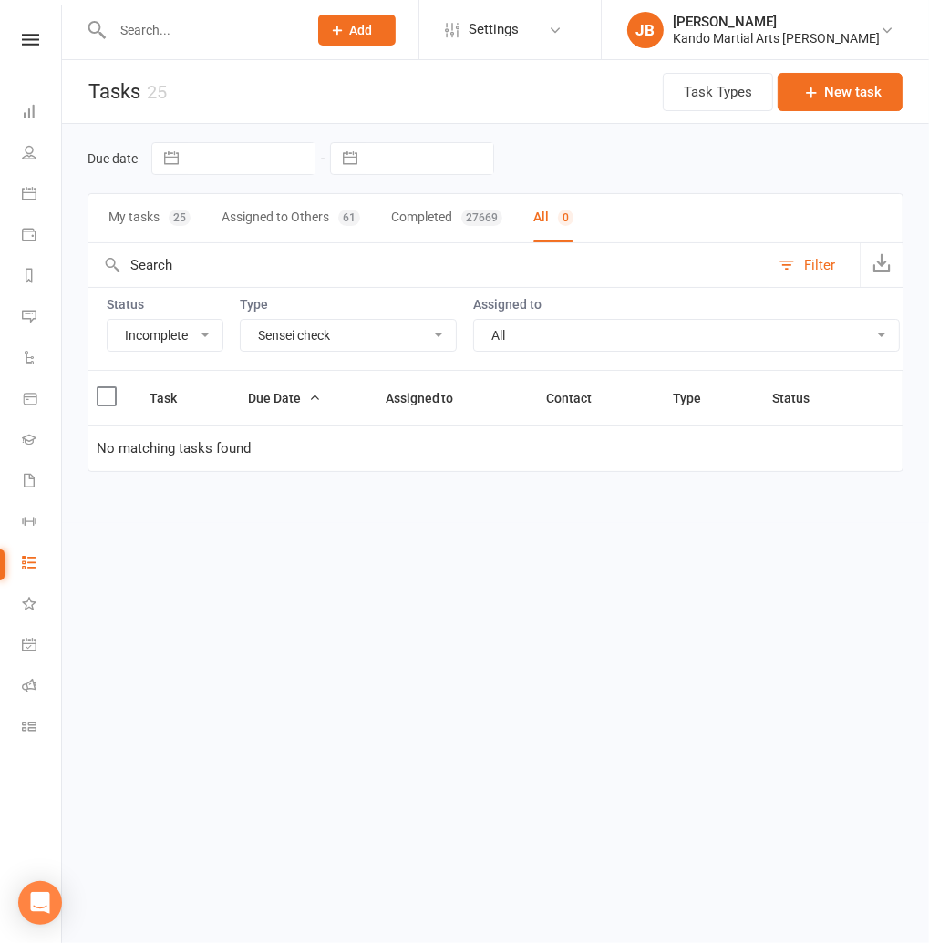
click at [274, 335] on select "All Admin Bbpc - black belt prep course Cancellation Enquiry Follow-up In-class…" at bounding box center [348, 335] width 215 height 31
click at [241, 320] on select "All Admin Bbpc - black belt prep course Cancellation Enquiry Follow-up In-class…" at bounding box center [348, 335] width 215 height 31
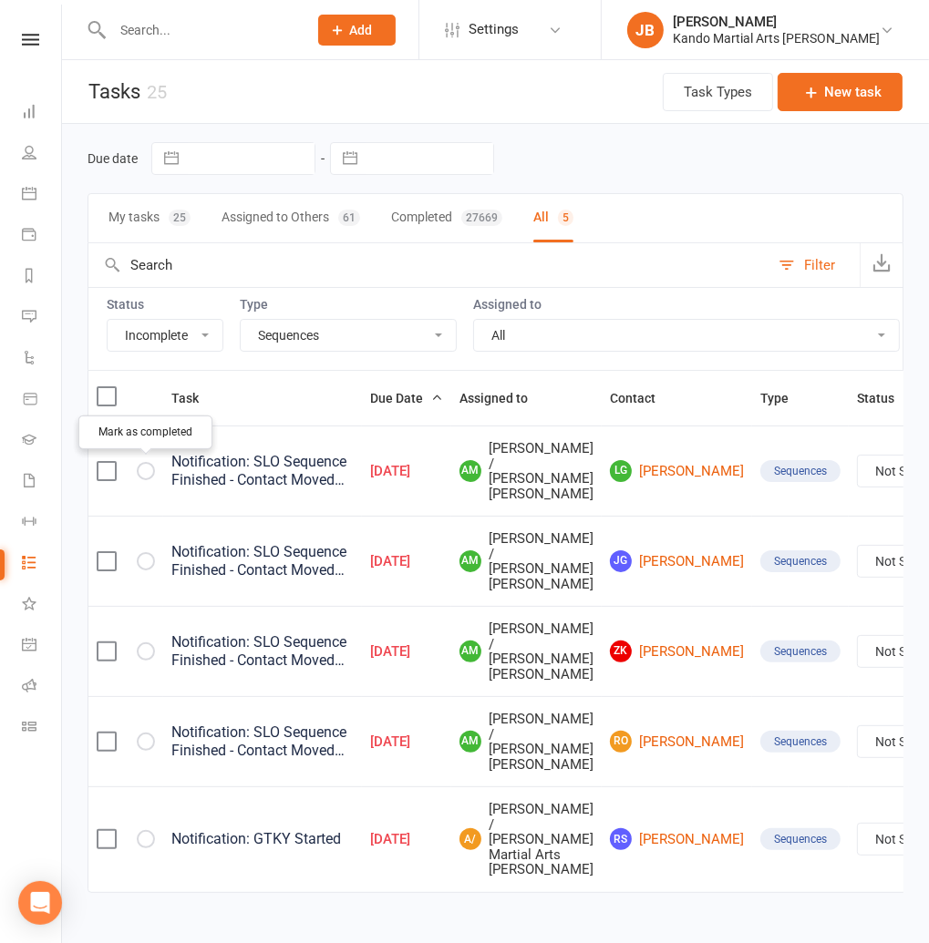
click at [0, 0] on icon "button" at bounding box center [0, 0] width 0 height 0
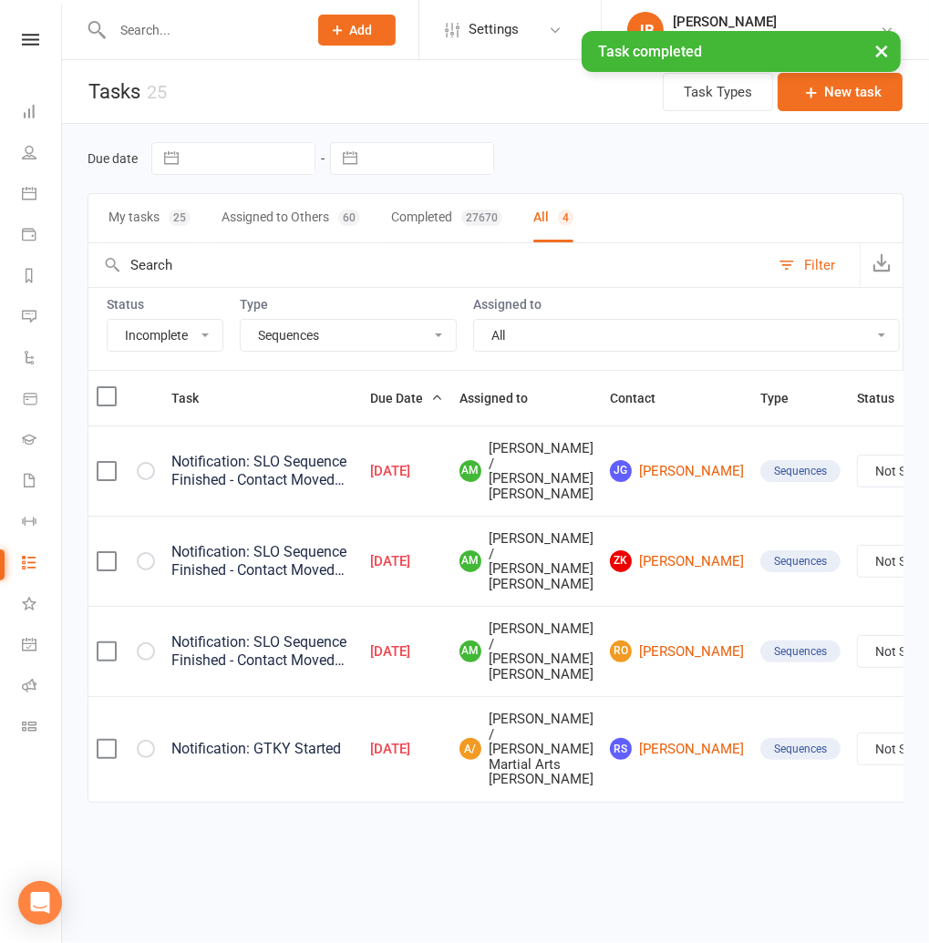
click at [0, 0] on icon "button" at bounding box center [0, 0] width 0 height 0
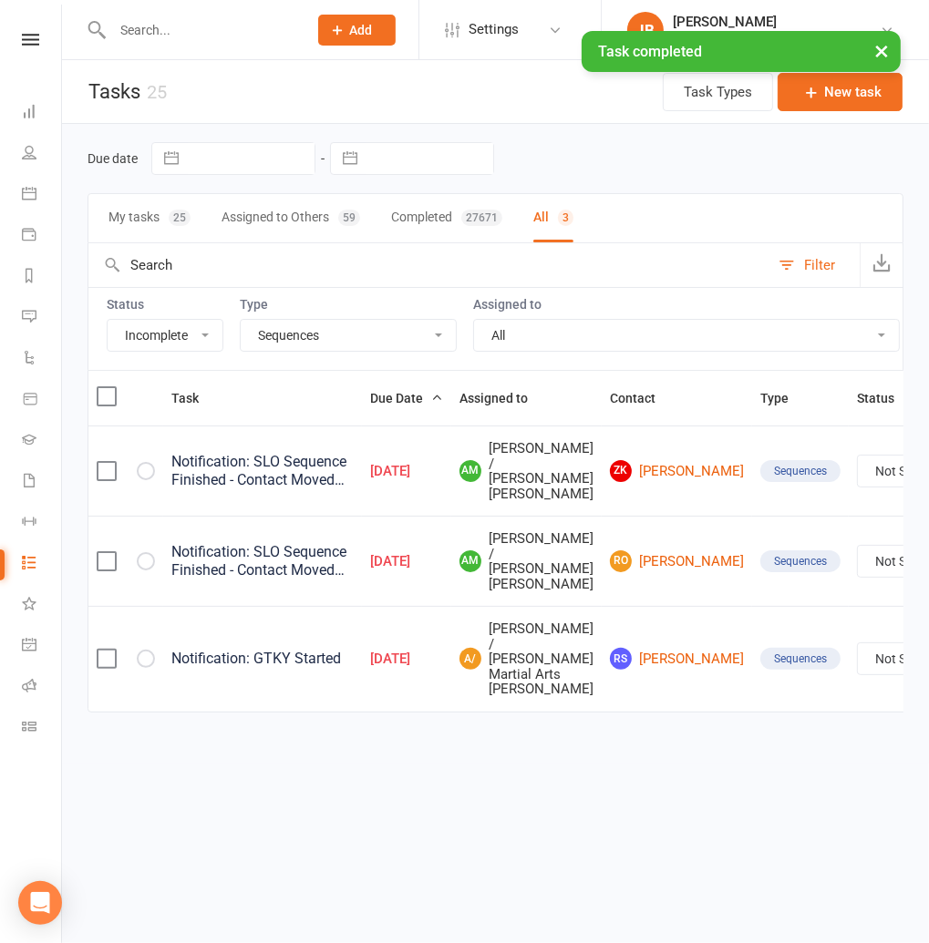
click at [0, 0] on icon "button" at bounding box center [0, 0] width 0 height 0
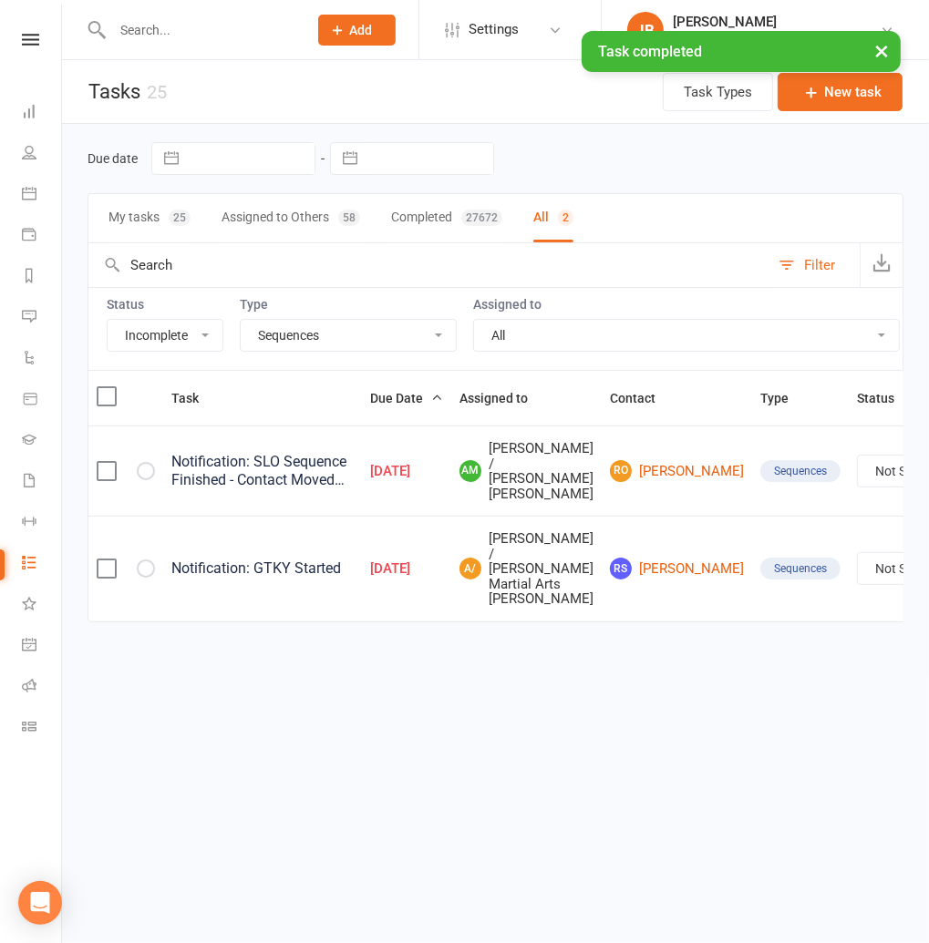
click at [0, 0] on icon "button" at bounding box center [0, 0] width 0 height 0
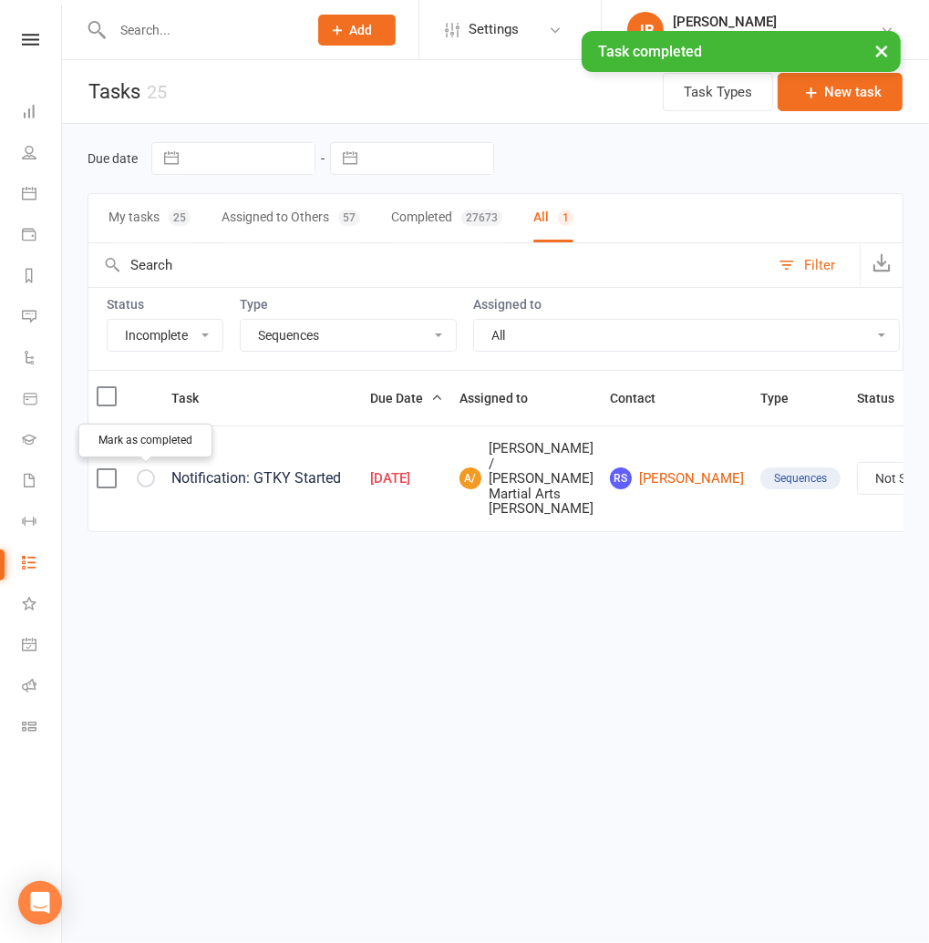
click at [0, 0] on icon "button" at bounding box center [0, 0] width 0 height 0
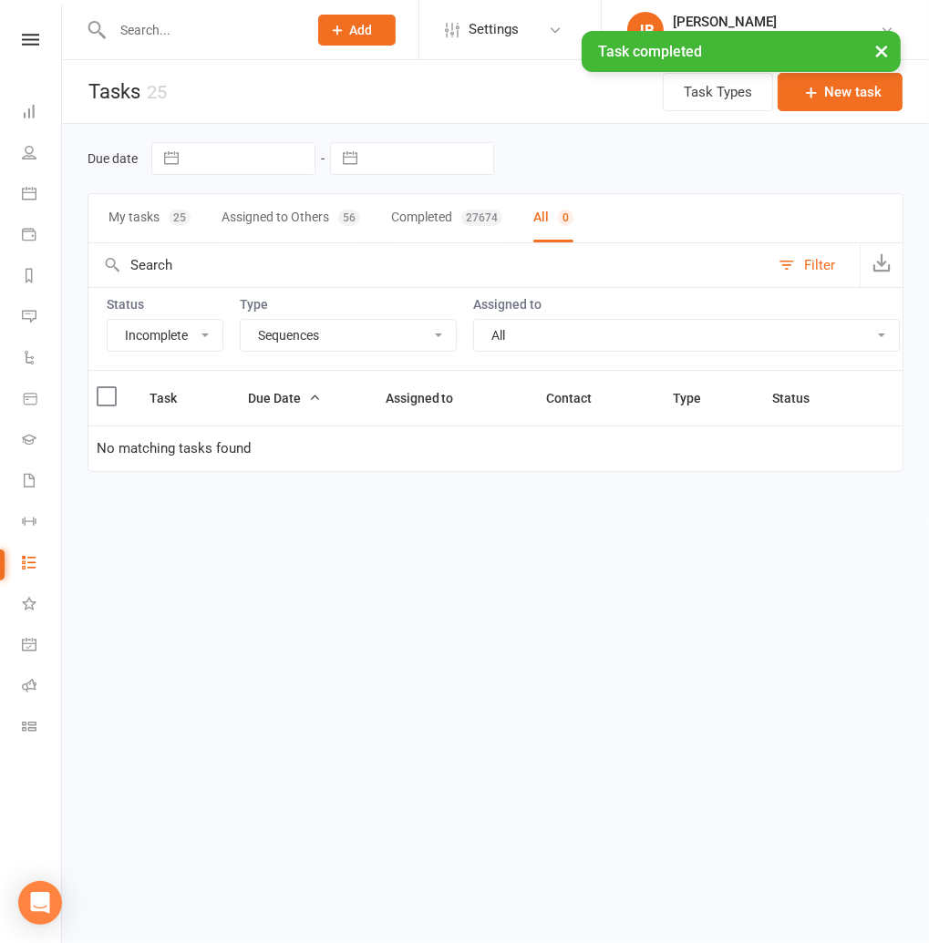
click at [312, 336] on select "All Admin Bbpc - black belt prep course Cancellation Enquiry Follow-up In-class…" at bounding box center [348, 335] width 215 height 31
click at [241, 320] on select "All Admin Bbpc - black belt prep course Cancellation Enquiry Follow-up In-class…" at bounding box center [348, 335] width 215 height 31
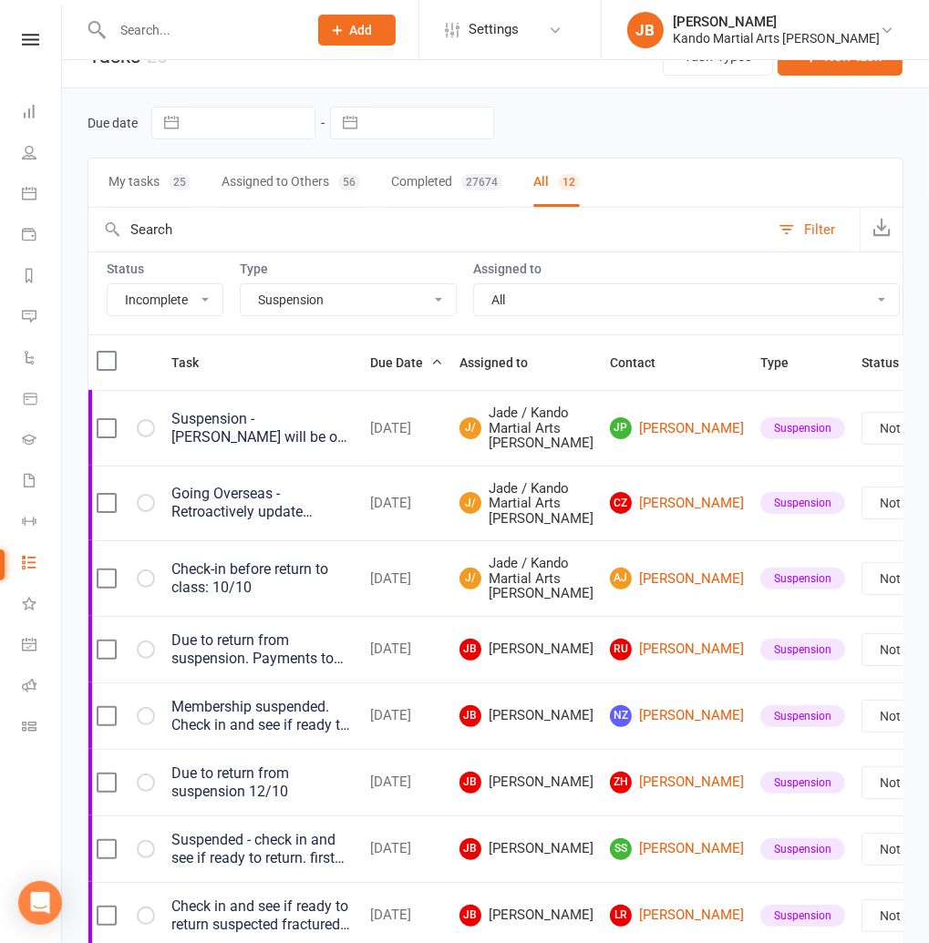
scroll to position [4, 0]
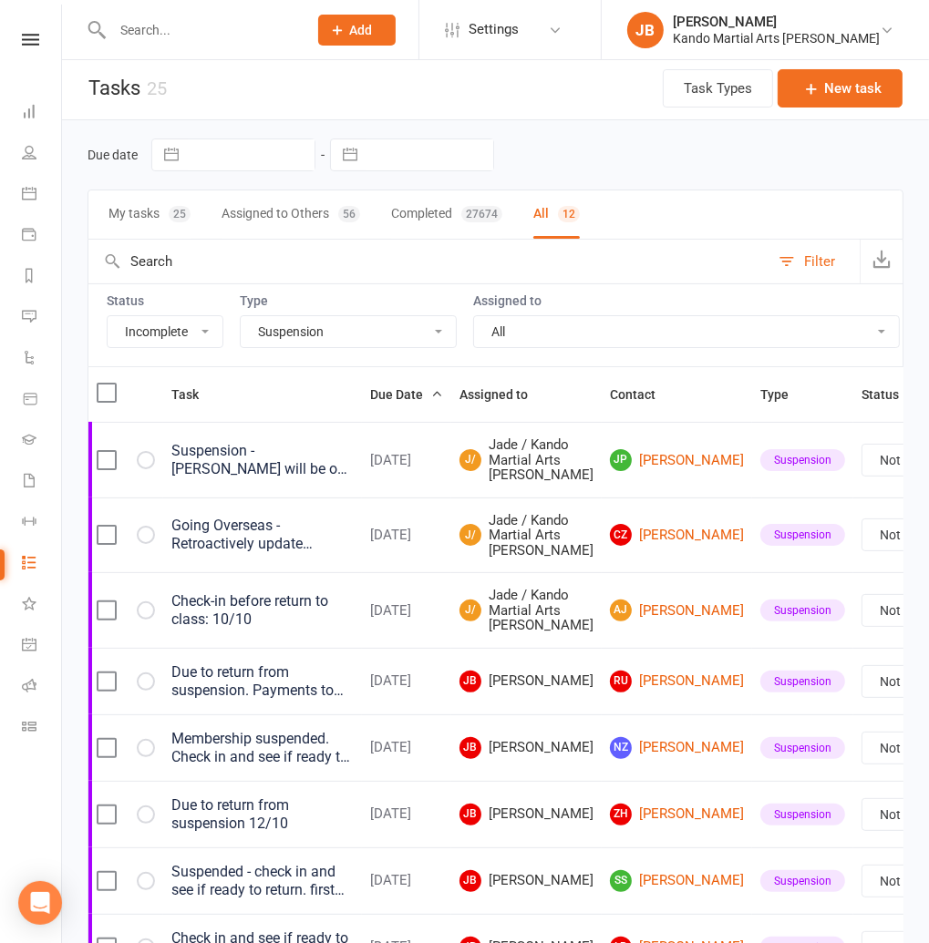
click at [434, 286] on div "Status All Incomplete Not Started In Progress Waiting Complete Type All Admin B…" at bounding box center [495, 324] width 816 height 83
click at [421, 359] on div "Status All Incomplete Not Started In Progress Waiting Complete Type All Admin B…" at bounding box center [495, 324] width 816 height 83
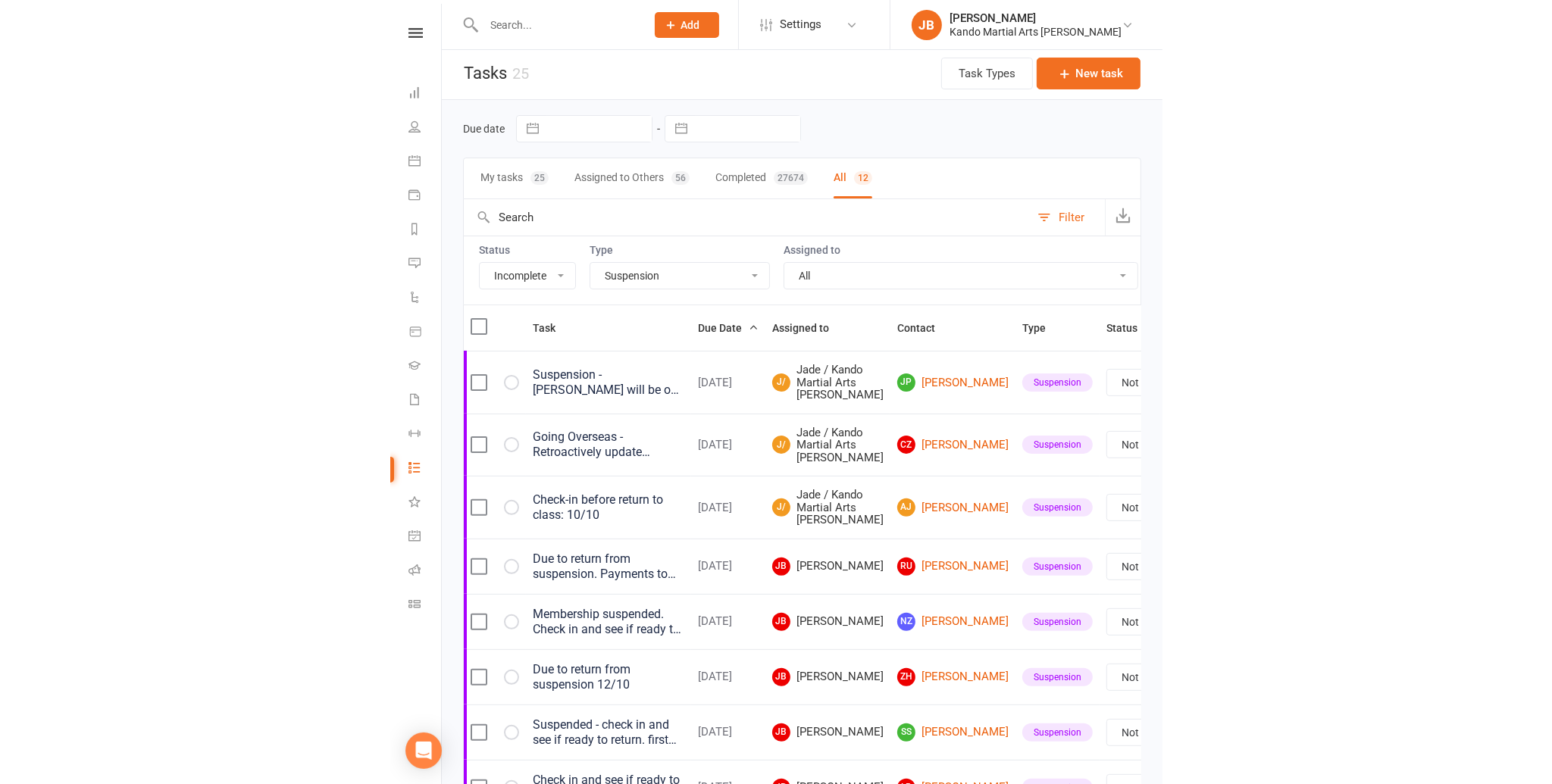
scroll to position [0, 0]
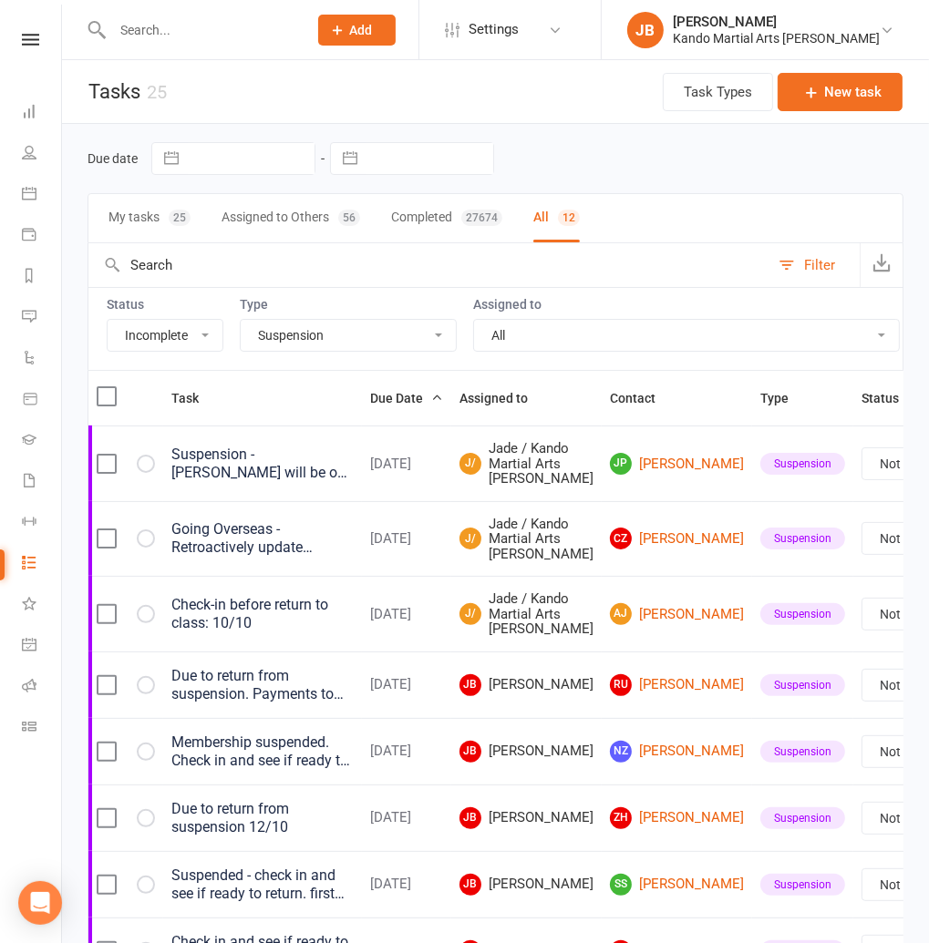
click at [269, 335] on select "All Admin Bbpc - black belt prep course Cancellation Enquiry Follow-up In-class…" at bounding box center [348, 335] width 215 height 31
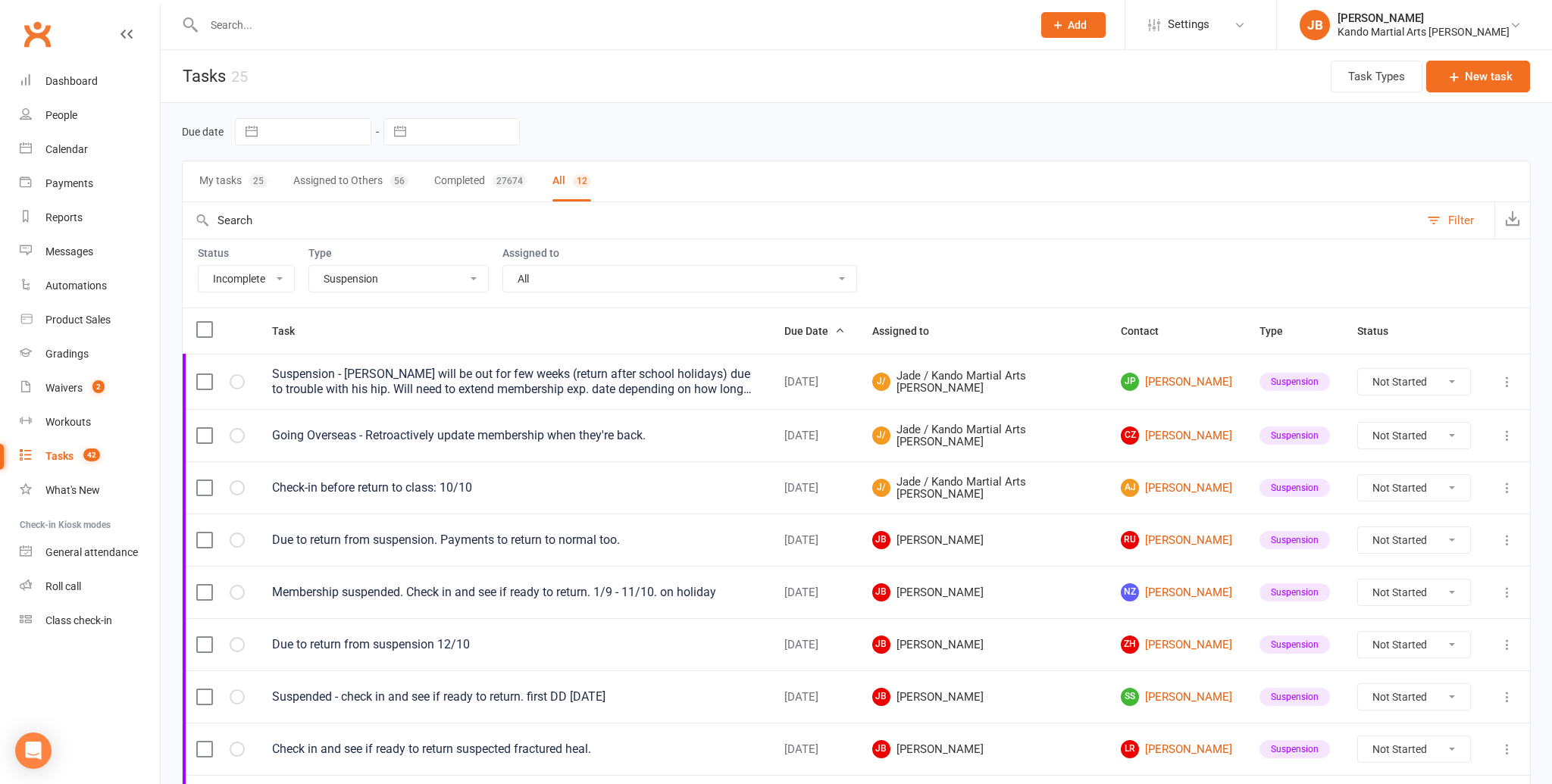
click at [341, 278] on select "All Admin Bbpc - black belt prep course Cancellation Enquiry Follow-up In-class…" at bounding box center [398, 279] width 179 height 26
click at [309, 266] on select "All Admin Bbpc - black belt prep course Cancellation Enquiry Follow-up In-class…" at bounding box center [398, 279] width 179 height 26
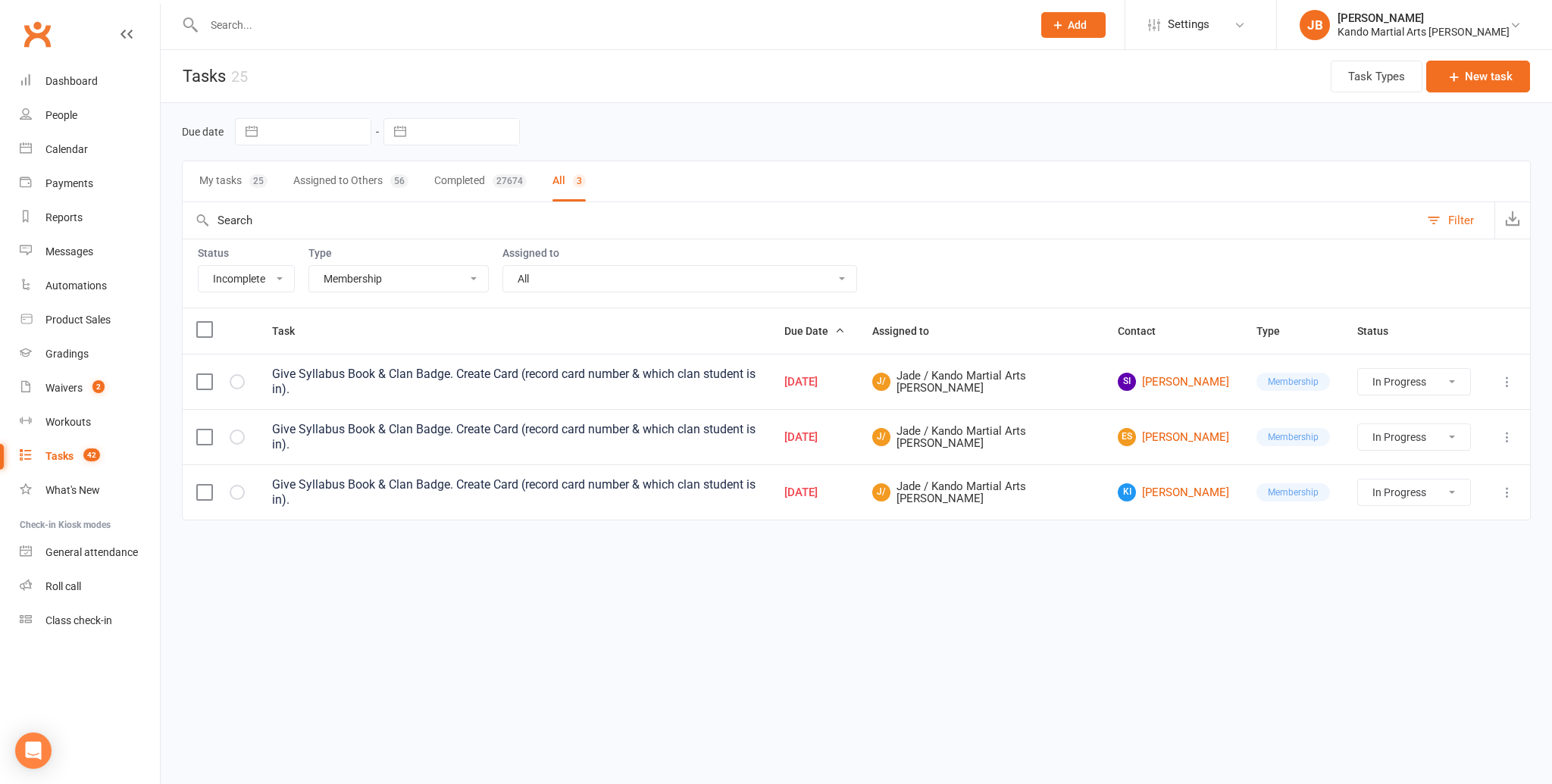
click at [362, 278] on select "All Admin Bbpc - black belt prep course Cancellation Enquiry Follow-up In-class…" at bounding box center [398, 279] width 179 height 26
click at [309, 266] on select "All Admin Bbpc - black belt prep course Cancellation Enquiry Follow-up In-class…" at bounding box center [398, 279] width 179 height 26
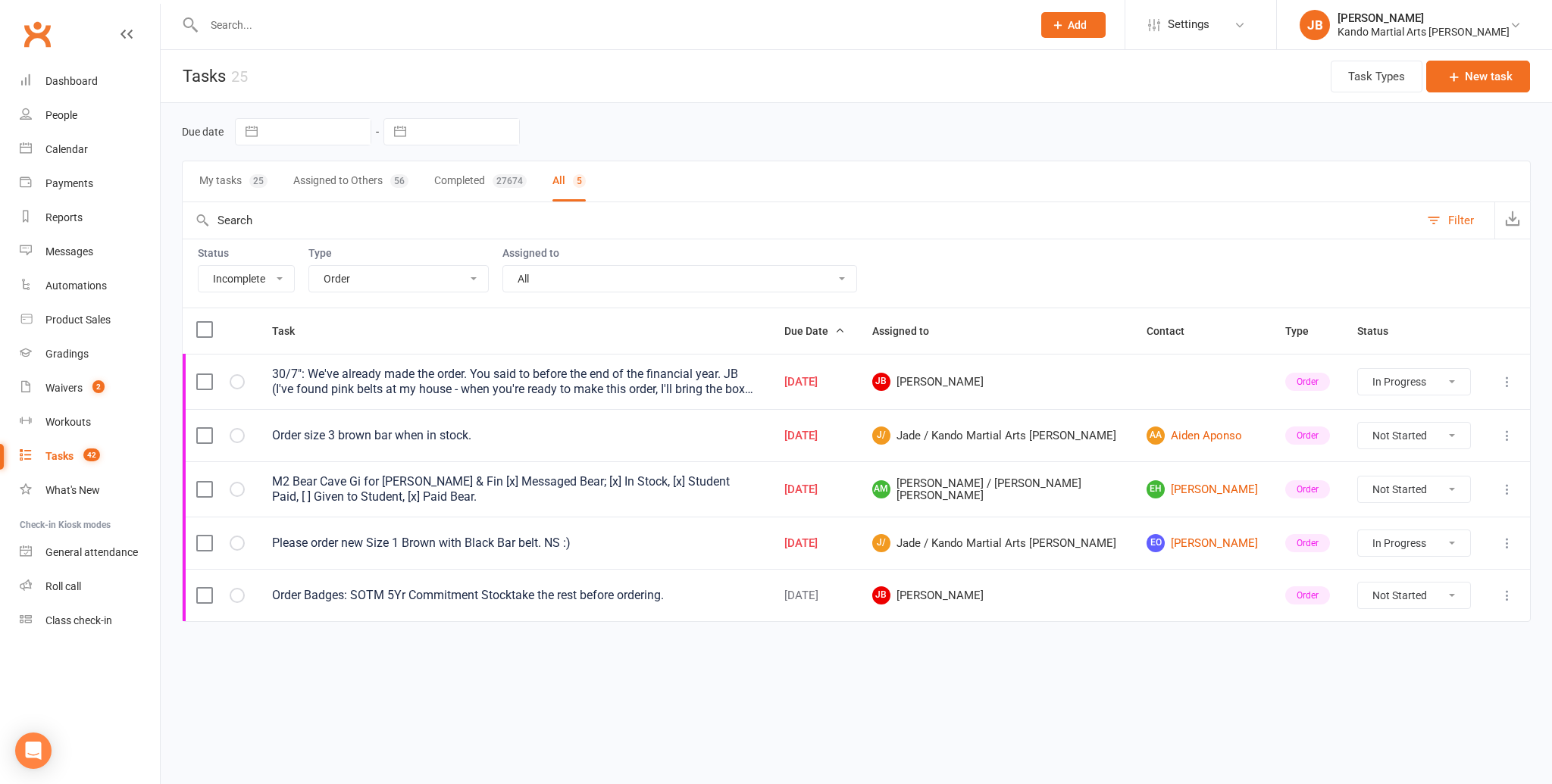
click at [331, 288] on select "All Admin Bbpc - black belt prep course Cancellation Enquiry Follow-up In-class…" at bounding box center [398, 279] width 179 height 26
click at [309, 266] on select "All Admin Bbpc - black belt prep course Cancellation Enquiry Follow-up In-class…" at bounding box center [398, 279] width 179 height 26
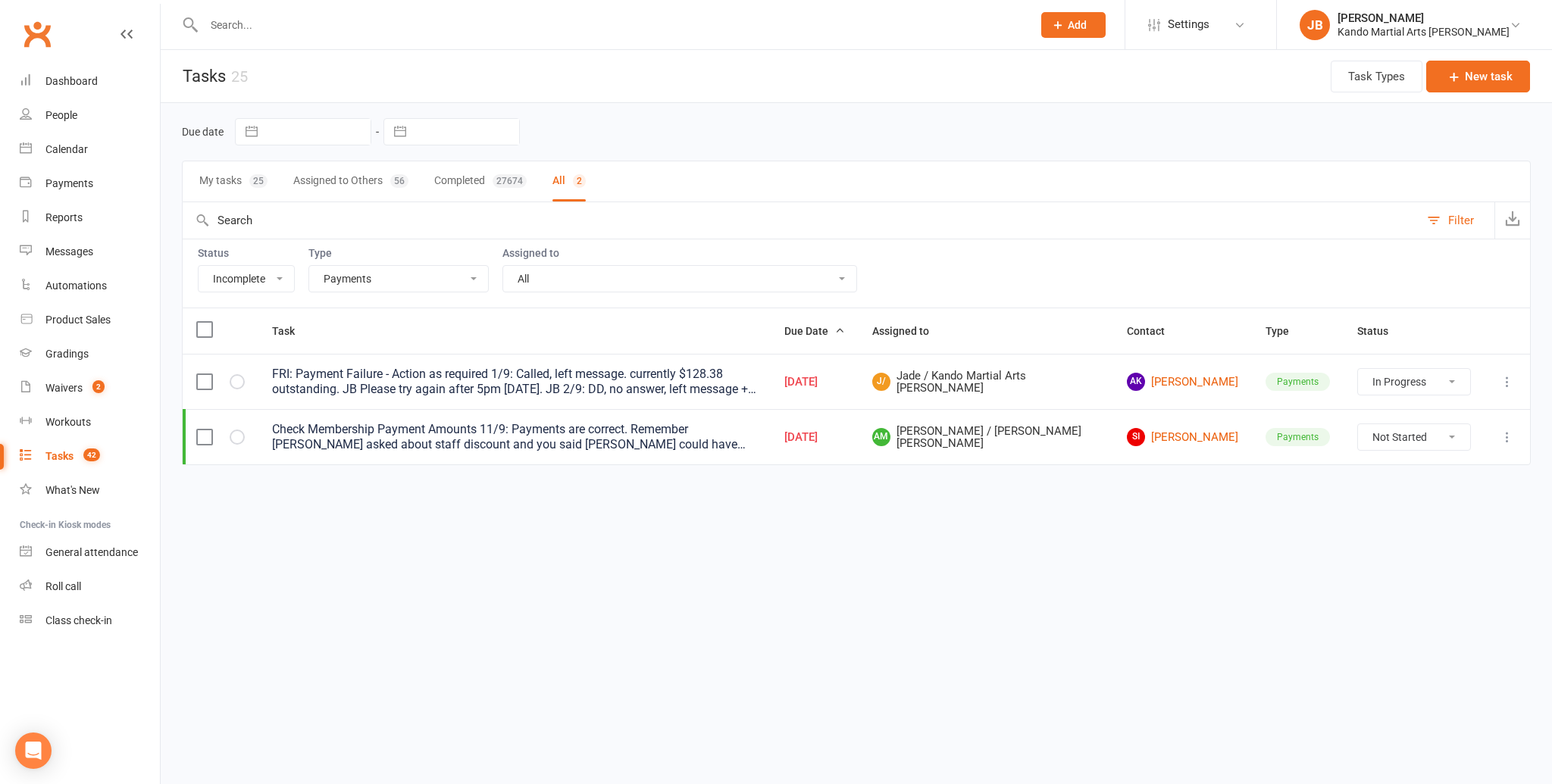
click at [521, 293] on div "Status All Incomplete Not Started In Progress Waiting Complete Type All Admin B…" at bounding box center [857, 273] width 1349 height 69
click at [396, 278] on select "All Admin Bbpc - black belt prep course Cancellation Enquiry Follow-up In-class…" at bounding box center [398, 279] width 179 height 26
click at [309, 266] on select "All Admin Bbpc - black belt prep course Cancellation Enquiry Follow-up In-class…" at bounding box center [398, 279] width 179 height 26
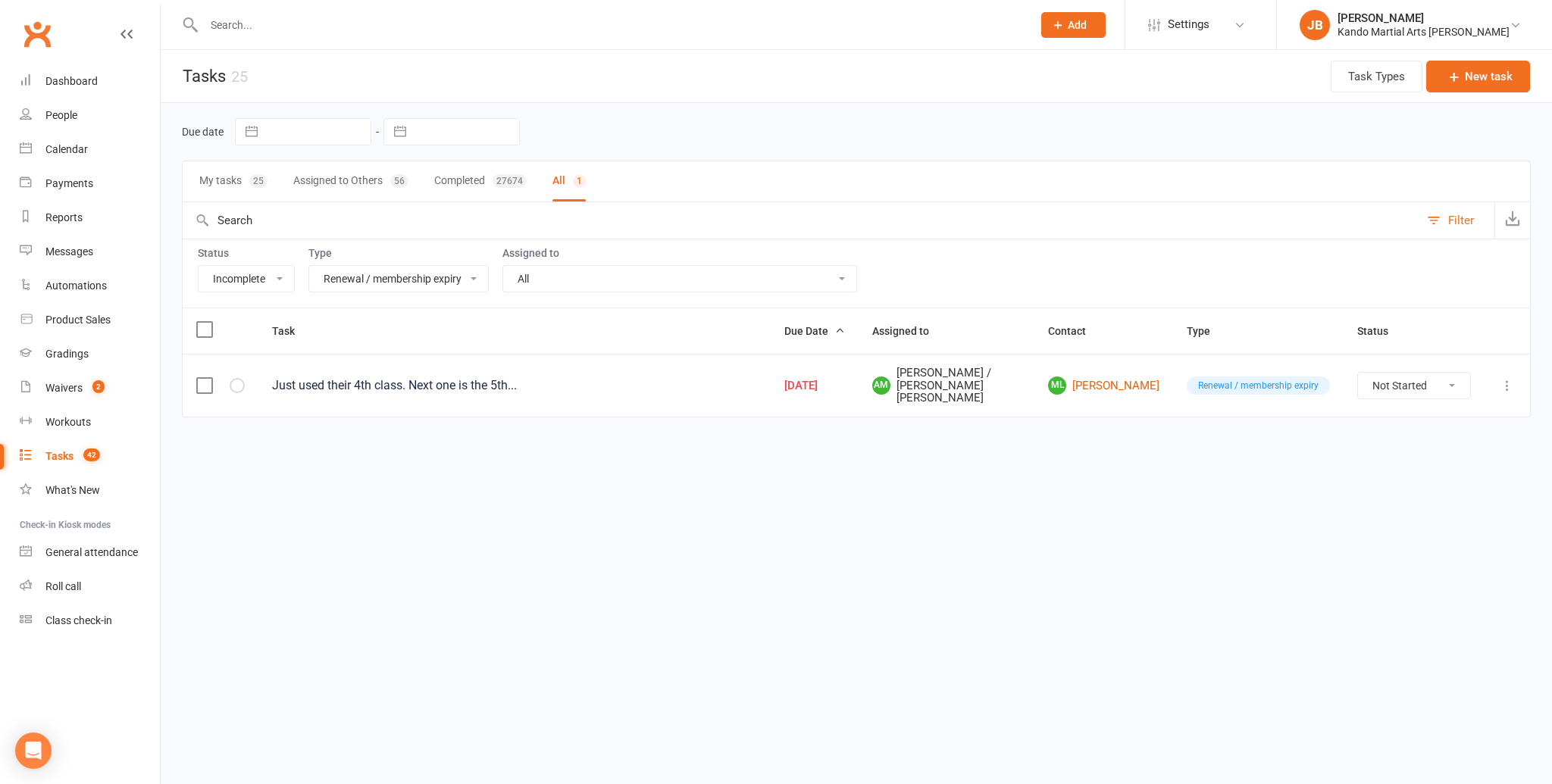
click at [345, 276] on select "All Admin Bbpc - black belt prep course Cancellation Enquiry Follow-up In-class…" at bounding box center [398, 279] width 179 height 26
click at [309, 266] on select "All Admin Bbpc - black belt prep course Cancellation Enquiry Follow-up In-class…" at bounding box center [398, 279] width 179 height 26
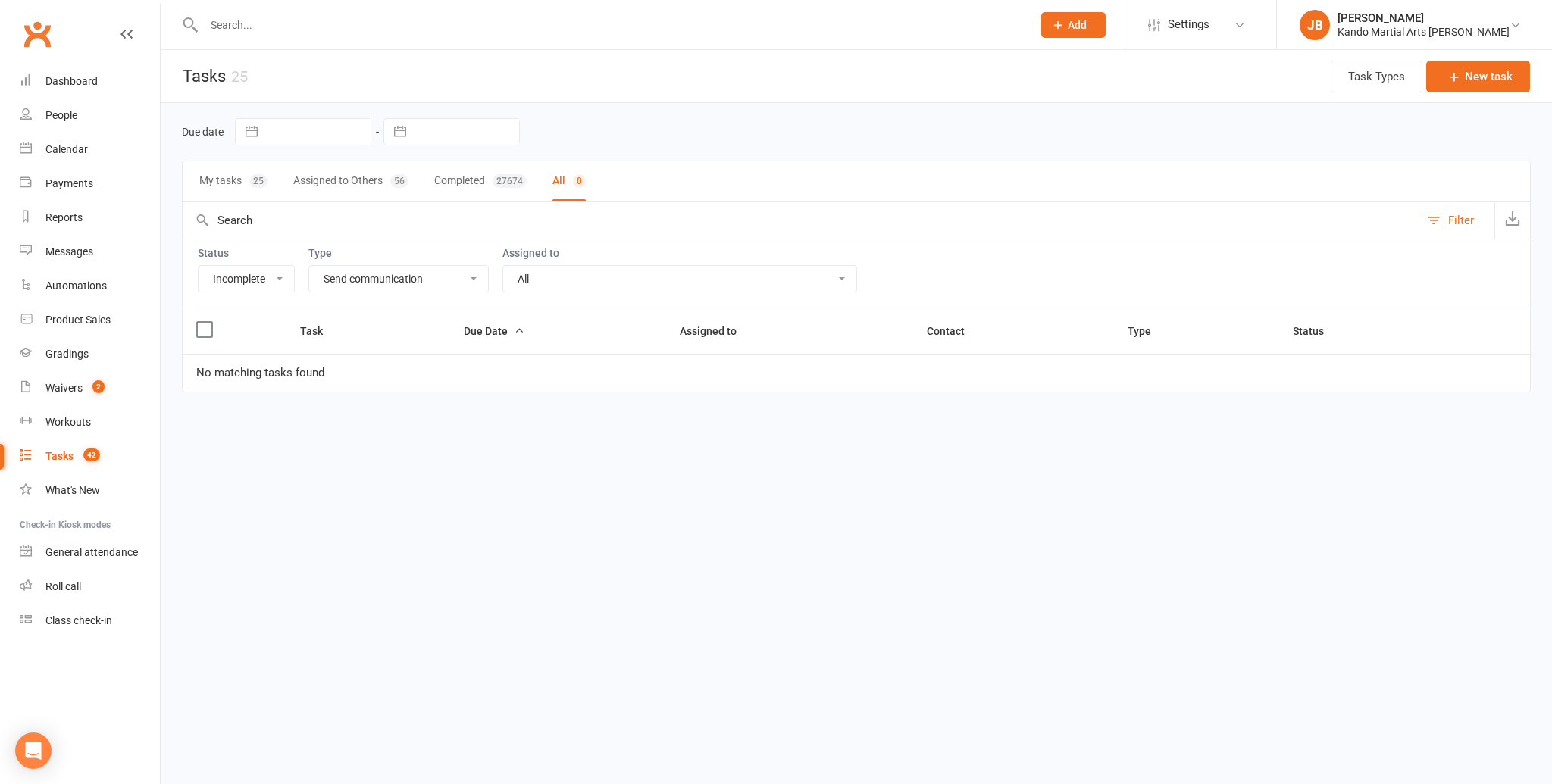
click at [344, 278] on select "All Admin Bbpc - black belt prep course Cancellation Enquiry Follow-up In-class…" at bounding box center [398, 279] width 179 height 26
click at [309, 266] on select "All Admin Bbpc - black belt prep course Cancellation Enquiry Follow-up In-class…" at bounding box center [398, 279] width 179 height 26
click at [344, 281] on select "All Admin Bbpc - black belt prep course Cancellation Enquiry Follow-up In-class…" at bounding box center [398, 279] width 179 height 26
click at [309, 266] on select "All Admin Bbpc - black belt prep course Cancellation Enquiry Follow-up In-class…" at bounding box center [398, 279] width 179 height 26
click at [334, 278] on select "All Admin Bbpc - black belt prep course Cancellation Enquiry Follow-up In-class…" at bounding box center [398, 279] width 179 height 26
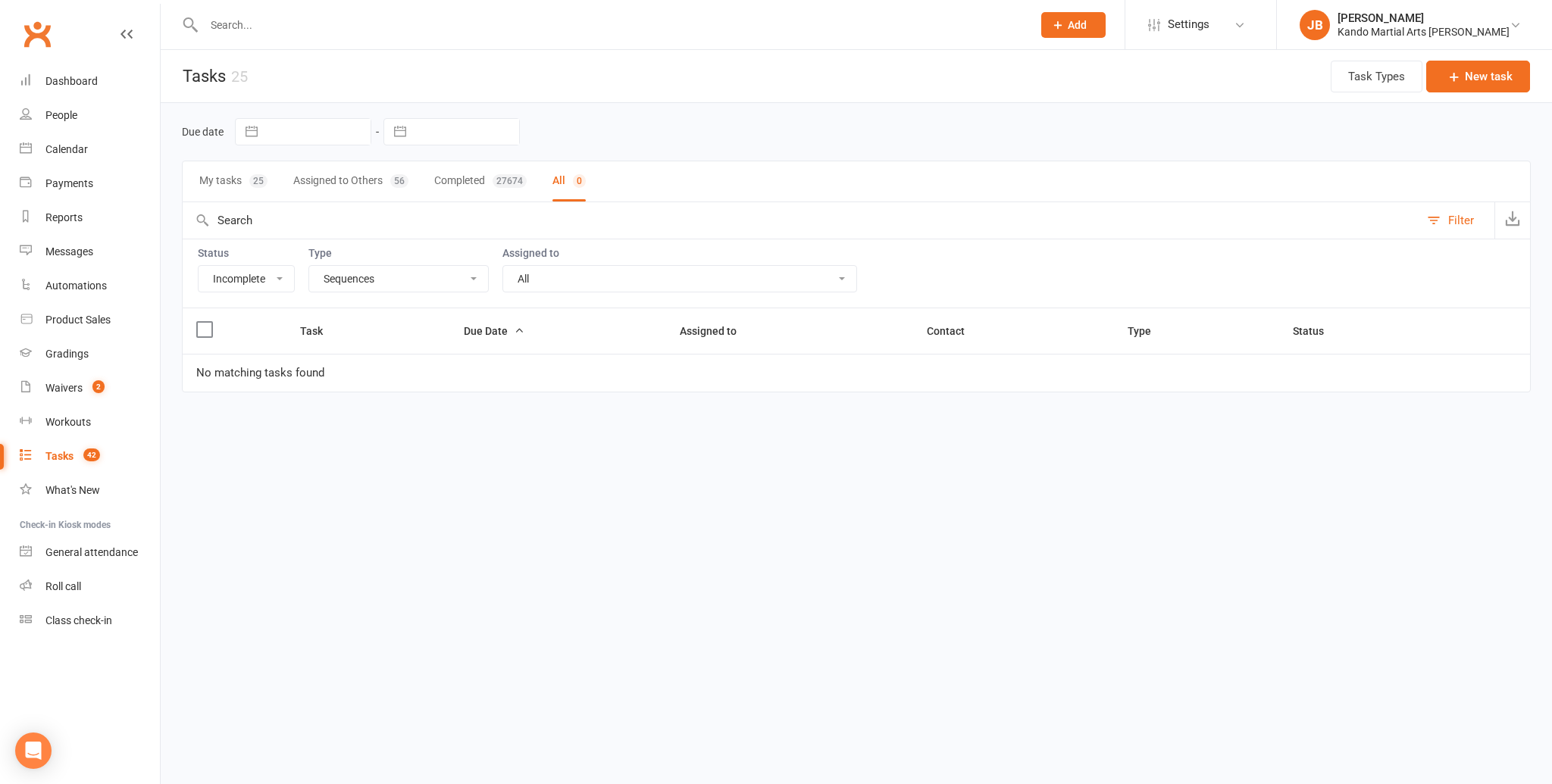
click at [309, 266] on select "All Admin Bbpc - black belt prep course Cancellation Enquiry Follow-up In-class…" at bounding box center [398, 279] width 179 height 26
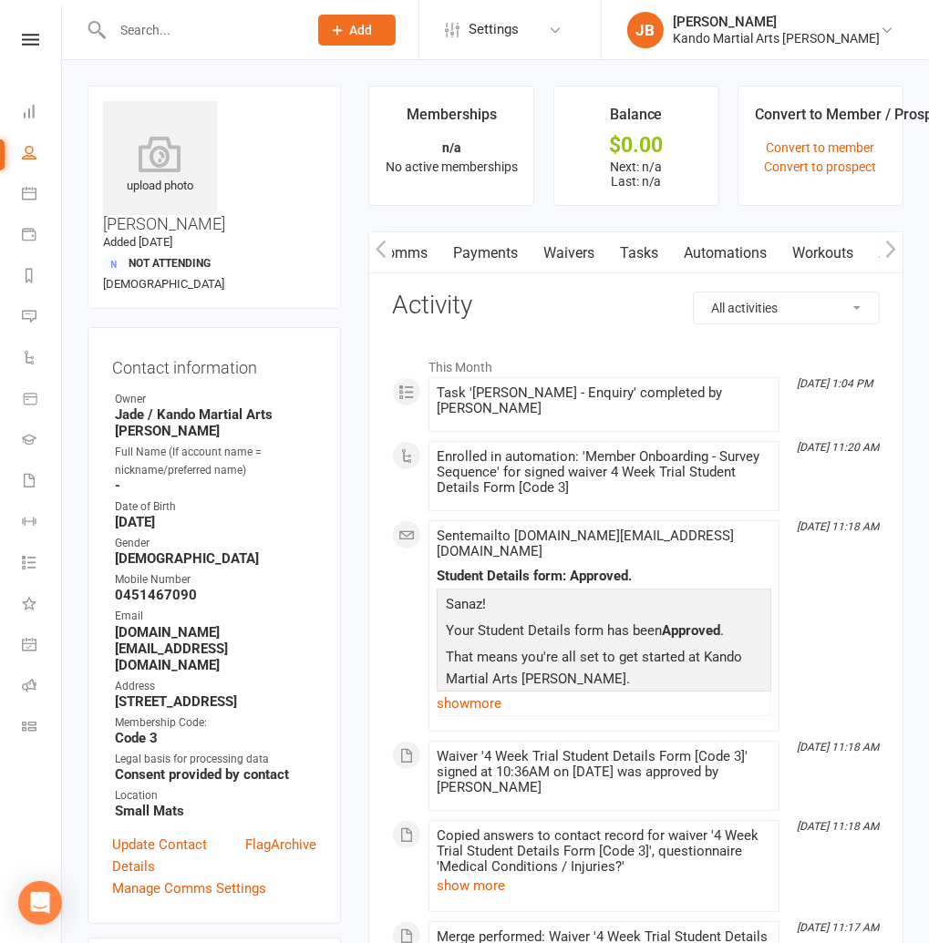
scroll to position [0, 139]
click at [722, 259] on link "Automations" at bounding box center [727, 253] width 108 height 42
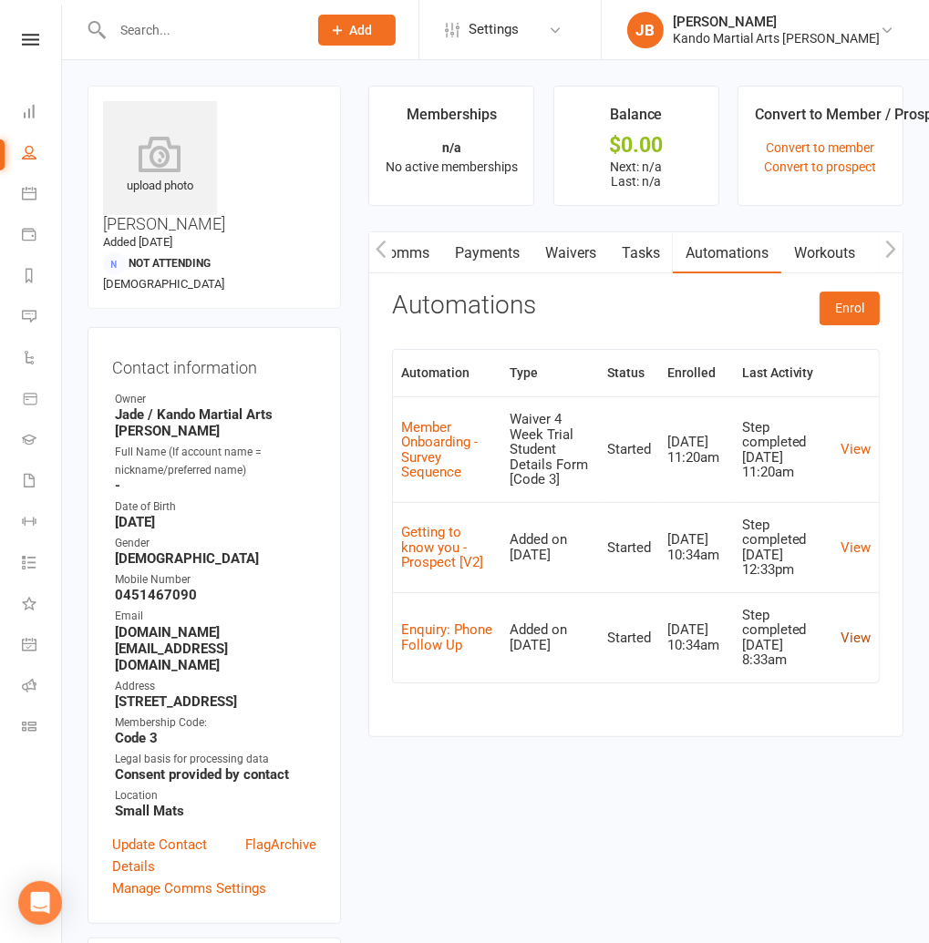
drag, startPoint x: 847, startPoint y: 632, endPoint x: 820, endPoint y: 635, distance: 26.7
click at [846, 632] on link "View" at bounding box center [855, 638] width 30 height 16
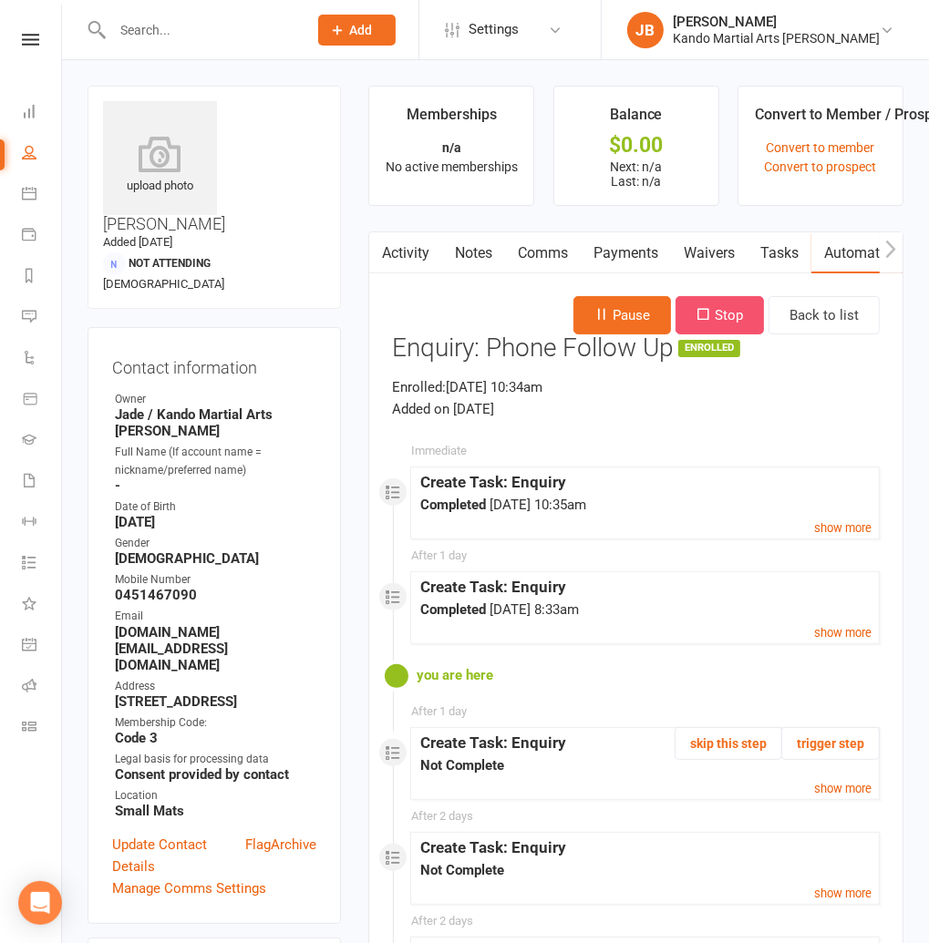
click at [739, 322] on button "Stop" at bounding box center [719, 315] width 88 height 38
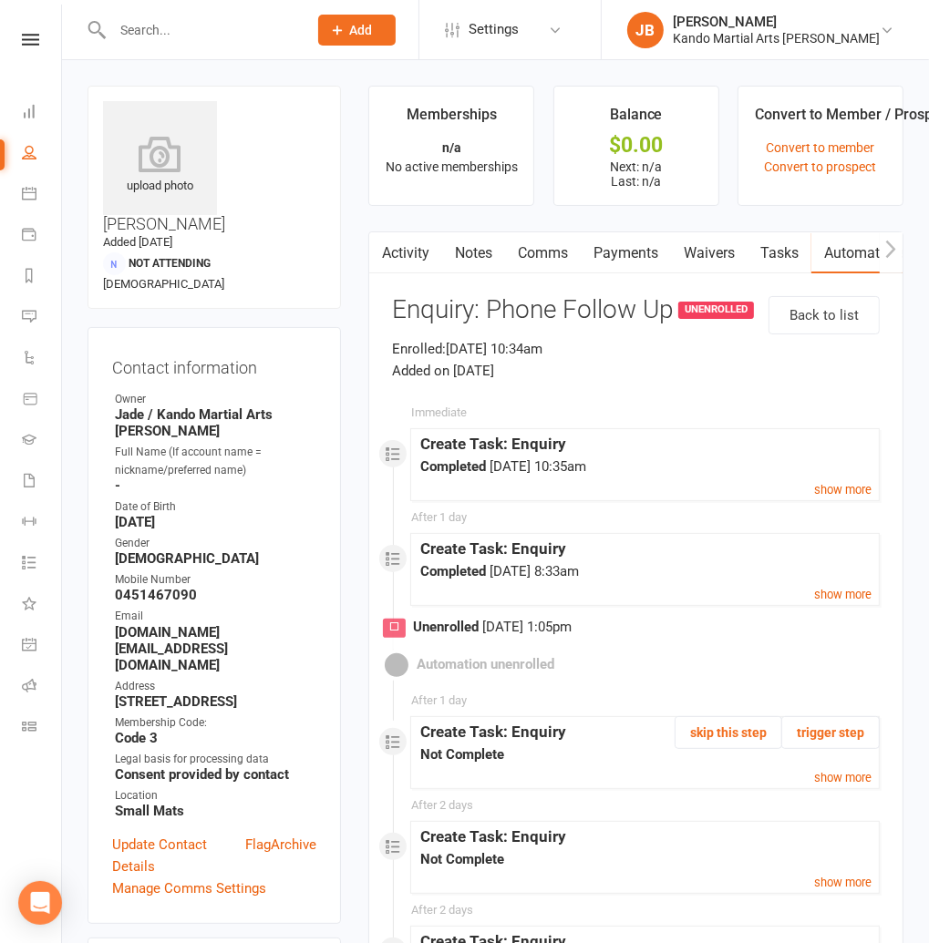
click at [747, 251] on link "Waivers" at bounding box center [709, 253] width 77 height 42
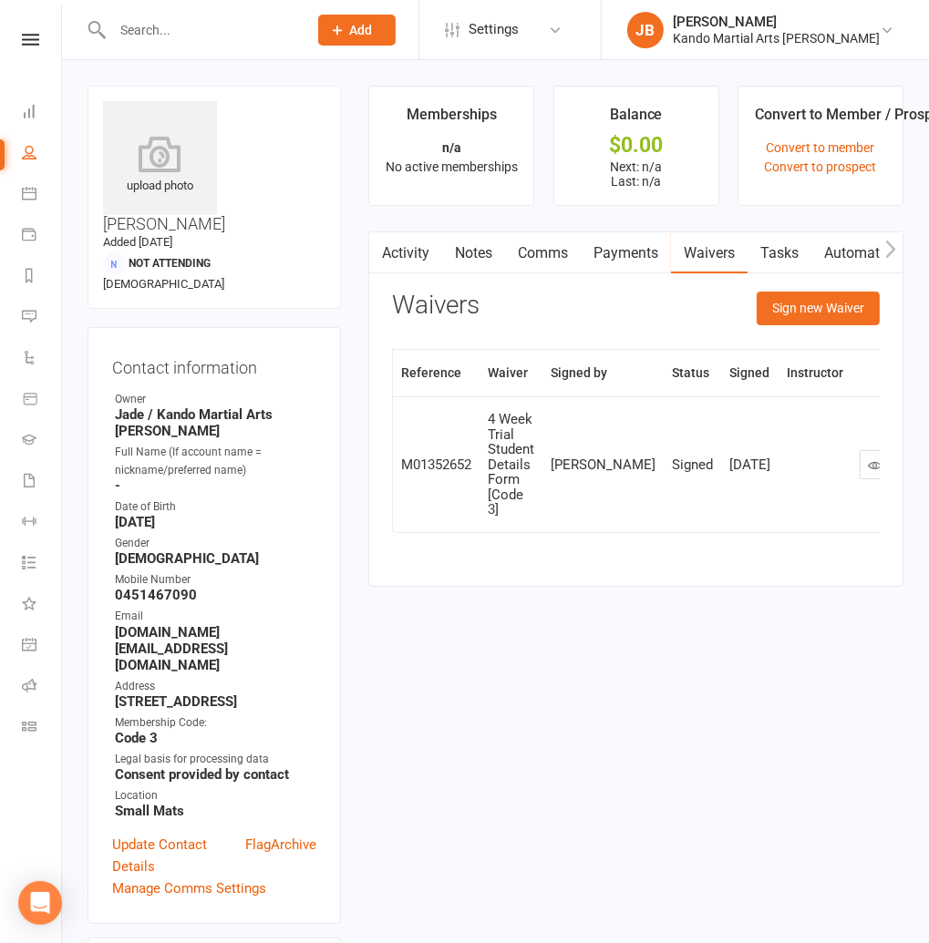
click at [759, 253] on link "Tasks" at bounding box center [779, 253] width 64 height 42
select select "incomplete"
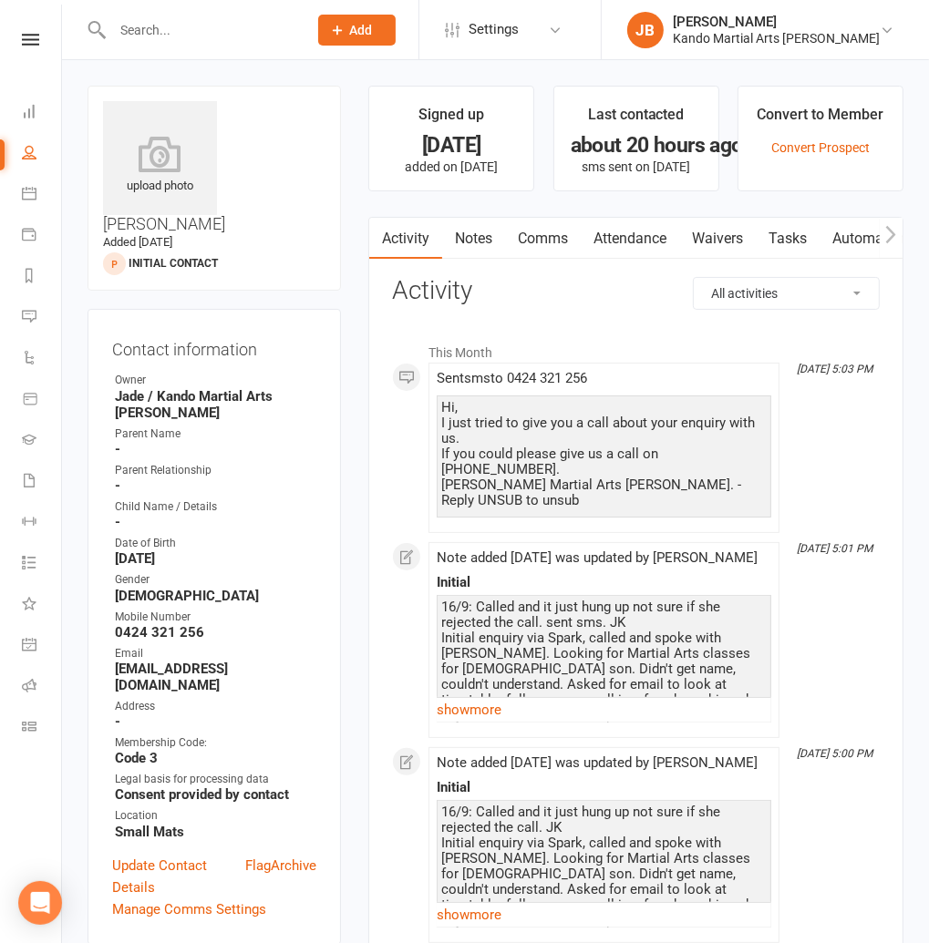
click at [496, 227] on link "Notes" at bounding box center [473, 239] width 63 height 42
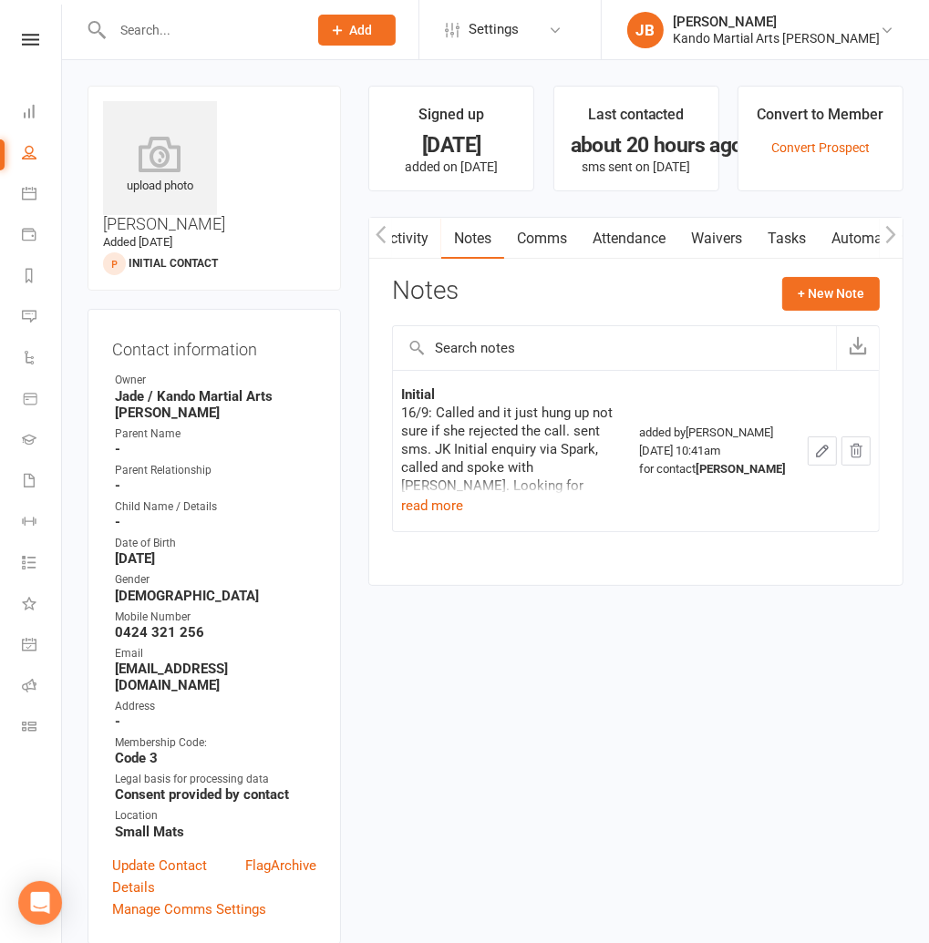
click at [810, 235] on link "Tasks" at bounding box center [787, 239] width 64 height 42
select select "incomplete"
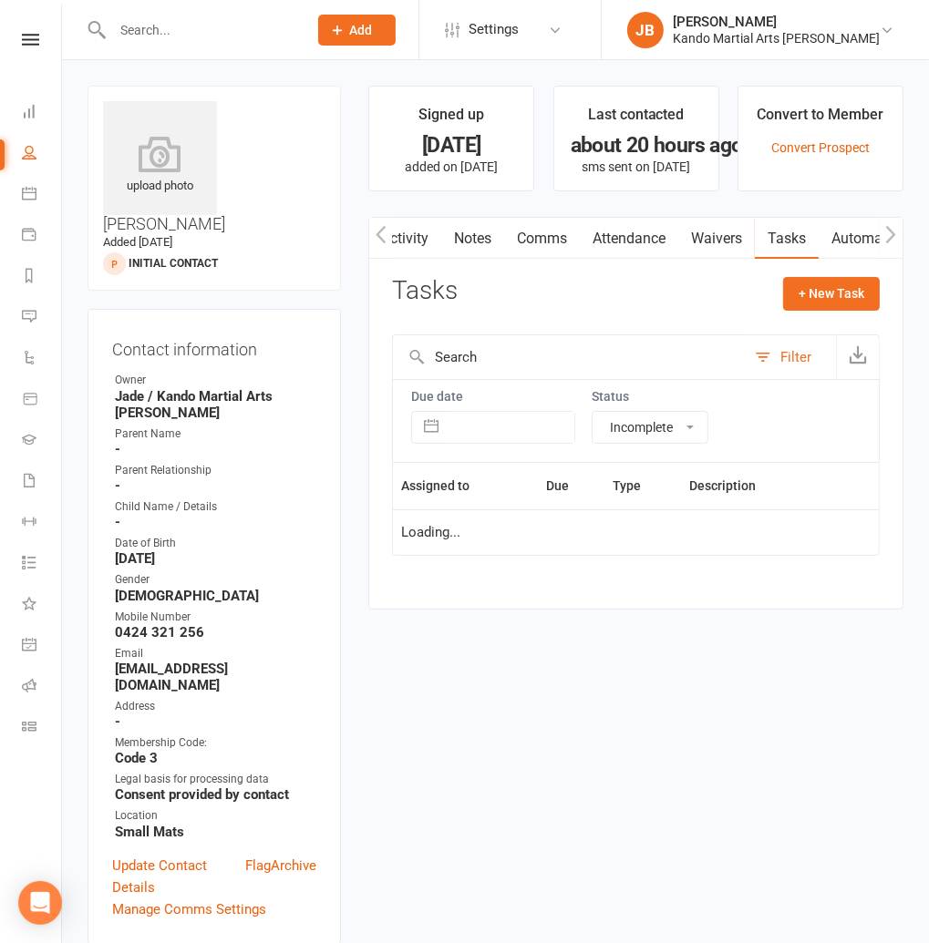
select select "started"
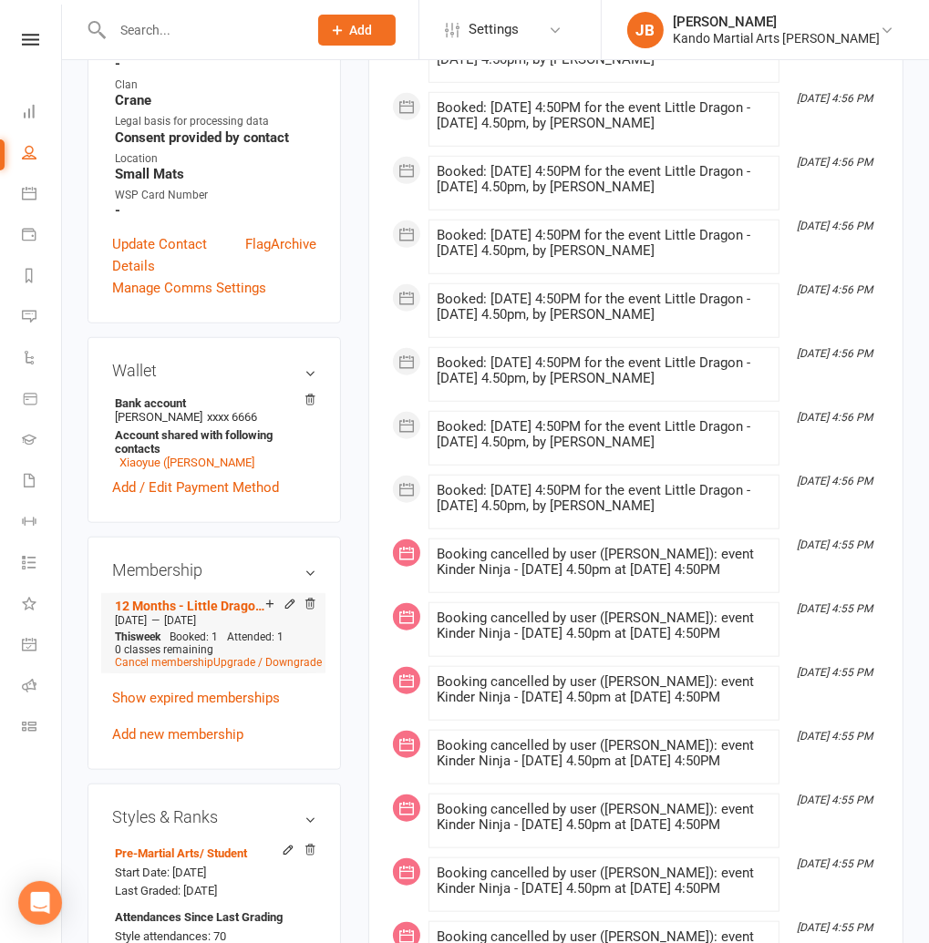
scroll to position [830, 0]
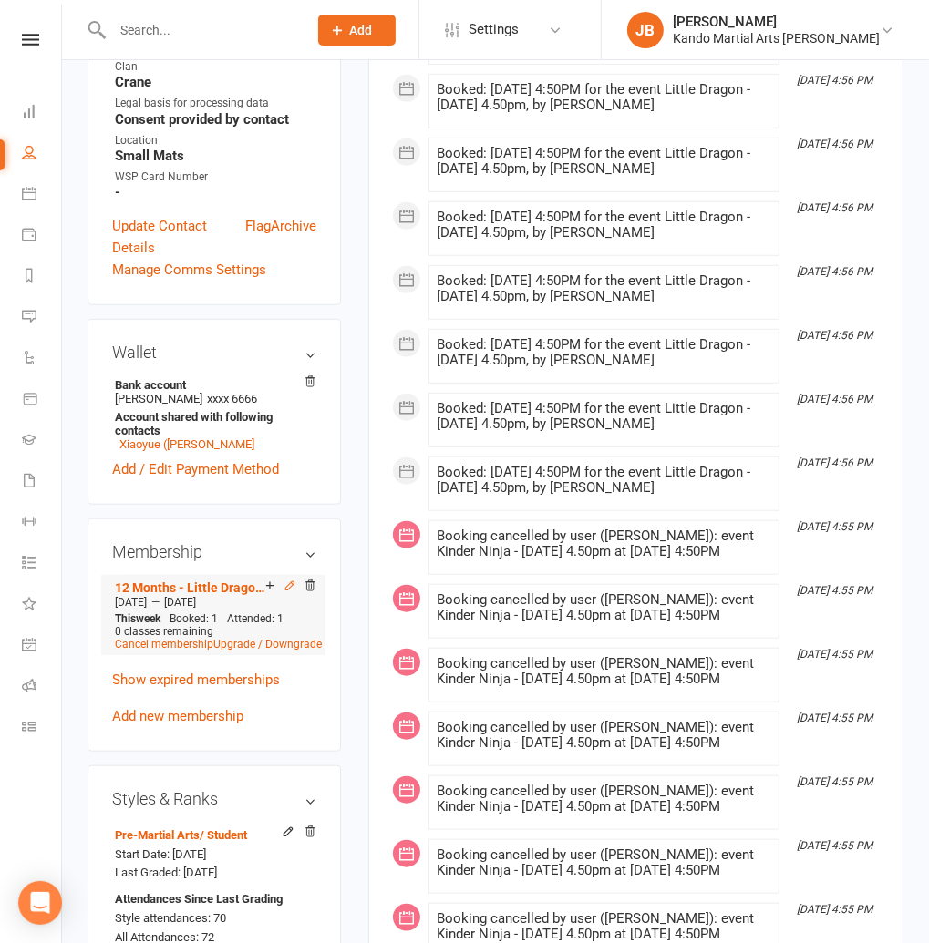
click at [293, 580] on icon at bounding box center [289, 586] width 13 height 13
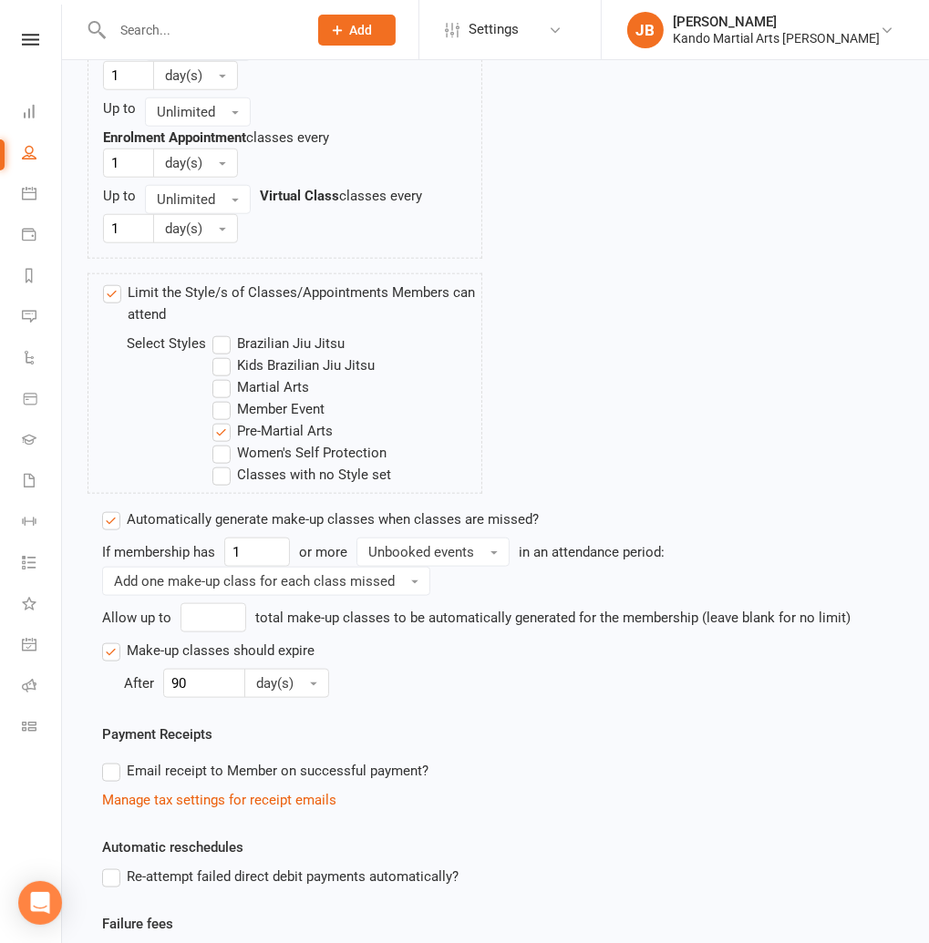
scroll to position [1362, 0]
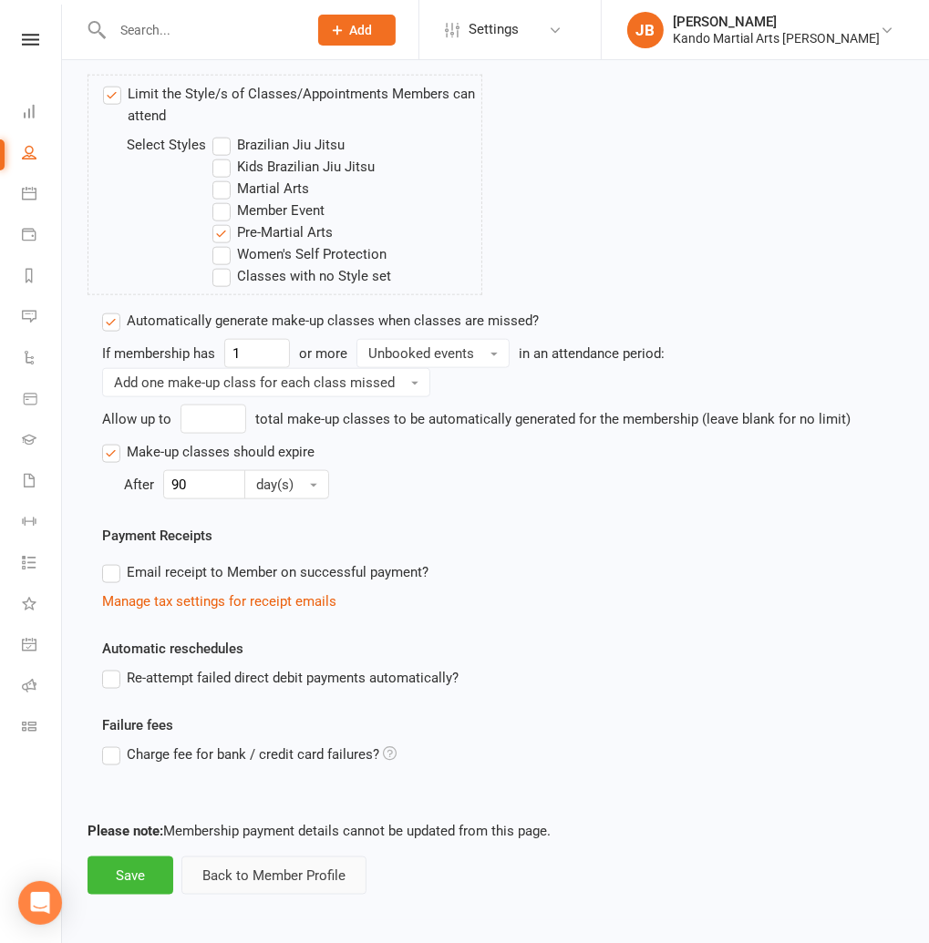
click at [303, 870] on button "Back to Member Profile" at bounding box center [273, 876] width 185 height 38
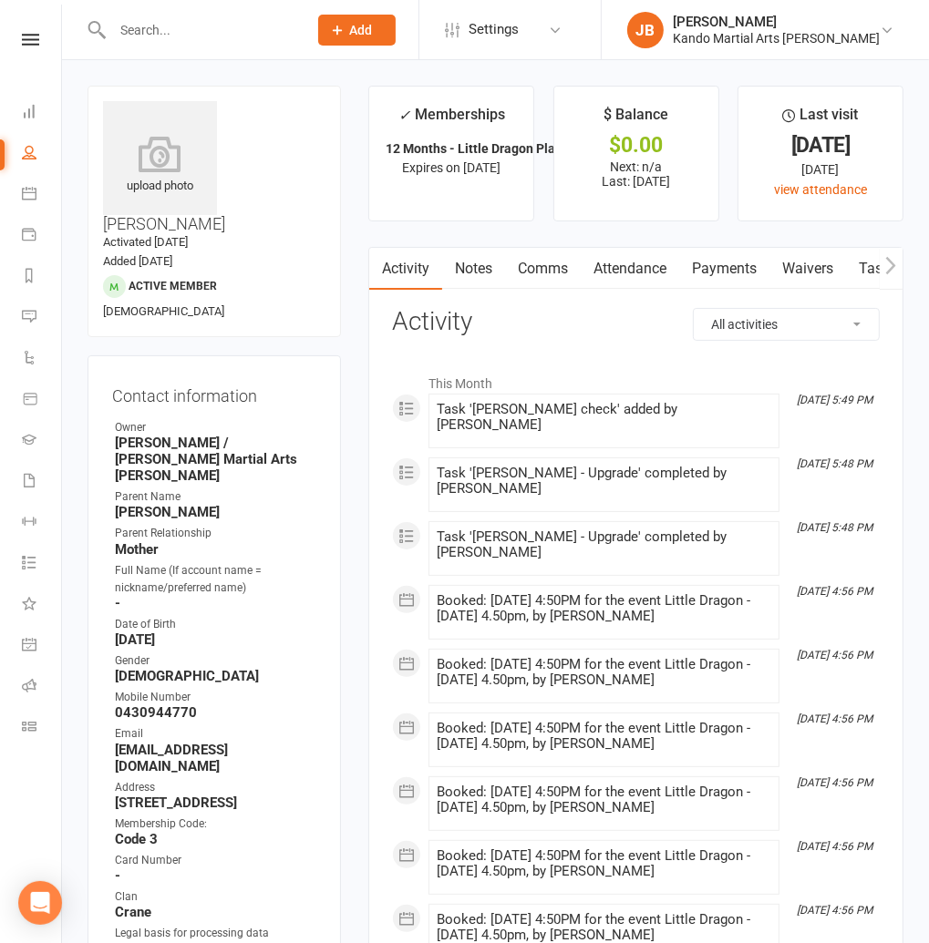
click at [633, 265] on link "Attendance" at bounding box center [630, 269] width 98 height 42
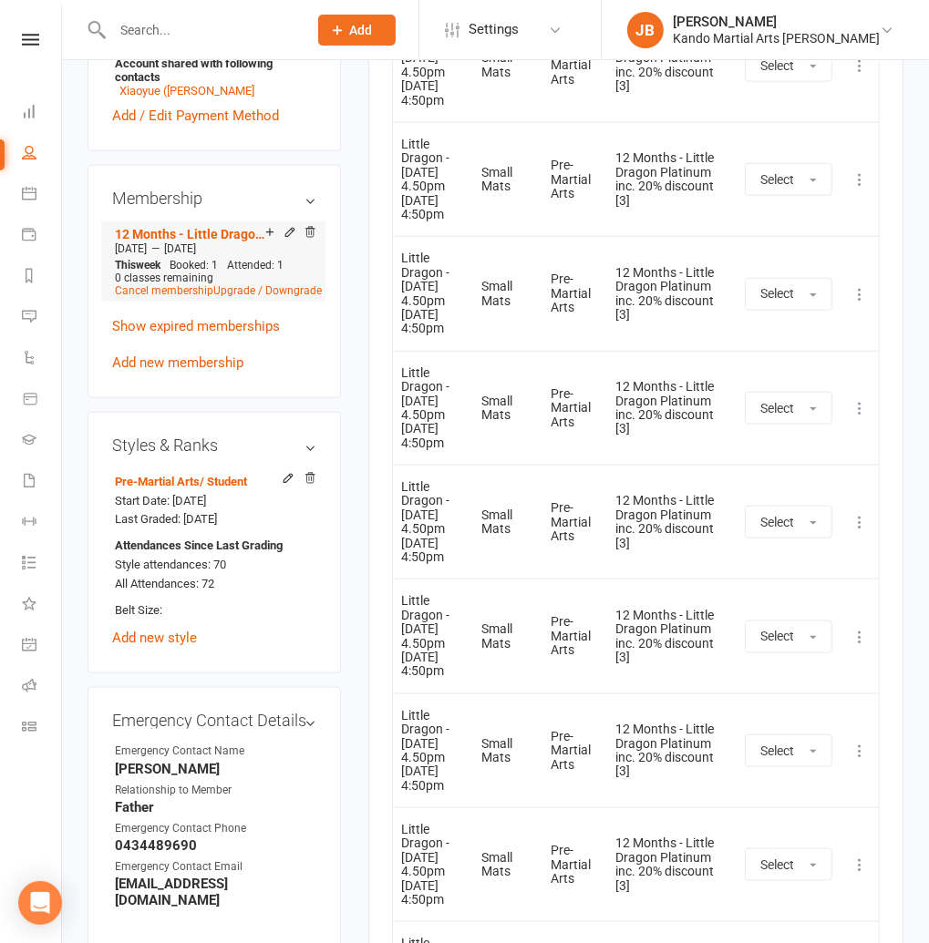
scroll to position [1183, 0]
click at [190, 228] on link "12 Months - Little Dragon Platinum inc. 20% discount [3]" at bounding box center [190, 235] width 150 height 15
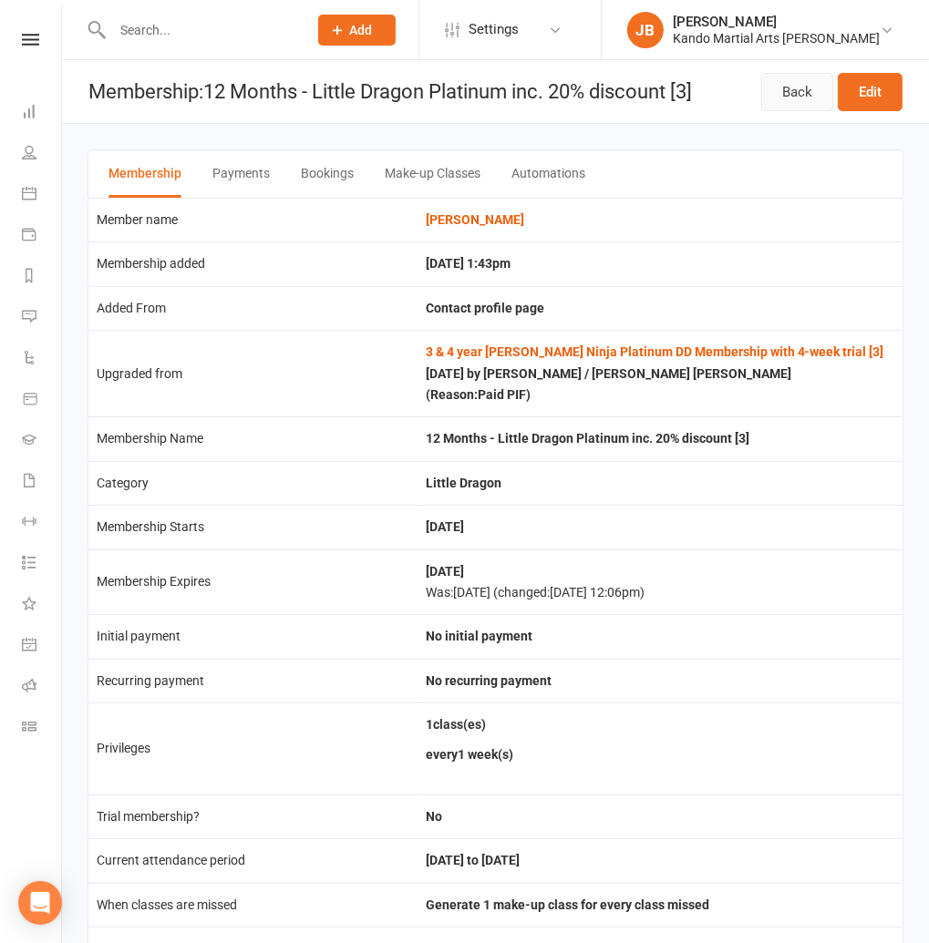
click at [768, 87] on link "Back" at bounding box center [797, 92] width 72 height 38
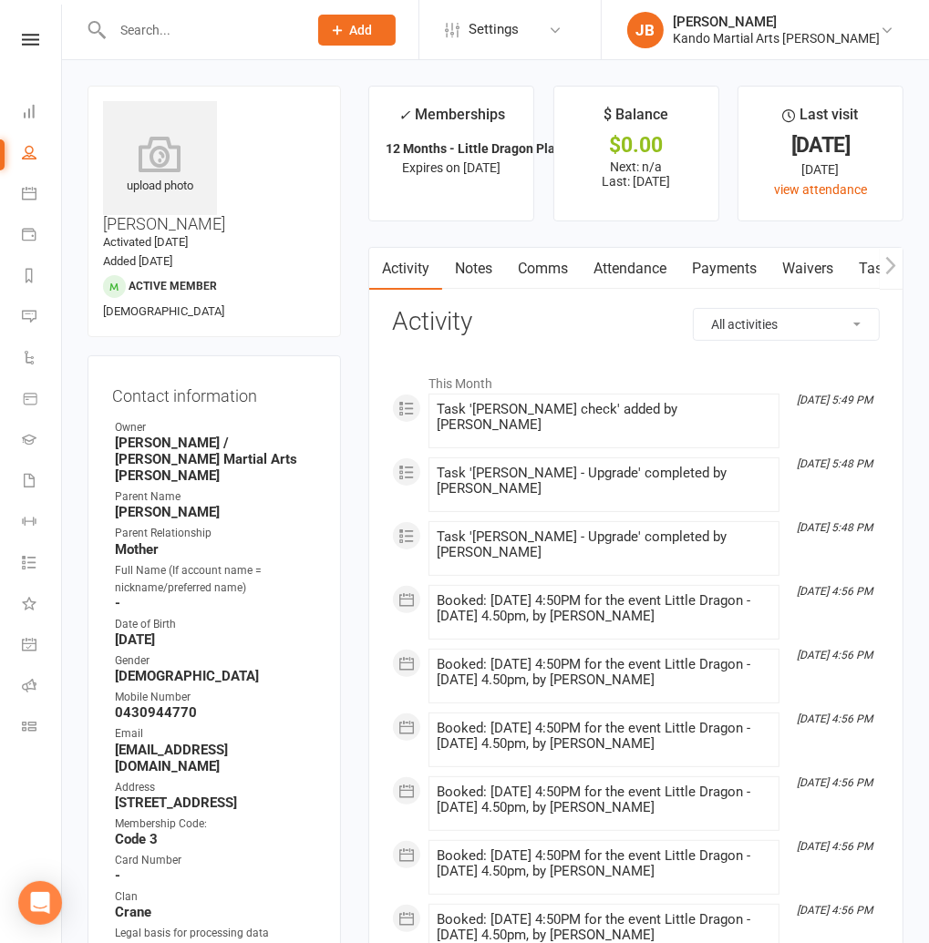
click at [863, 271] on link "Tasks" at bounding box center [878, 269] width 64 height 42
select select "incomplete"
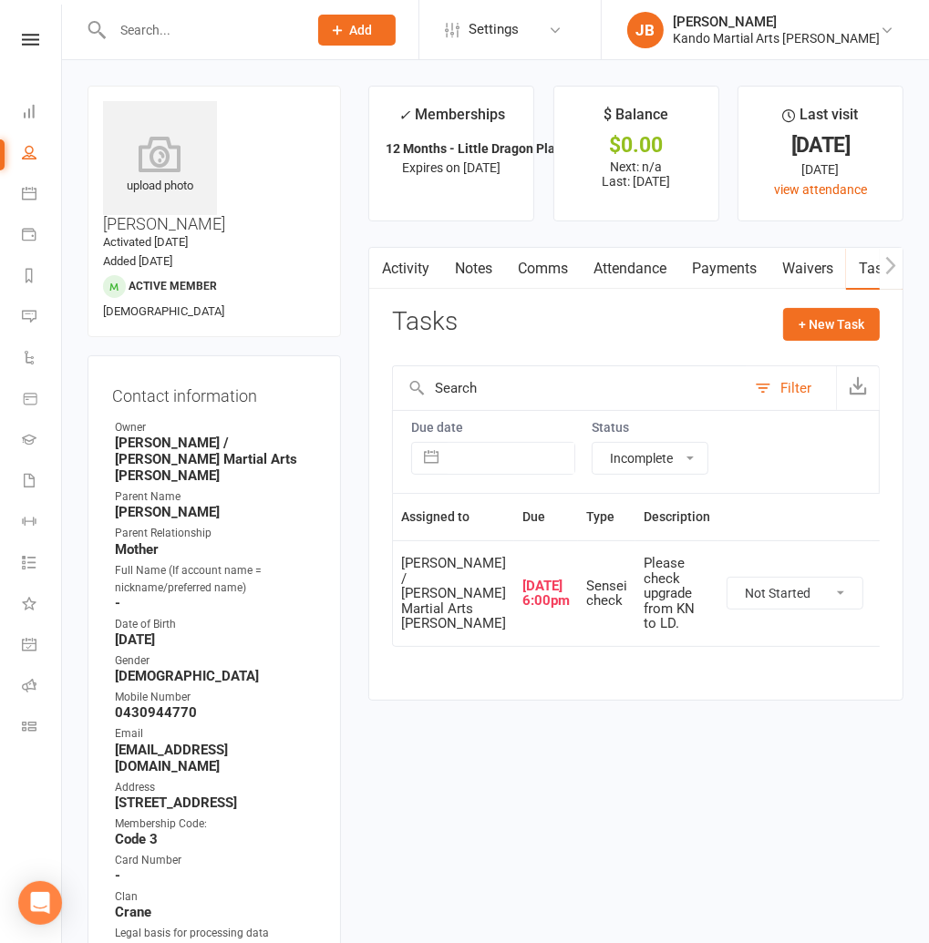
click at [727, 609] on select "Not Started In Progress Waiting Complete" at bounding box center [794, 593] width 135 height 31
click at [727, 590] on select "Not Started In Progress Waiting Complete" at bounding box center [794, 593] width 135 height 31
select select "unstarted"
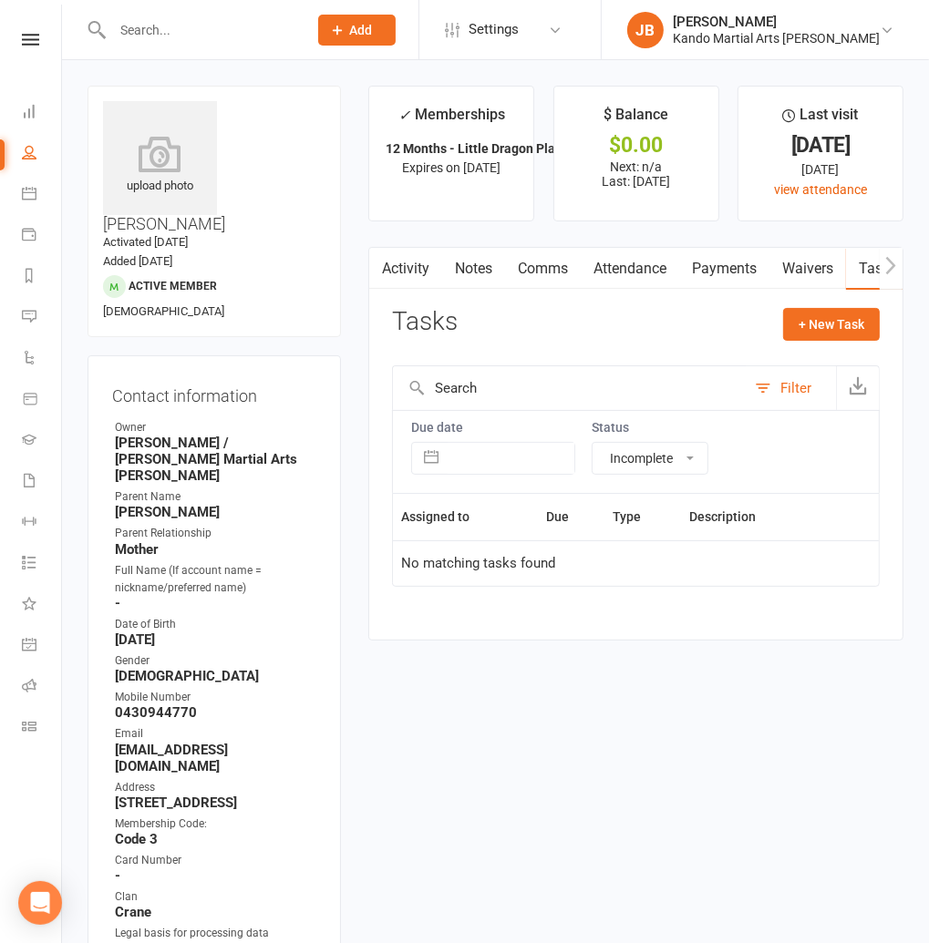
click at [134, 17] on input "text" at bounding box center [201, 30] width 188 height 26
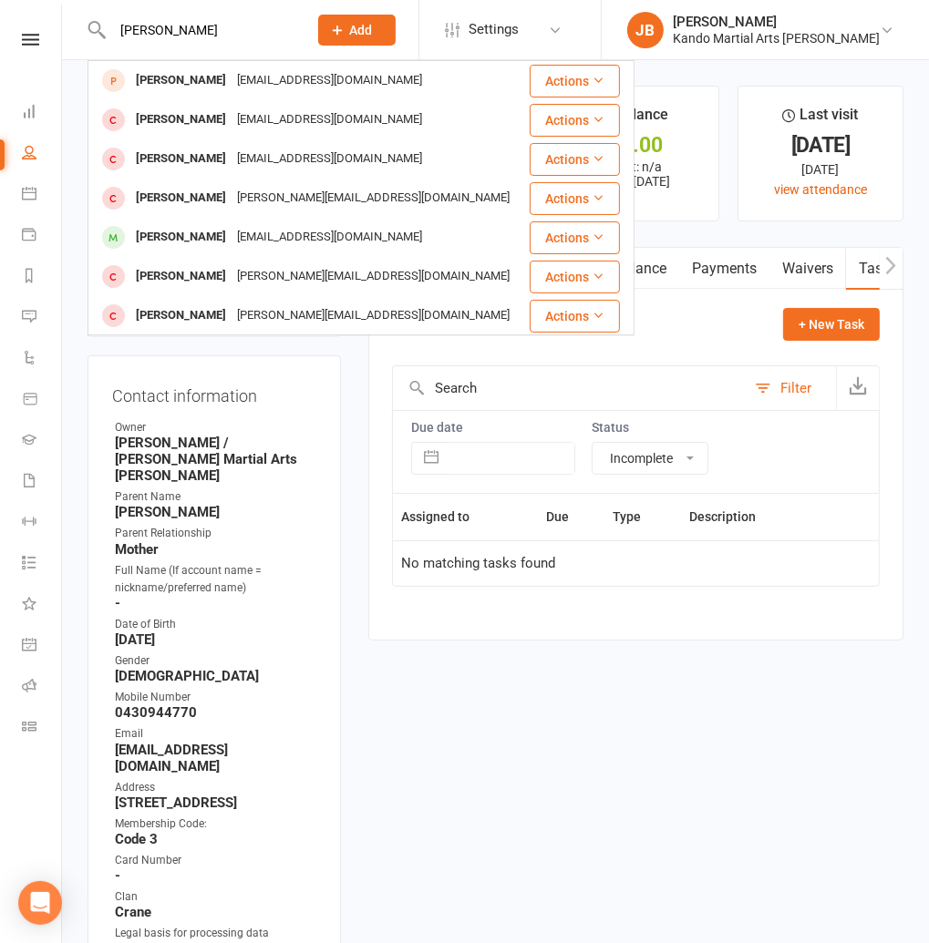
type input "[PERSON_NAME]"
